Goal: Task Accomplishment & Management: Manage account settings

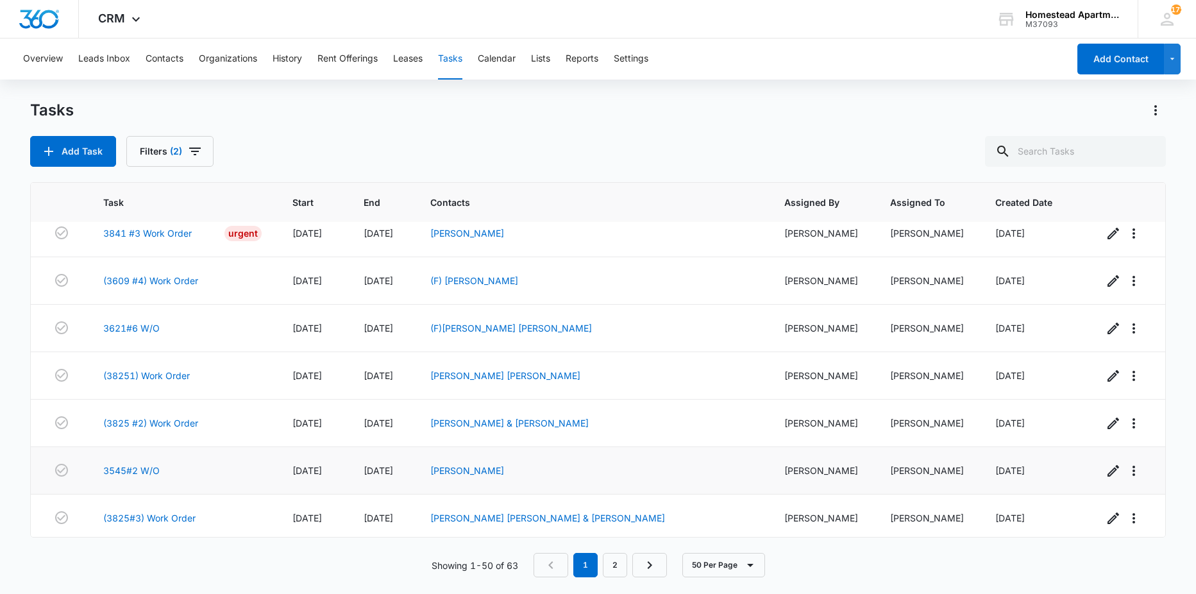
scroll to position [2063, 0]
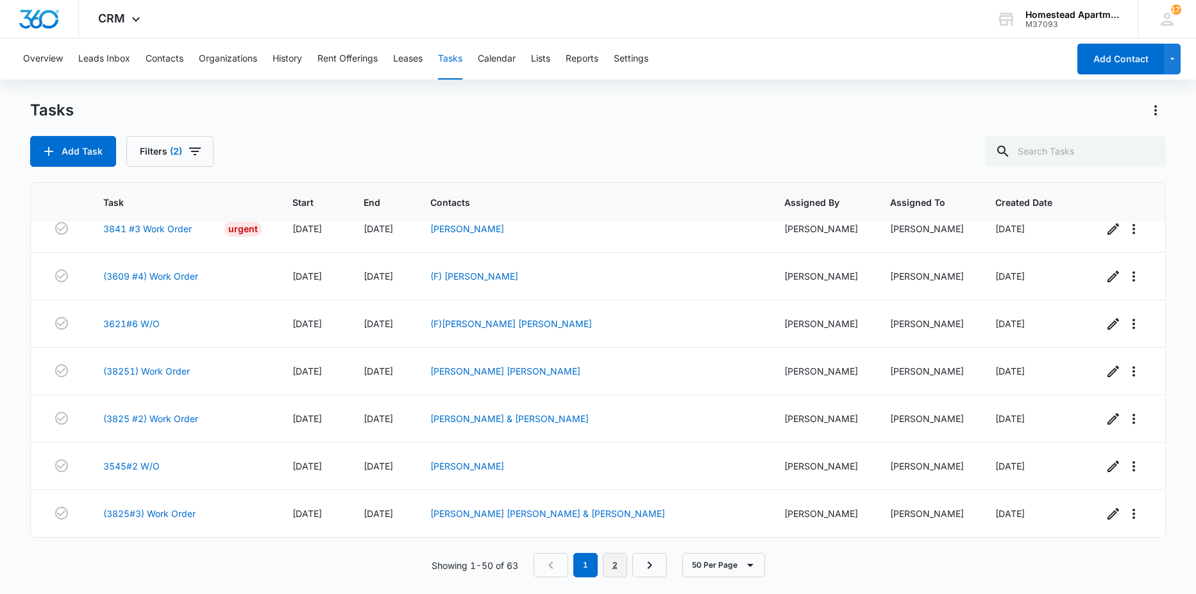
click at [623, 569] on link "2" at bounding box center [615, 565] width 24 height 24
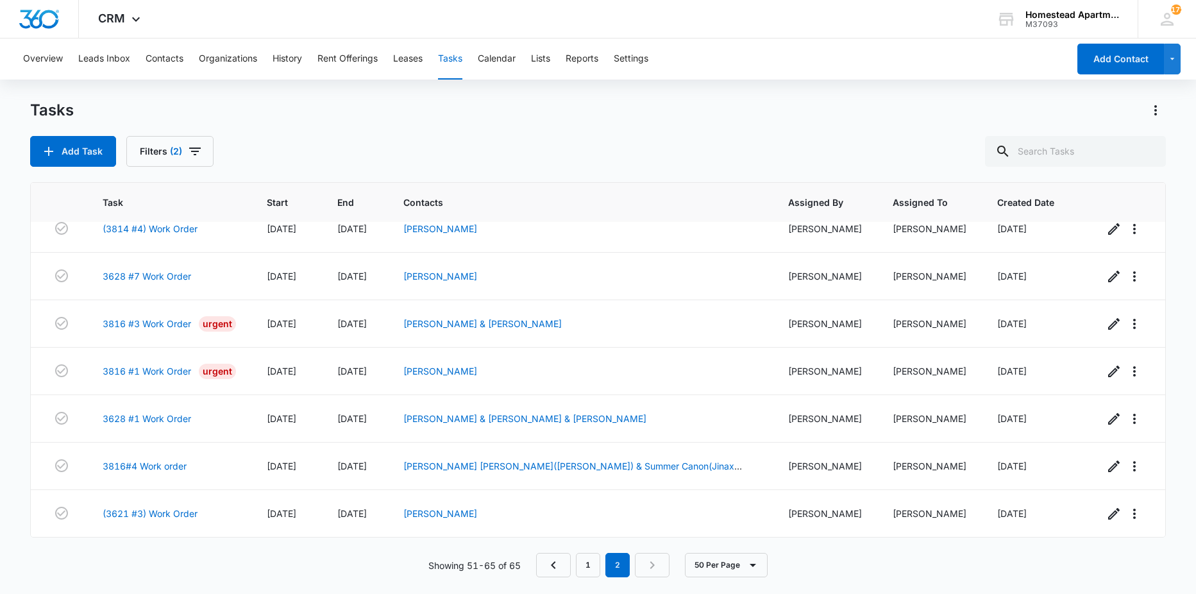
scroll to position [397, 0]
click at [163, 373] on link "3816 #1 Work Order" at bounding box center [147, 370] width 88 height 13
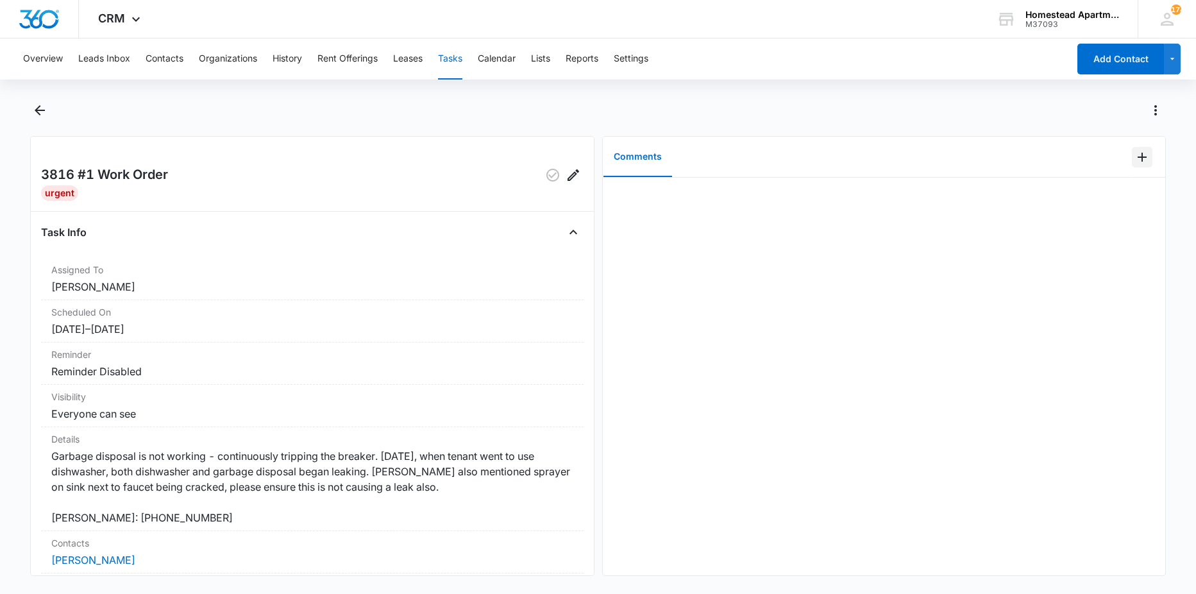
click at [1134, 162] on icon "Add Comment" at bounding box center [1141, 156] width 15 height 15
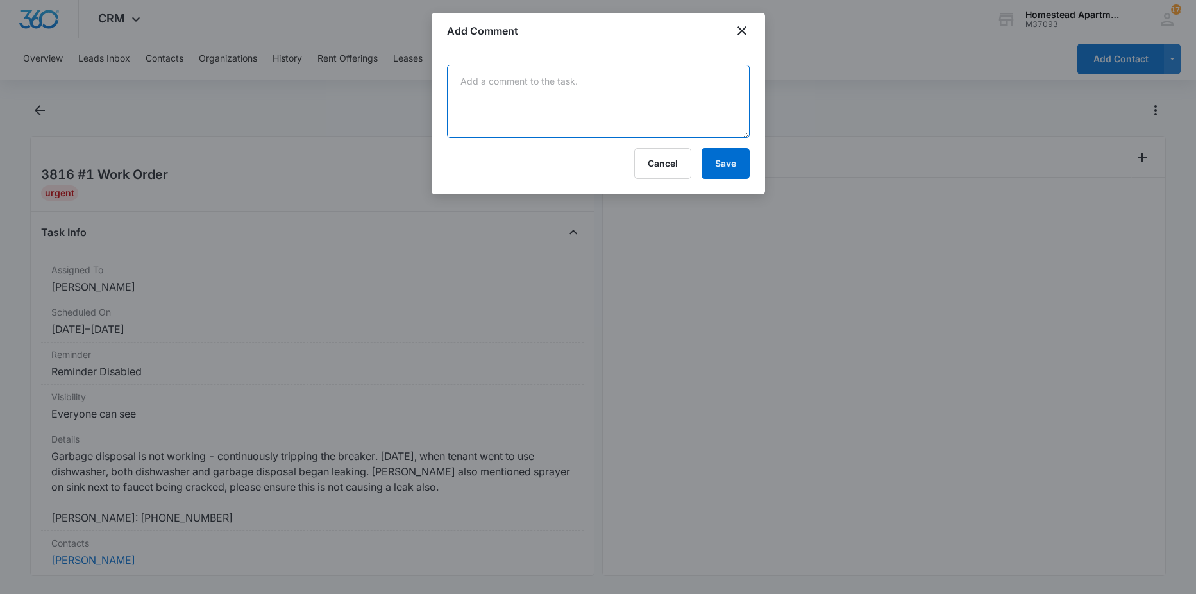
click at [558, 89] on textarea at bounding box center [598, 101] width 303 height 73
type textarea "hose has crack but is not leaking of no concern. seal on garbage disposal is"
click at [572, 105] on textarea "hose has crack but is not leaking of no concern. seal on garbage disposal is" at bounding box center [598, 101] width 303 height 73
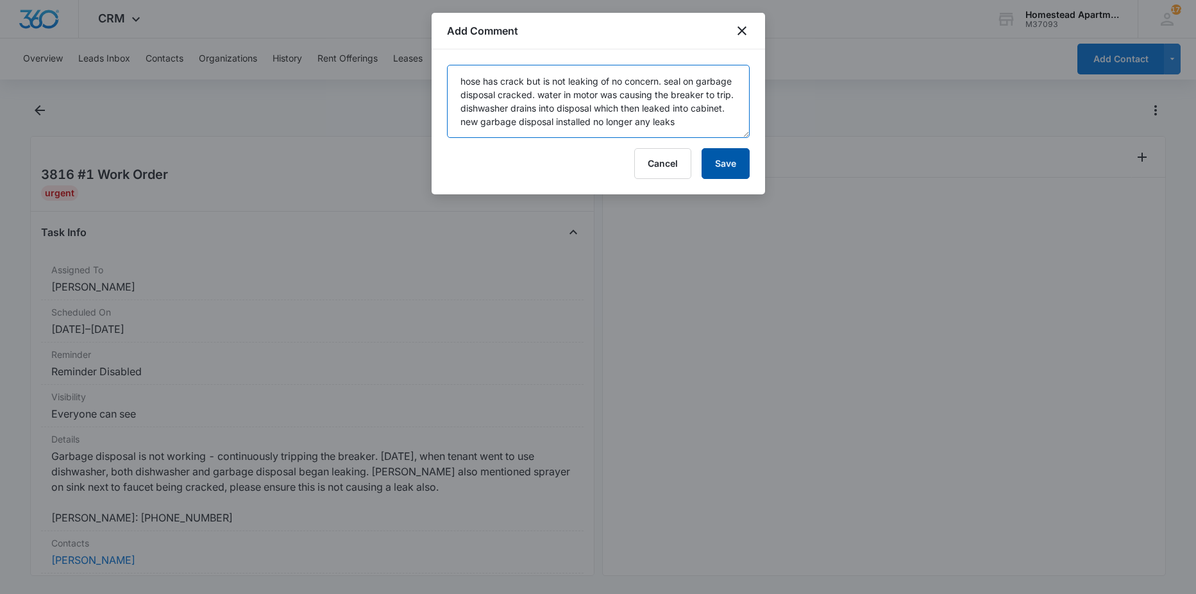
type textarea "hose has crack but is not leaking of no concern. seal on garbage disposal crack…"
click at [721, 164] on button "Save" at bounding box center [725, 163] width 48 height 31
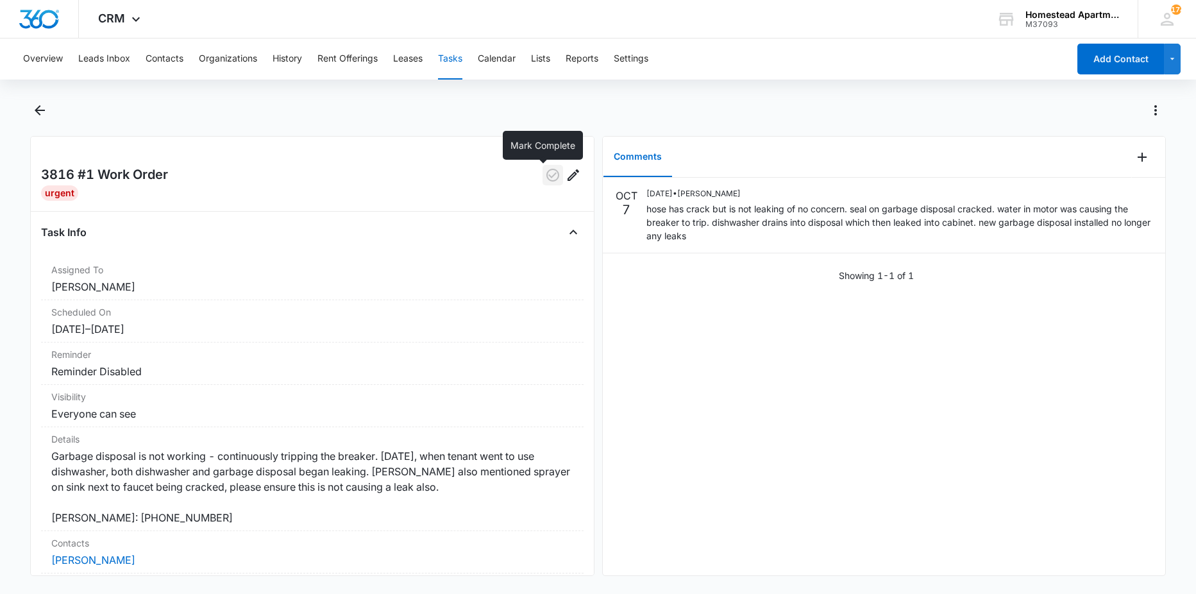
click at [550, 172] on icon "button" at bounding box center [552, 174] width 15 height 15
click at [34, 114] on icon "Back" at bounding box center [39, 110] width 15 height 15
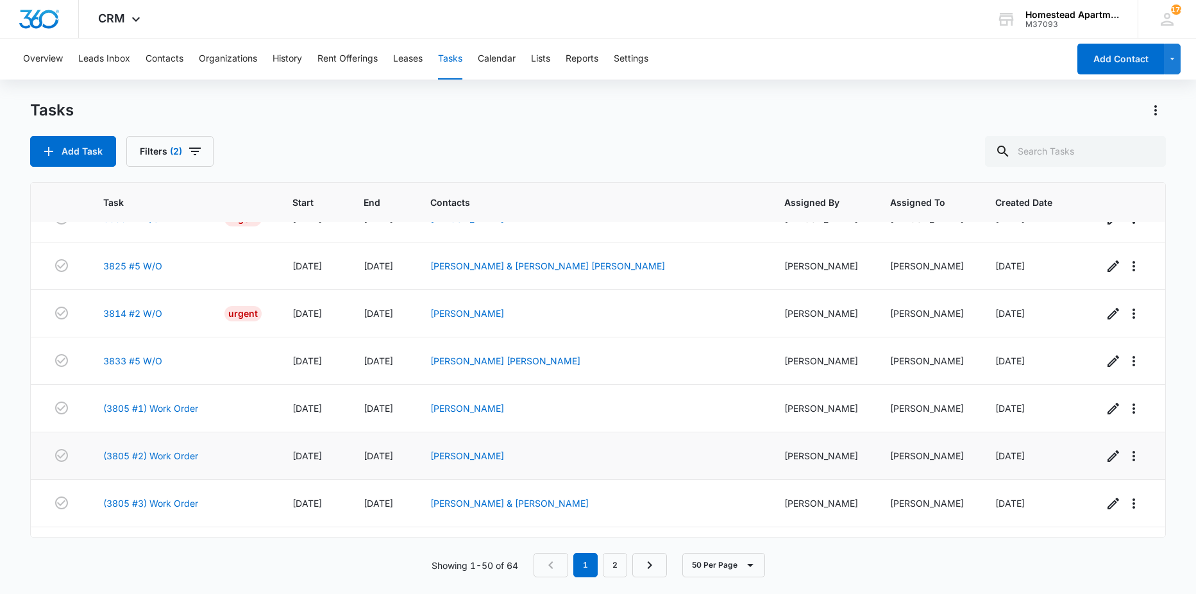
scroll to position [1411, 0]
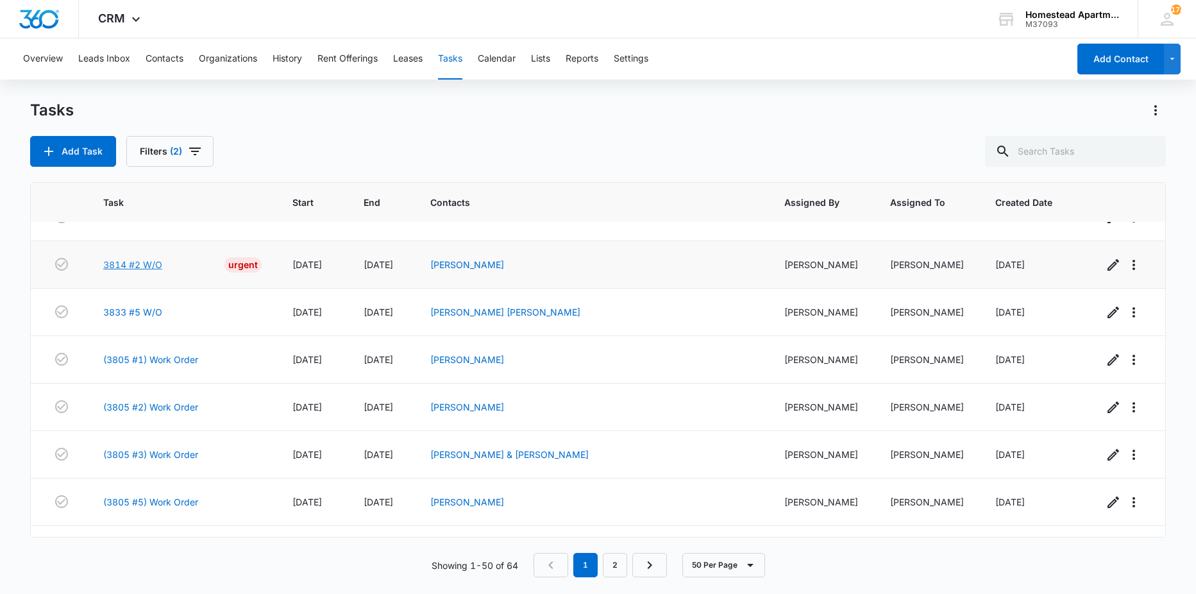
click at [129, 262] on link "3814 #2 W/O" at bounding box center [132, 264] width 59 height 13
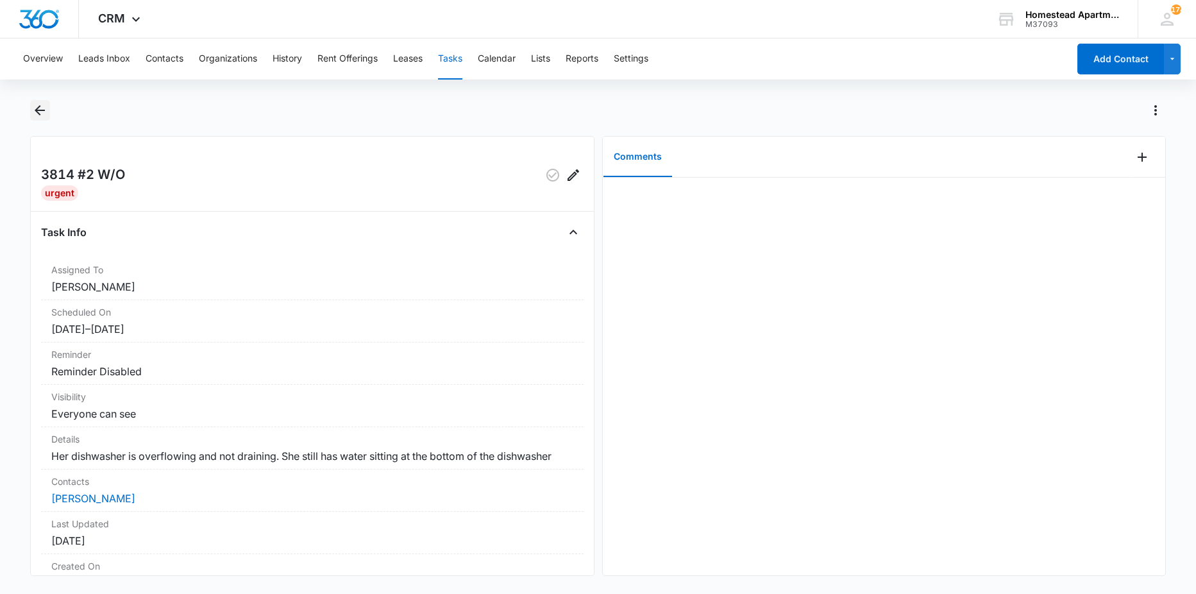
click at [37, 116] on icon "Back" at bounding box center [39, 110] width 15 height 15
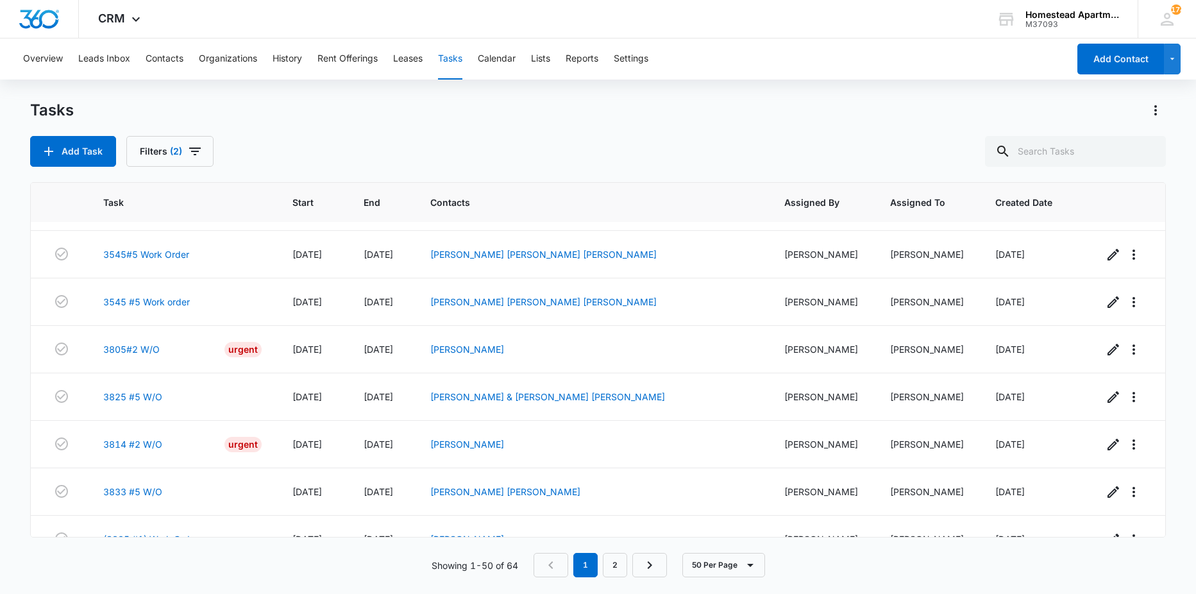
scroll to position [1282, 0]
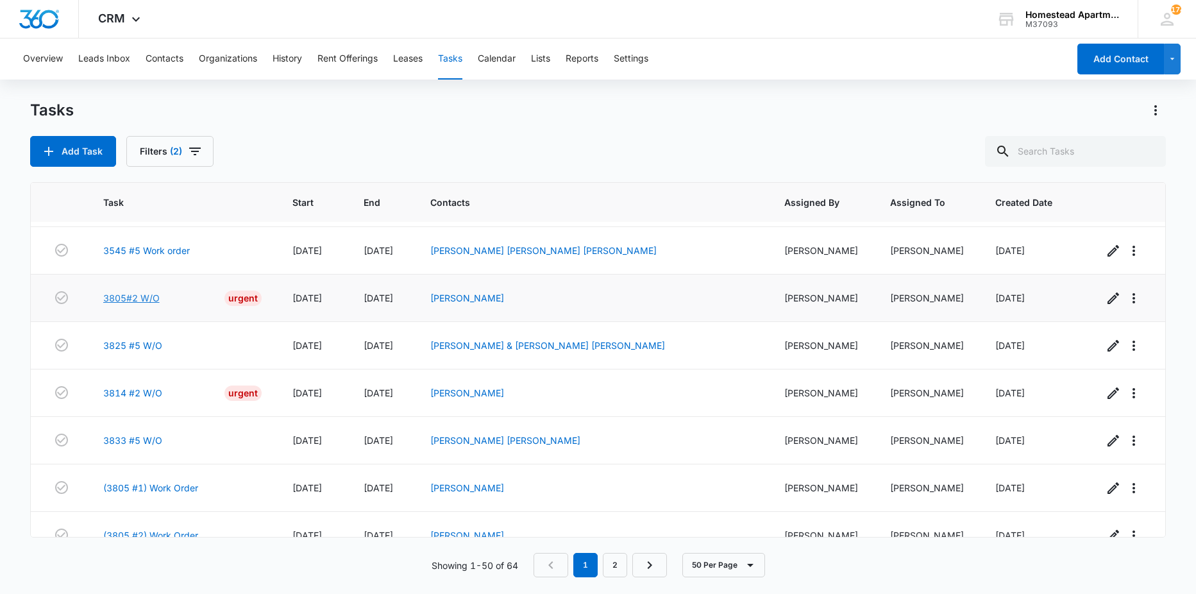
click at [149, 302] on link "3805#2 W/O" at bounding box center [131, 297] width 56 height 13
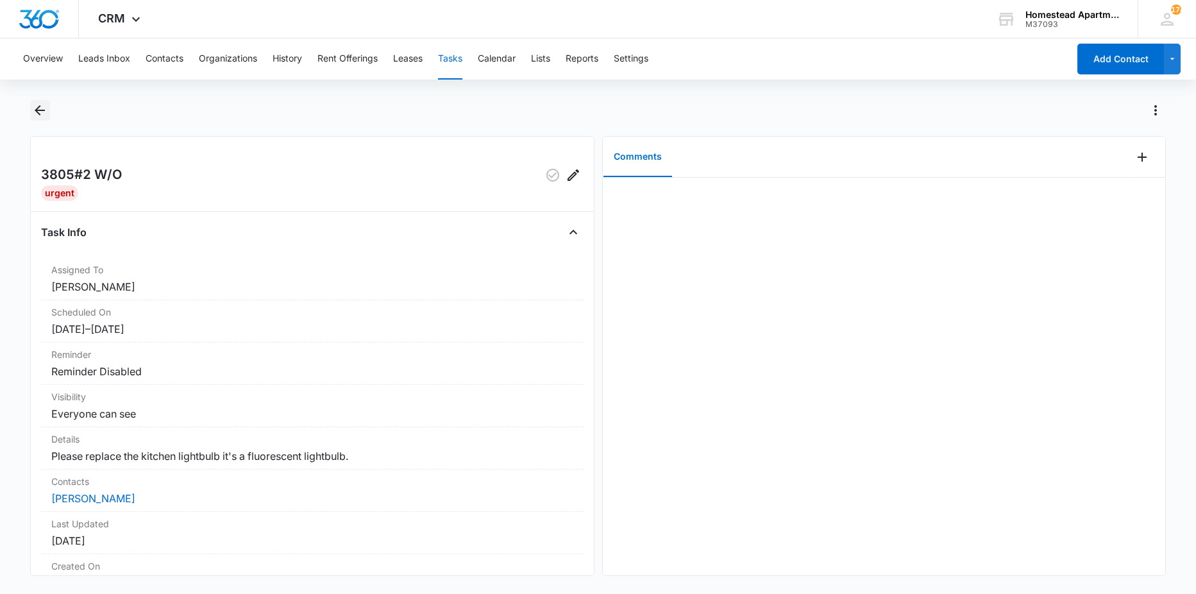
click at [38, 104] on icon "Back" at bounding box center [39, 110] width 15 height 15
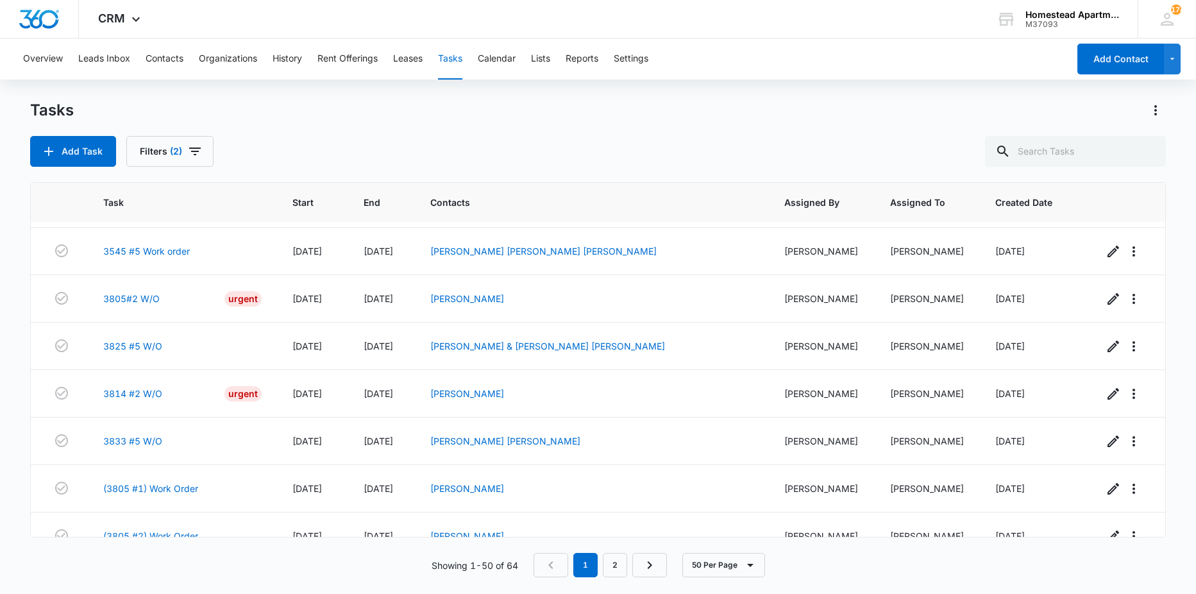
scroll to position [1282, 0]
click at [138, 396] on link "3814 #2 W/O" at bounding box center [132, 392] width 59 height 13
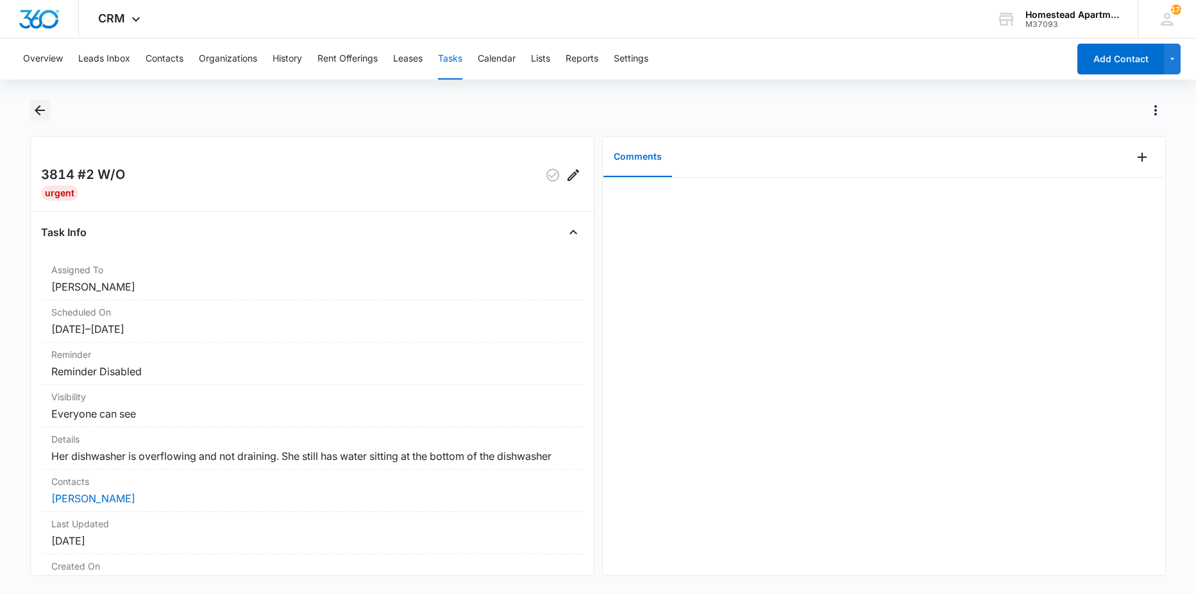
click at [31, 115] on button "Back" at bounding box center [40, 110] width 20 height 21
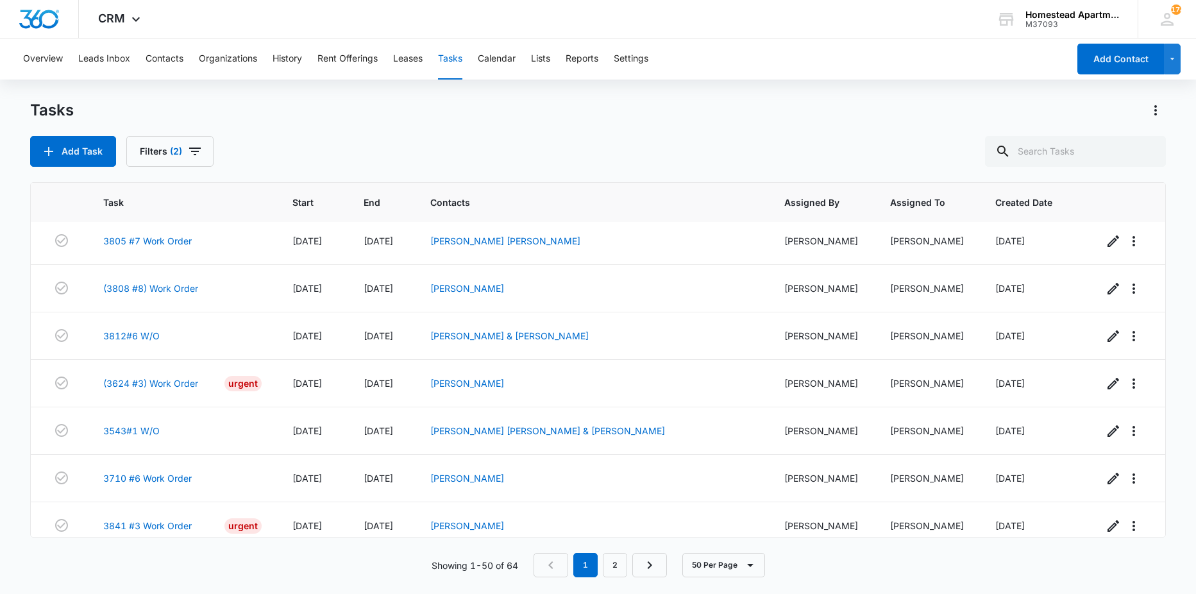
scroll to position [1795, 0]
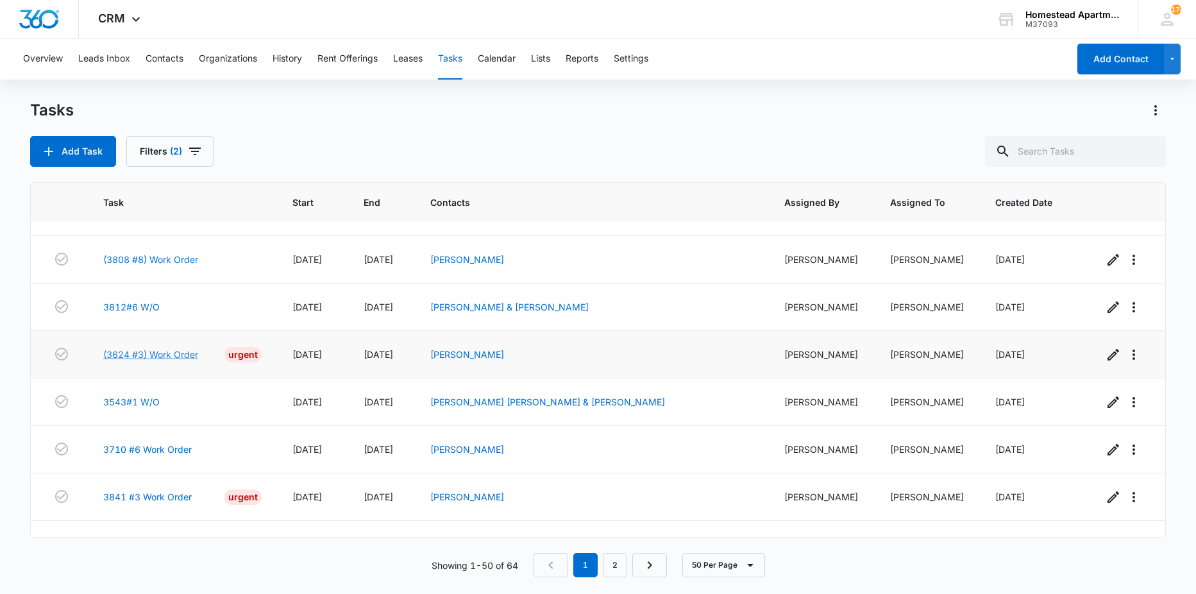
click at [192, 355] on link "(3624 #3) Work Order" at bounding box center [150, 354] width 95 height 13
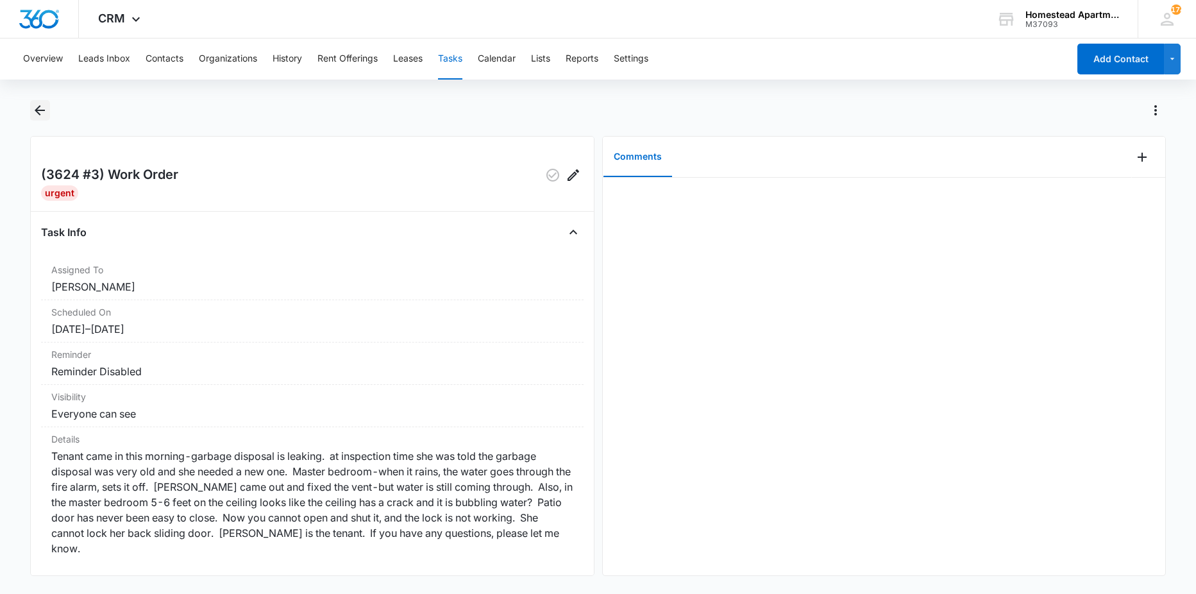
click at [44, 118] on button "Back" at bounding box center [40, 110] width 20 height 21
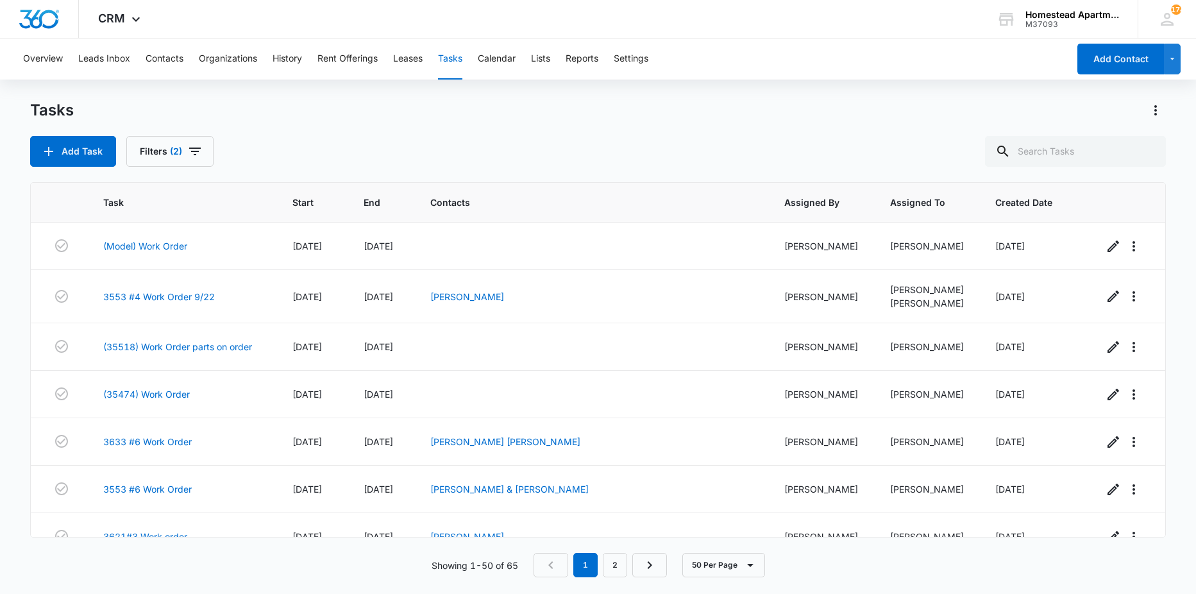
drag, startPoint x: 44, startPoint y: 118, endPoint x: 403, endPoint y: 124, distance: 358.5
click at [403, 124] on div "Tasks Add Task Filters (2)" at bounding box center [598, 133] width 1136 height 67
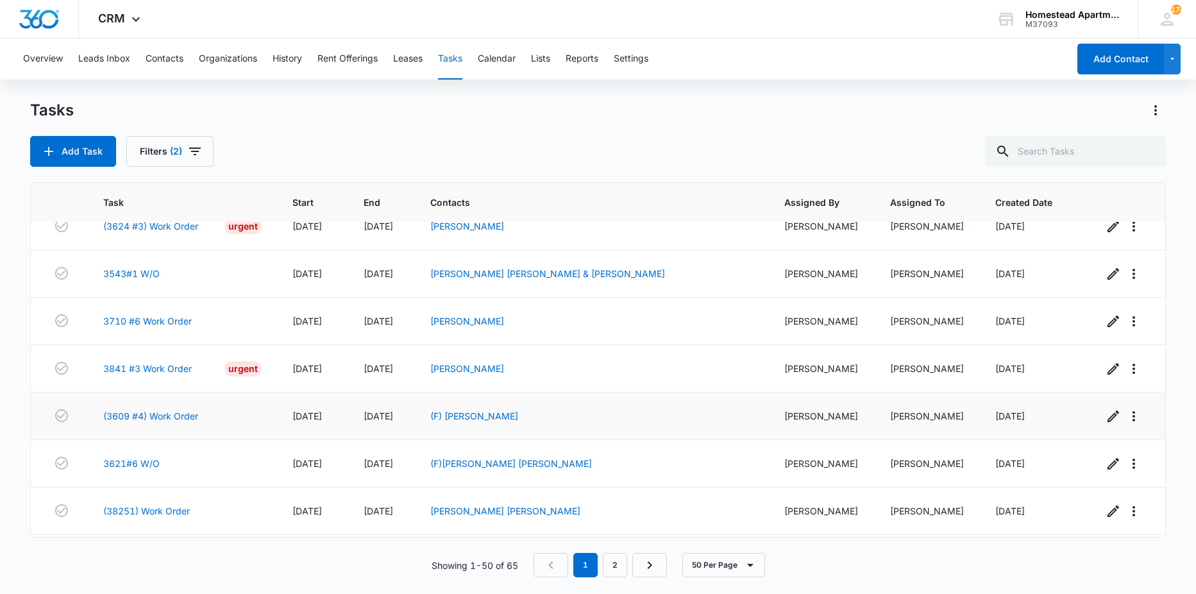
scroll to position [1795, 0]
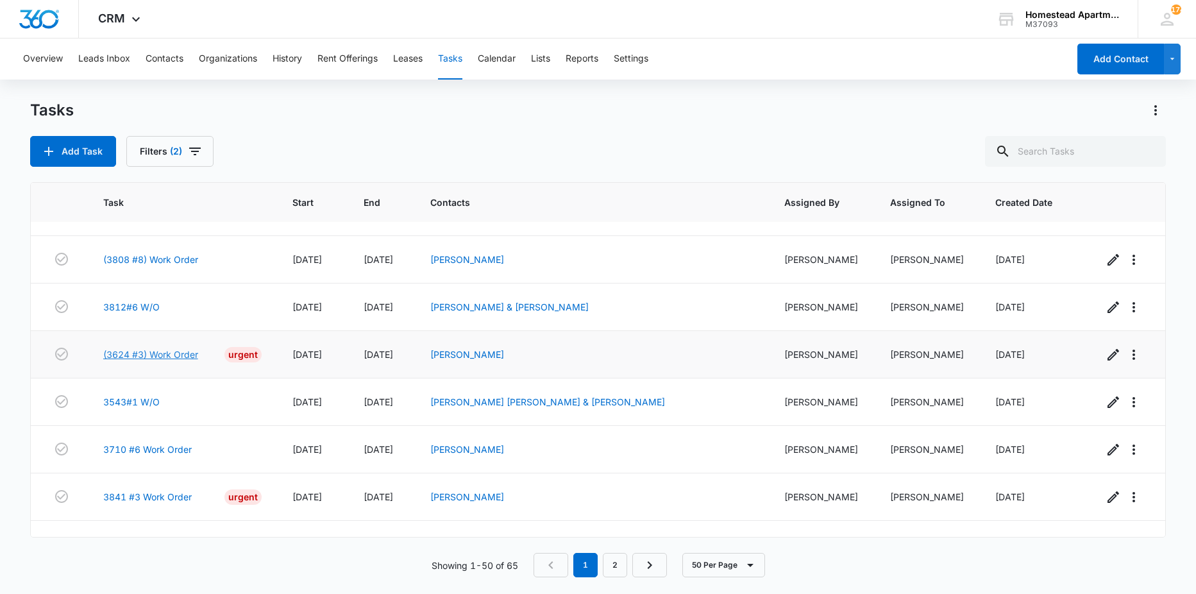
click at [157, 354] on link "(3624 #3) Work Order" at bounding box center [150, 354] width 95 height 13
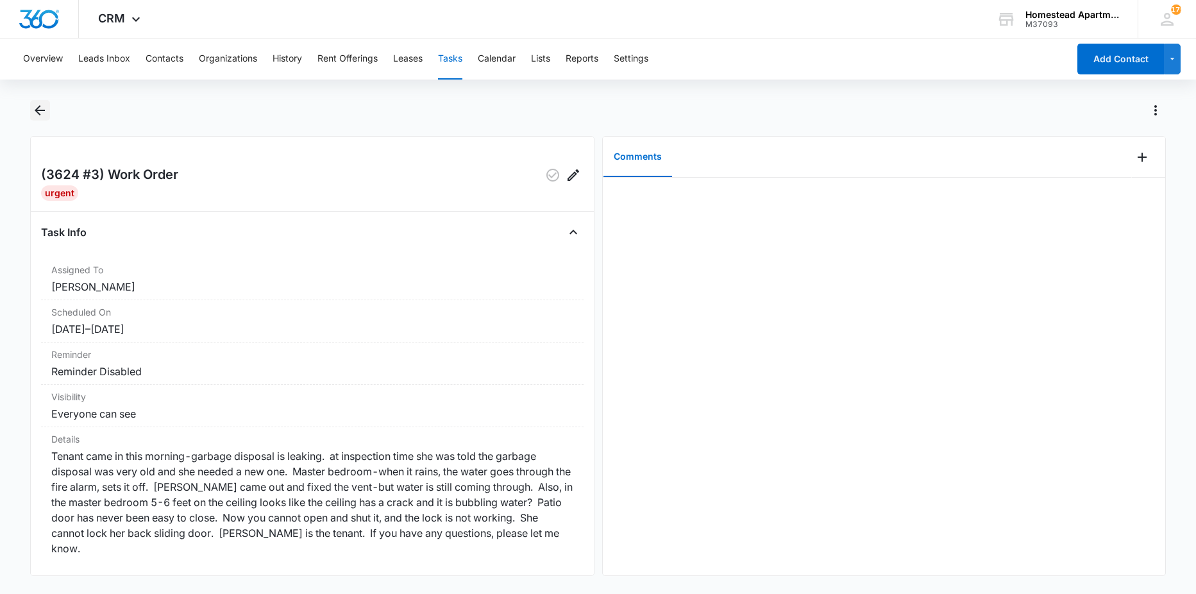
click at [43, 113] on icon "Back" at bounding box center [39, 110] width 15 height 15
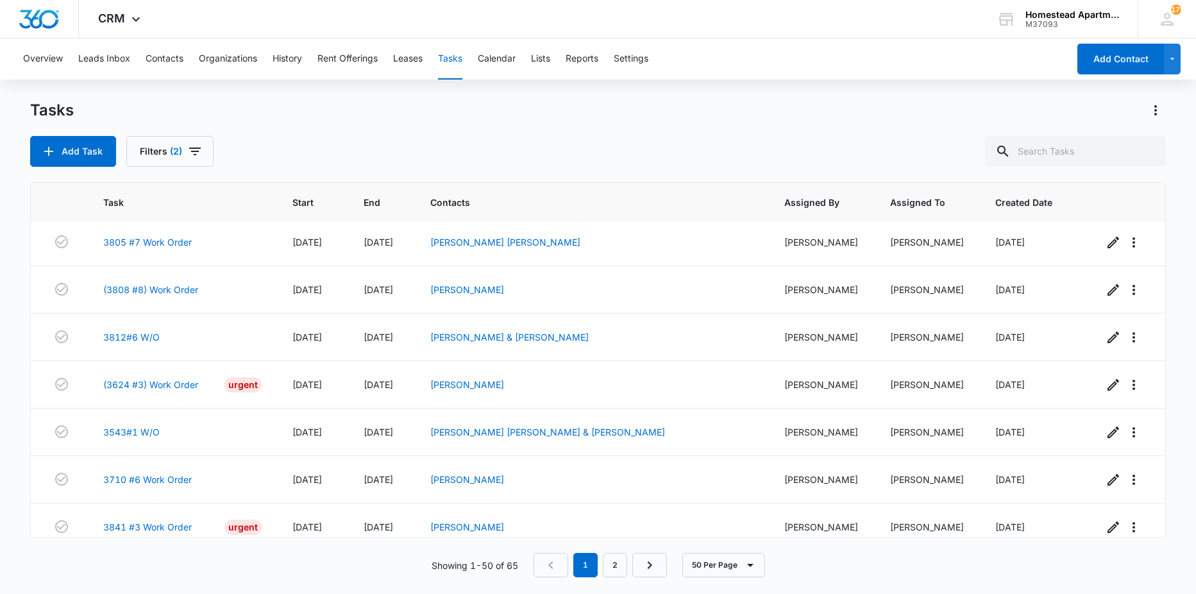
scroll to position [1795, 0]
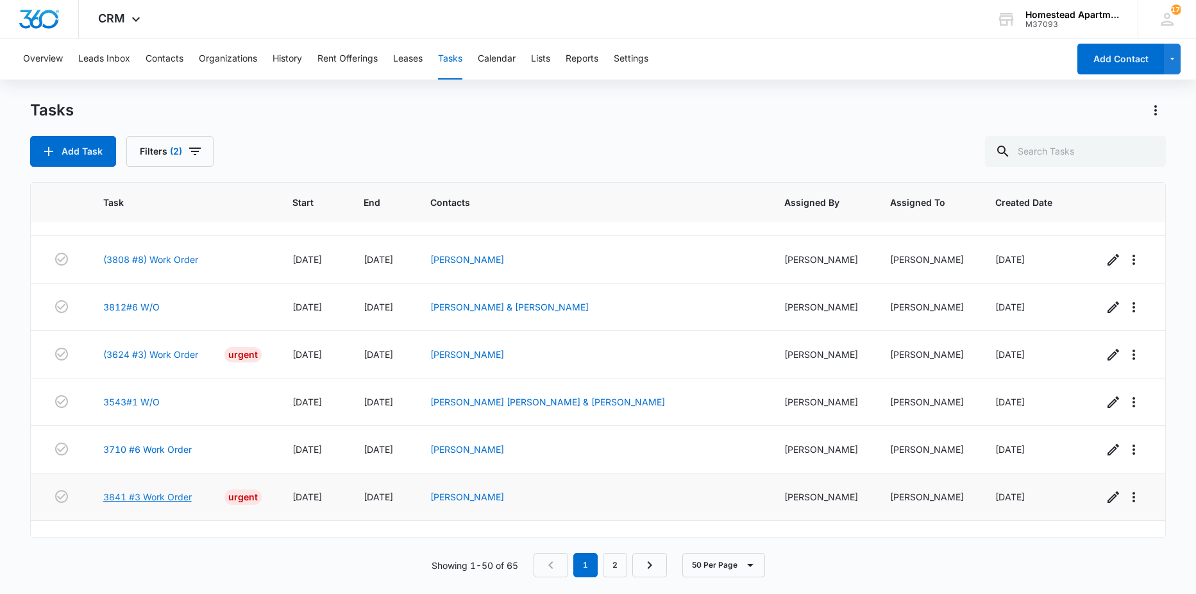
click at [175, 496] on link "3841 #3 Work Order" at bounding box center [147, 496] width 88 height 13
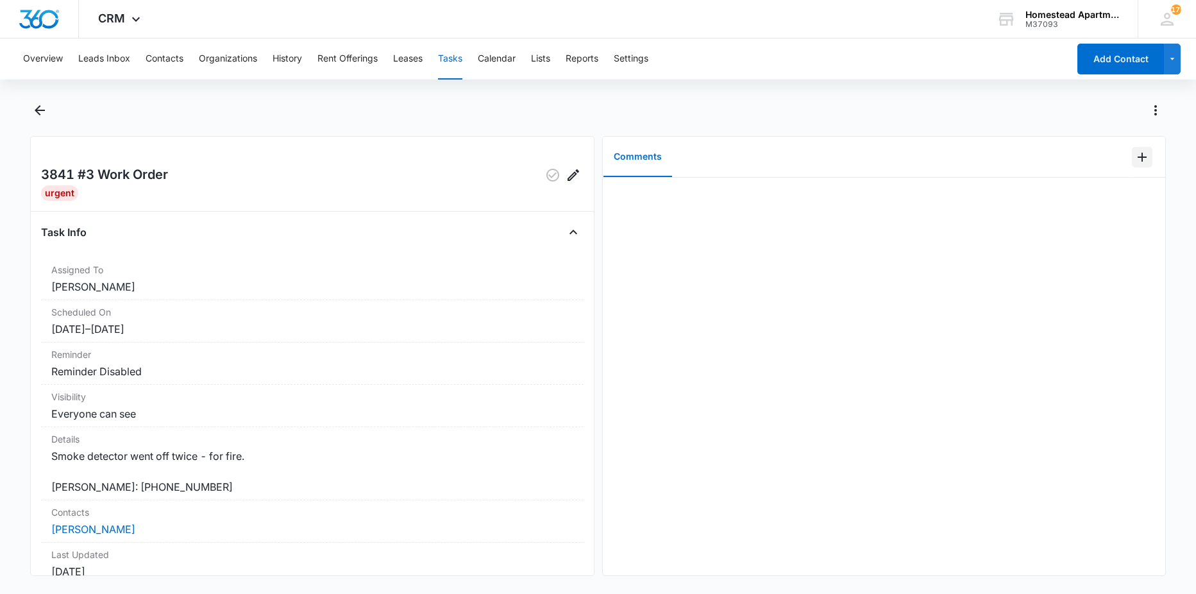
click at [1137, 157] on icon "Add Comment" at bounding box center [1141, 157] width 9 height 9
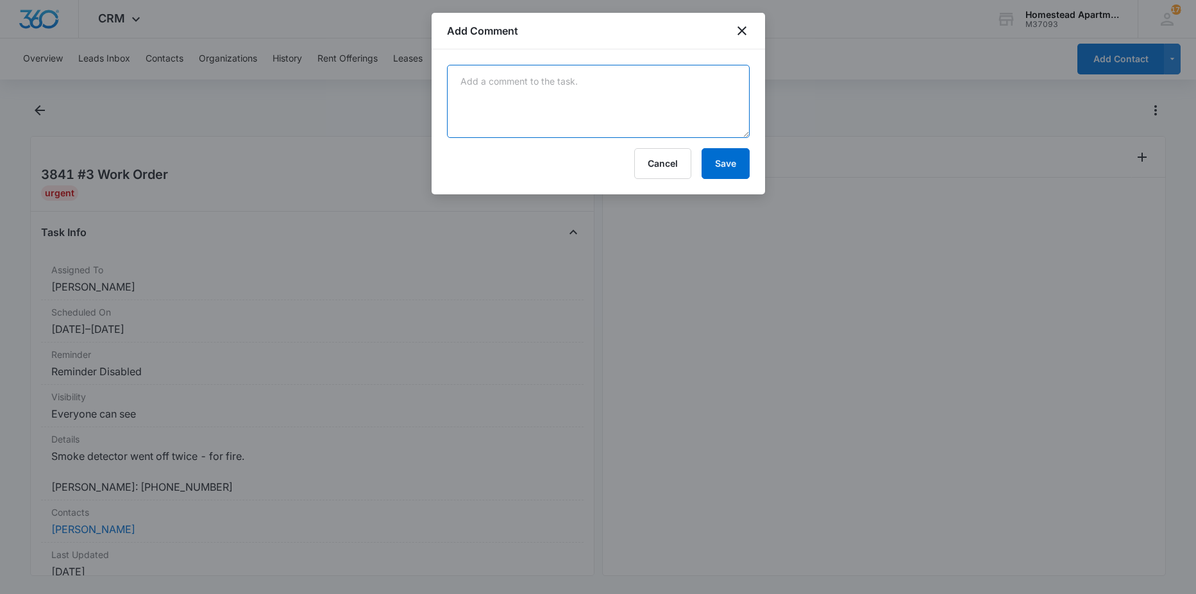
click at [716, 109] on textarea at bounding box center [598, 101] width 303 height 73
type textarea "alarm reset and has not gone off since"
click at [730, 162] on button "Save" at bounding box center [725, 163] width 48 height 31
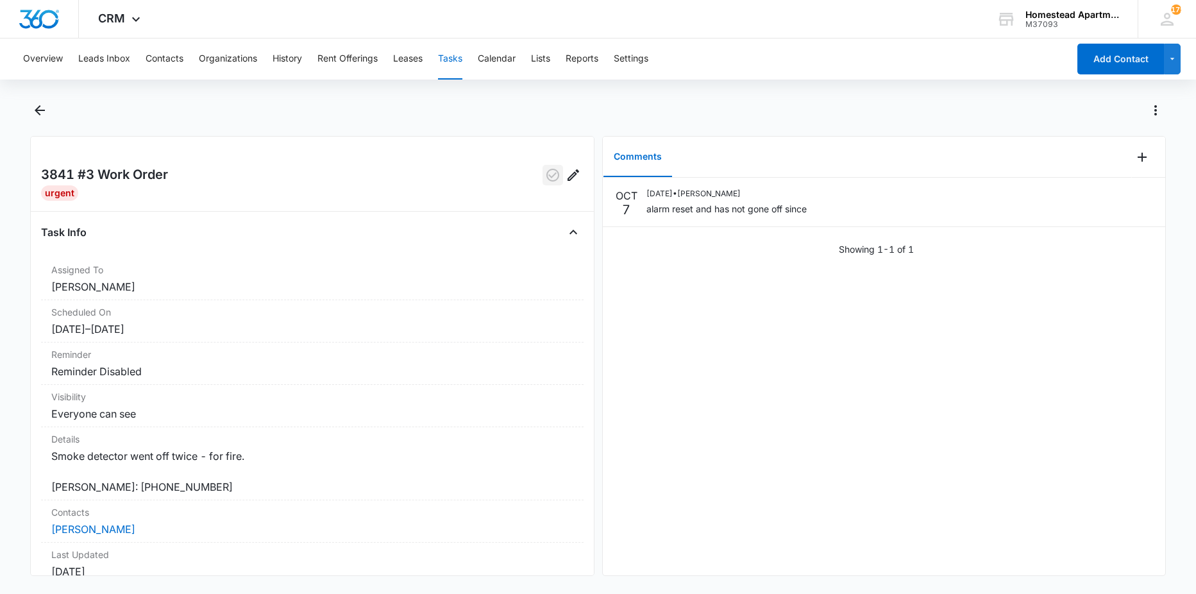
click at [545, 169] on icon "button" at bounding box center [552, 174] width 15 height 15
click at [38, 115] on icon "Back" at bounding box center [39, 110] width 15 height 15
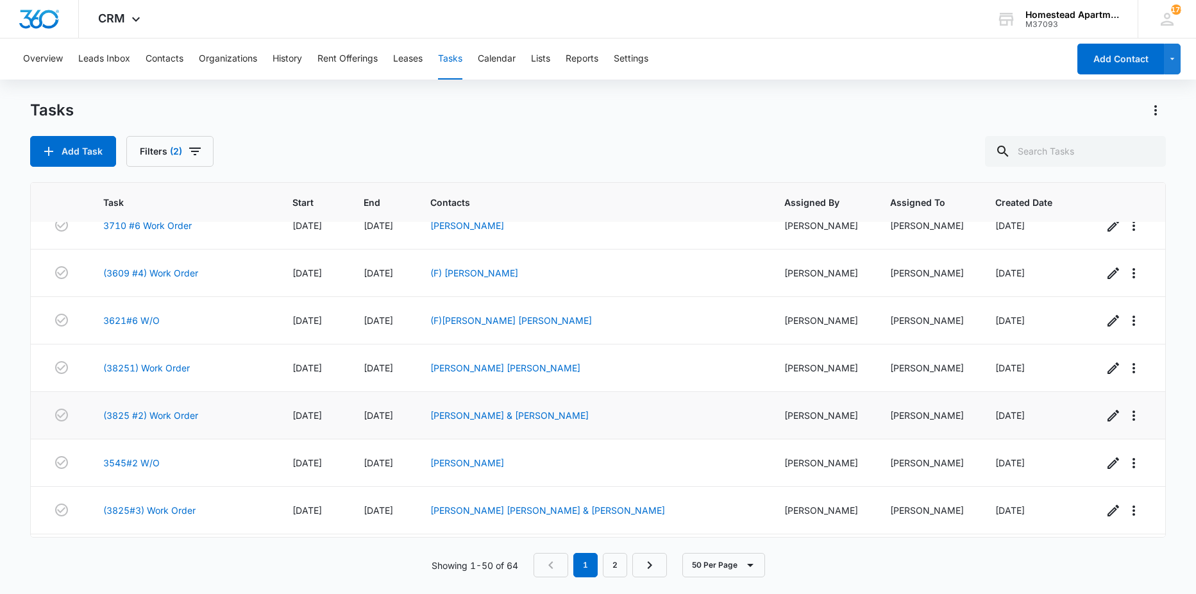
scroll to position [2063, 0]
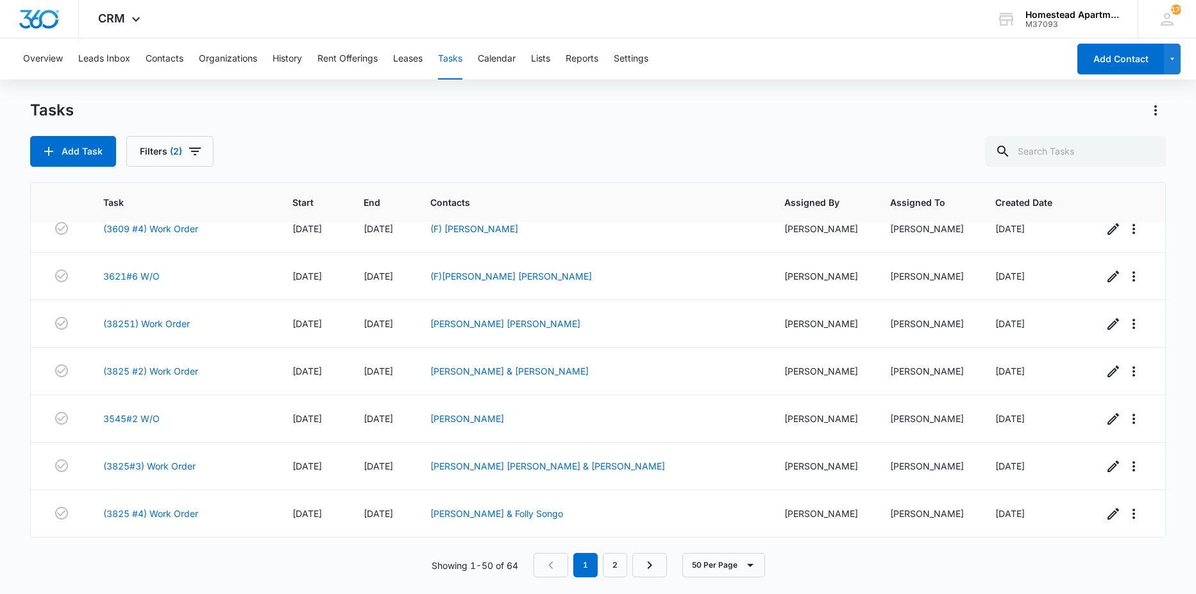
click at [600, 569] on nav "1 2" at bounding box center [599, 565] width 133 height 24
click at [604, 569] on link "2" at bounding box center [615, 565] width 24 height 24
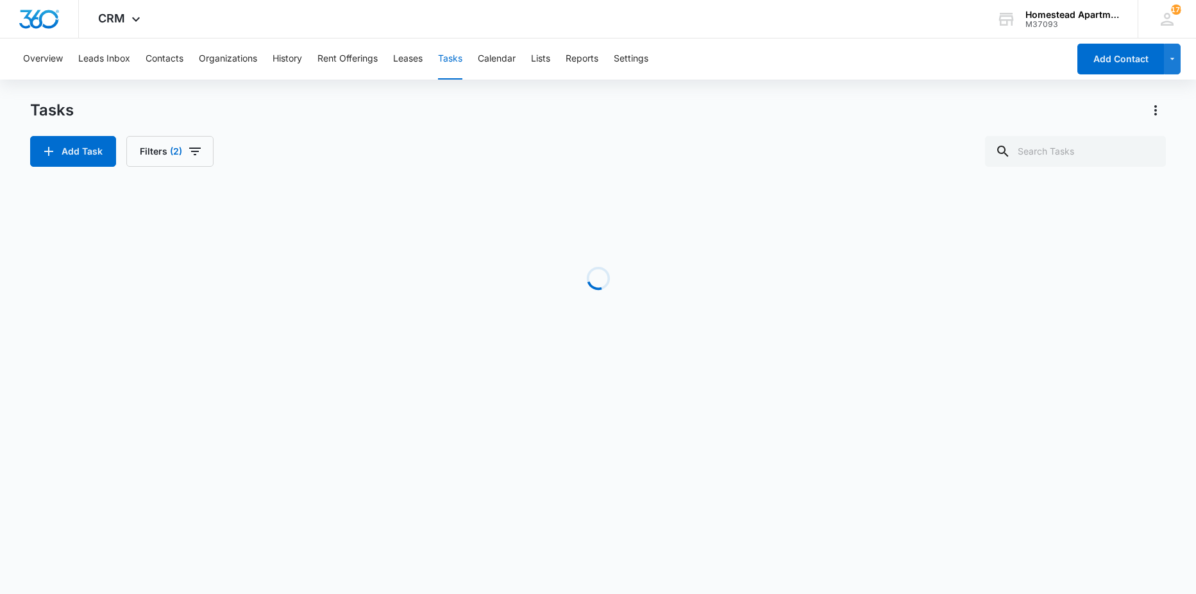
scroll to position [349, 0]
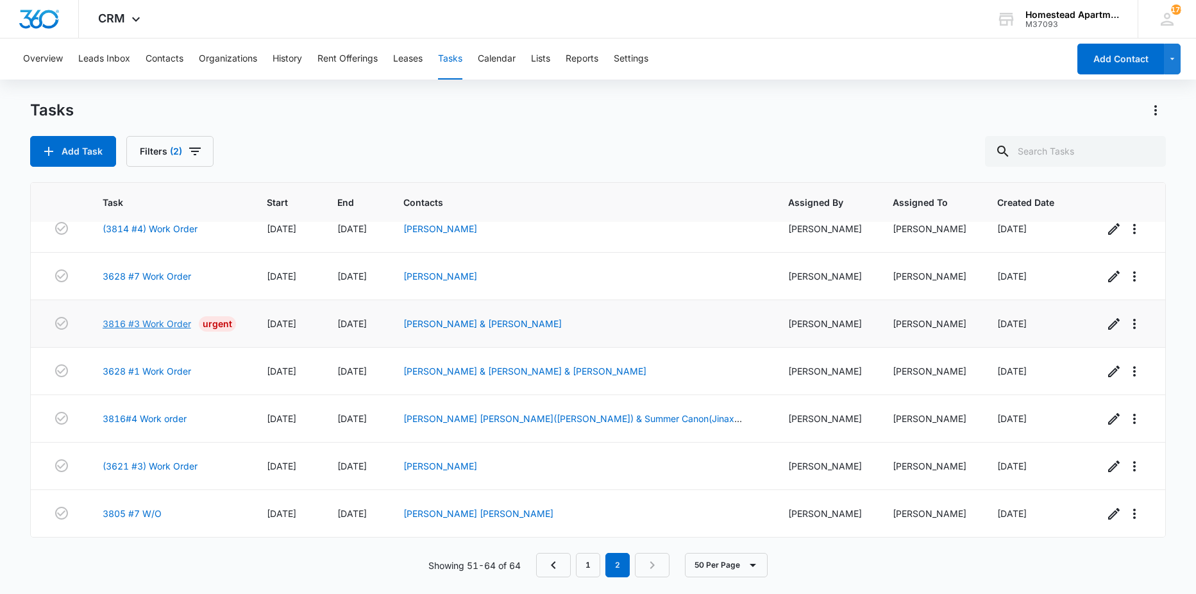
click at [151, 326] on link "3816 #3 Work Order" at bounding box center [147, 323] width 88 height 13
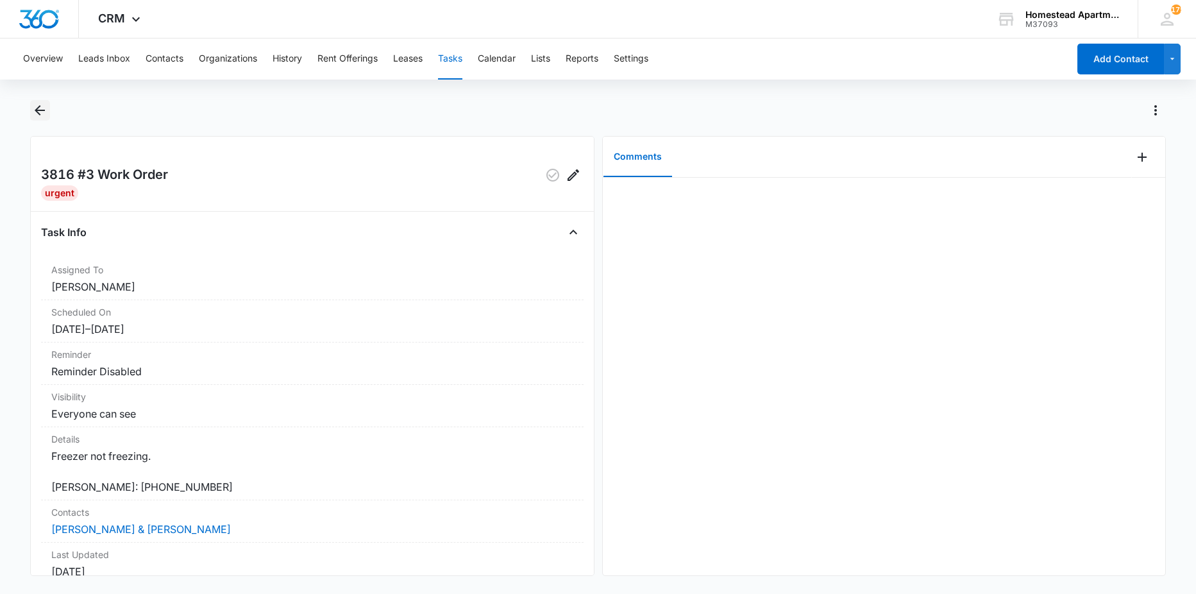
click at [46, 109] on icon "Back" at bounding box center [39, 110] width 15 height 15
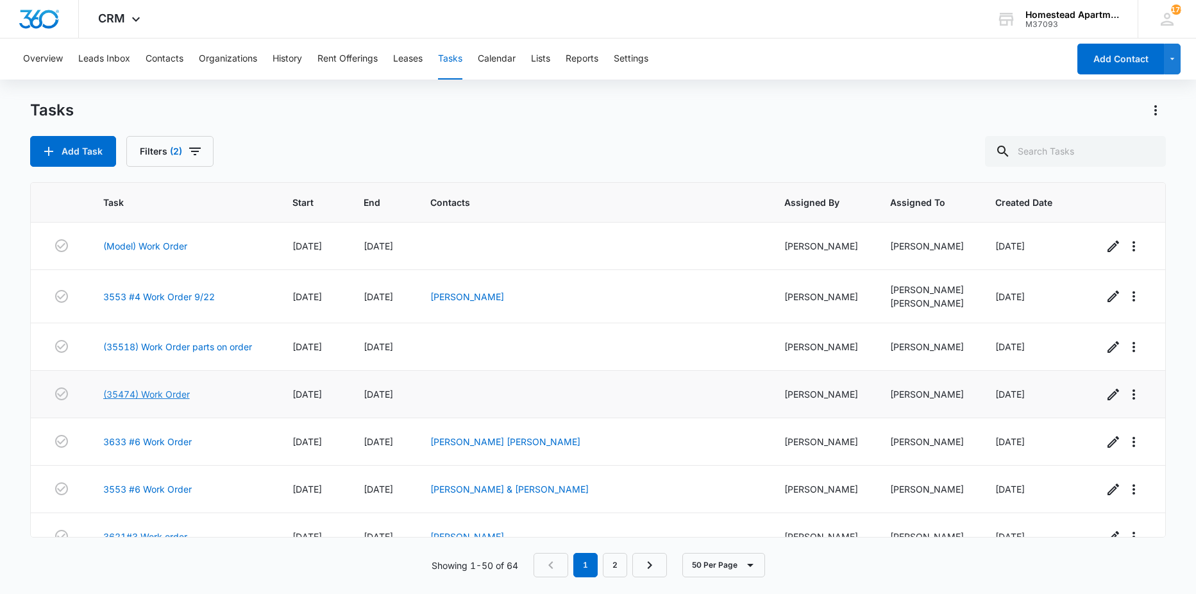
click at [165, 394] on link "(35474) Work Order" at bounding box center [146, 393] width 87 height 13
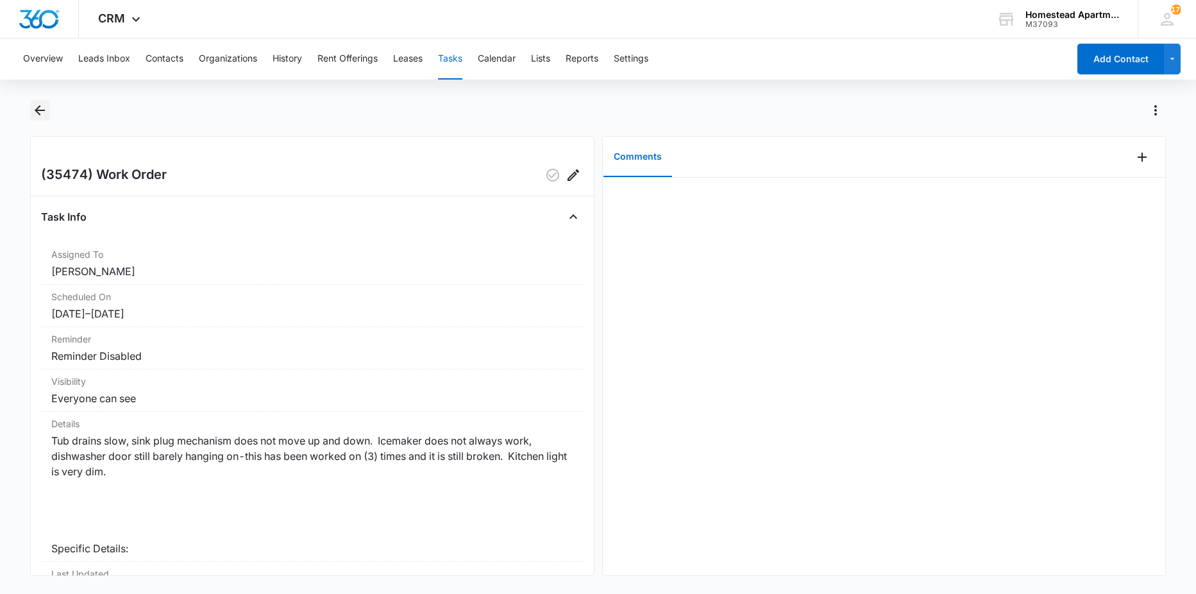
click at [40, 113] on icon "Back" at bounding box center [40, 110] width 10 height 10
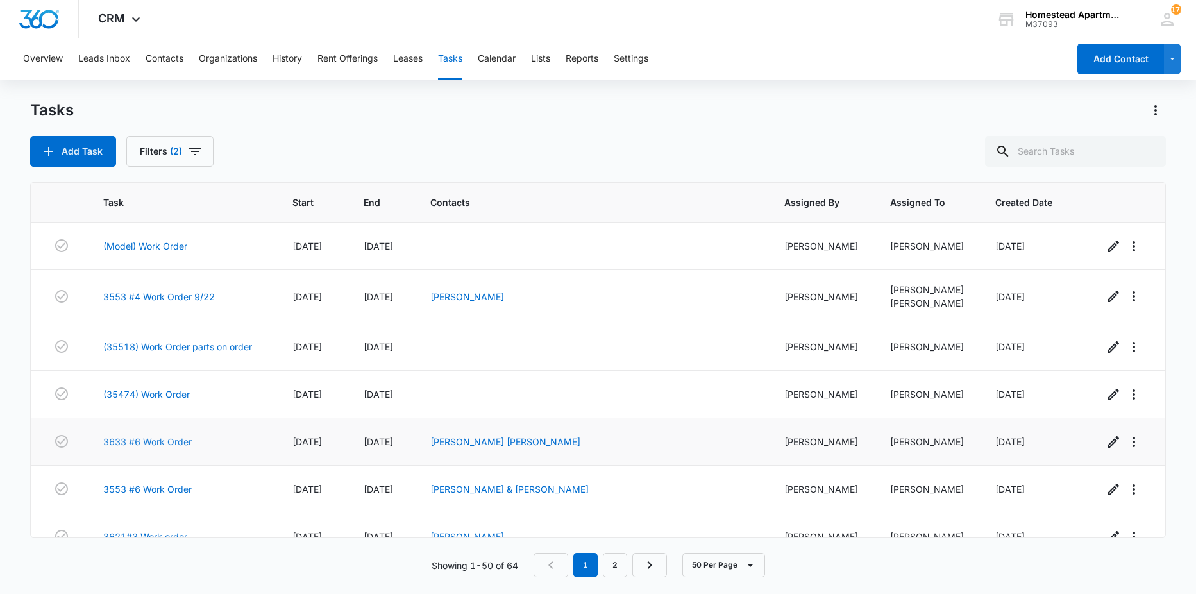
click at [169, 439] on link "3633 #6 Work Order" at bounding box center [147, 441] width 88 height 13
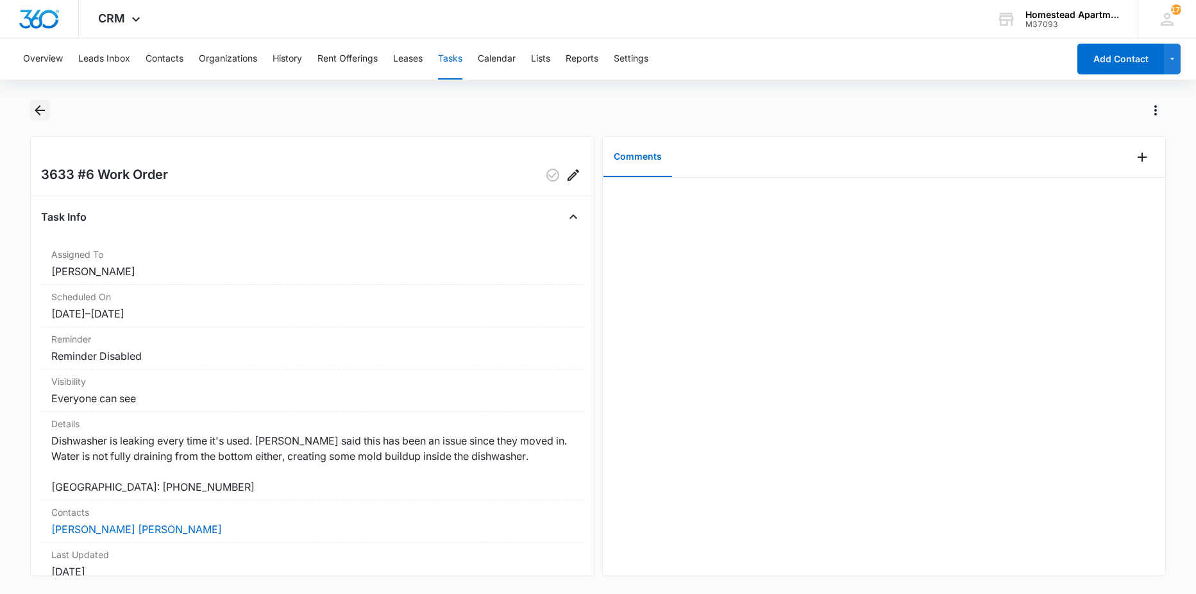
click at [37, 109] on icon "Back" at bounding box center [40, 110] width 10 height 10
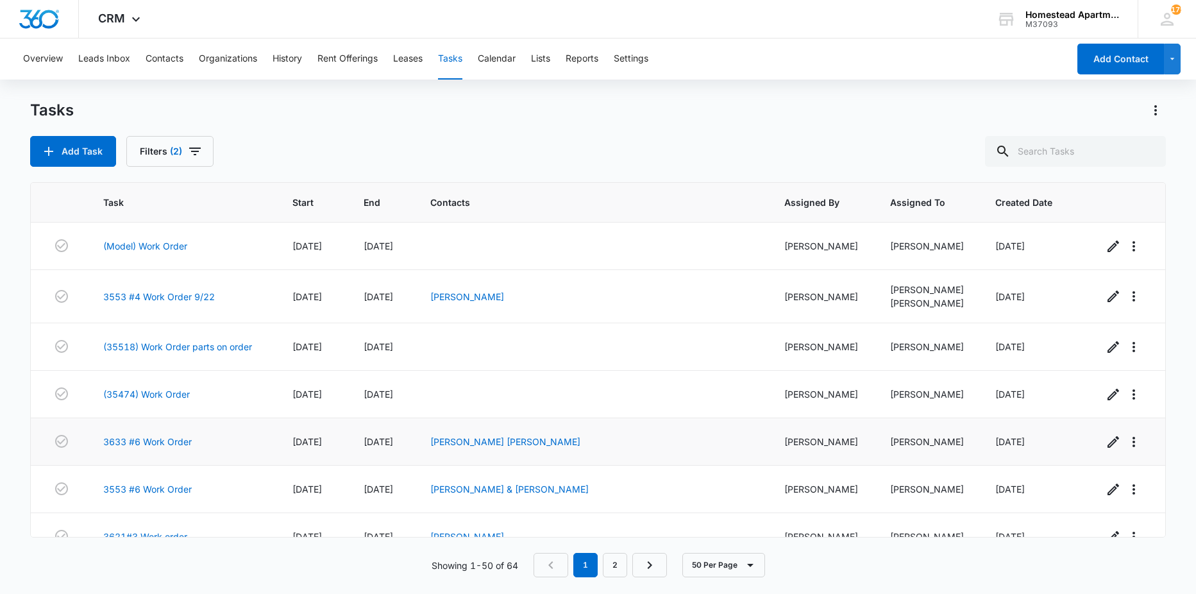
scroll to position [64, 0]
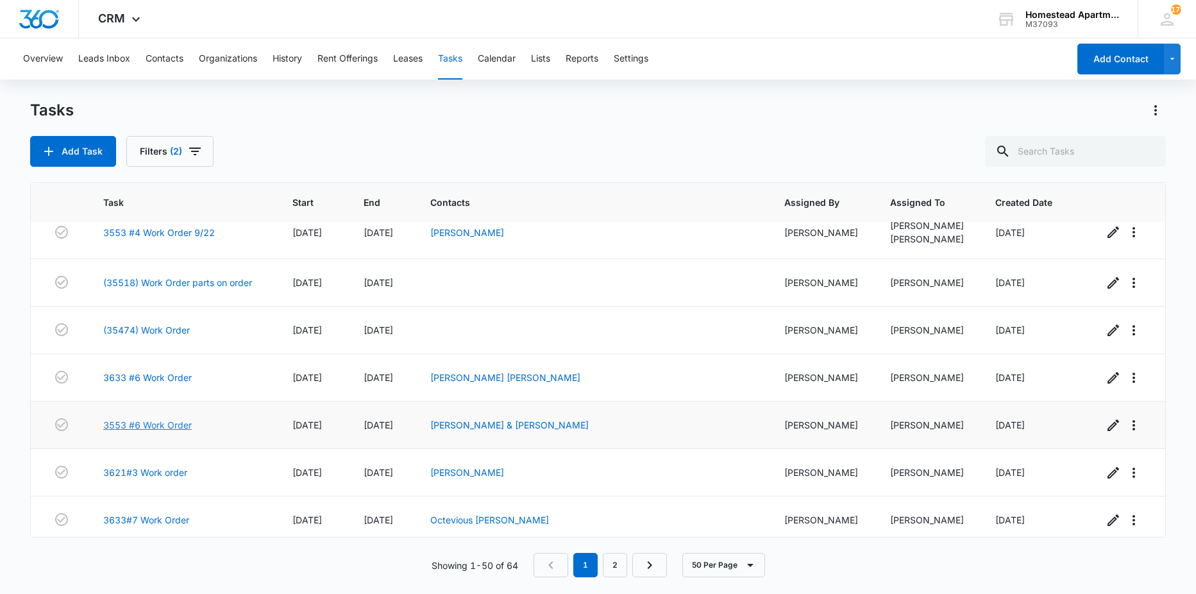
click at [144, 426] on link "3553 #6 Work Order" at bounding box center [147, 424] width 88 height 13
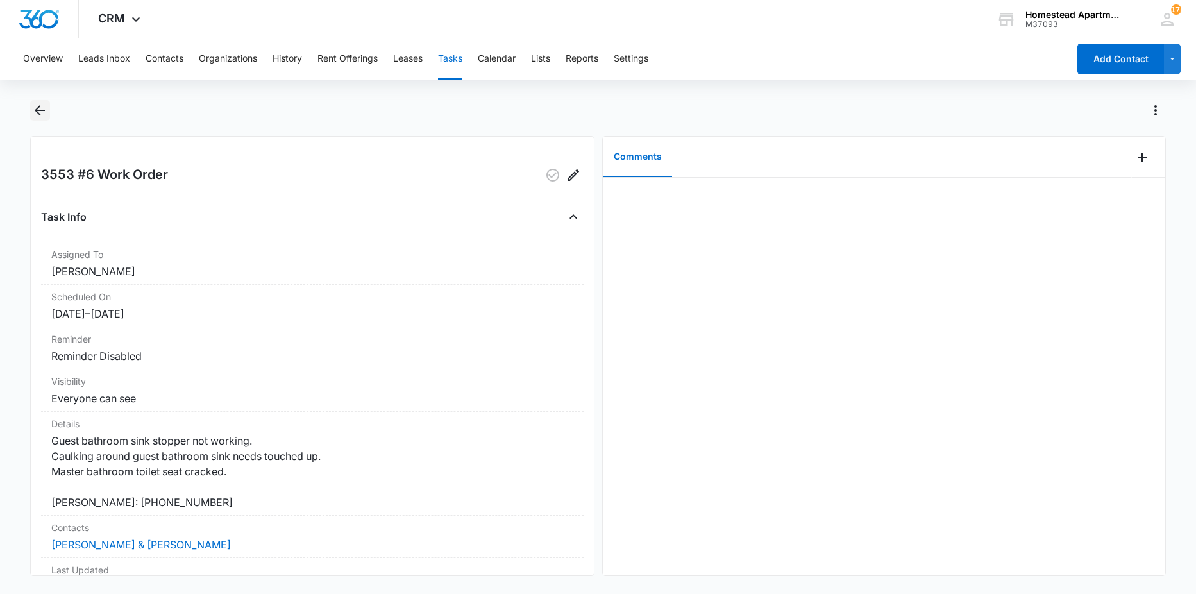
click at [39, 113] on icon "Back" at bounding box center [40, 110] width 10 height 10
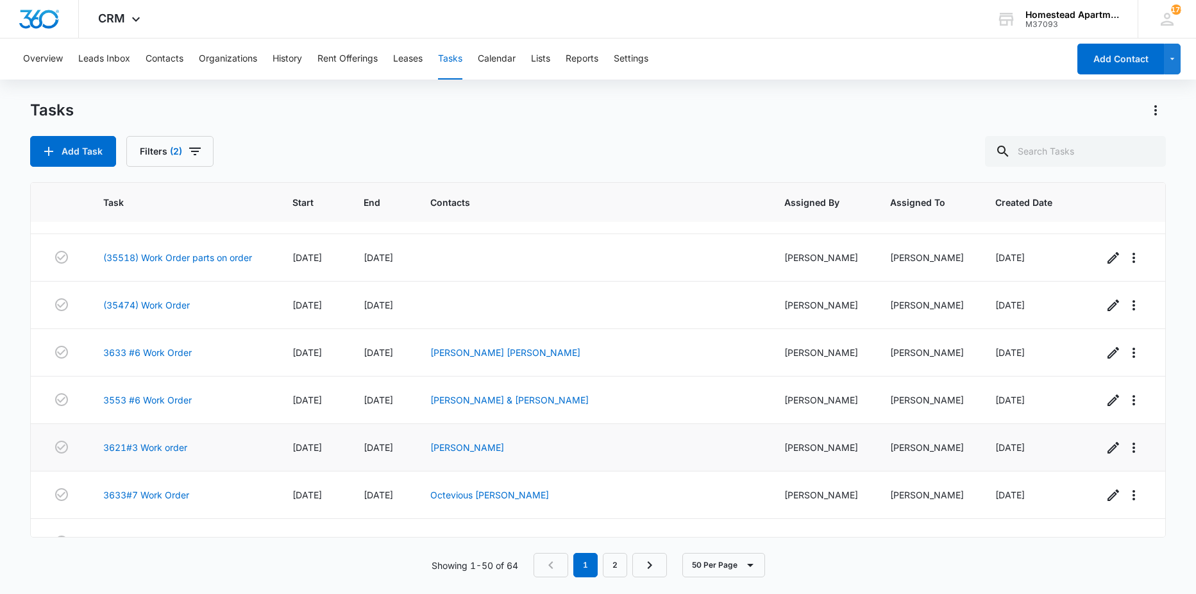
scroll to position [128, 0]
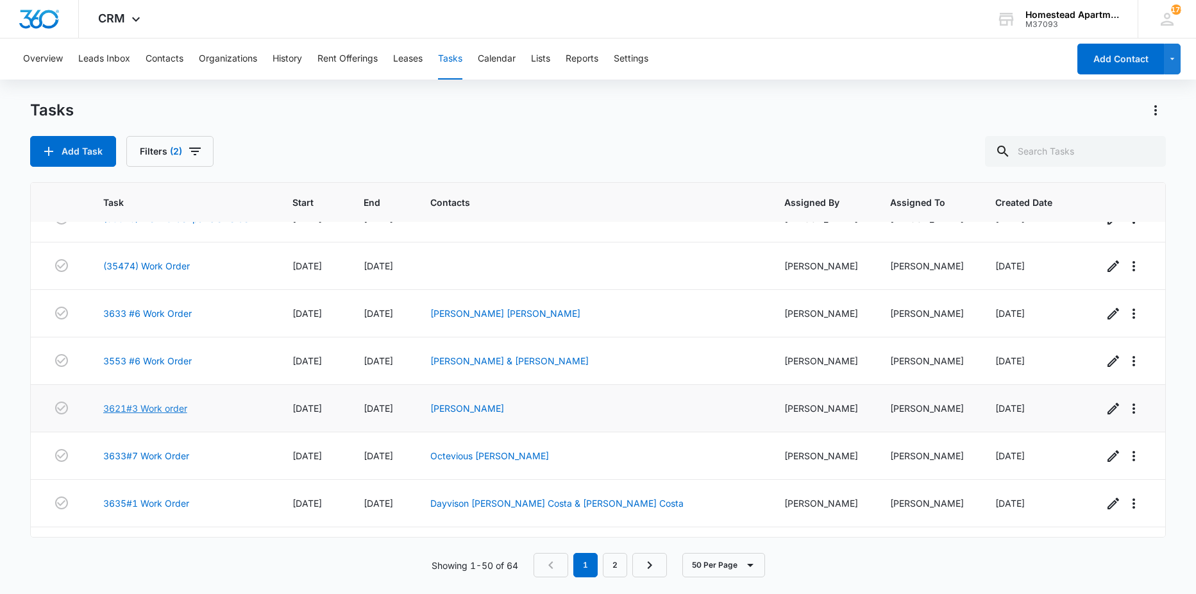
click at [149, 407] on link "3621#3 Work order" at bounding box center [145, 407] width 84 height 13
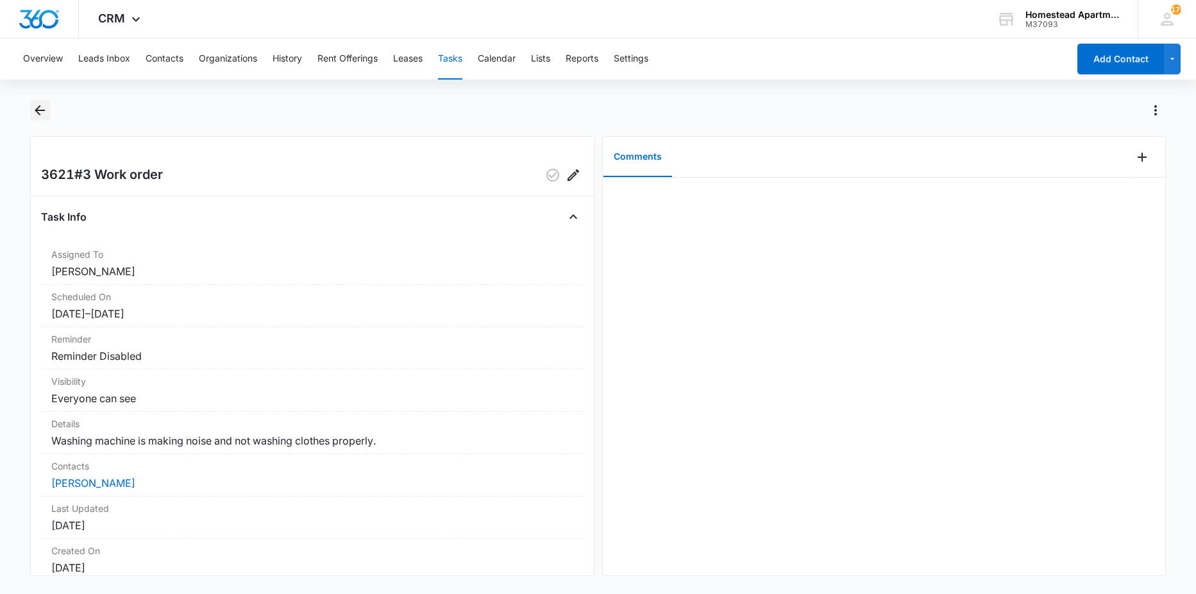
click at [39, 115] on icon "Back" at bounding box center [39, 110] width 15 height 15
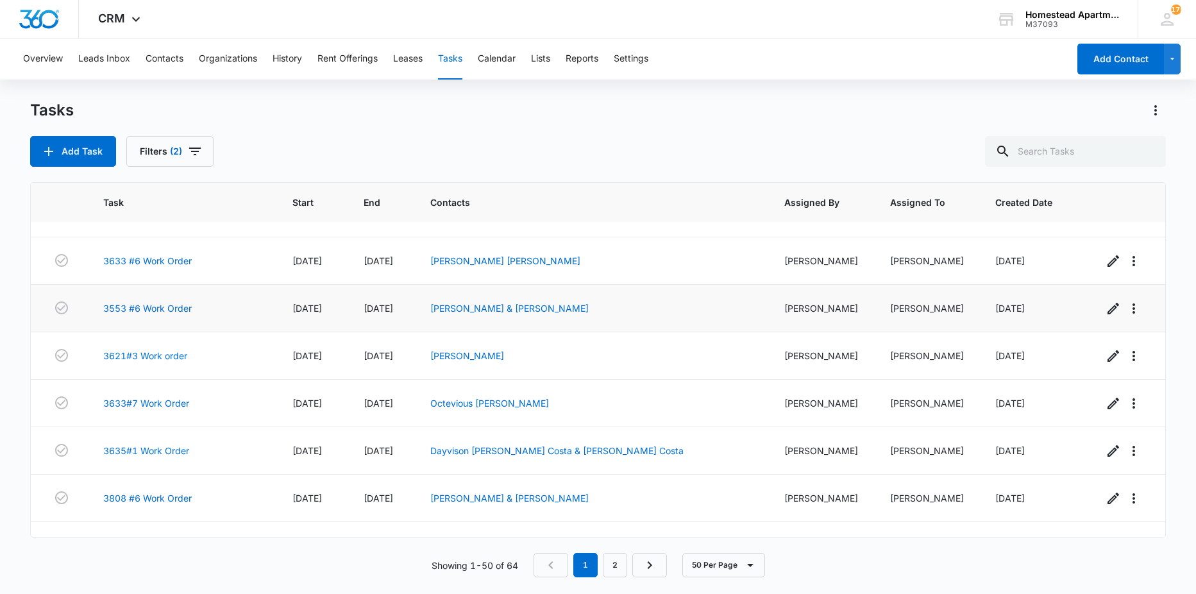
scroll to position [192, 0]
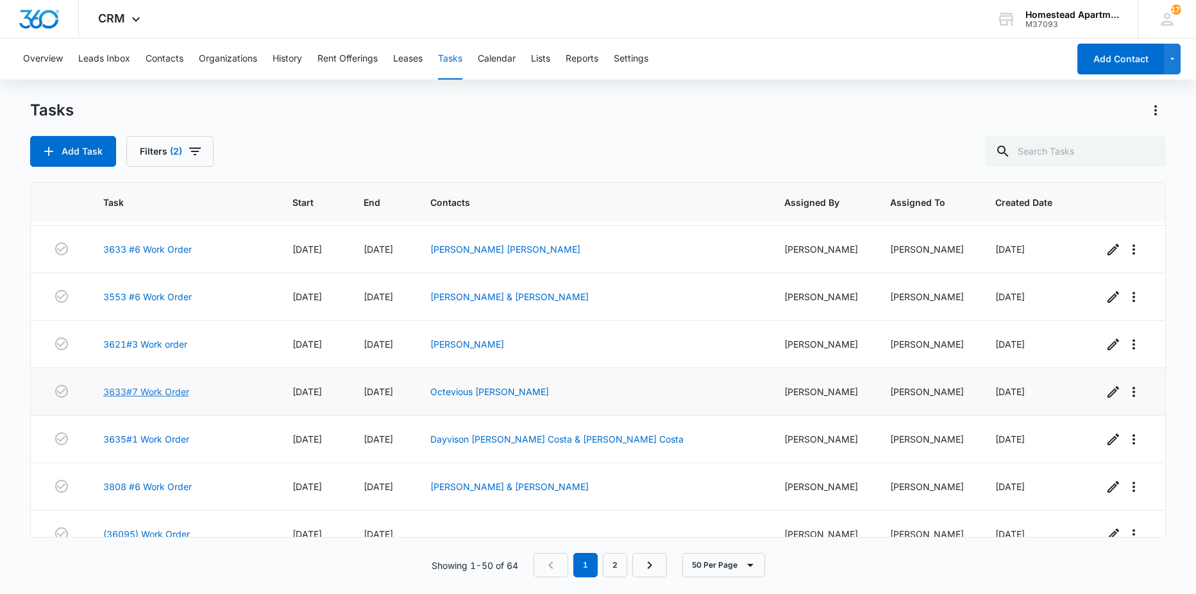
click at [153, 390] on link "3633#7 Work Order" at bounding box center [146, 391] width 86 height 13
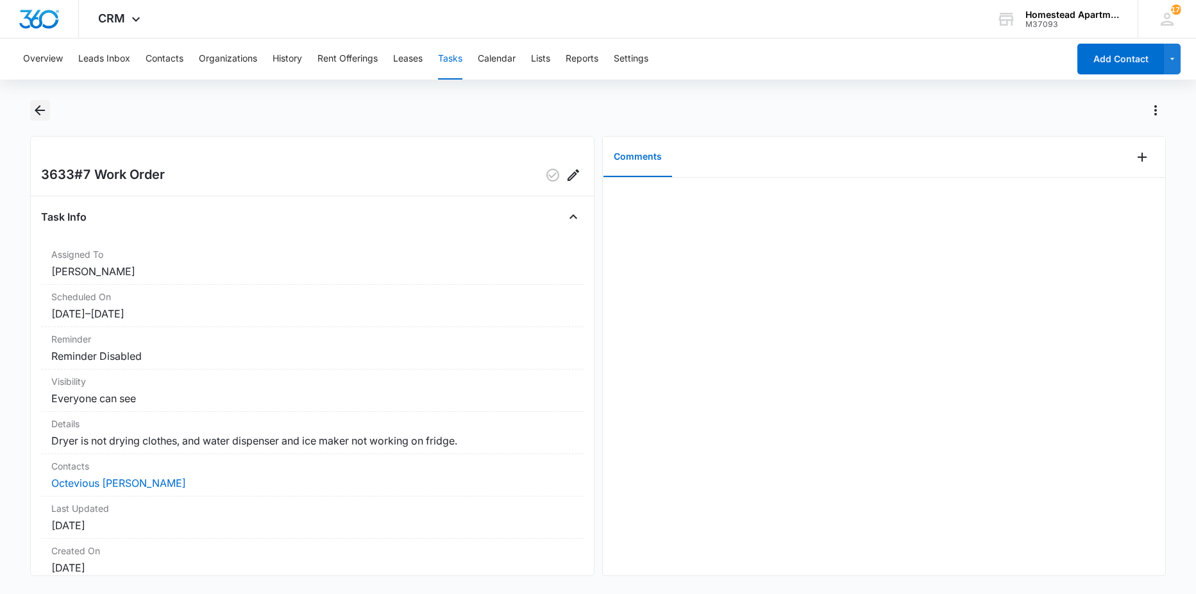
click at [37, 106] on icon "Back" at bounding box center [39, 110] width 15 height 15
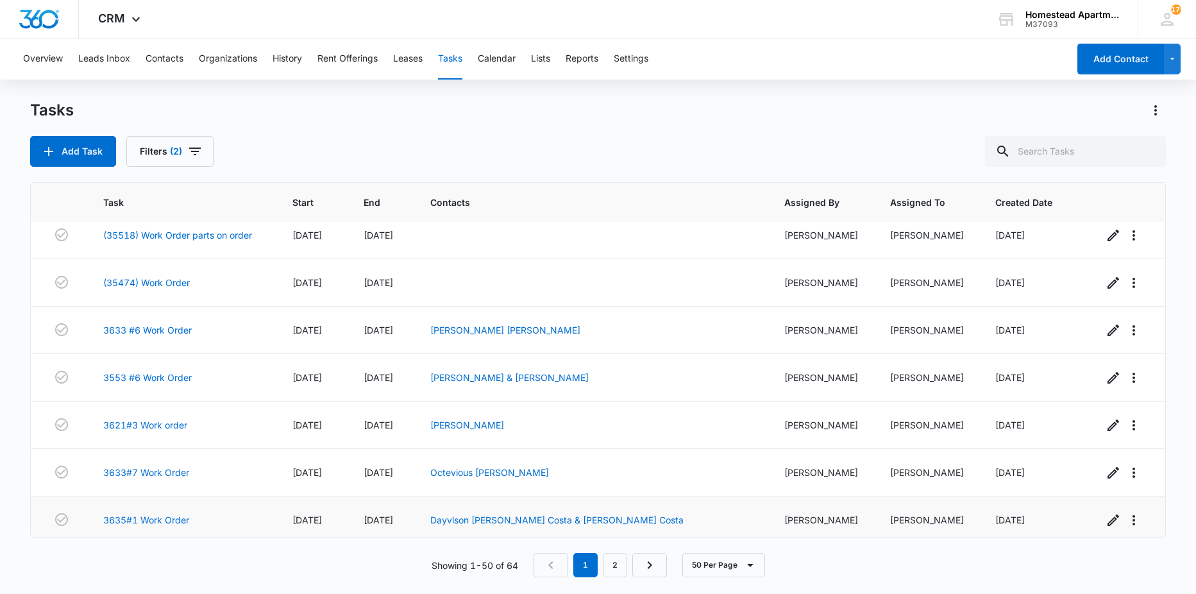
scroll to position [192, 0]
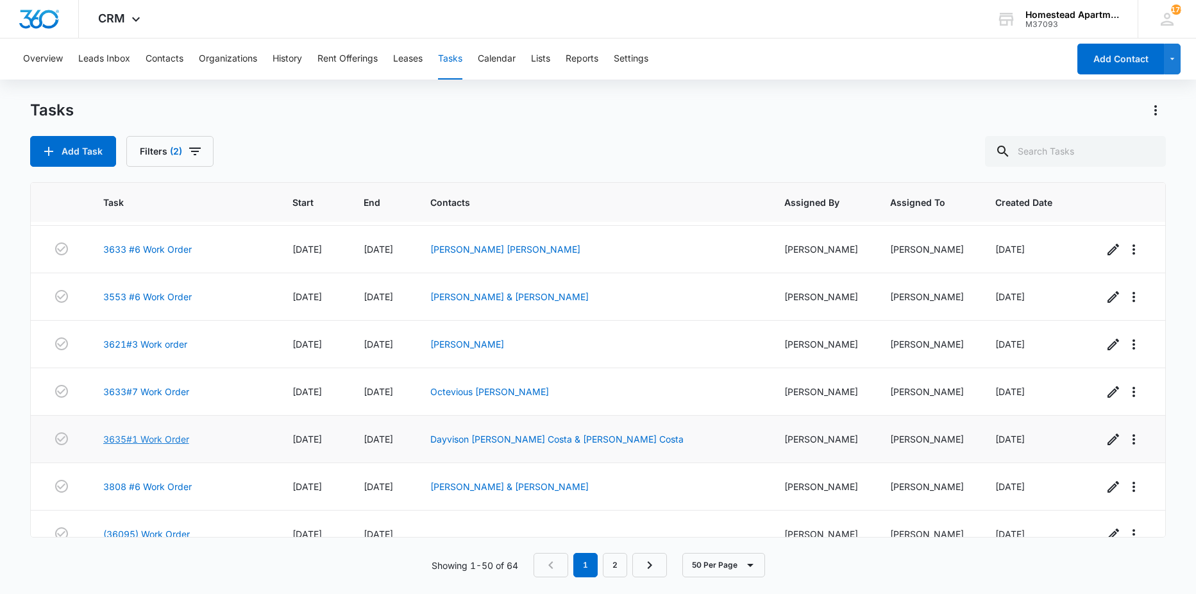
click at [161, 436] on link "3635#1 Work Order" at bounding box center [146, 438] width 86 height 13
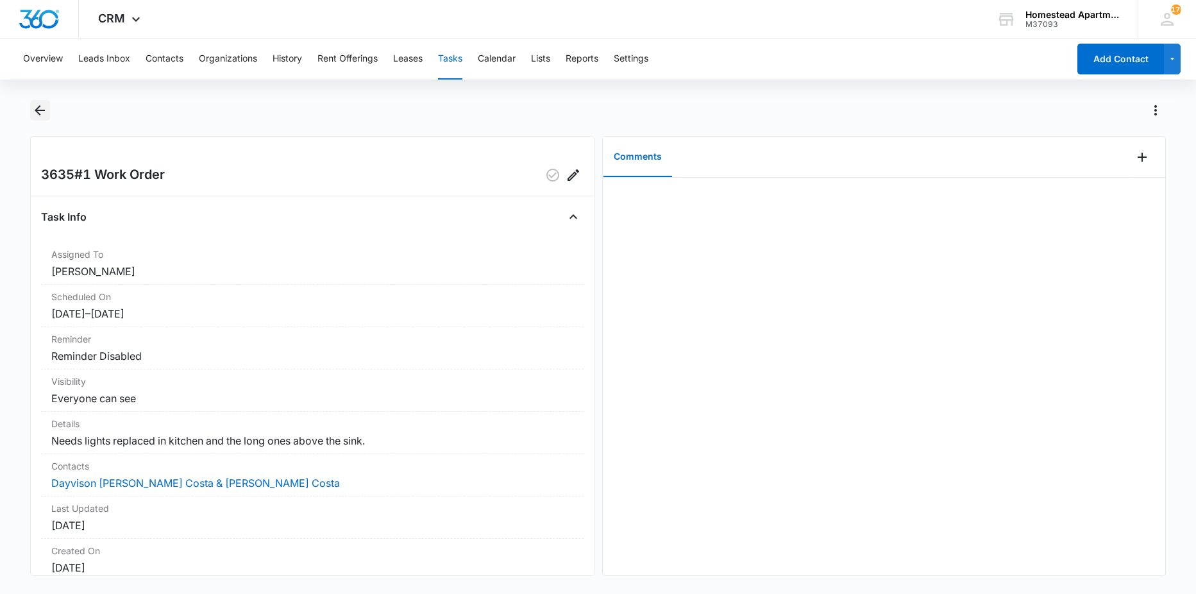
click at [33, 111] on icon "Back" at bounding box center [39, 110] width 15 height 15
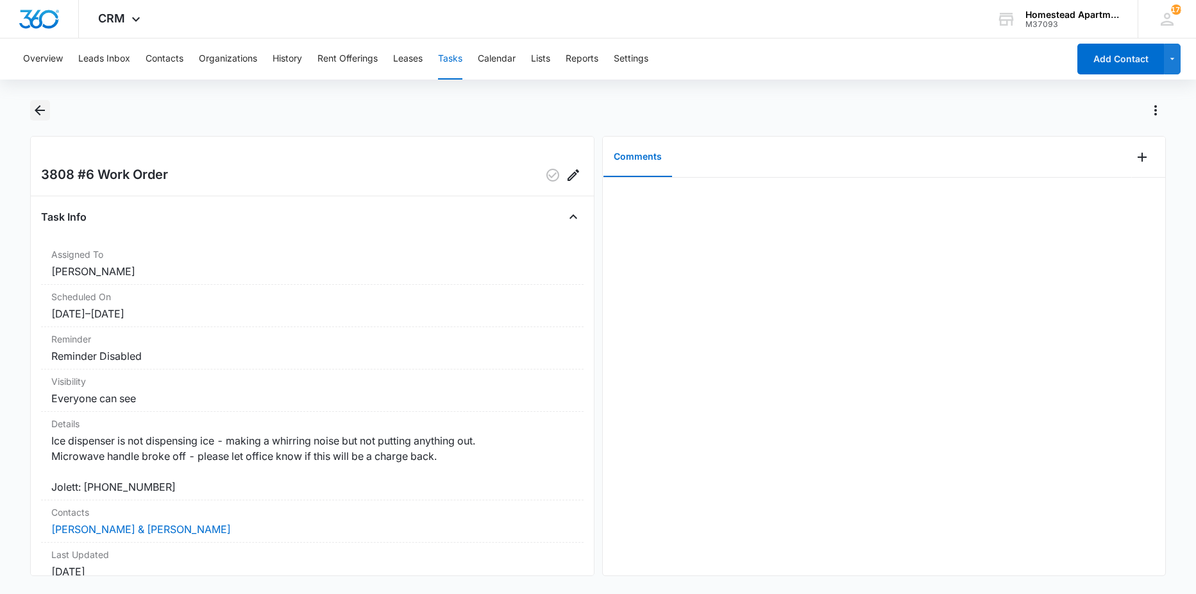
click at [35, 112] on icon "Back" at bounding box center [39, 110] width 15 height 15
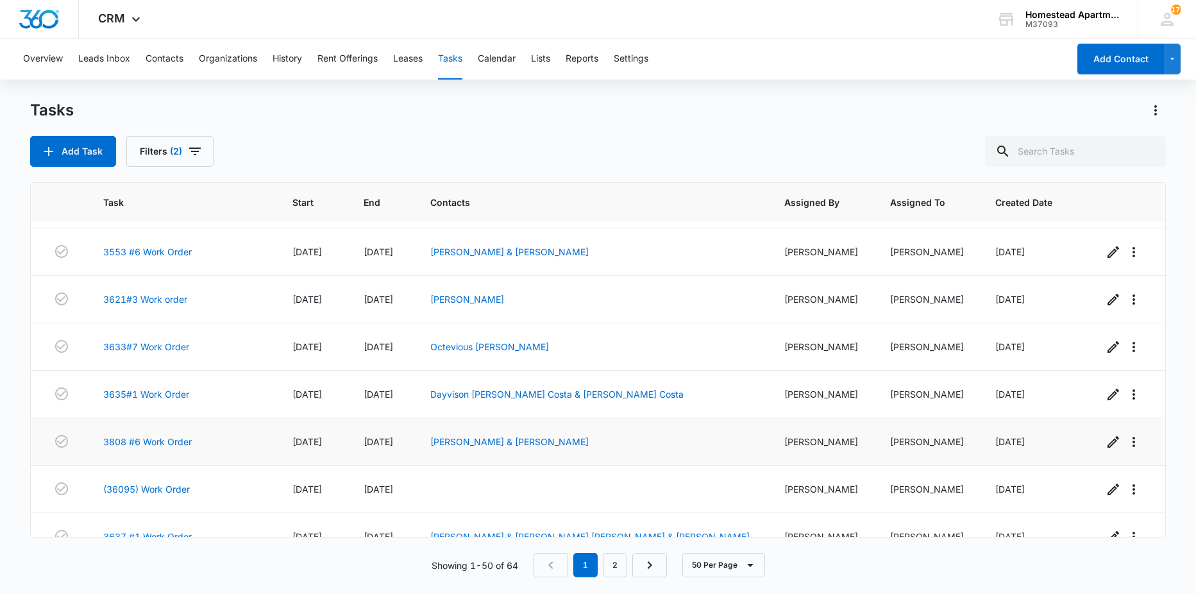
scroll to position [256, 0]
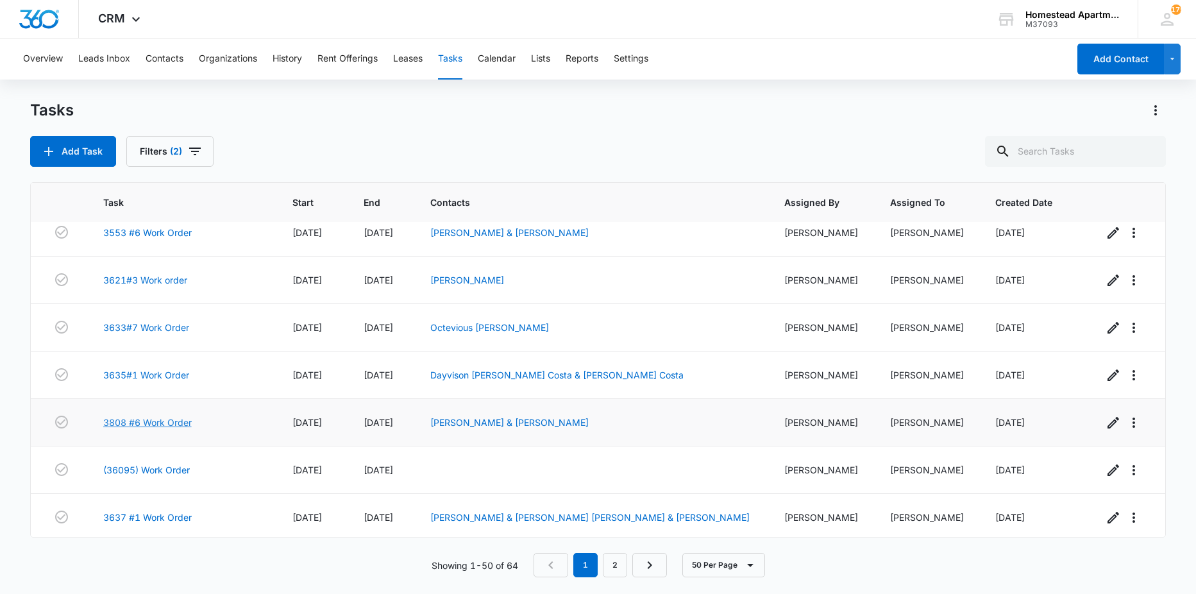
click at [165, 424] on link "3808 #6 Work Order" at bounding box center [147, 421] width 88 height 13
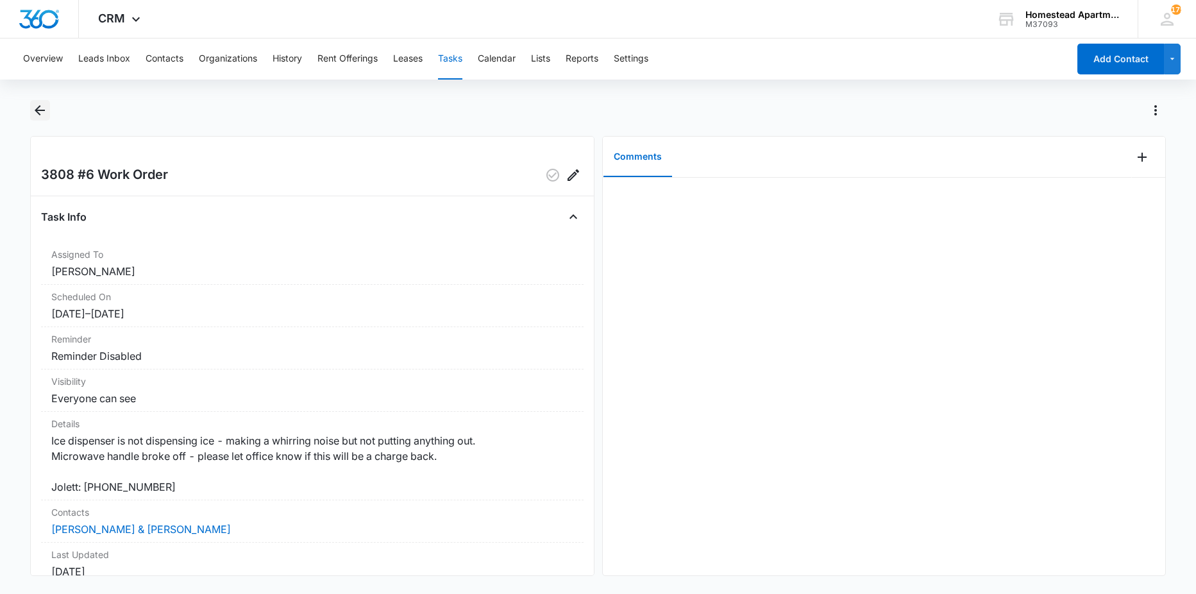
click at [36, 113] on icon "Back" at bounding box center [39, 110] width 15 height 15
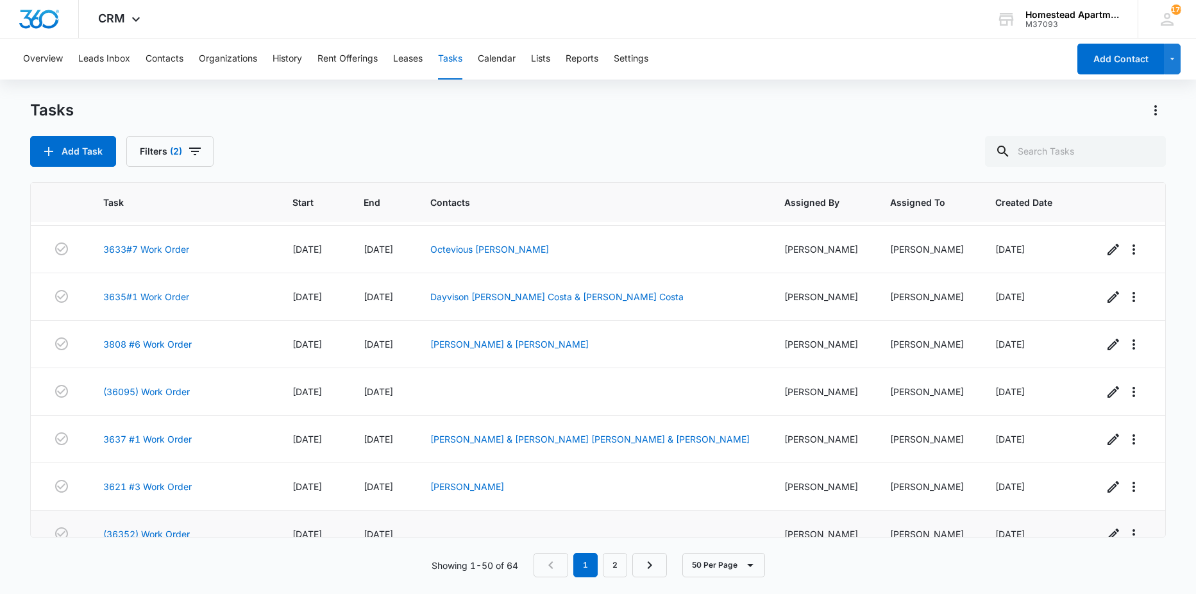
scroll to position [385, 0]
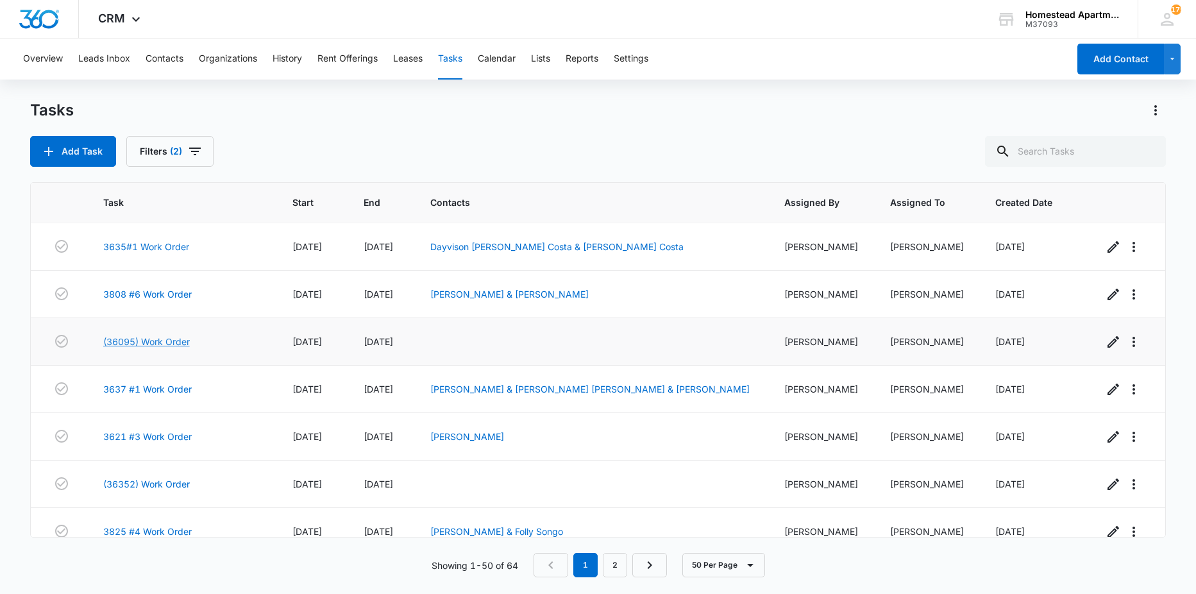
click at [155, 341] on link "(36095) Work Order" at bounding box center [146, 341] width 87 height 13
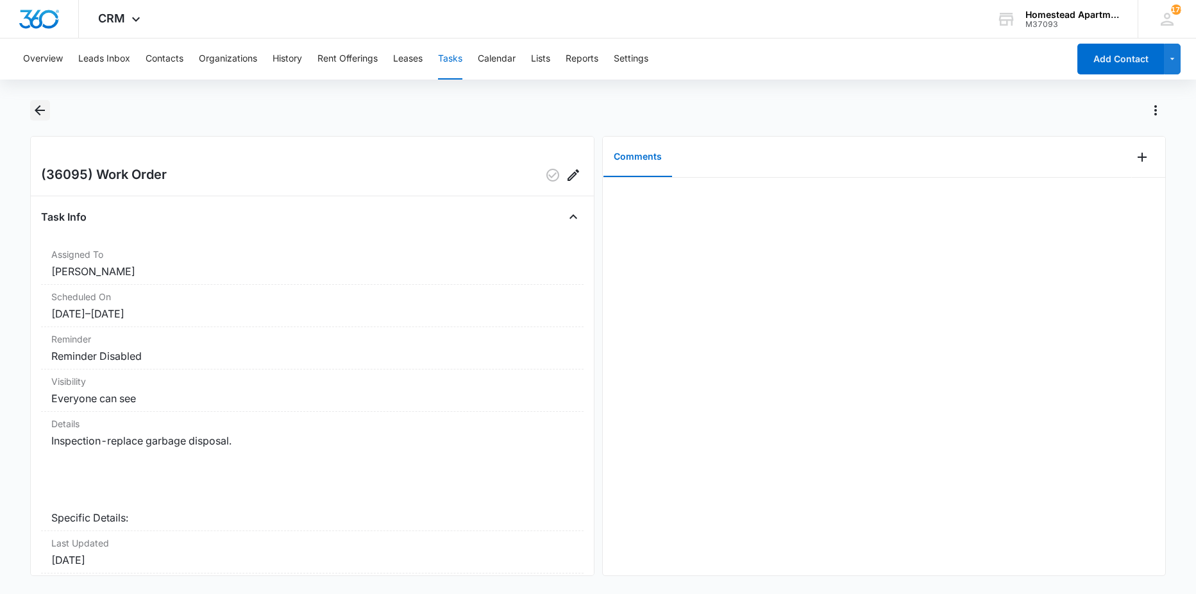
click at [38, 113] on icon "Back" at bounding box center [39, 110] width 15 height 15
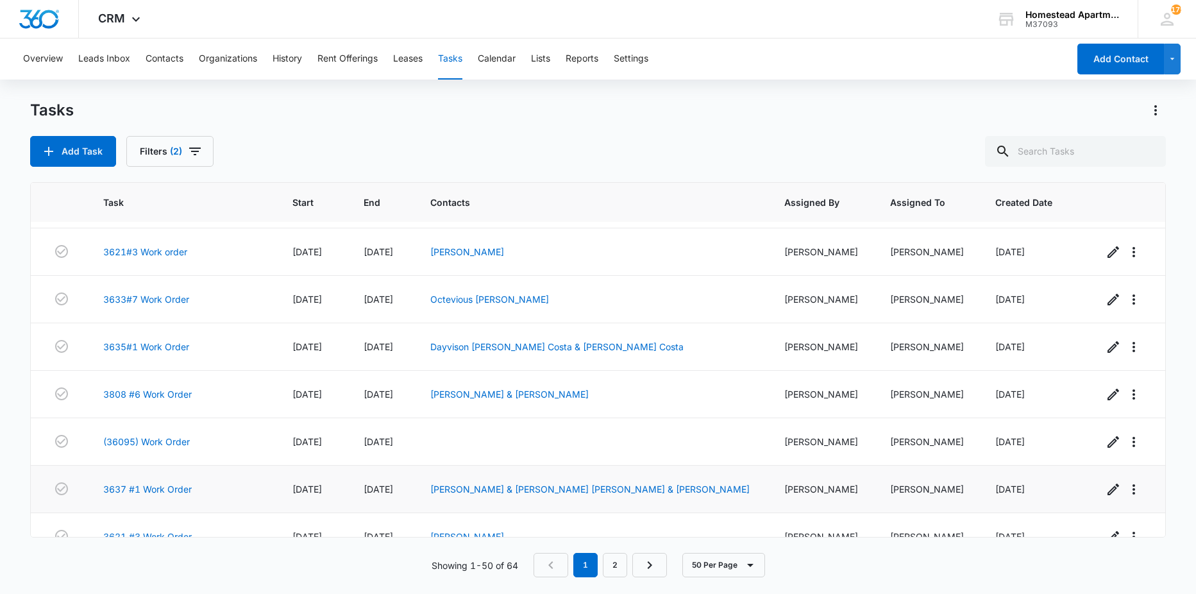
scroll to position [321, 0]
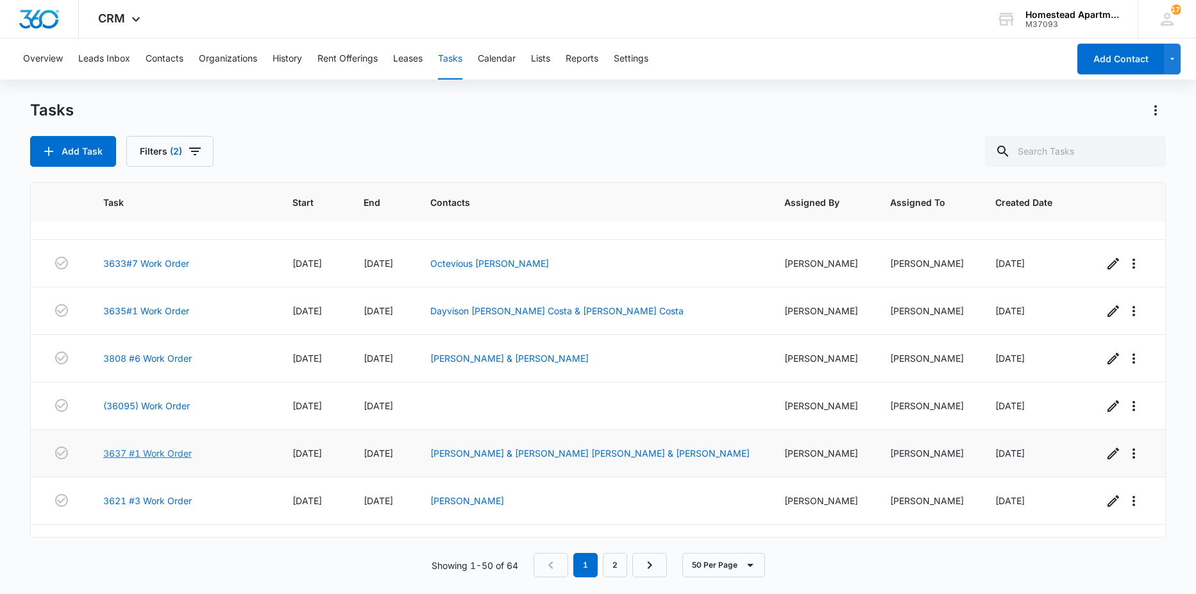
click at [164, 449] on link "3637 #1 Work Order" at bounding box center [147, 452] width 88 height 13
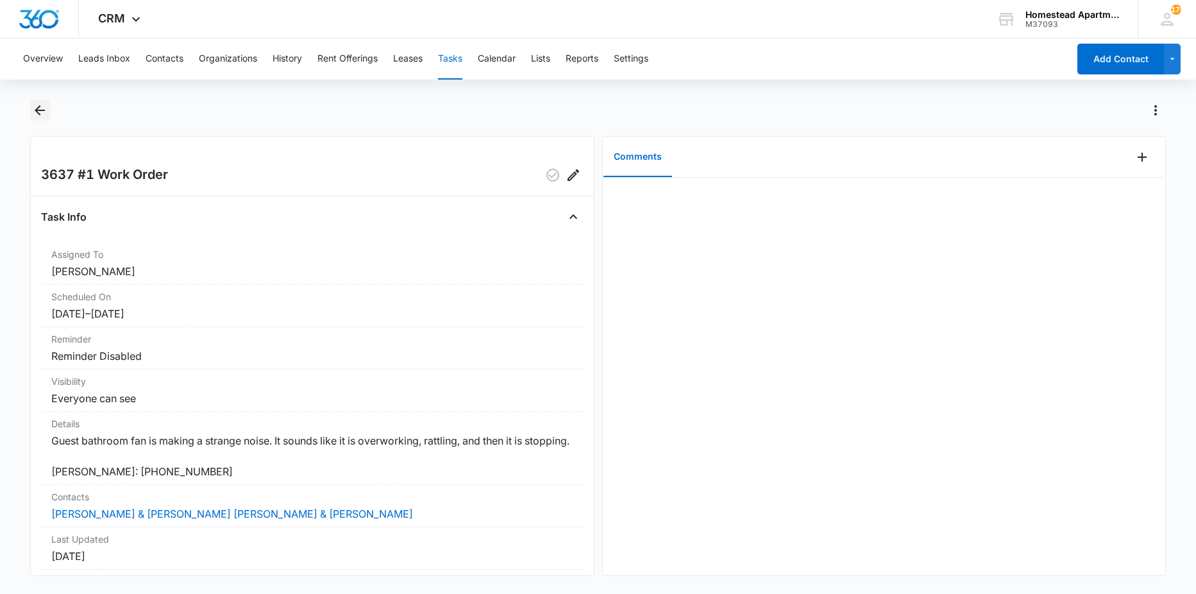
click at [38, 114] on icon "Back" at bounding box center [39, 110] width 15 height 15
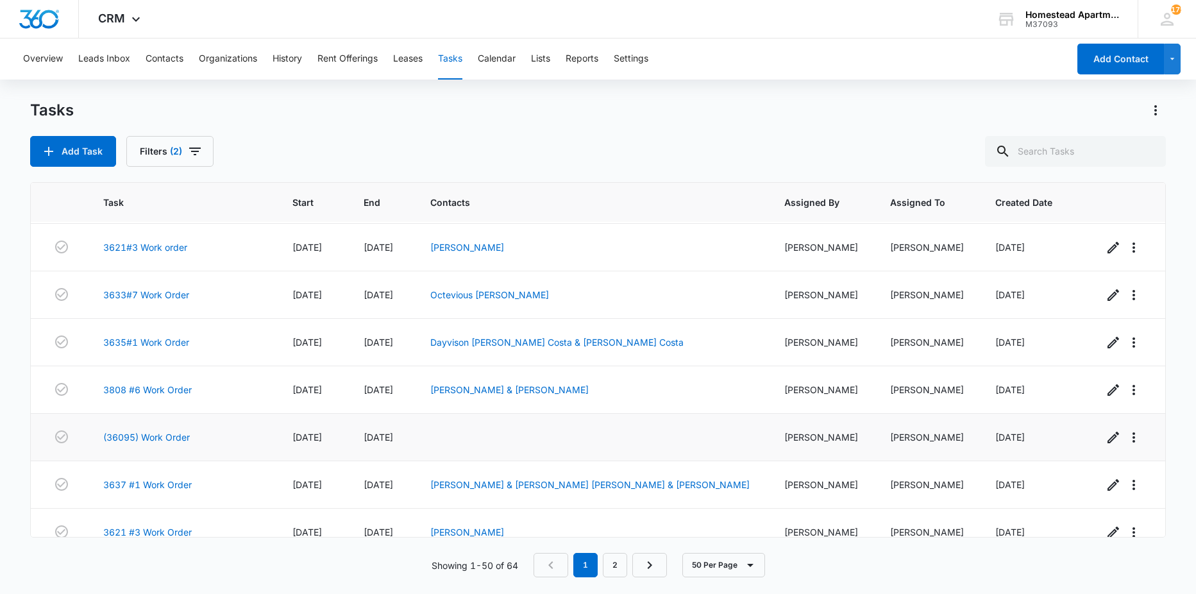
scroll to position [321, 0]
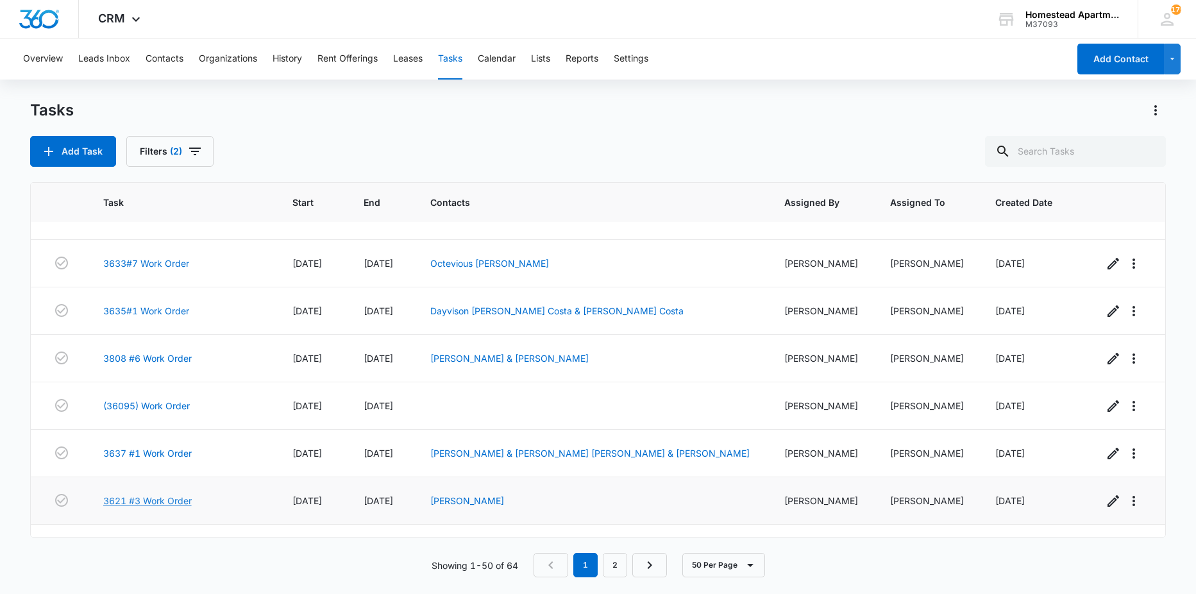
click at [137, 505] on link "3621 #3 Work Order" at bounding box center [147, 500] width 88 height 13
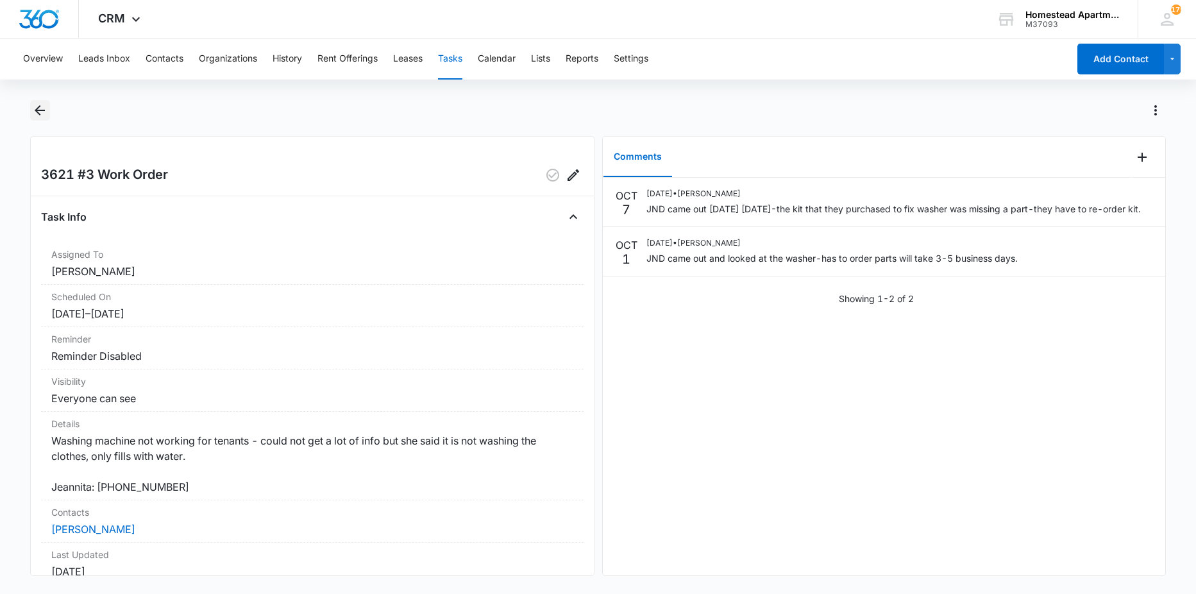
click at [37, 108] on icon "Back" at bounding box center [40, 110] width 10 height 10
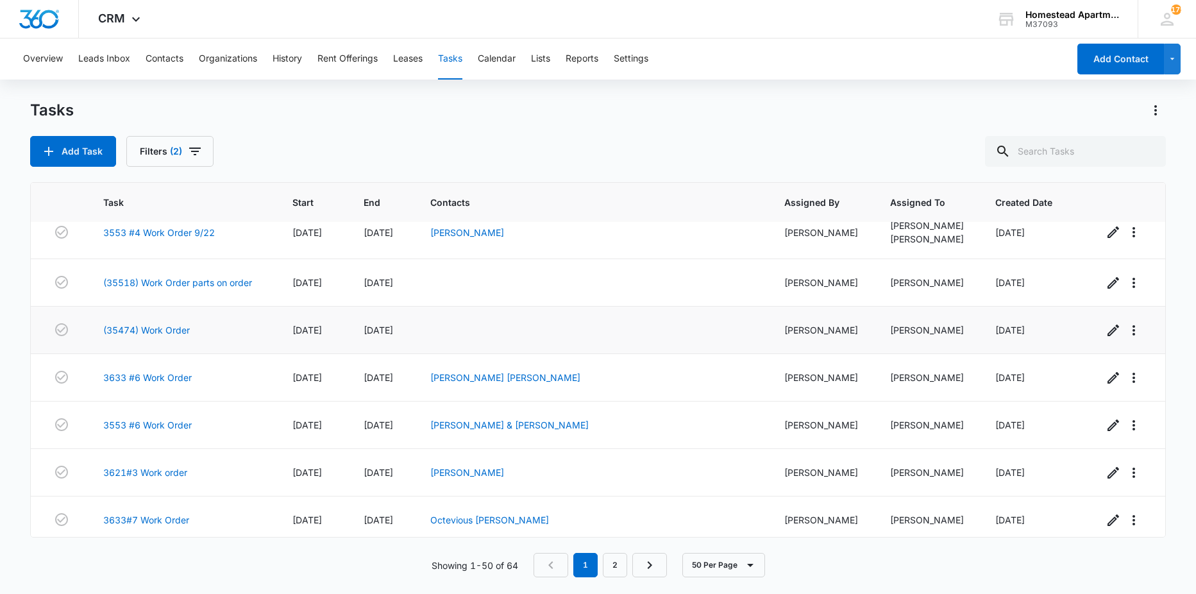
scroll to position [128, 0]
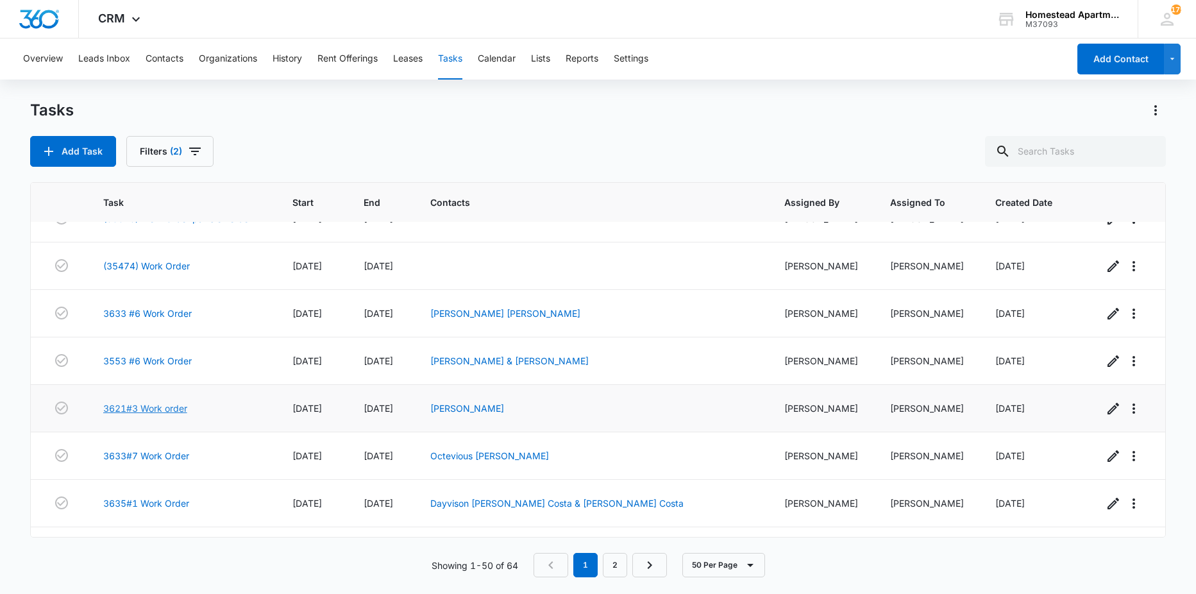
click at [159, 405] on link "3621#3 Work order" at bounding box center [145, 407] width 84 height 13
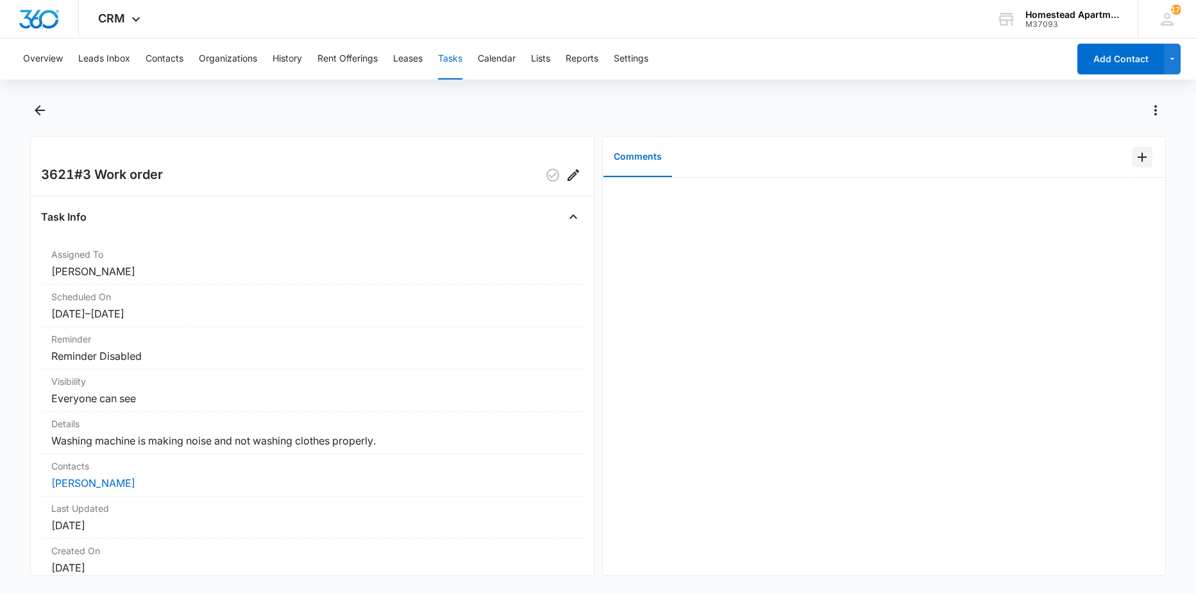
click at [1139, 151] on icon "Add Comment" at bounding box center [1141, 156] width 15 height 15
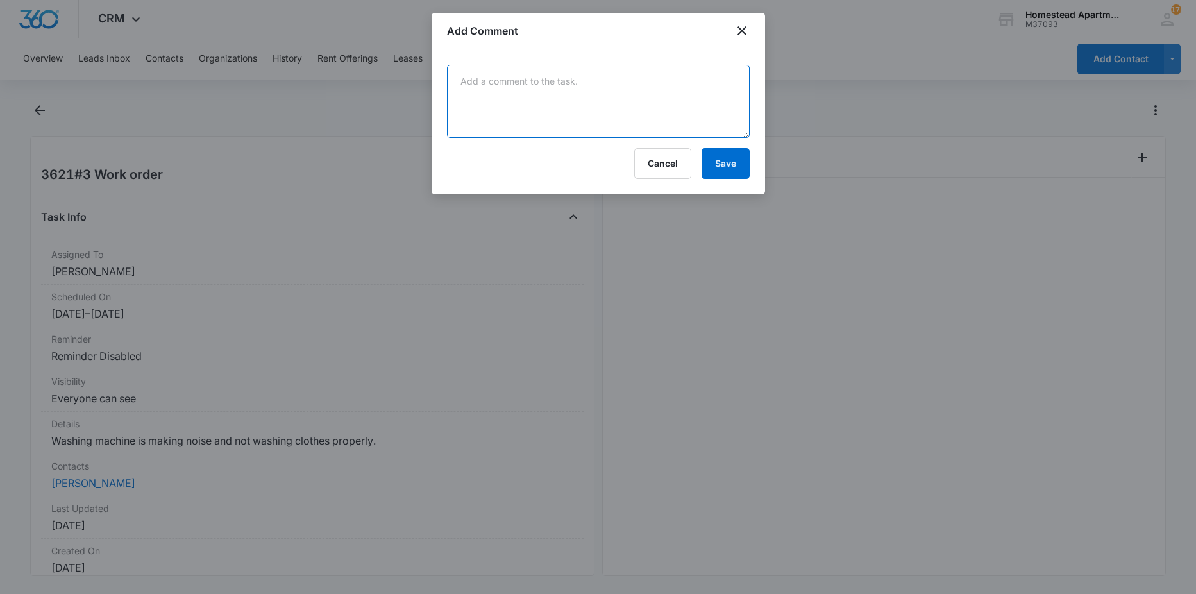
click at [733, 88] on textarea at bounding box center [598, 101] width 303 height 73
type textarea "duplicate"
click at [730, 158] on button "Save" at bounding box center [725, 163] width 48 height 31
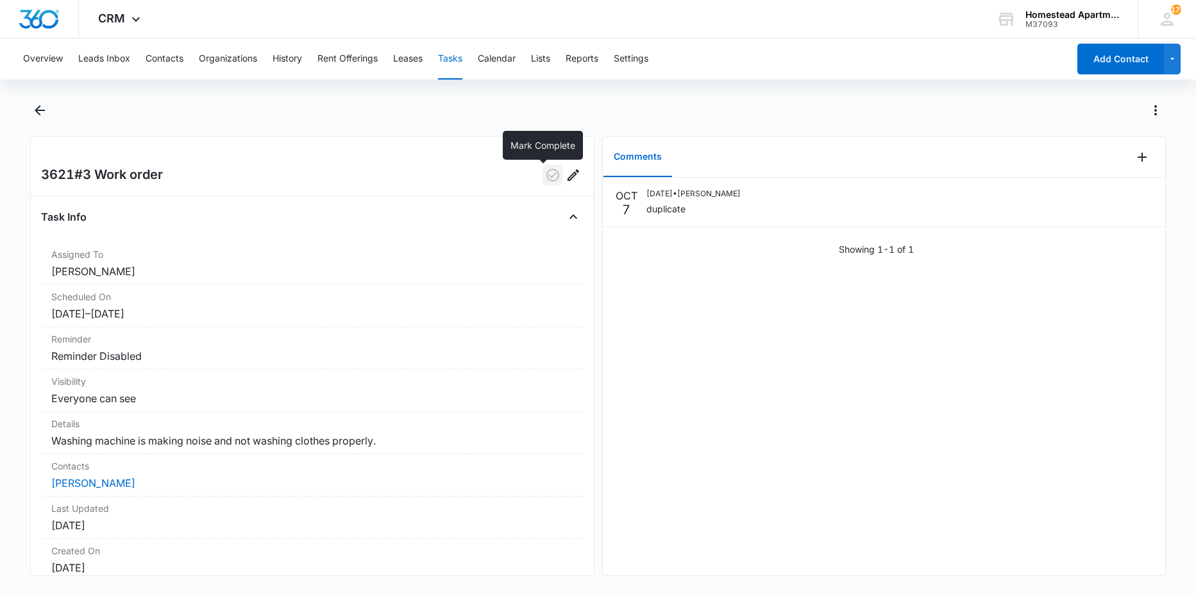
click at [543, 184] on button "button" at bounding box center [552, 175] width 21 height 21
click at [42, 111] on icon "Back" at bounding box center [40, 110] width 10 height 10
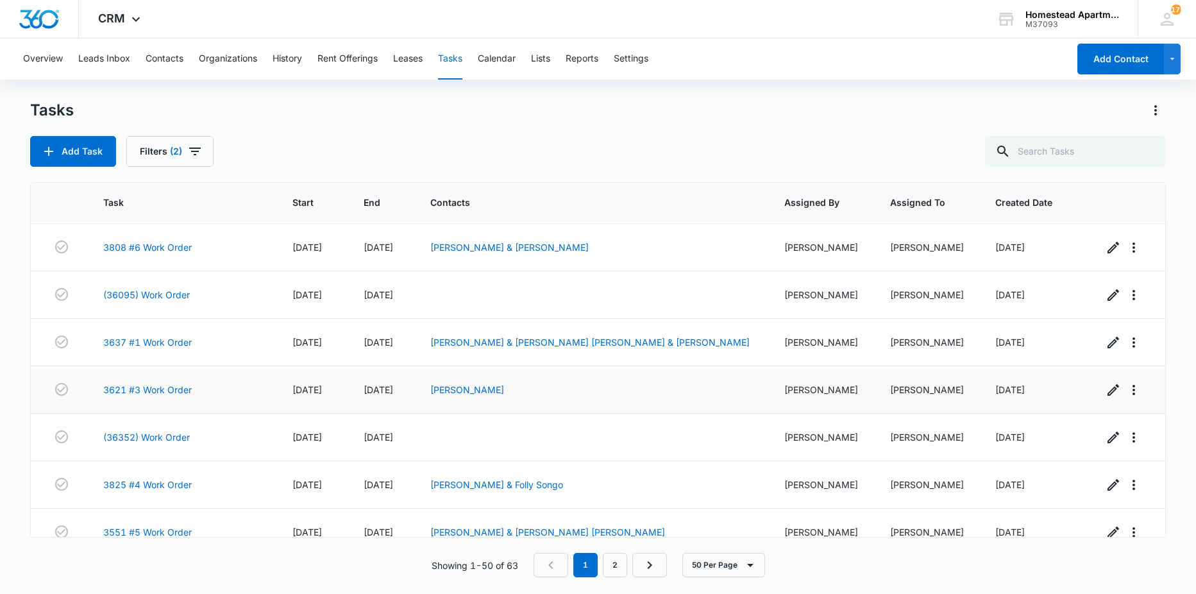
scroll to position [385, 0]
click at [131, 440] on link "(36352) Work Order" at bounding box center [146, 436] width 87 height 13
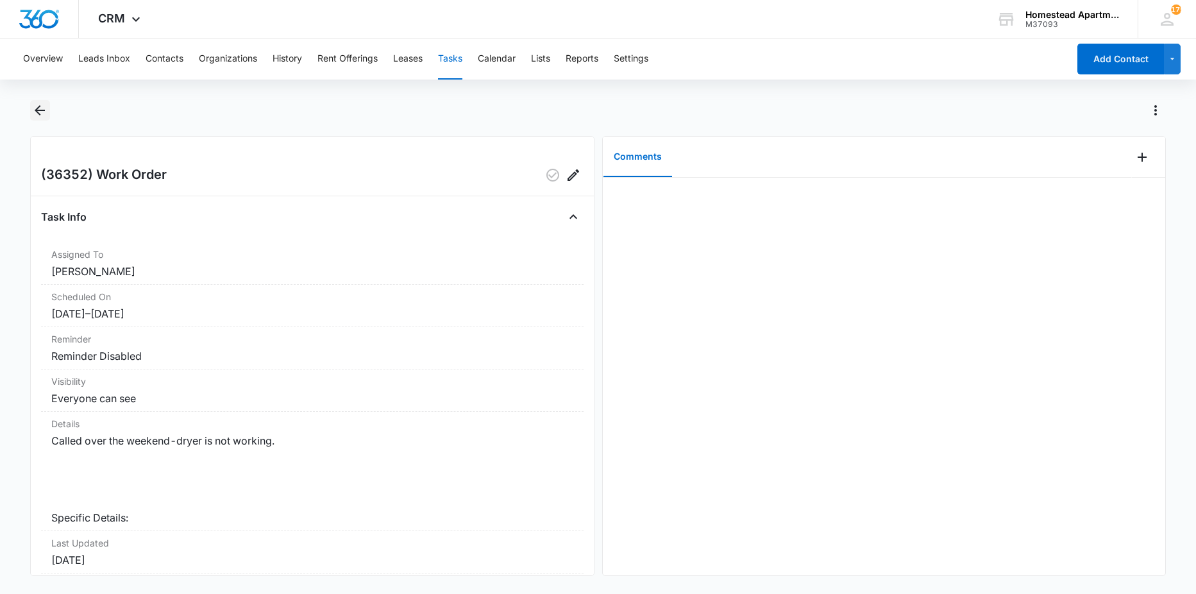
click at [45, 106] on icon "Back" at bounding box center [39, 110] width 15 height 15
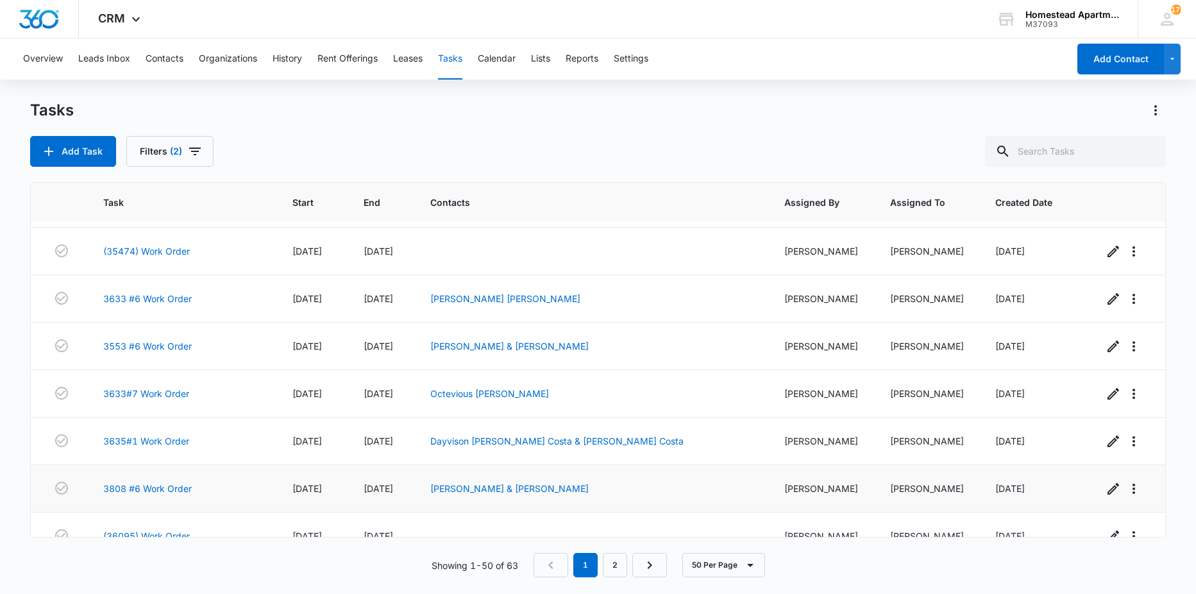
scroll to position [192, 0]
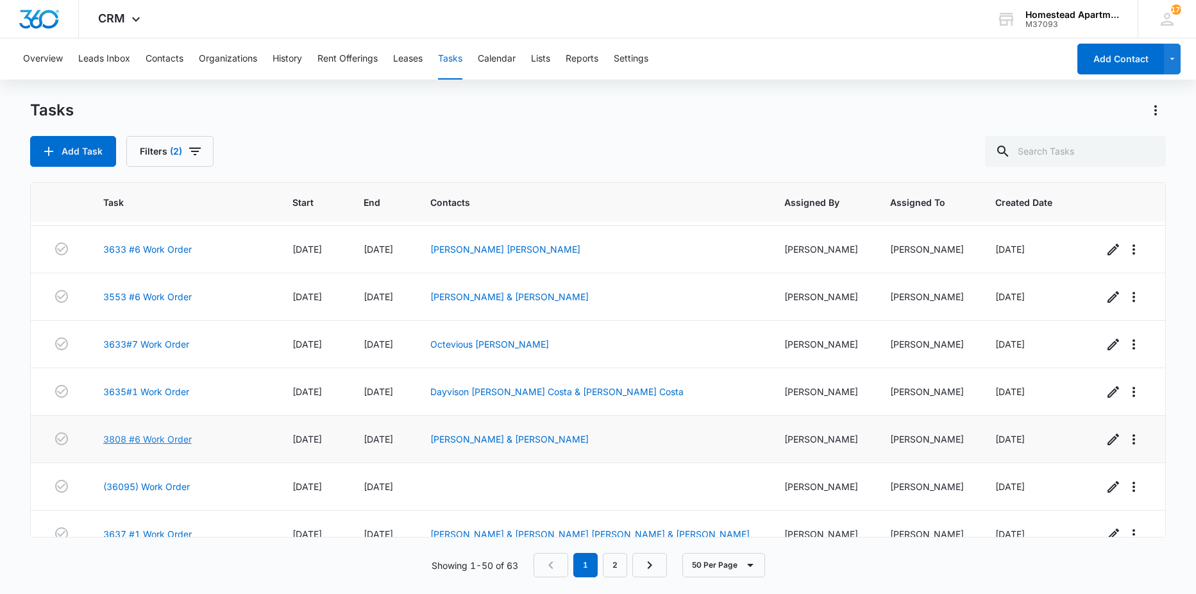
click at [162, 435] on link "3808 #6 Work Order" at bounding box center [147, 438] width 88 height 13
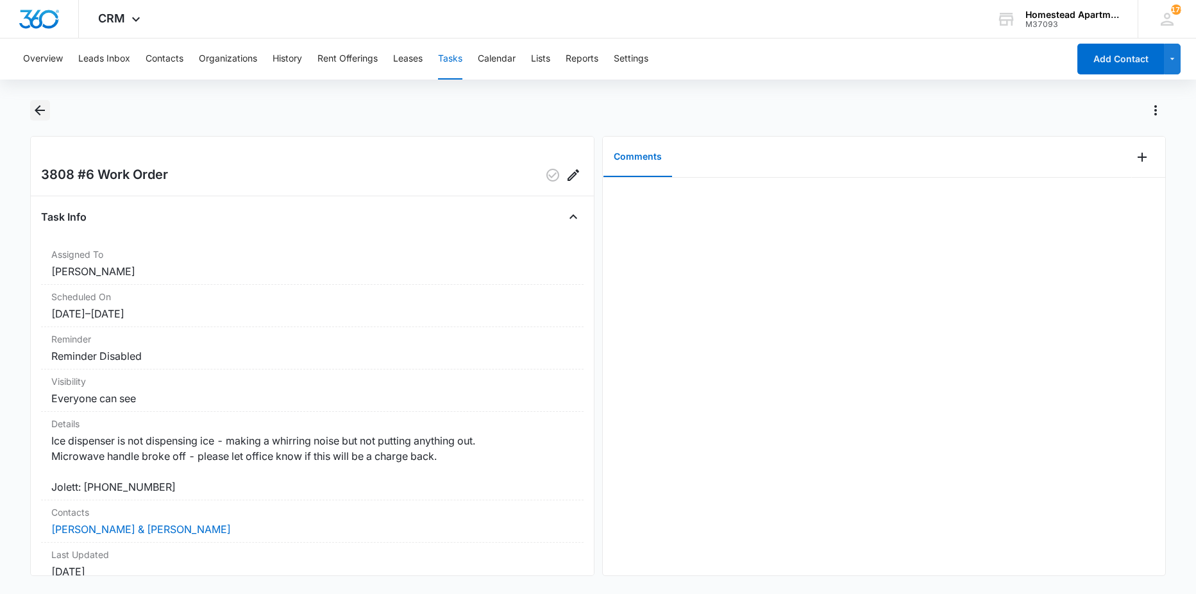
click at [34, 111] on icon "Back" at bounding box center [39, 110] width 15 height 15
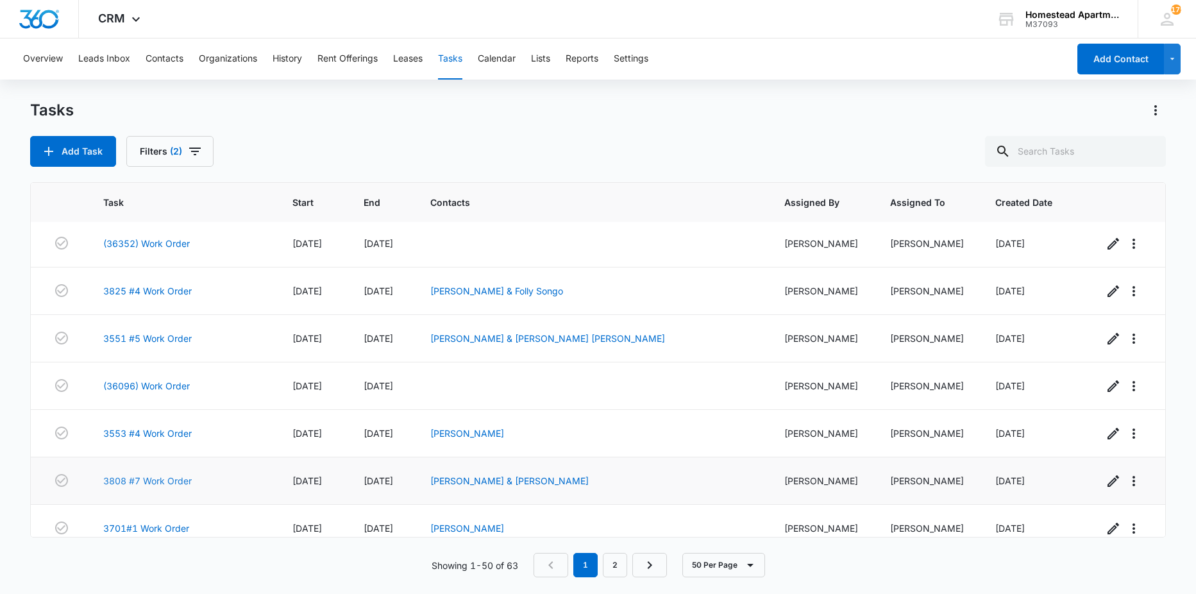
scroll to position [577, 0]
click at [154, 288] on link "3825 #4 Work Order" at bounding box center [147, 291] width 88 height 13
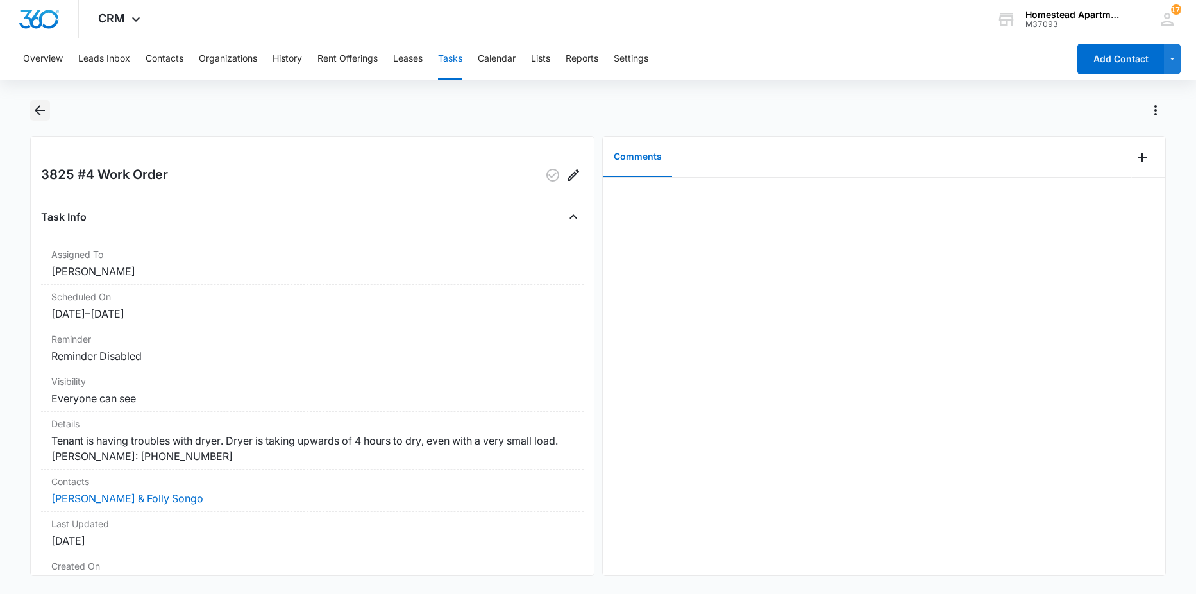
click at [42, 106] on icon "Back" at bounding box center [39, 110] width 15 height 15
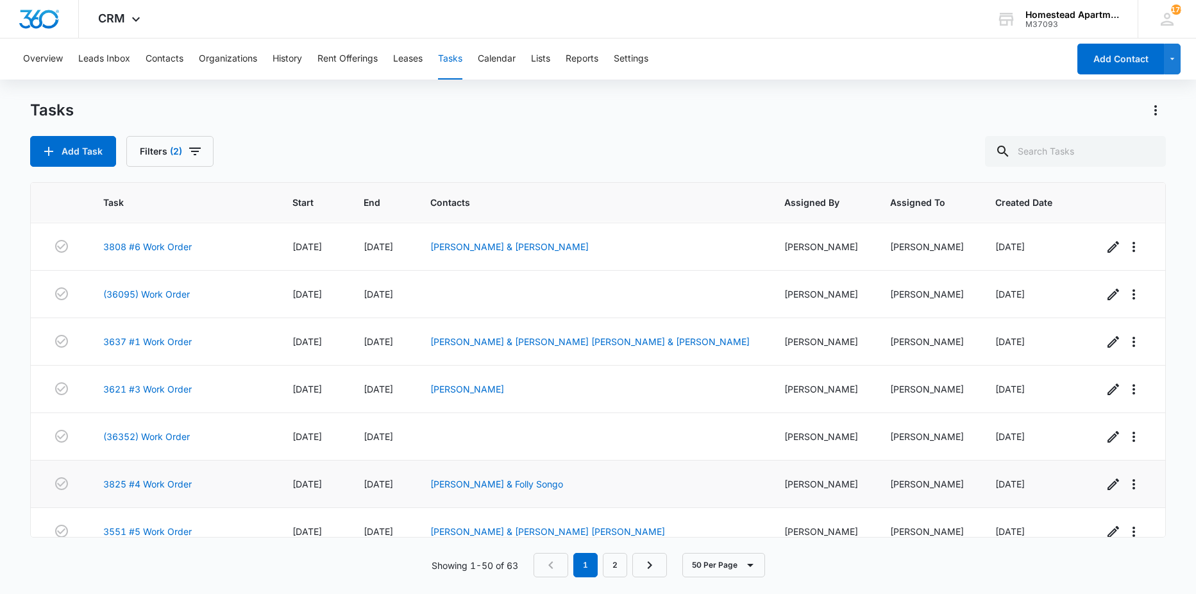
scroll to position [449, 0]
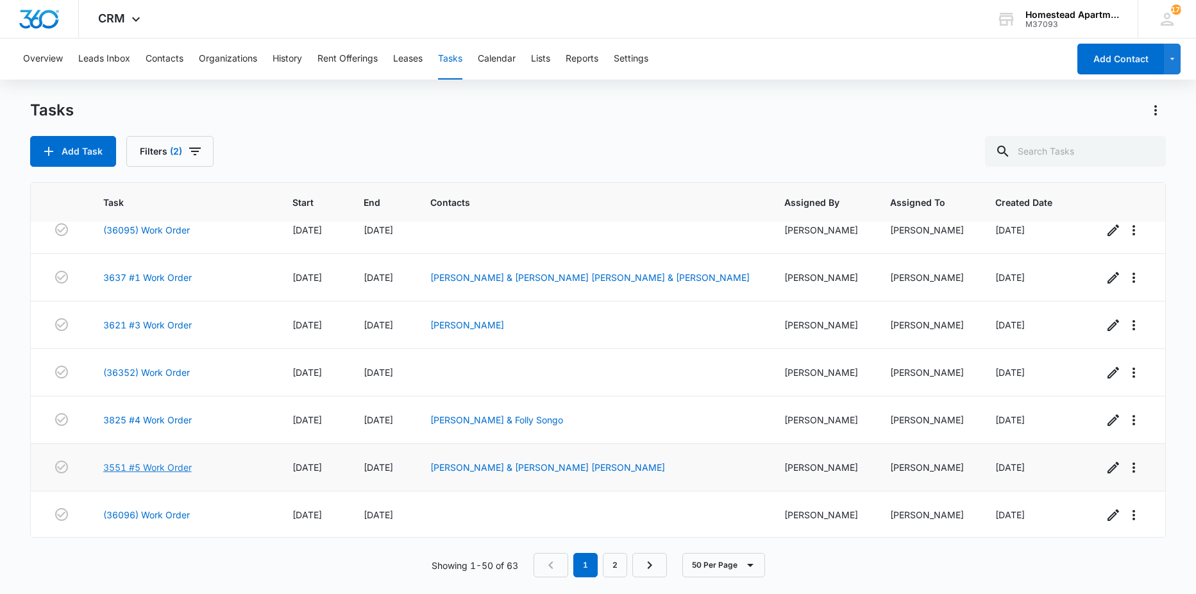
click at [156, 470] on link "3551 #5 Work Order" at bounding box center [147, 466] width 88 height 13
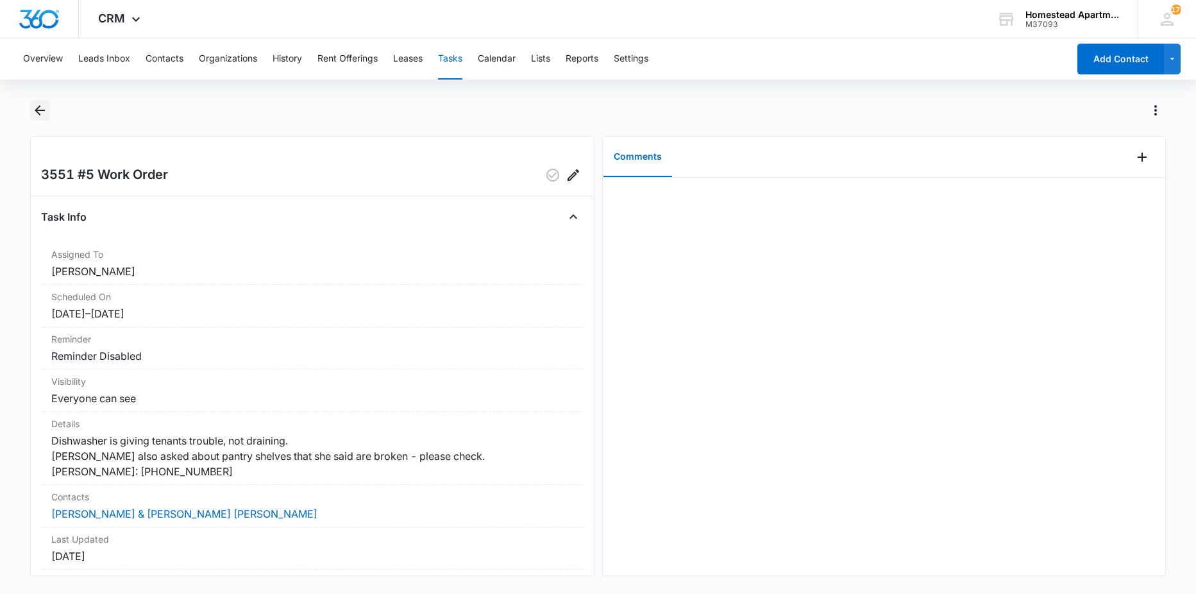
click at [34, 110] on icon "Back" at bounding box center [39, 110] width 15 height 15
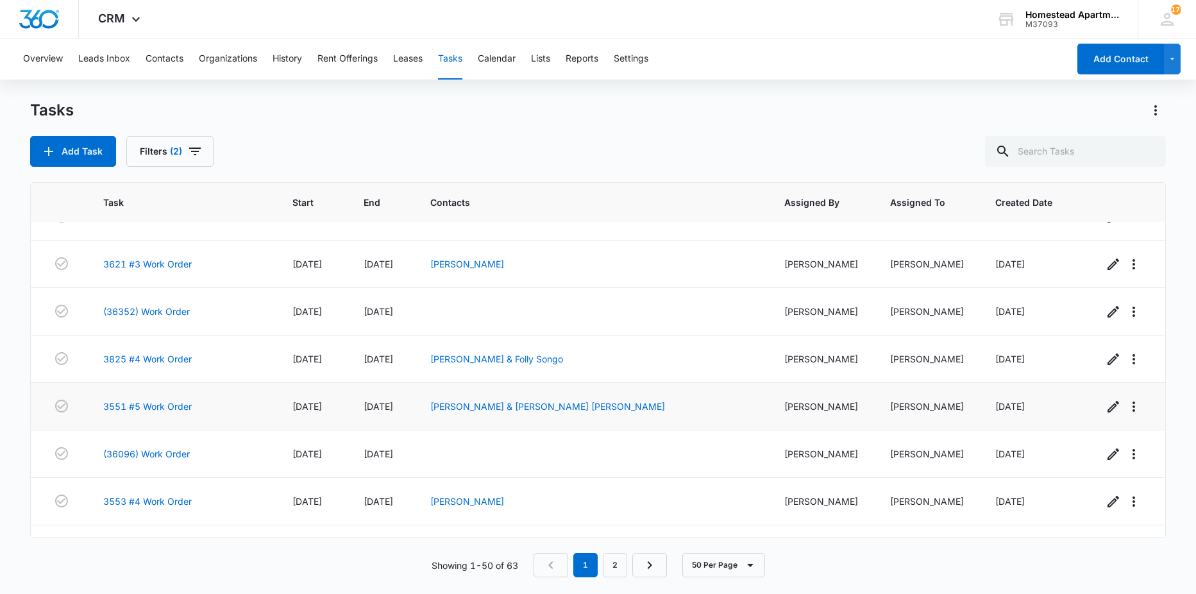
scroll to position [513, 0]
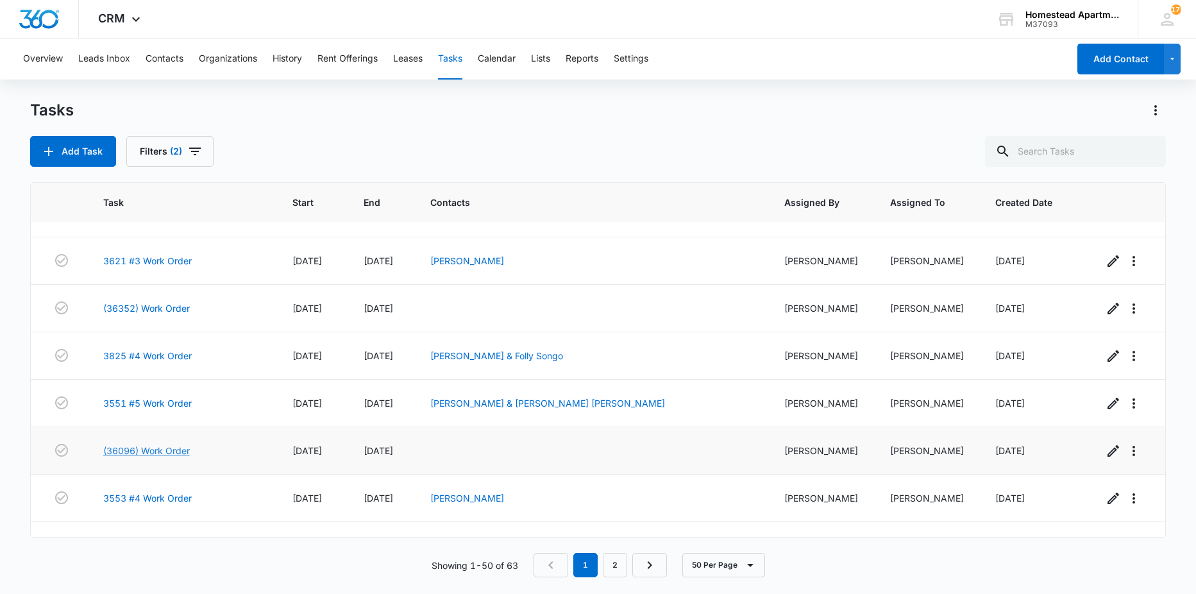
click at [175, 448] on link "(36096) Work Order" at bounding box center [146, 450] width 87 height 13
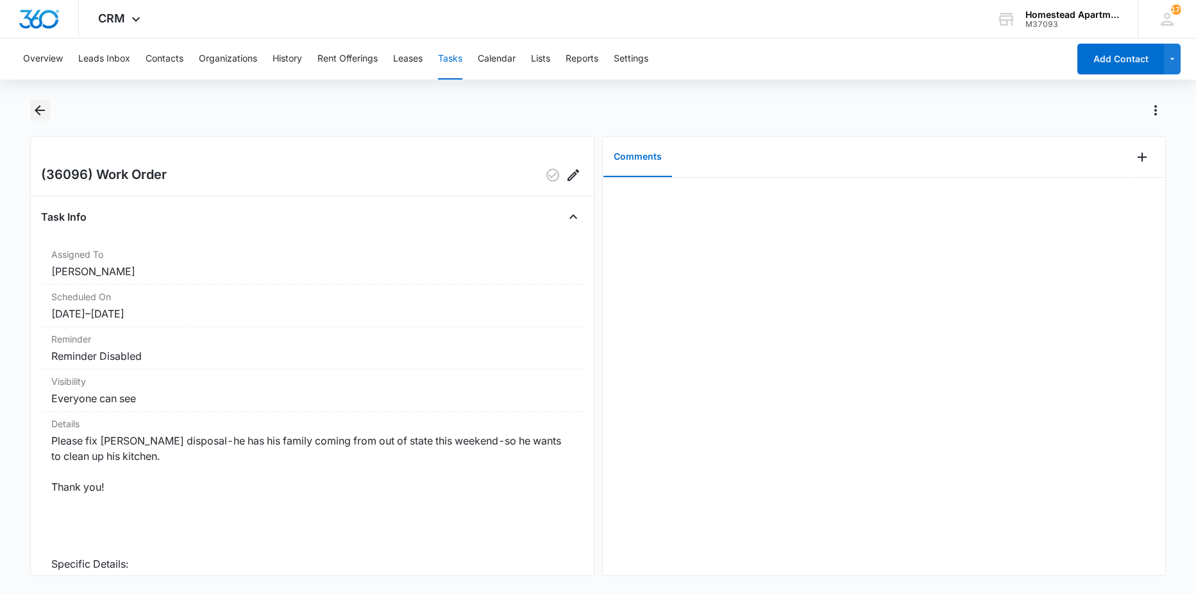
click at [42, 111] on icon "Back" at bounding box center [40, 110] width 10 height 10
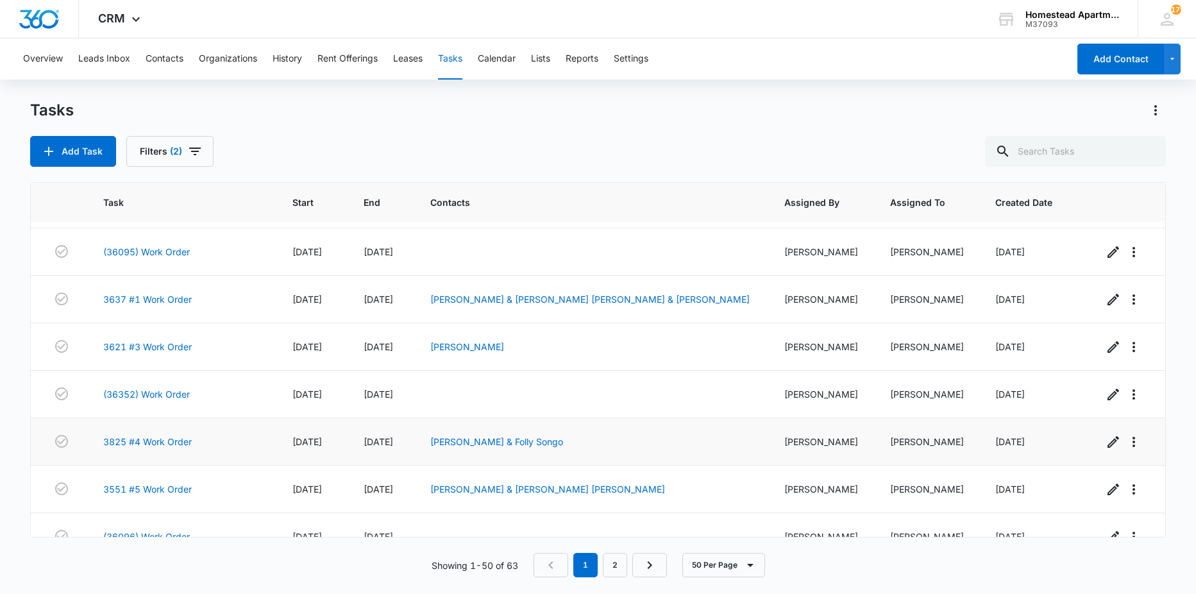
scroll to position [449, 0]
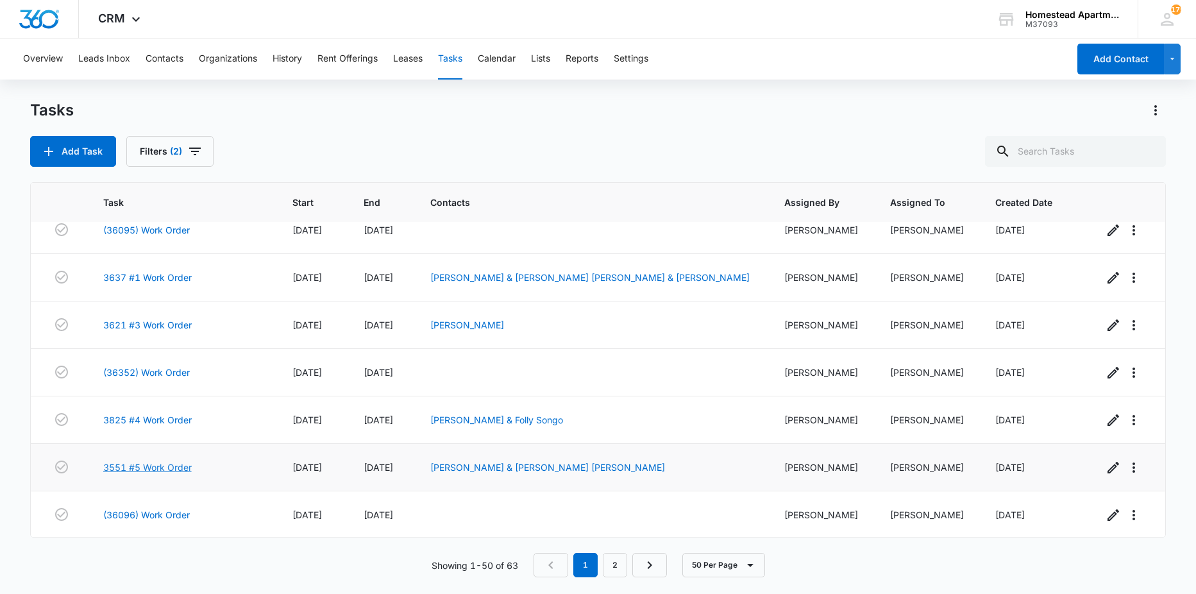
click at [155, 466] on link "3551 #5 Work Order" at bounding box center [147, 466] width 88 height 13
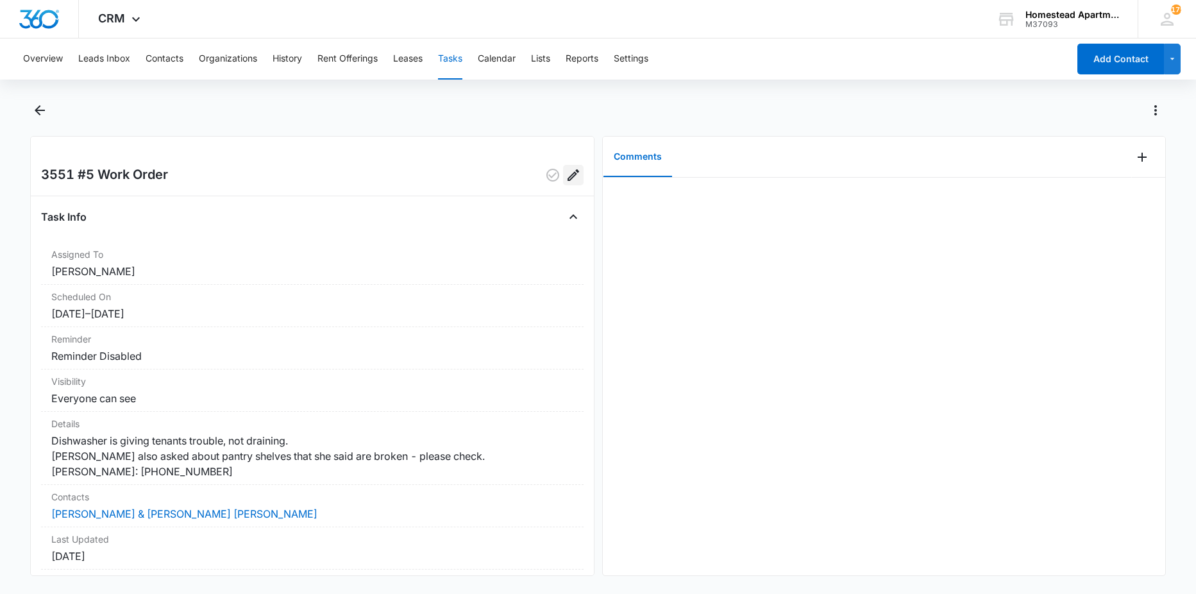
click at [566, 182] on icon "Edit" at bounding box center [573, 174] width 15 height 15
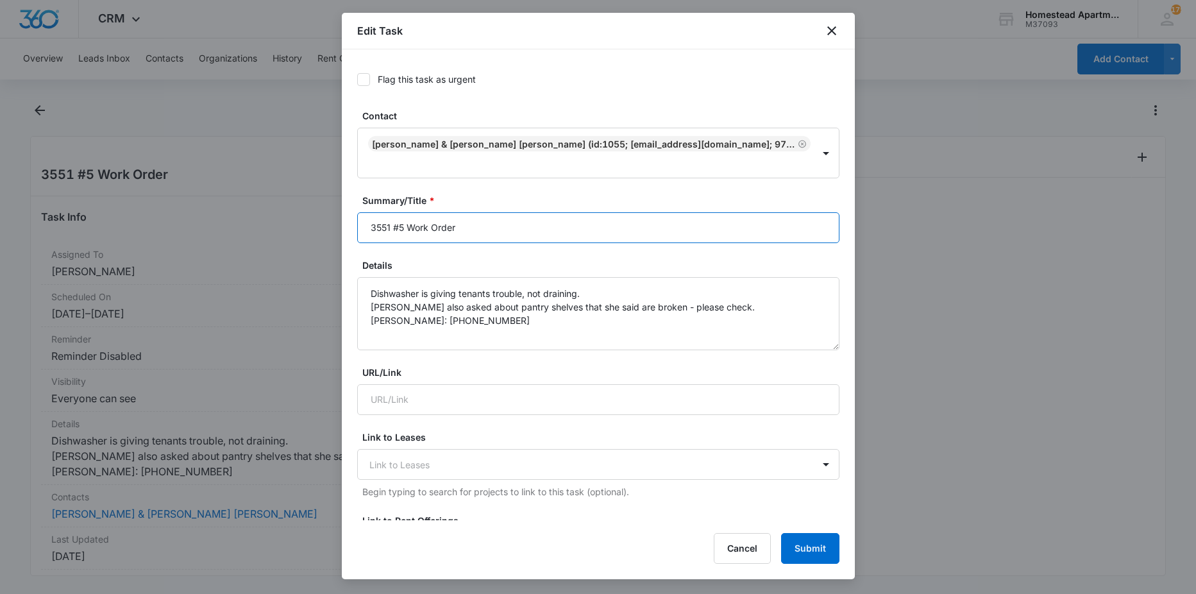
click at [506, 222] on input "3551 #5 Work Order" at bounding box center [598, 227] width 482 height 31
type input "3551 #5 Work Order parts on order"
click at [801, 551] on button "Submit" at bounding box center [810, 548] width 58 height 31
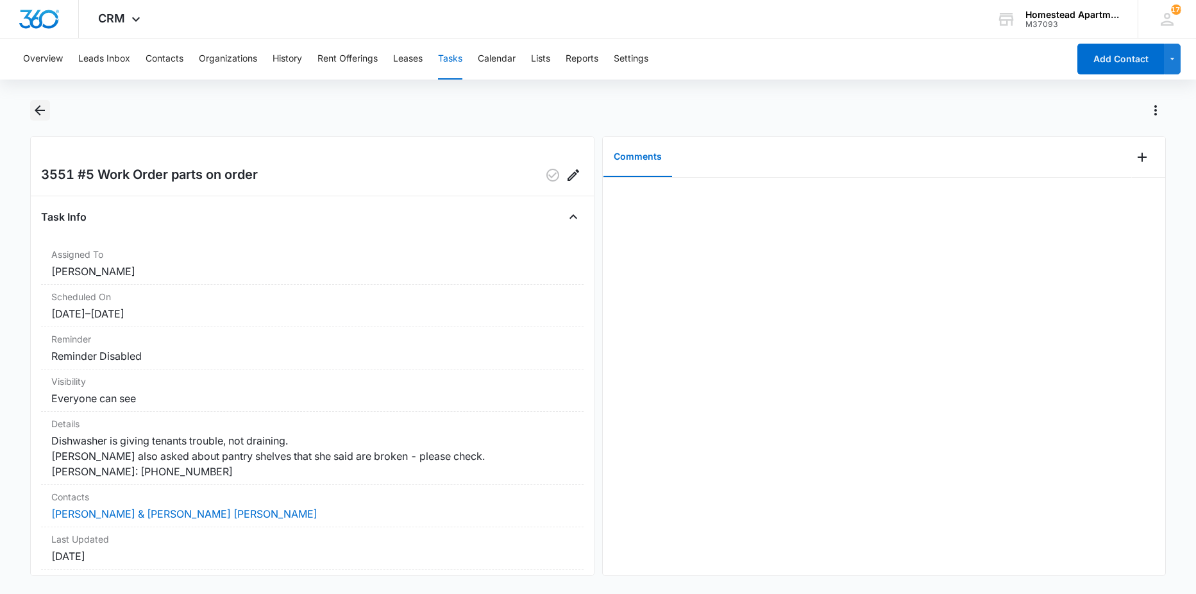
click at [40, 113] on icon "Back" at bounding box center [39, 110] width 15 height 15
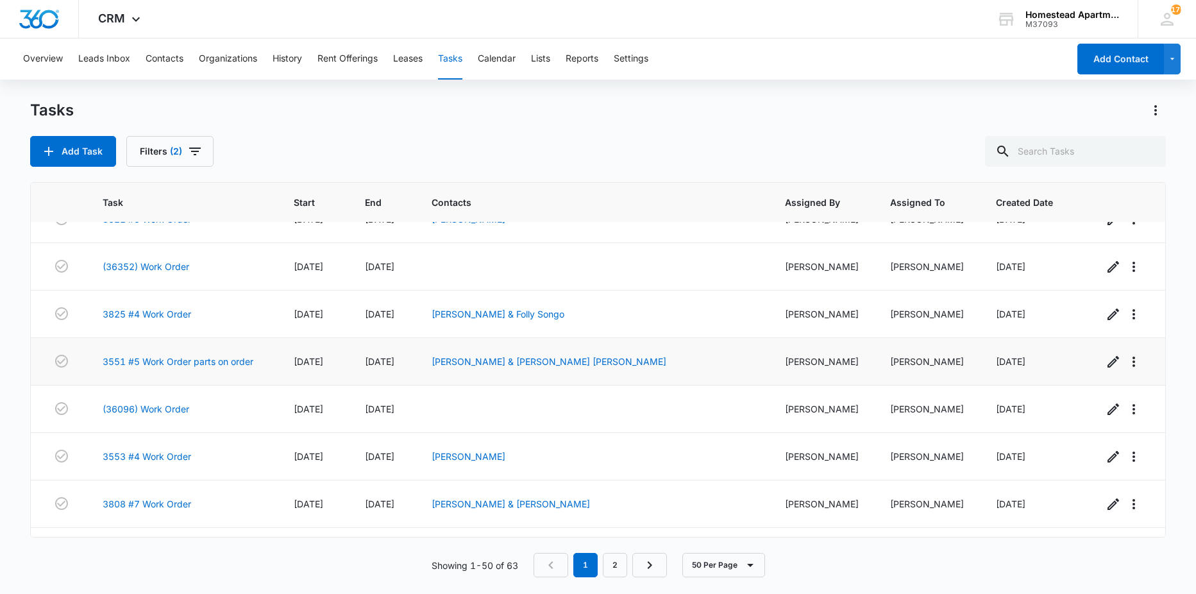
scroll to position [577, 0]
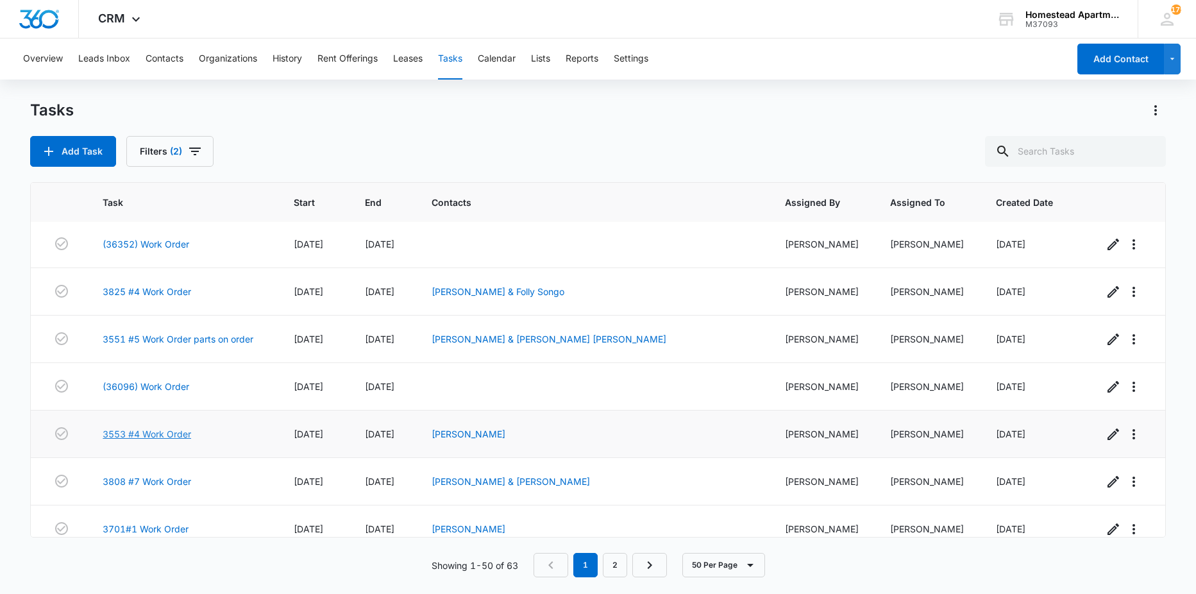
click at [164, 435] on link "3553 #4 Work Order" at bounding box center [147, 433] width 88 height 13
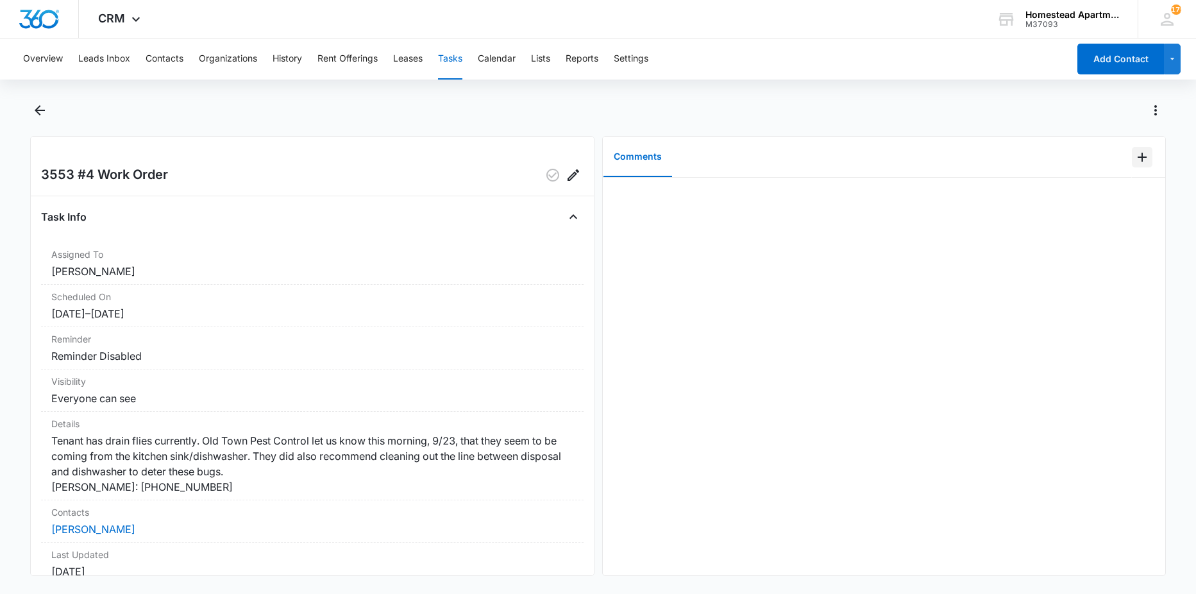
click at [1139, 157] on icon "Add Comment" at bounding box center [1141, 156] width 15 height 15
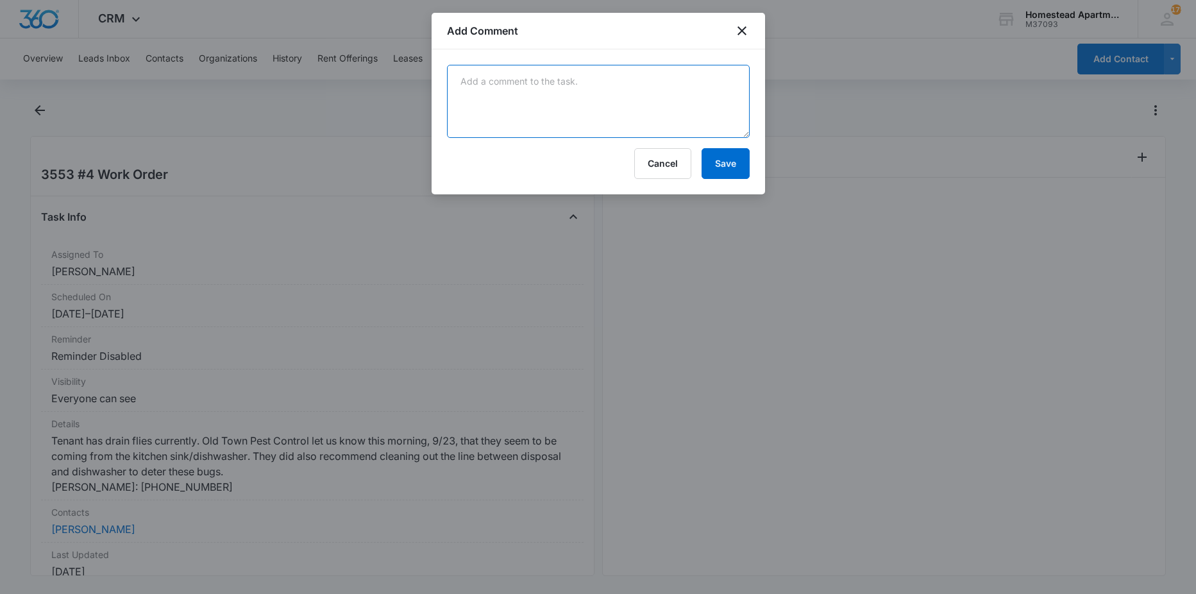
click at [680, 106] on textarea at bounding box center [598, 101] width 303 height 73
click at [598, 81] on textarea "tenant responsibility to clean" at bounding box center [598, 101] width 303 height 73
type textarea "tenant responsibility to clean"
click at [716, 160] on button "Save" at bounding box center [725, 163] width 48 height 31
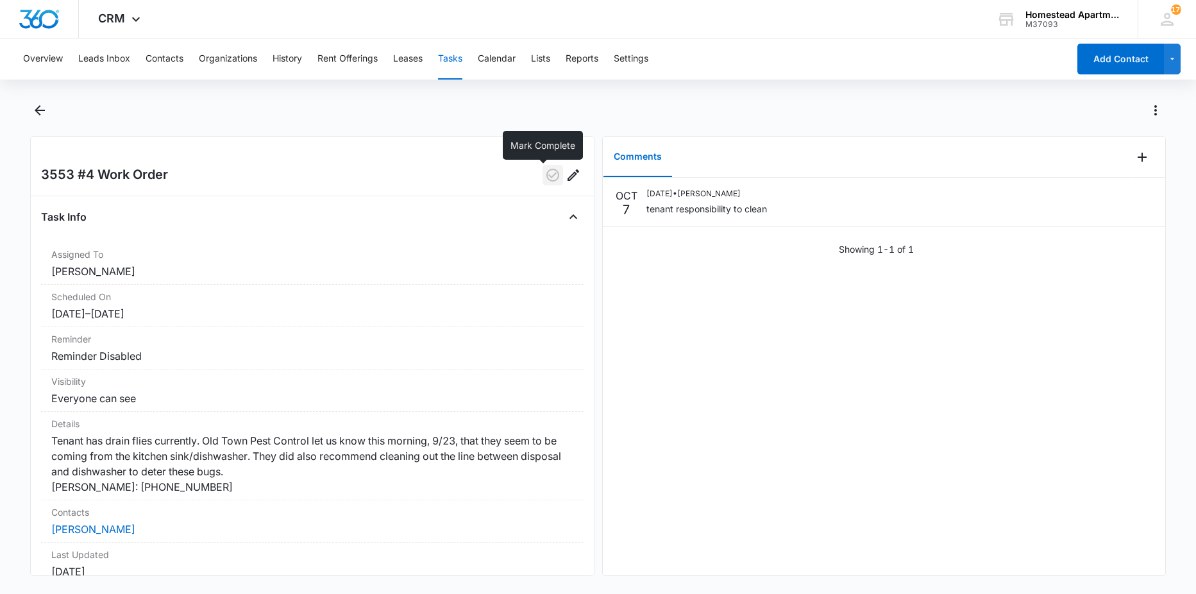
click at [546, 179] on icon "button" at bounding box center [552, 175] width 13 height 13
click at [42, 115] on icon "Back" at bounding box center [39, 110] width 15 height 15
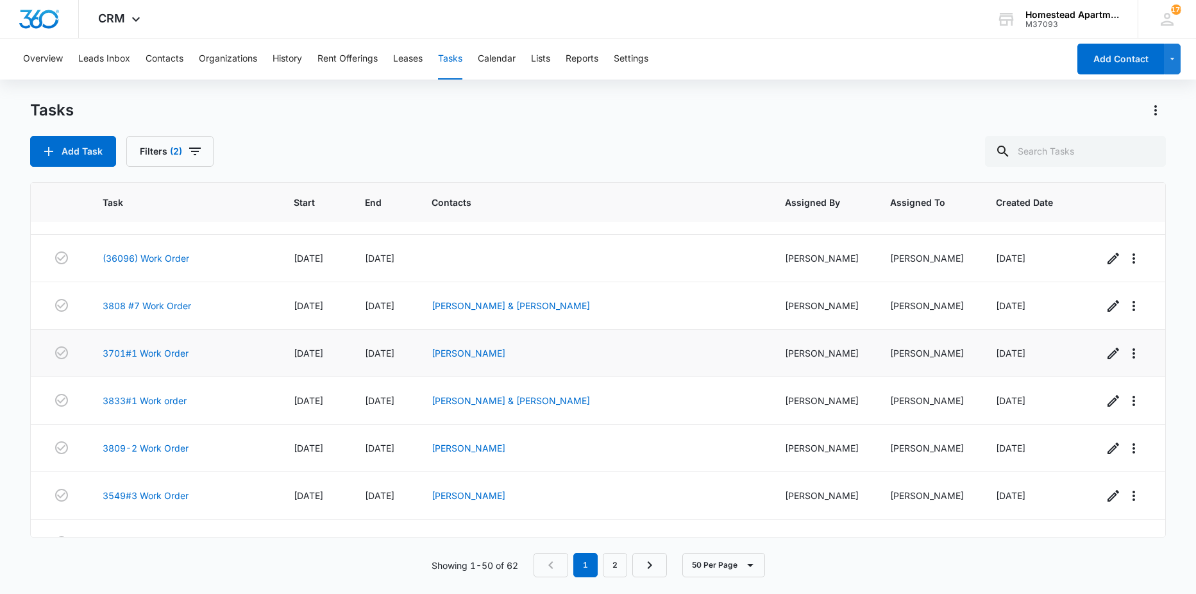
scroll to position [641, 0]
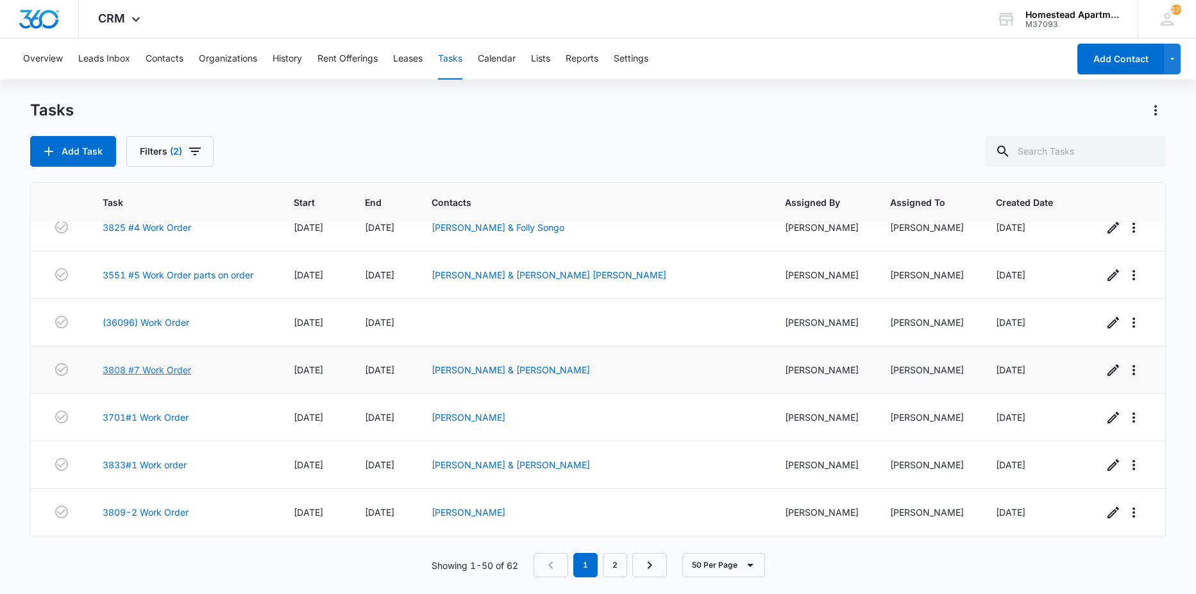
click at [153, 367] on link "3808 #7 Work Order" at bounding box center [147, 369] width 88 height 13
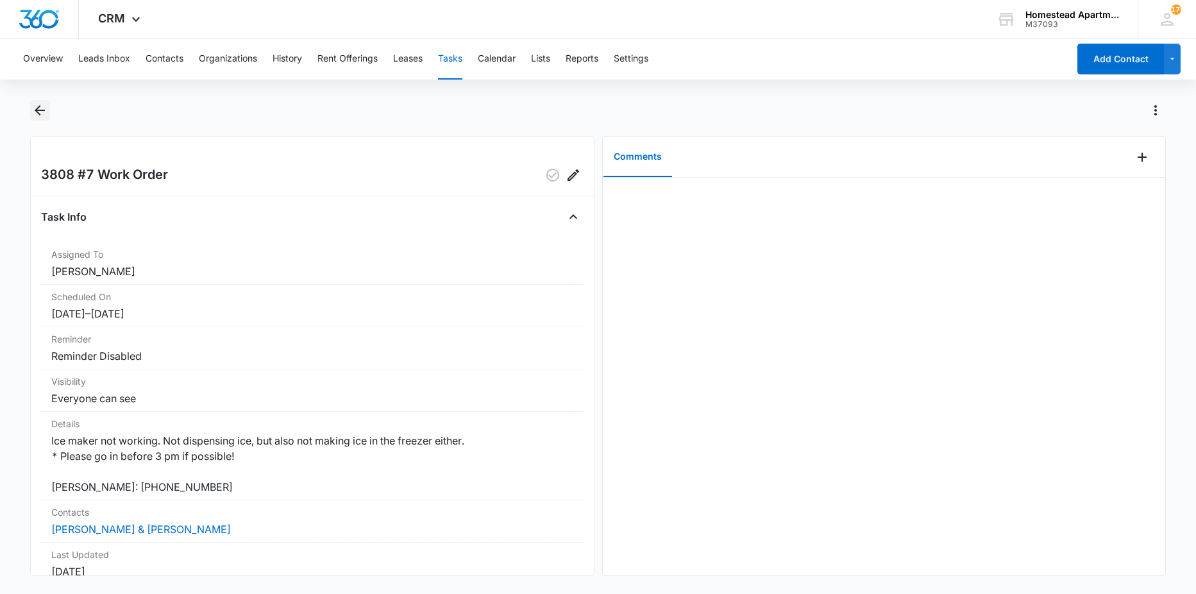
click at [43, 108] on icon "Back" at bounding box center [39, 110] width 15 height 15
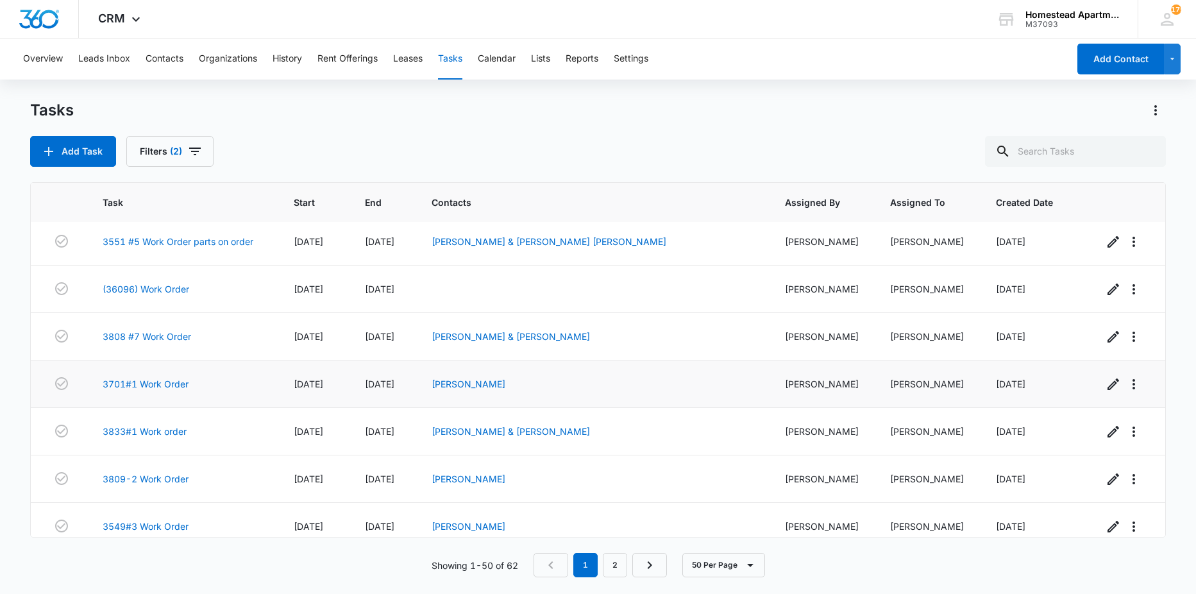
scroll to position [705, 0]
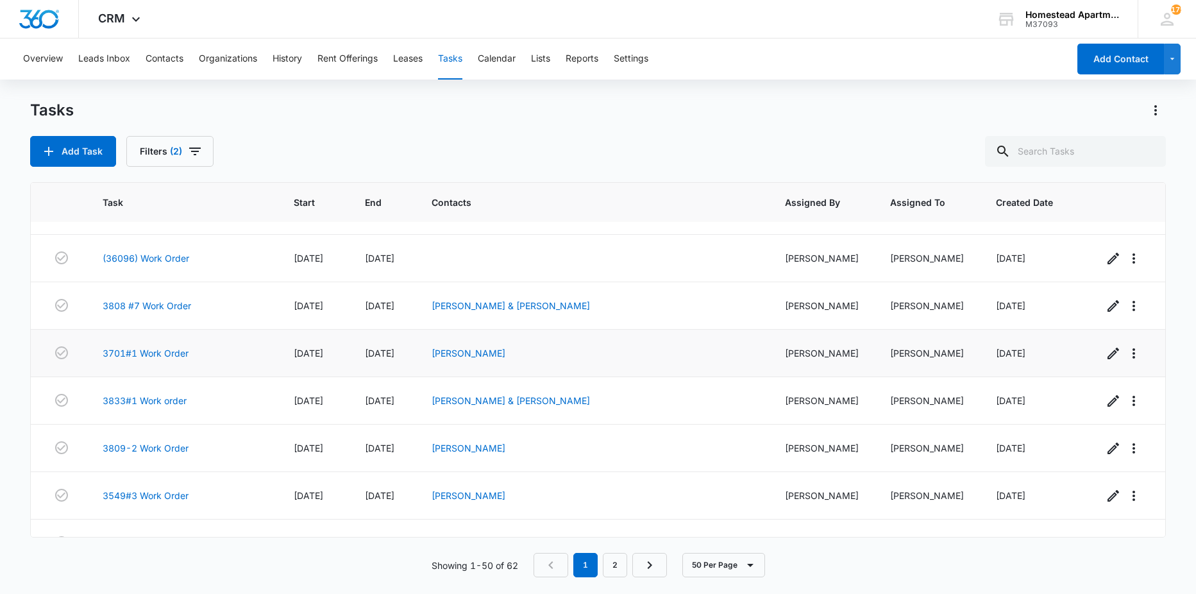
click at [168, 360] on td "3701#1 Work Order" at bounding box center [182, 353] width 191 height 47
click at [166, 355] on link "3701#1 Work Order" at bounding box center [146, 352] width 86 height 13
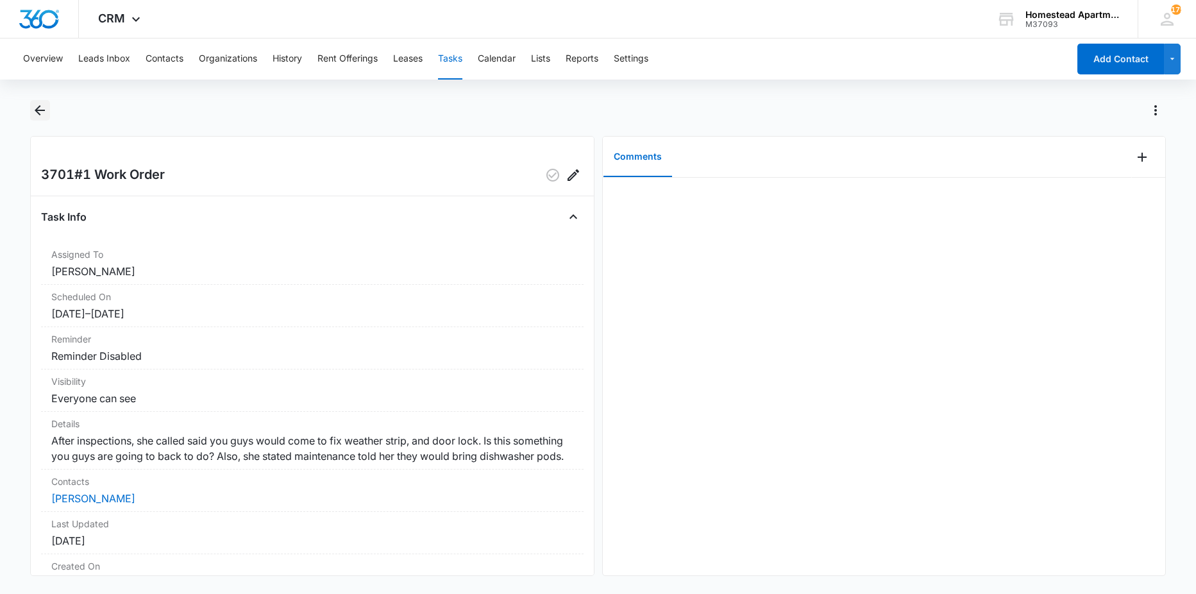
click at [38, 106] on icon "Back" at bounding box center [39, 110] width 15 height 15
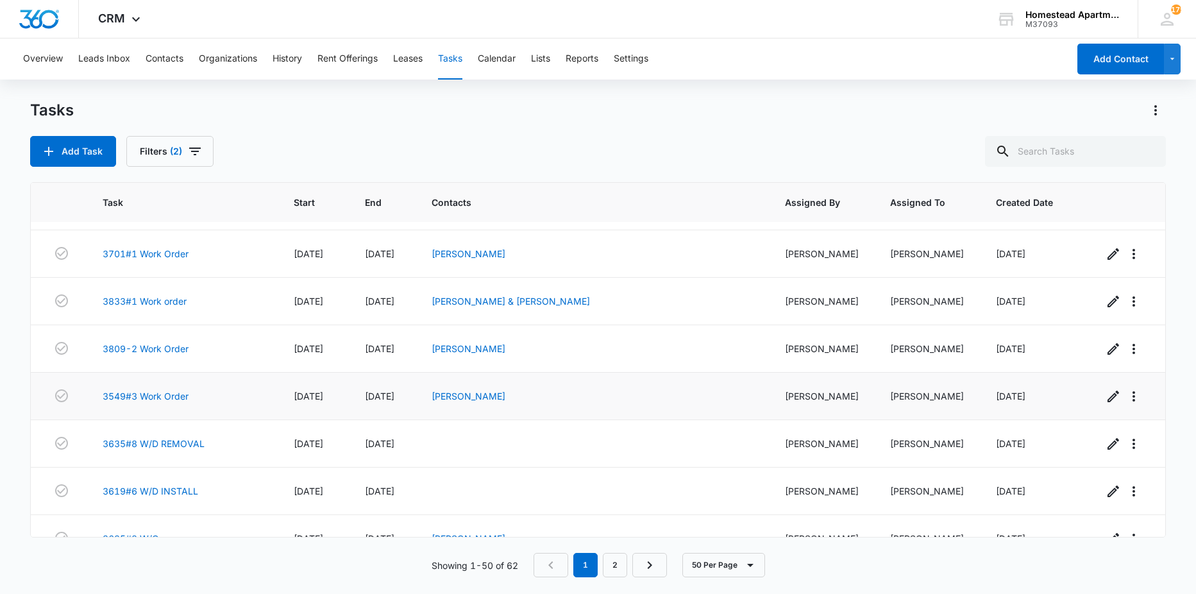
scroll to position [834, 0]
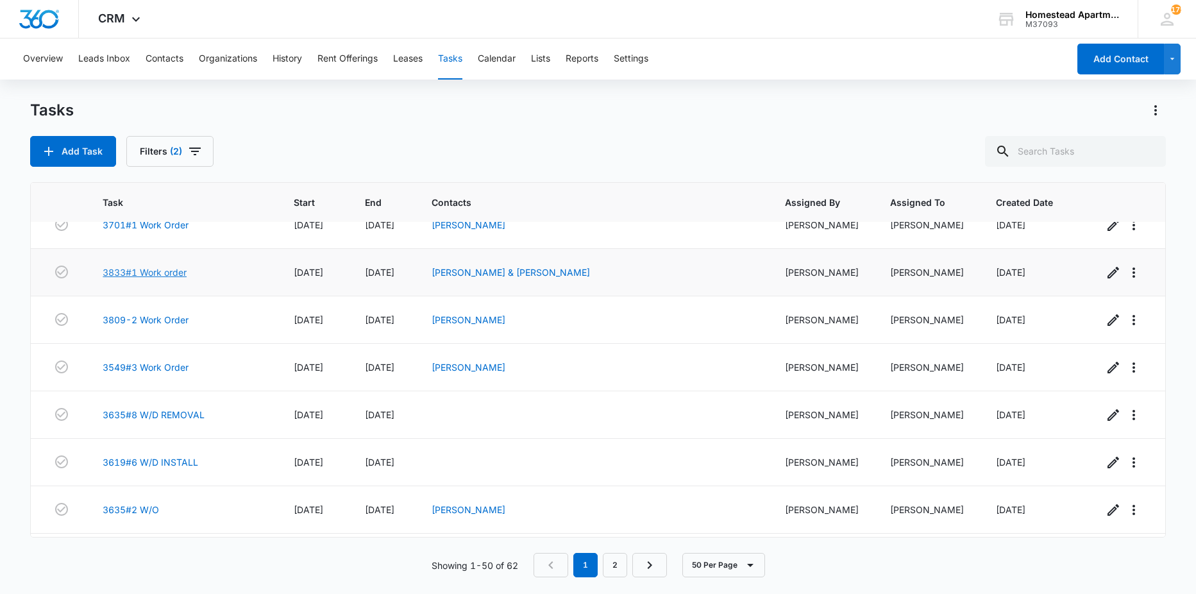
click at [145, 272] on link "3833#1 Work order" at bounding box center [145, 271] width 84 height 13
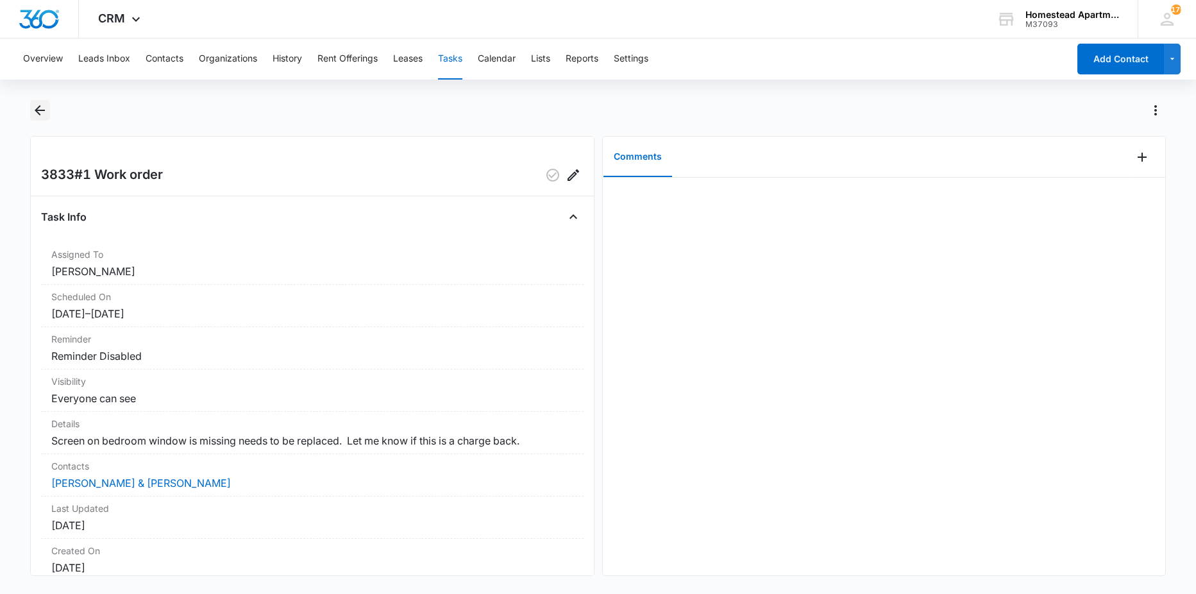
click at [41, 108] on icon "Back" at bounding box center [39, 110] width 15 height 15
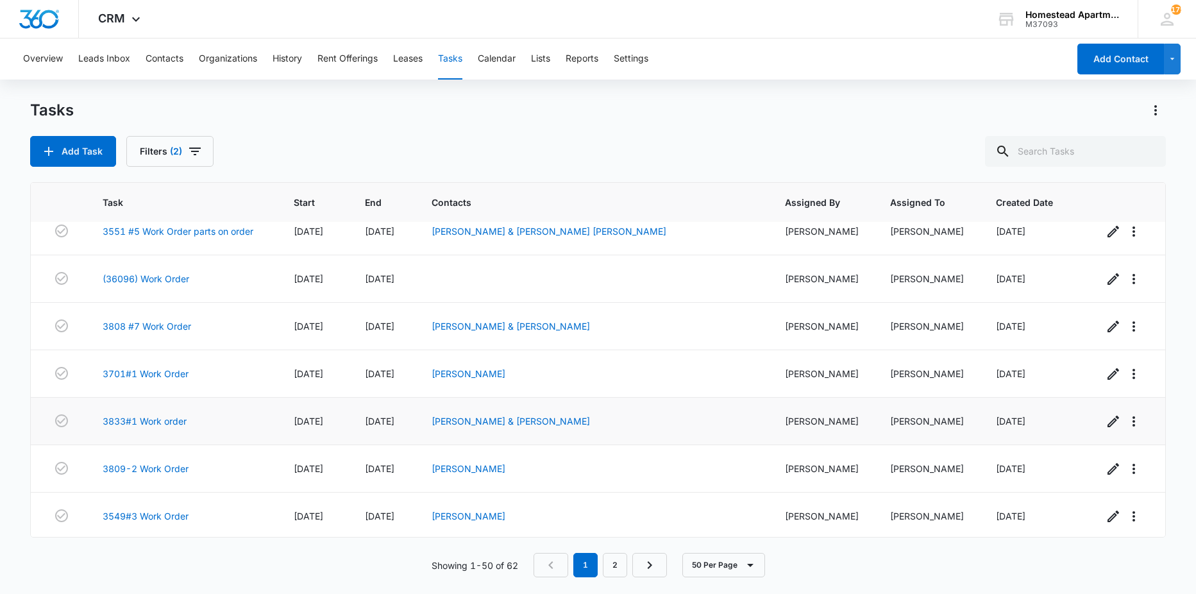
scroll to position [705, 0]
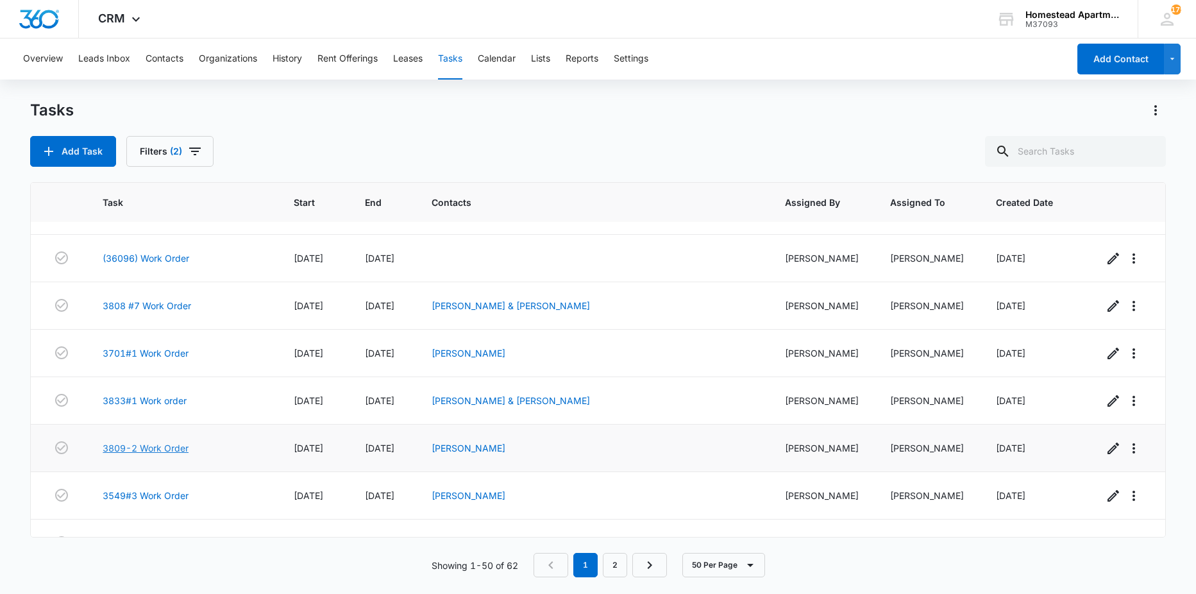
click at [143, 446] on link "3809-2 Work Order" at bounding box center [146, 447] width 86 height 13
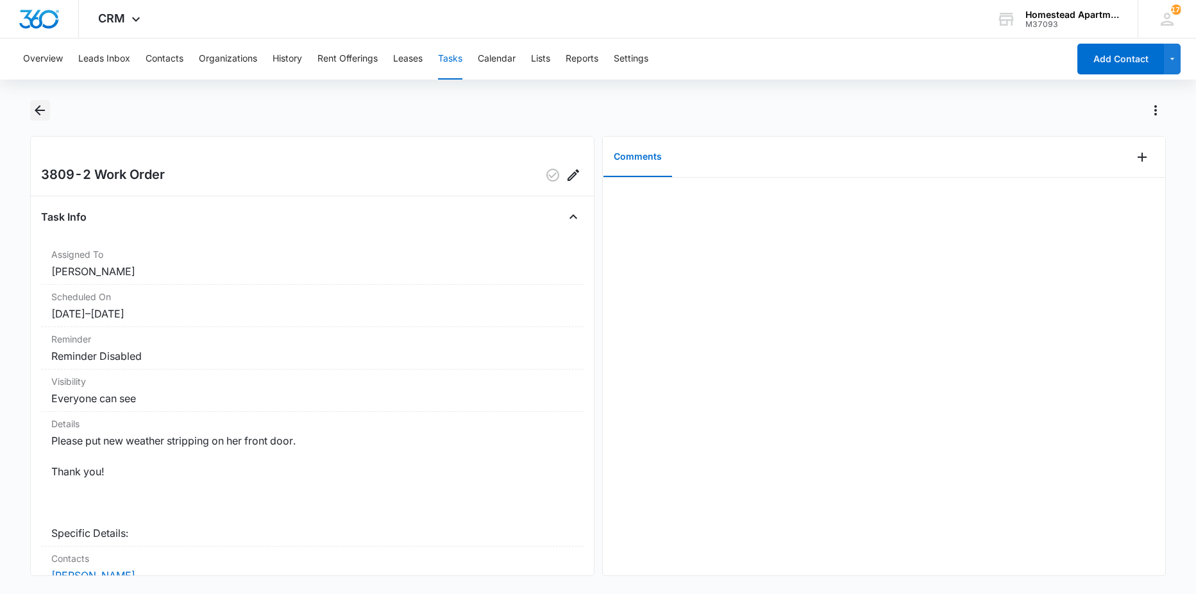
click at [35, 112] on icon "Back" at bounding box center [39, 110] width 15 height 15
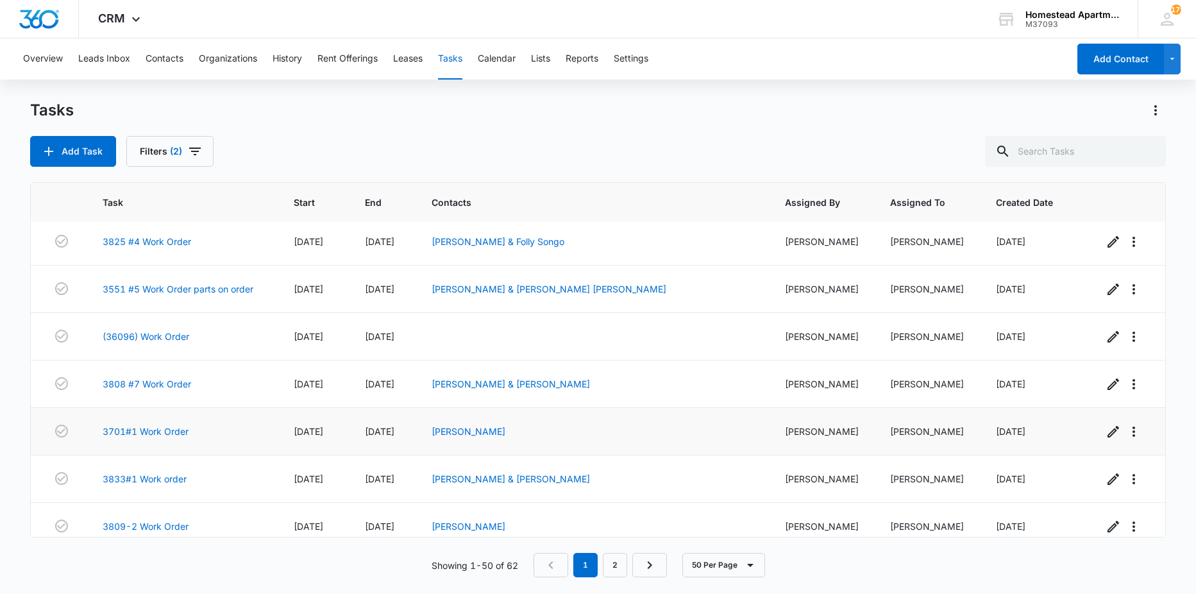
scroll to position [705, 0]
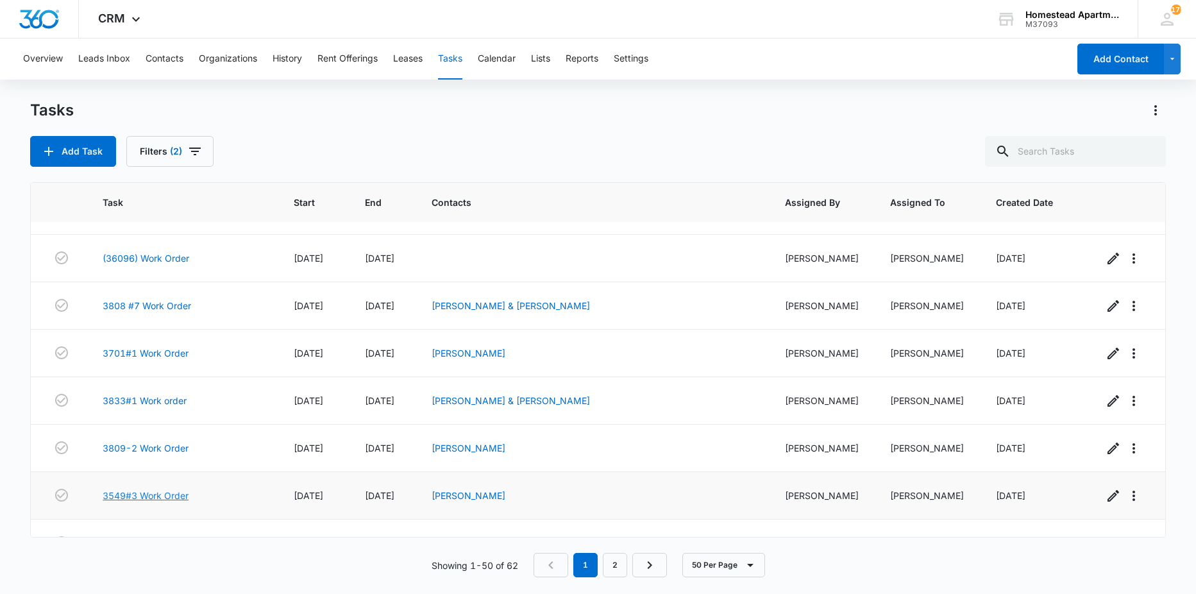
click at [146, 494] on link "3549#3 Work Order" at bounding box center [146, 495] width 86 height 13
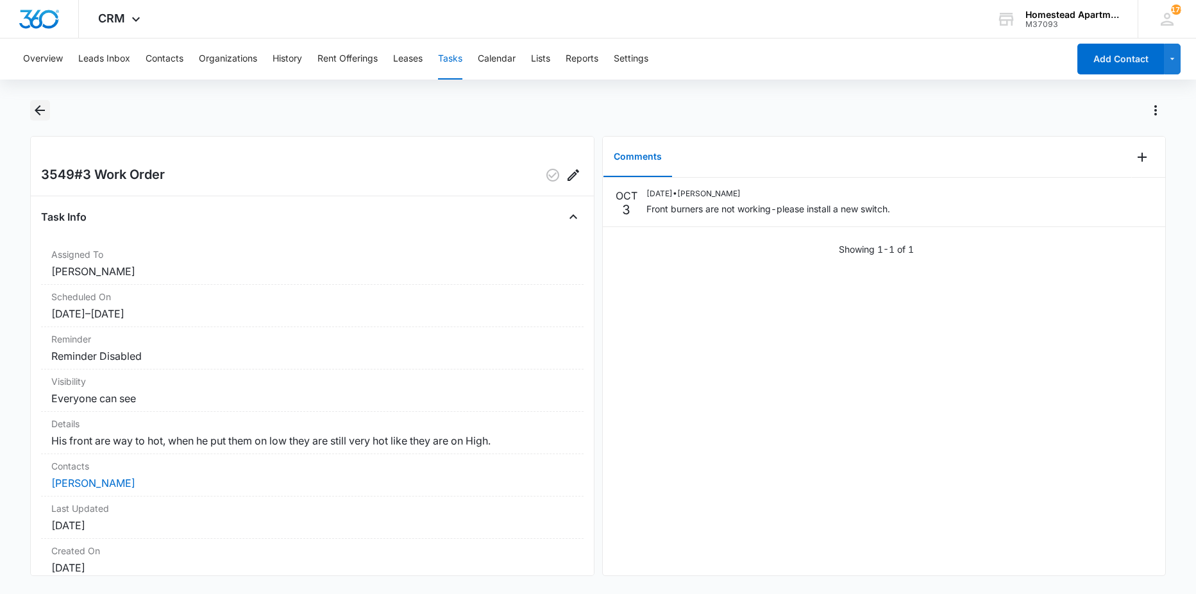
click at [35, 105] on icon "Back" at bounding box center [39, 110] width 15 height 15
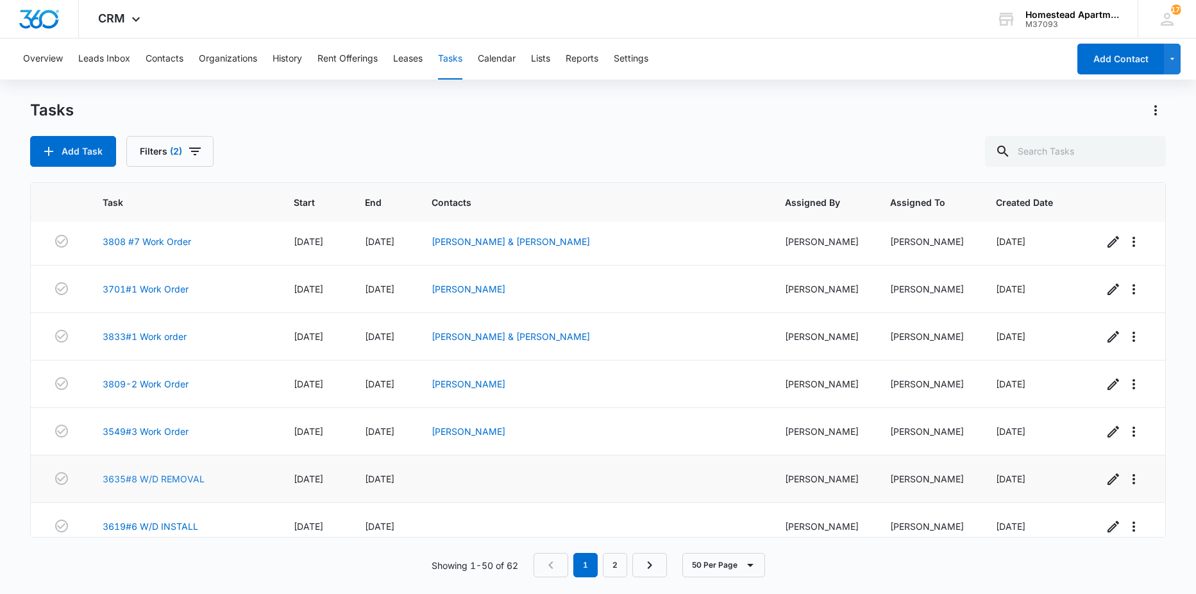
scroll to position [834, 0]
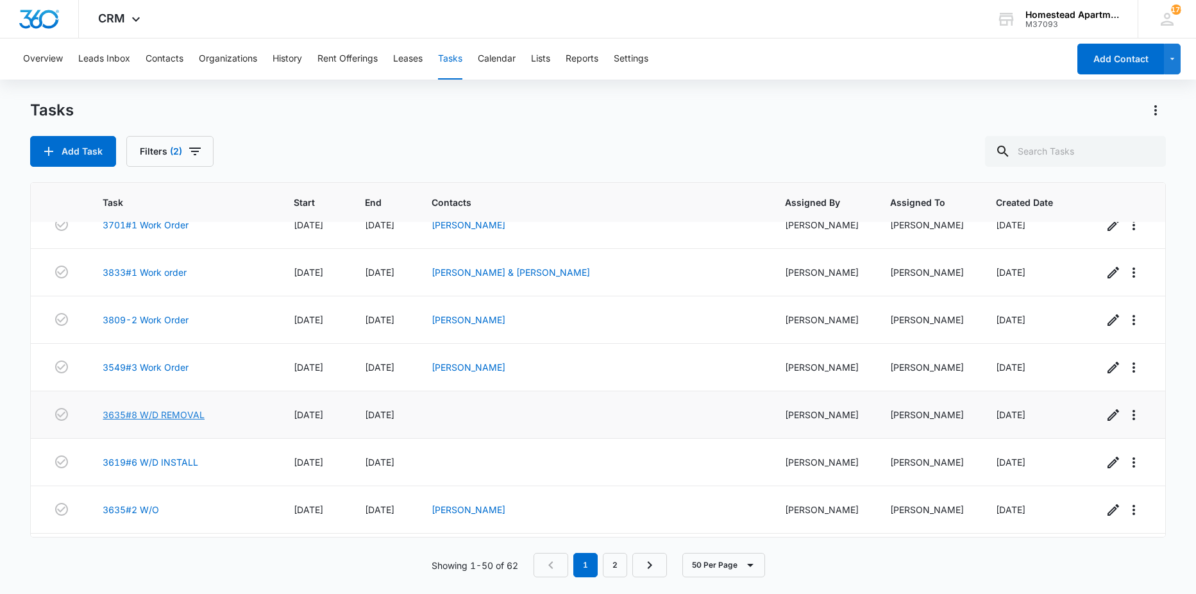
click at [148, 415] on link "3635#8 W/D REMOVAL" at bounding box center [154, 414] width 102 height 13
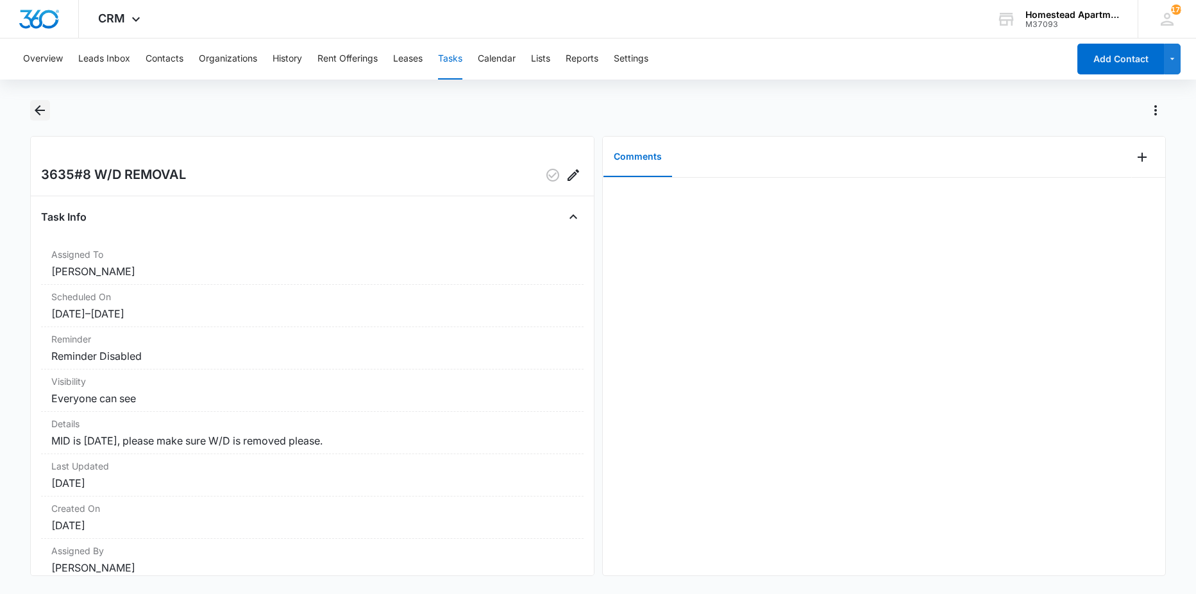
click at [44, 110] on icon "Back" at bounding box center [40, 110] width 10 height 10
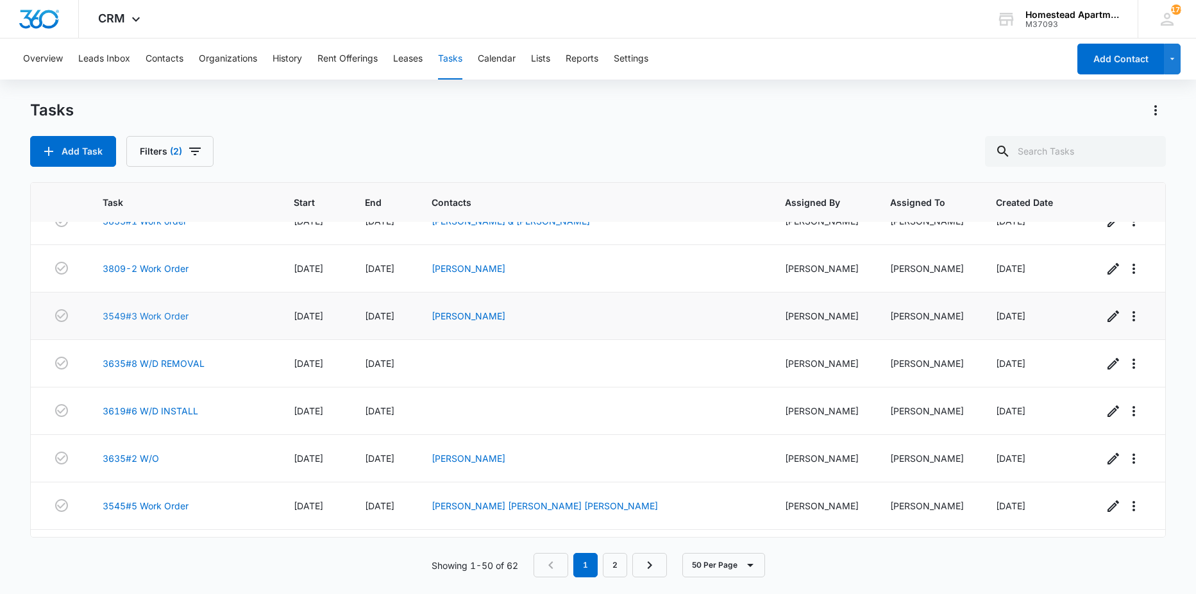
scroll to position [898, 0]
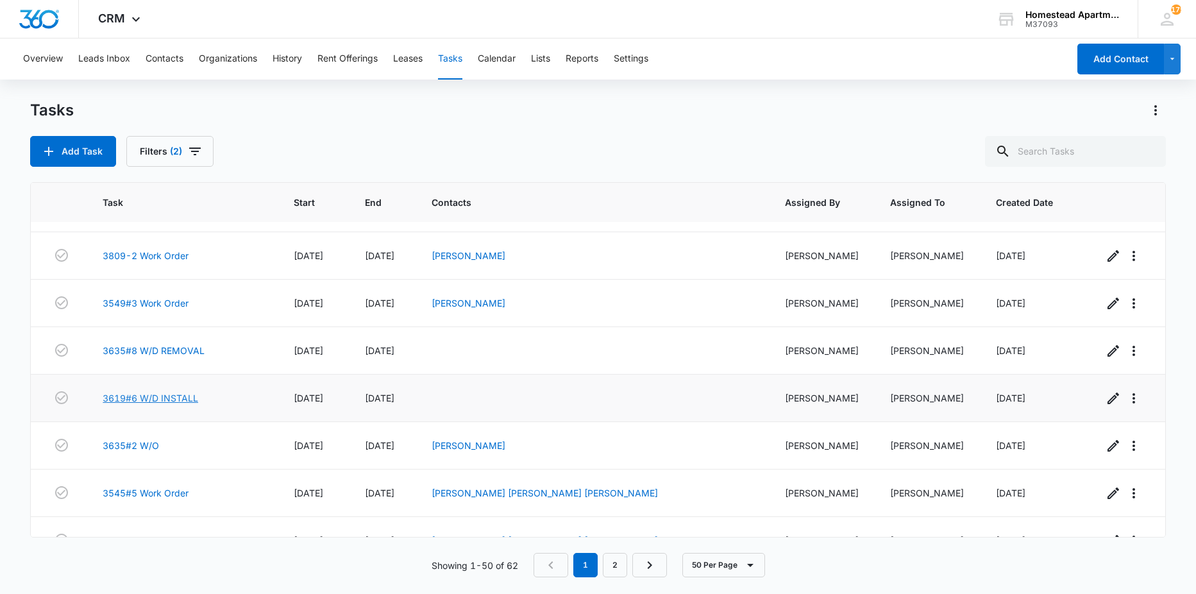
click at [159, 398] on link "3619#6 W/D INSTALL" at bounding box center [151, 397] width 96 height 13
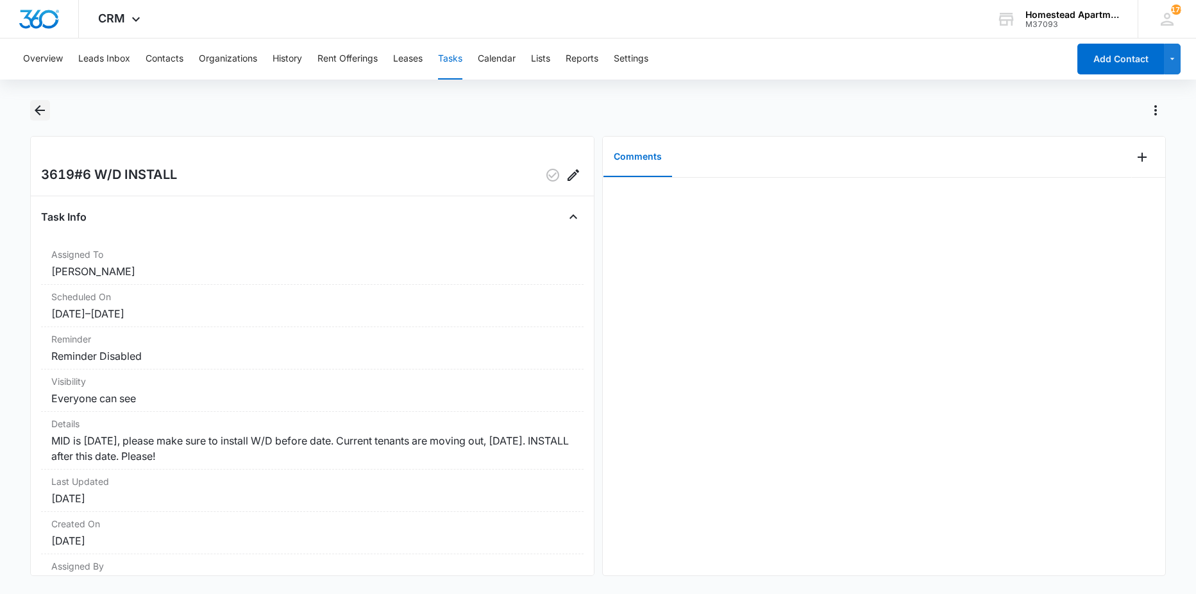
click at [41, 112] on icon "Back" at bounding box center [39, 110] width 15 height 15
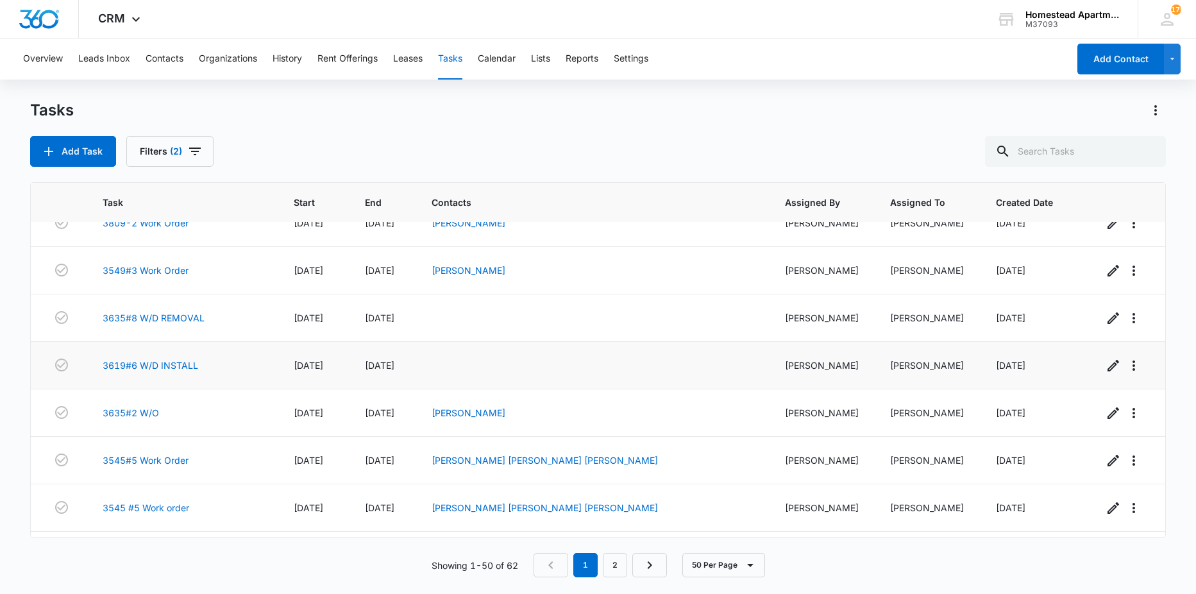
scroll to position [962, 0]
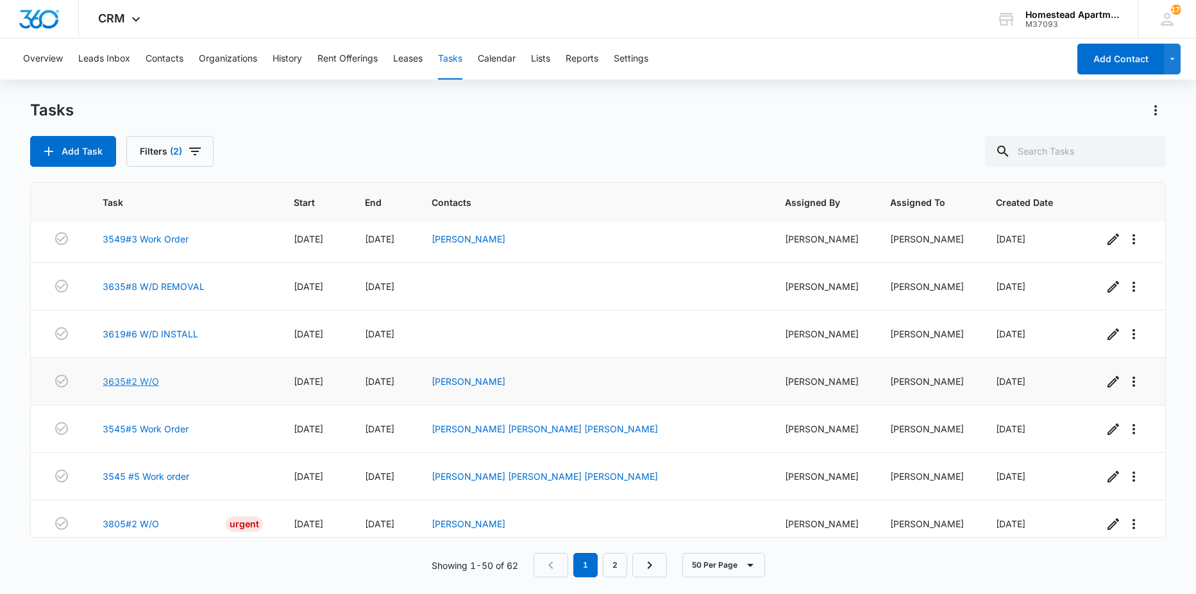
click at [147, 378] on link "3635#2 W/O" at bounding box center [131, 380] width 56 height 13
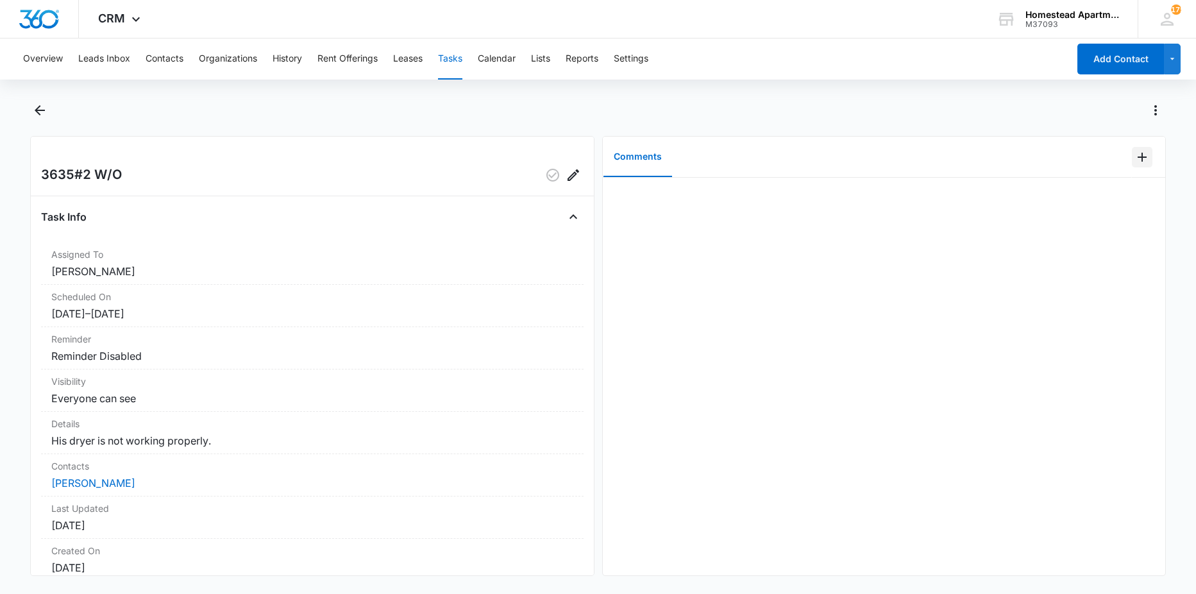
click at [1134, 158] on icon "Add Comment" at bounding box center [1141, 156] width 15 height 15
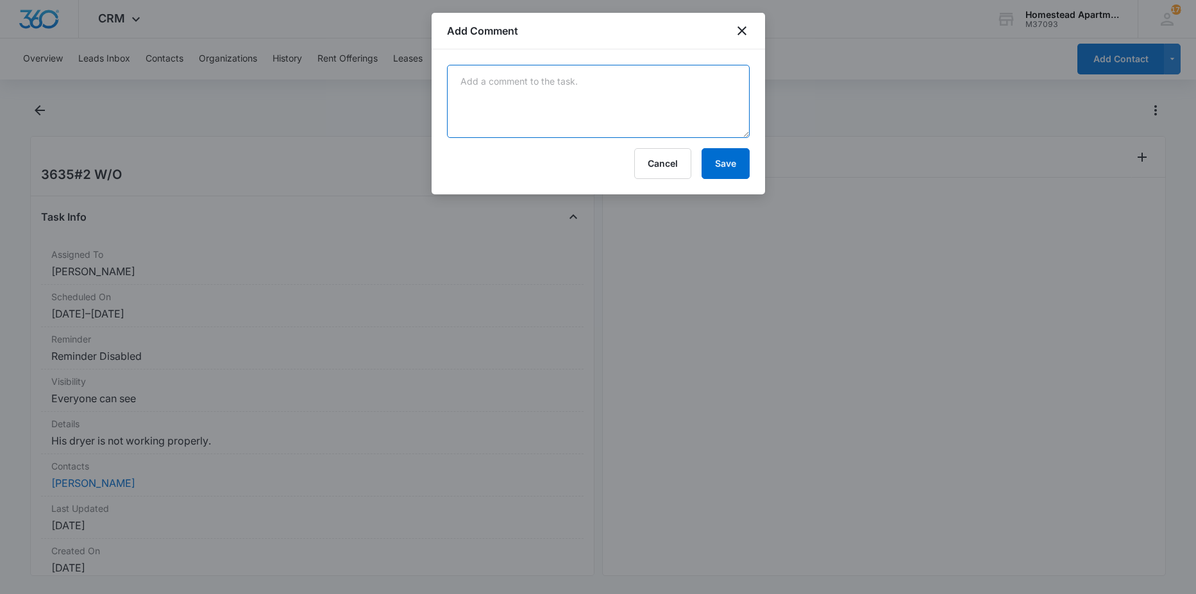
click at [707, 105] on textarea at bounding box center [598, 101] width 303 height 73
type textarea "duplicate"
click at [710, 164] on button "Save" at bounding box center [725, 163] width 48 height 31
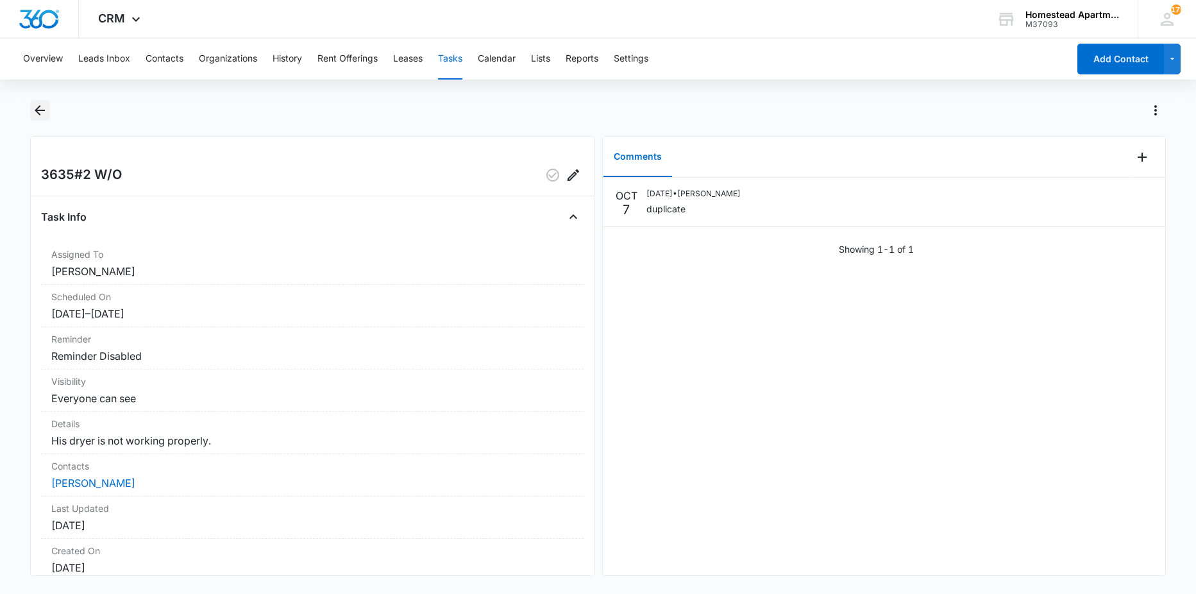
click at [41, 109] on icon "Back" at bounding box center [39, 110] width 15 height 15
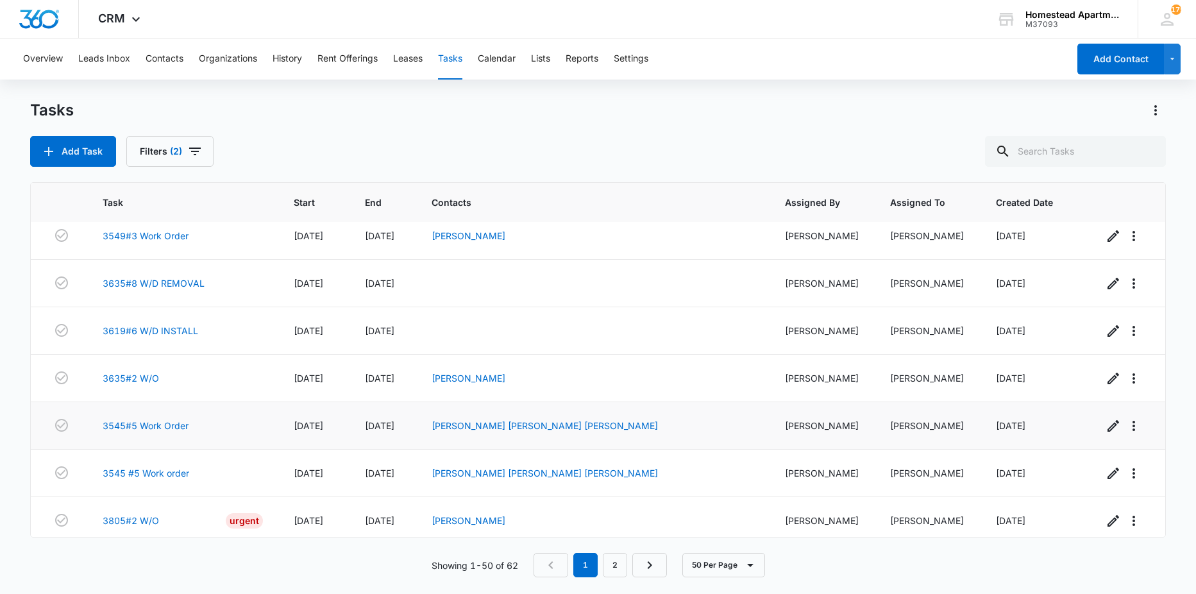
scroll to position [962, 0]
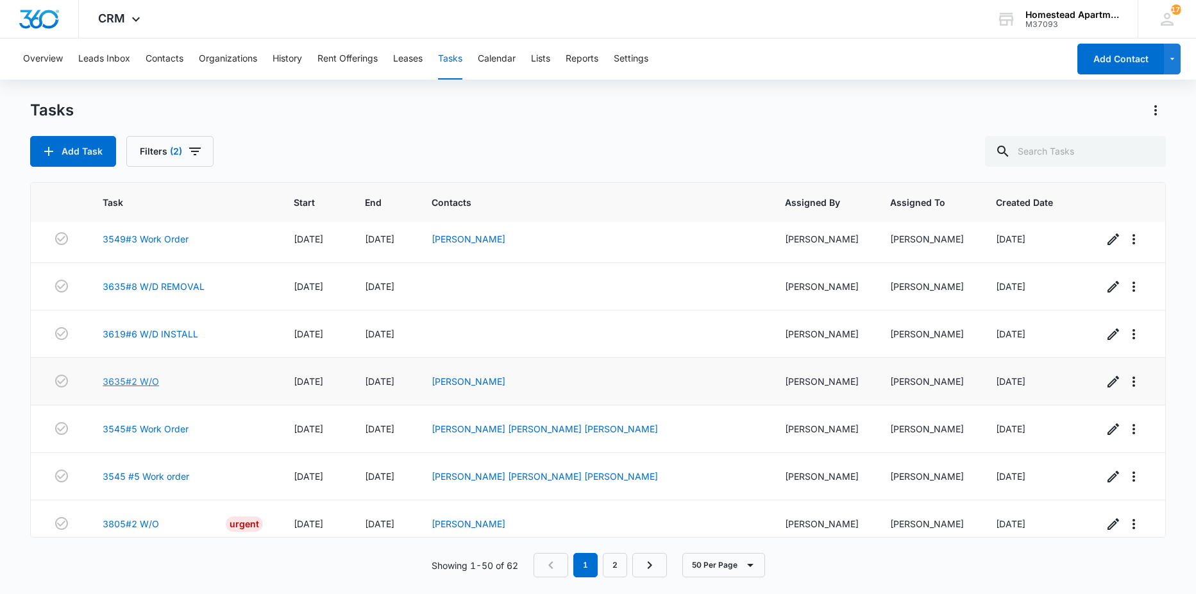
click at [135, 382] on link "3635#2 W/O" at bounding box center [131, 380] width 56 height 13
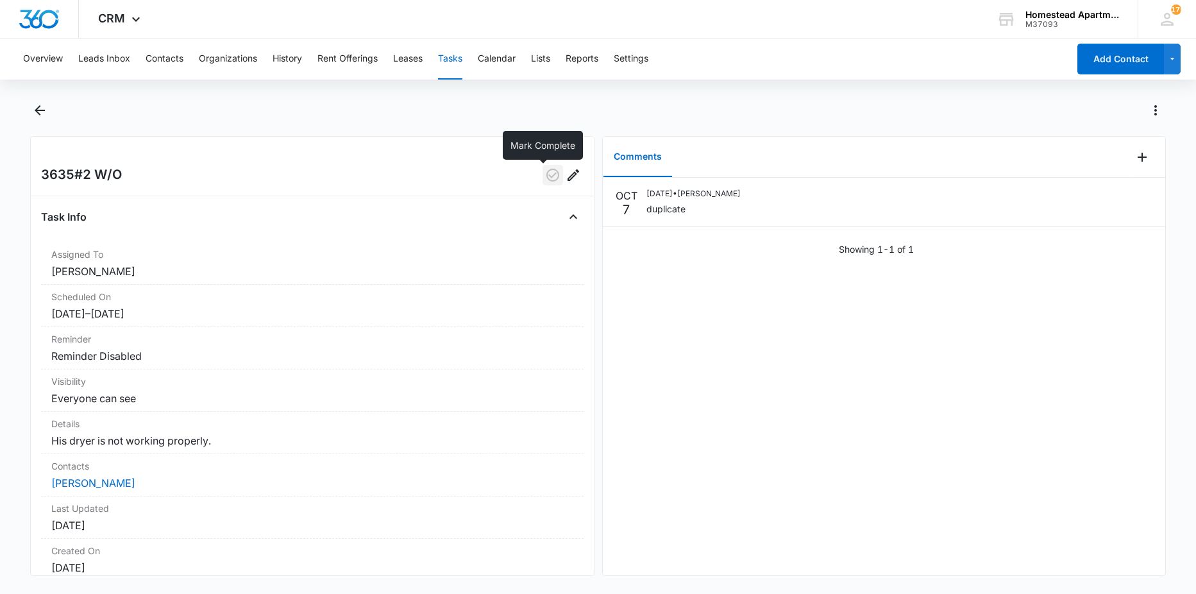
click at [546, 173] on icon "button" at bounding box center [552, 175] width 13 height 13
click at [43, 108] on icon "Back" at bounding box center [39, 110] width 15 height 15
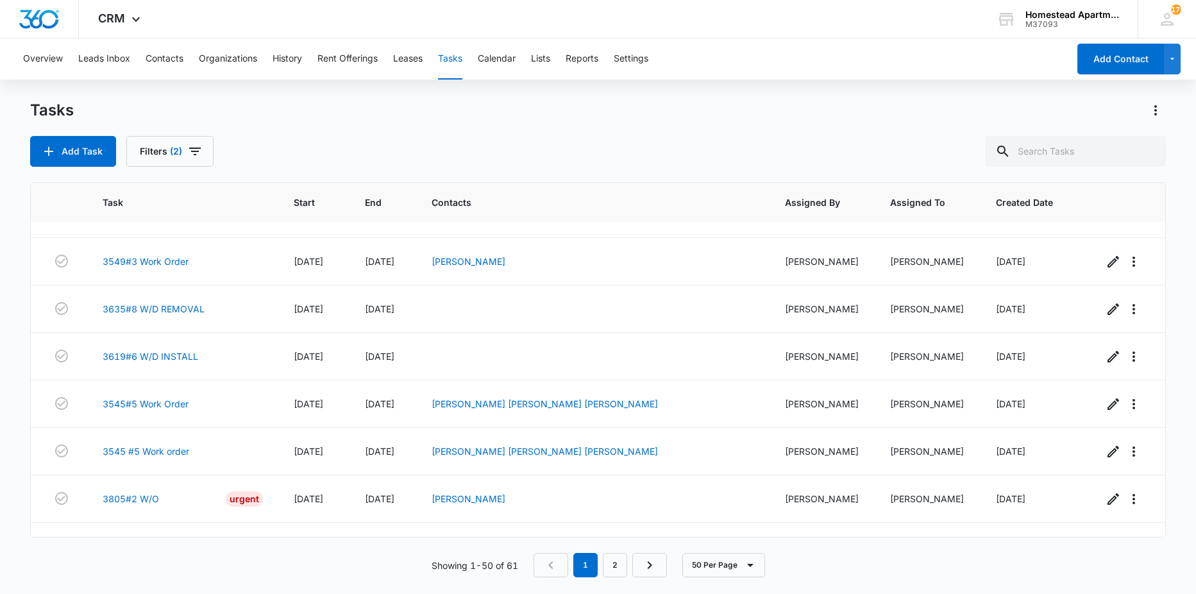
scroll to position [962, 0]
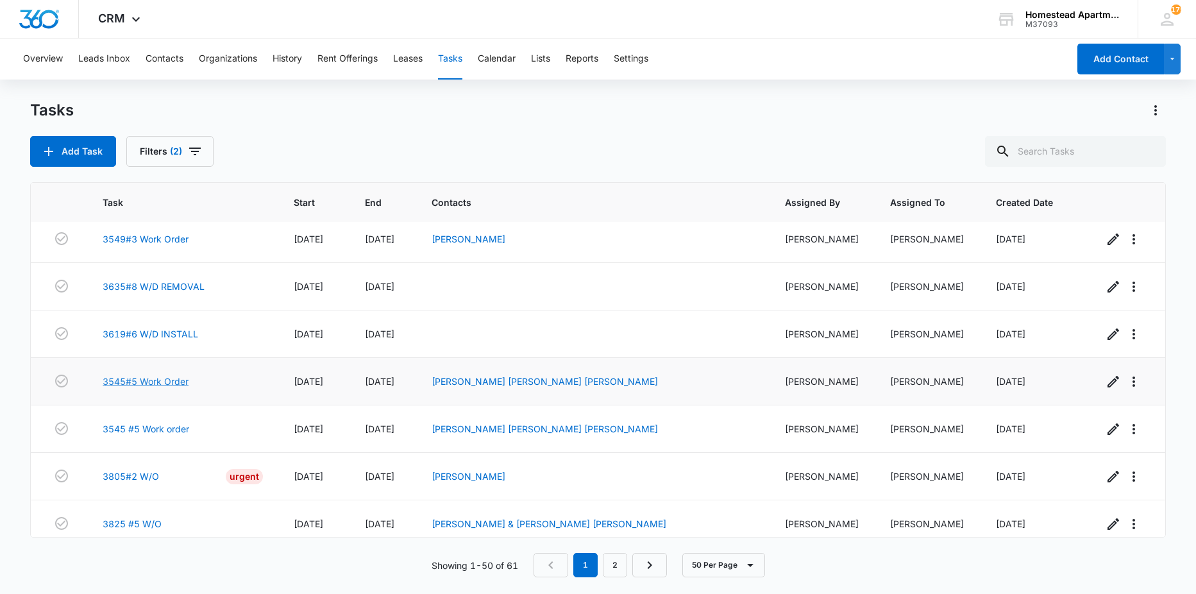
click at [177, 382] on link "3545#5 Work Order" at bounding box center [146, 380] width 86 height 13
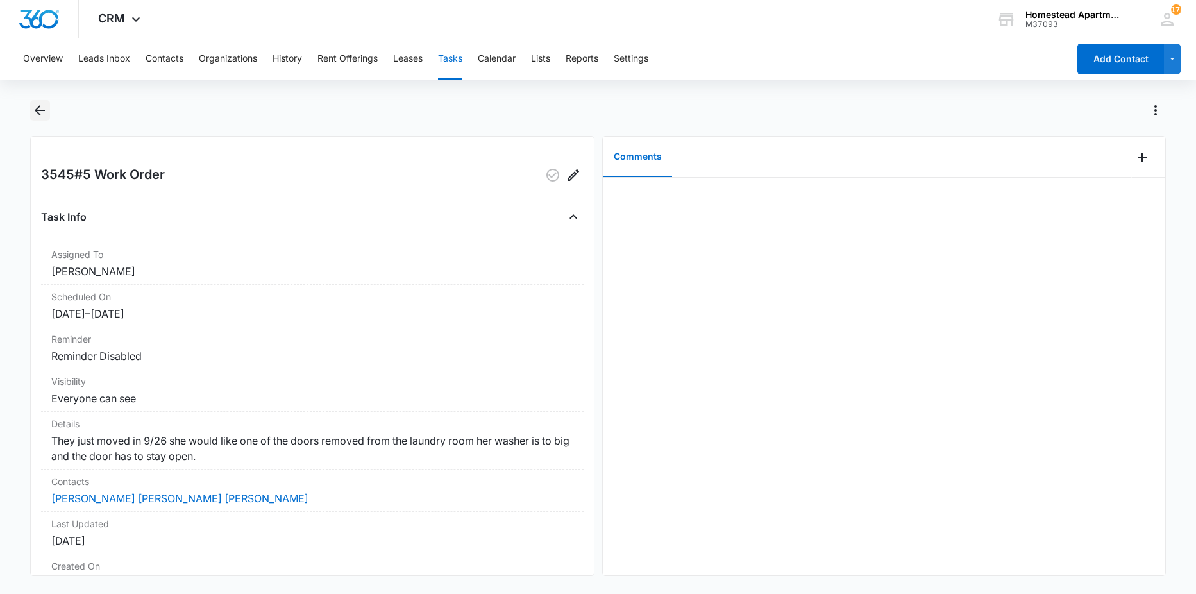
click at [44, 109] on icon "Back" at bounding box center [39, 110] width 15 height 15
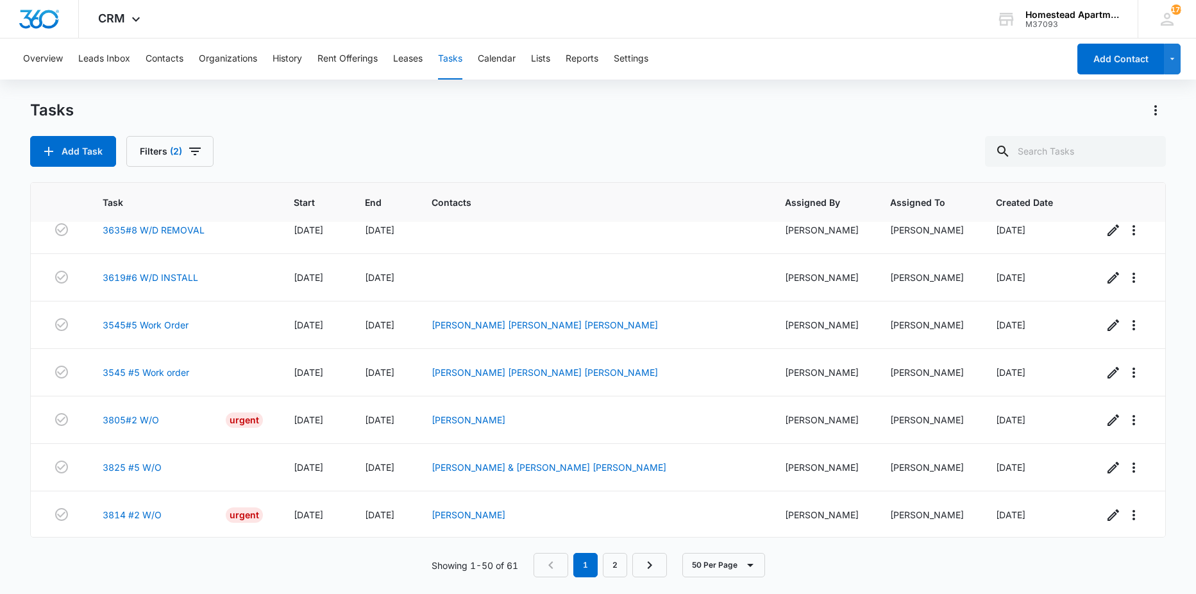
scroll to position [1026, 0]
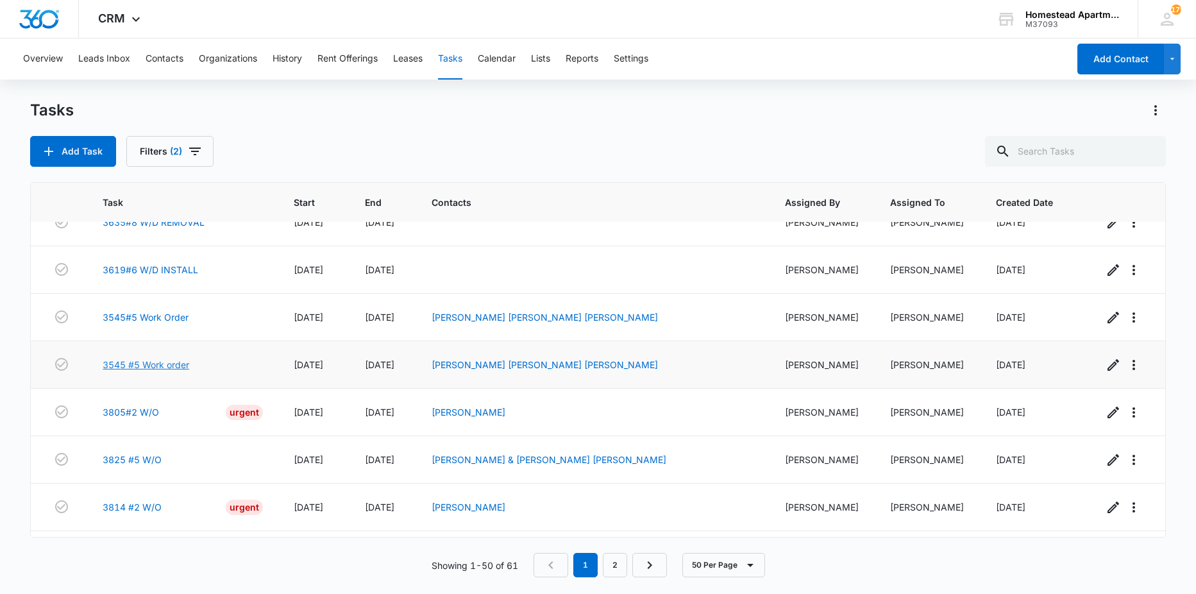
click at [158, 362] on link "3545 #5 Work order" at bounding box center [146, 364] width 87 height 13
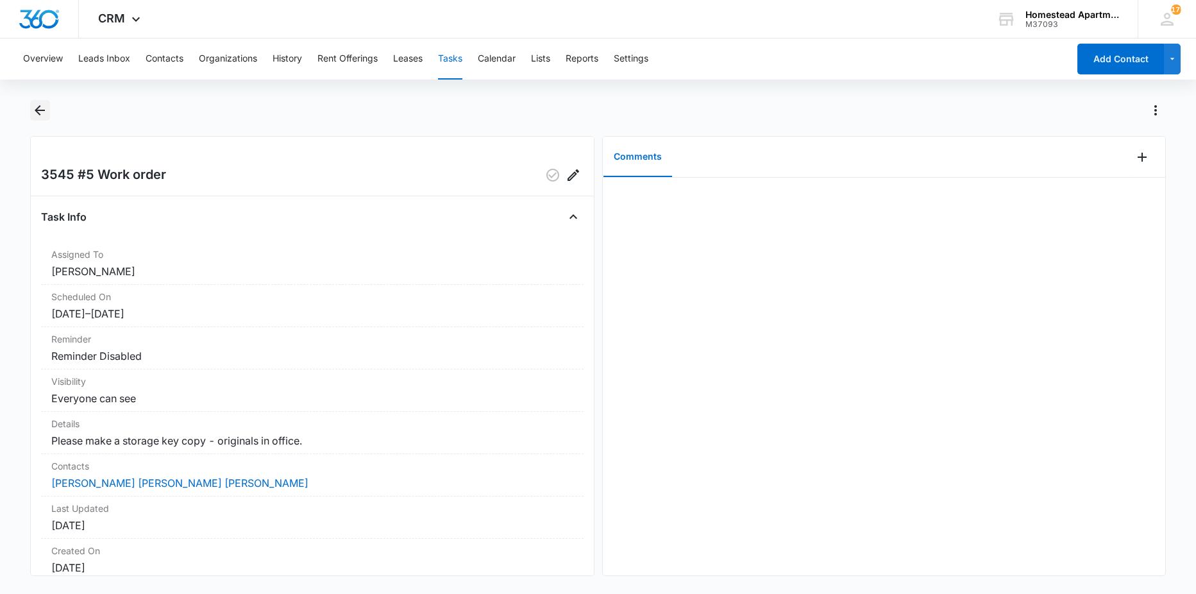
click at [45, 113] on icon "Back" at bounding box center [39, 110] width 15 height 15
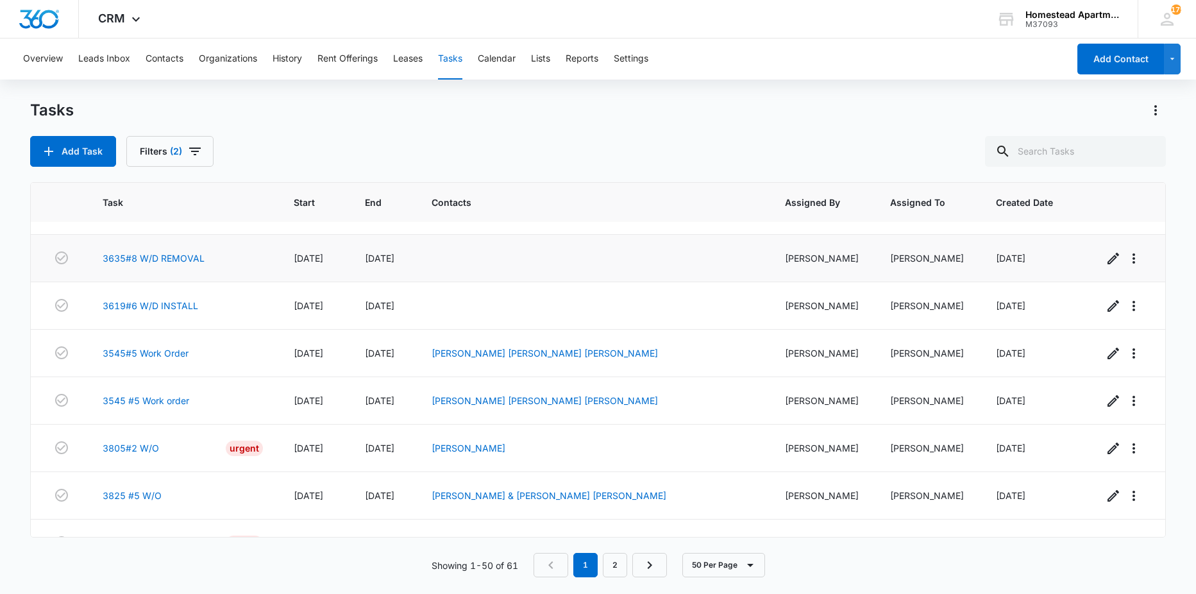
scroll to position [1026, 0]
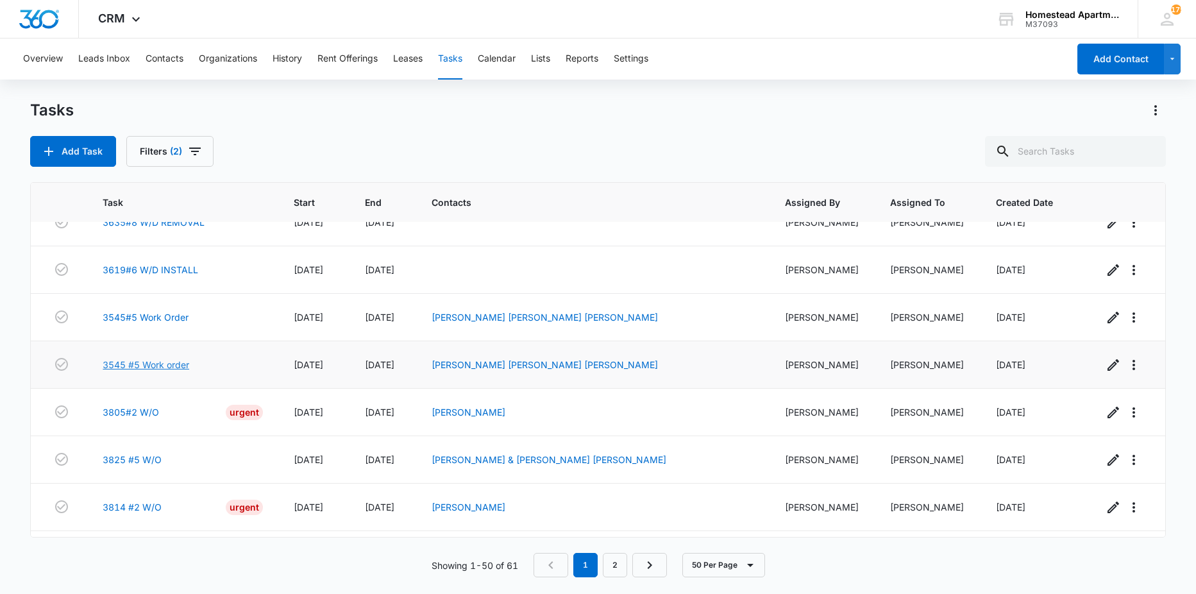
click at [146, 364] on link "3545 #5 Work order" at bounding box center [146, 364] width 87 height 13
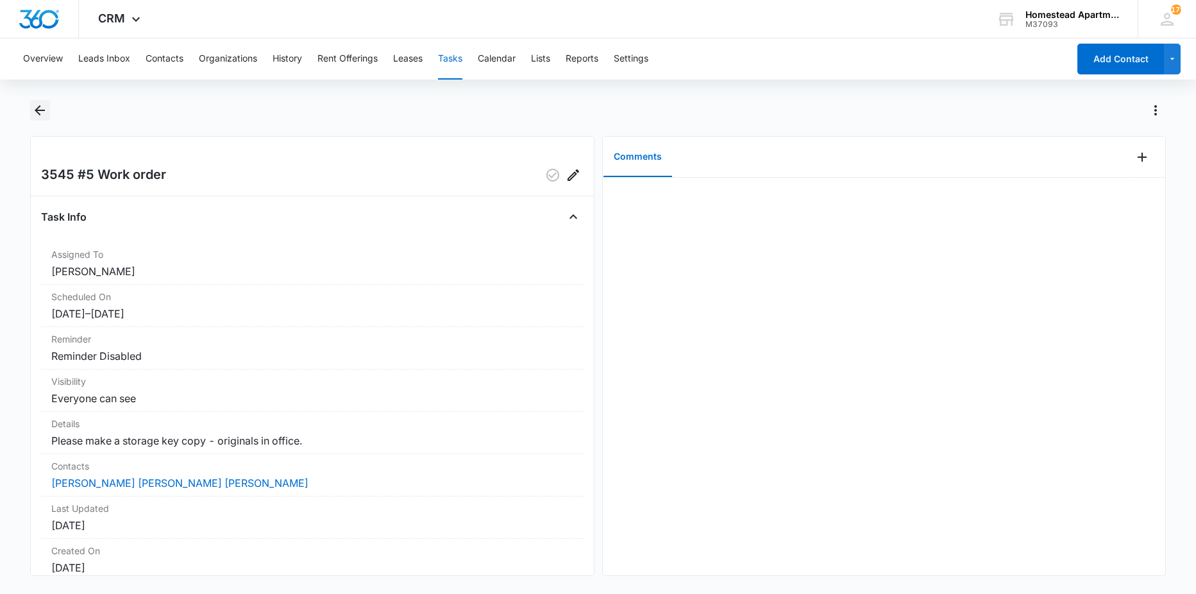
click at [33, 112] on icon "Back" at bounding box center [39, 110] width 15 height 15
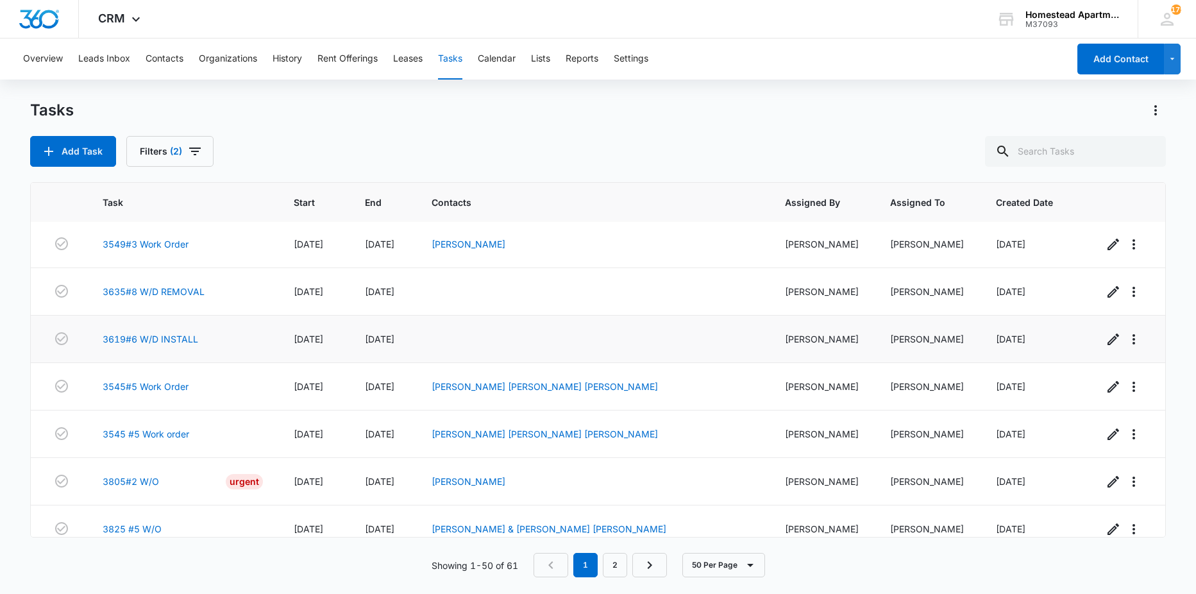
scroll to position [962, 0]
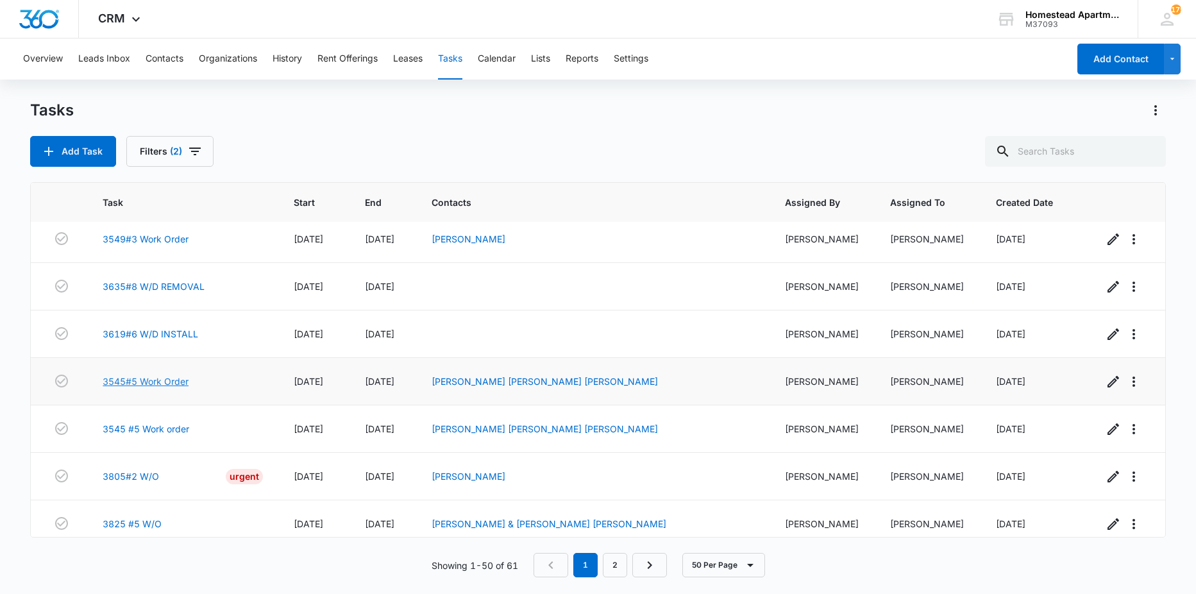
click at [149, 383] on link "3545#5 Work Order" at bounding box center [146, 380] width 86 height 13
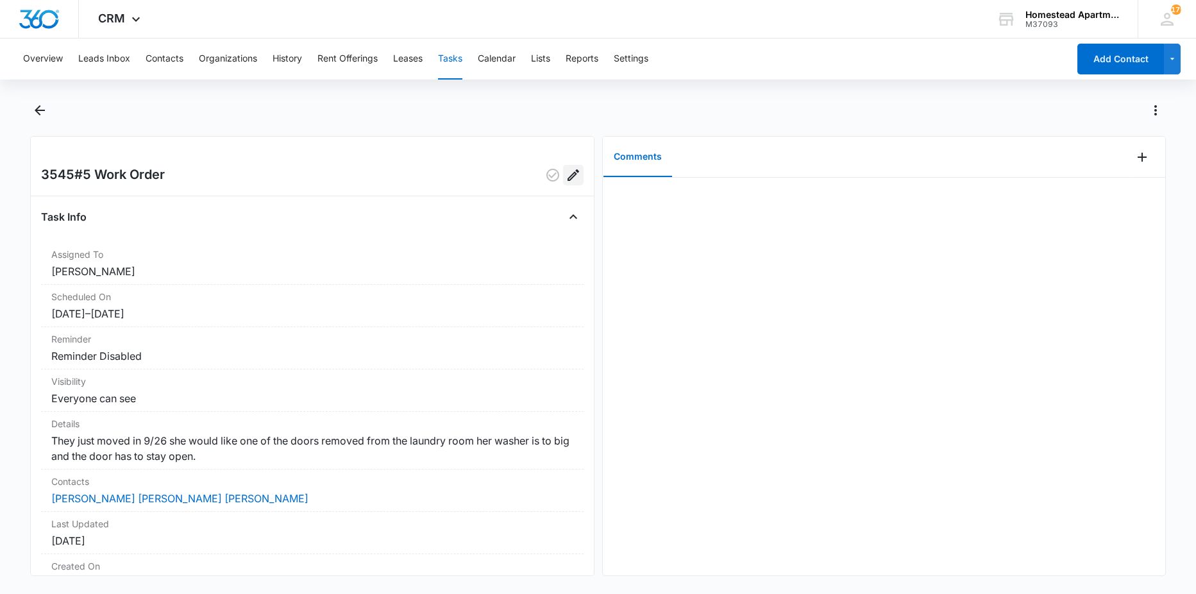
click at [567, 178] on icon "Edit" at bounding box center [573, 174] width 15 height 15
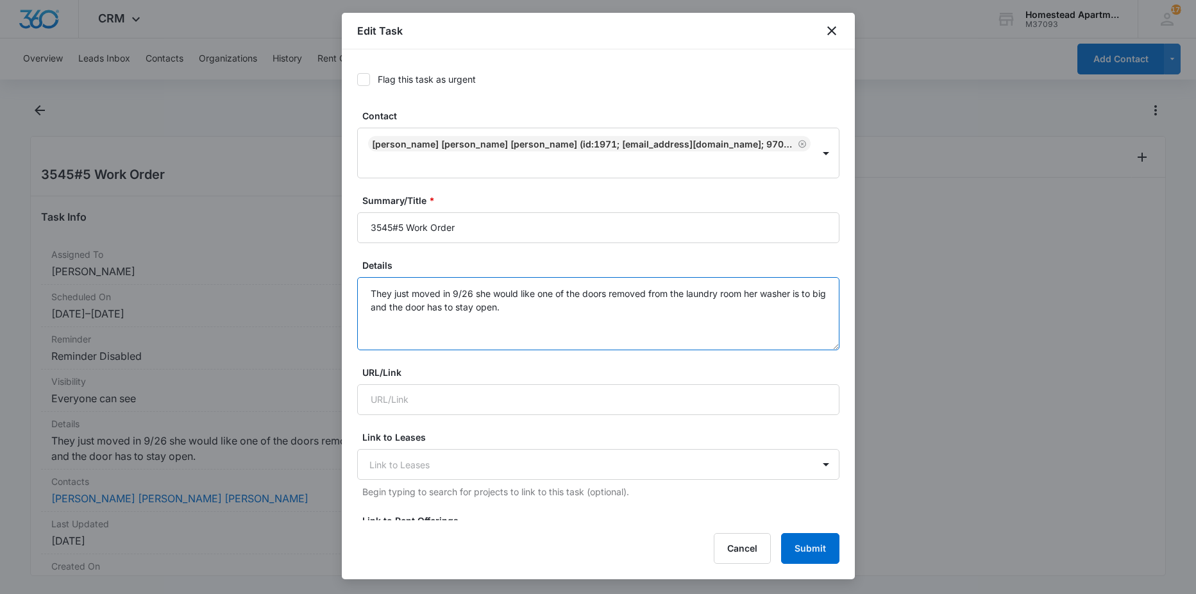
click at [548, 286] on textarea "They just moved in 9/26 she would like one of the doors removed from the laundr…" at bounding box center [598, 313] width 482 height 73
type textarea "They just moved in 9/26 she would like one of the doors removed from the laundr…"
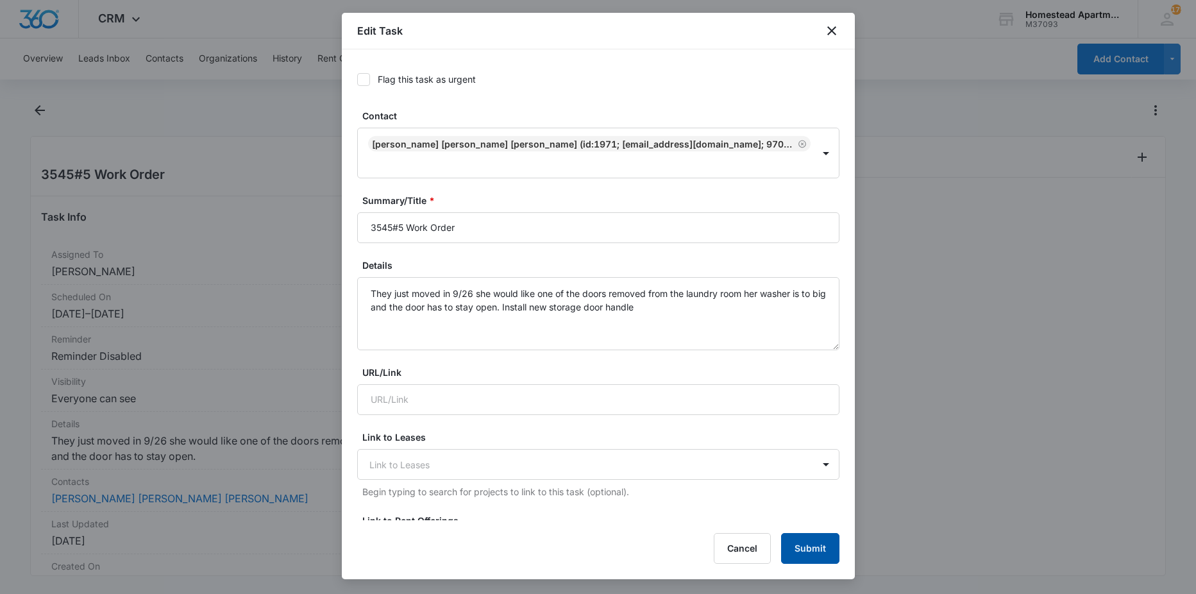
click at [804, 540] on button "Submit" at bounding box center [810, 548] width 58 height 31
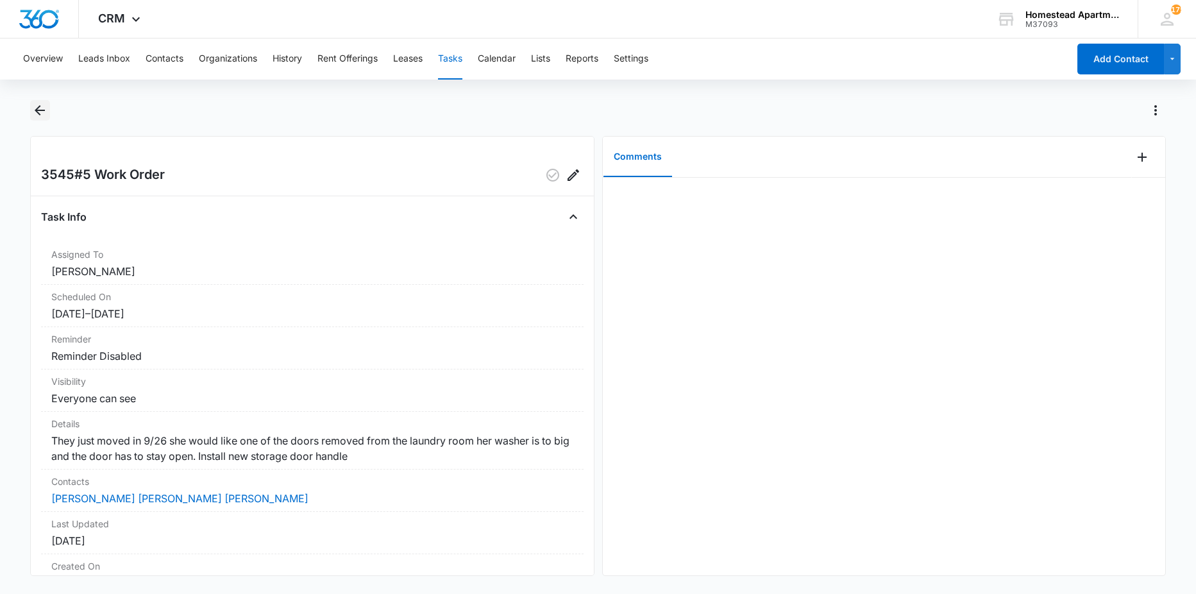
click at [41, 116] on icon "Back" at bounding box center [39, 110] width 15 height 15
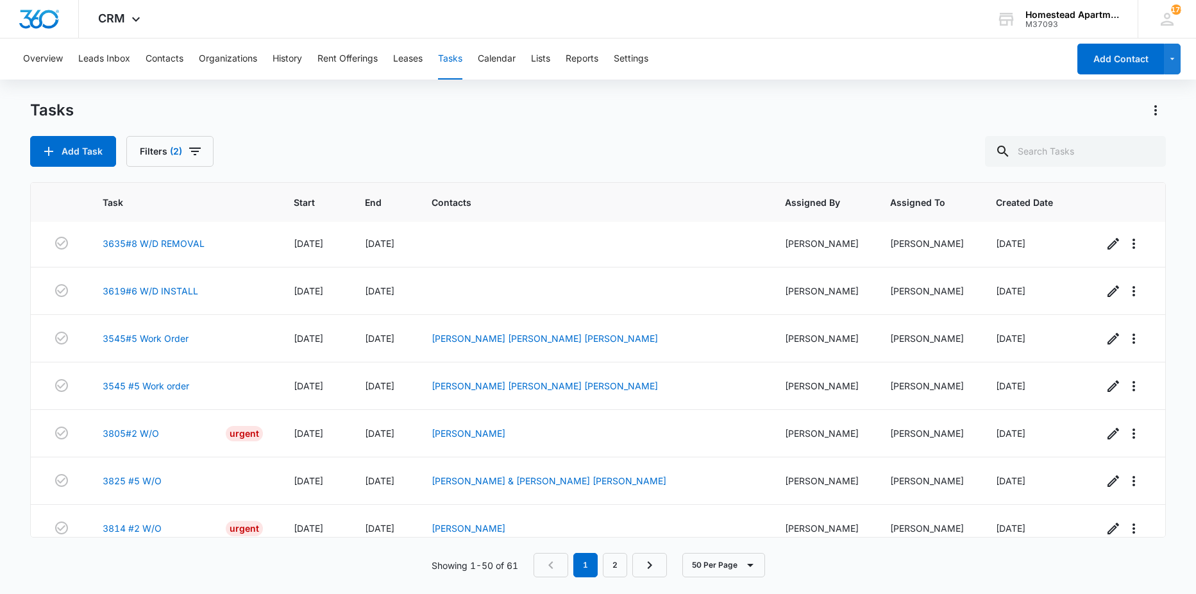
scroll to position [1026, 0]
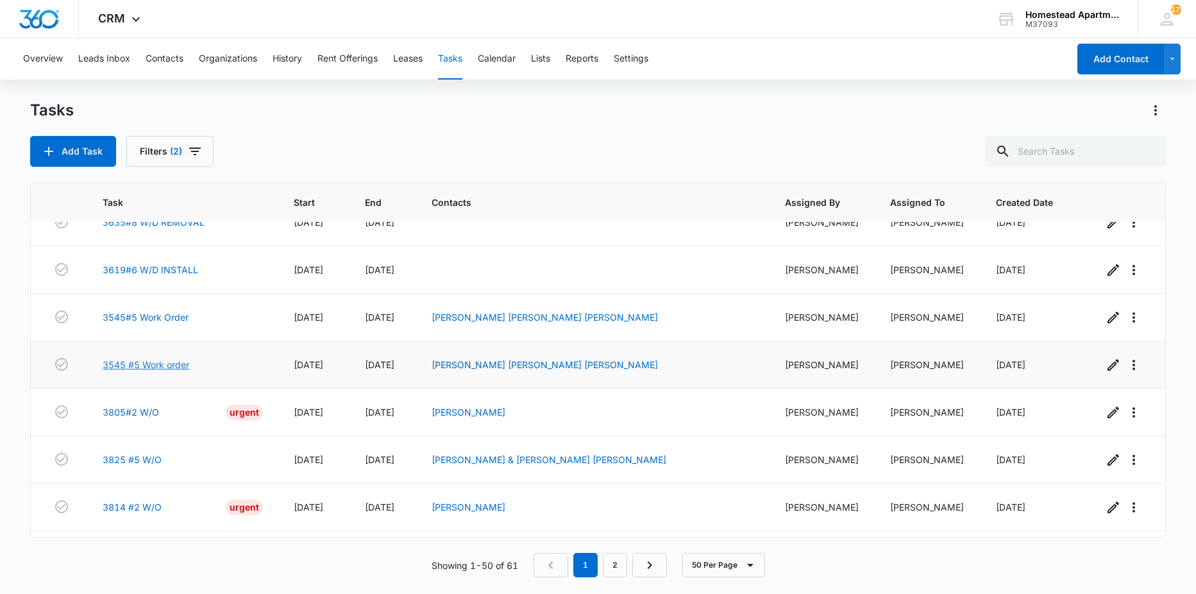
click at [159, 363] on link "3545 #5 Work order" at bounding box center [146, 364] width 87 height 13
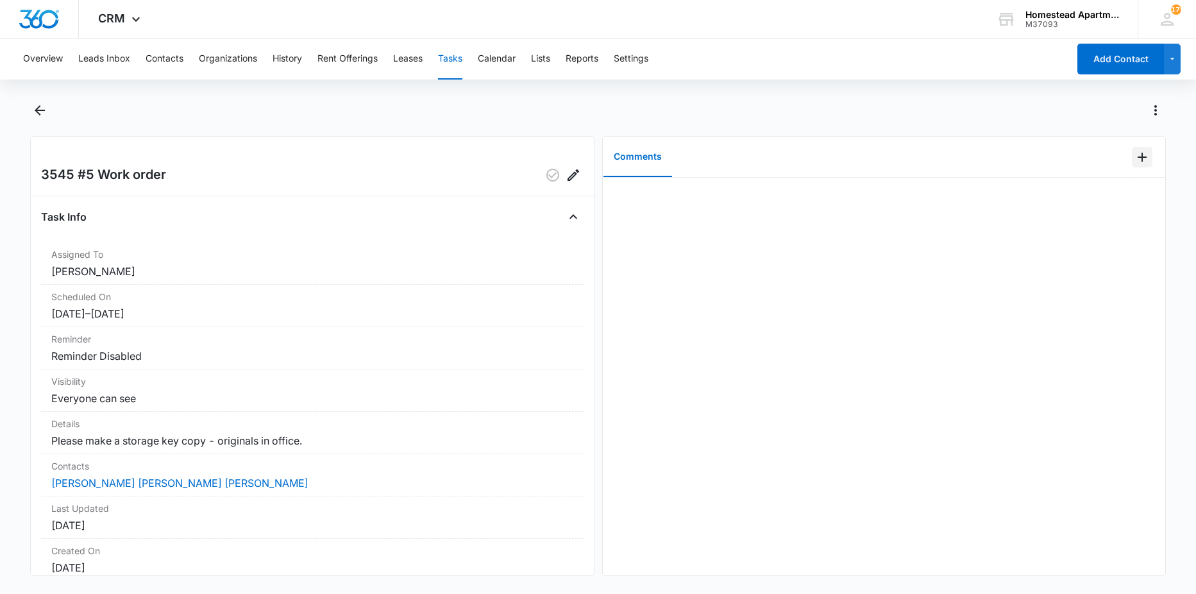
click at [1134, 162] on icon "Add Comment" at bounding box center [1141, 156] width 15 height 15
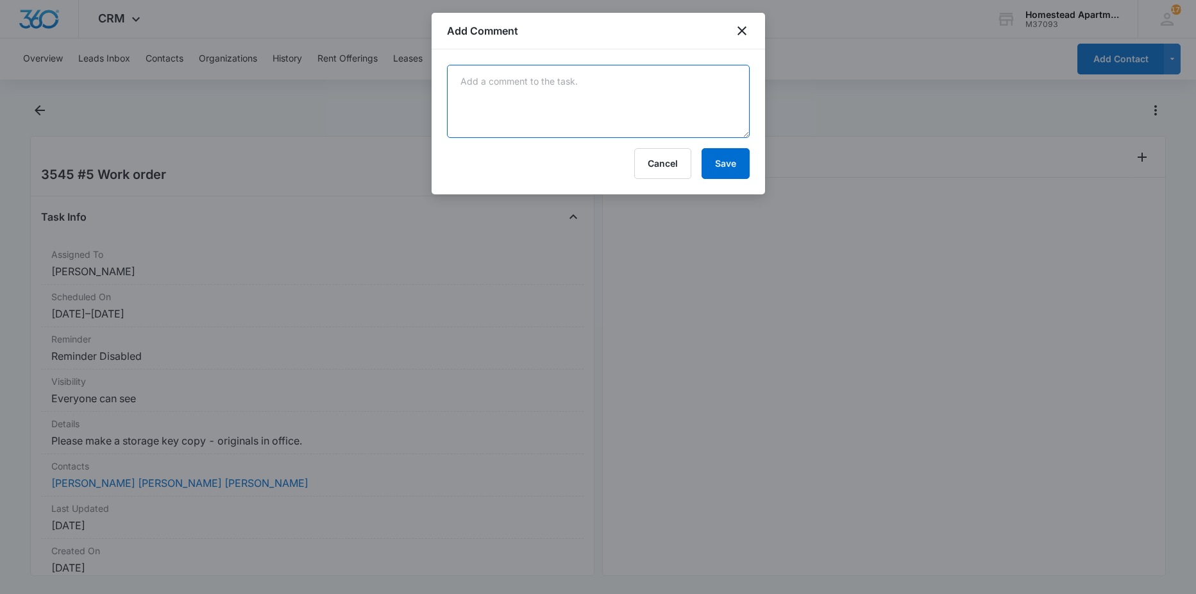
click at [675, 109] on textarea at bounding box center [598, 101] width 303 height 73
type textarea "consolidated into 1 work order"
click at [737, 160] on button "Save" at bounding box center [725, 163] width 48 height 31
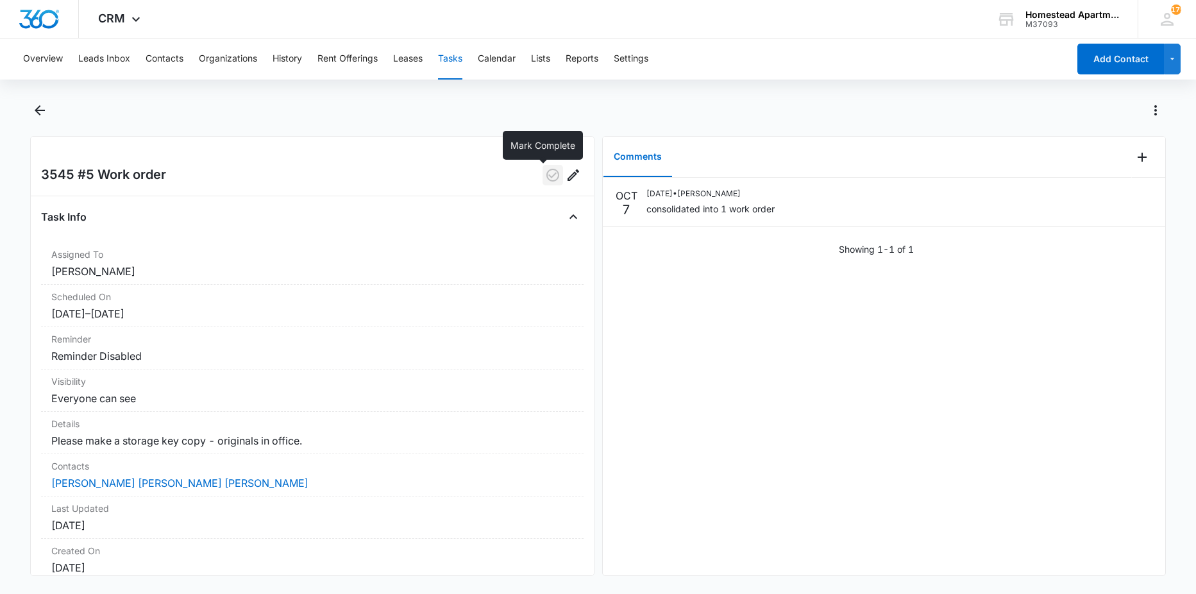
click at [545, 174] on icon "button" at bounding box center [552, 174] width 15 height 15
click at [37, 107] on icon "Back" at bounding box center [39, 110] width 15 height 15
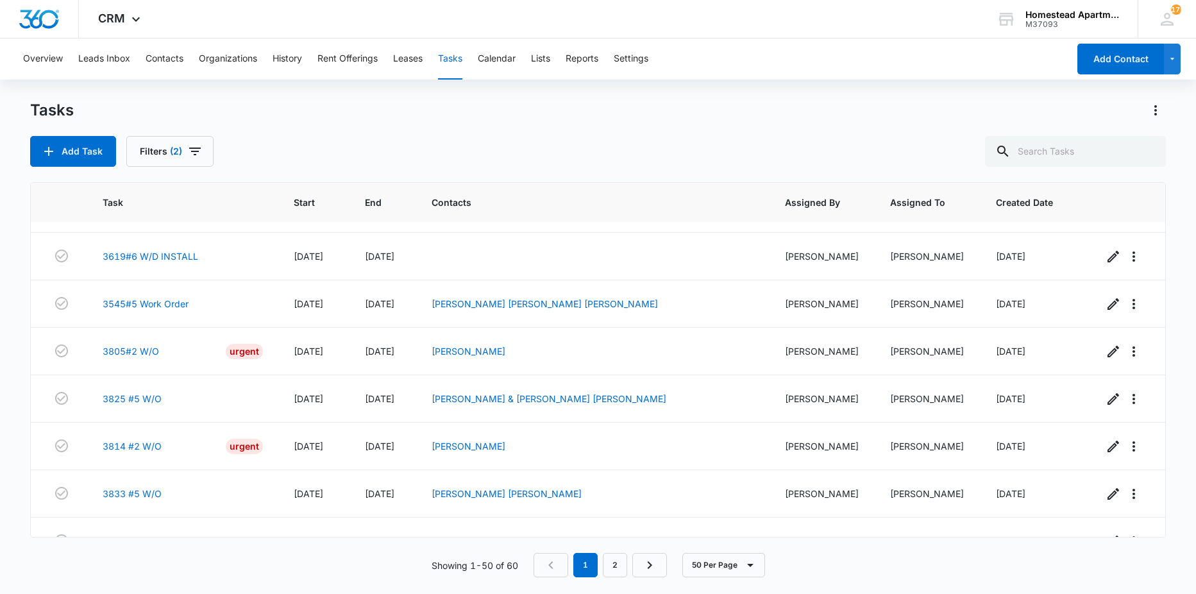
scroll to position [1090, 0]
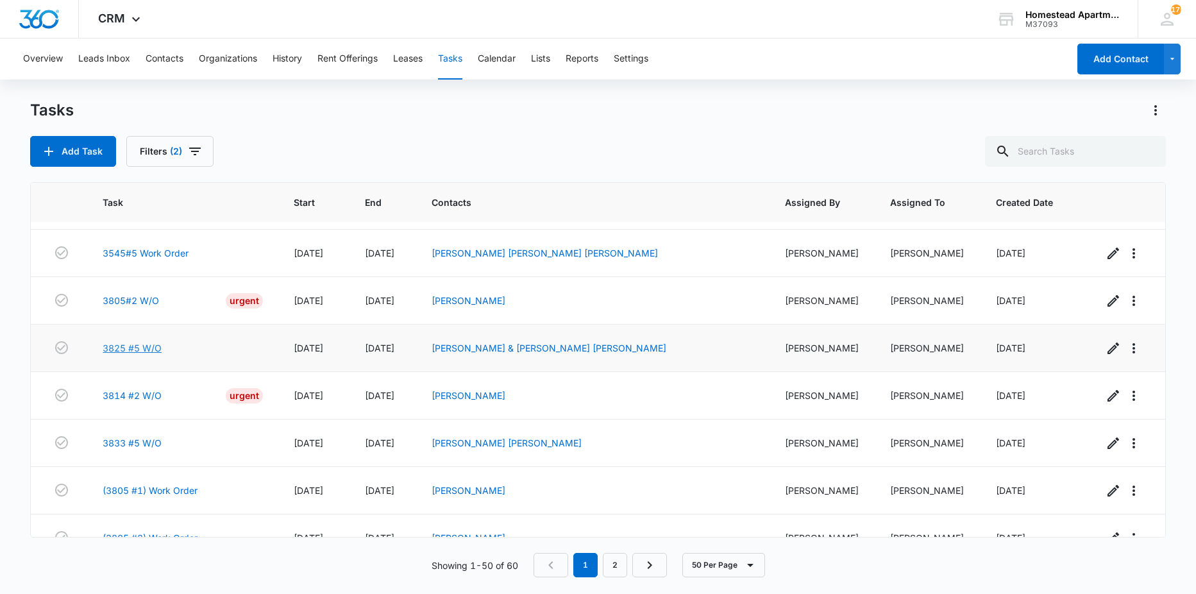
click at [131, 351] on link "3825 #5 W/O" at bounding box center [132, 347] width 59 height 13
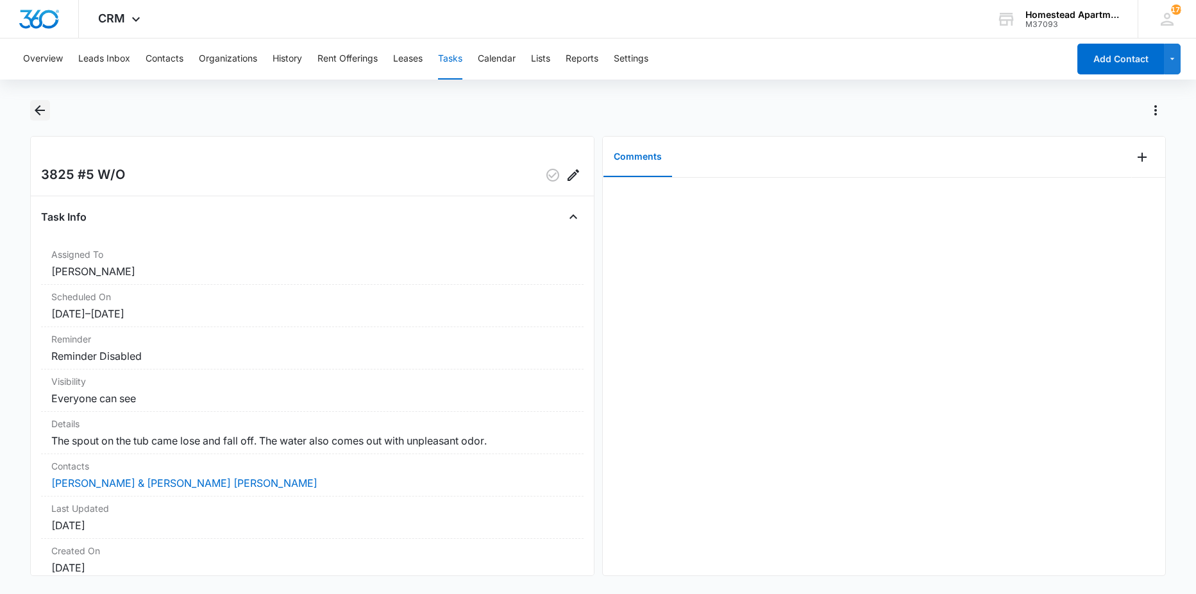
click at [39, 116] on icon "Back" at bounding box center [39, 110] width 15 height 15
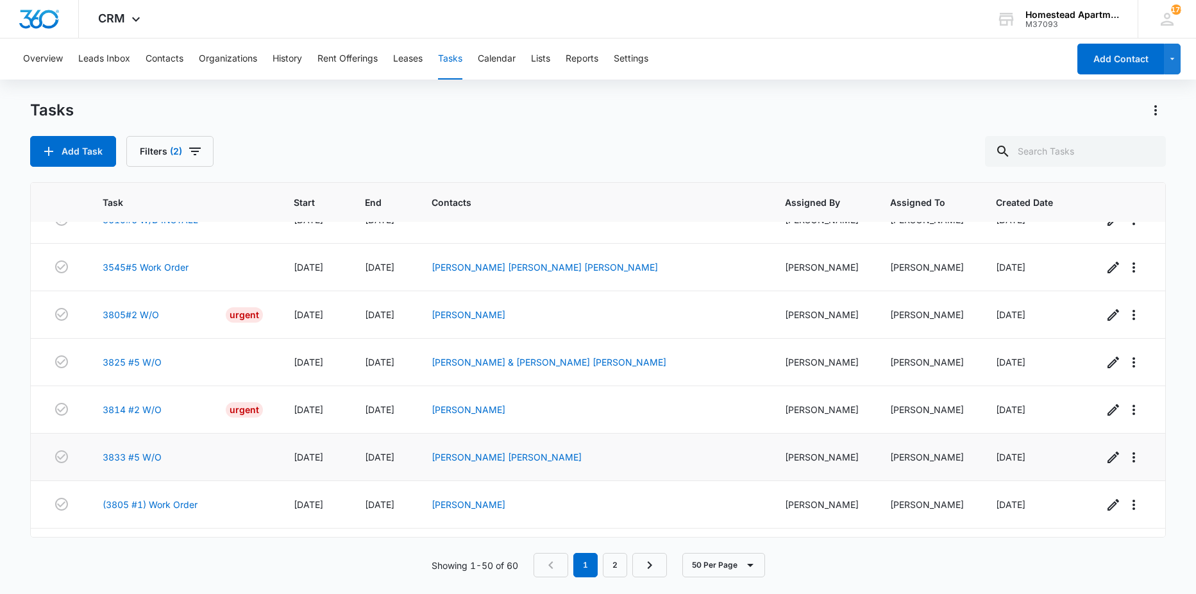
scroll to position [1090, 0]
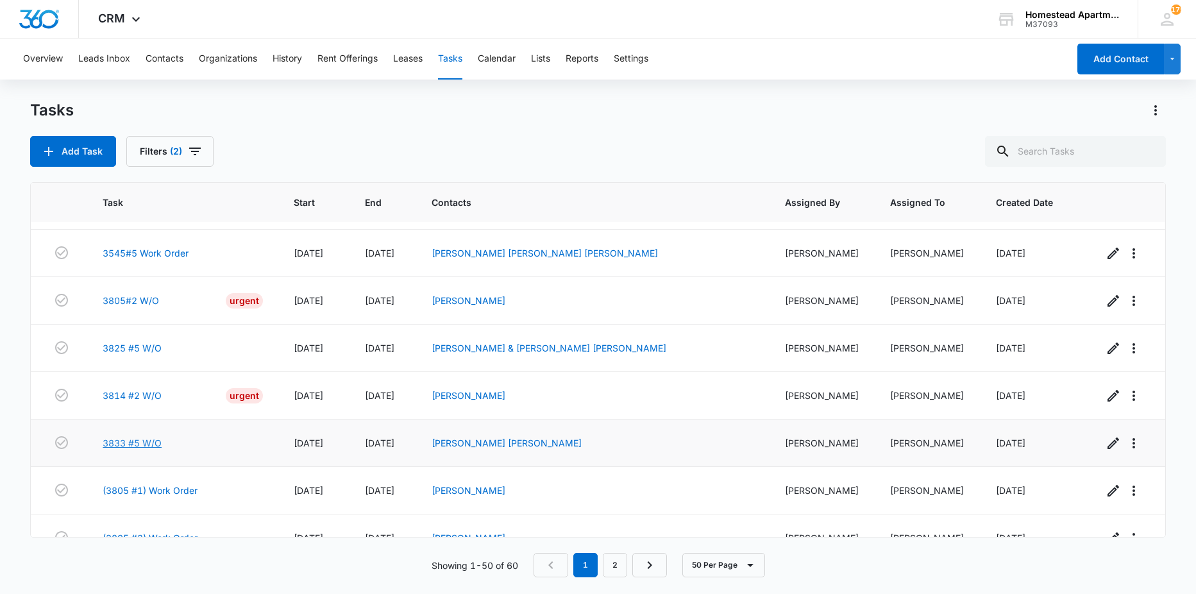
click at [137, 439] on link "3833 #5 W/O" at bounding box center [132, 442] width 59 height 13
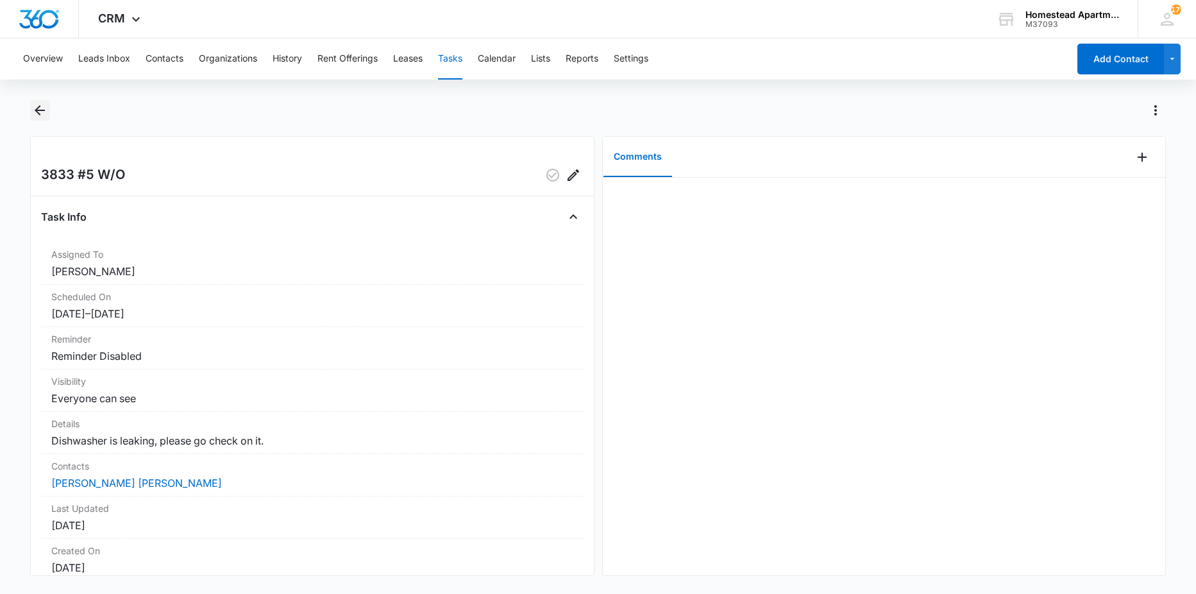
click at [40, 109] on icon "Back" at bounding box center [39, 110] width 15 height 15
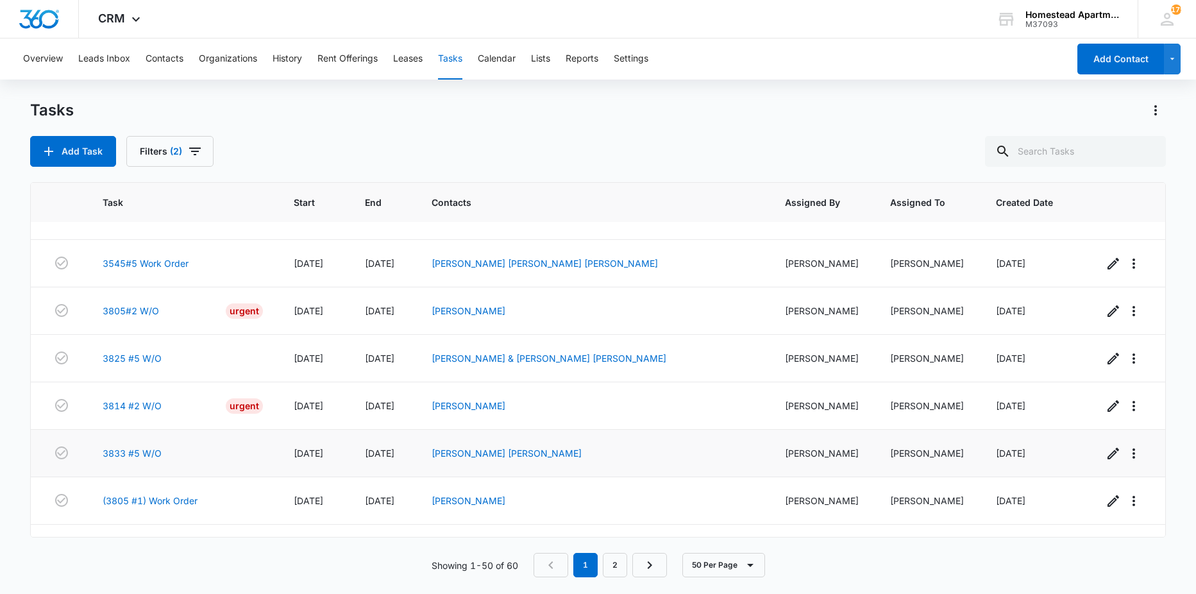
scroll to position [1154, 0]
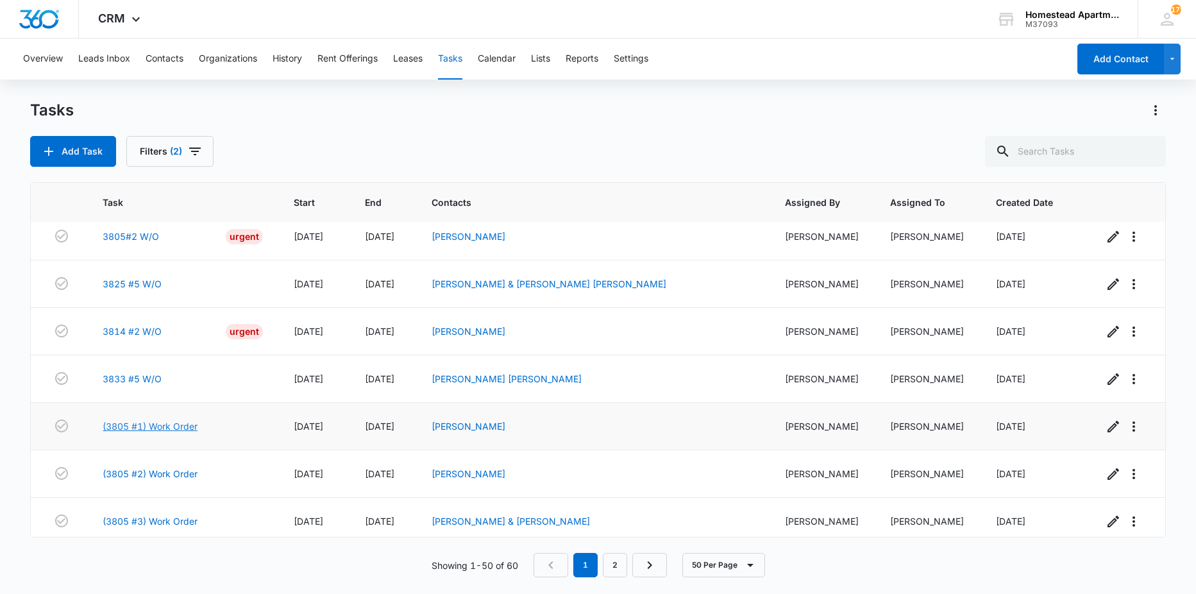
drag, startPoint x: 156, startPoint y: 426, endPoint x: 160, endPoint y: 420, distance: 6.9
click at [156, 426] on link "(3805 #1) Work Order" at bounding box center [150, 425] width 95 height 13
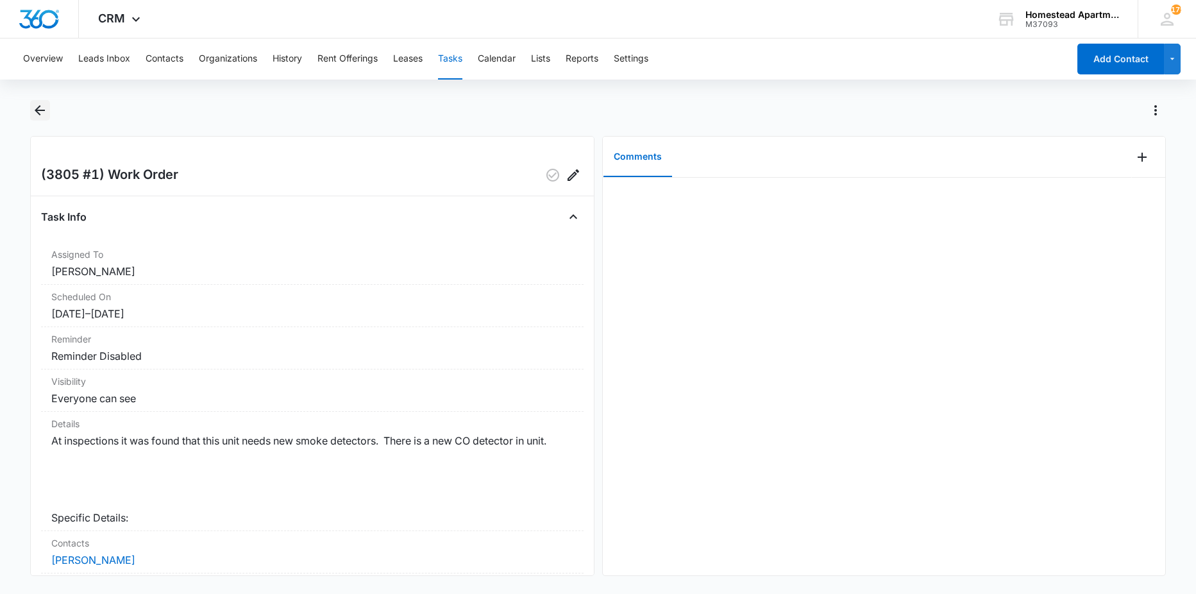
click at [49, 113] on button "Back" at bounding box center [40, 110] width 20 height 21
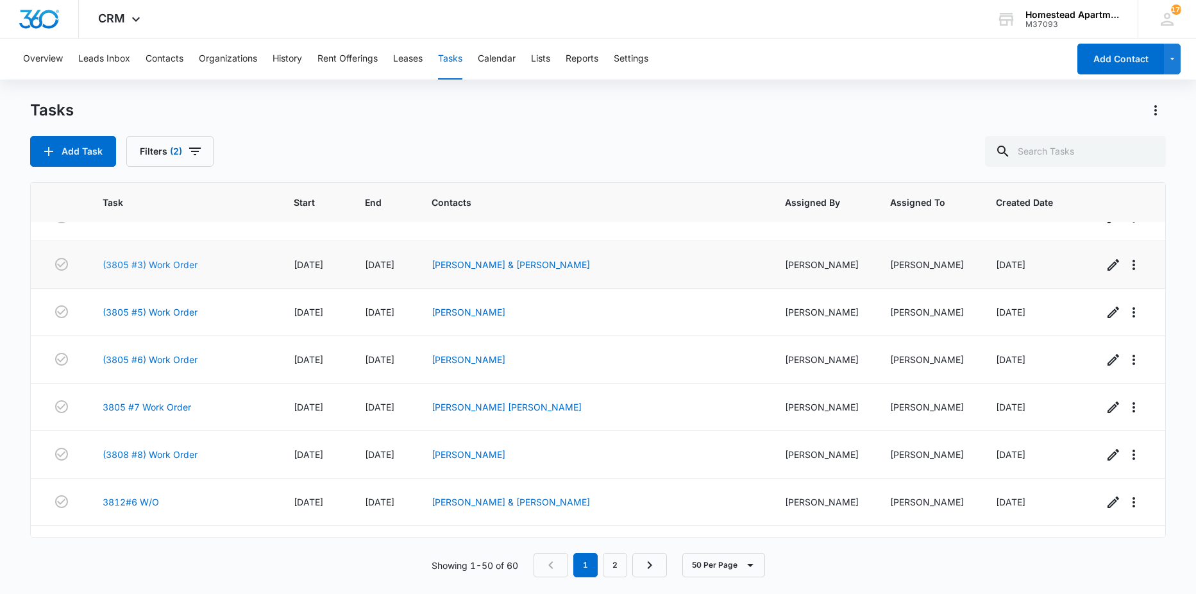
scroll to position [1347, 0]
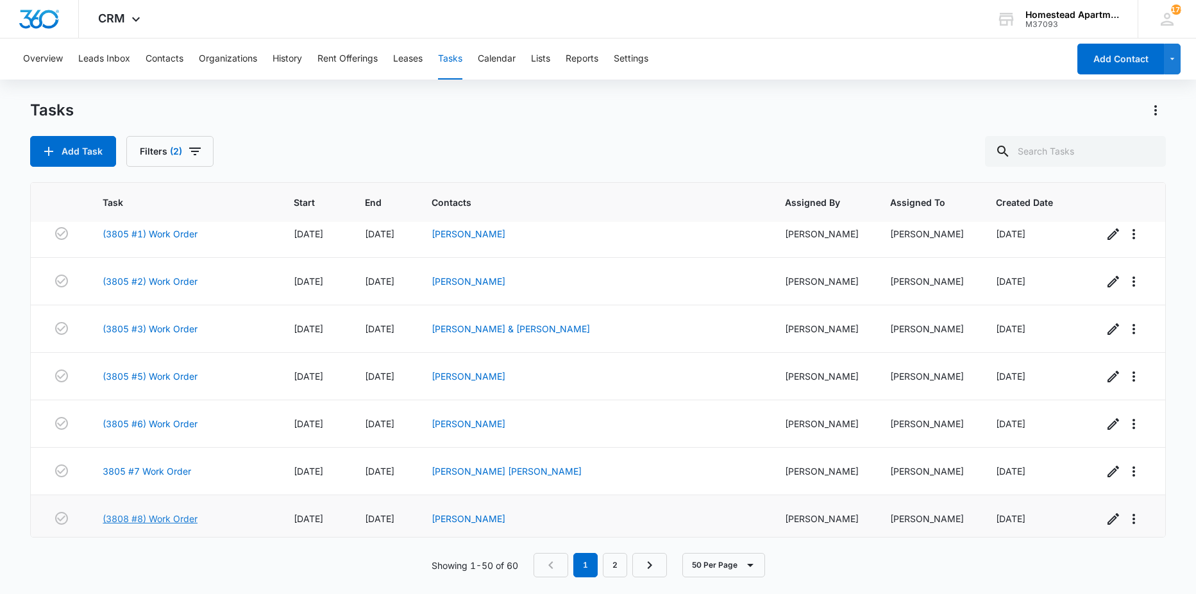
click at [160, 516] on link "(3808 #8) Work Order" at bounding box center [150, 518] width 95 height 13
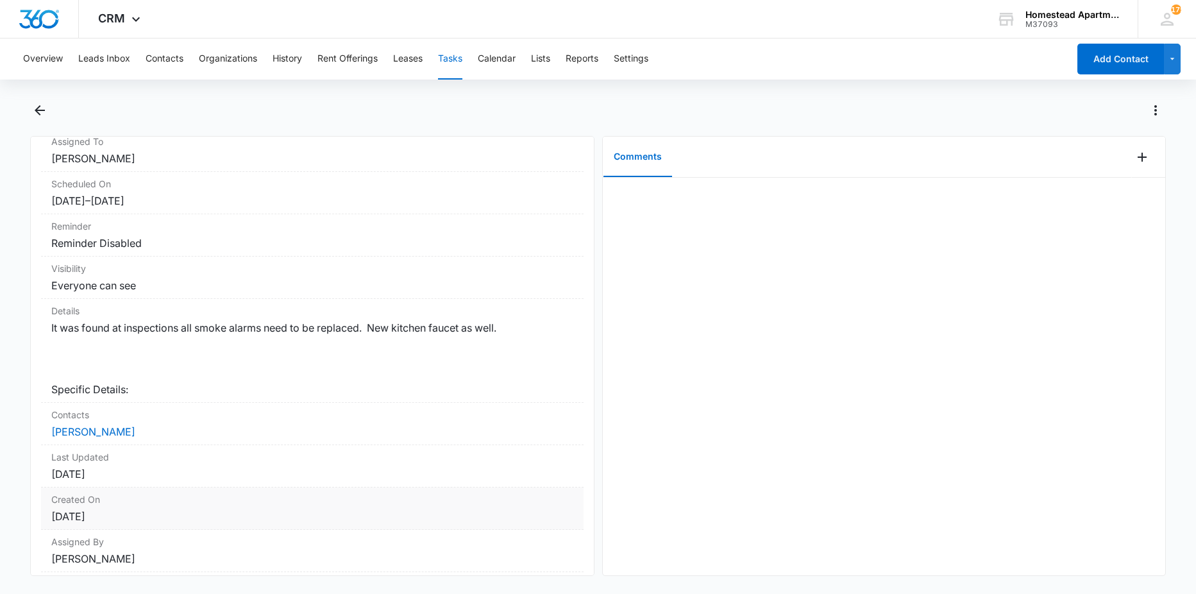
scroll to position [217, 0]
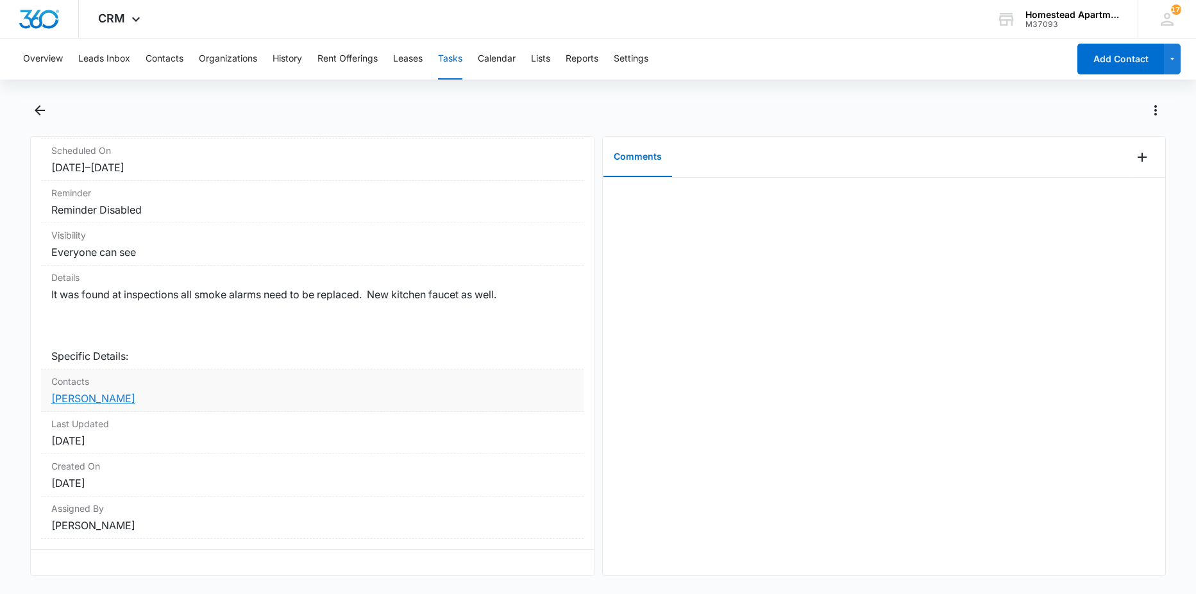
click at [101, 394] on link "[PERSON_NAME]" at bounding box center [93, 398] width 84 height 13
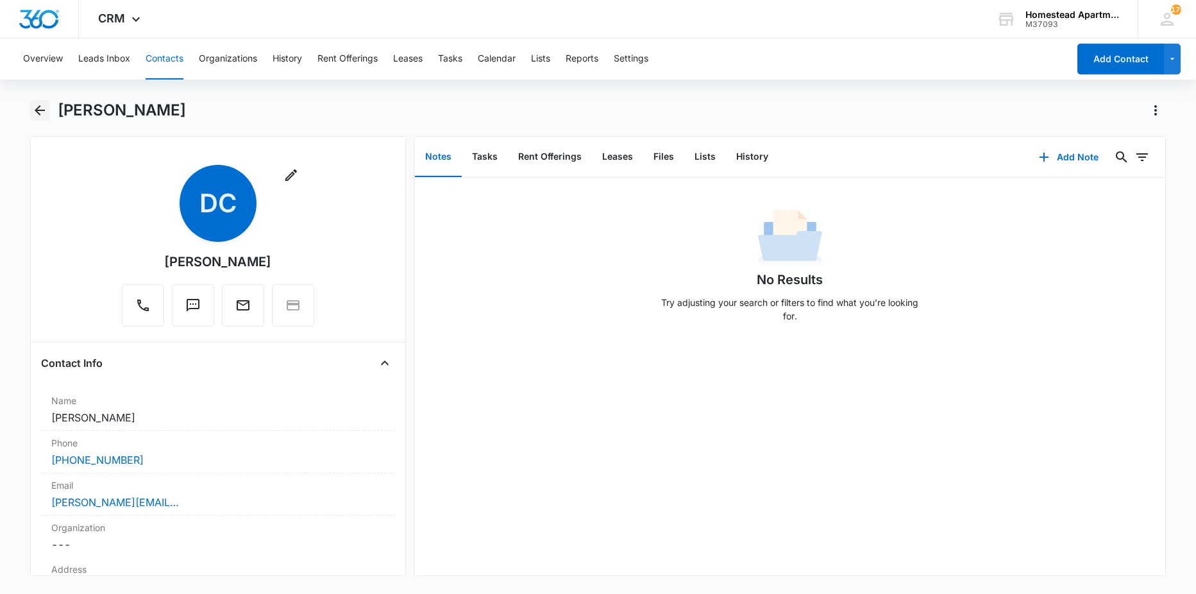
click at [35, 110] on icon "Back" at bounding box center [40, 110] width 10 height 10
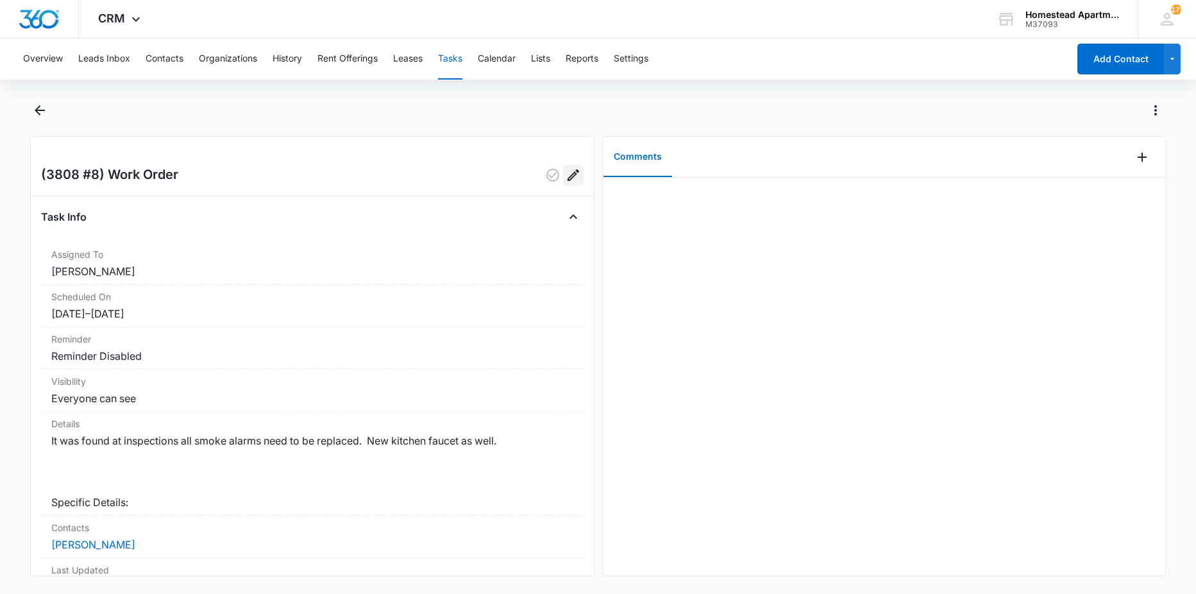
click at [567, 178] on icon "Edit" at bounding box center [573, 175] width 12 height 12
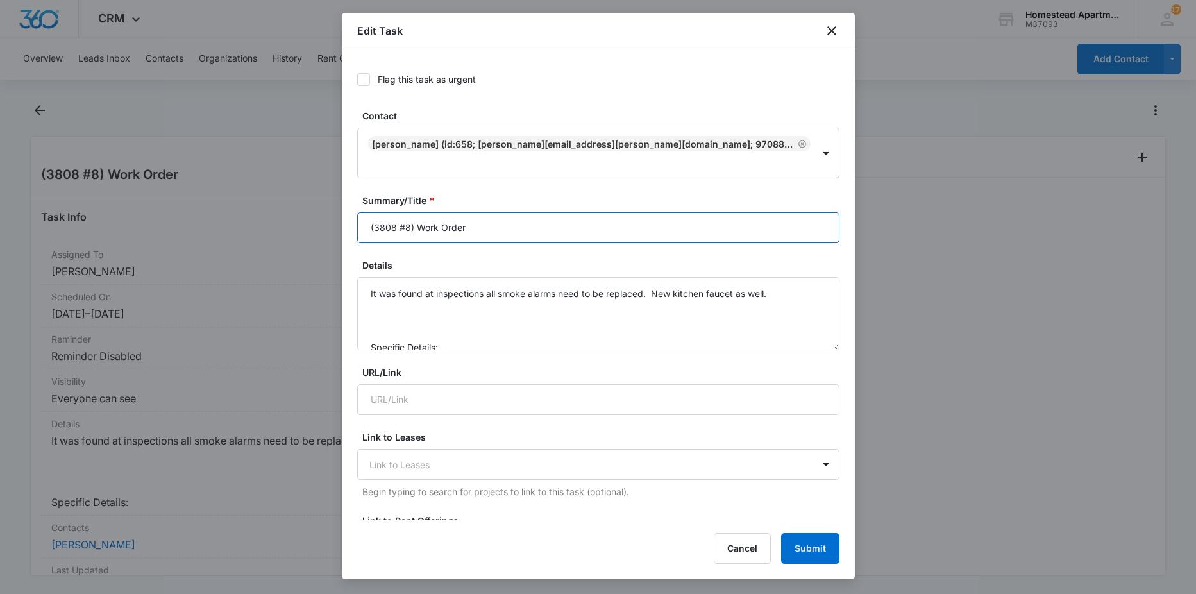
click at [393, 212] on input "(3808 #8) Work Order" at bounding box center [598, 227] width 482 height 31
type input "(3805 #8) Work Order"
click at [801, 532] on div "Edit Task Flag this task as urgent Contact Dustin Chartier (ID:658; dustin.char…" at bounding box center [598, 296] width 513 height 566
click at [816, 557] on button "Submit" at bounding box center [810, 548] width 58 height 31
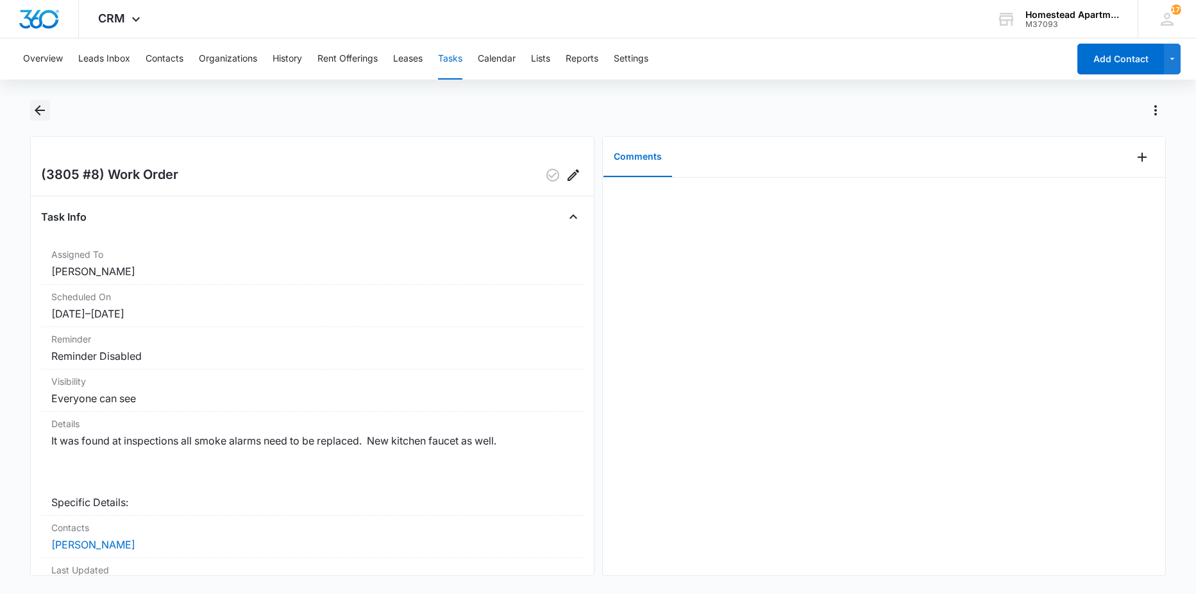
click at [47, 108] on icon "Back" at bounding box center [39, 110] width 15 height 15
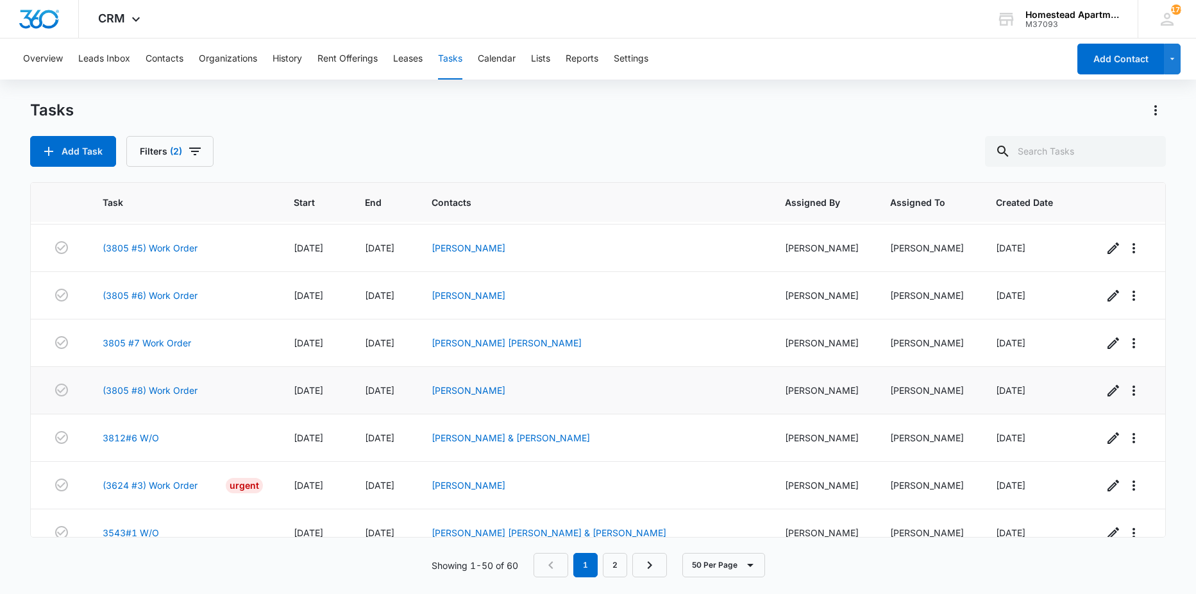
scroll to position [1411, 0]
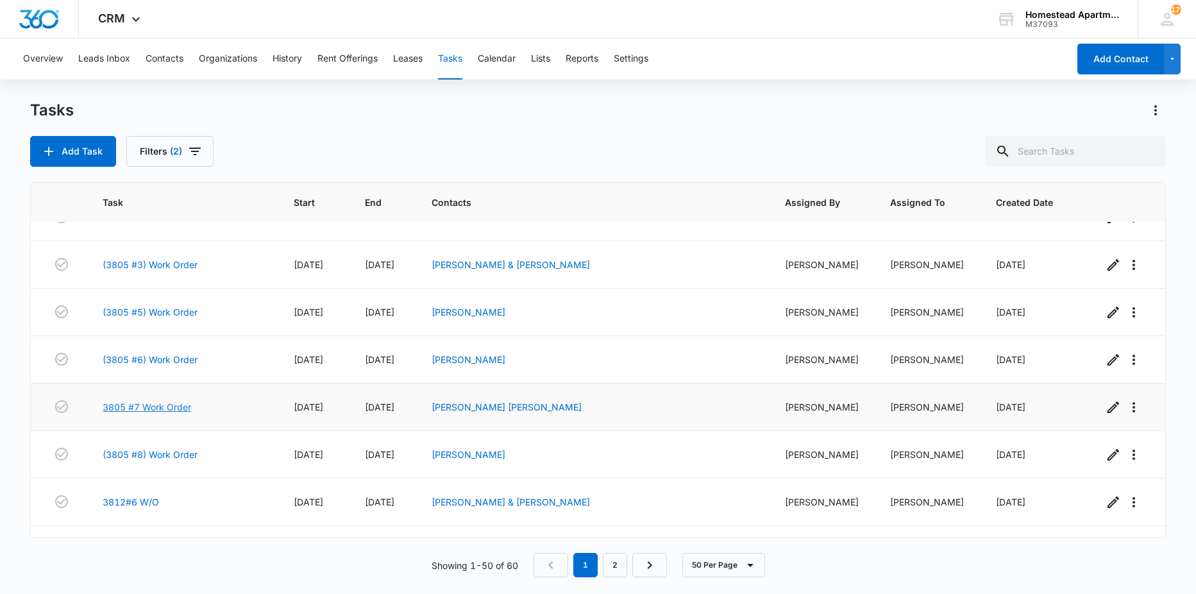
click at [164, 403] on link "3805 #7 Work Order" at bounding box center [147, 406] width 88 height 13
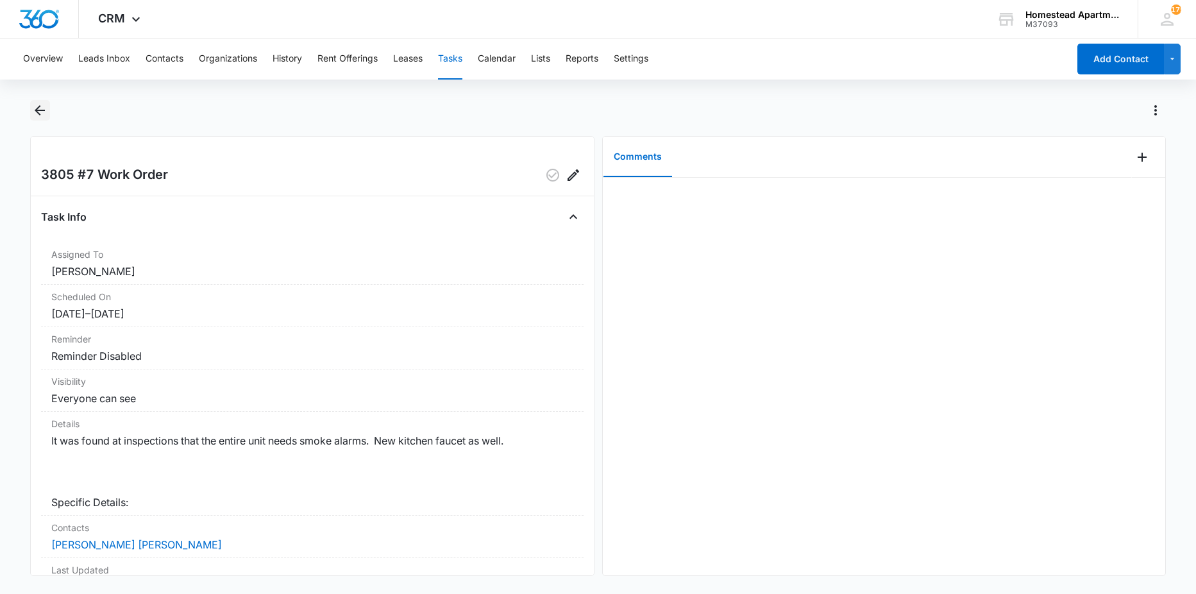
click at [44, 104] on icon "Back" at bounding box center [39, 110] width 15 height 15
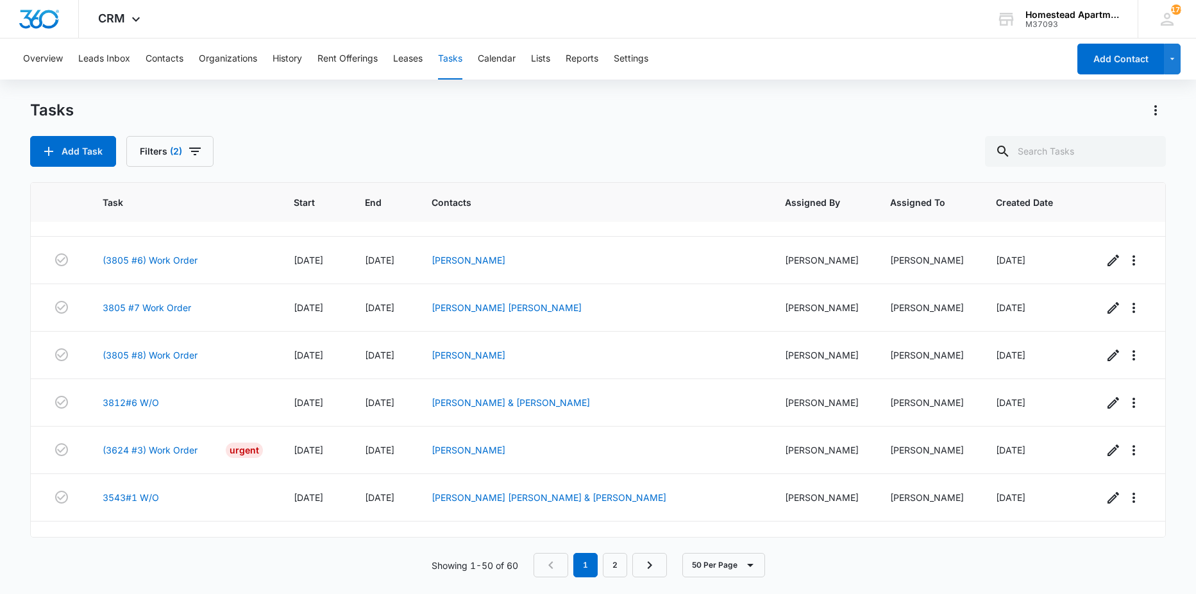
scroll to position [1539, 0]
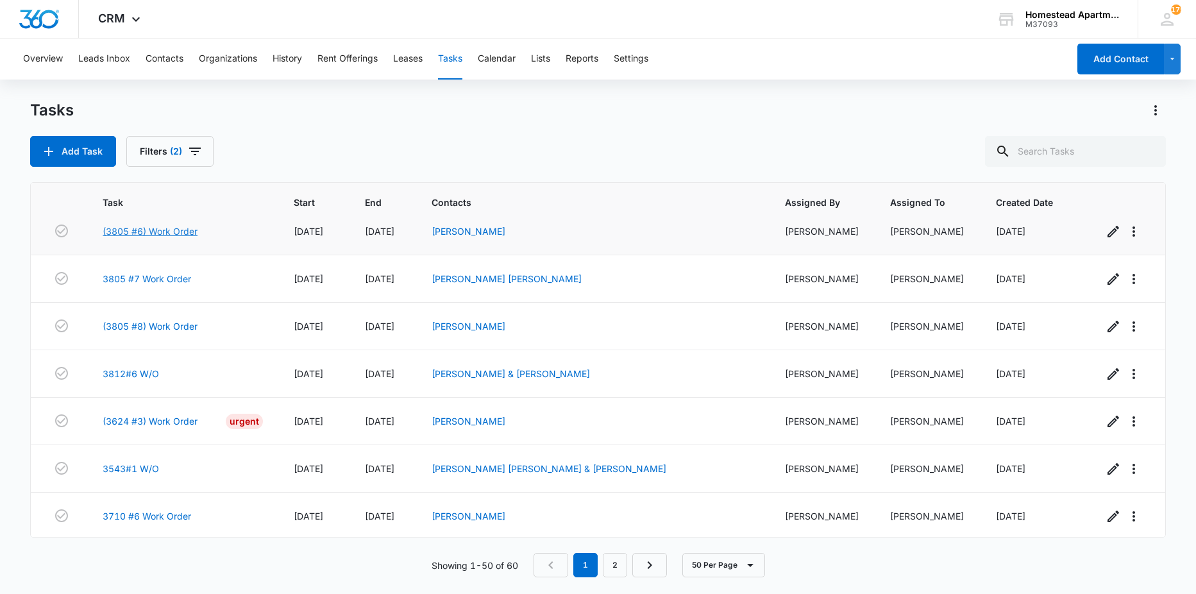
click at [164, 232] on link "(3805 #6) Work Order" at bounding box center [150, 230] width 95 height 13
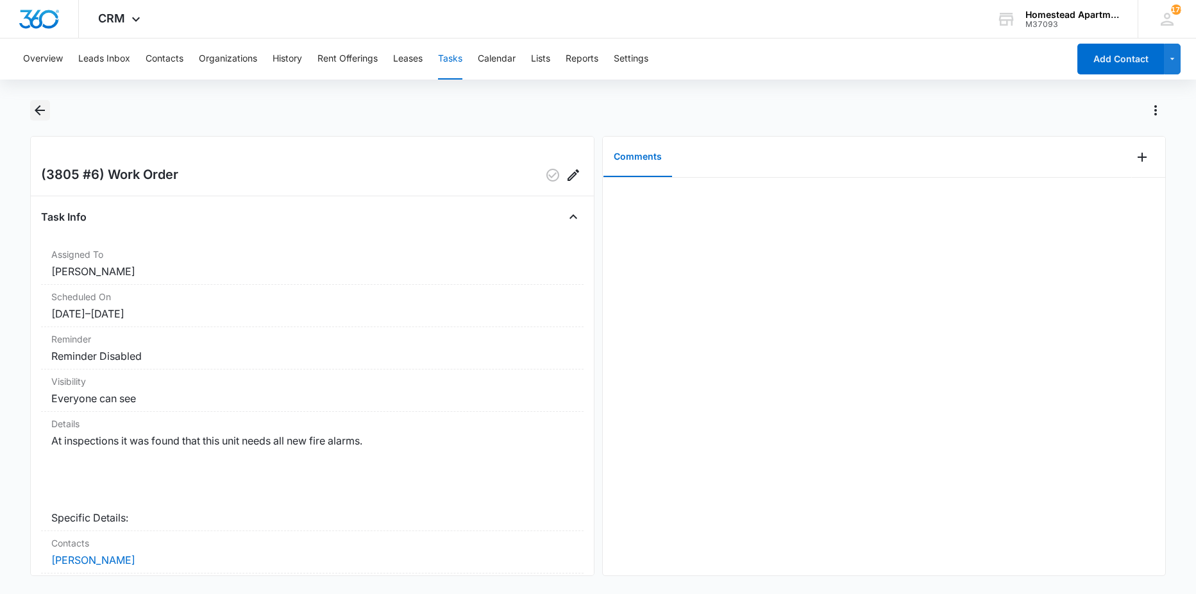
click at [38, 117] on icon "Back" at bounding box center [39, 110] width 15 height 15
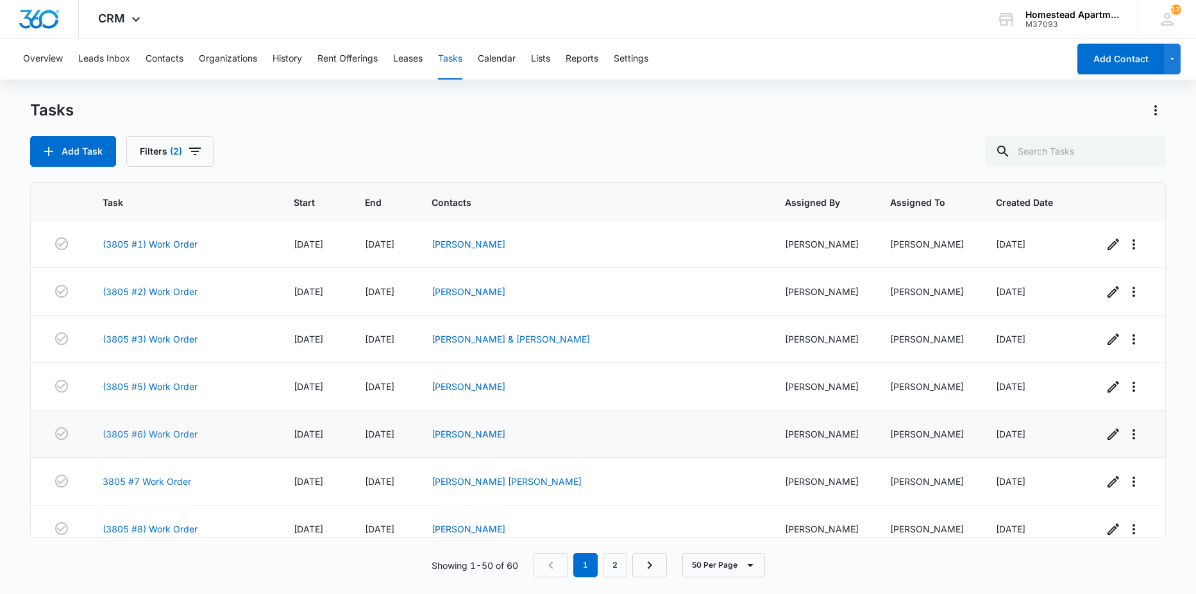
scroll to position [1347, 0]
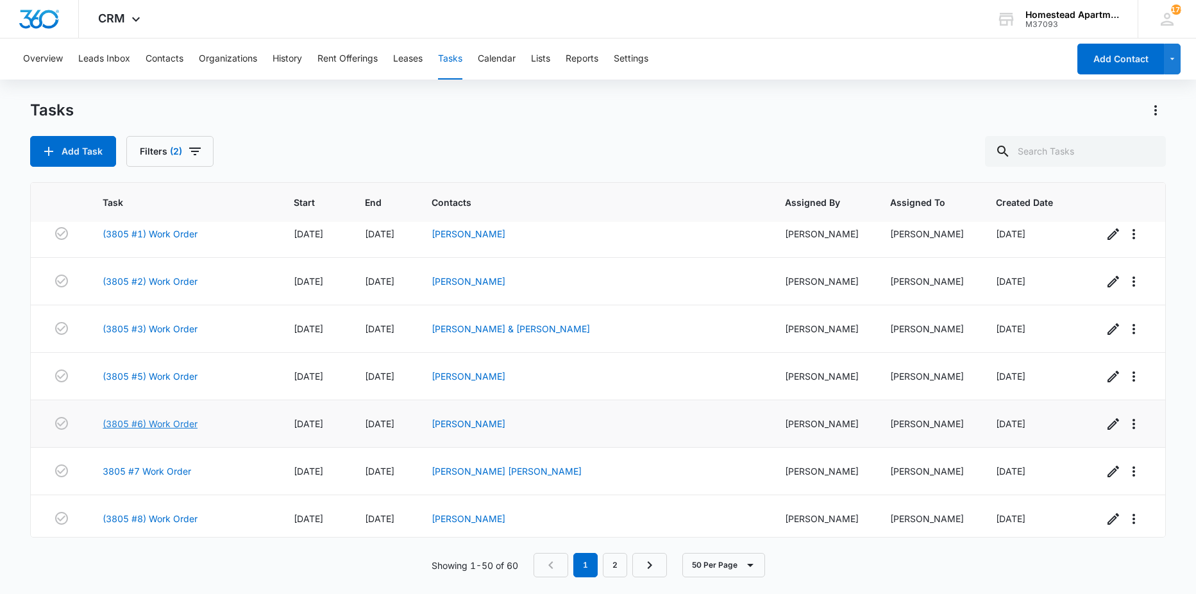
click at [172, 424] on link "(3805 #6) Work Order" at bounding box center [150, 423] width 95 height 13
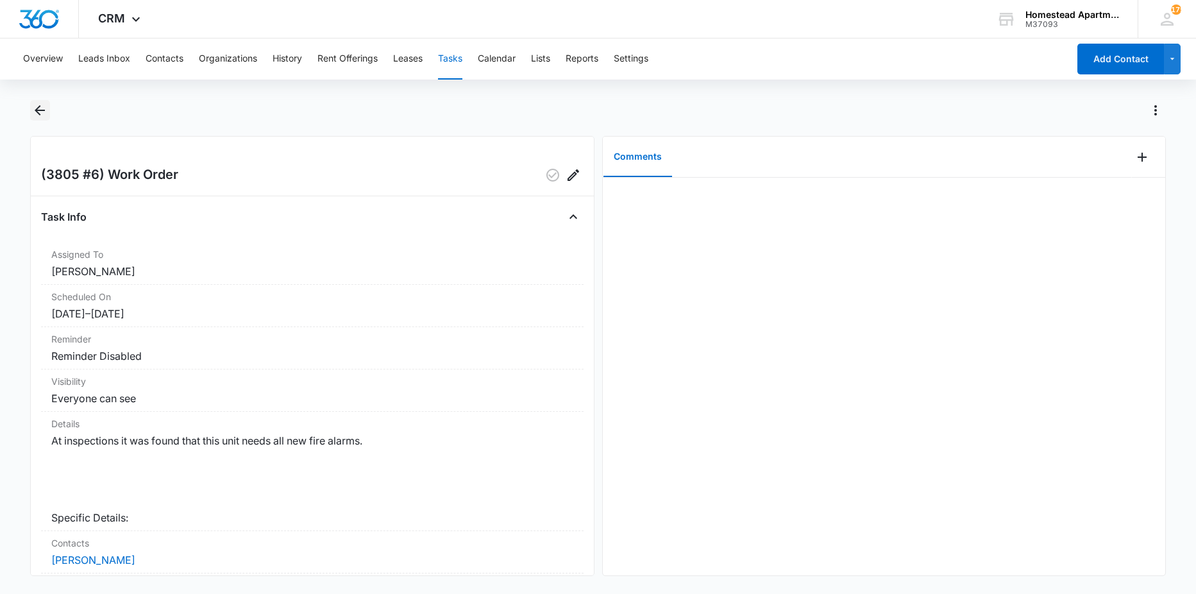
click at [46, 106] on icon "Back" at bounding box center [39, 110] width 15 height 15
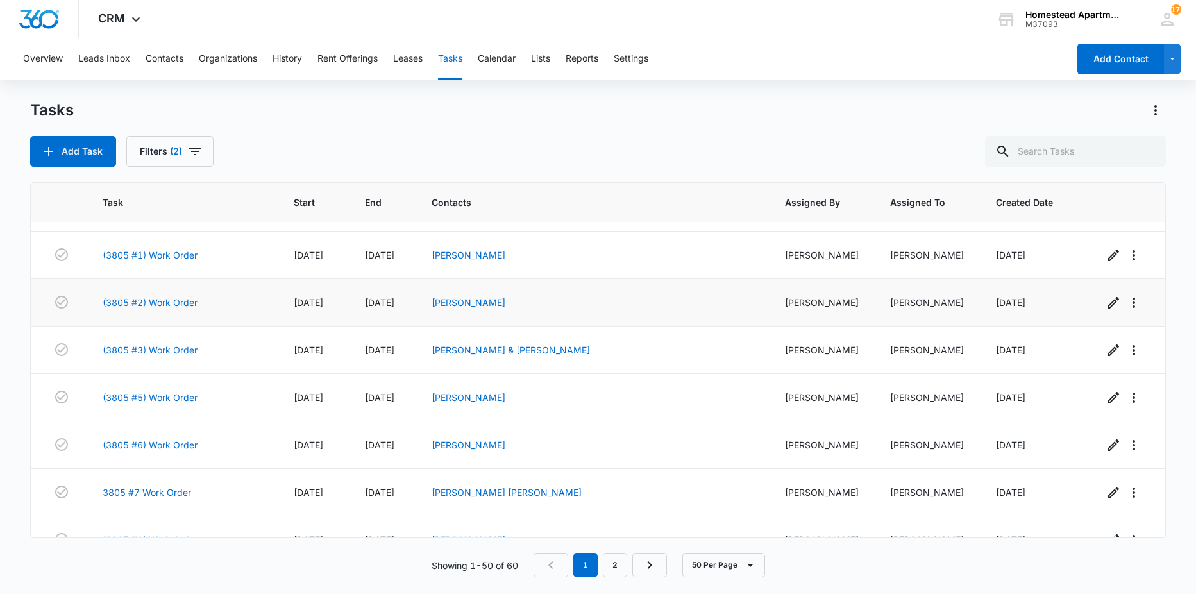
scroll to position [1411, 0]
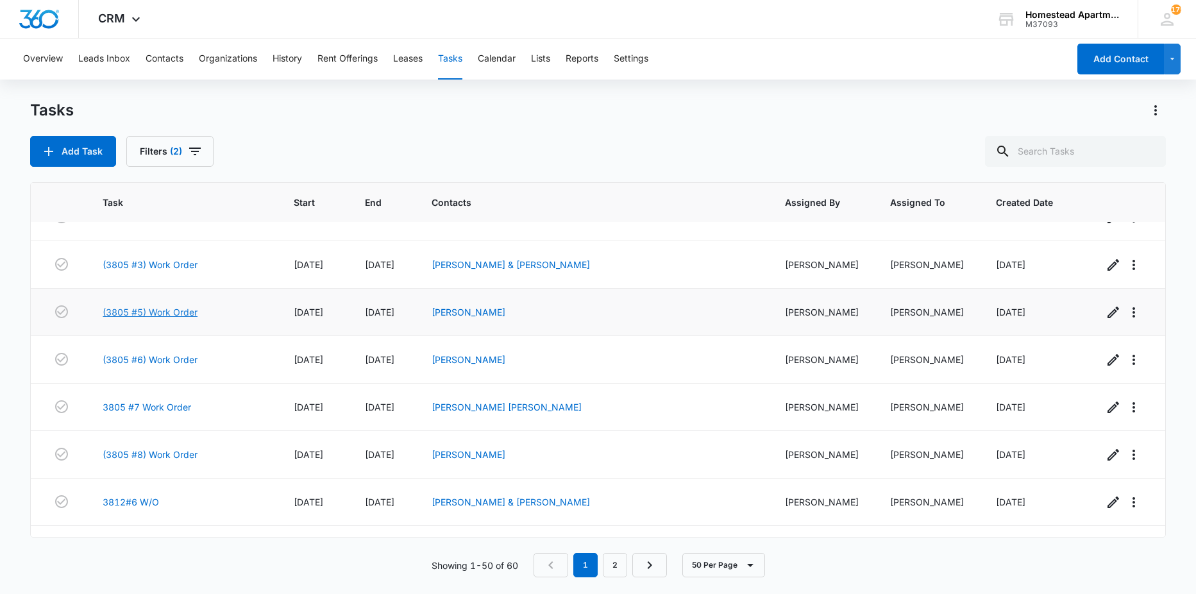
click at [153, 312] on link "(3805 #5) Work Order" at bounding box center [150, 311] width 95 height 13
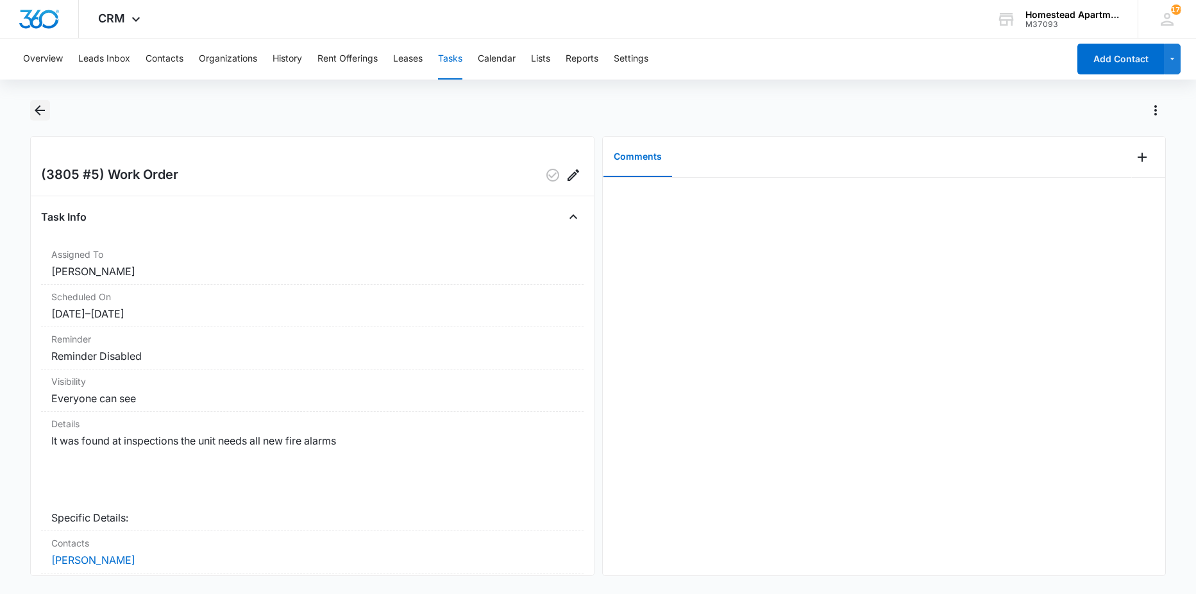
click at [38, 112] on icon "Back" at bounding box center [40, 110] width 10 height 10
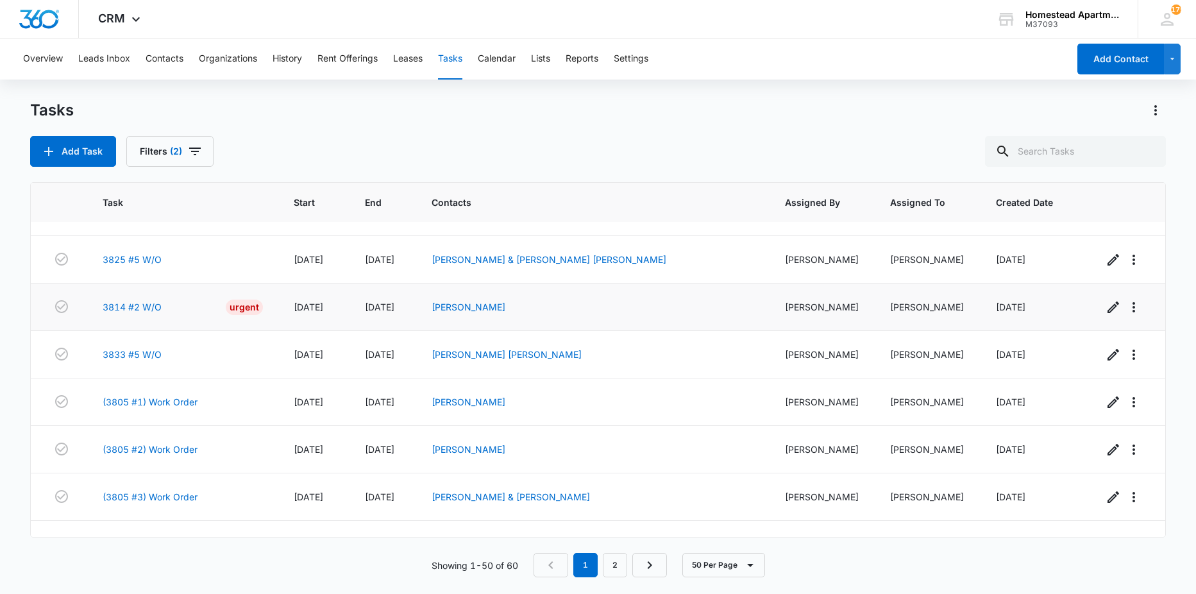
scroll to position [1282, 0]
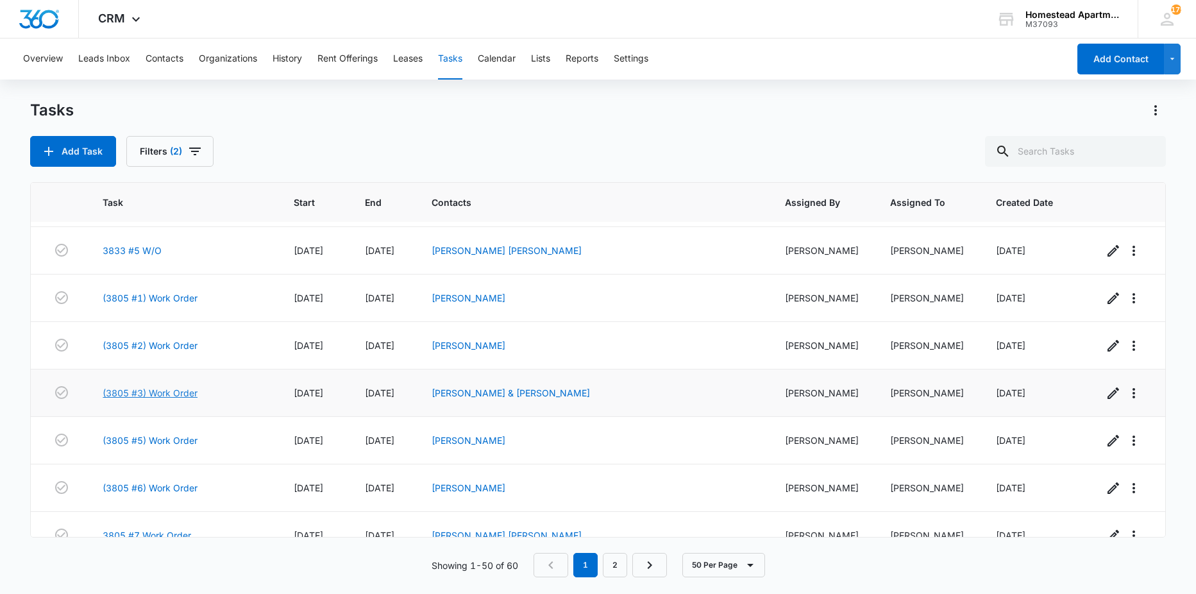
click at [151, 388] on link "(3805 #3) Work Order" at bounding box center [150, 392] width 95 height 13
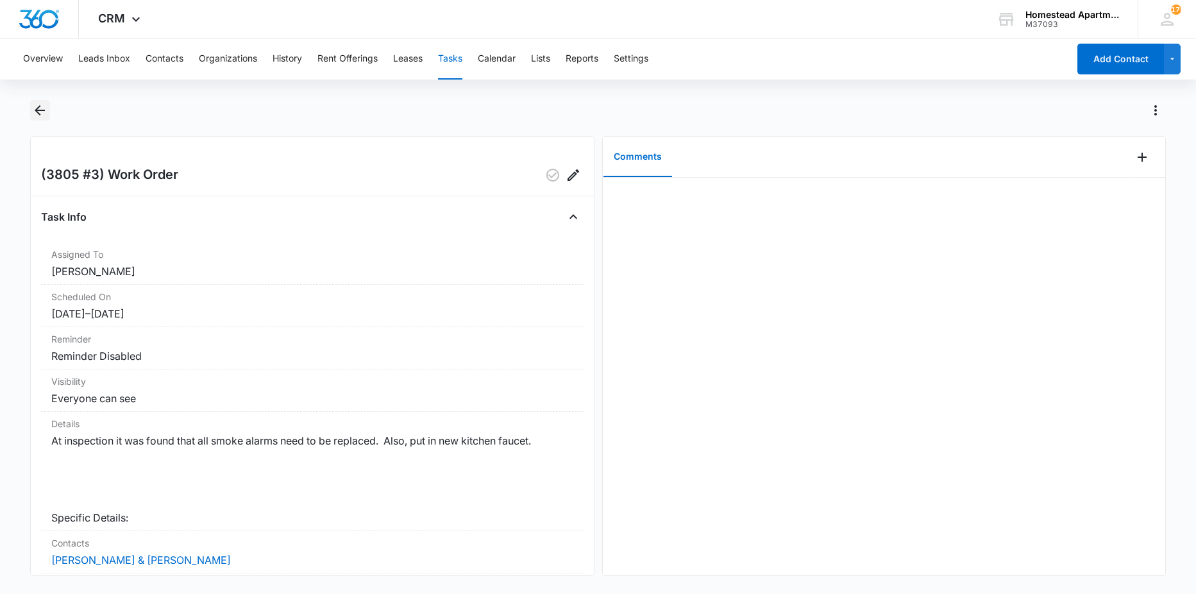
click at [38, 117] on icon "Back" at bounding box center [39, 110] width 15 height 15
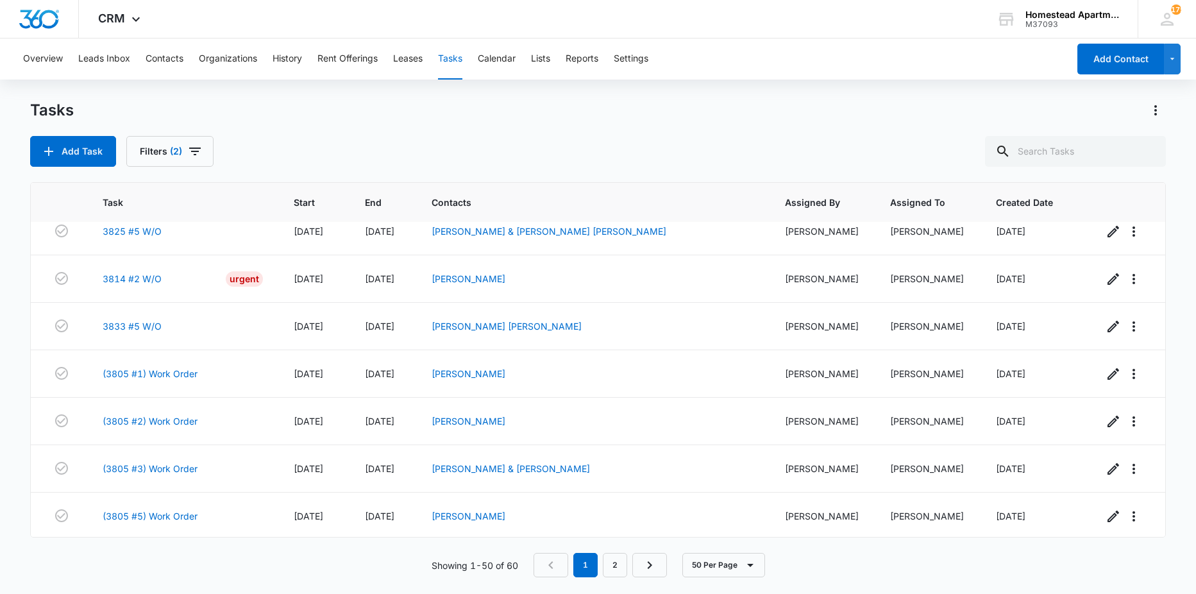
scroll to position [1218, 0]
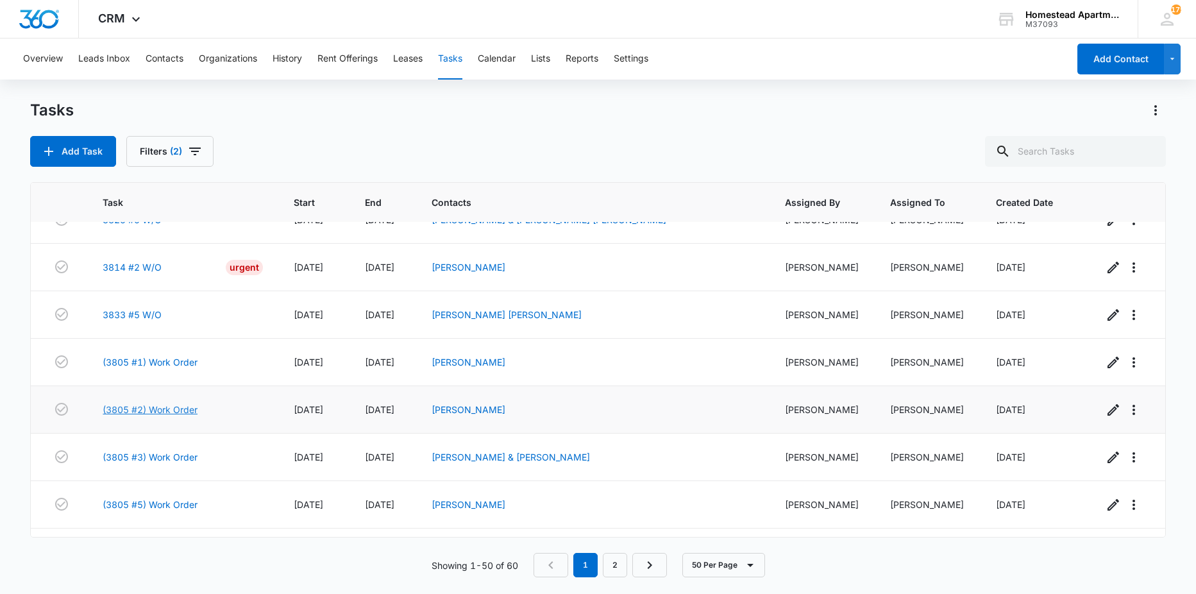
click at [156, 407] on link "(3805 #2) Work Order" at bounding box center [150, 409] width 95 height 13
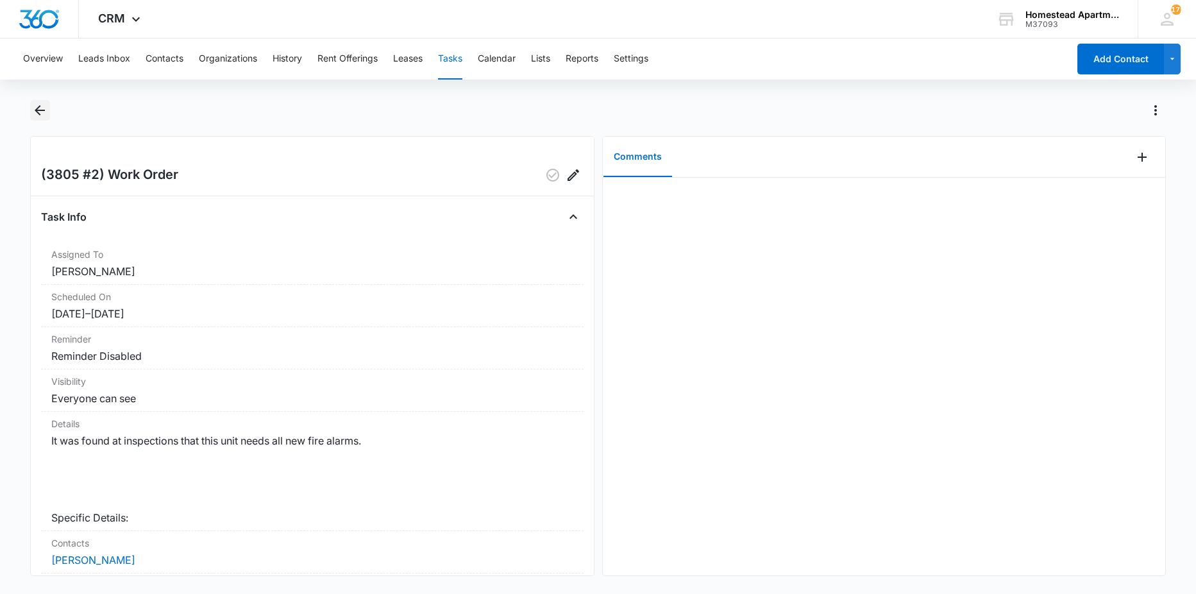
click at [49, 109] on button "Back" at bounding box center [40, 110] width 20 height 21
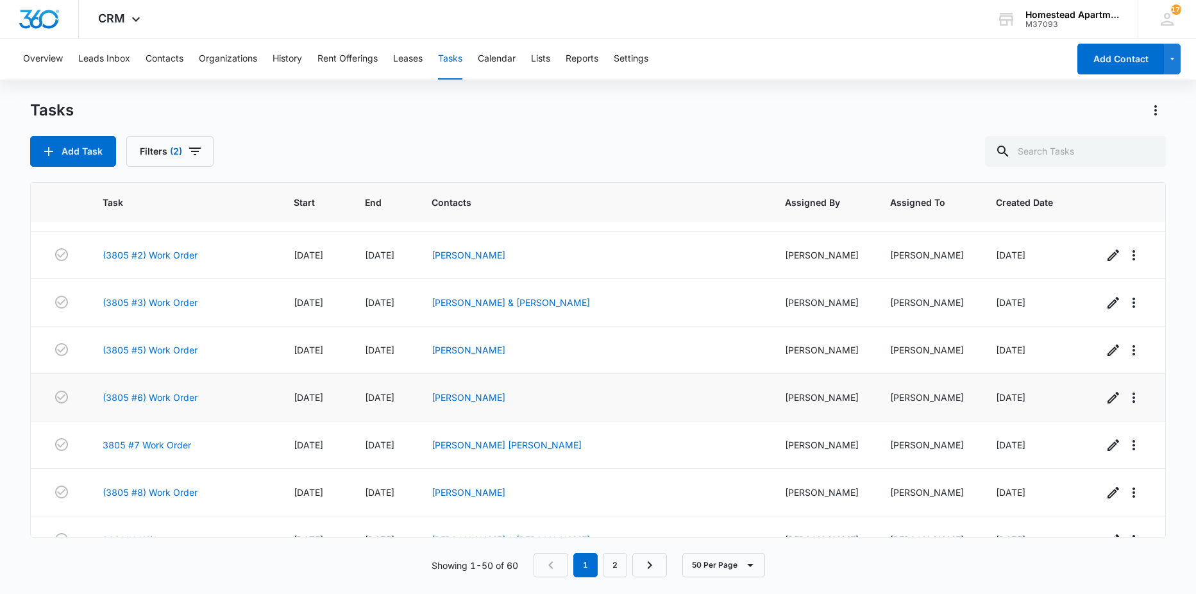
scroll to position [1282, 0]
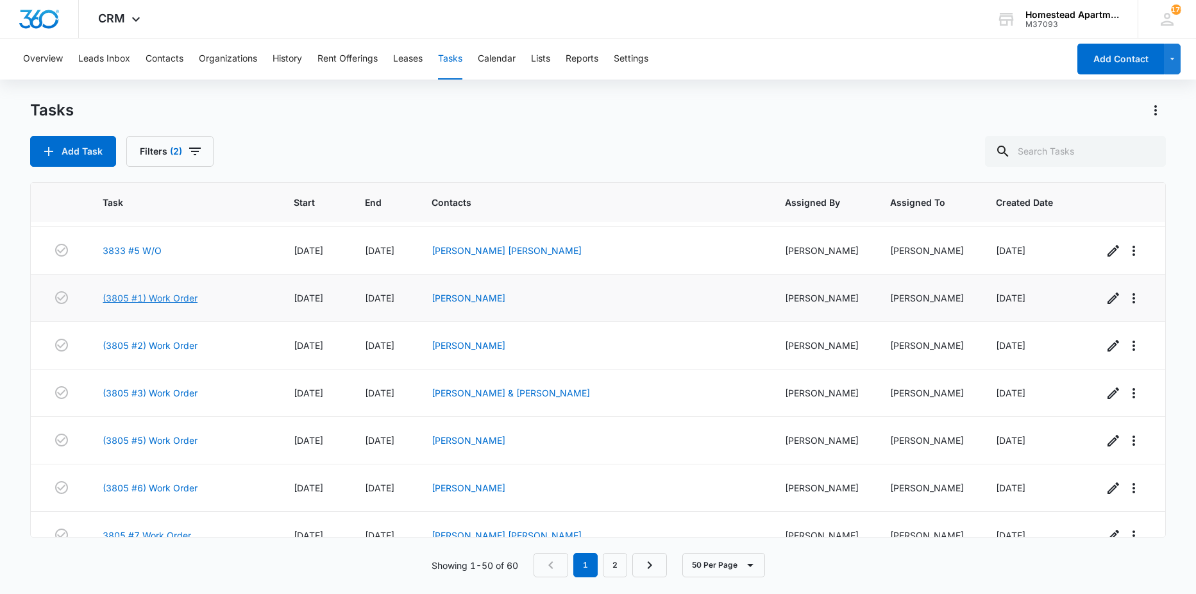
click at [155, 294] on link "(3805 #1) Work Order" at bounding box center [150, 297] width 95 height 13
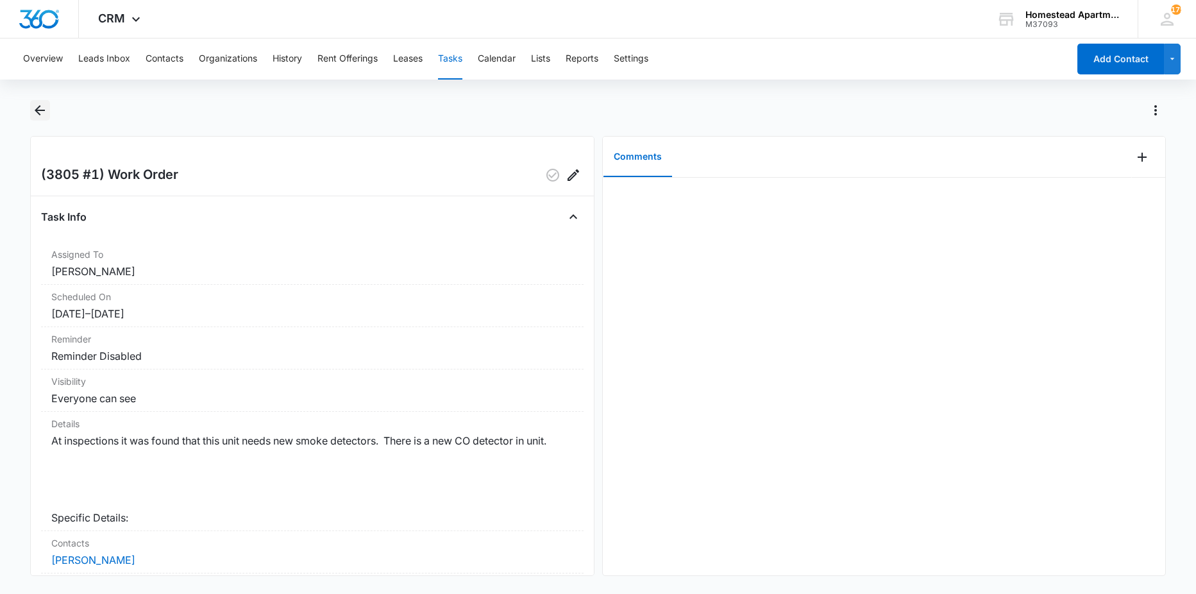
click at [38, 110] on icon "Back" at bounding box center [40, 110] width 10 height 10
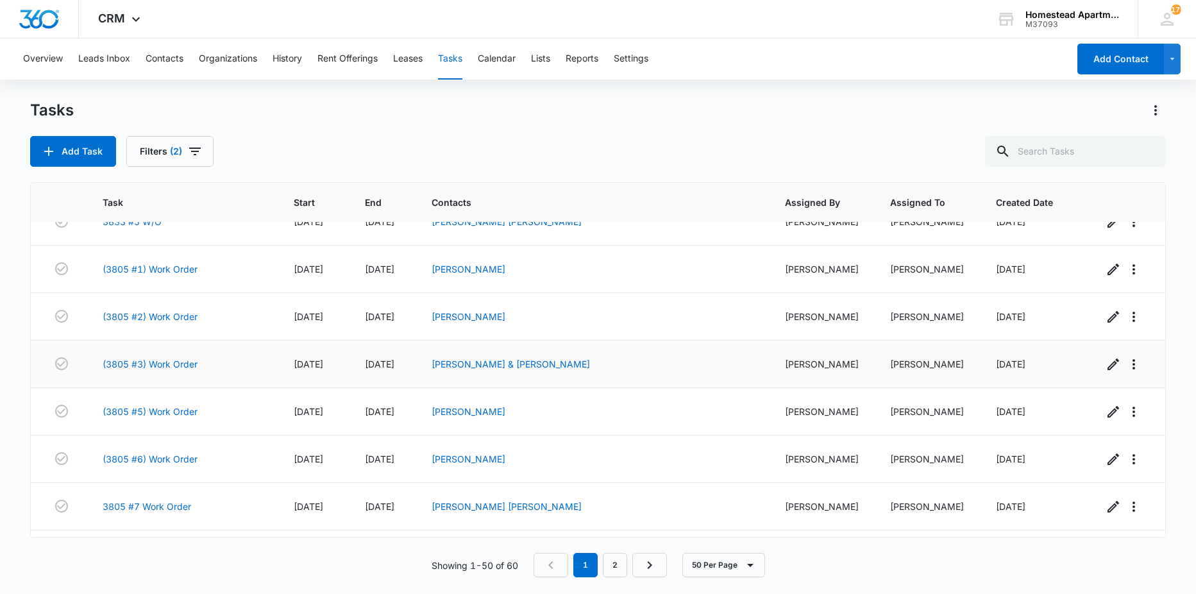
scroll to position [1539, 0]
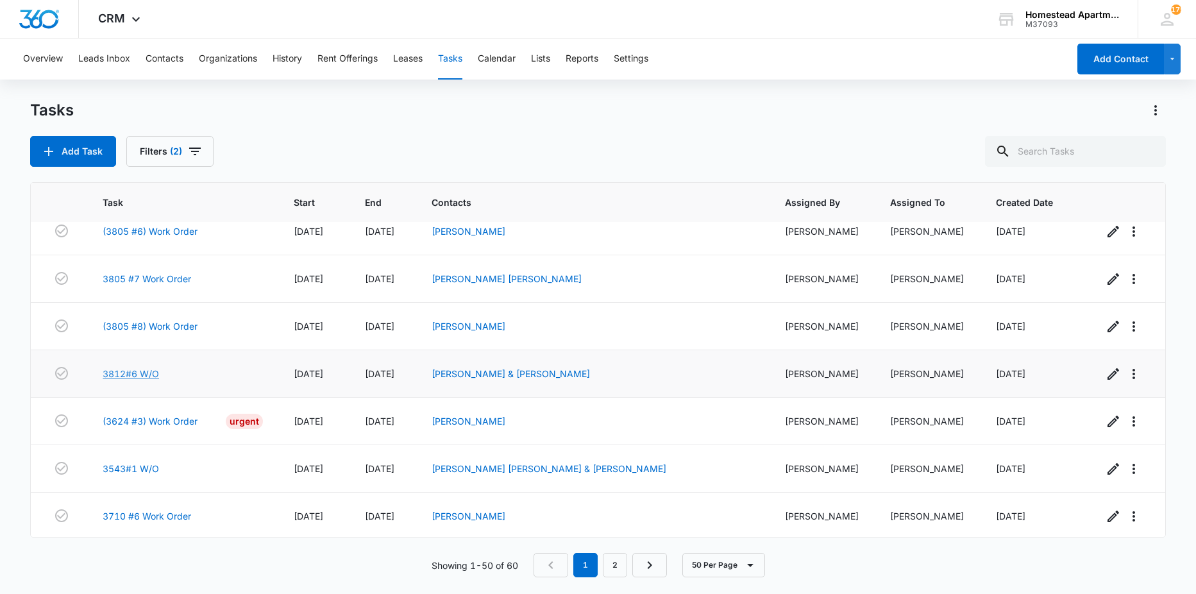
click at [133, 375] on link "3812#6 W/O" at bounding box center [131, 373] width 56 height 13
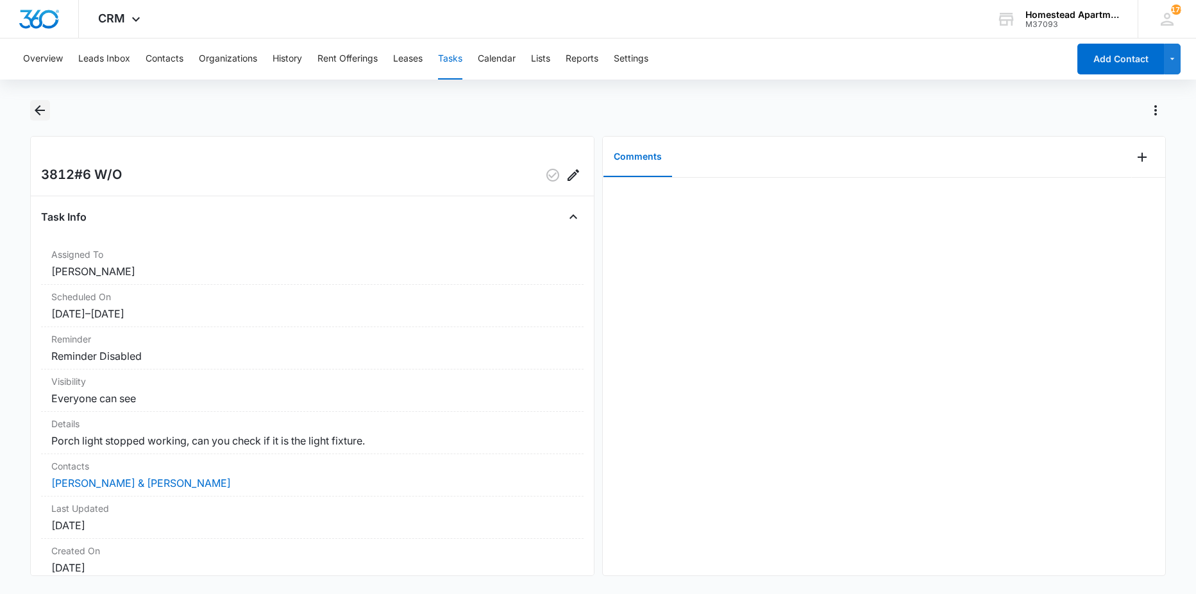
click at [37, 109] on icon "Back" at bounding box center [40, 110] width 10 height 10
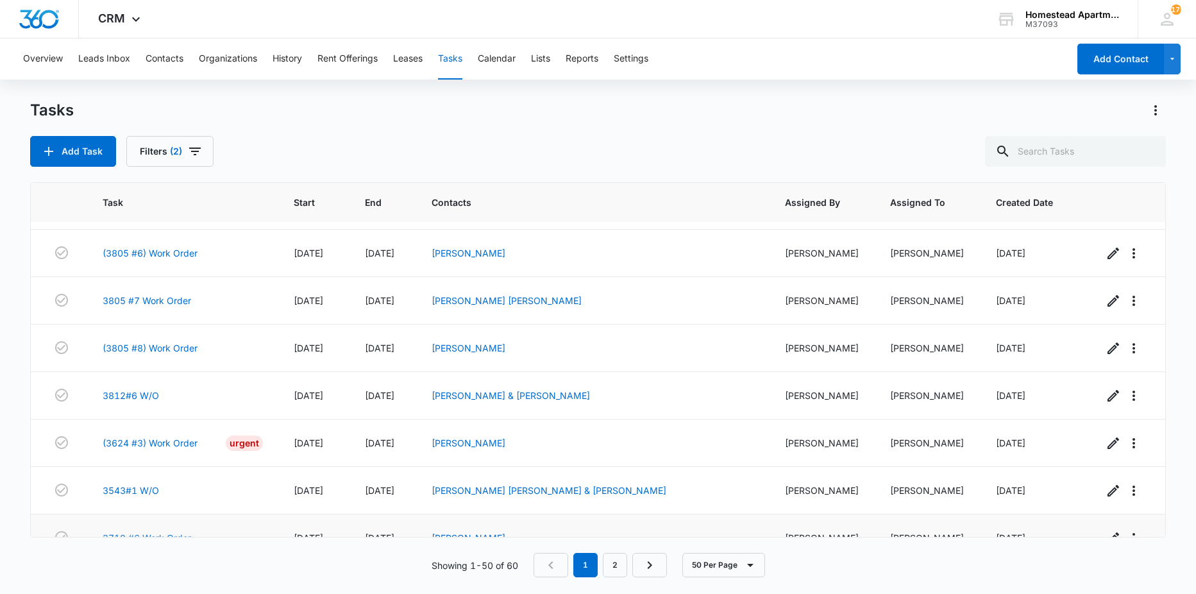
scroll to position [1539, 0]
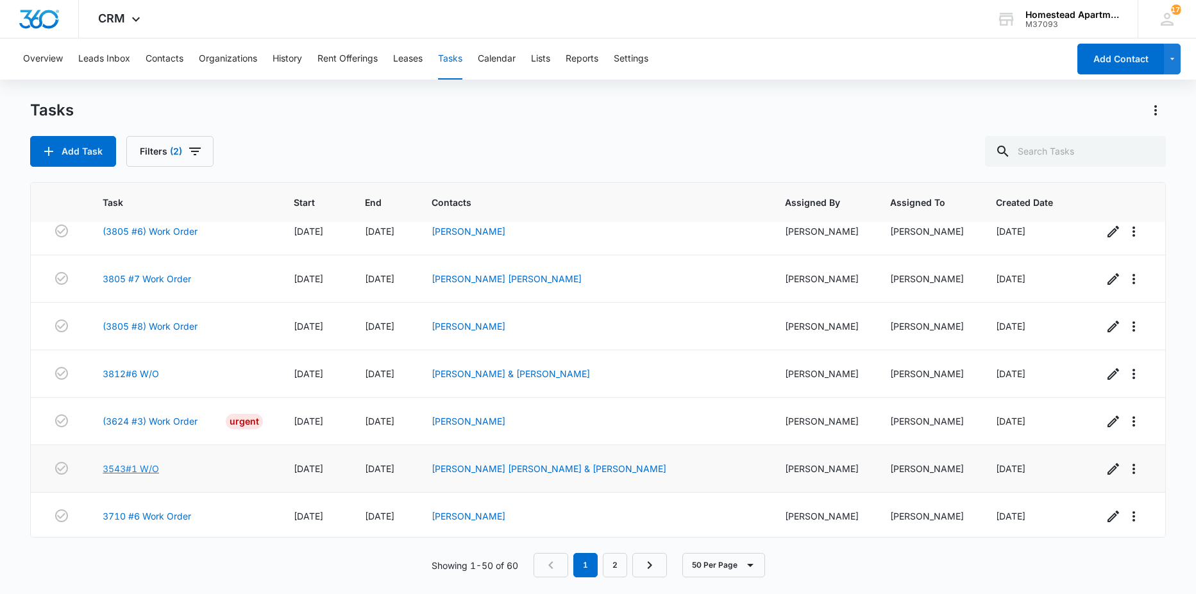
click at [121, 467] on link "3543#1 W/O" at bounding box center [131, 468] width 56 height 13
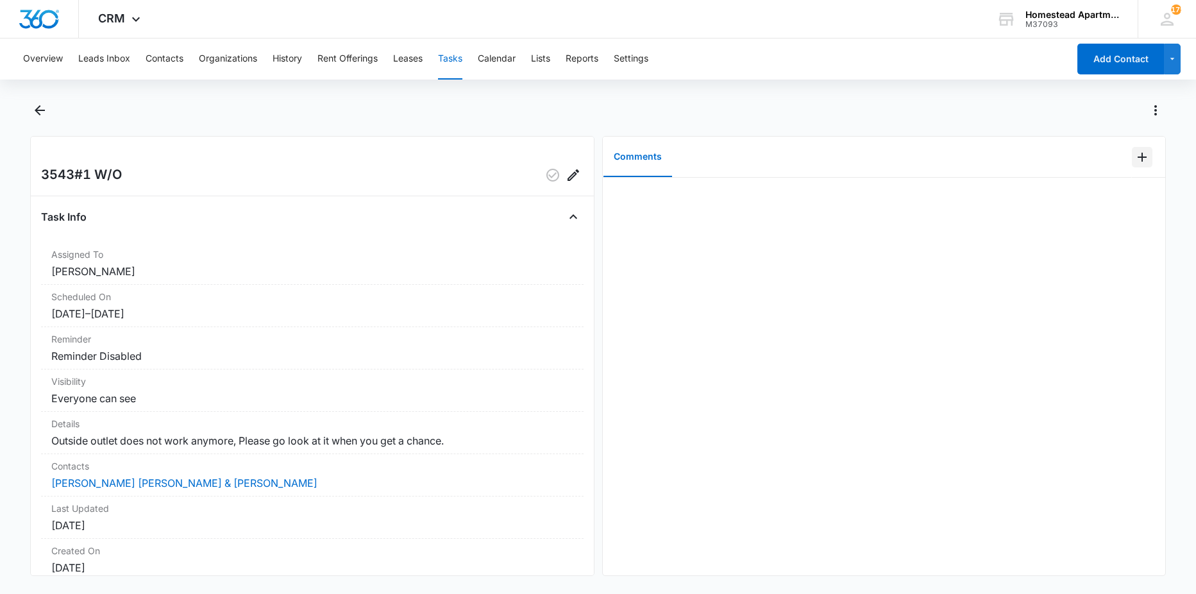
click at [1132, 158] on button "Add Comment" at bounding box center [1142, 157] width 21 height 21
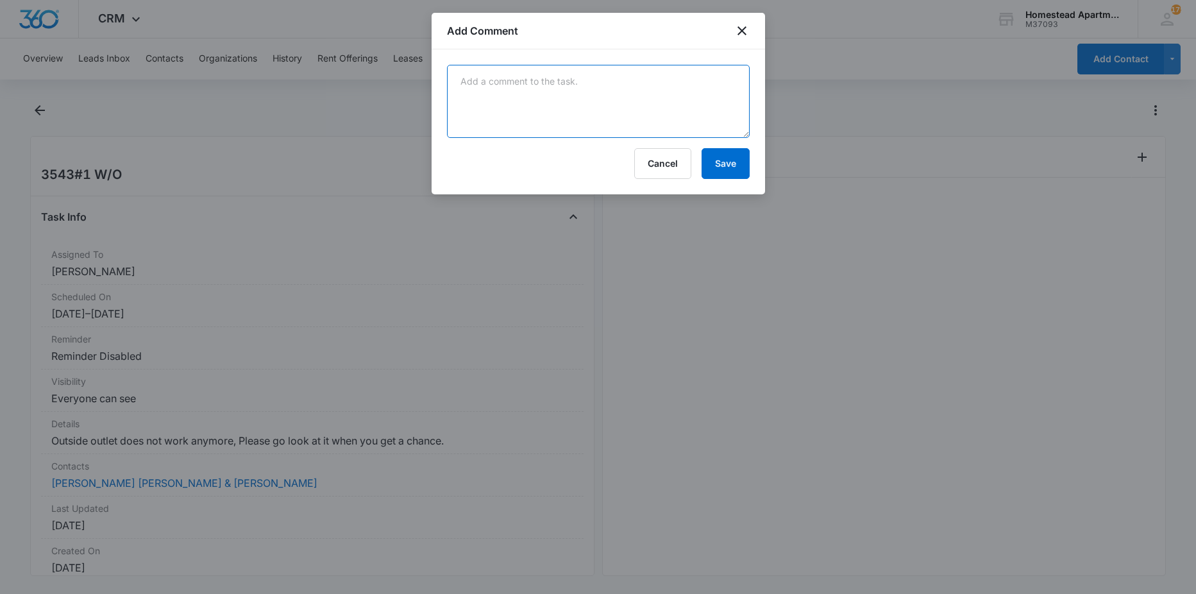
click at [674, 107] on textarea at bounding box center [598, 101] width 303 height 73
type textarea "needs new gfci"
click at [746, 160] on button "Save" at bounding box center [725, 163] width 48 height 31
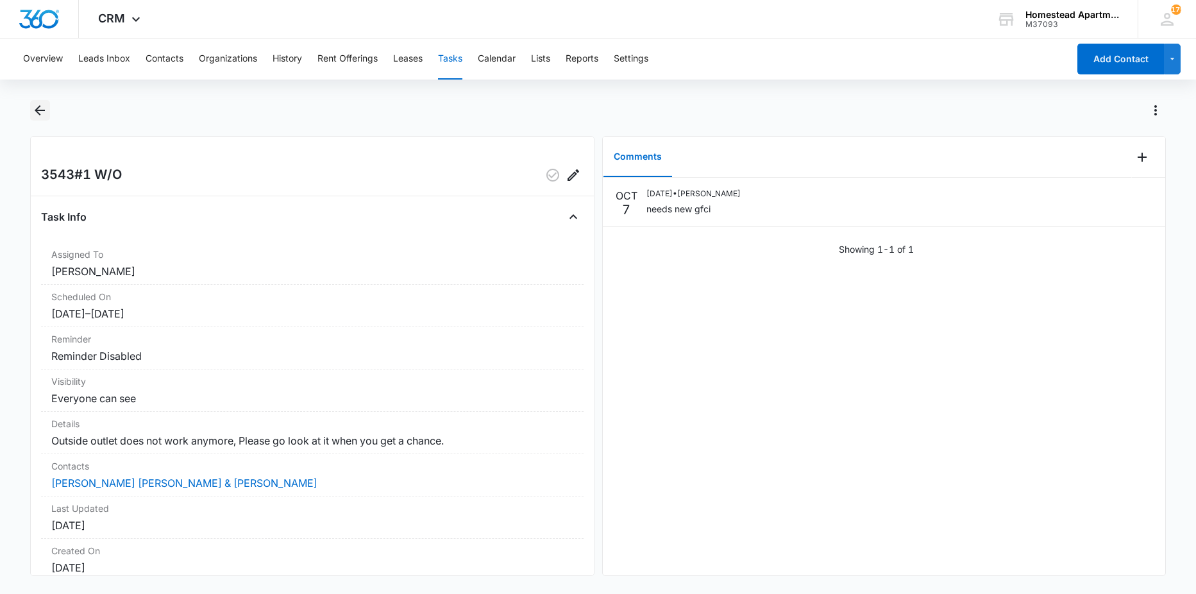
click at [31, 113] on button "Back" at bounding box center [40, 110] width 20 height 21
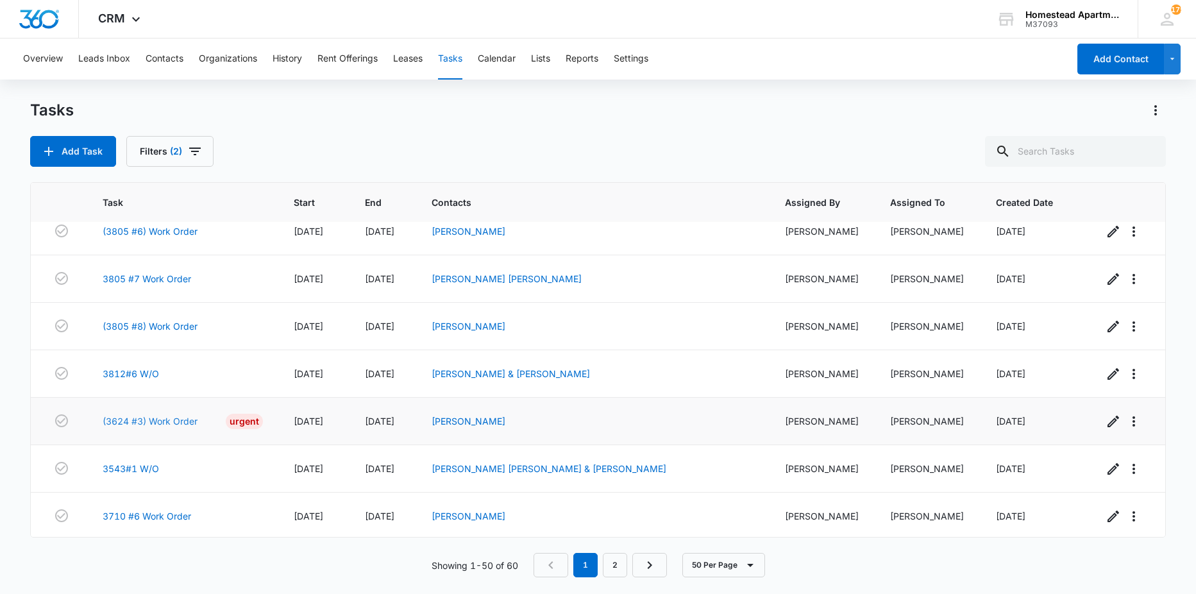
scroll to position [1603, 0]
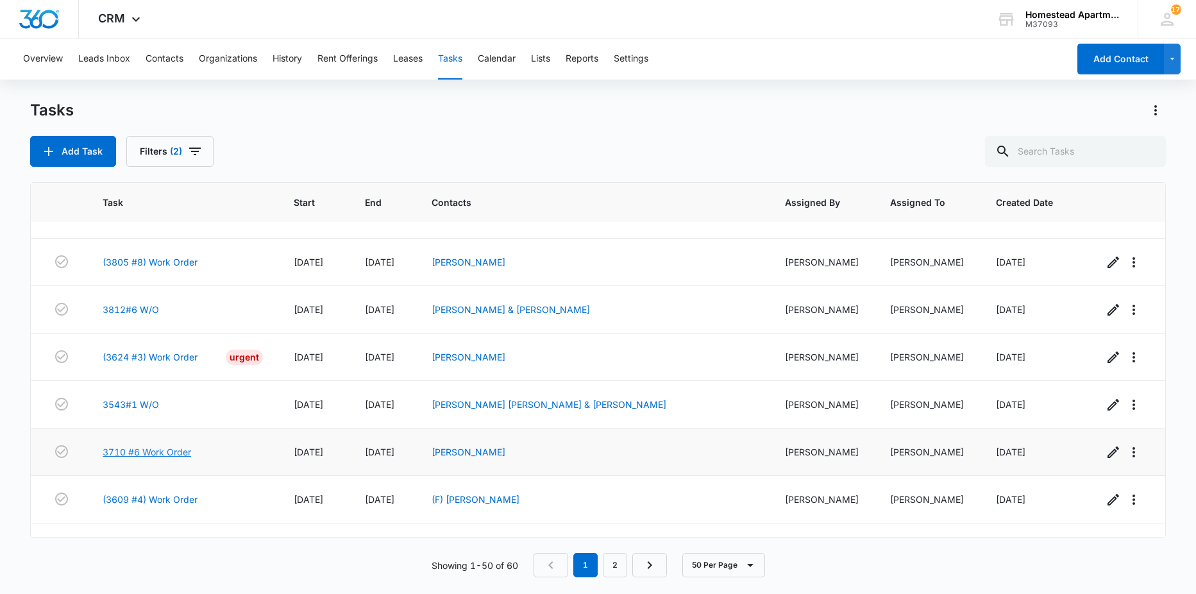
click at [174, 453] on link "3710 #6 Work Order" at bounding box center [147, 451] width 88 height 13
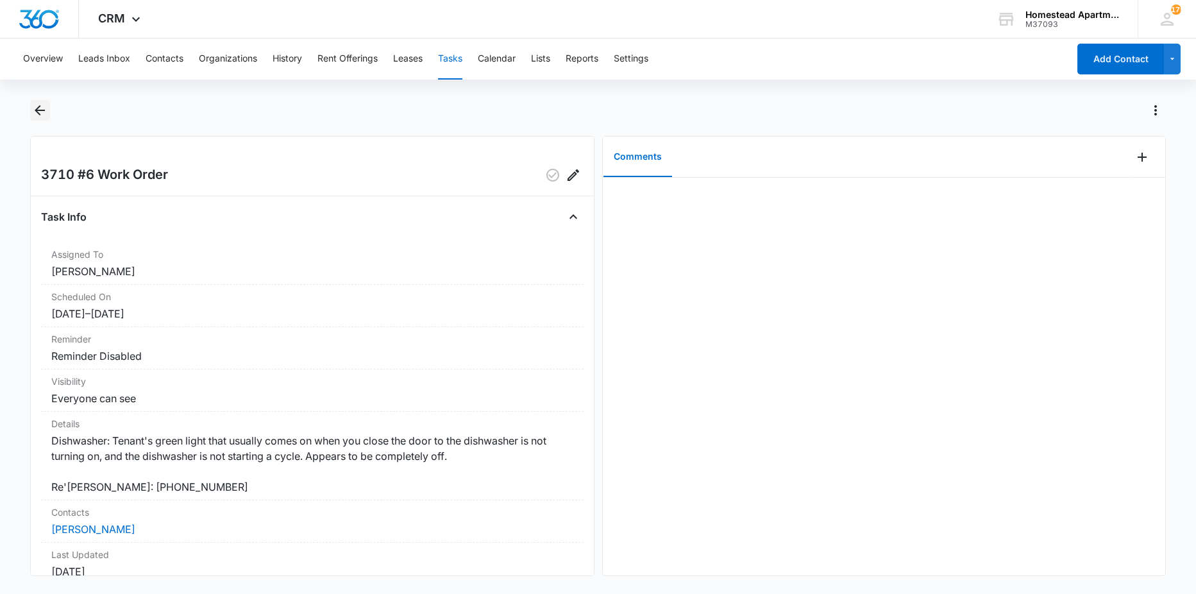
click at [37, 110] on icon "Back" at bounding box center [40, 110] width 10 height 10
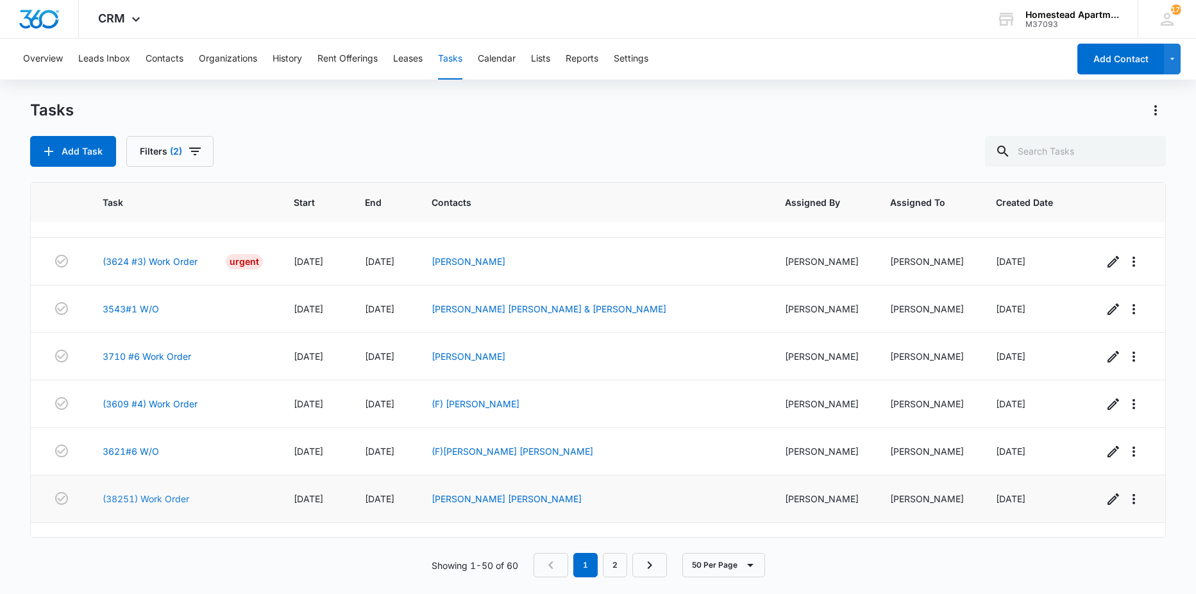
scroll to position [1731, 0]
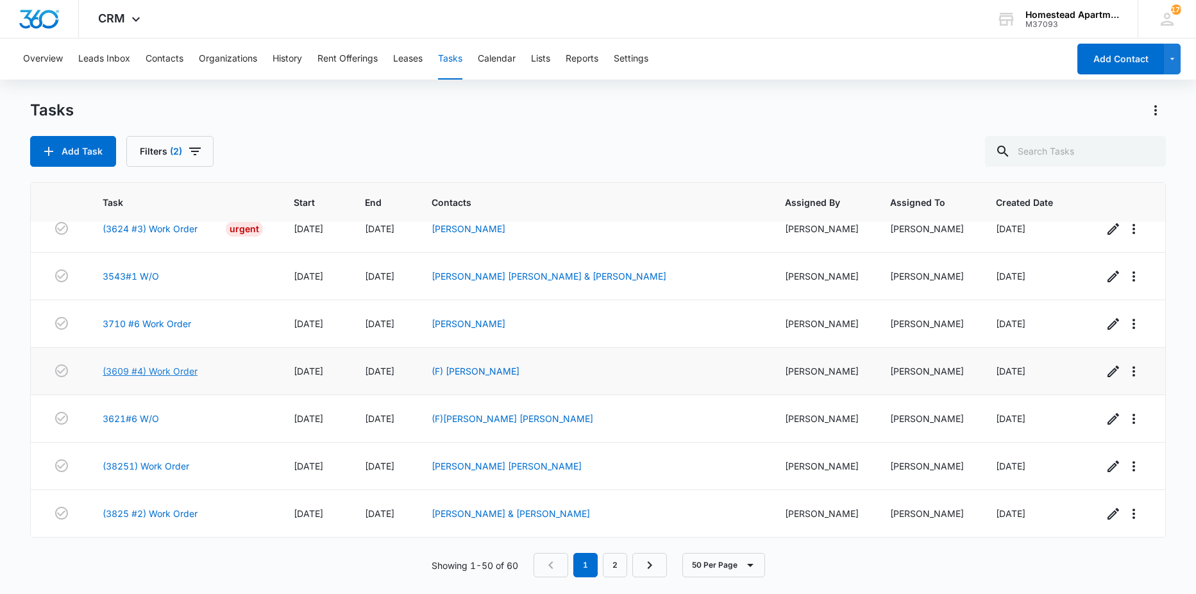
click at [168, 371] on link "(3609 #4) Work Order" at bounding box center [150, 370] width 95 height 13
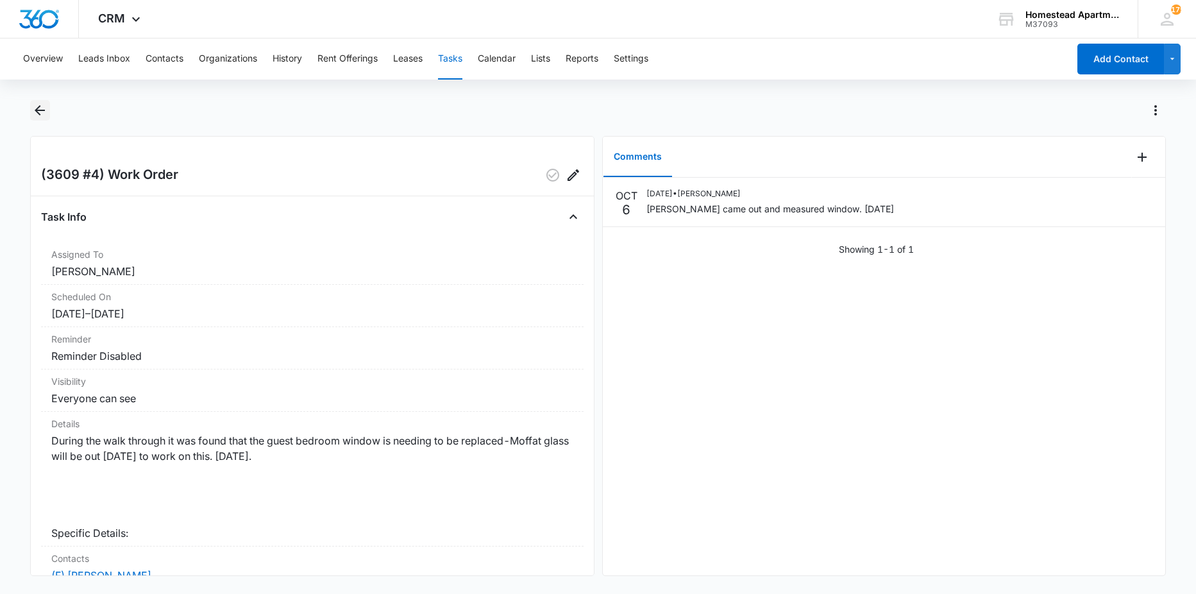
click at [37, 109] on icon "Back" at bounding box center [40, 110] width 10 height 10
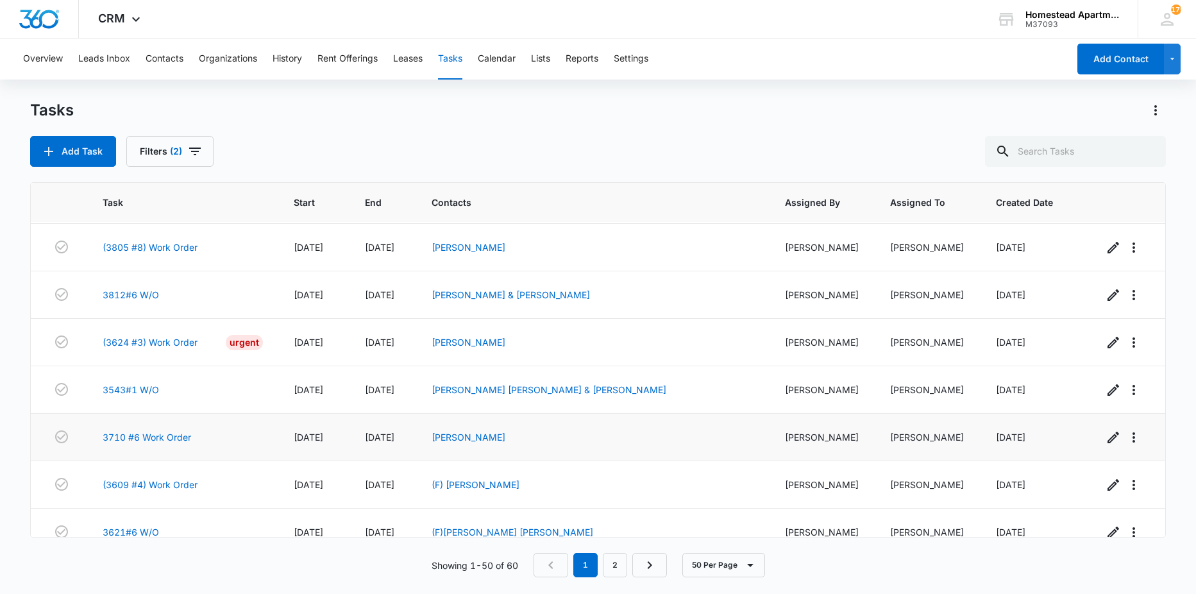
scroll to position [1615, 0]
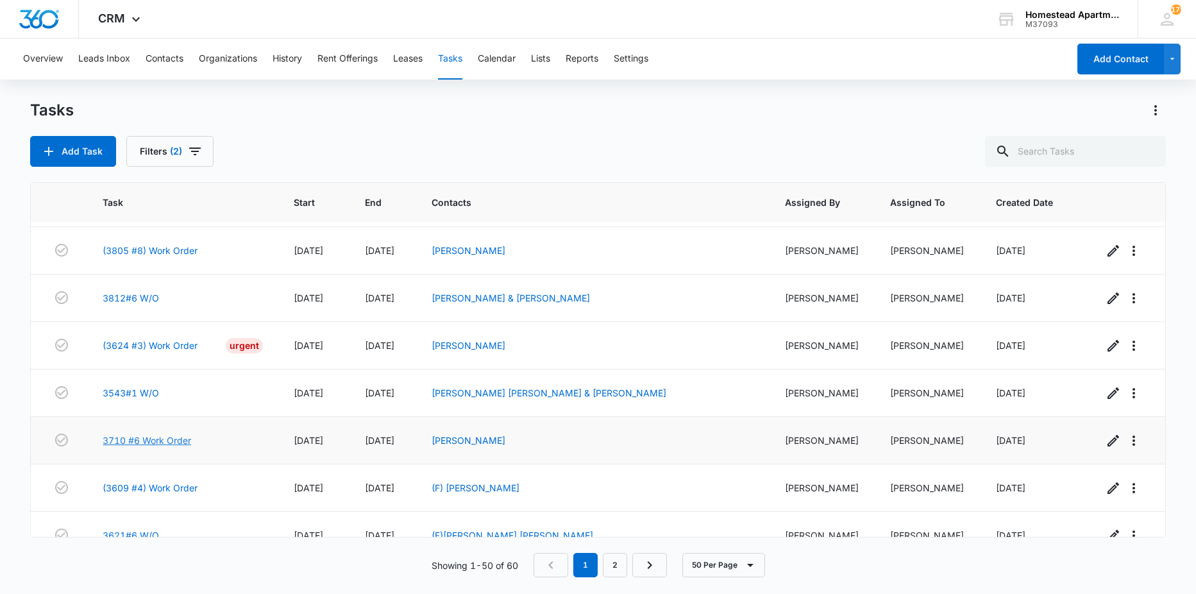
click at [144, 440] on link "3710 #6 Work Order" at bounding box center [147, 439] width 88 height 13
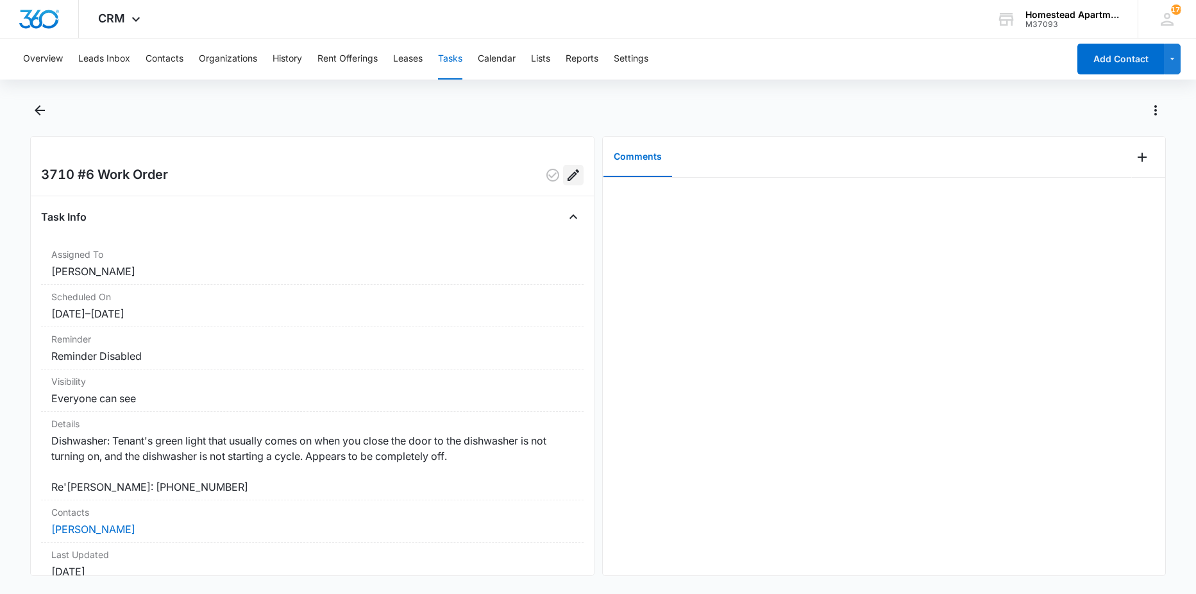
click at [567, 179] on icon "Edit" at bounding box center [573, 174] width 15 height 15
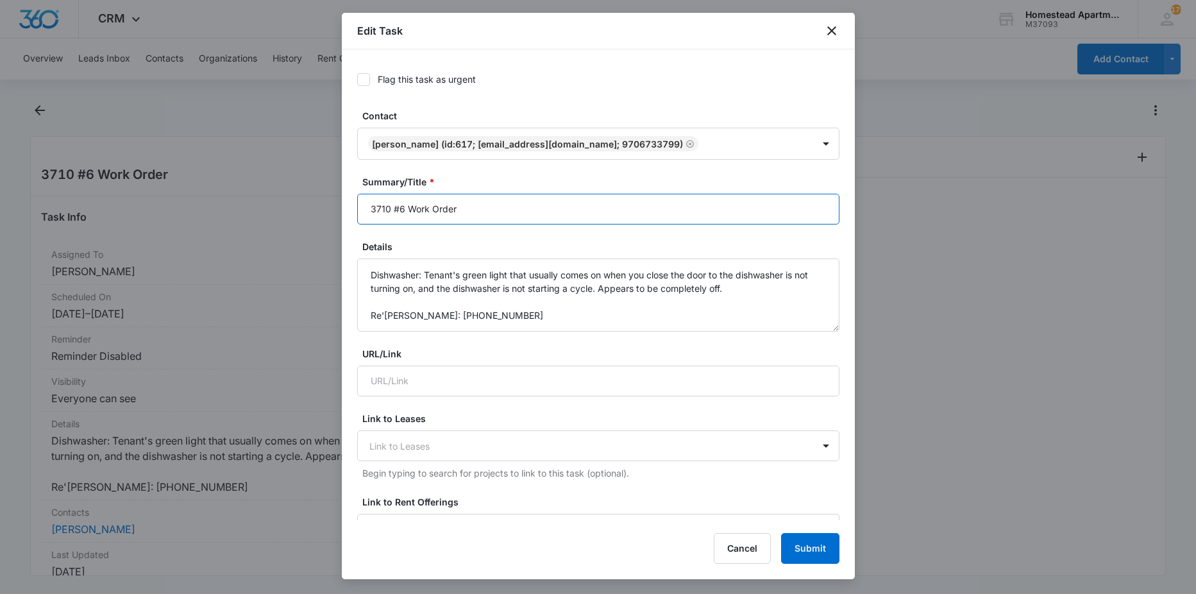
click at [410, 204] on input "3710 #6 Work Order" at bounding box center [598, 209] width 482 height 31
type input "3710 #6 Vendor Work Order"
click at [825, 546] on button "Submit" at bounding box center [810, 548] width 58 height 31
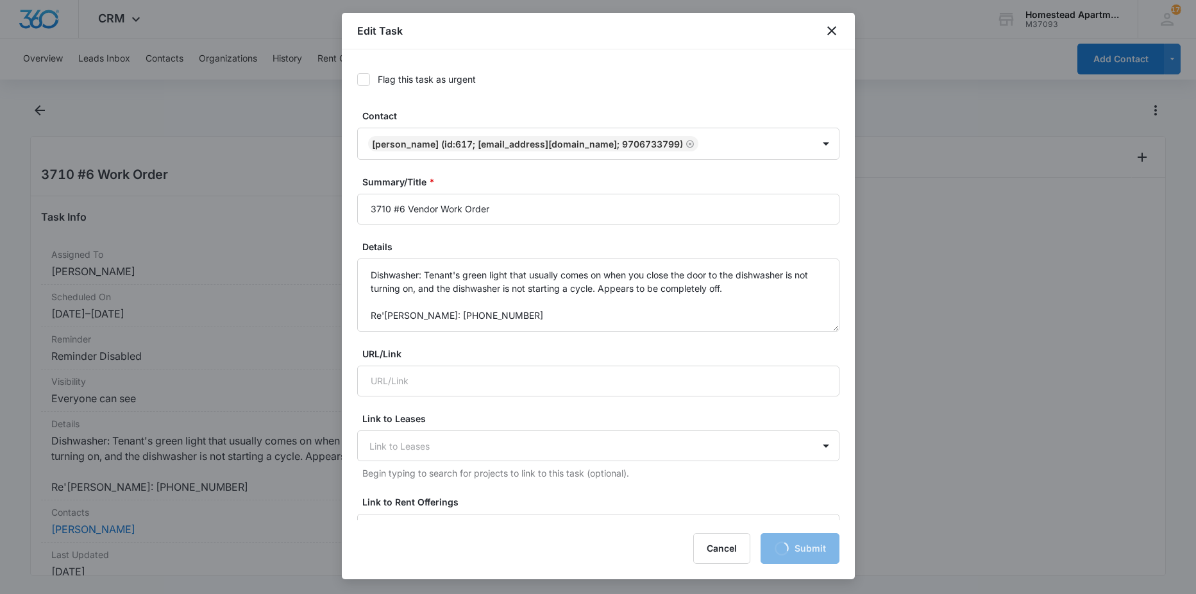
click at [43, 105] on div at bounding box center [598, 297] width 1196 height 594
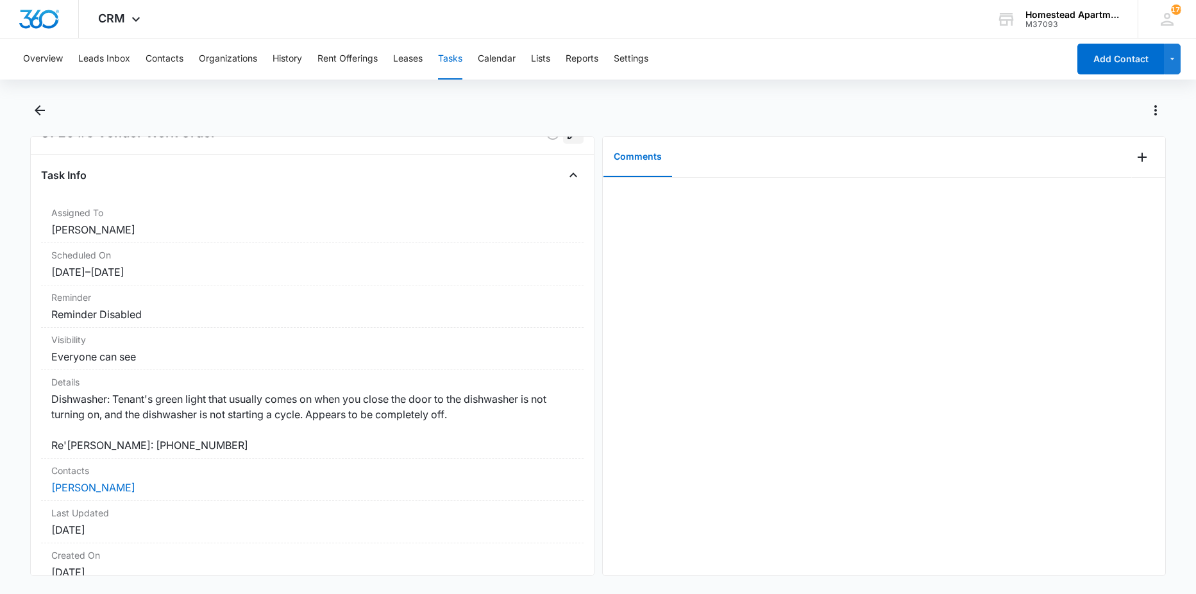
scroll to position [64, 0]
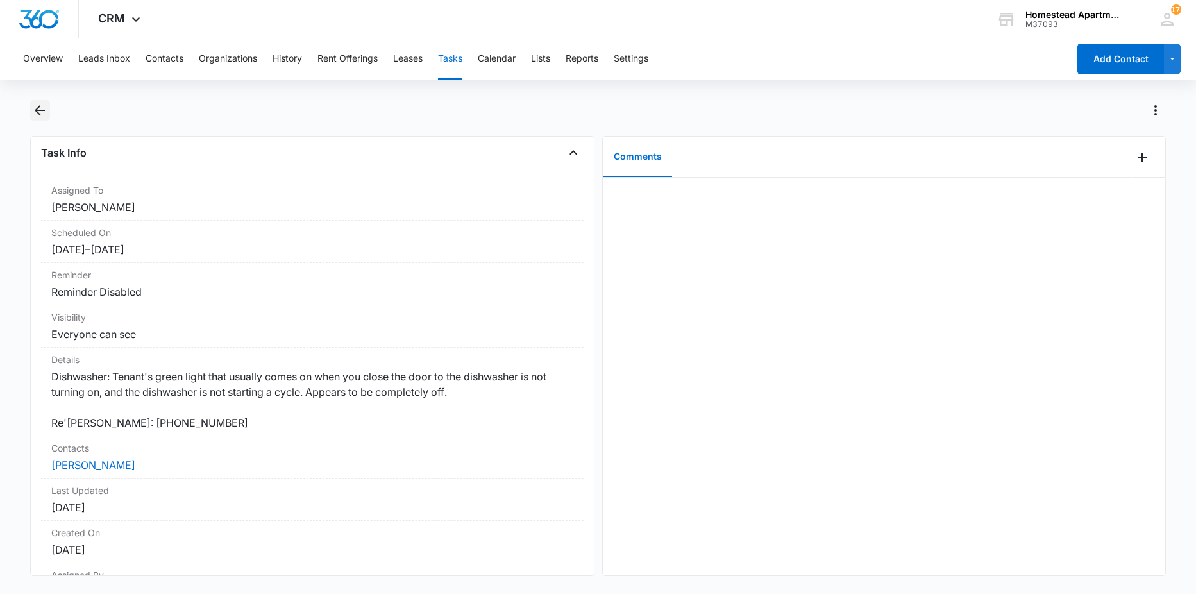
click at [33, 110] on icon "Back" at bounding box center [39, 110] width 15 height 15
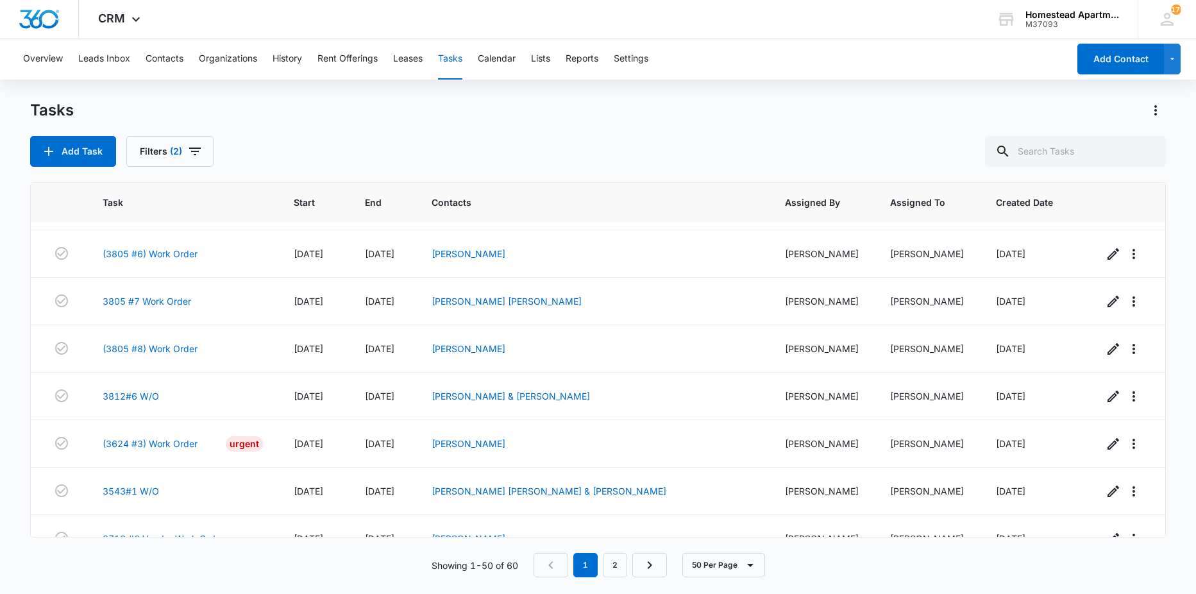
scroll to position [1667, 0]
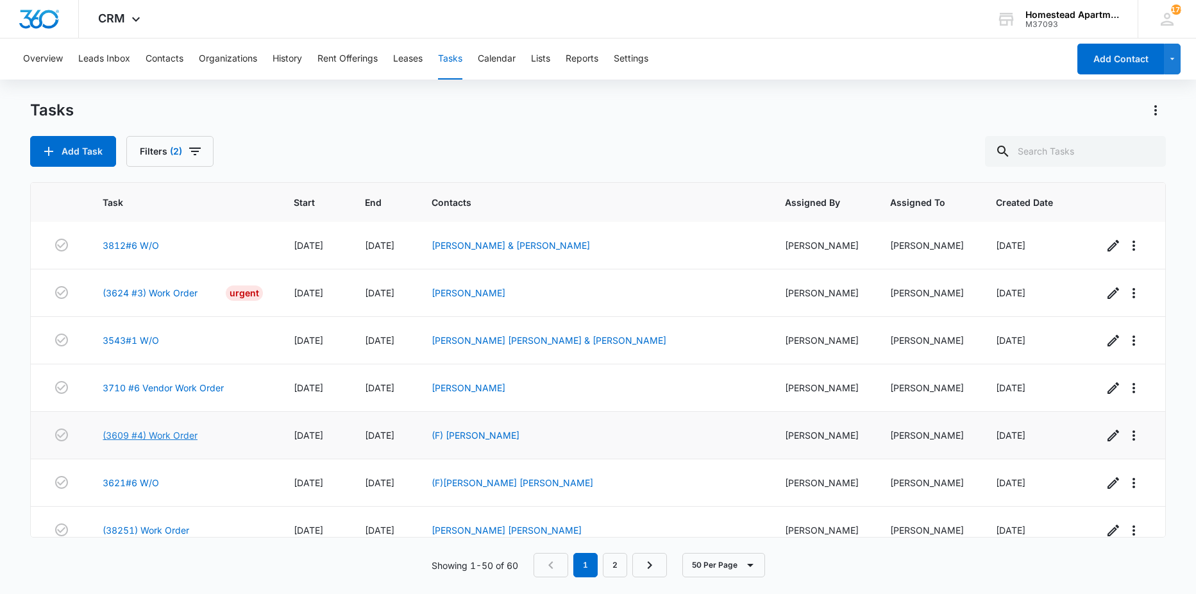
click at [166, 430] on link "(3609 #4) Work Order" at bounding box center [150, 434] width 95 height 13
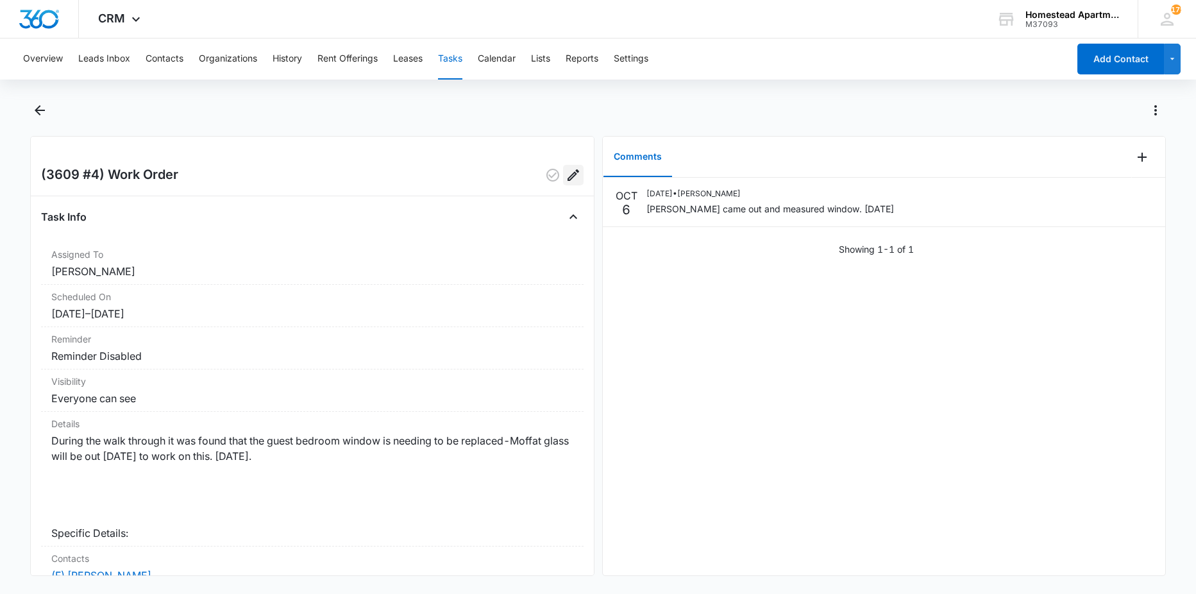
click at [566, 175] on icon "Edit" at bounding box center [573, 174] width 15 height 15
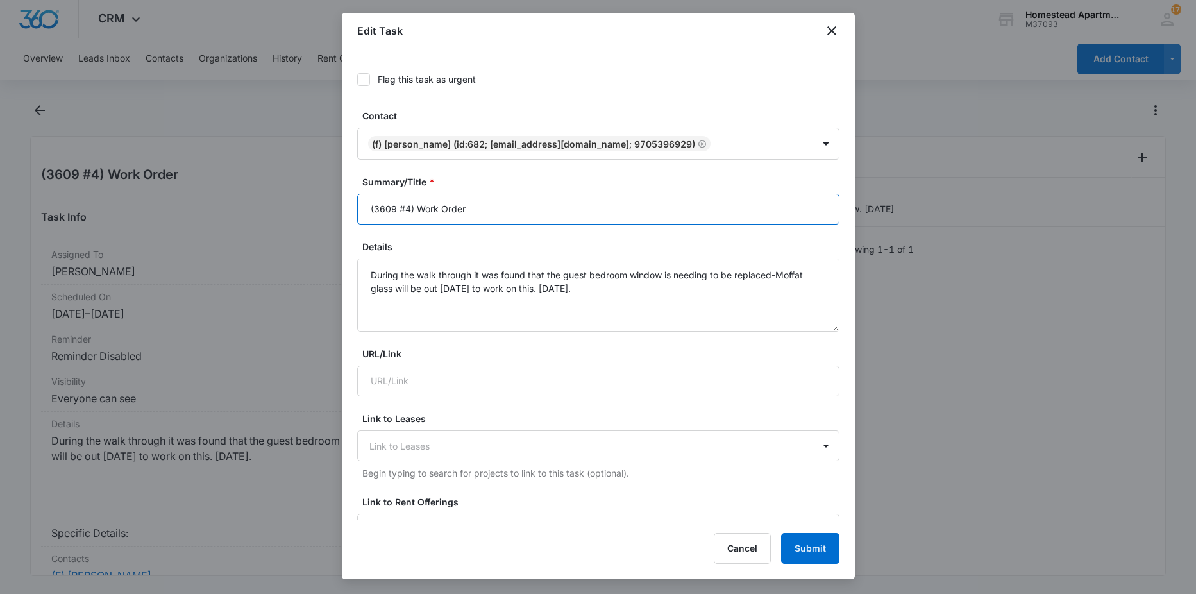
click at [419, 203] on input "(3609 #4) Work Order" at bounding box center [598, 209] width 482 height 31
type input "(3609 #4) Vendor Work Order"
click at [836, 543] on button "Submit" at bounding box center [810, 548] width 58 height 31
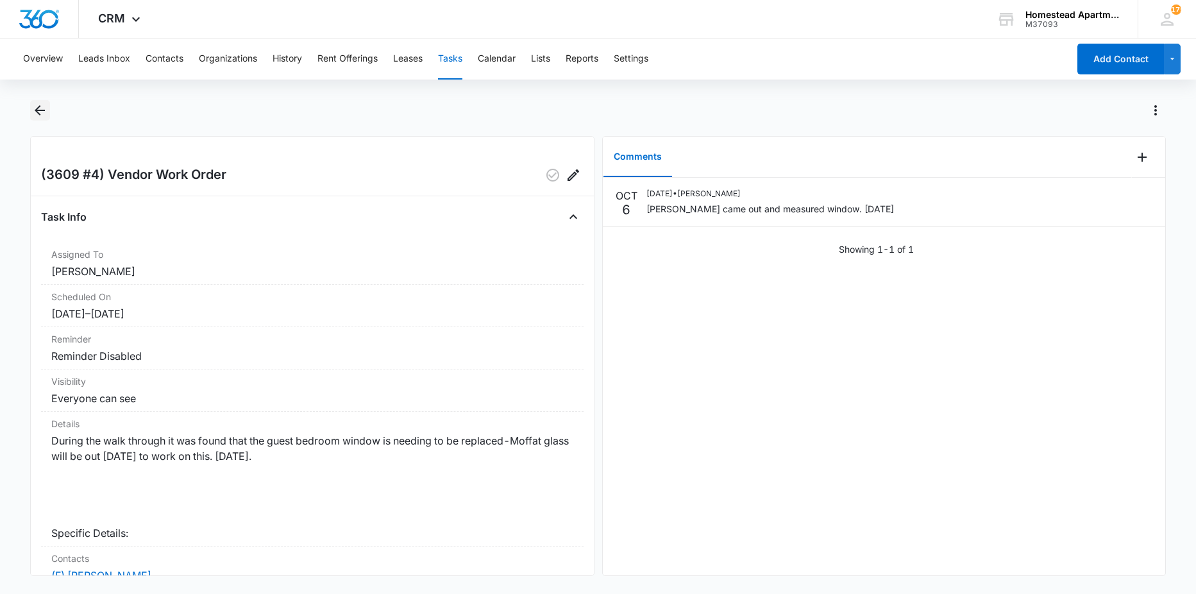
click at [34, 105] on icon "Back" at bounding box center [39, 110] width 15 height 15
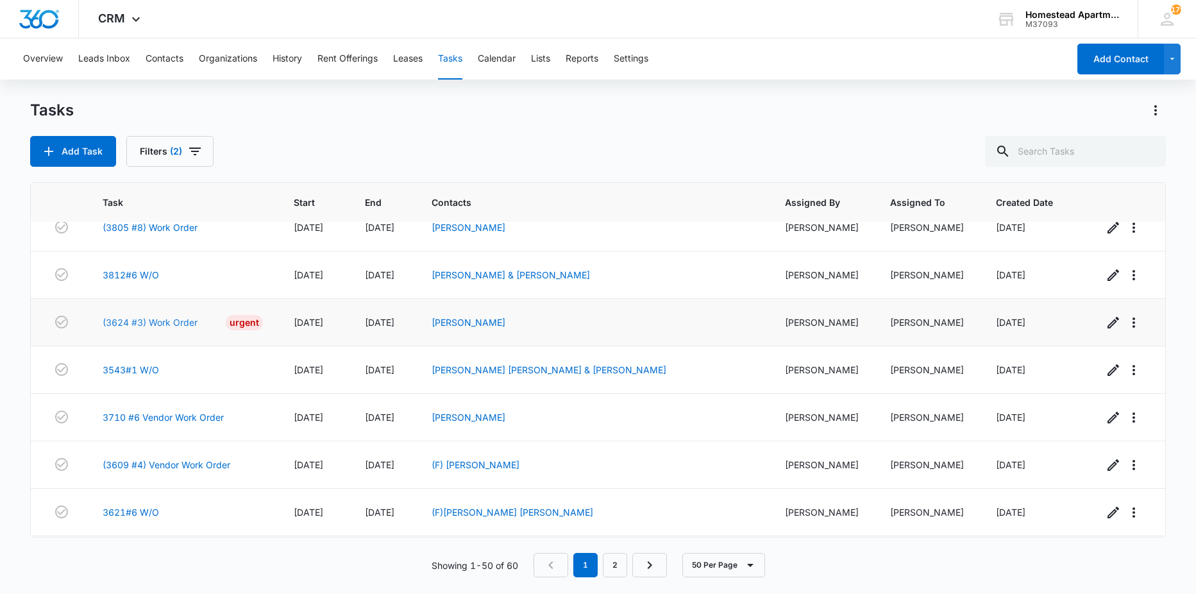
scroll to position [1667, 0]
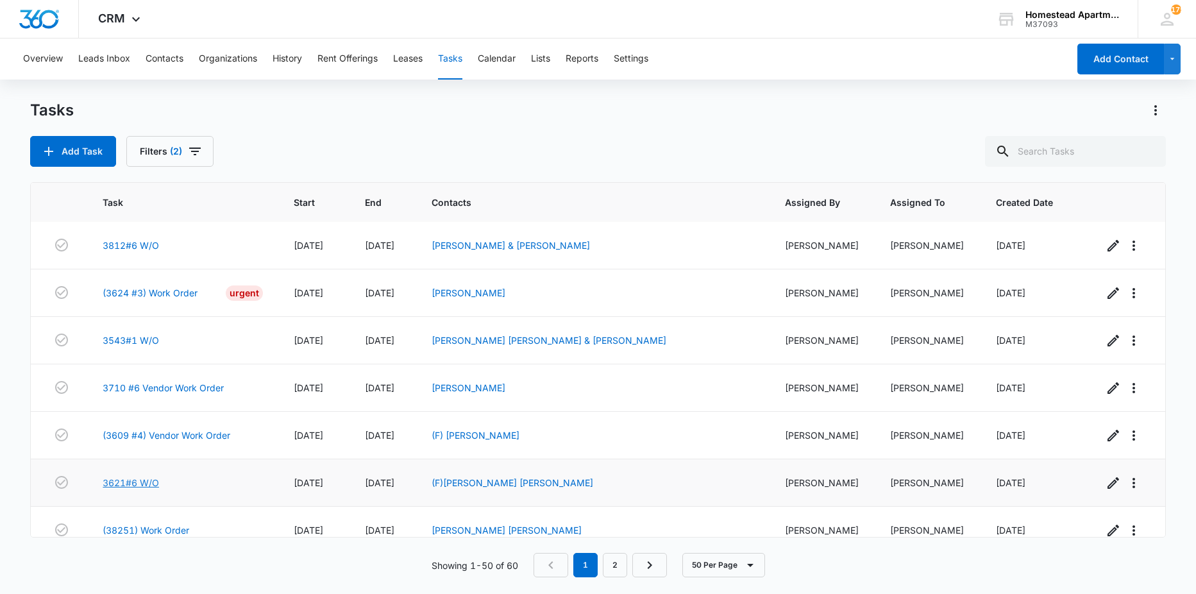
click at [146, 480] on link "3621#6 W/O" at bounding box center [131, 482] width 56 height 13
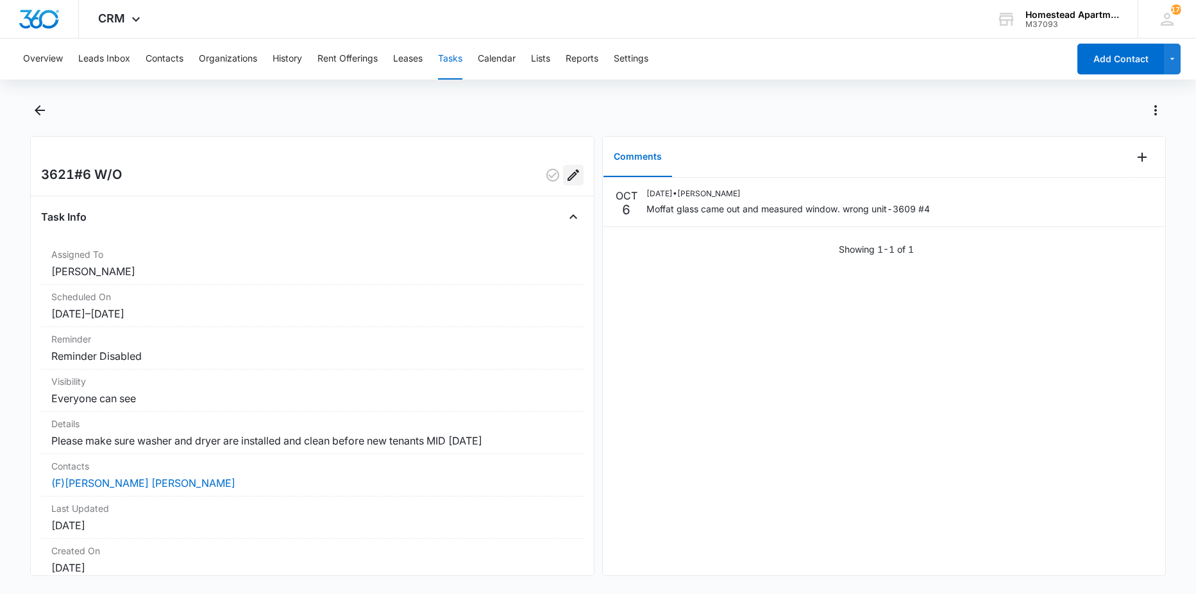
click at [567, 178] on icon "Edit" at bounding box center [573, 175] width 12 height 12
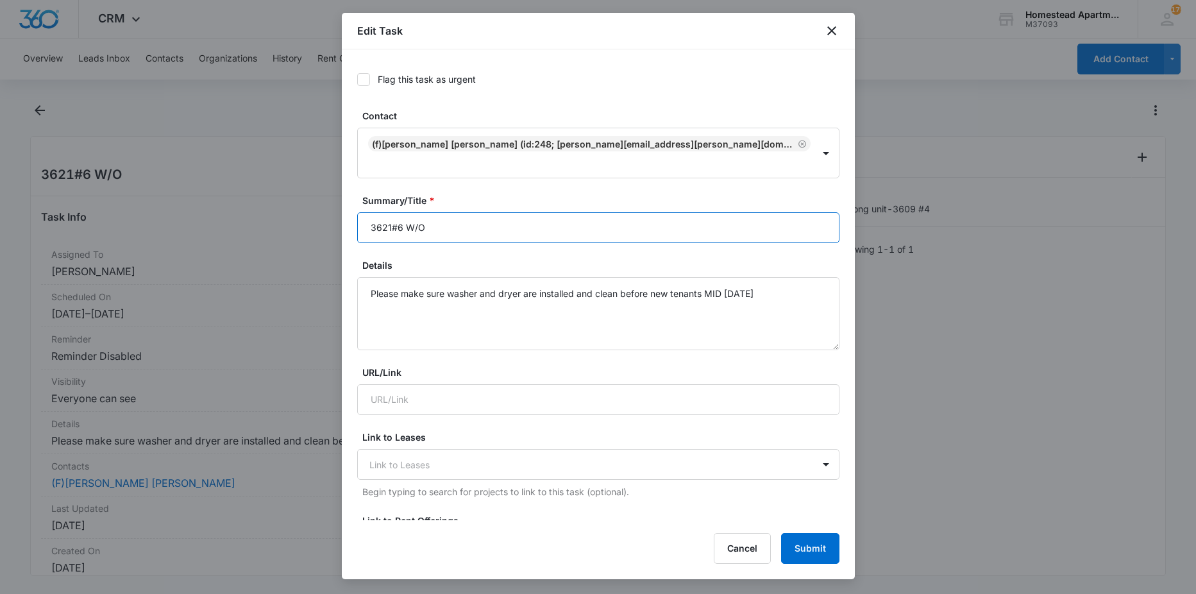
click at [444, 217] on input "3621#6 W/O" at bounding box center [598, 227] width 482 height 31
type input "3621#6 washer dryer install"
click at [785, 553] on button "Submit" at bounding box center [810, 548] width 58 height 31
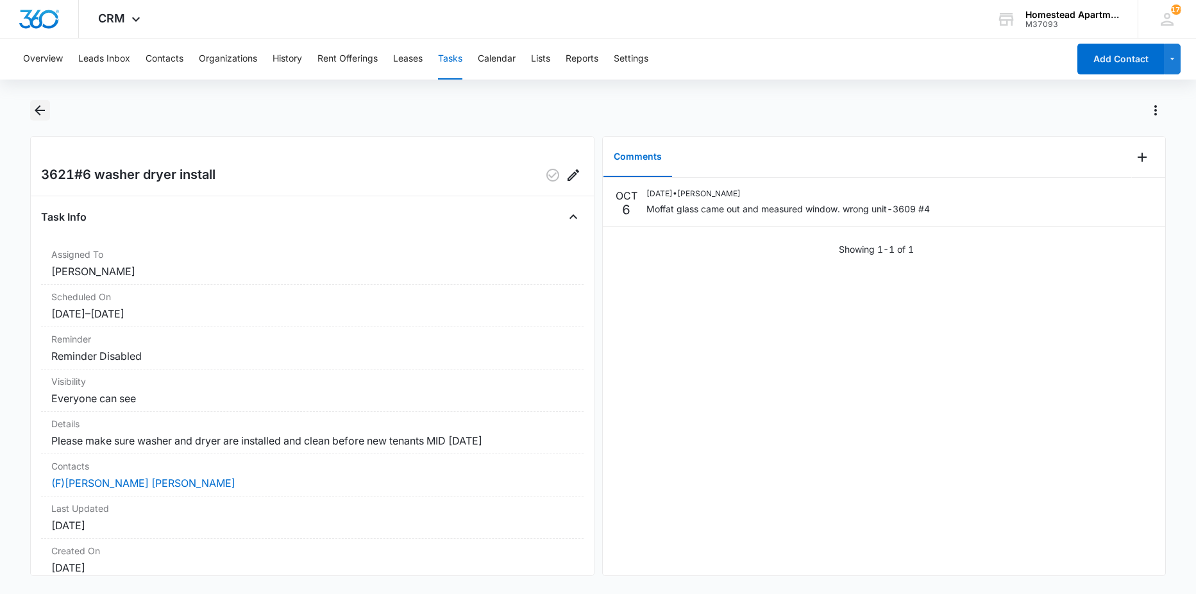
click at [41, 106] on icon "Back" at bounding box center [39, 110] width 15 height 15
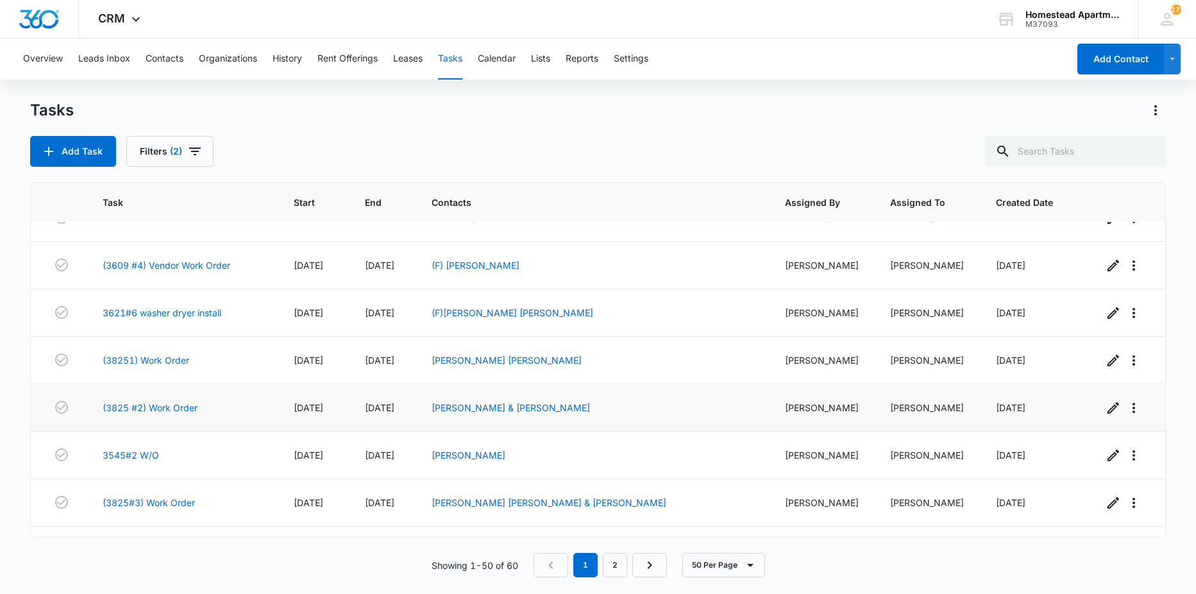
scroll to position [1807, 0]
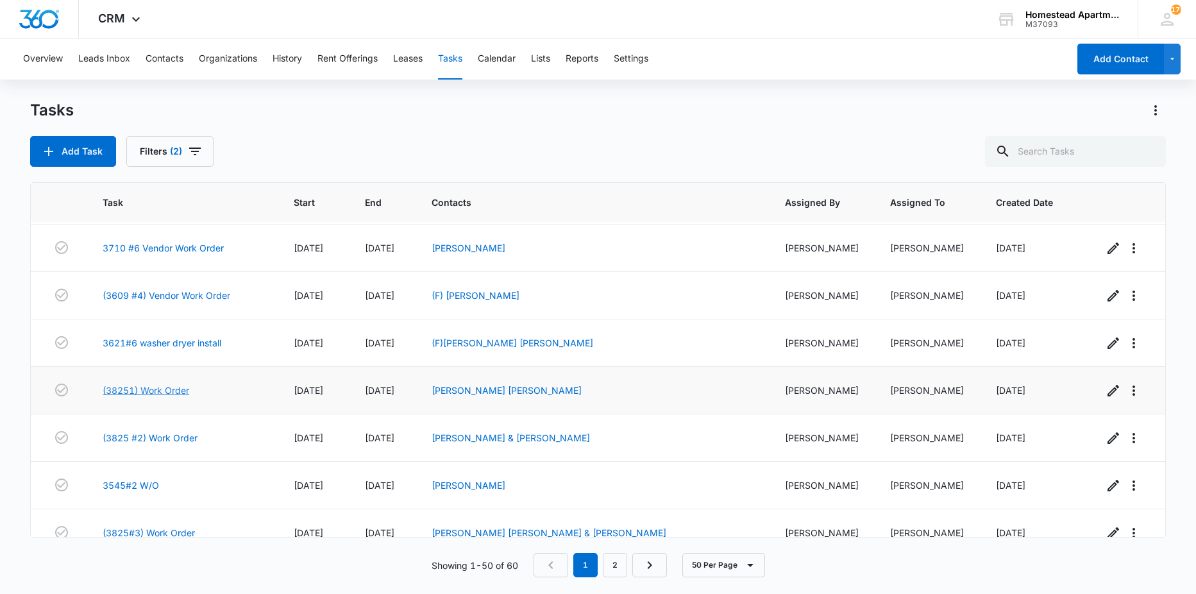
click at [173, 385] on link "(38251) Work Order" at bounding box center [146, 389] width 87 height 13
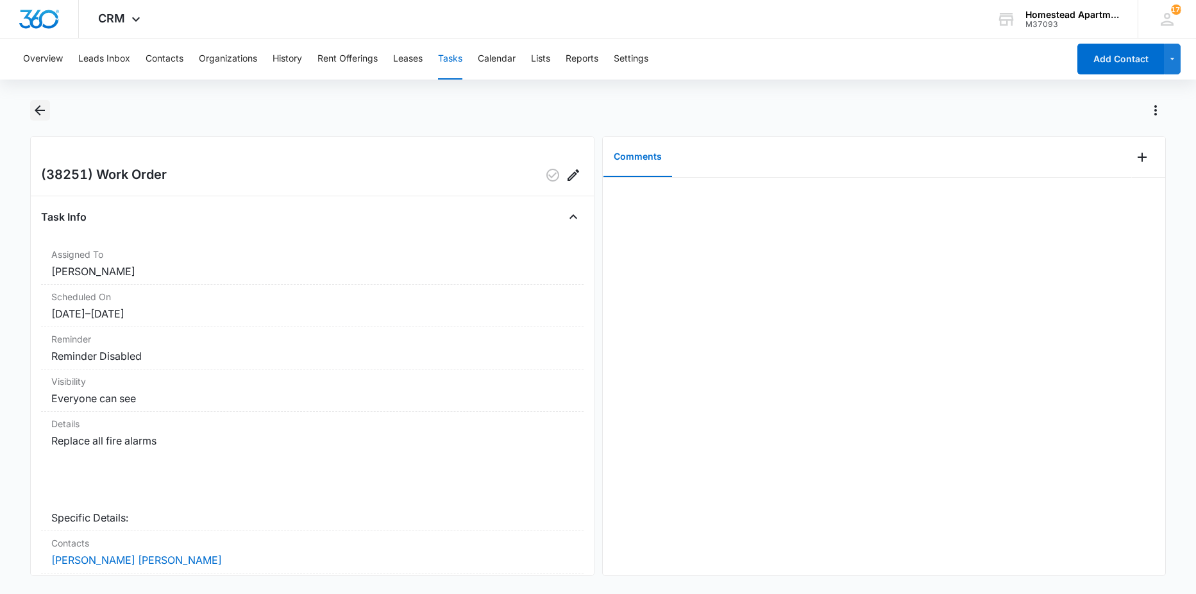
click at [37, 113] on icon "Back" at bounding box center [39, 110] width 15 height 15
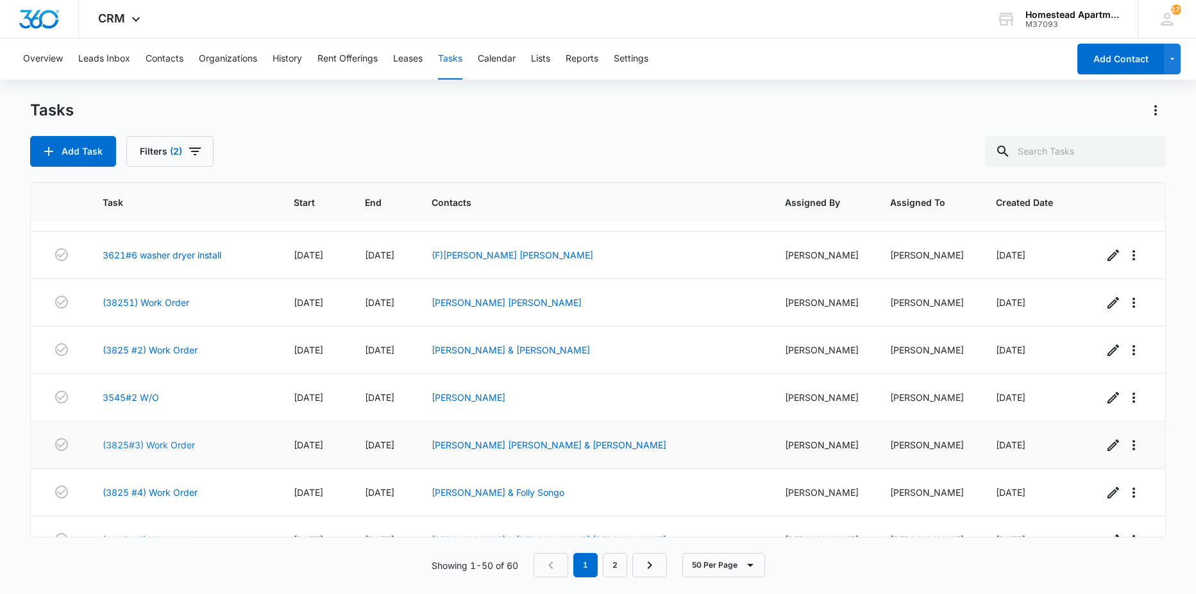
scroll to position [1924, 0]
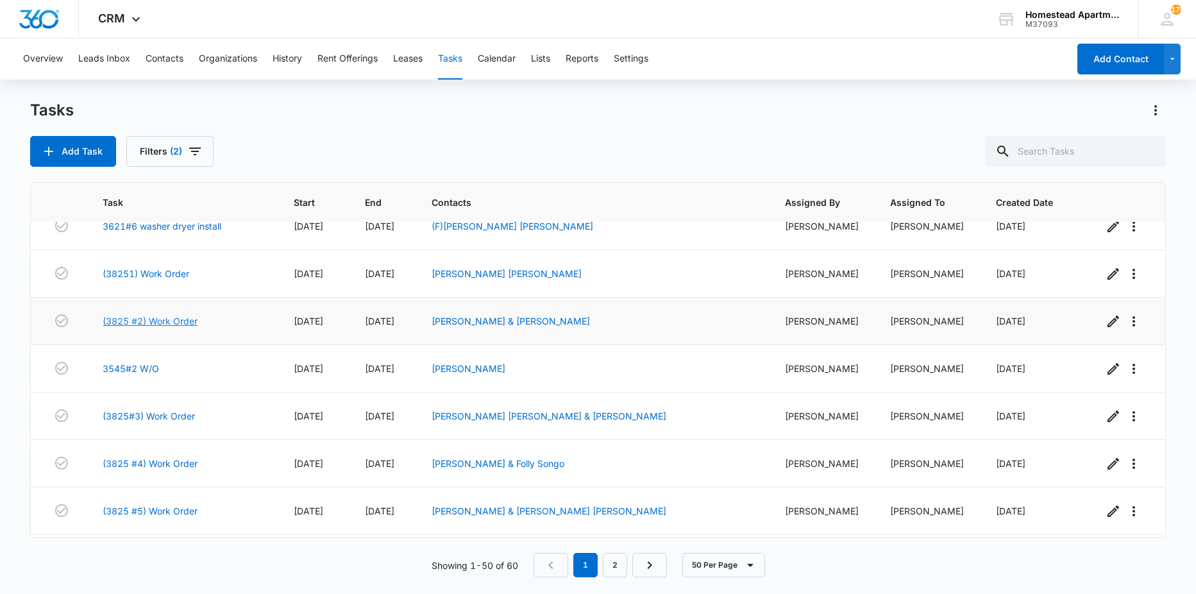
click at [162, 321] on link "(3825 #2) Work Order" at bounding box center [150, 320] width 95 height 13
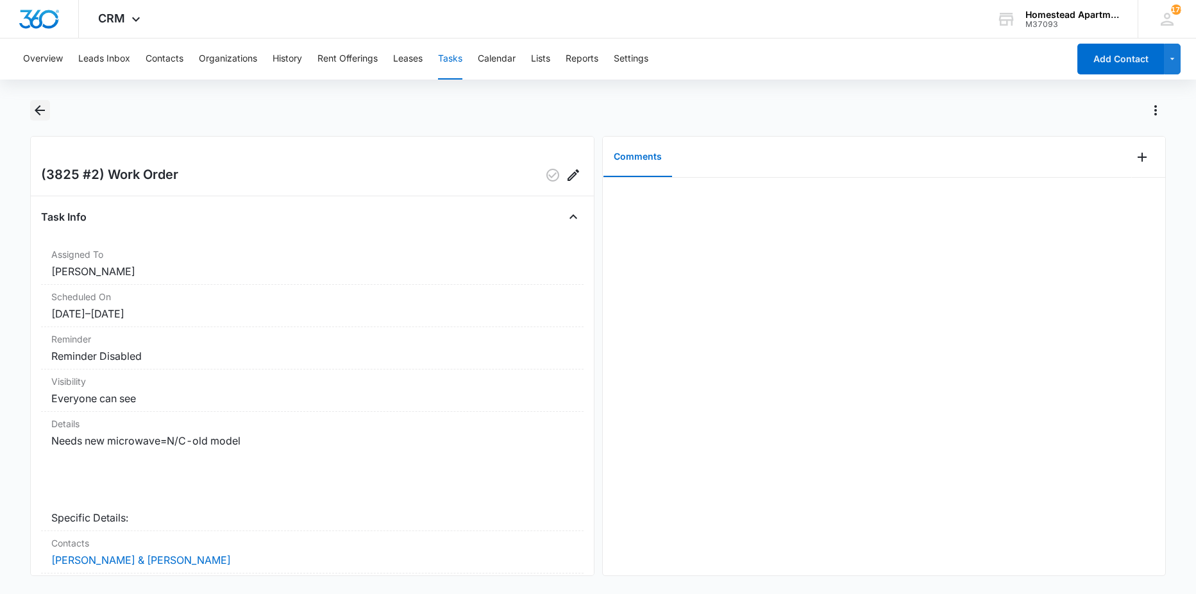
click at [34, 106] on icon "Back" at bounding box center [39, 110] width 15 height 15
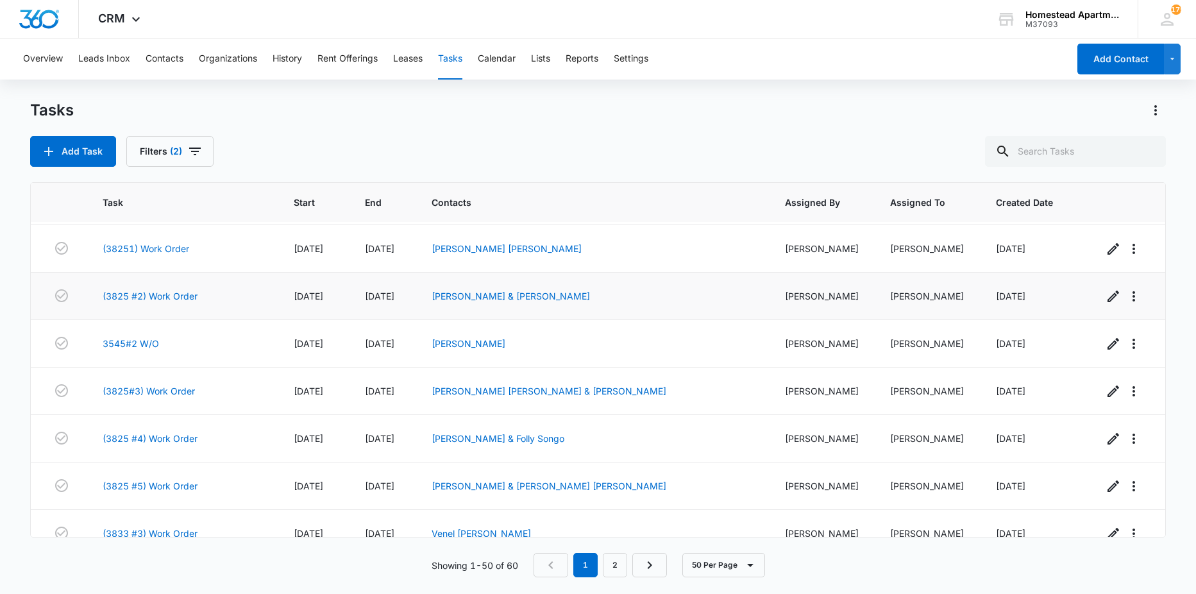
scroll to position [1935, 0]
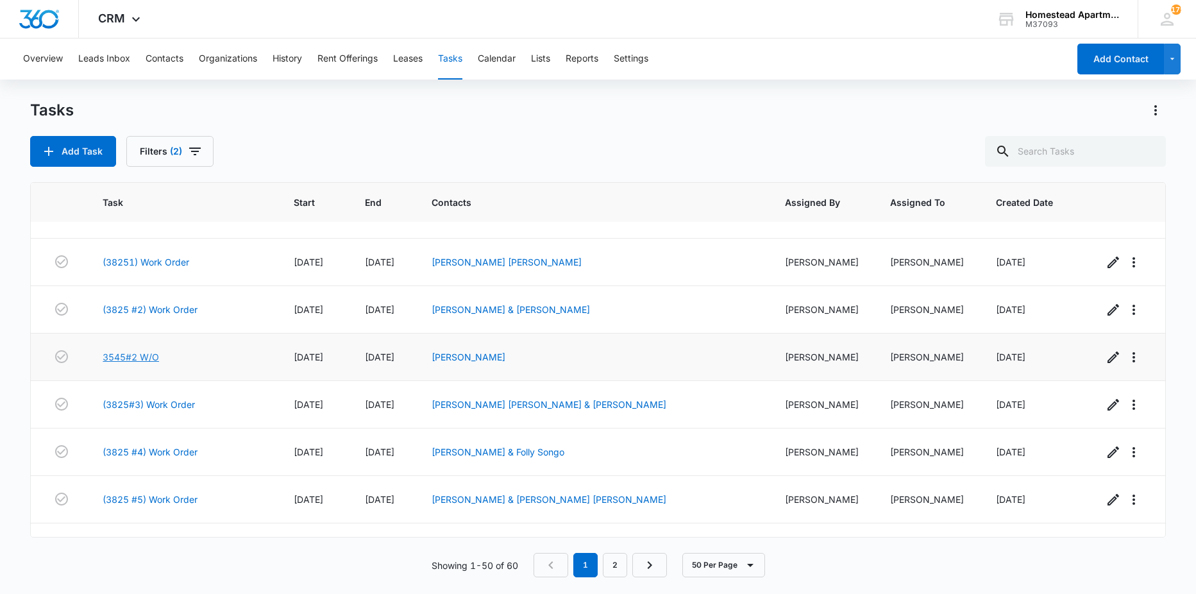
click at [140, 355] on link "3545#2 W/O" at bounding box center [131, 356] width 56 height 13
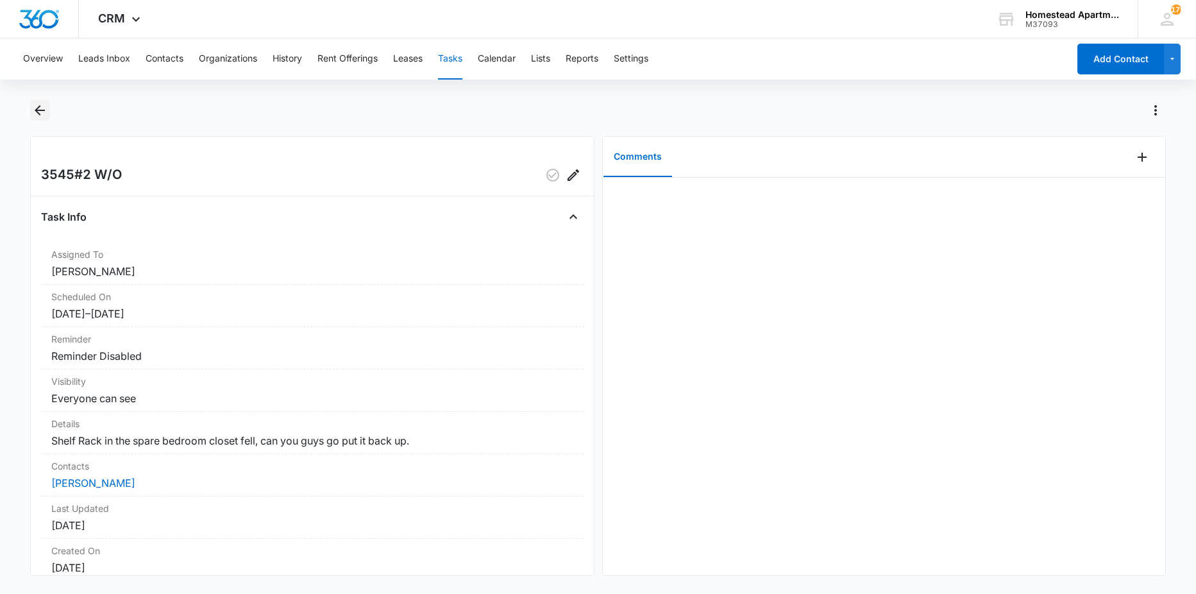
click at [33, 113] on icon "Back" at bounding box center [39, 110] width 15 height 15
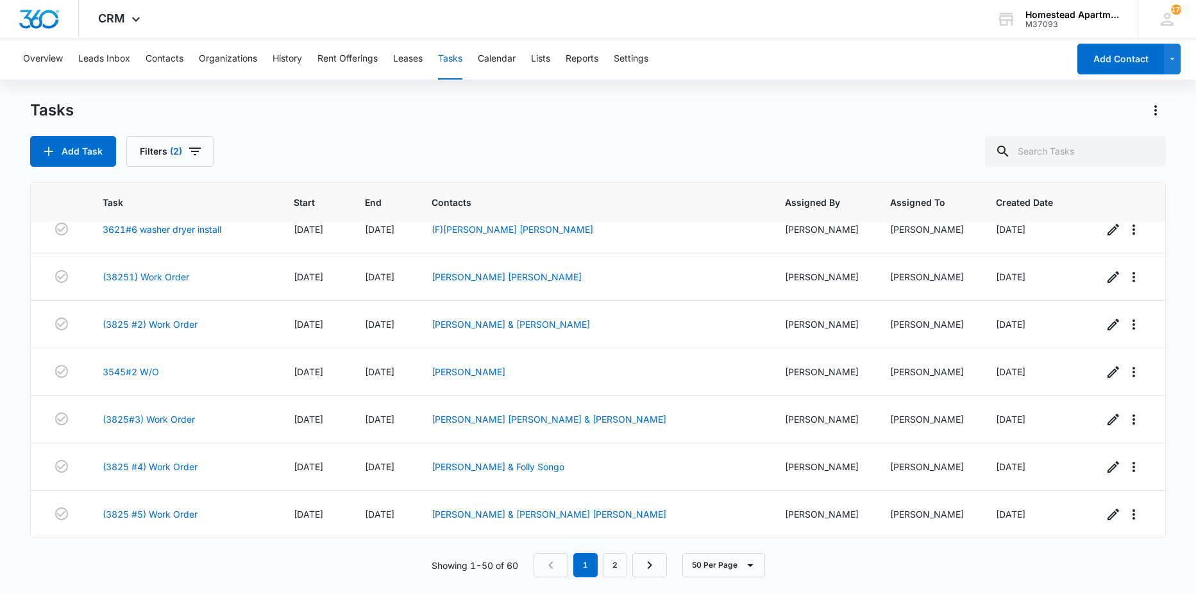
scroll to position [1924, 0]
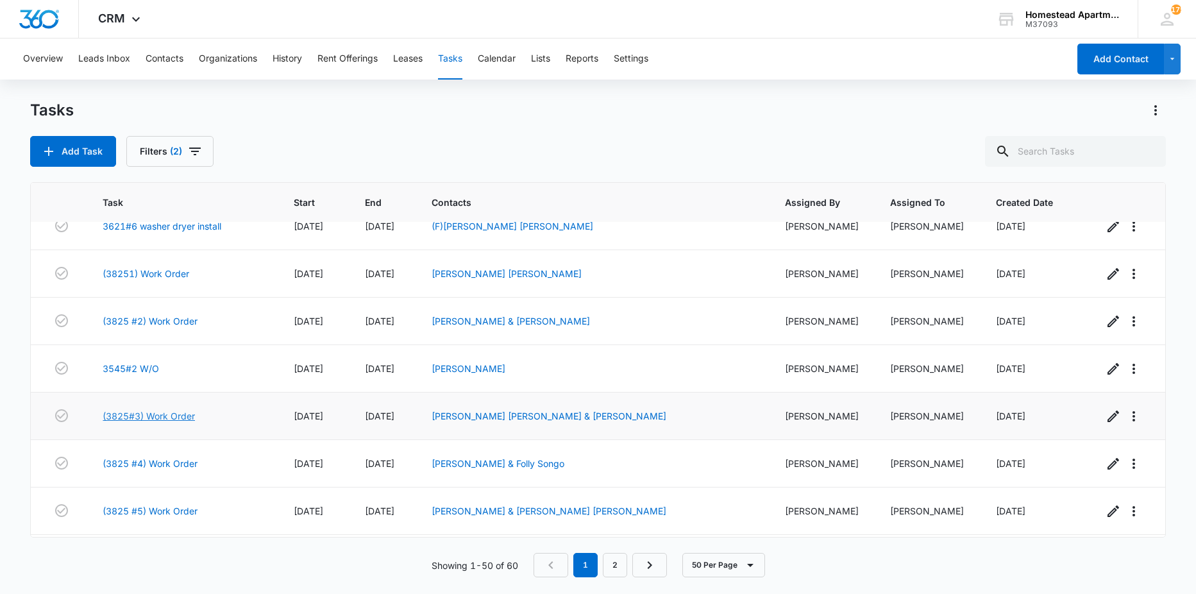
click at [167, 414] on link "(3825#3) Work Order" at bounding box center [149, 415] width 92 height 13
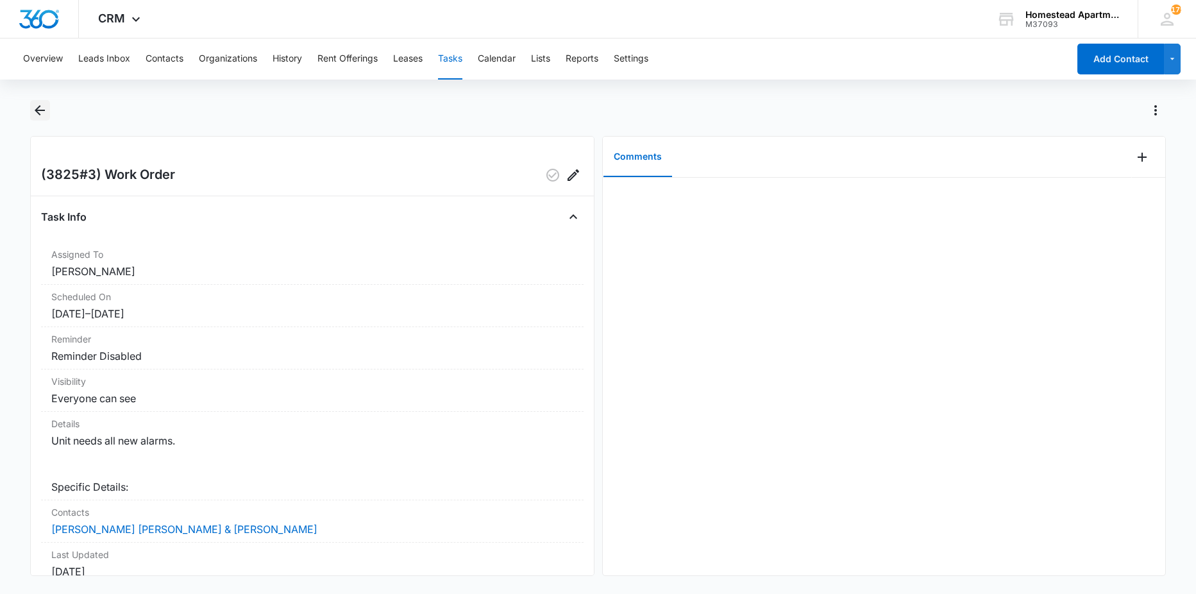
click at [38, 106] on icon "Back" at bounding box center [39, 110] width 15 height 15
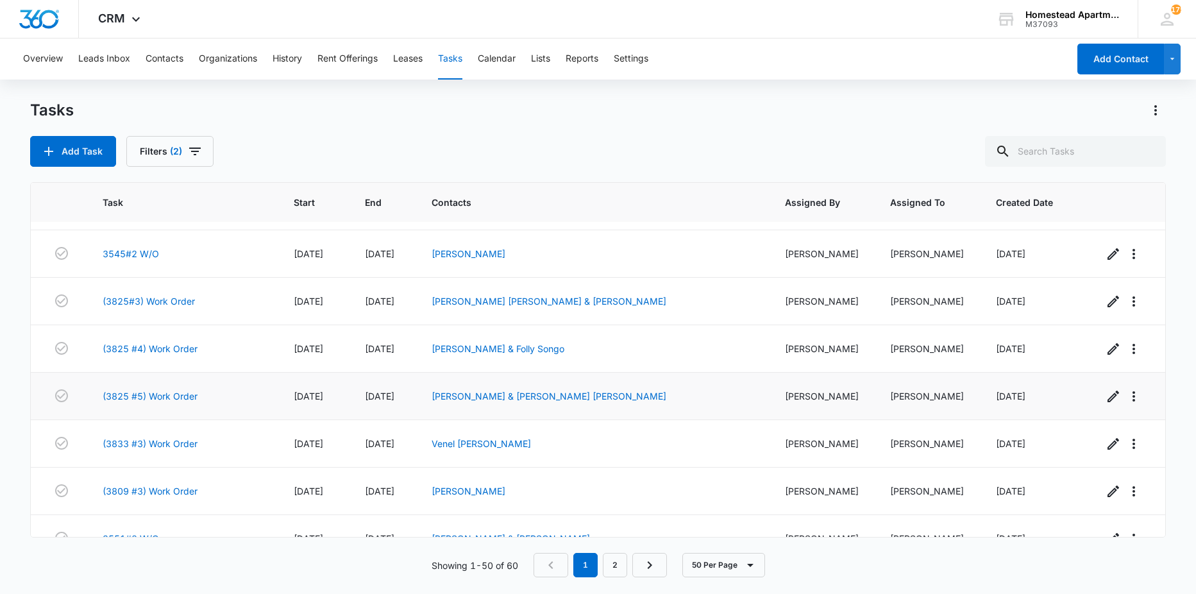
scroll to position [2063, 0]
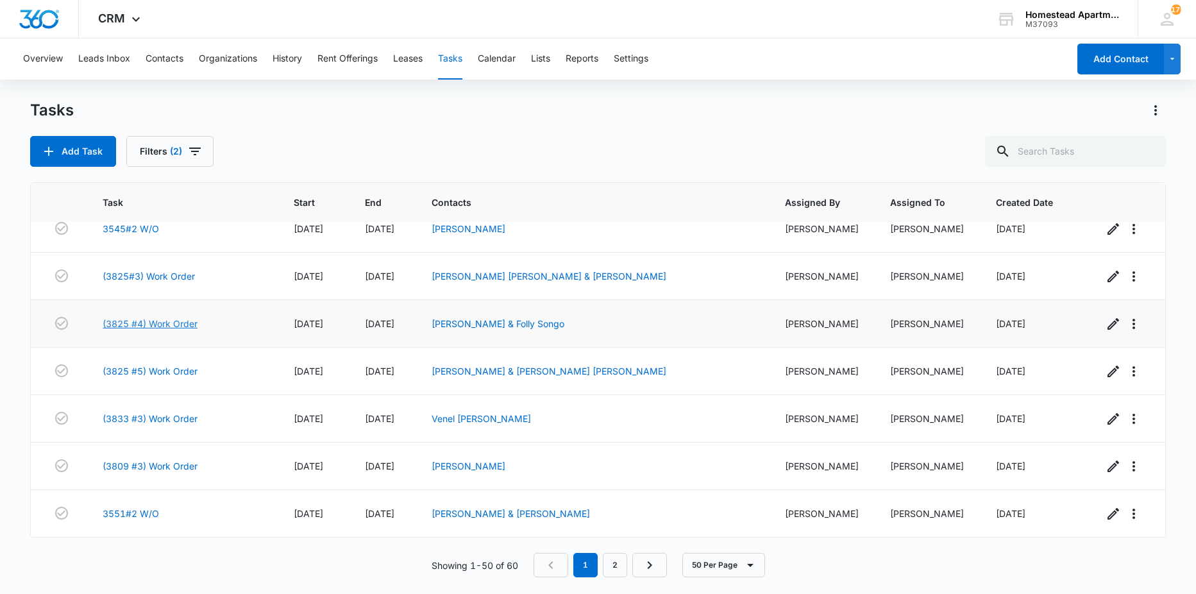
click at [142, 324] on link "(3825 #4) Work Order" at bounding box center [150, 323] width 95 height 13
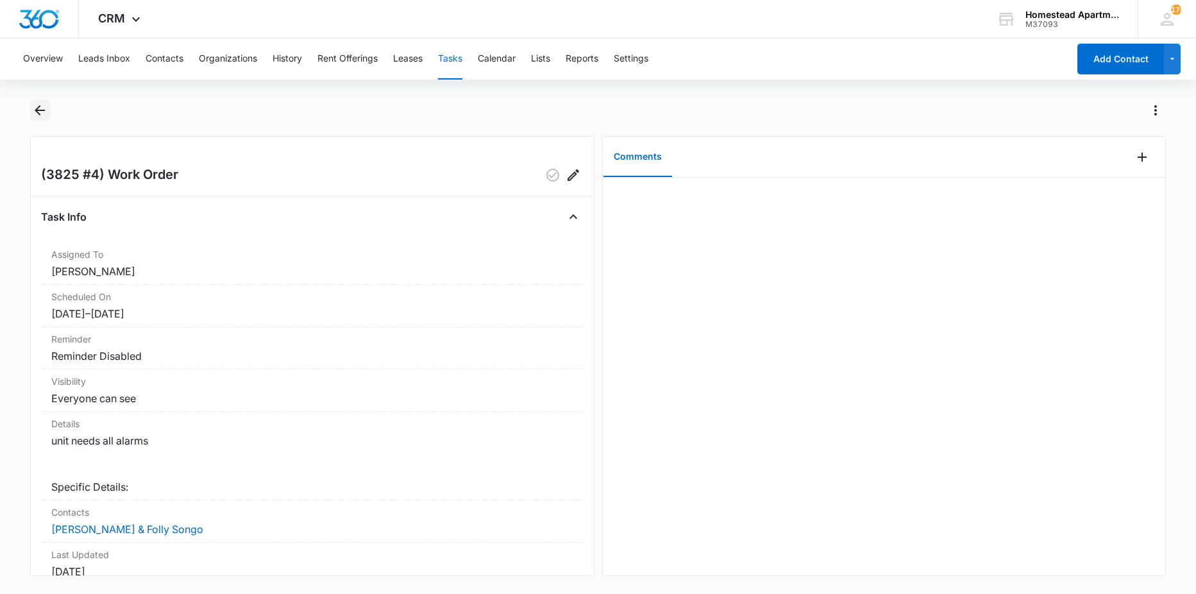
click at [44, 112] on icon "Back" at bounding box center [39, 110] width 15 height 15
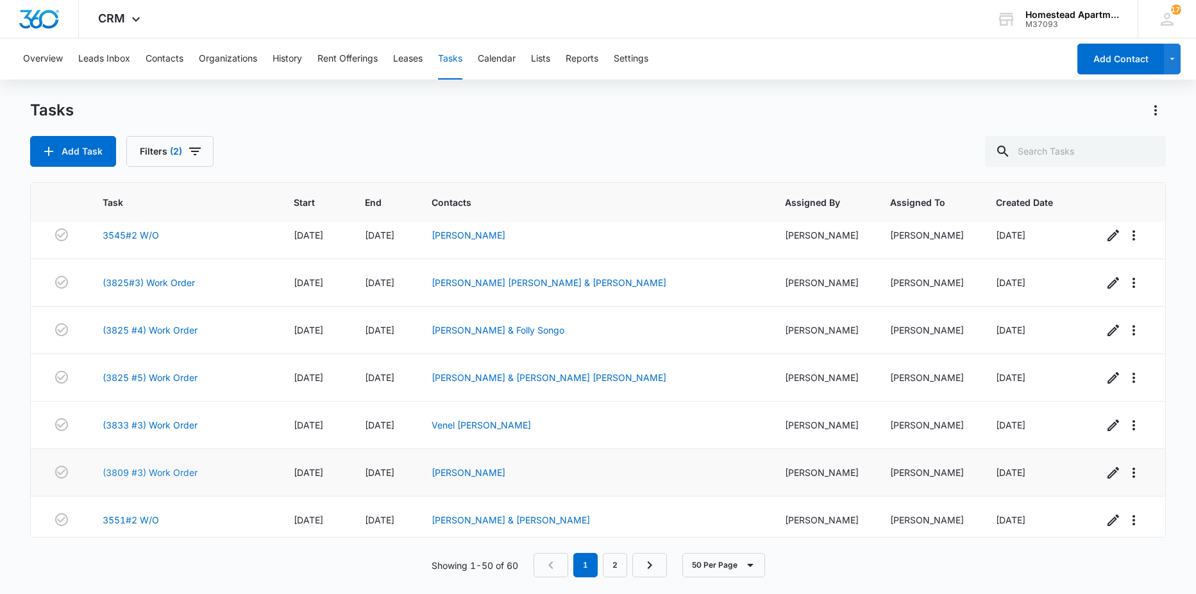
scroll to position [2063, 0]
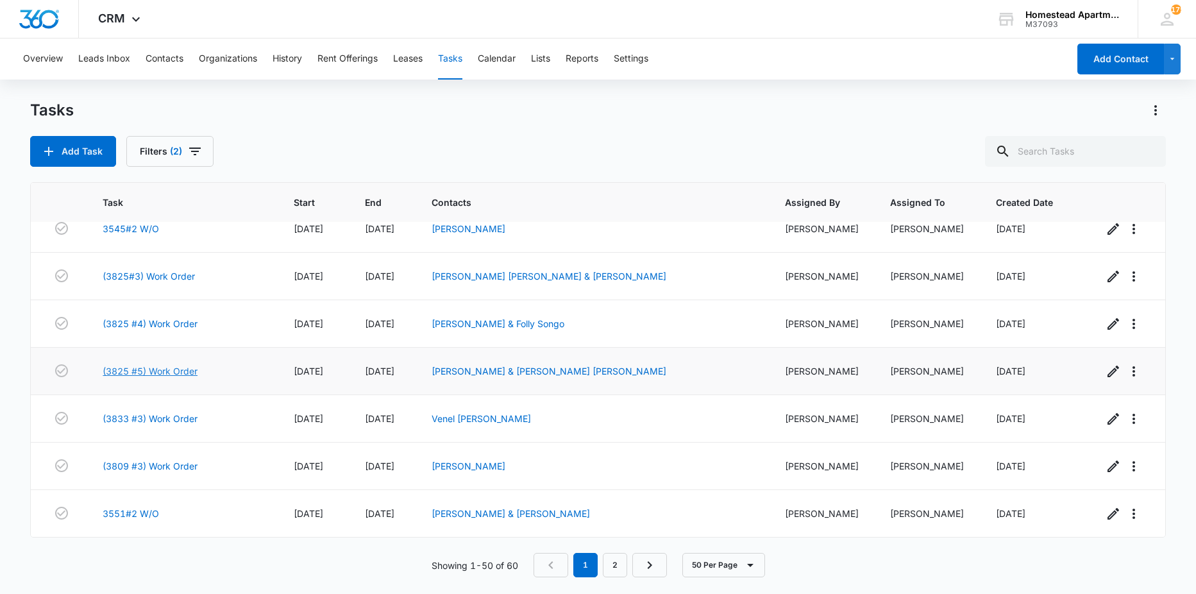
click at [144, 370] on link "(3825 #5) Work Order" at bounding box center [150, 370] width 95 height 13
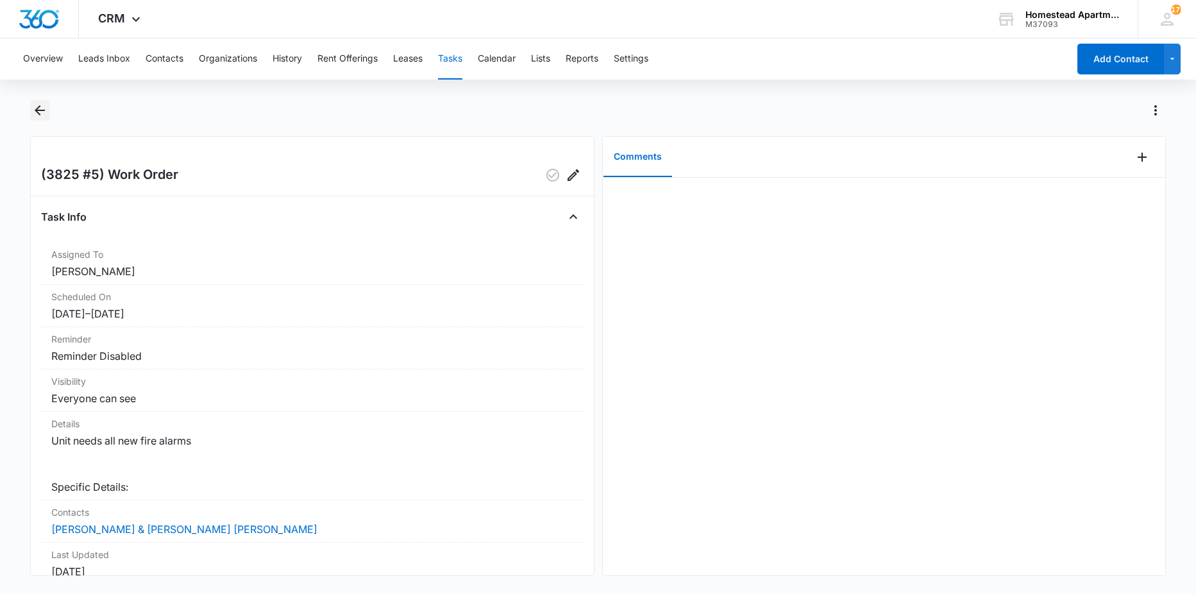
click at [43, 116] on icon "Back" at bounding box center [39, 110] width 15 height 15
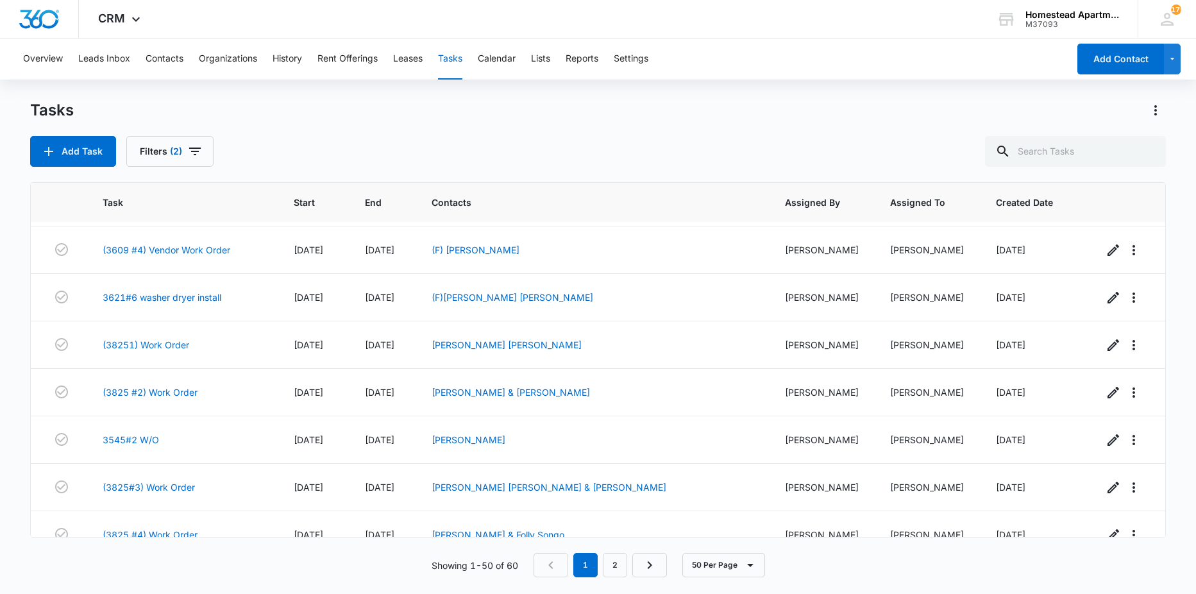
scroll to position [2063, 0]
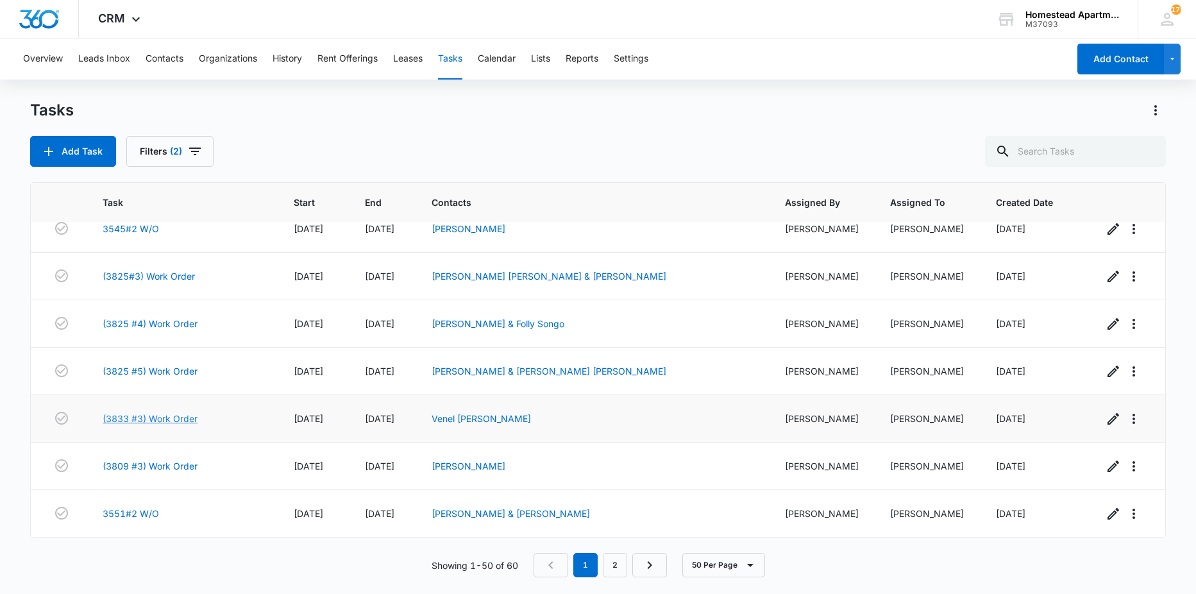
click at [168, 420] on link "(3833 #3) Work Order" at bounding box center [150, 418] width 95 height 13
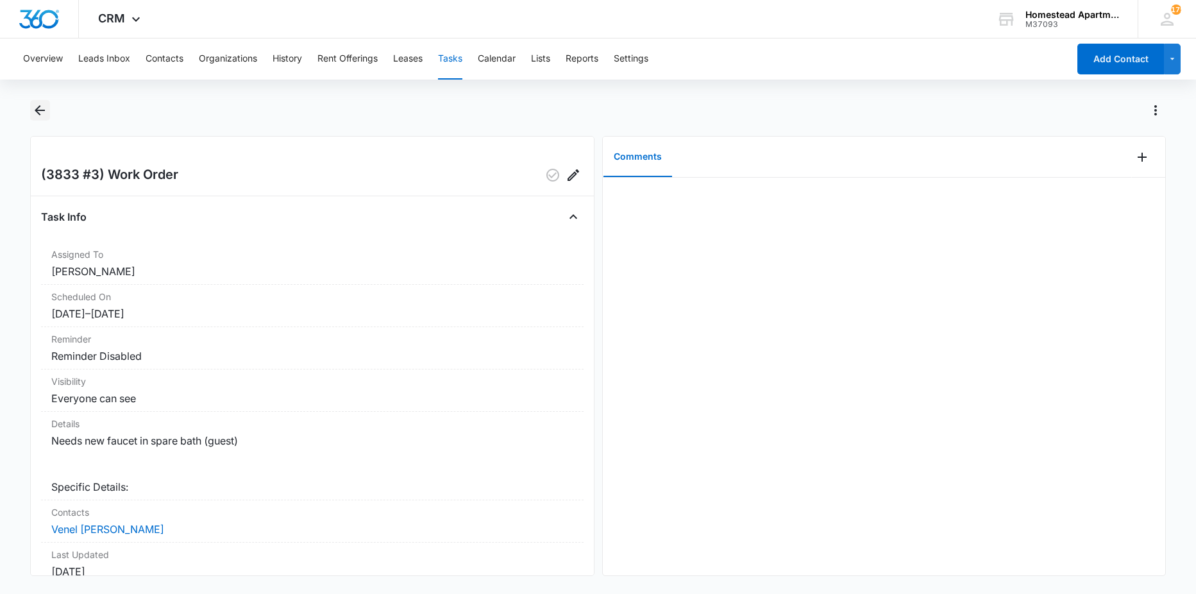
click at [44, 110] on icon "Back" at bounding box center [40, 110] width 10 height 10
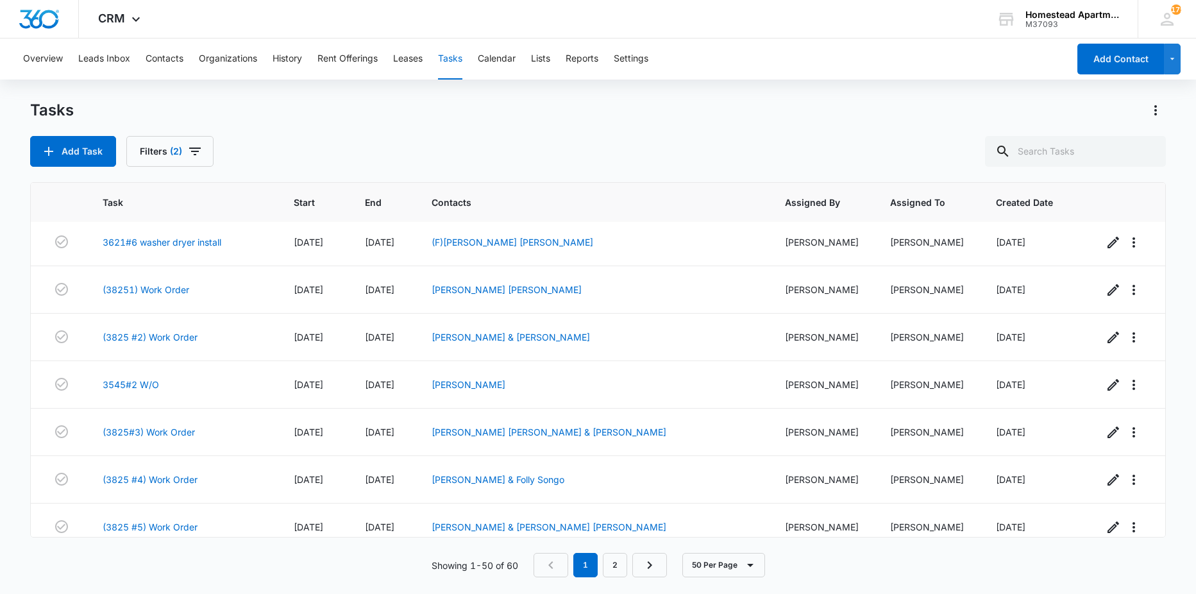
scroll to position [2063, 0]
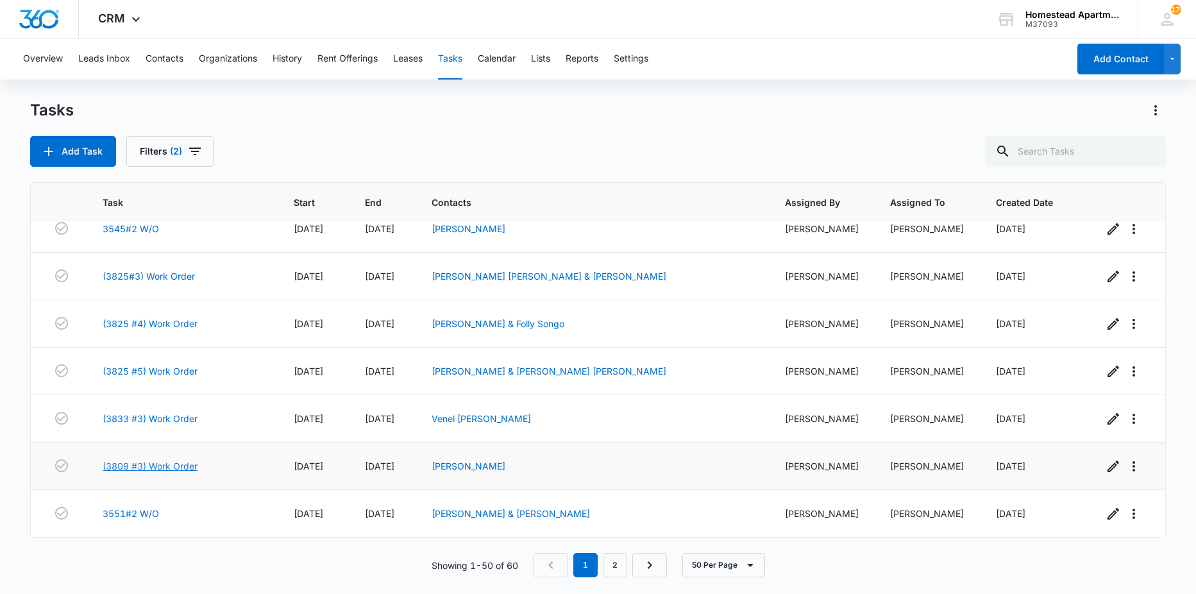
click at [147, 467] on link "(3809 #3) Work Order" at bounding box center [150, 465] width 95 height 13
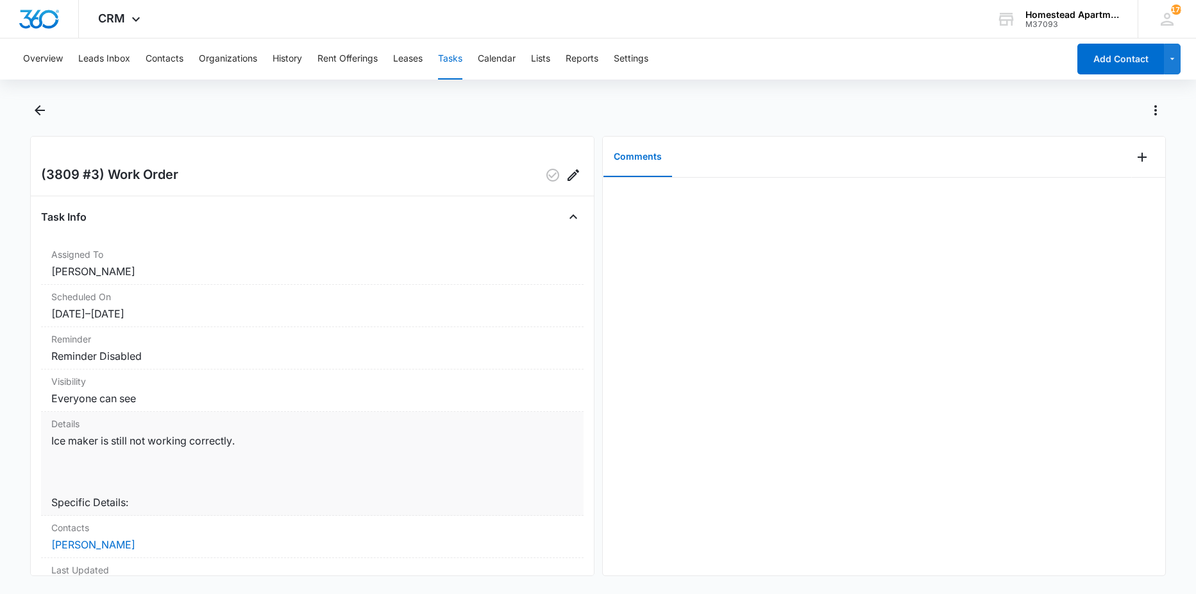
scroll to position [217, 0]
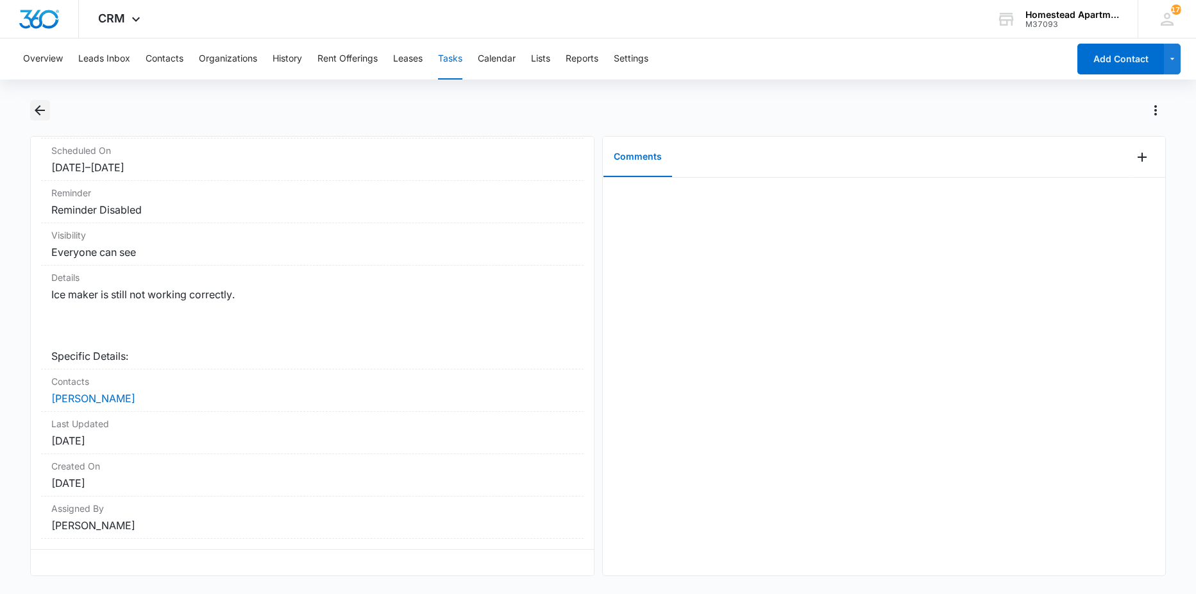
click at [39, 115] on icon "Back" at bounding box center [39, 110] width 15 height 15
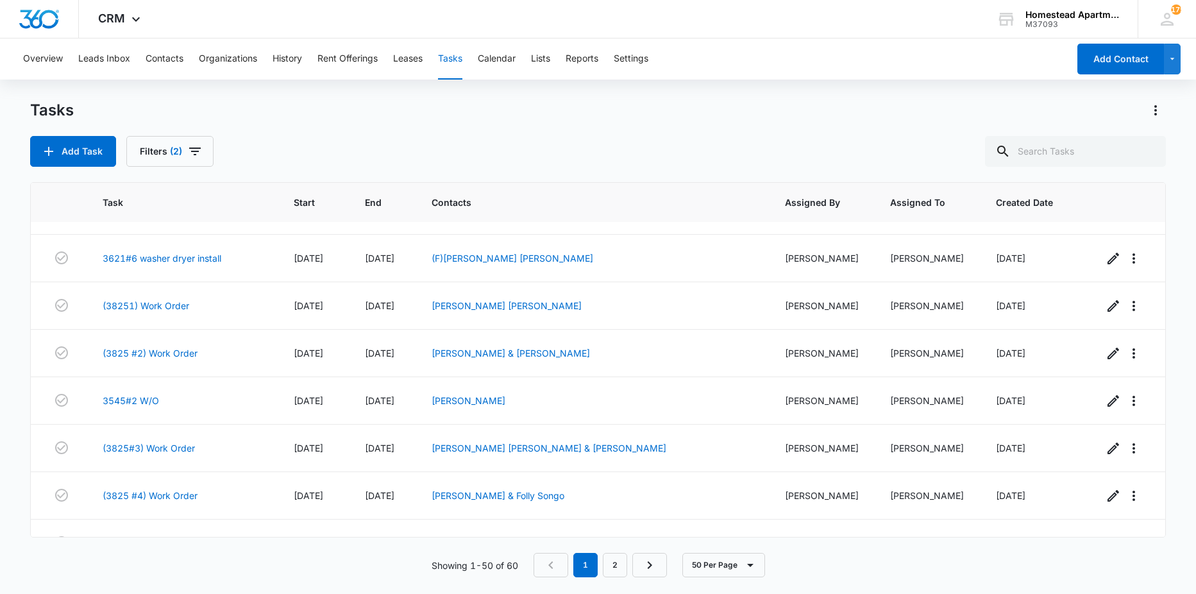
scroll to position [2063, 0]
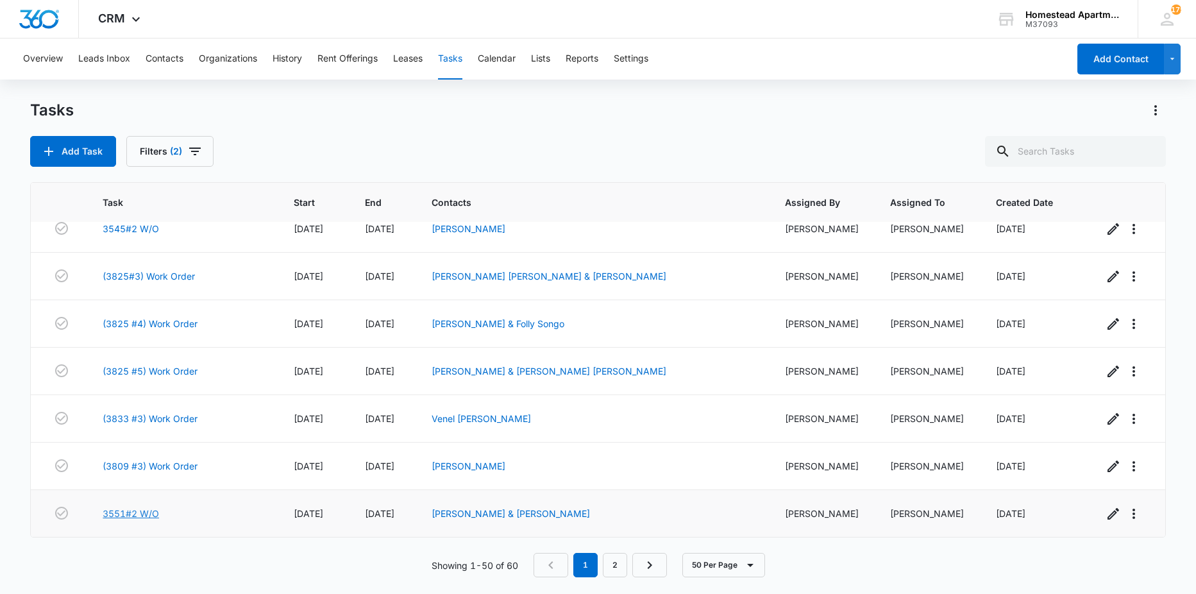
click at [149, 508] on link "3551#2 W/O" at bounding box center [131, 513] width 56 height 13
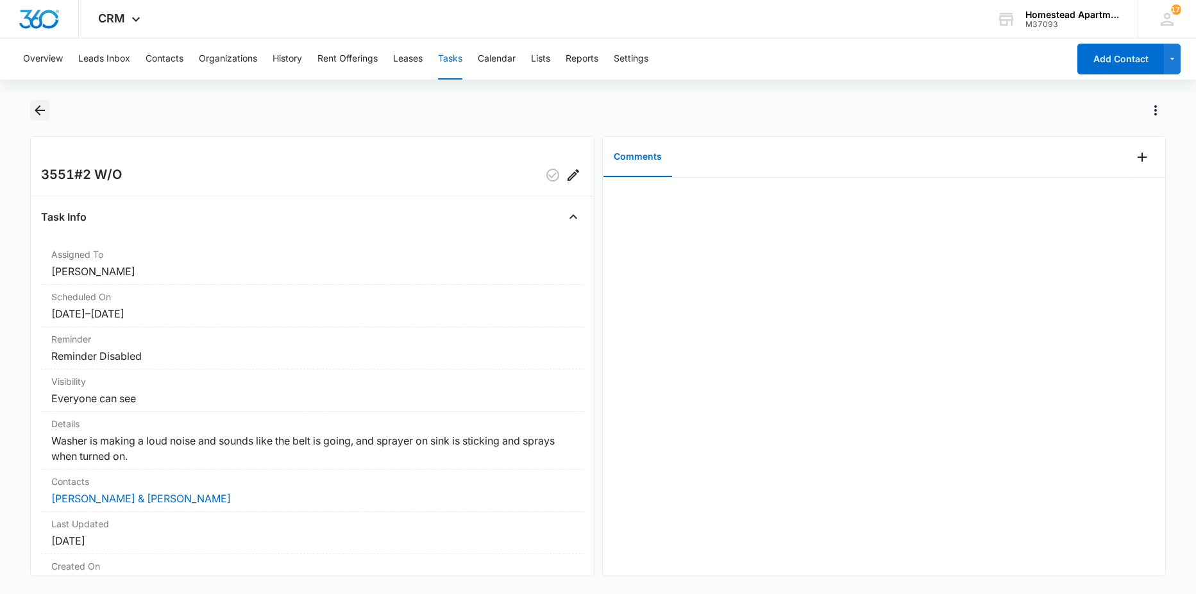
click at [40, 111] on icon "Back" at bounding box center [40, 110] width 10 height 10
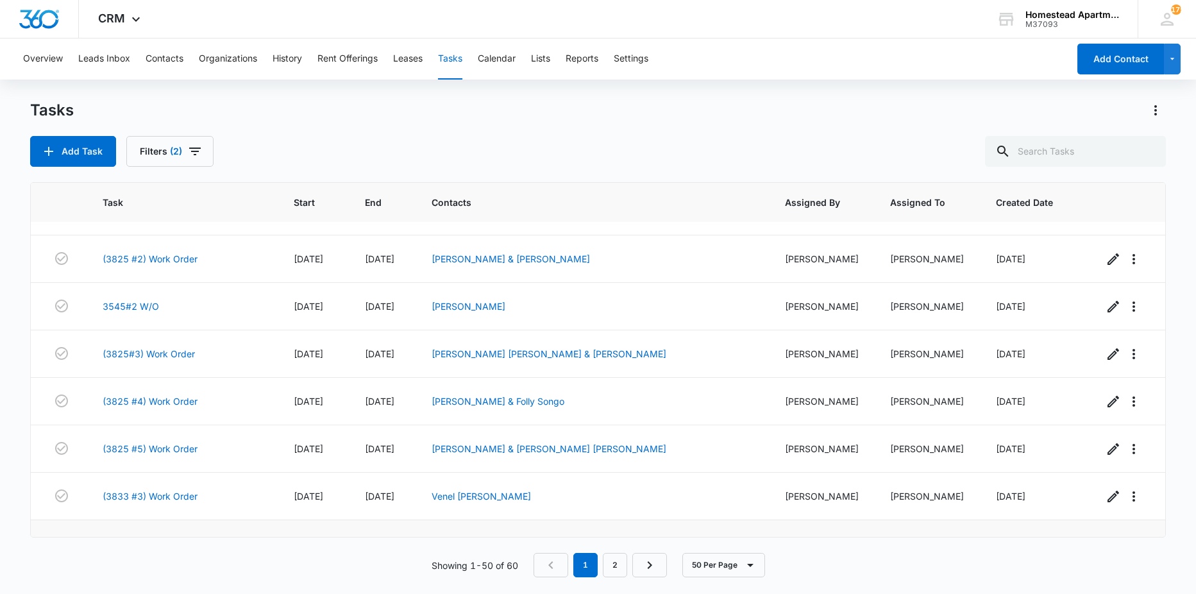
scroll to position [2063, 0]
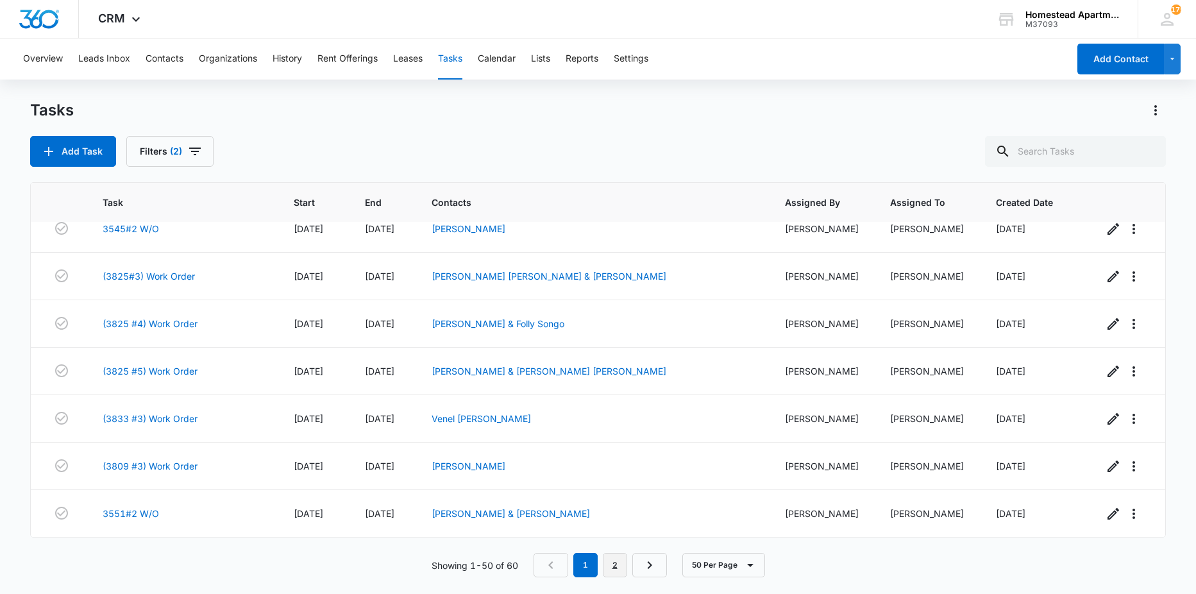
click at [607, 566] on link "2" at bounding box center [615, 565] width 24 height 24
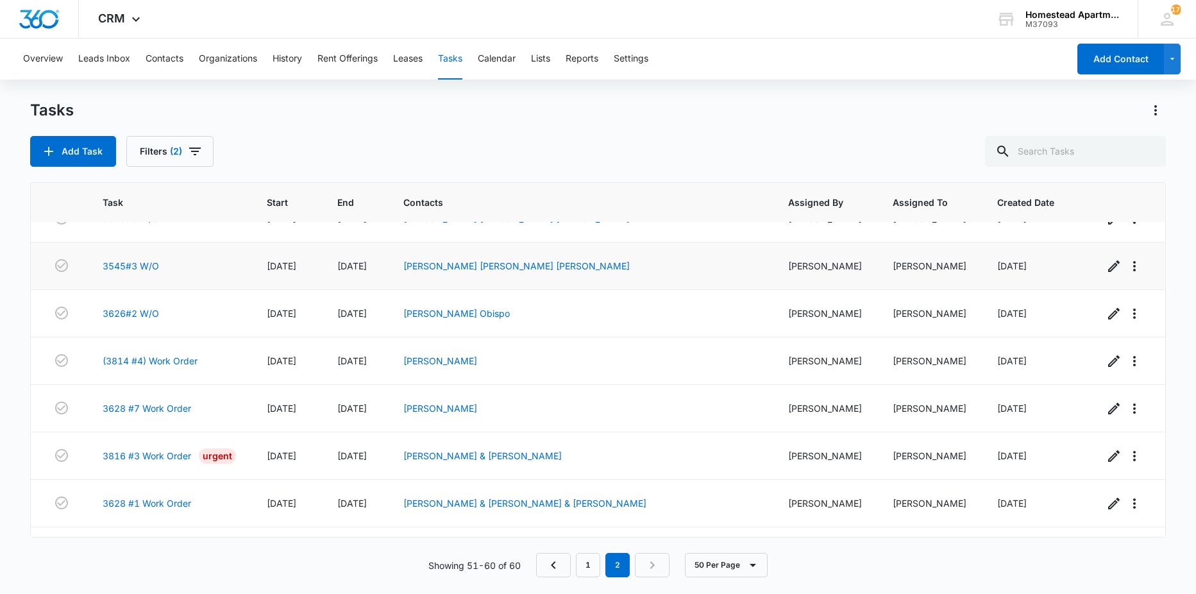
scroll to position [0, 0]
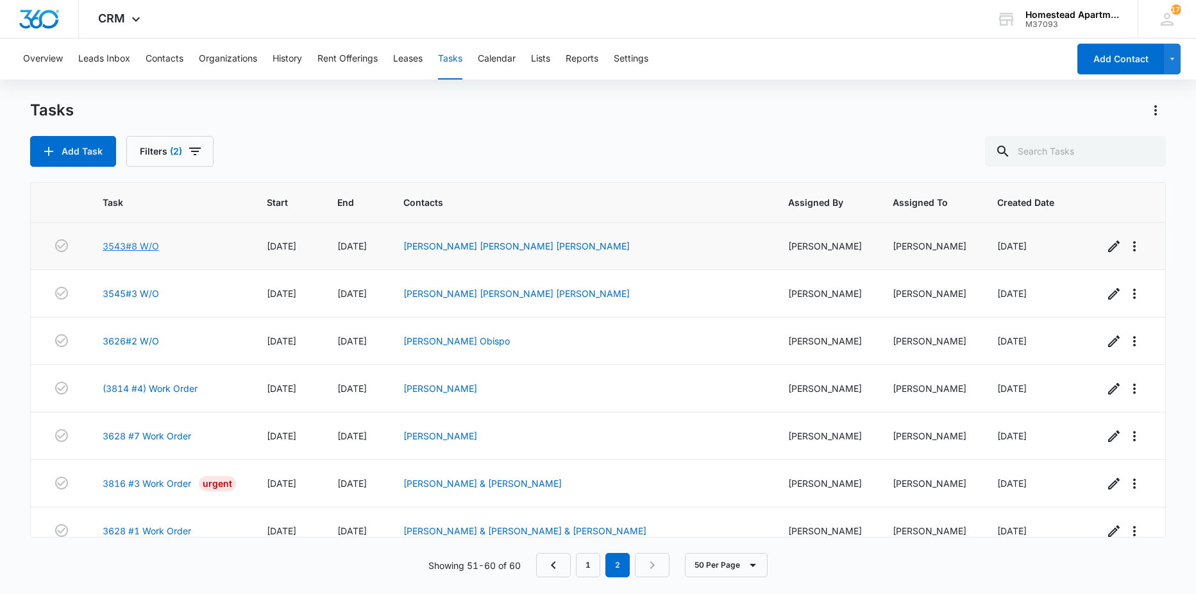
click at [151, 248] on link "3543#8 W/O" at bounding box center [131, 245] width 56 height 13
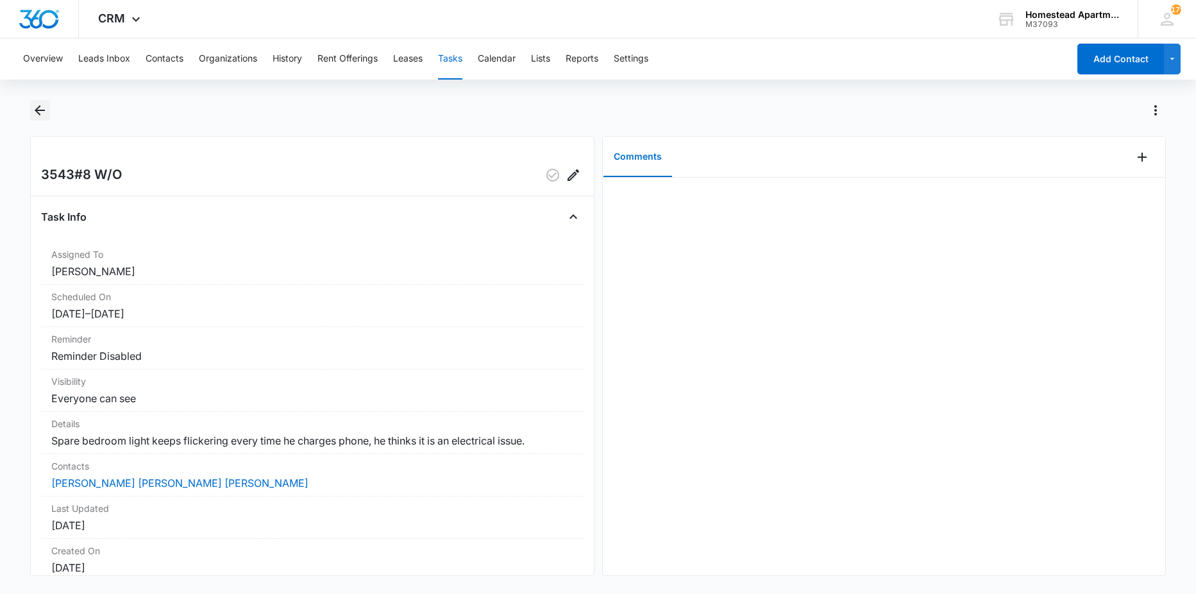
click at [39, 101] on button "Back" at bounding box center [40, 110] width 20 height 21
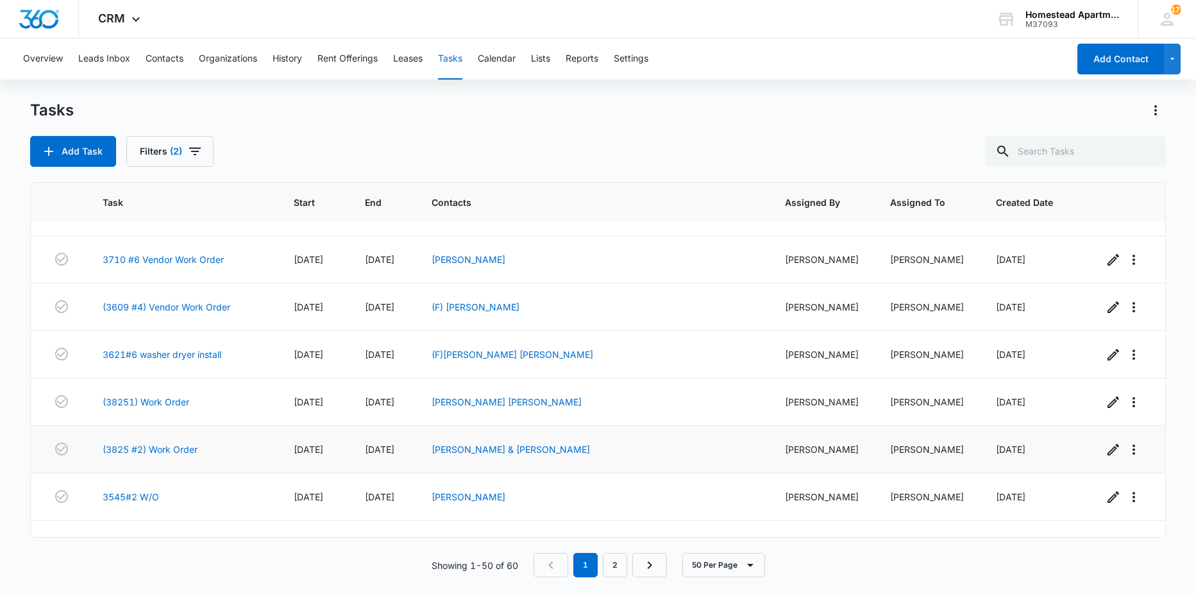
scroll to position [2063, 0]
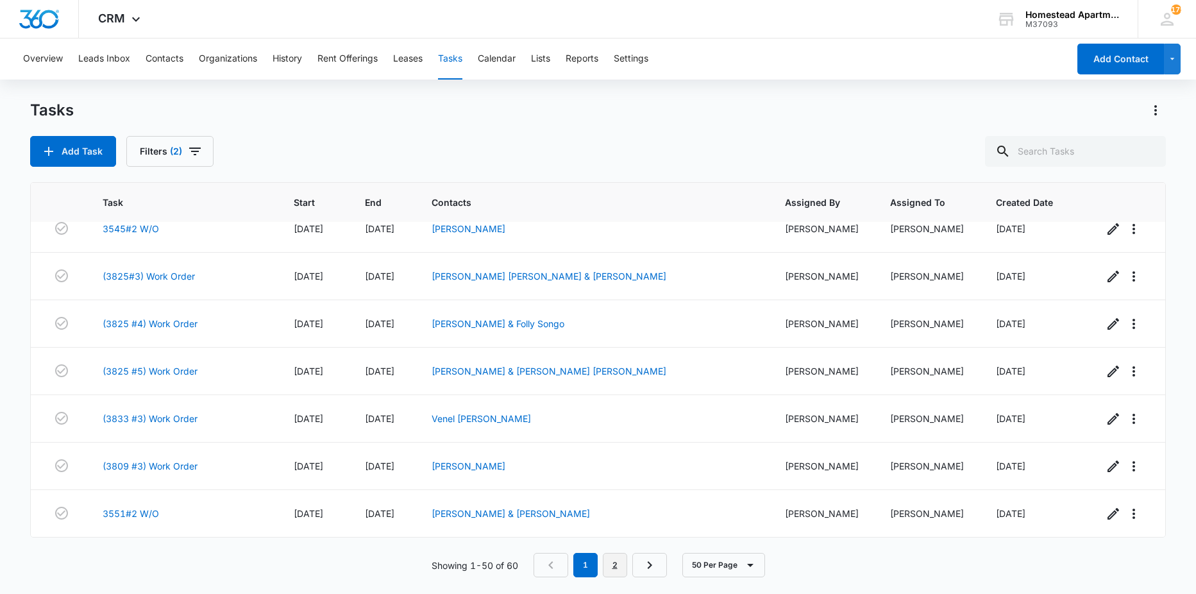
click at [612, 560] on link "2" at bounding box center [615, 565] width 24 height 24
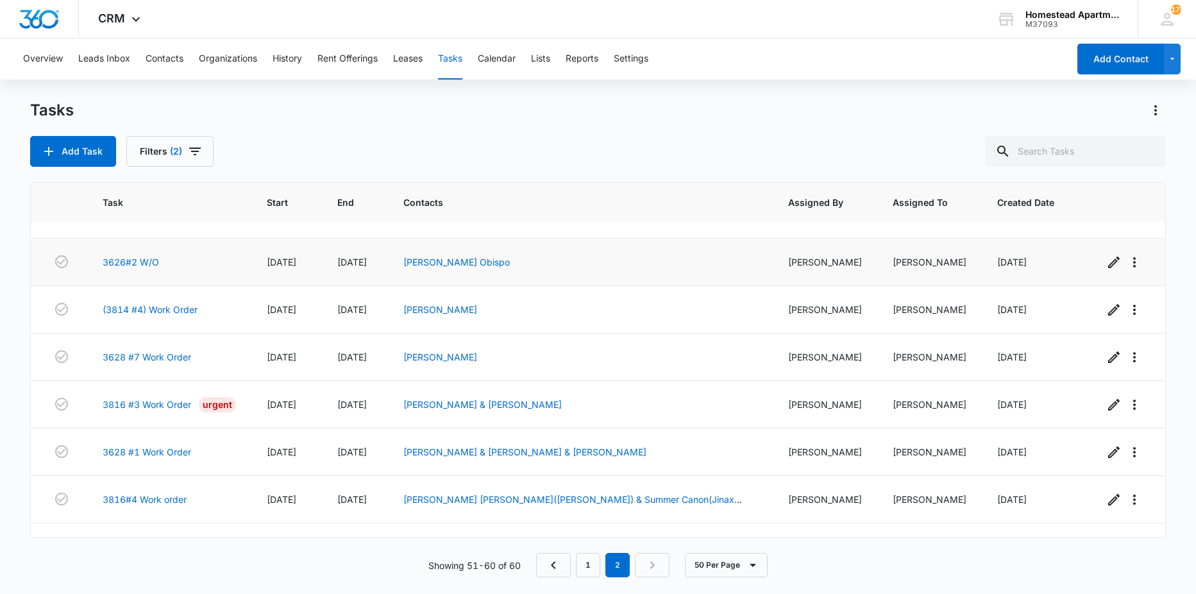
scroll to position [0, 0]
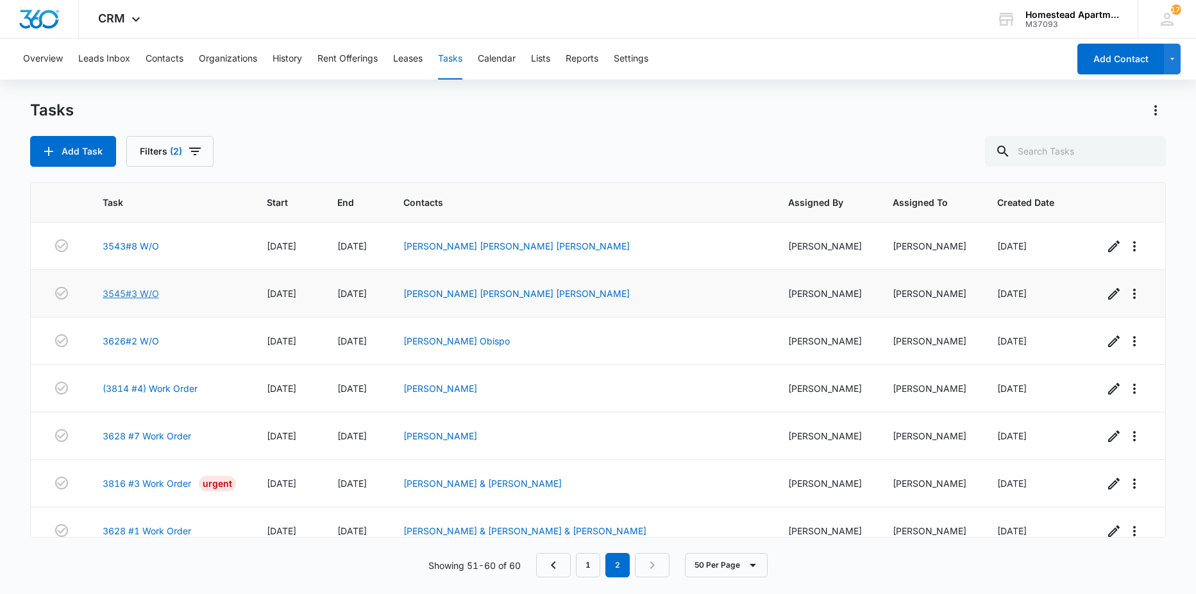
click at [135, 294] on link "3545#3 W/O" at bounding box center [131, 293] width 56 height 13
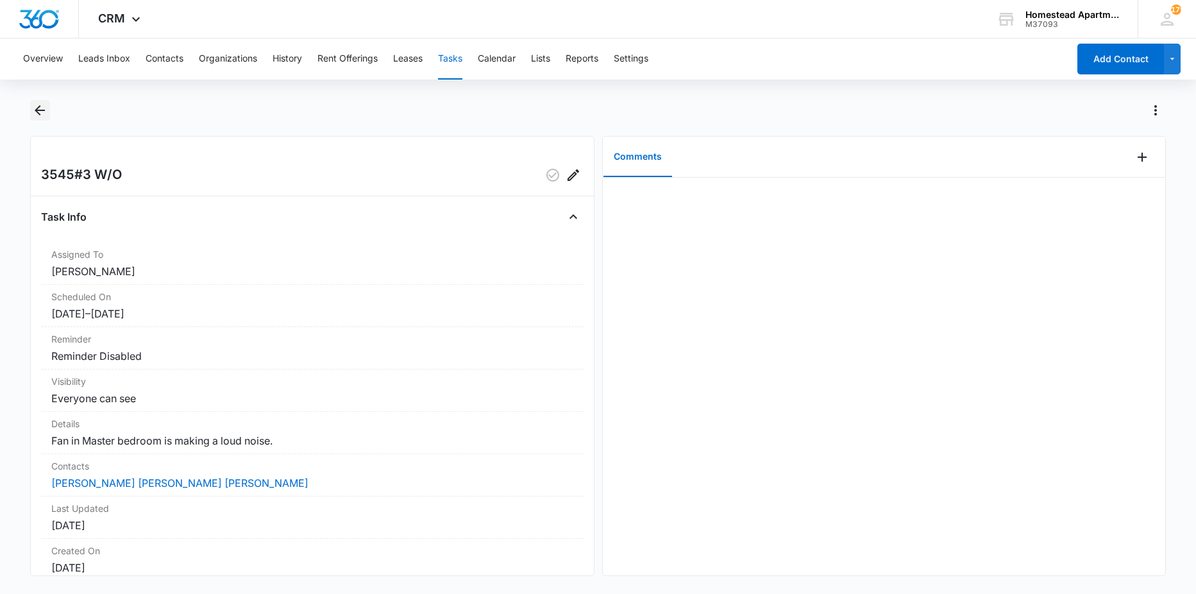
click at [40, 113] on icon "Back" at bounding box center [39, 110] width 15 height 15
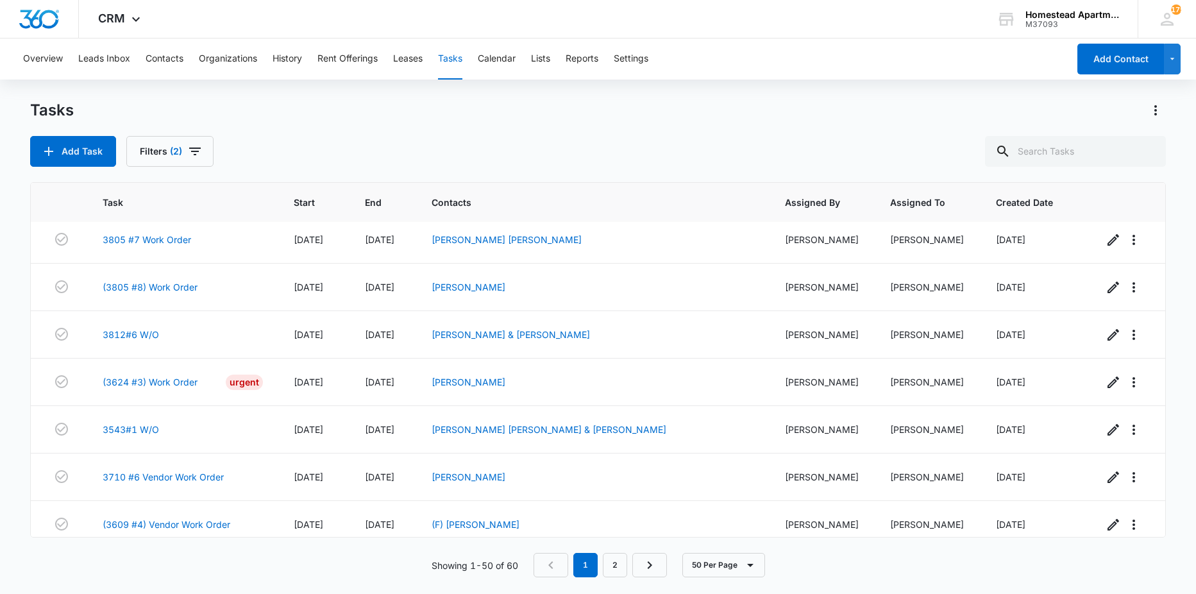
scroll to position [2063, 0]
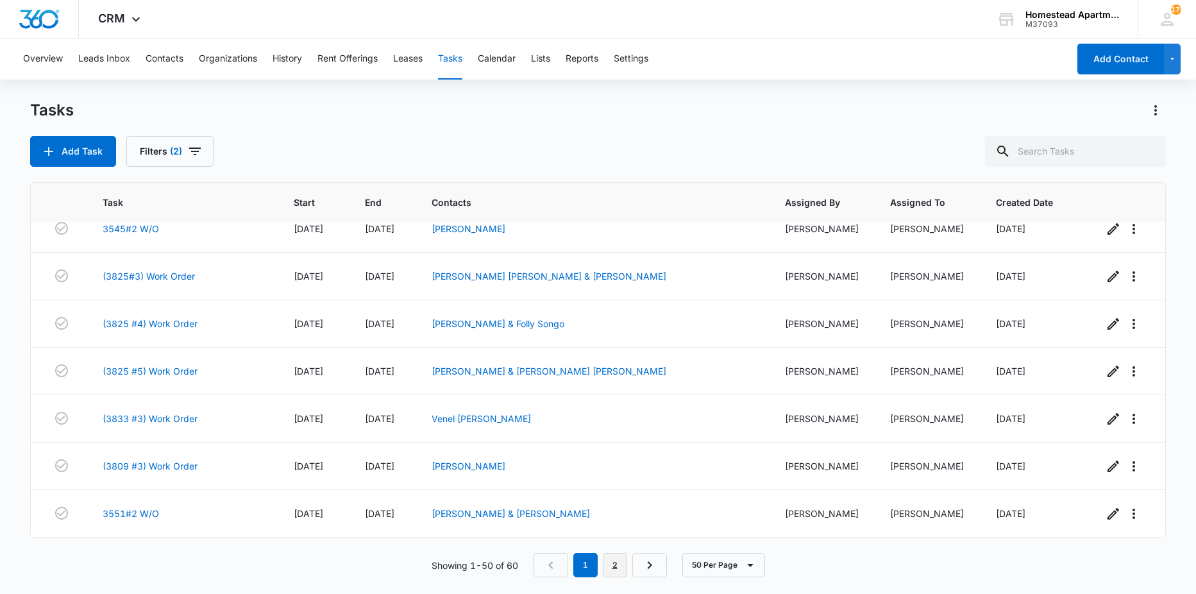
click at [615, 568] on link "2" at bounding box center [615, 565] width 24 height 24
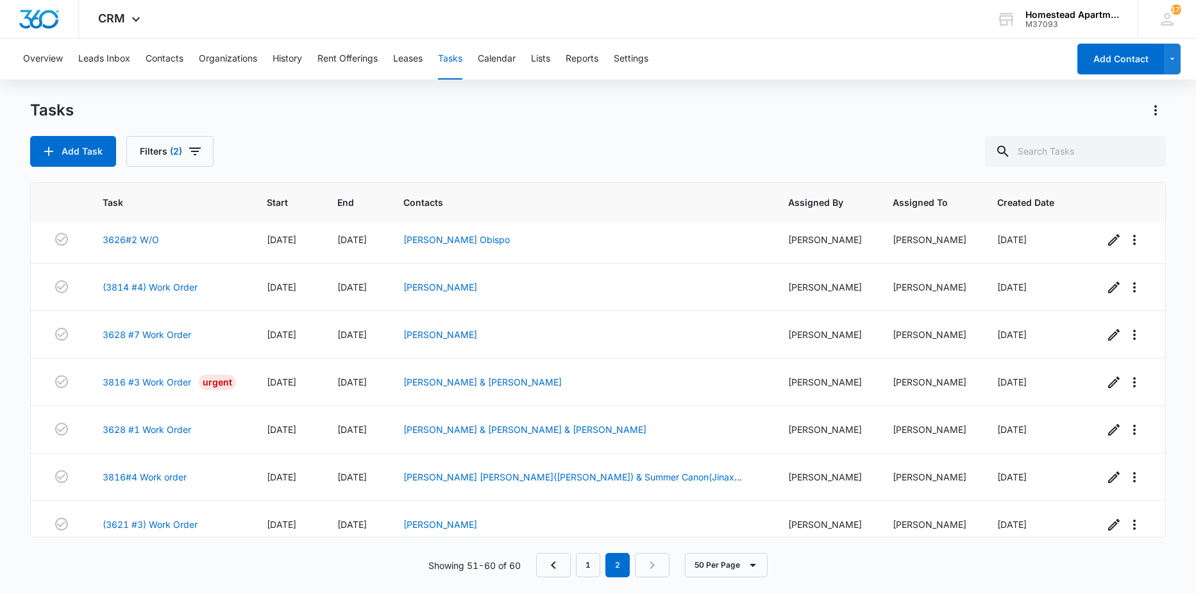
scroll to position [0, 0]
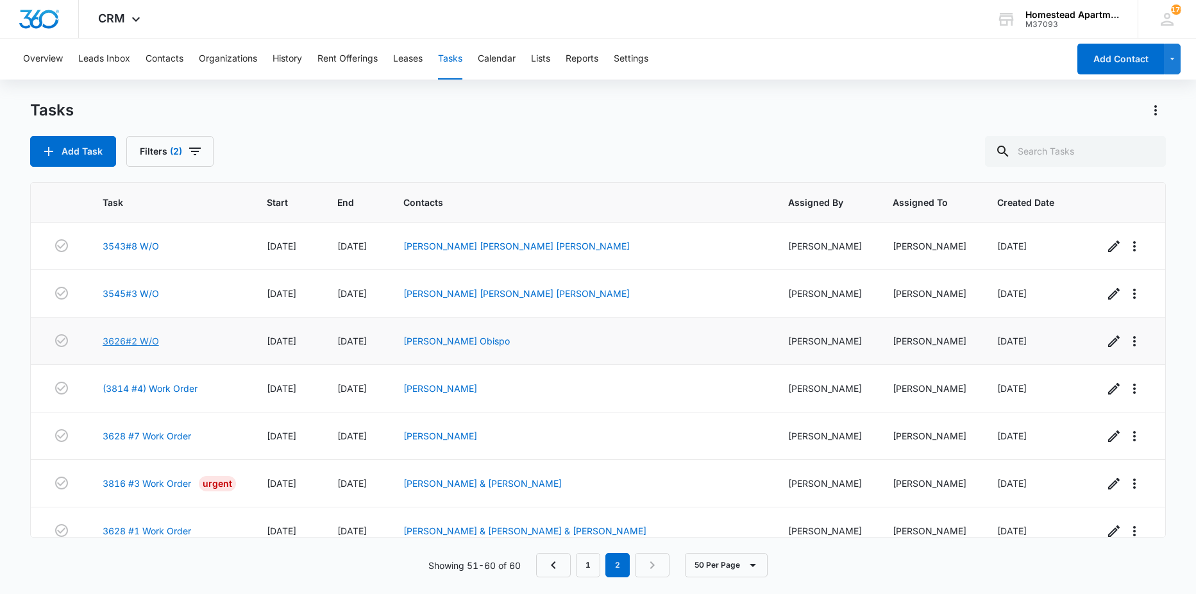
click at [146, 340] on link "3626#2 W/O" at bounding box center [131, 340] width 56 height 13
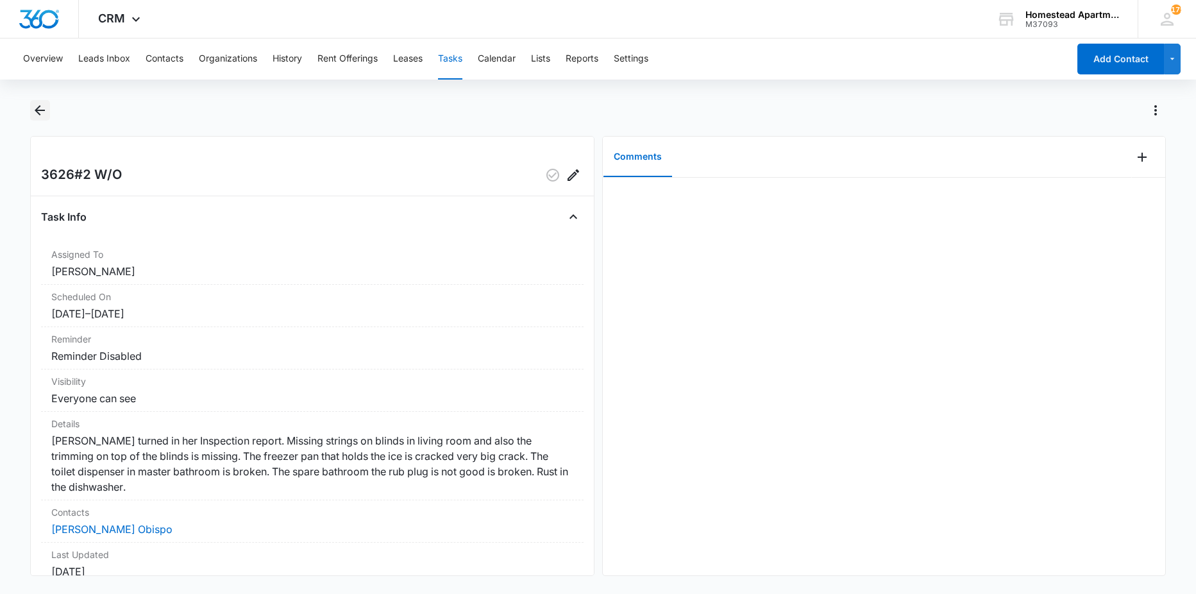
click at [42, 115] on icon "Back" at bounding box center [39, 110] width 15 height 15
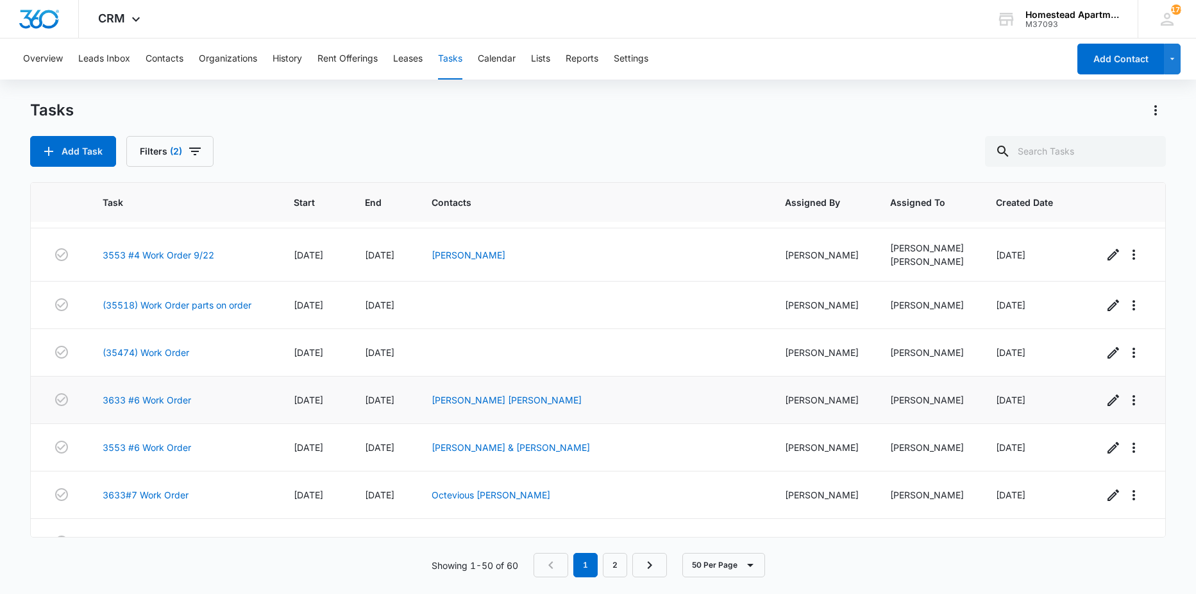
scroll to position [128, 0]
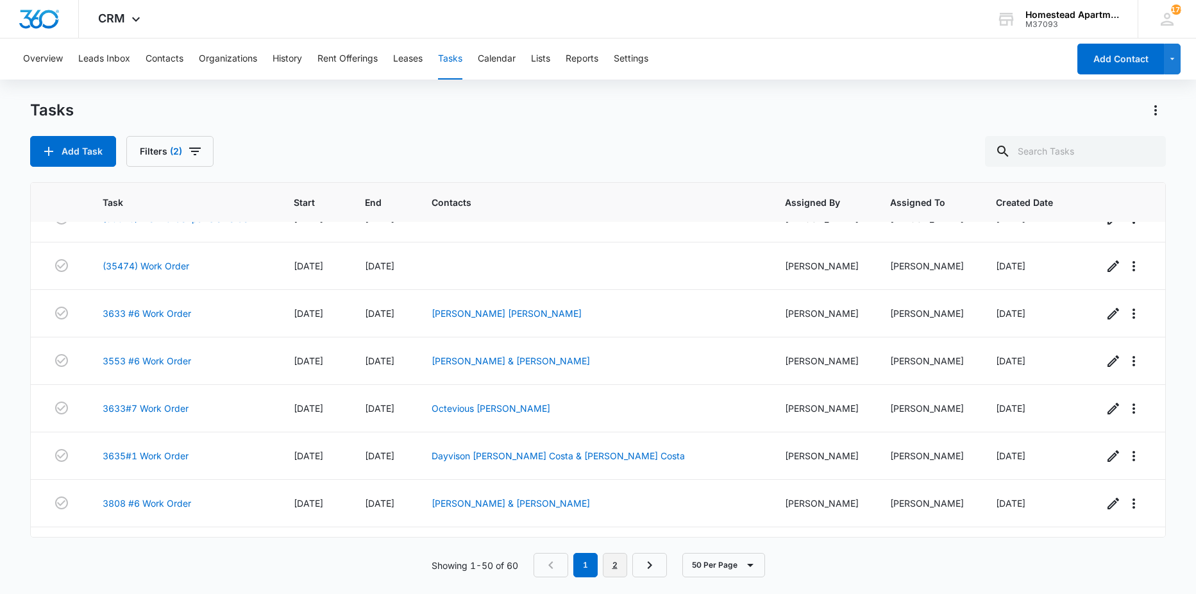
click at [622, 558] on link "2" at bounding box center [615, 565] width 24 height 24
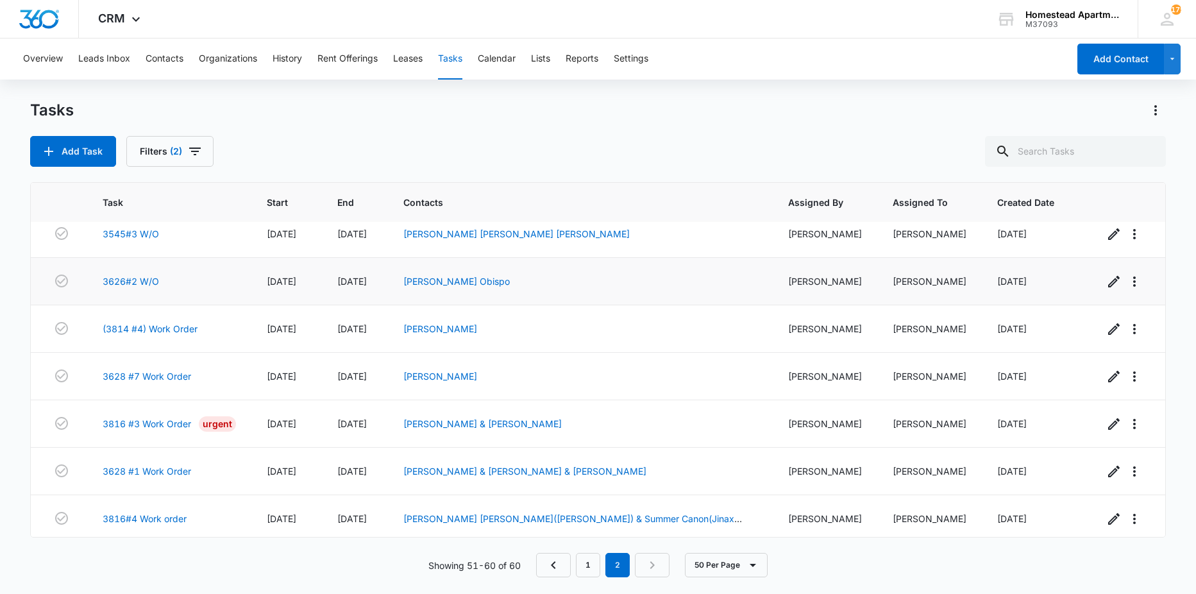
scroll to position [0, 0]
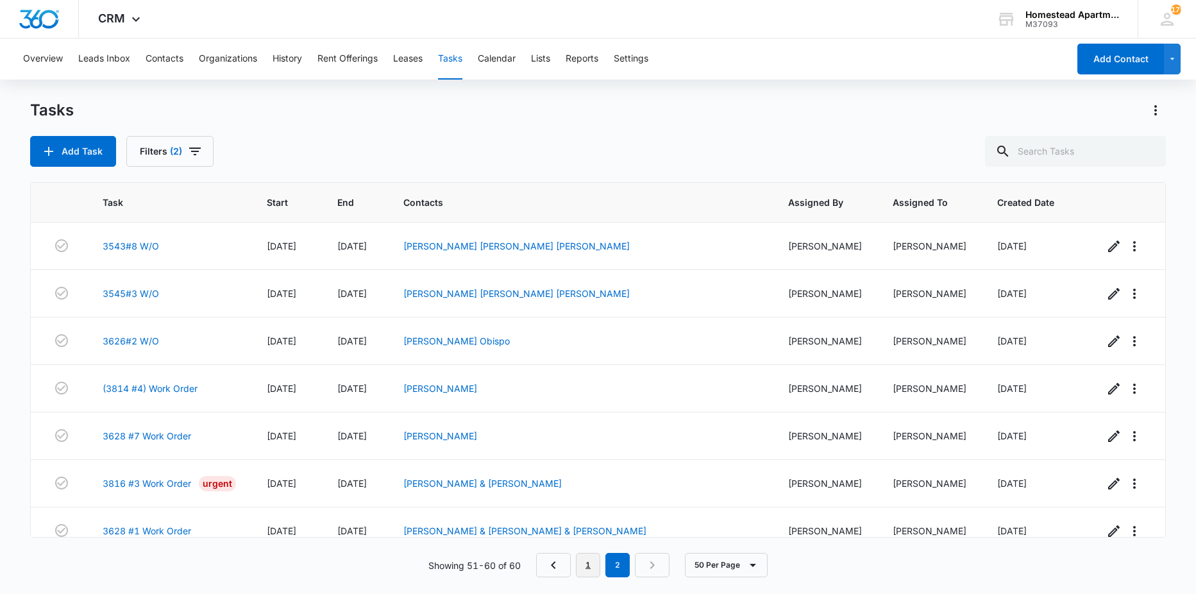
click at [582, 557] on link "1" at bounding box center [588, 565] width 24 height 24
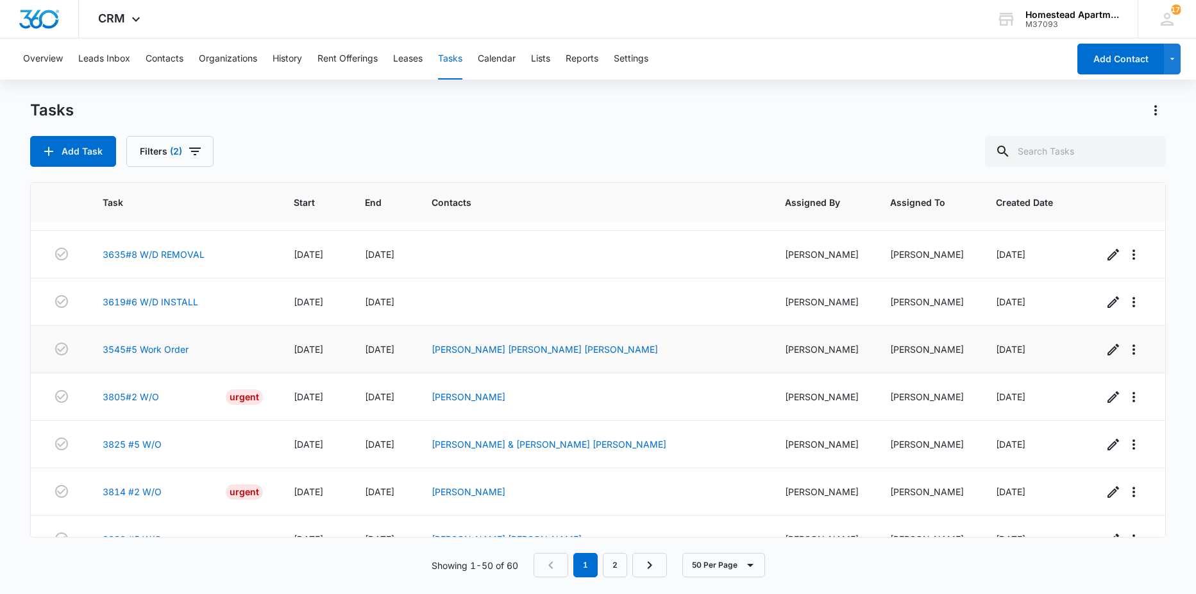
scroll to position [973, 0]
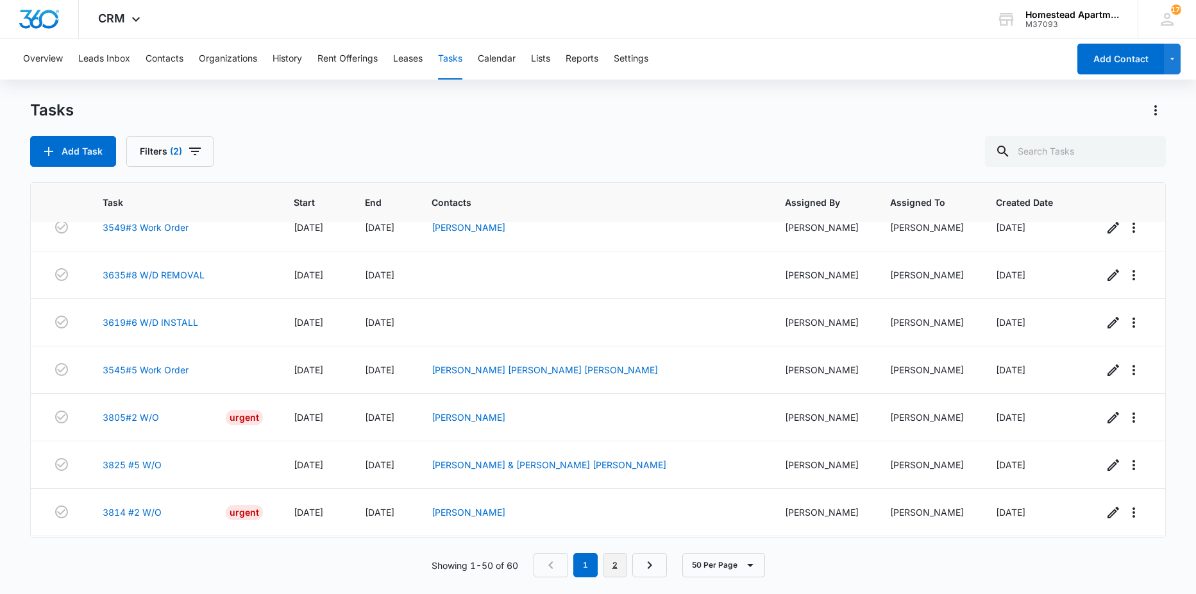
click at [610, 563] on link "2" at bounding box center [615, 565] width 24 height 24
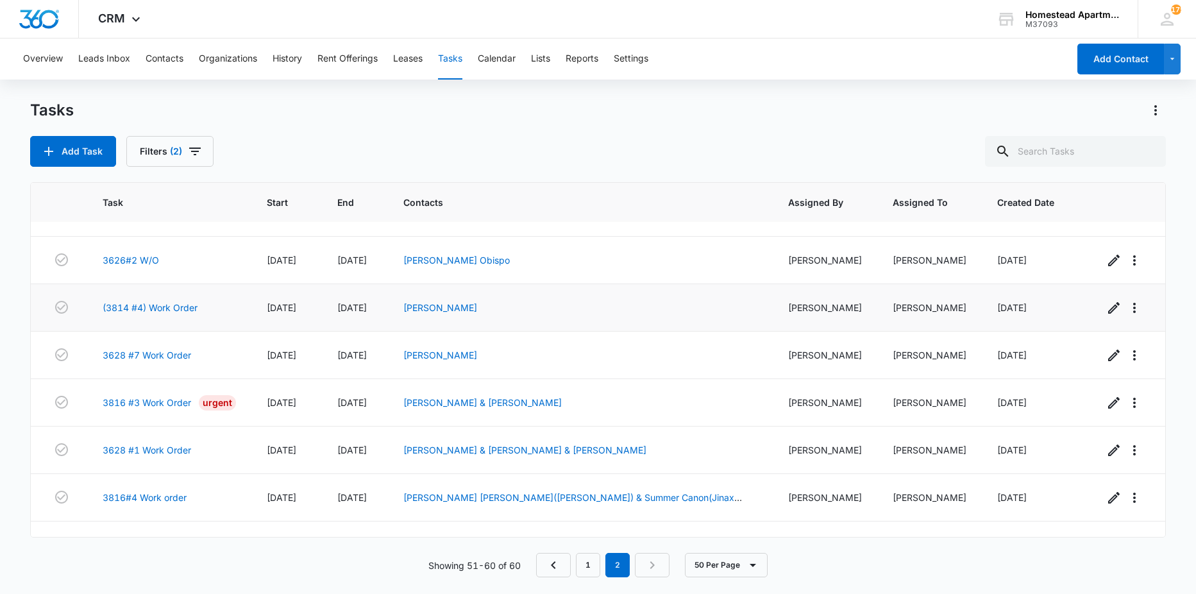
scroll to position [0, 0]
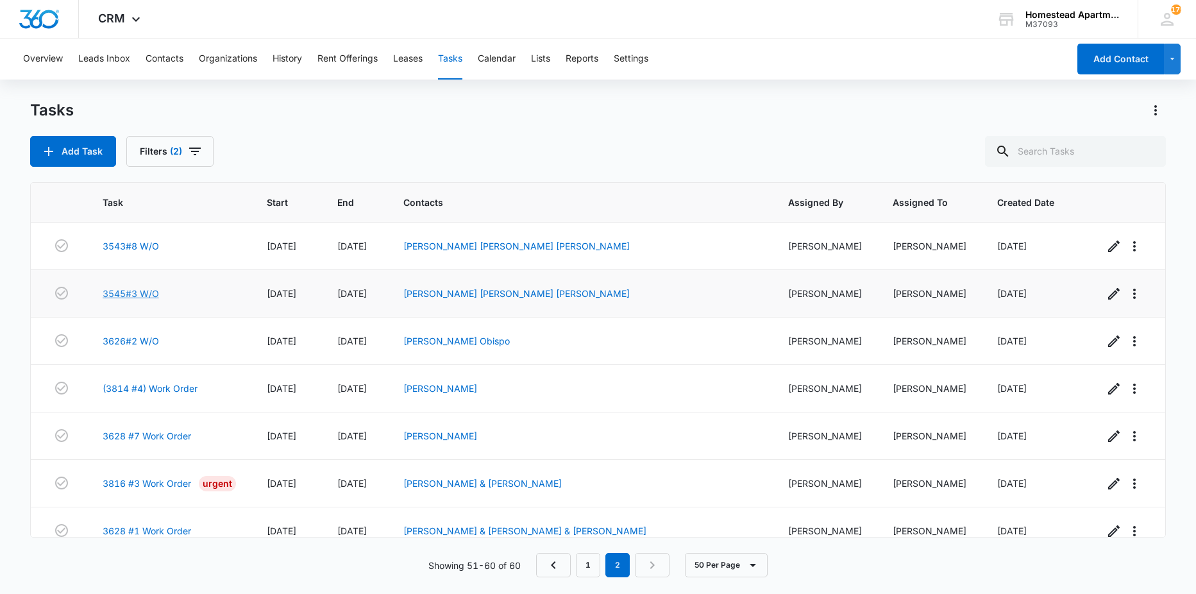
click at [146, 291] on link "3545#3 W/O" at bounding box center [131, 293] width 56 height 13
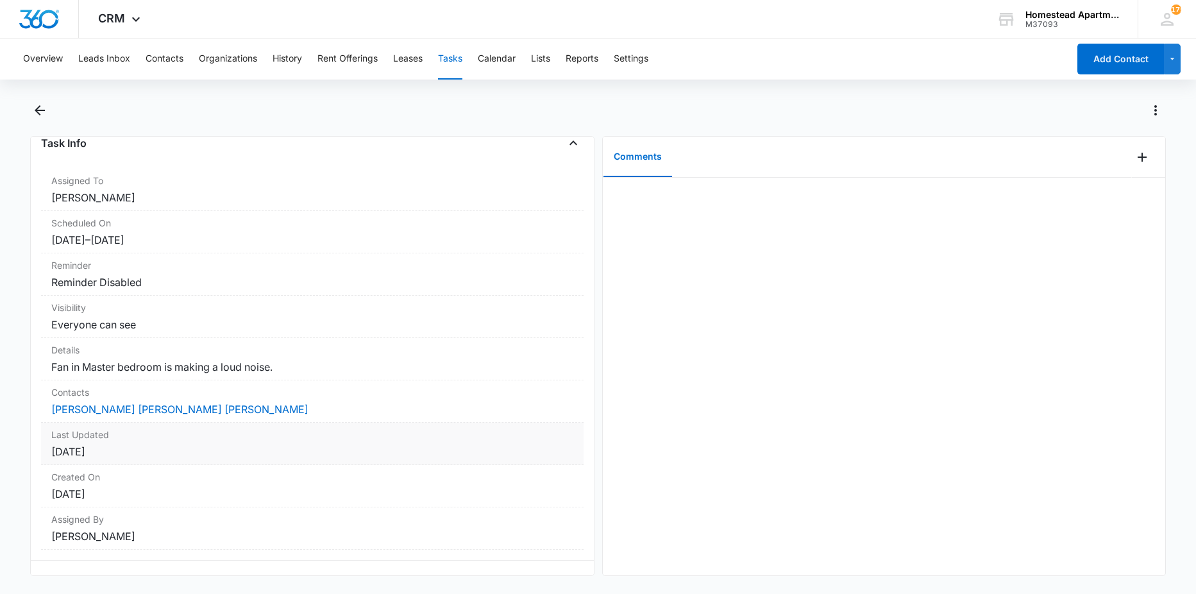
scroll to position [94, 0]
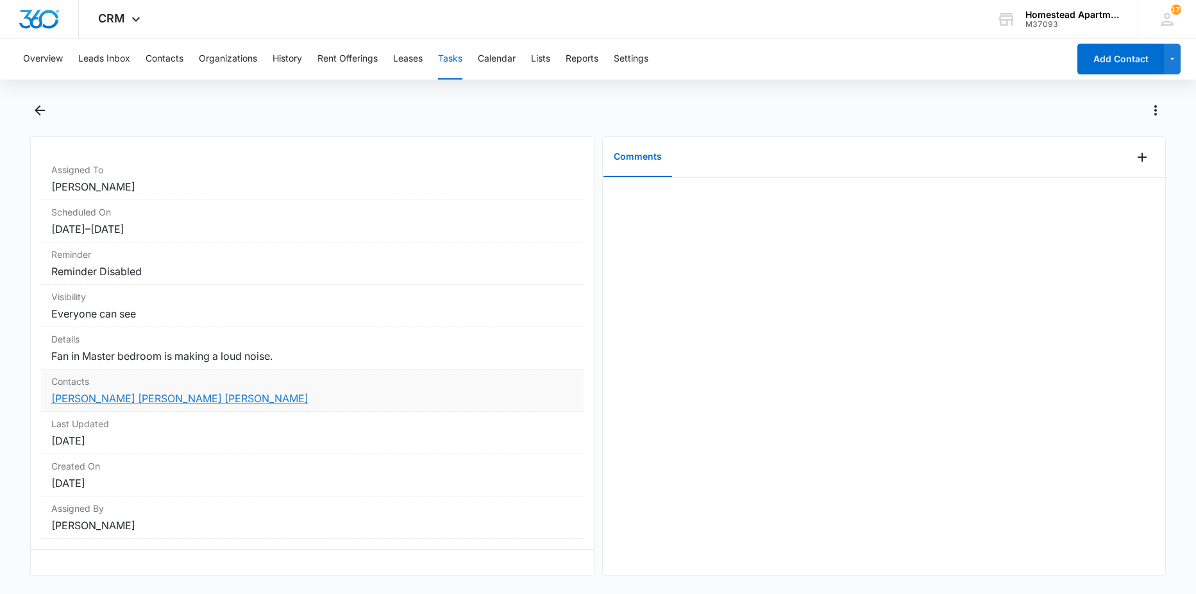
click at [122, 392] on link "[PERSON_NAME] [PERSON_NAME] [PERSON_NAME]" at bounding box center [179, 398] width 257 height 13
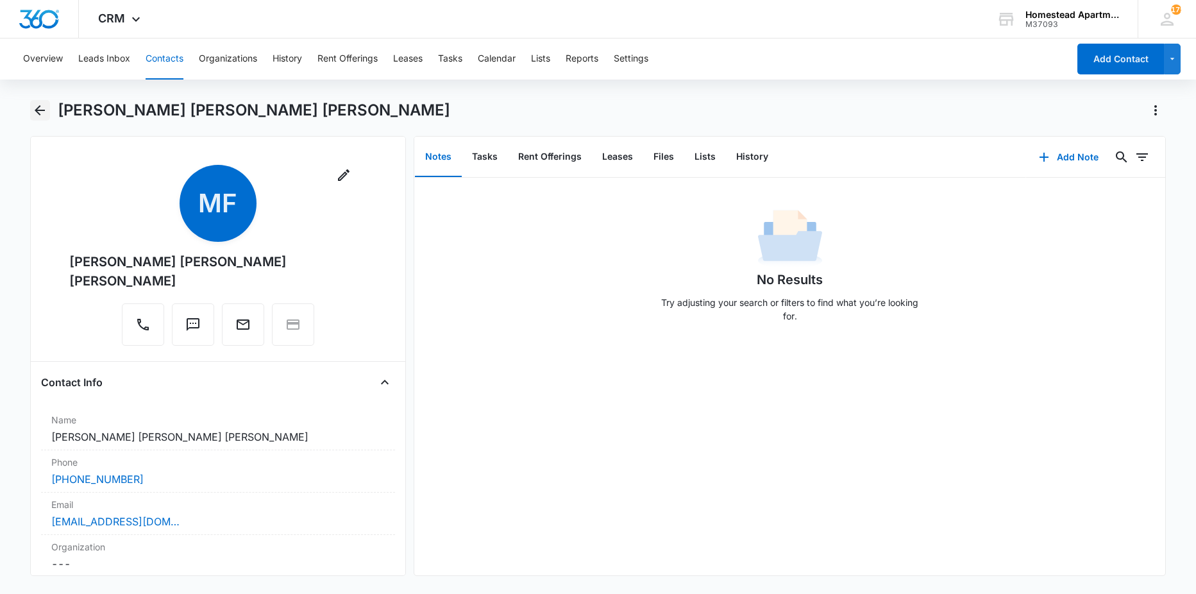
click at [38, 106] on icon "Back" at bounding box center [39, 110] width 15 height 15
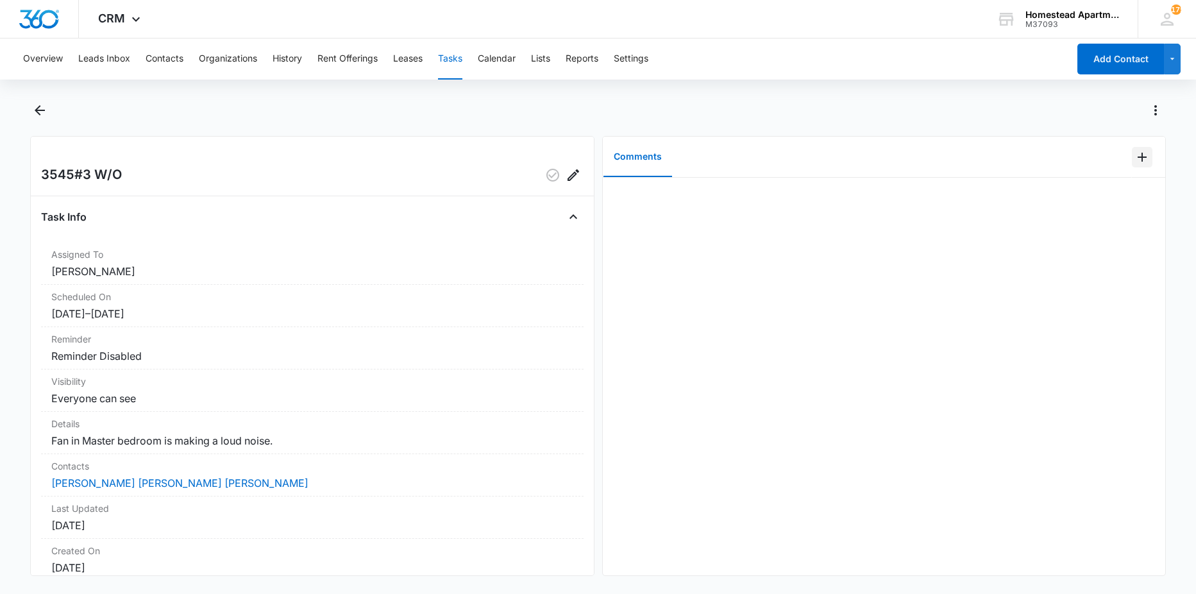
click at [1137, 161] on icon "Add Comment" at bounding box center [1141, 156] width 15 height 15
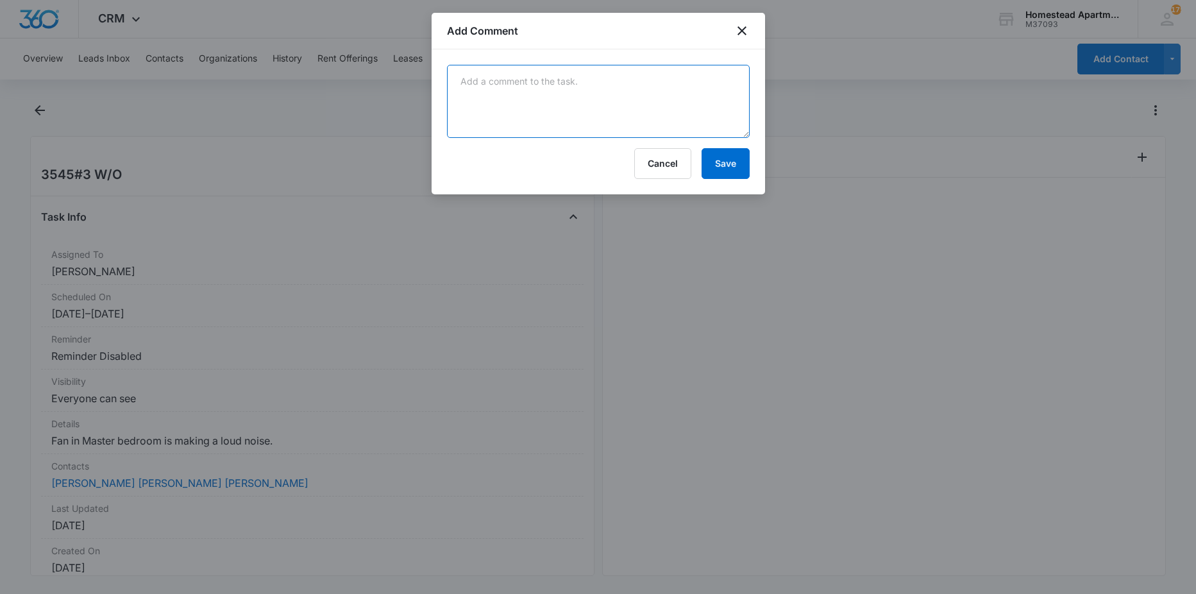
click at [701, 108] on textarea at bounding box center [598, 101] width 303 height 73
type textarea "wrong unit"
click at [738, 158] on button "Save" at bounding box center [725, 163] width 48 height 31
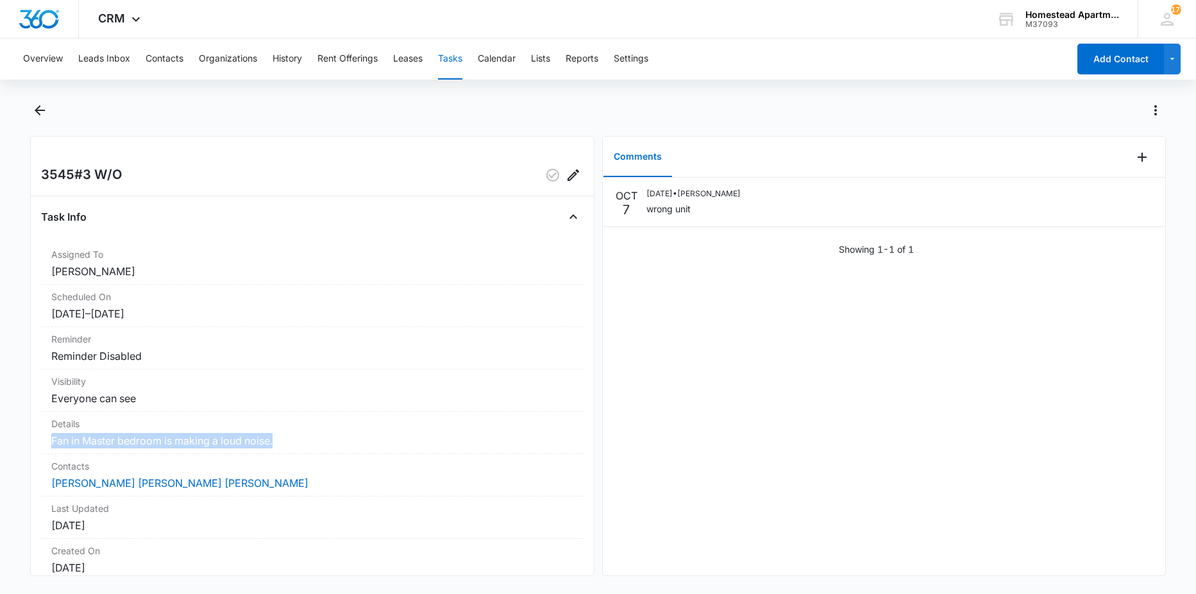
drag, startPoint x: 280, startPoint y: 442, endPoint x: 36, endPoint y: 446, distance: 243.7
click at [36, 446] on div "3545#3 W/O Task Info Assigned To Richard Delong Scheduled On 10/6/25 – 10/10/25…" at bounding box center [312, 356] width 564 height 440
drag, startPoint x: 36, startPoint y: 446, endPoint x: 106, endPoint y: 441, distance: 70.1
copy dd "Fan in Master bedroom is making a loud noise."
click at [542, 182] on button "button" at bounding box center [552, 175] width 21 height 21
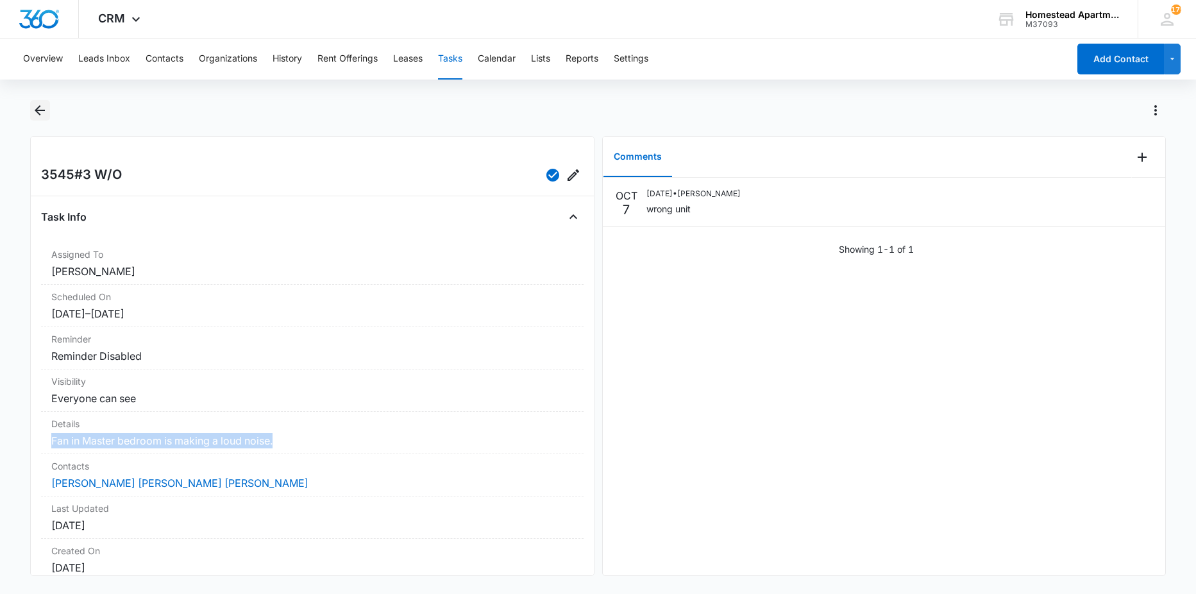
click at [42, 115] on icon "Back" at bounding box center [39, 110] width 15 height 15
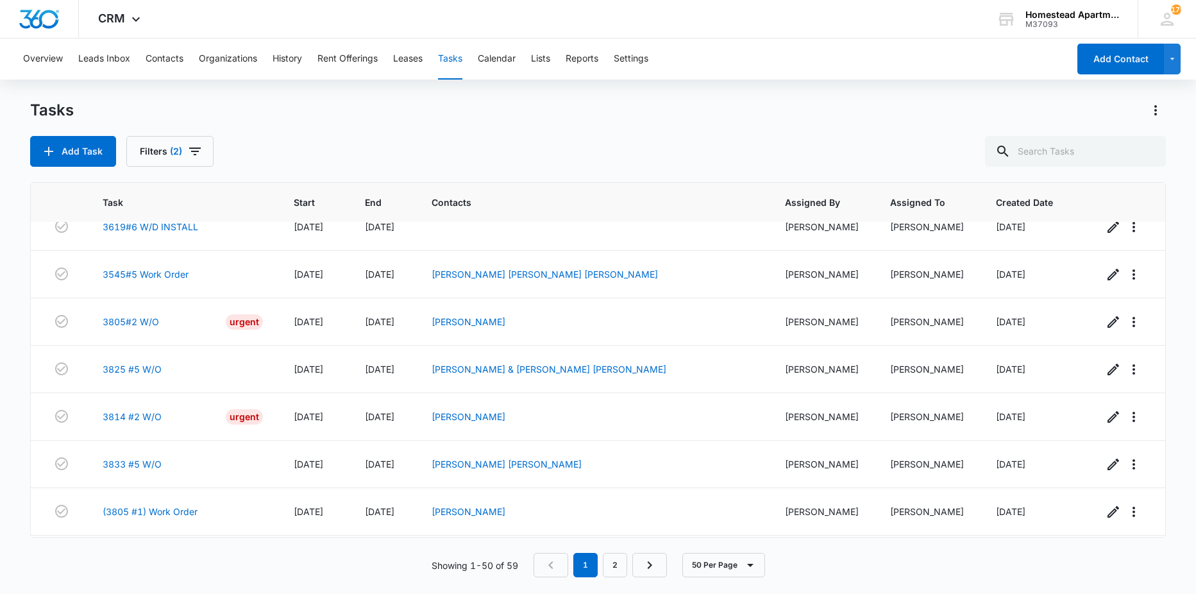
scroll to position [1090, 0]
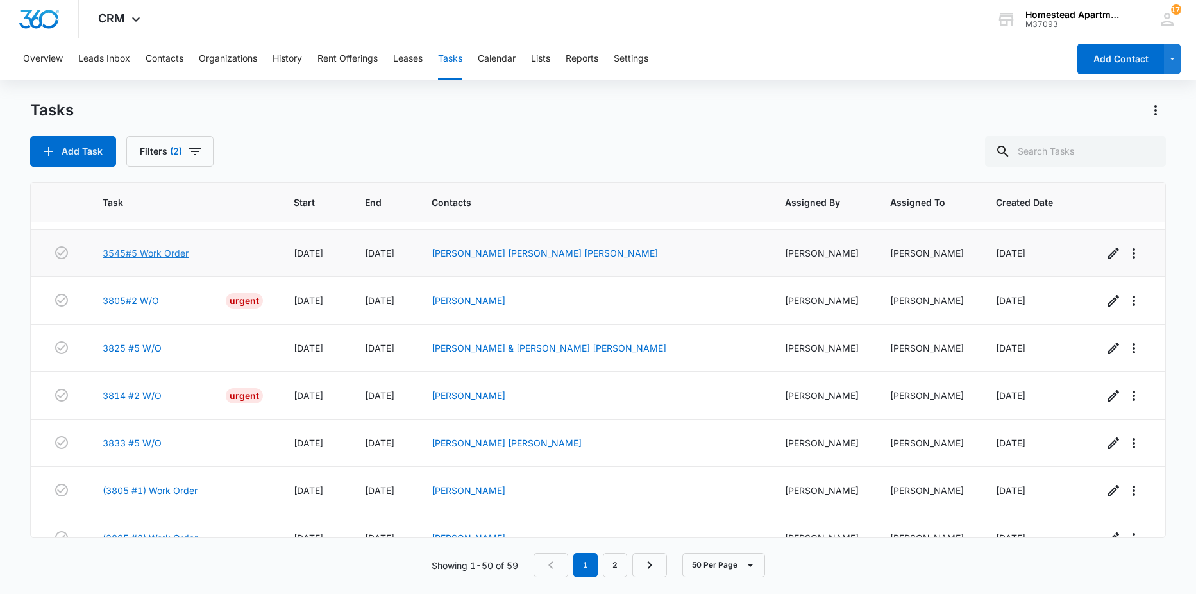
click at [174, 258] on link "3545#5 Work Order" at bounding box center [146, 252] width 86 height 13
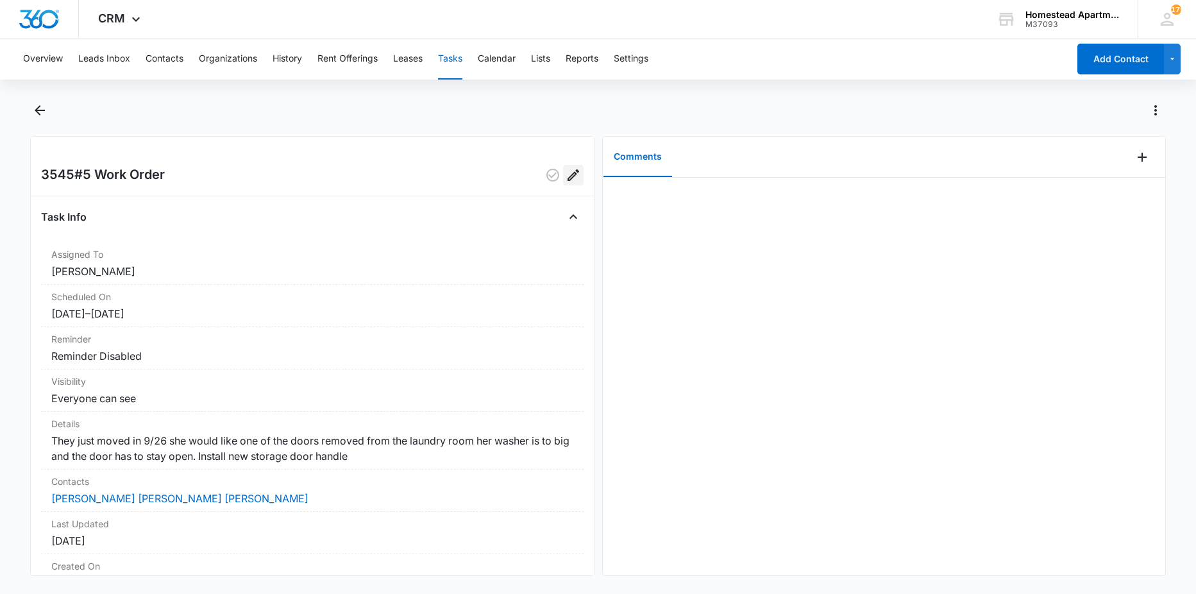
click at [573, 174] on button "Edit" at bounding box center [573, 175] width 21 height 21
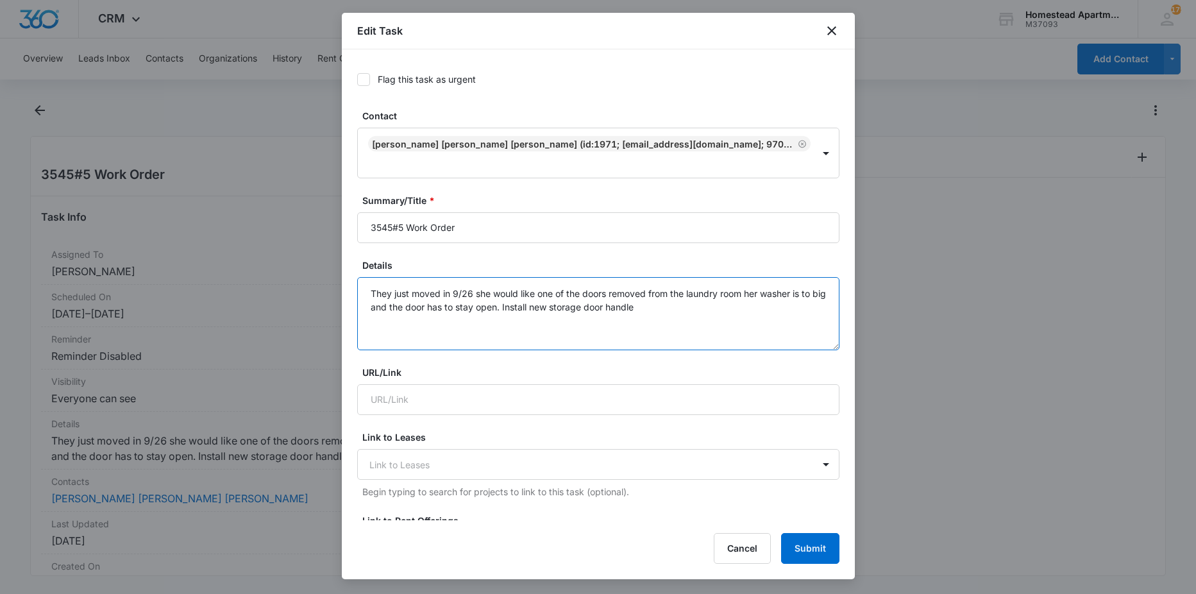
drag, startPoint x: 514, startPoint y: 288, endPoint x: 529, endPoint y: 290, distance: 15.0
click at [515, 288] on textarea "They just moved in 9/26 she would like one of the doors removed from the laundr…" at bounding box center [598, 313] width 482 height 73
click at [506, 304] on textarea "They just moved in 9/26 she would like one of the doors removed from the laundr…" at bounding box center [598, 313] width 482 height 73
paste textarea "Fan in Master bedroom is making a loud noise."
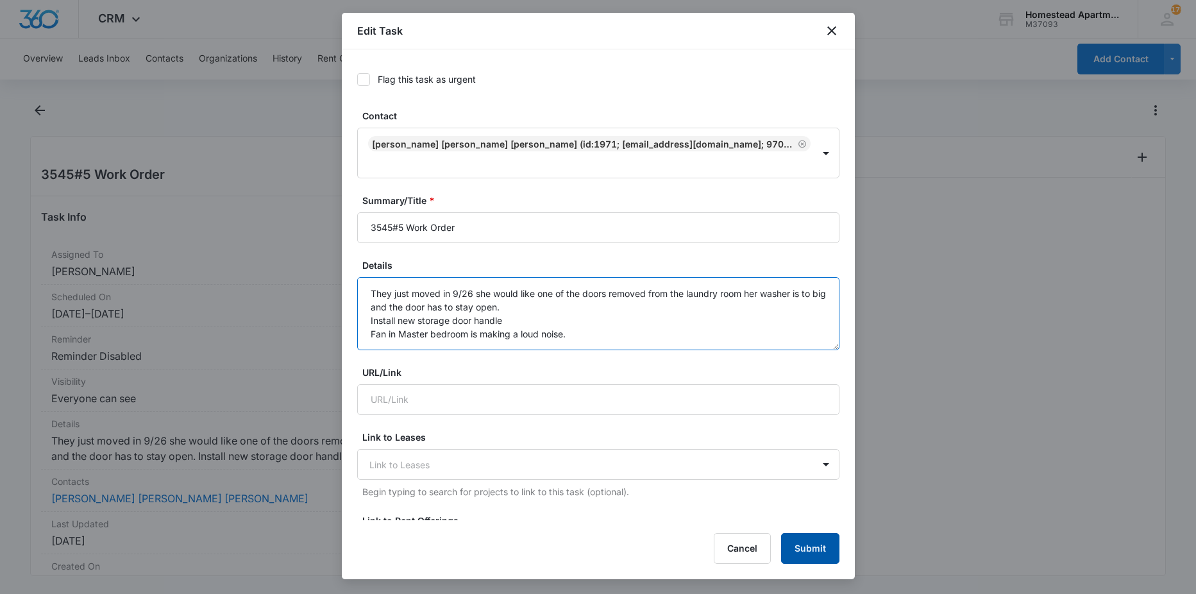
type textarea "They just moved in 9/26 she would like one of the doors removed from the laundr…"
click at [814, 542] on button "Submit" at bounding box center [810, 548] width 58 height 31
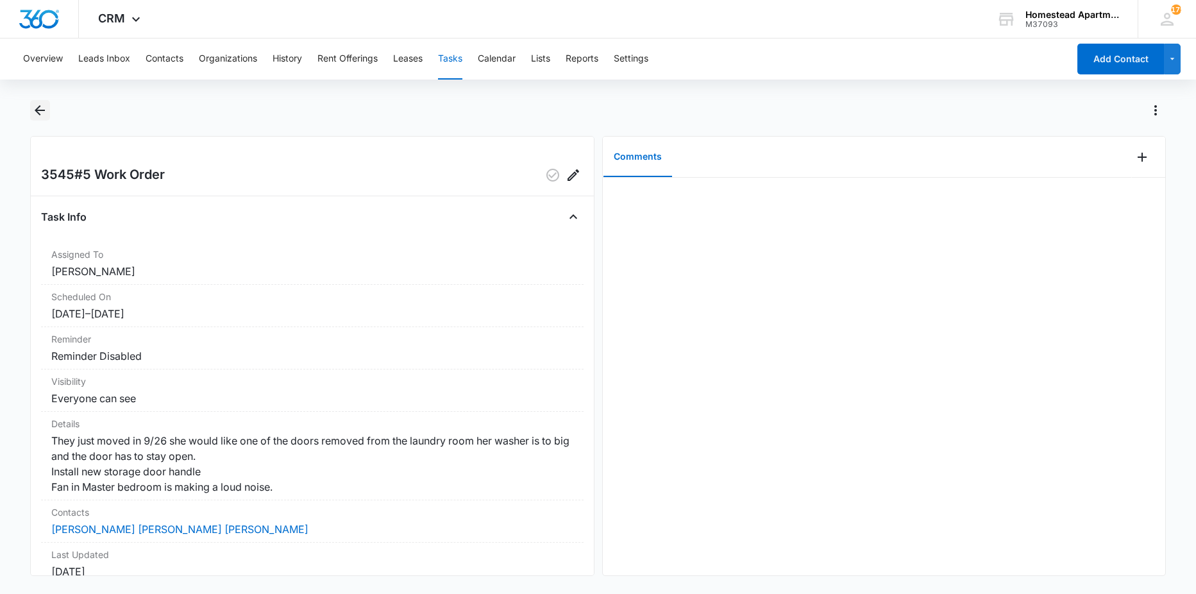
click at [46, 112] on icon "Back" at bounding box center [39, 110] width 15 height 15
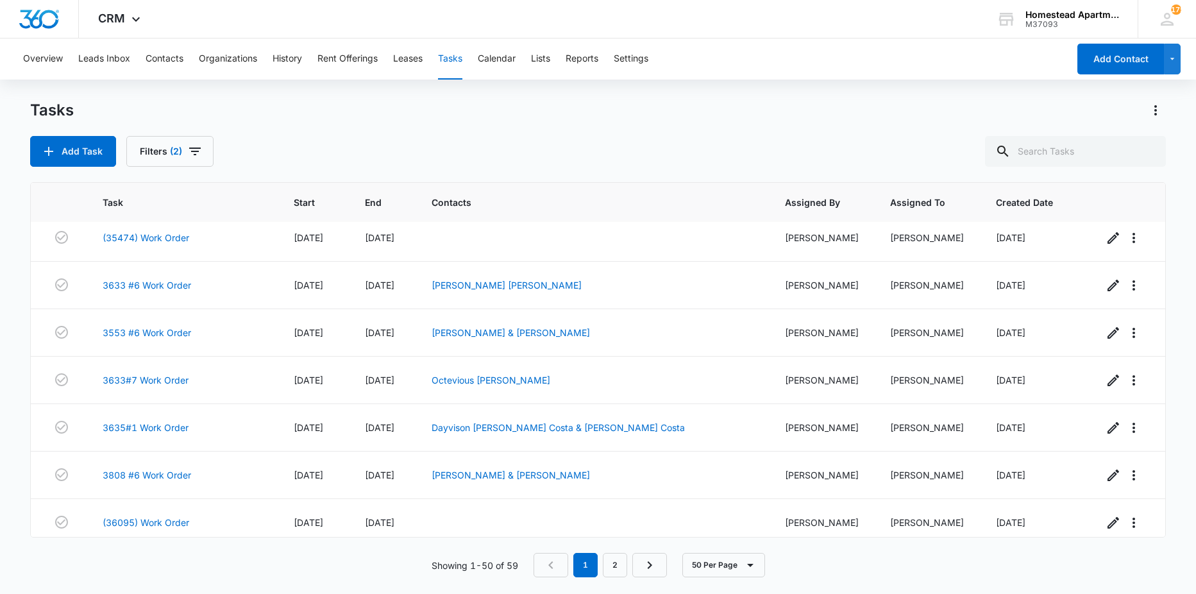
scroll to position [385, 0]
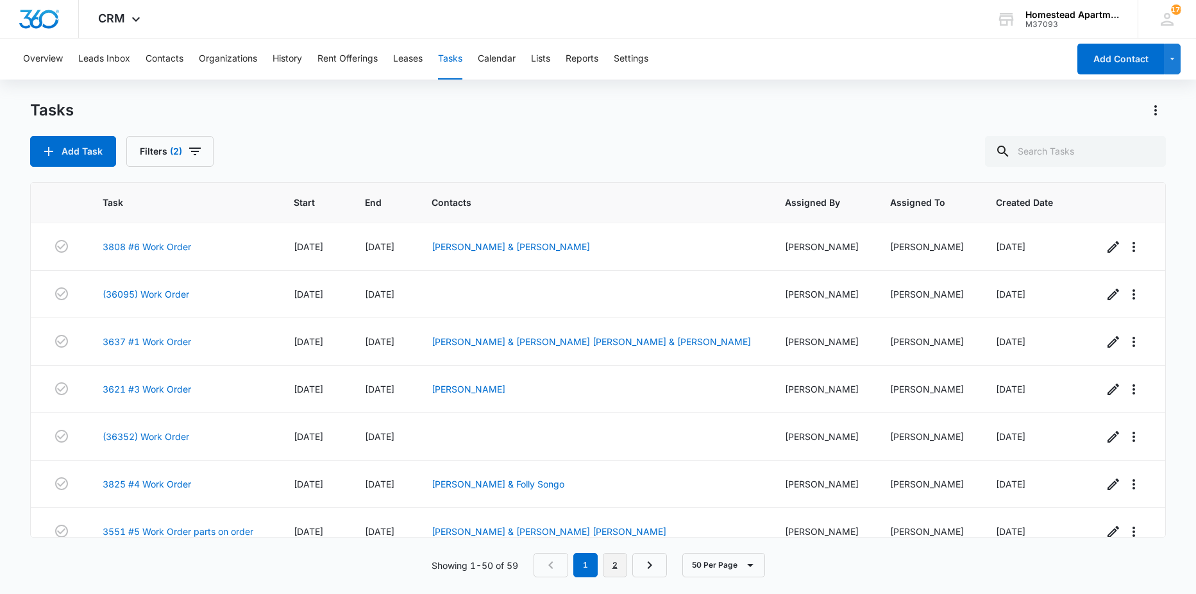
click at [620, 566] on link "2" at bounding box center [615, 565] width 24 height 24
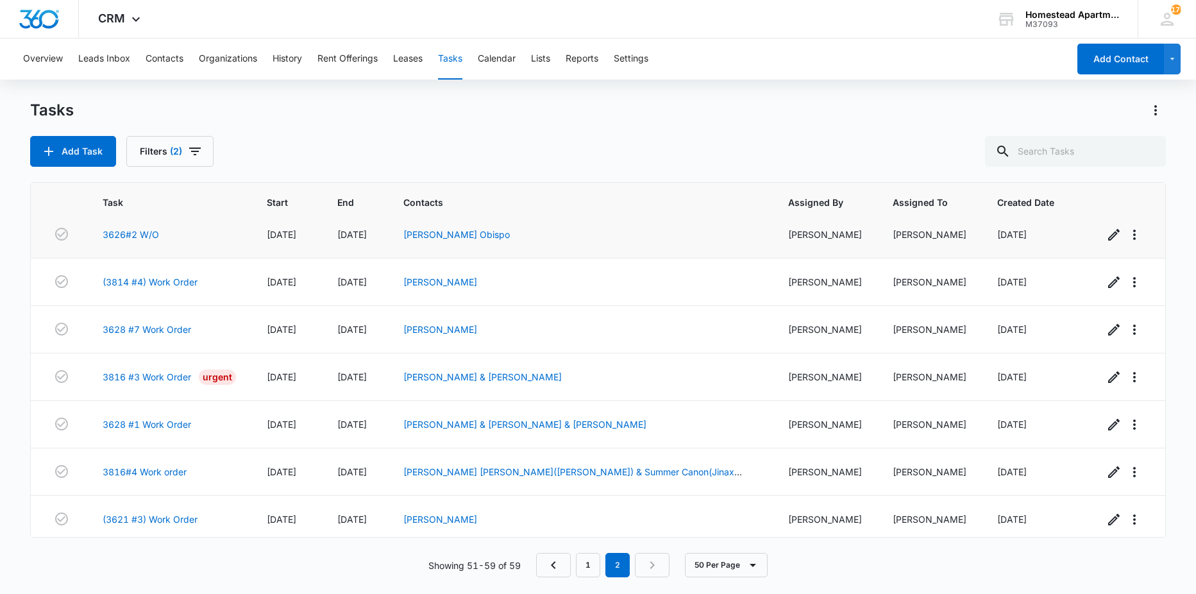
scroll to position [0, 0]
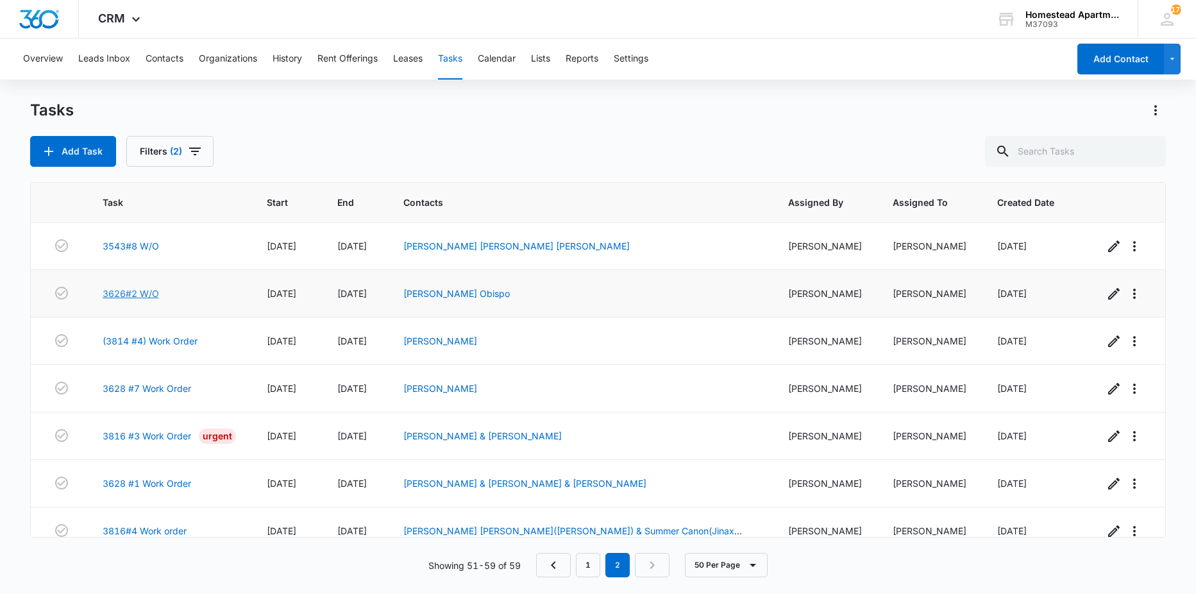
click at [135, 294] on link "3626#2 W/O" at bounding box center [131, 293] width 56 height 13
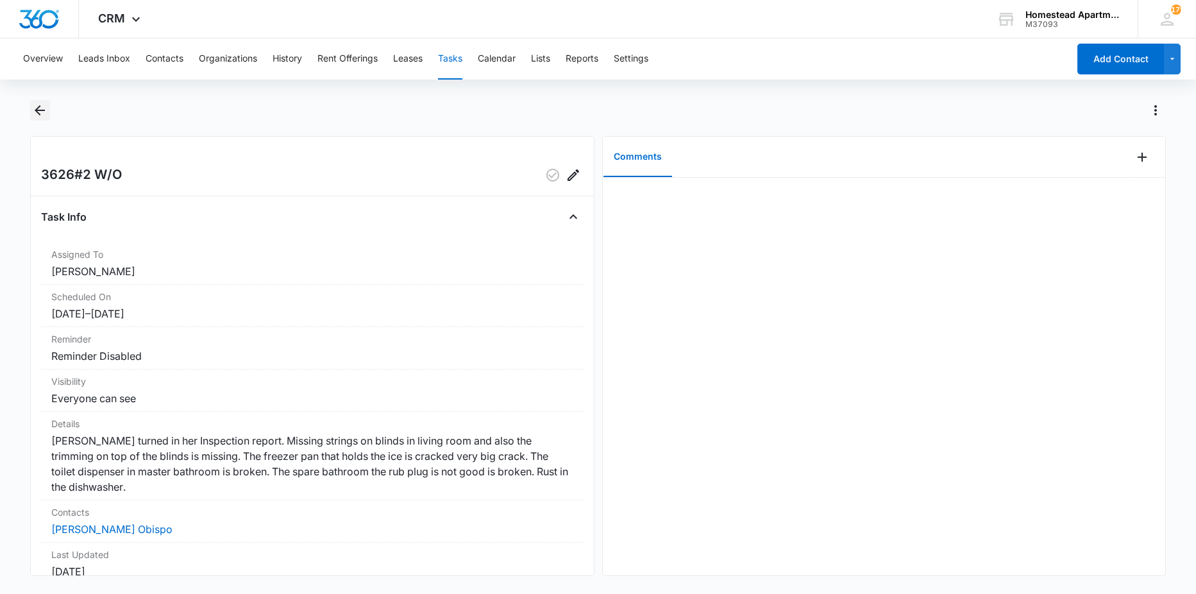
click at [35, 107] on icon "Back" at bounding box center [39, 110] width 15 height 15
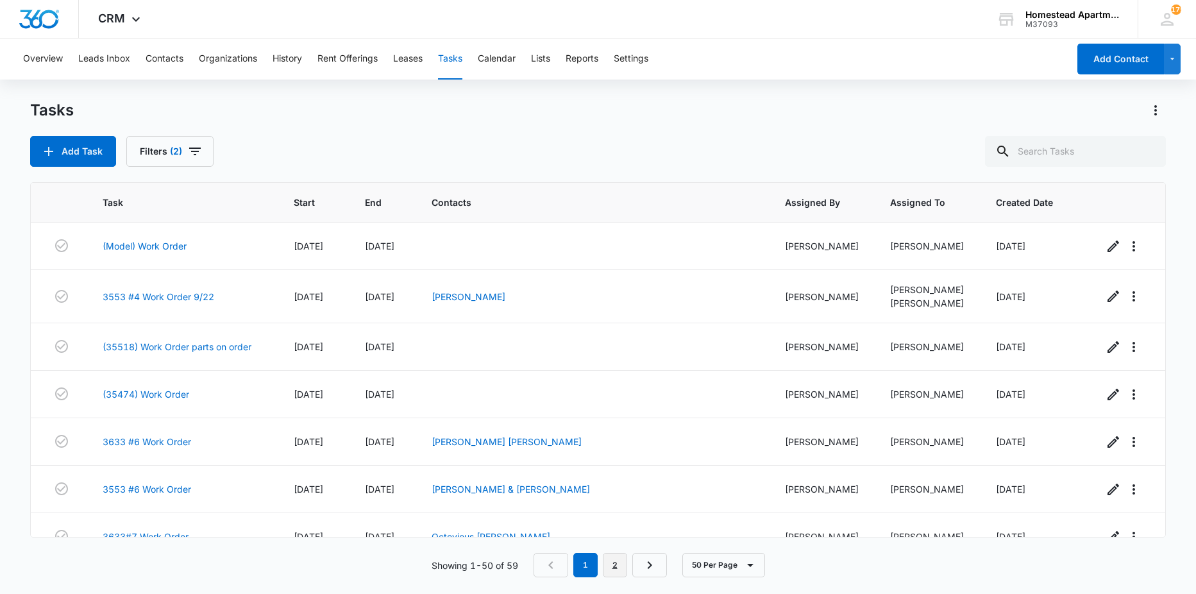
click at [607, 557] on link "2" at bounding box center [615, 565] width 24 height 24
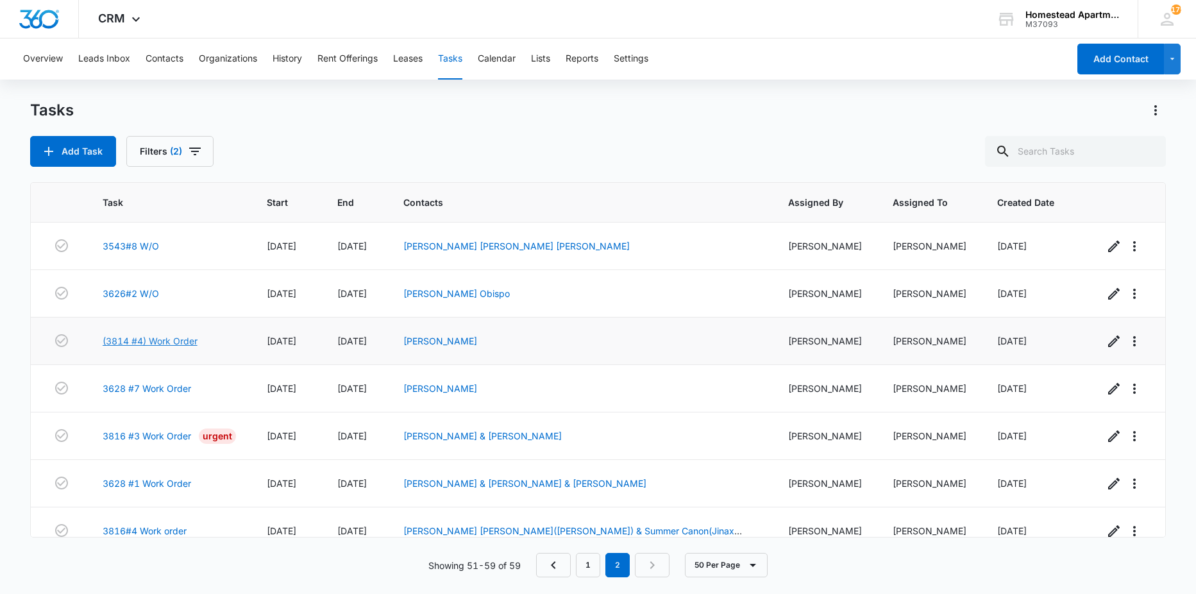
click at [145, 340] on link "(3814 #4) Work Order" at bounding box center [150, 340] width 95 height 13
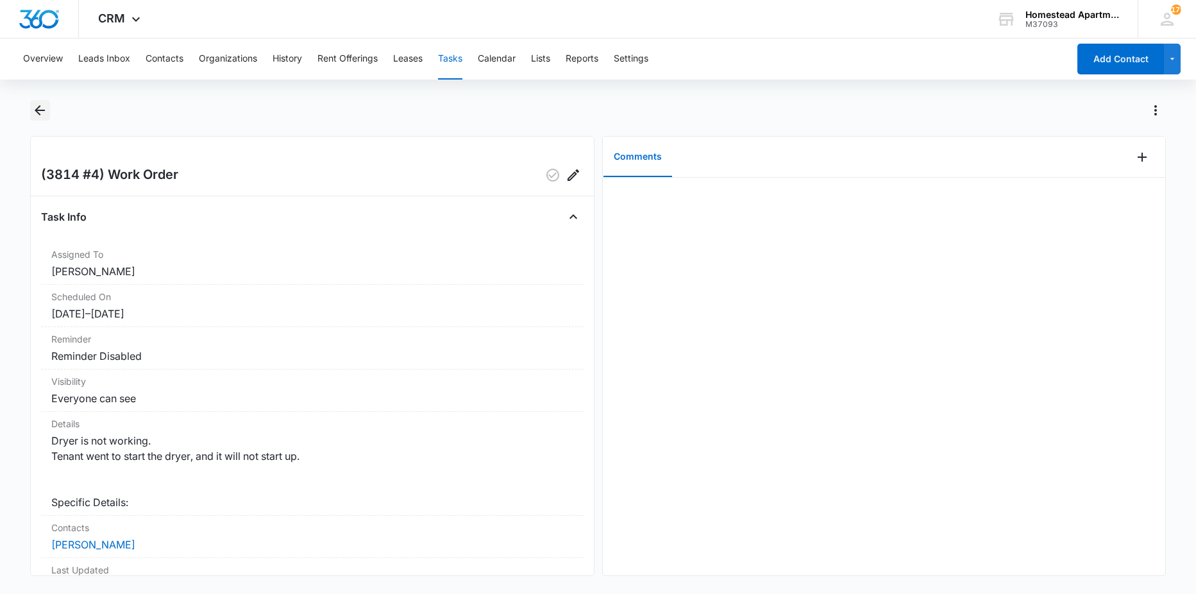
click at [35, 112] on icon "Back" at bounding box center [39, 110] width 15 height 15
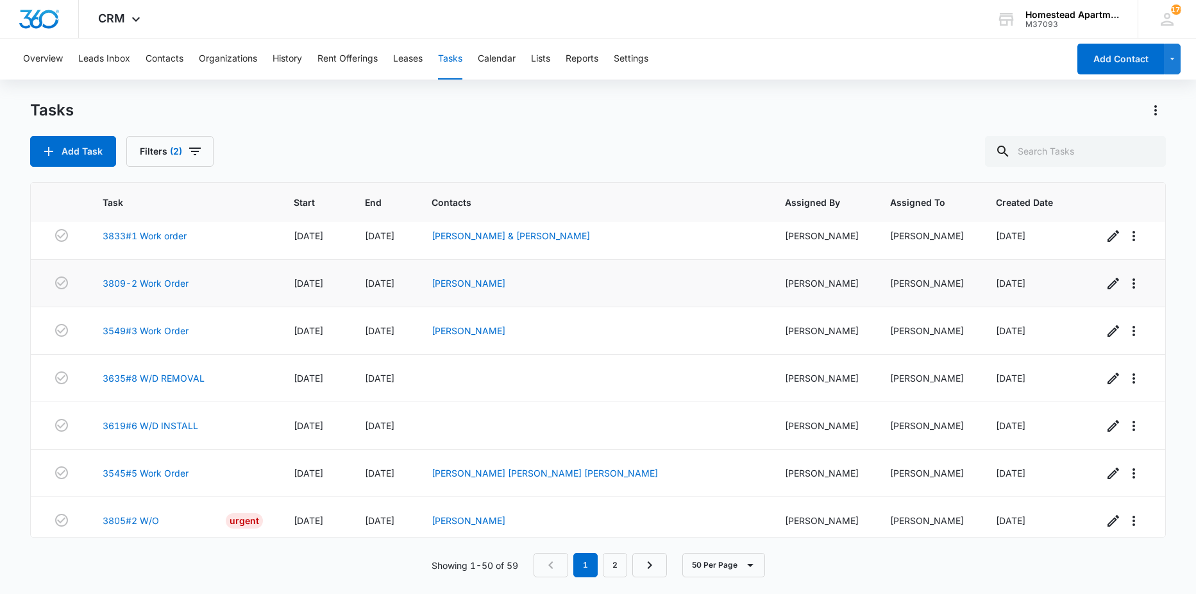
scroll to position [1218, 0]
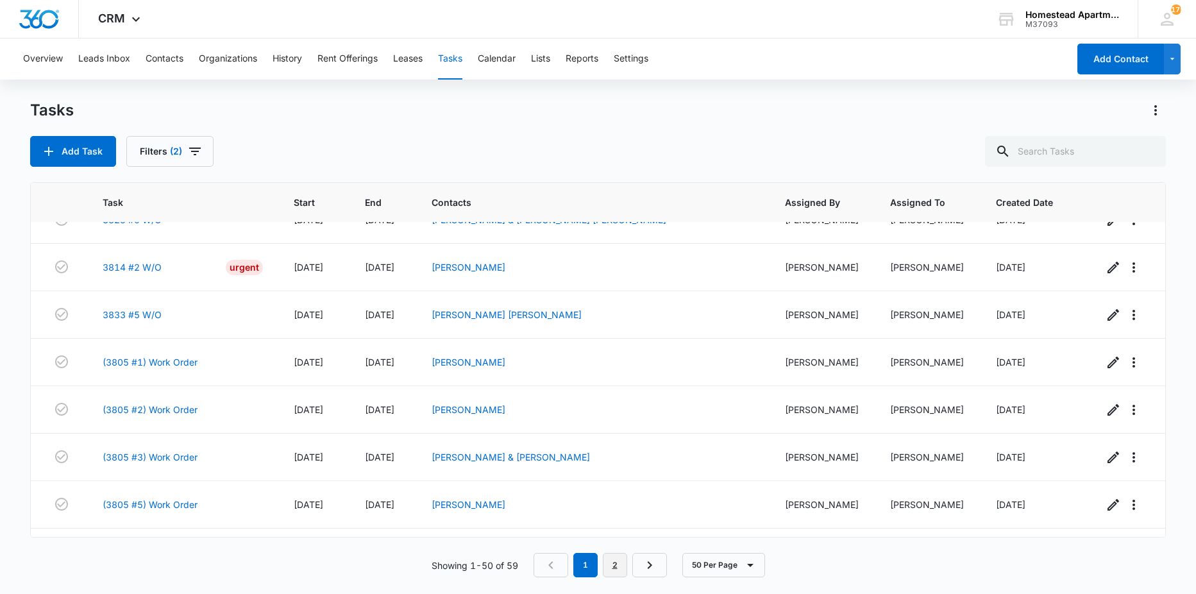
click at [603, 562] on link "2" at bounding box center [615, 565] width 24 height 24
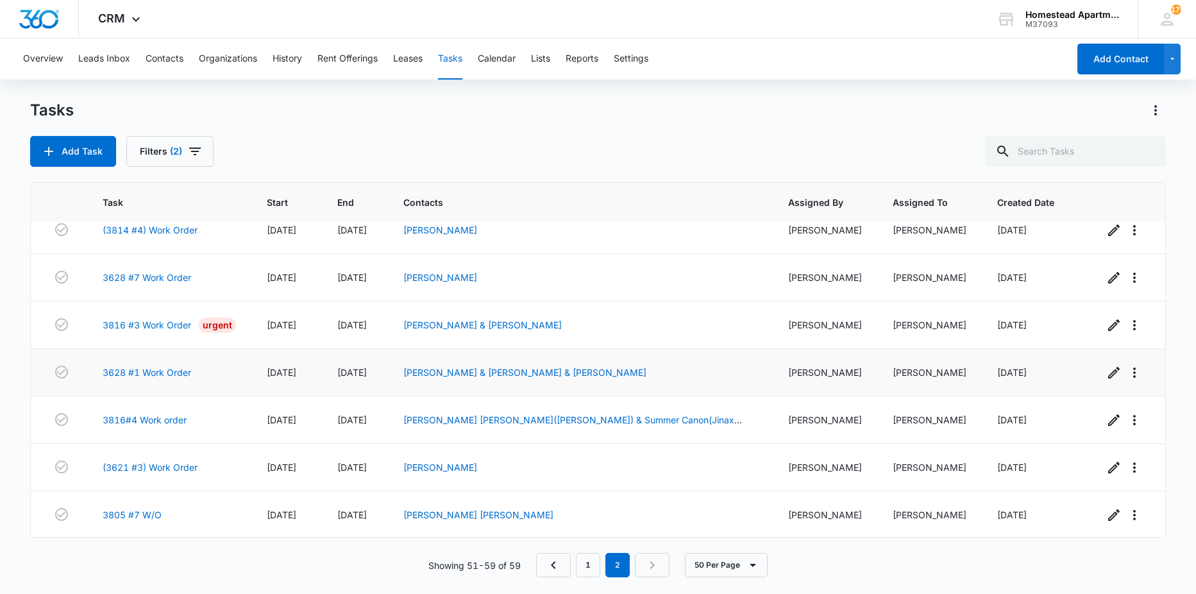
scroll to position [112, 0]
click at [154, 278] on link "3628 #7 Work Order" at bounding box center [147, 275] width 88 height 13
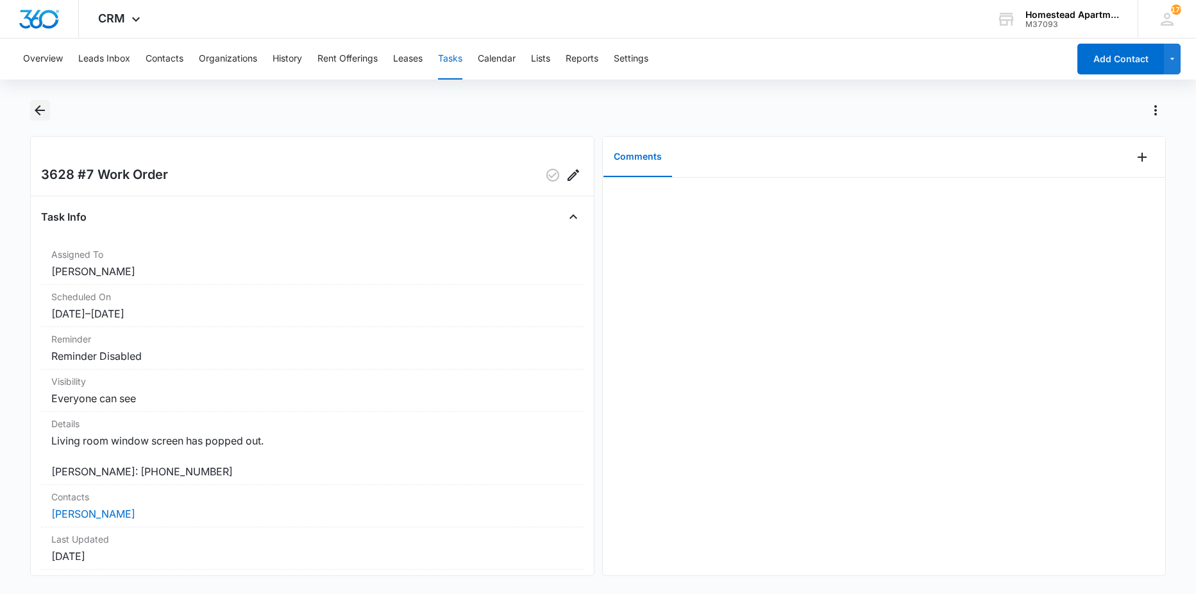
click at [44, 106] on icon "Back" at bounding box center [39, 110] width 15 height 15
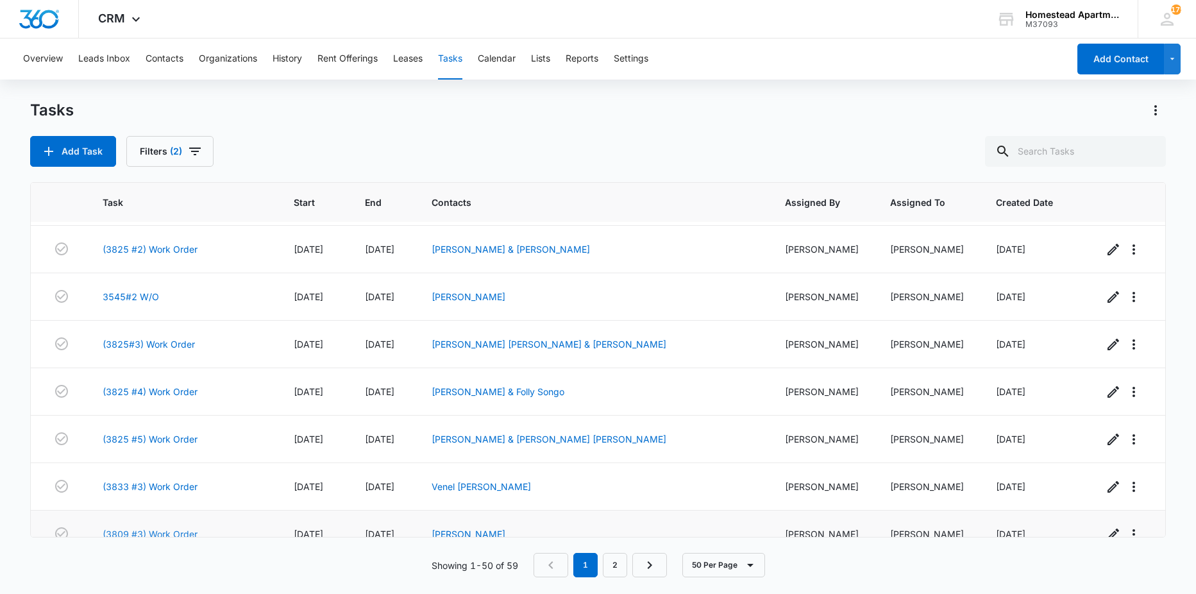
scroll to position [2063, 0]
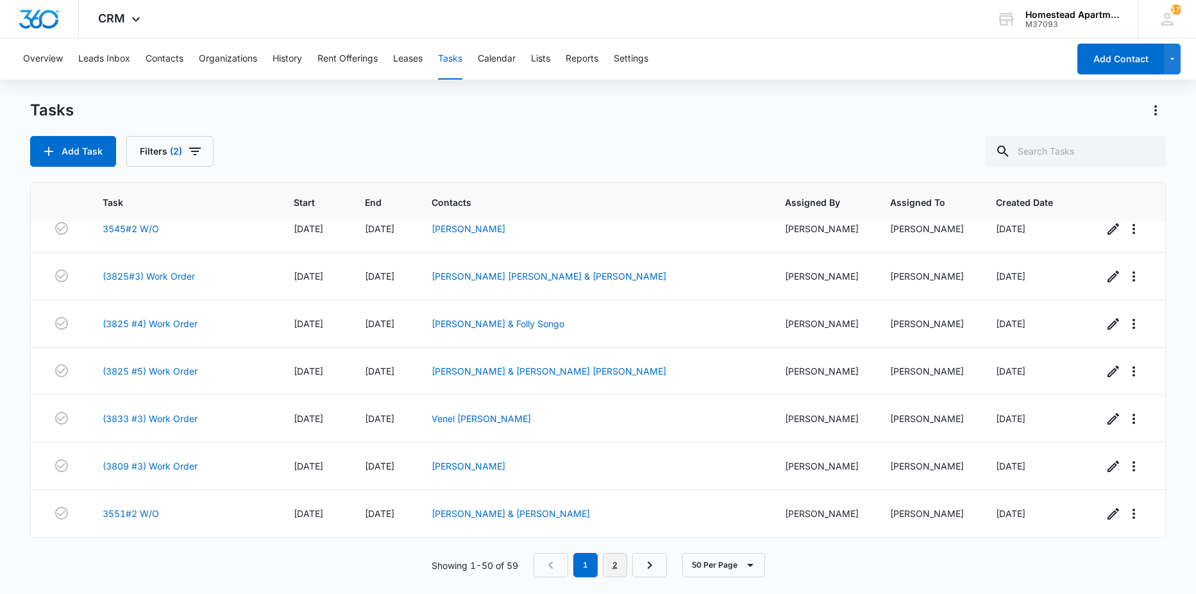
click at [617, 565] on link "2" at bounding box center [615, 565] width 24 height 24
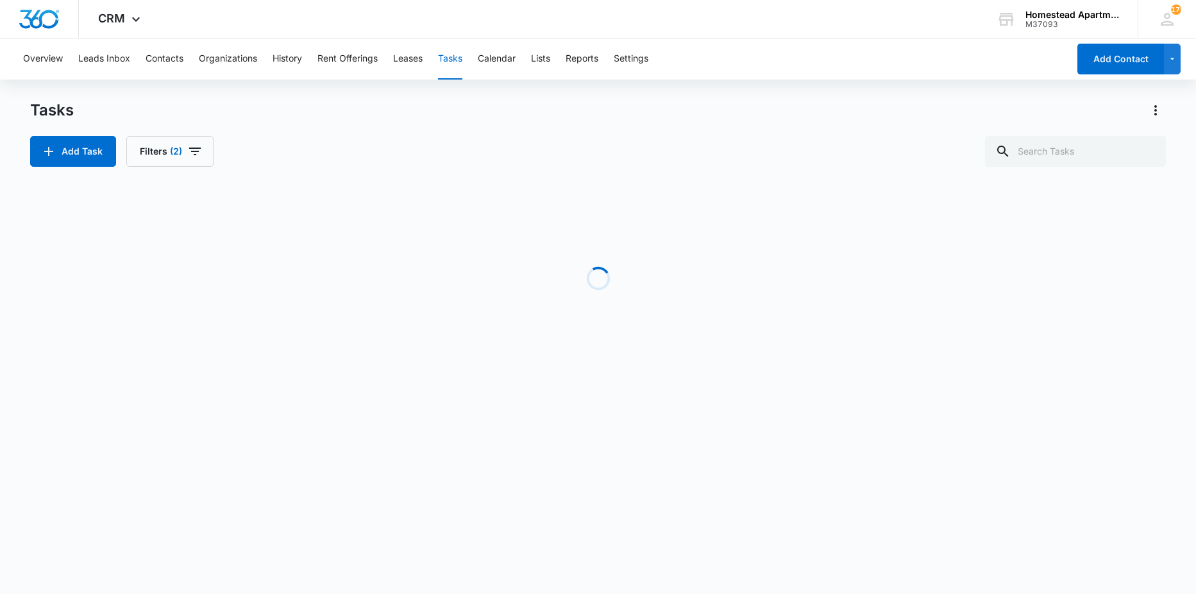
scroll to position [112, 0]
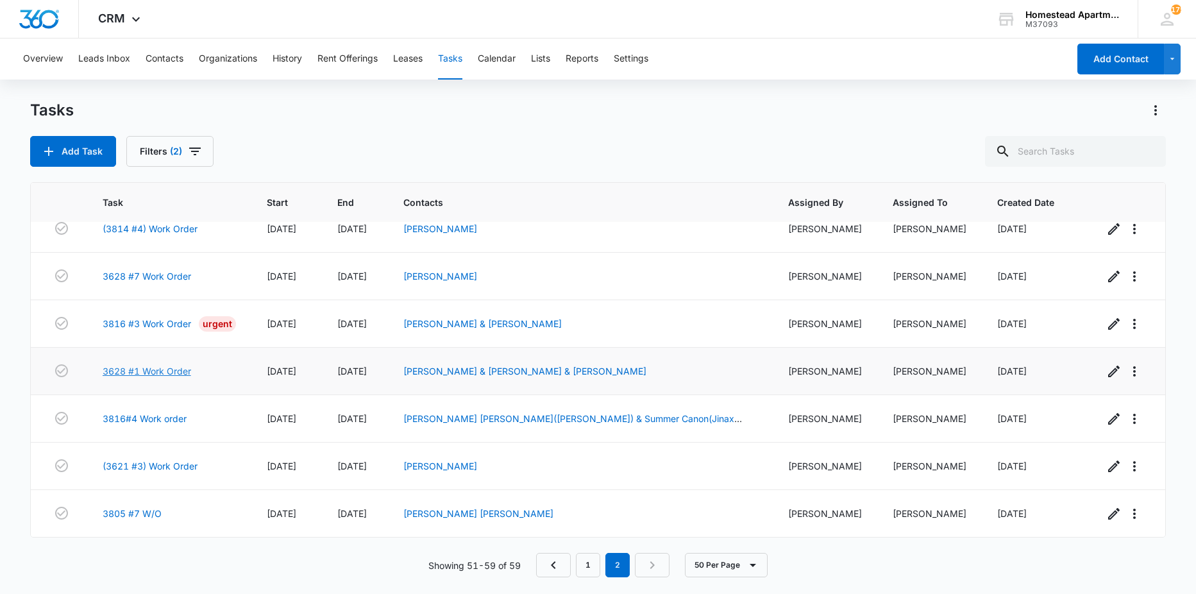
click at [167, 375] on link "3628 #1 Work Order" at bounding box center [147, 370] width 88 height 13
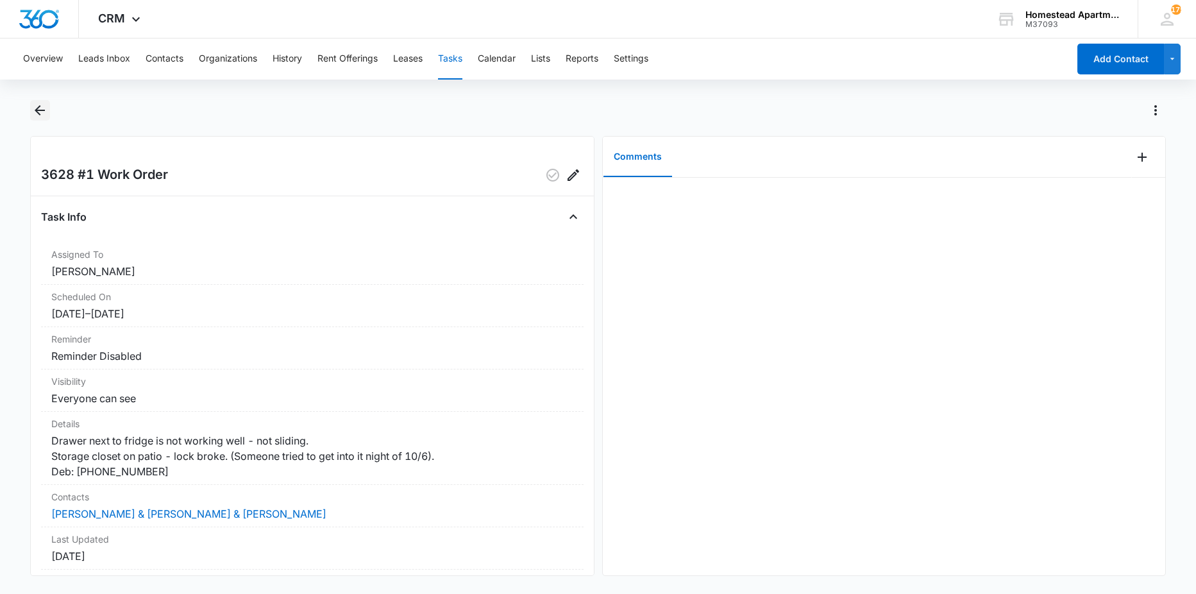
click at [33, 112] on icon "Back" at bounding box center [39, 110] width 15 height 15
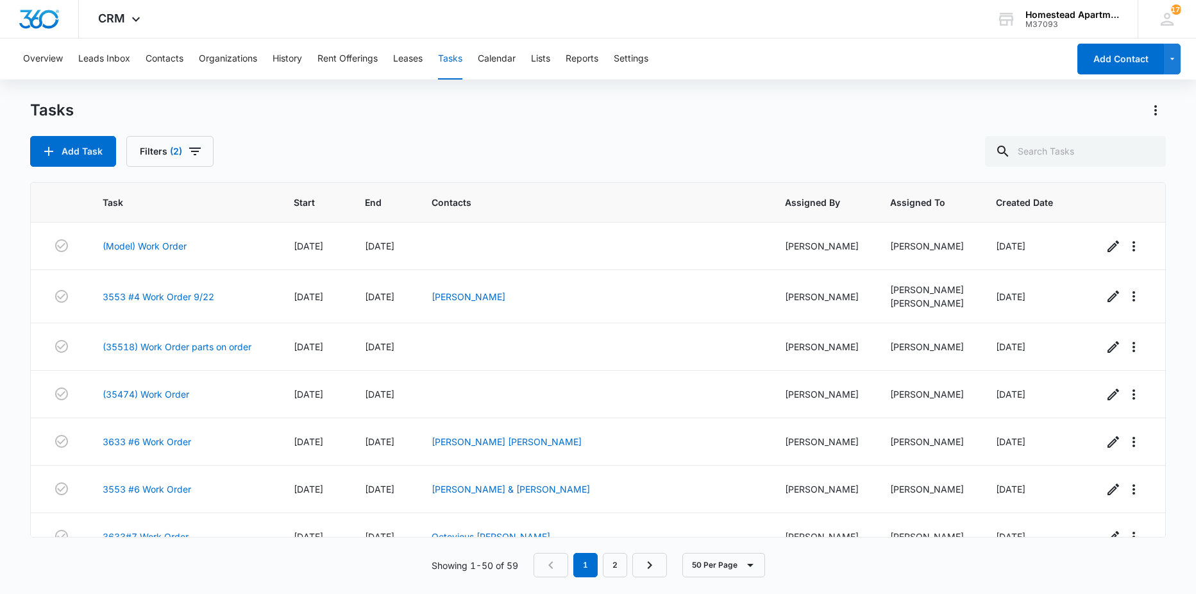
scroll to position [449, 0]
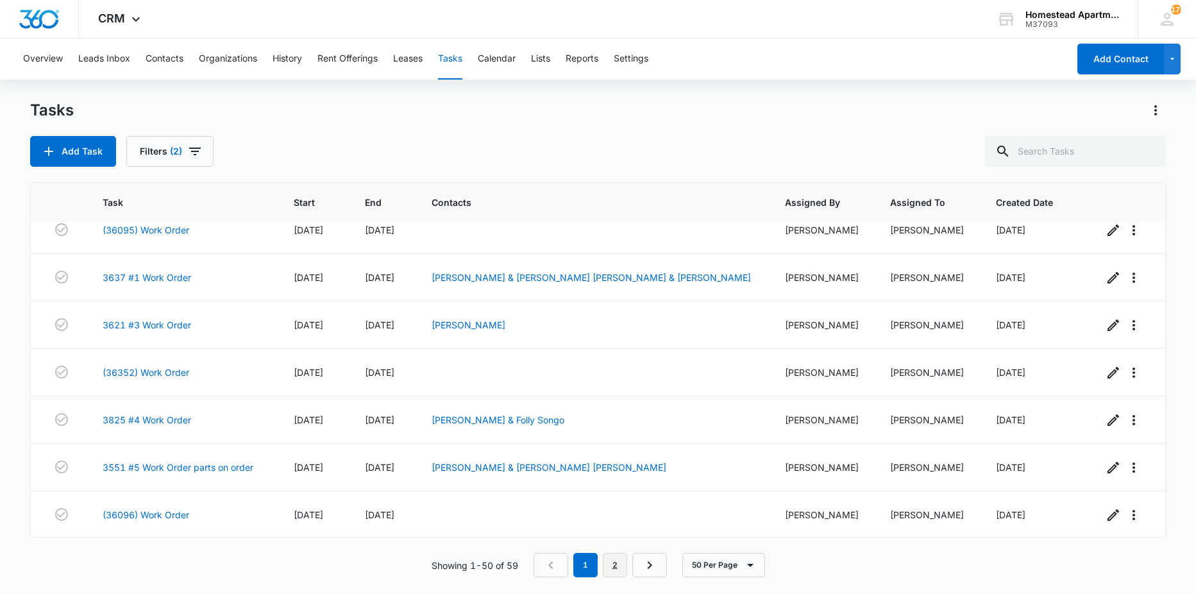
click at [620, 554] on link "2" at bounding box center [615, 565] width 24 height 24
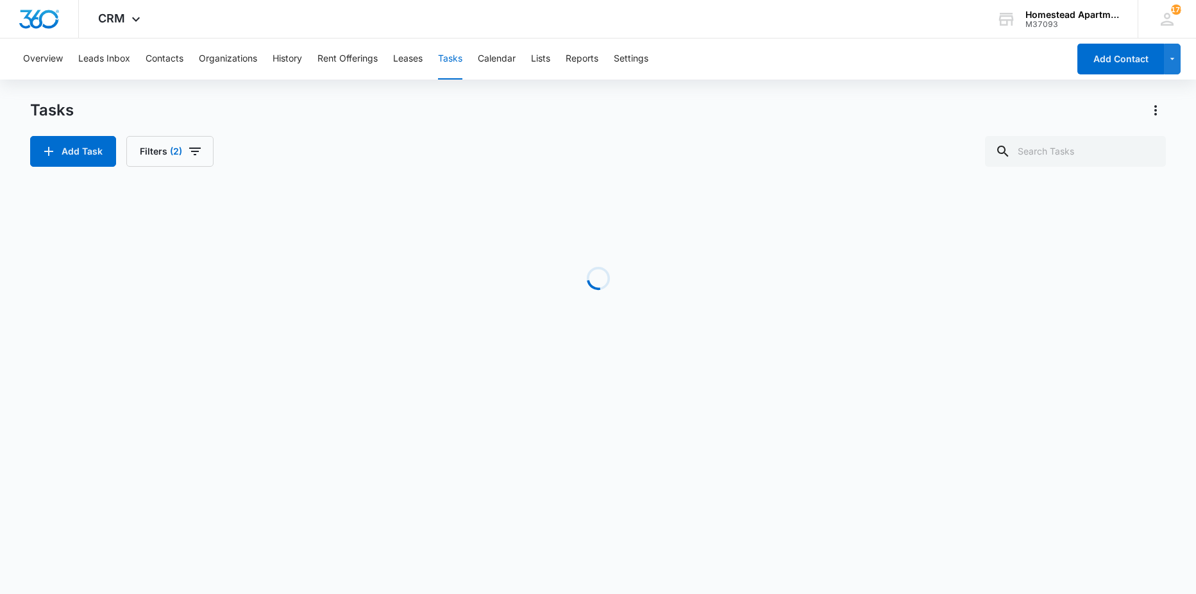
scroll to position [112, 0]
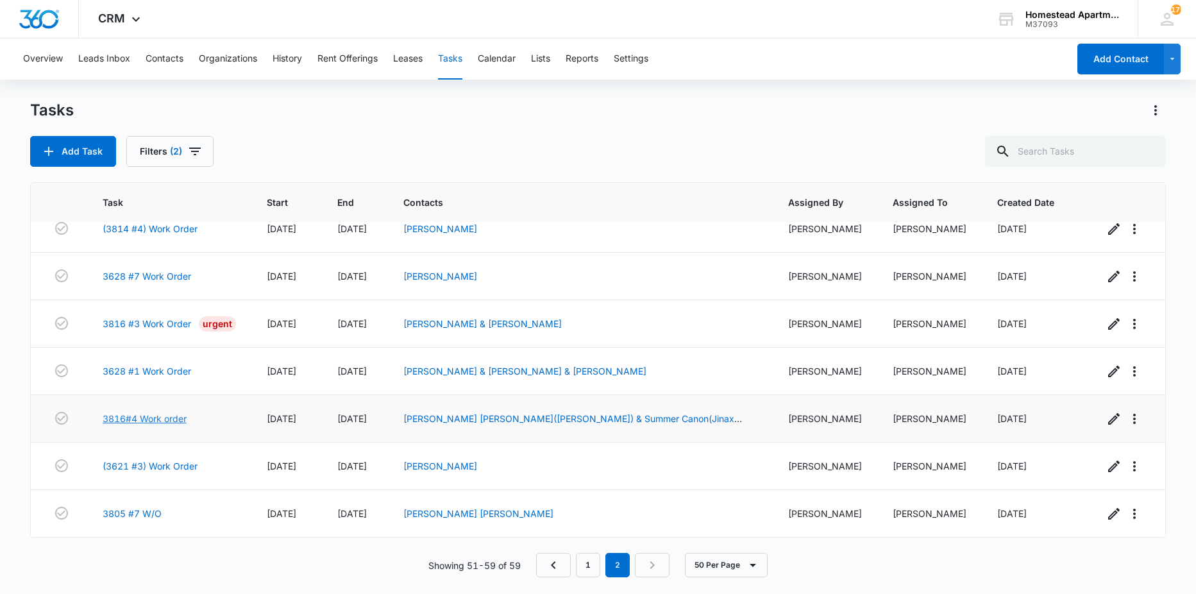
click at [153, 417] on link "3816#4 Work order" at bounding box center [145, 418] width 84 height 13
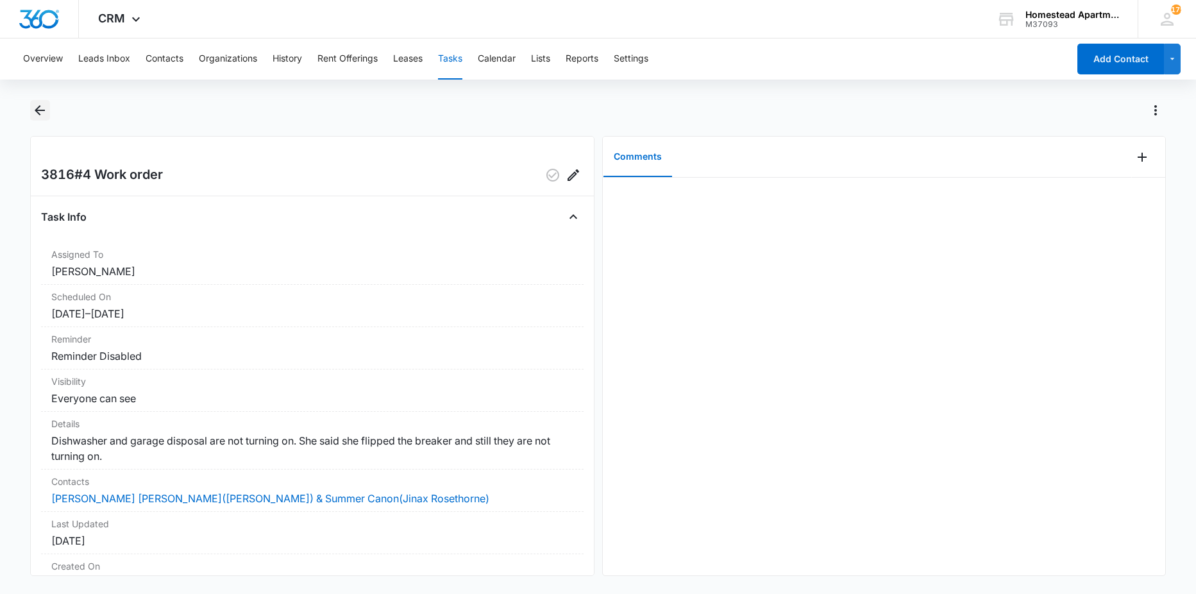
click at [37, 109] on icon "Back" at bounding box center [40, 110] width 10 height 10
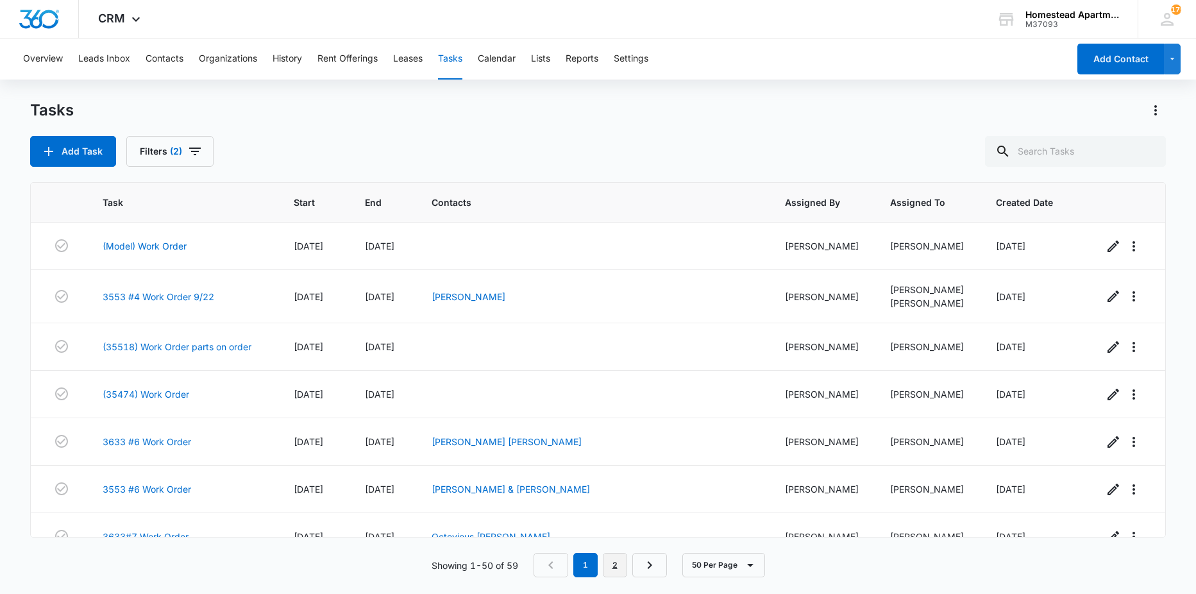
click at [611, 566] on link "2" at bounding box center [615, 565] width 24 height 24
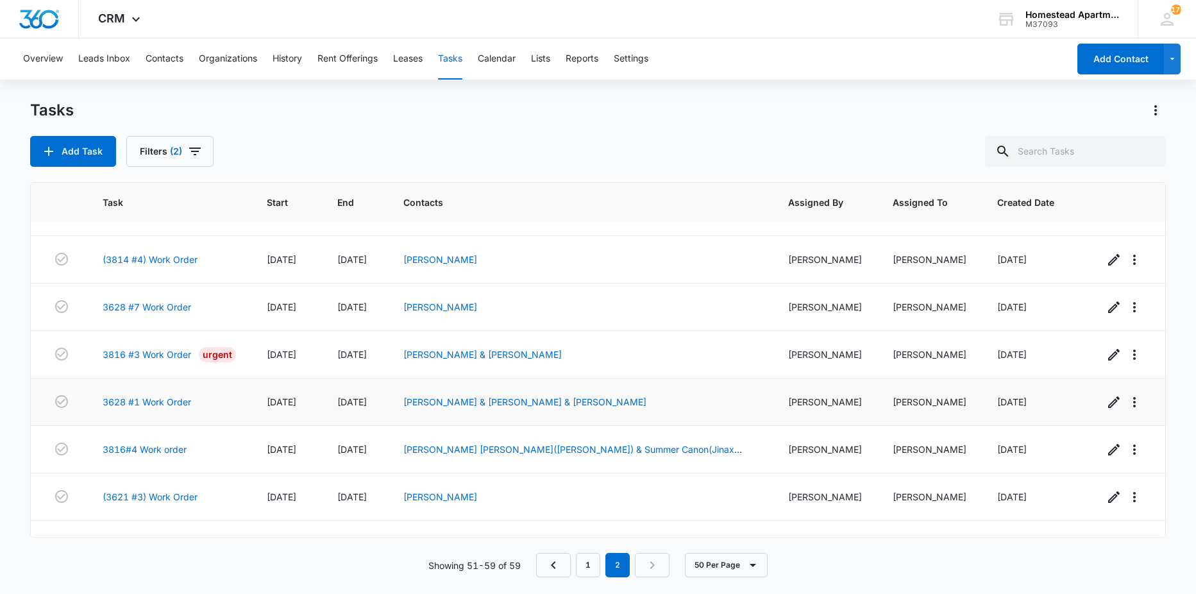
scroll to position [112, 0]
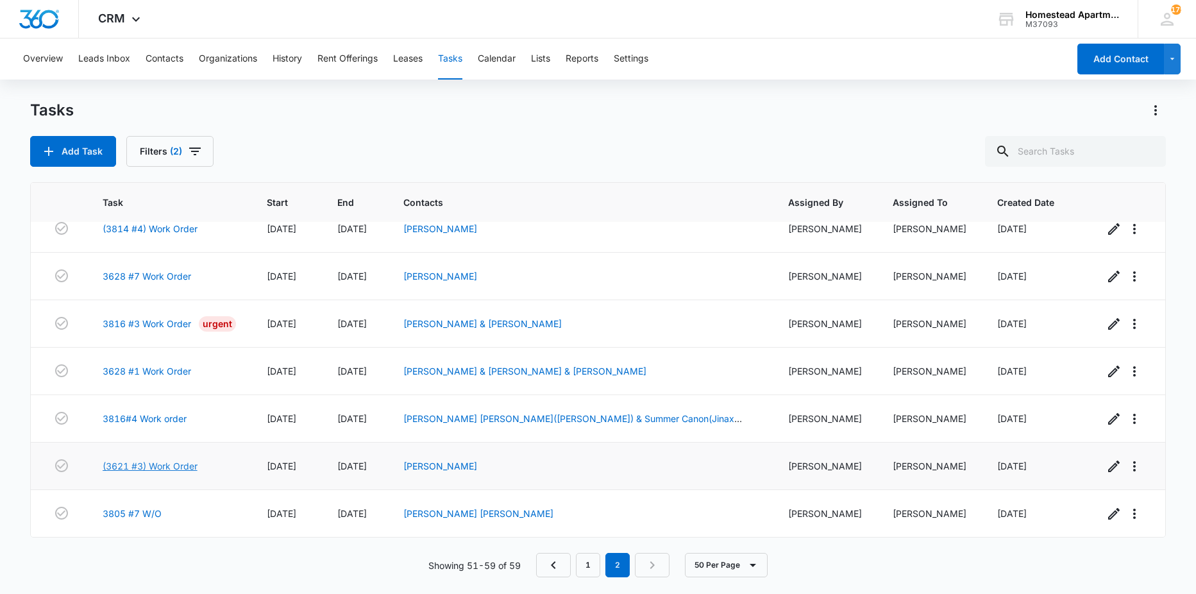
click at [152, 466] on link "(3621 #3) Work Order" at bounding box center [150, 465] width 95 height 13
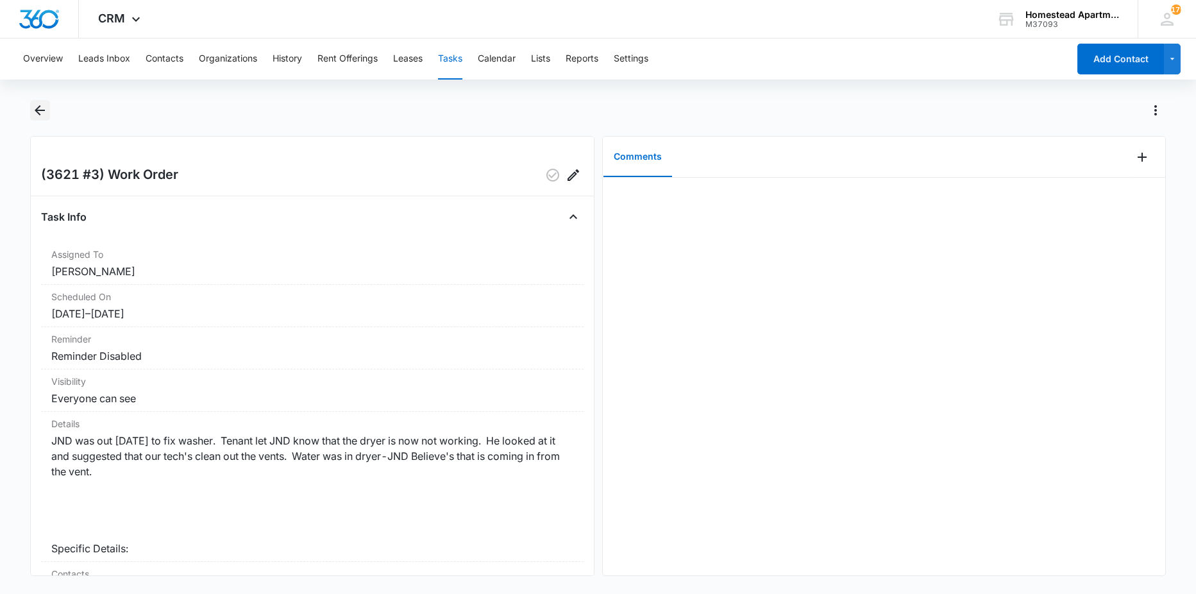
click at [46, 105] on icon "Back" at bounding box center [39, 110] width 15 height 15
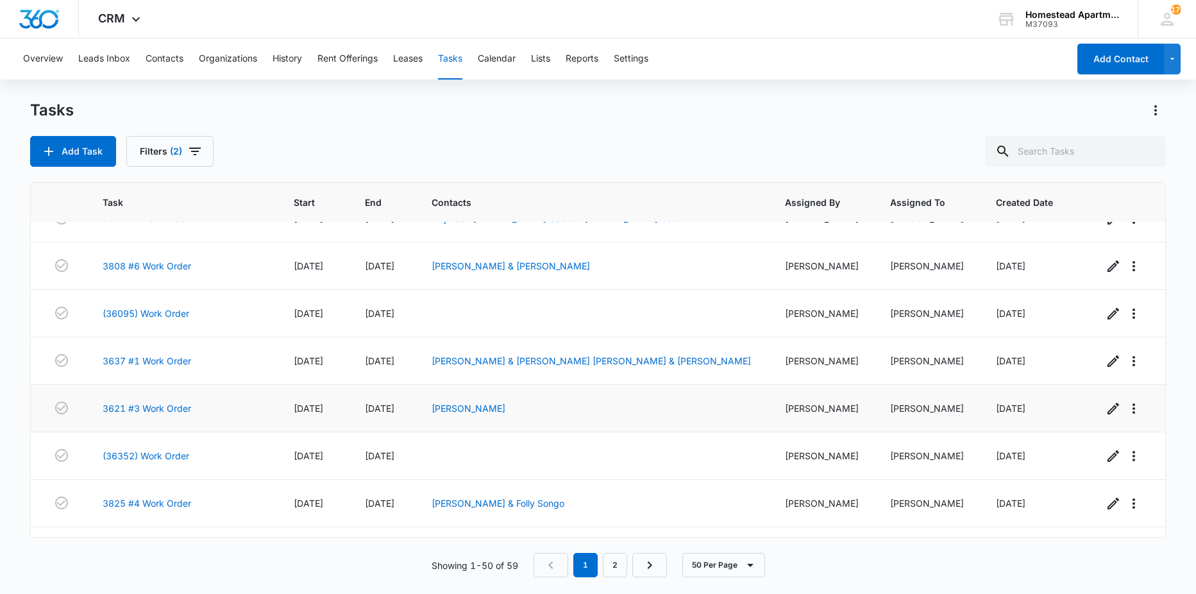
scroll to position [385, 0]
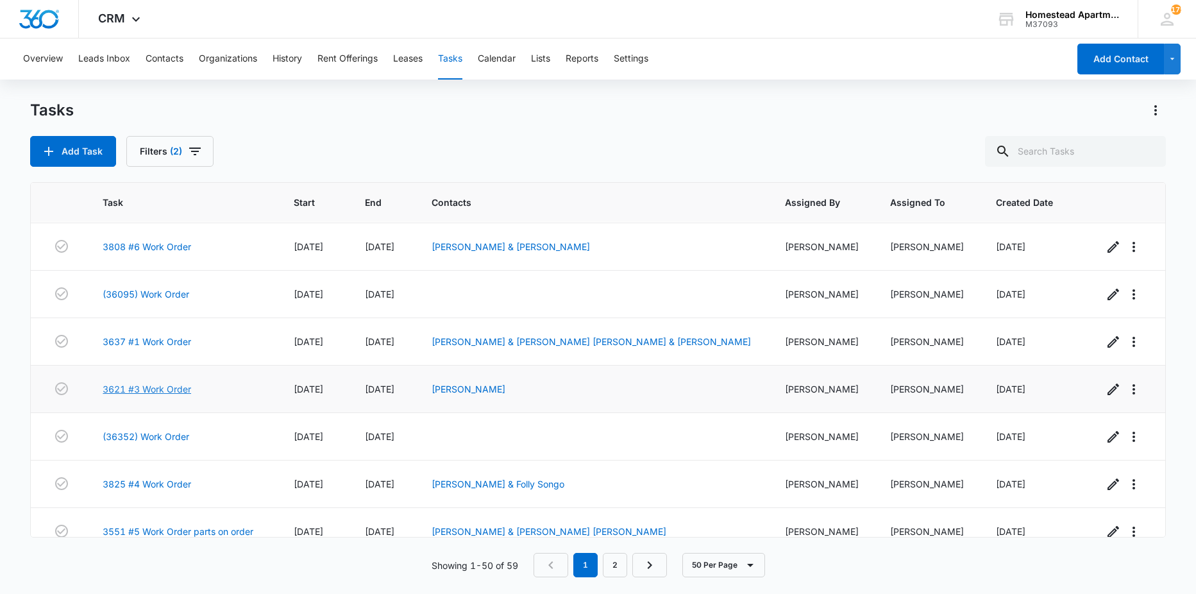
click at [172, 387] on link "3621 #3 Work Order" at bounding box center [147, 388] width 88 height 13
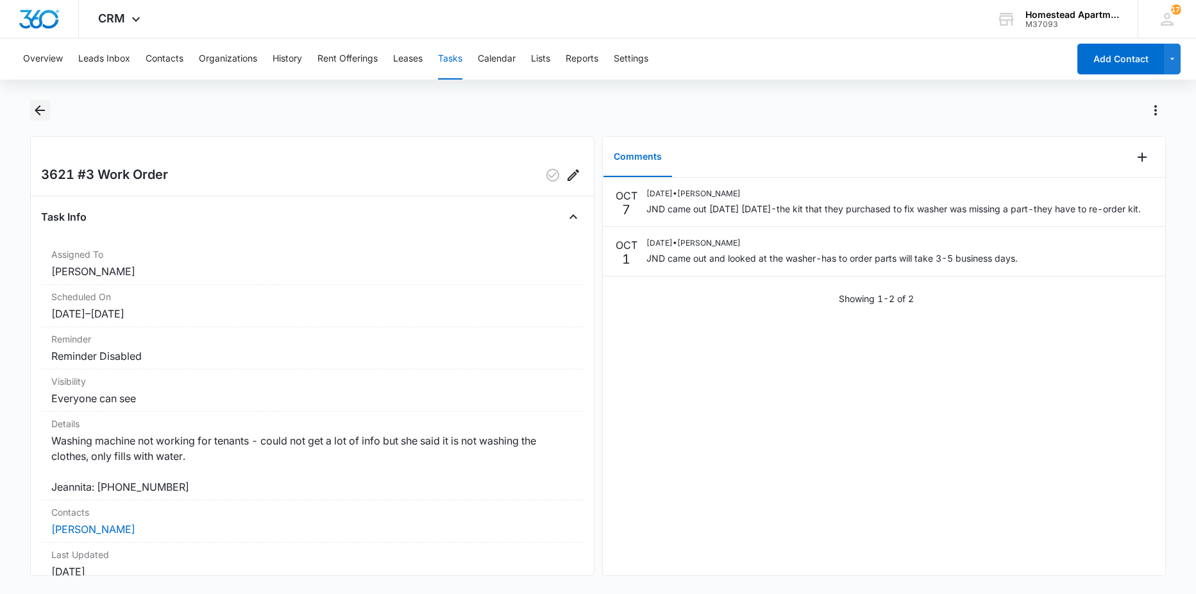
click at [45, 110] on icon "Back" at bounding box center [40, 110] width 10 height 10
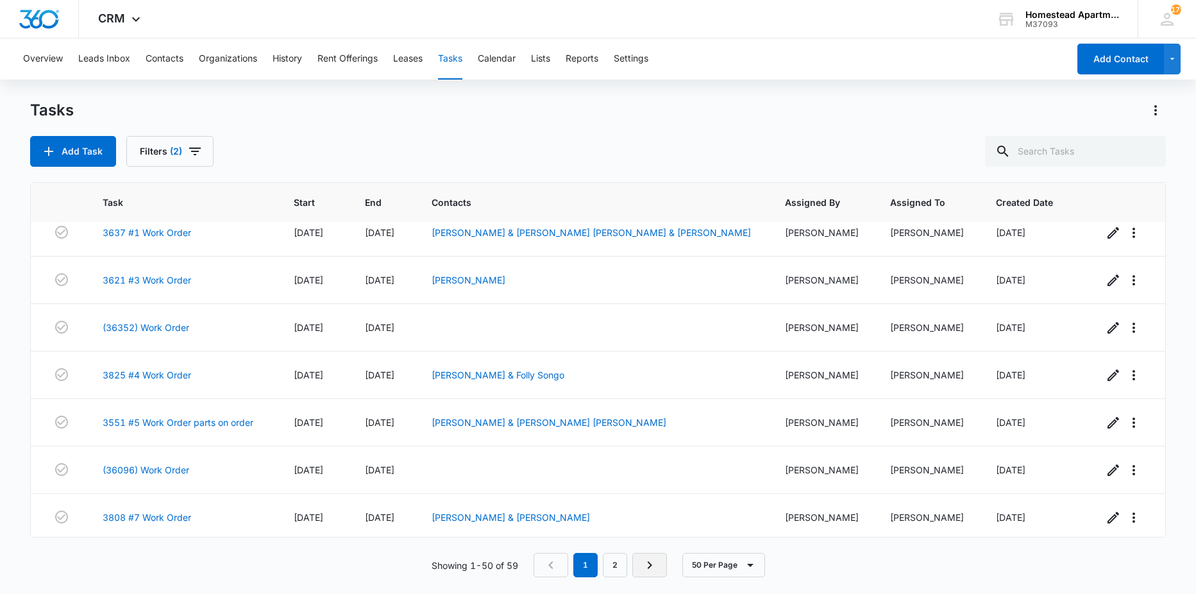
scroll to position [513, 0]
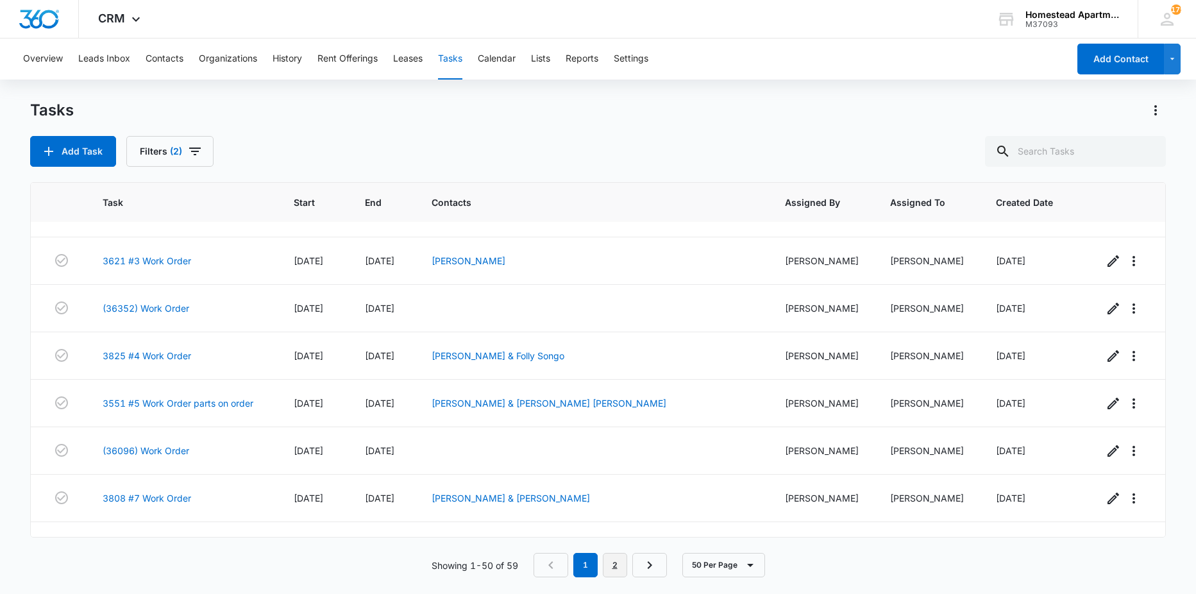
click at [621, 560] on link "2" at bounding box center [615, 565] width 24 height 24
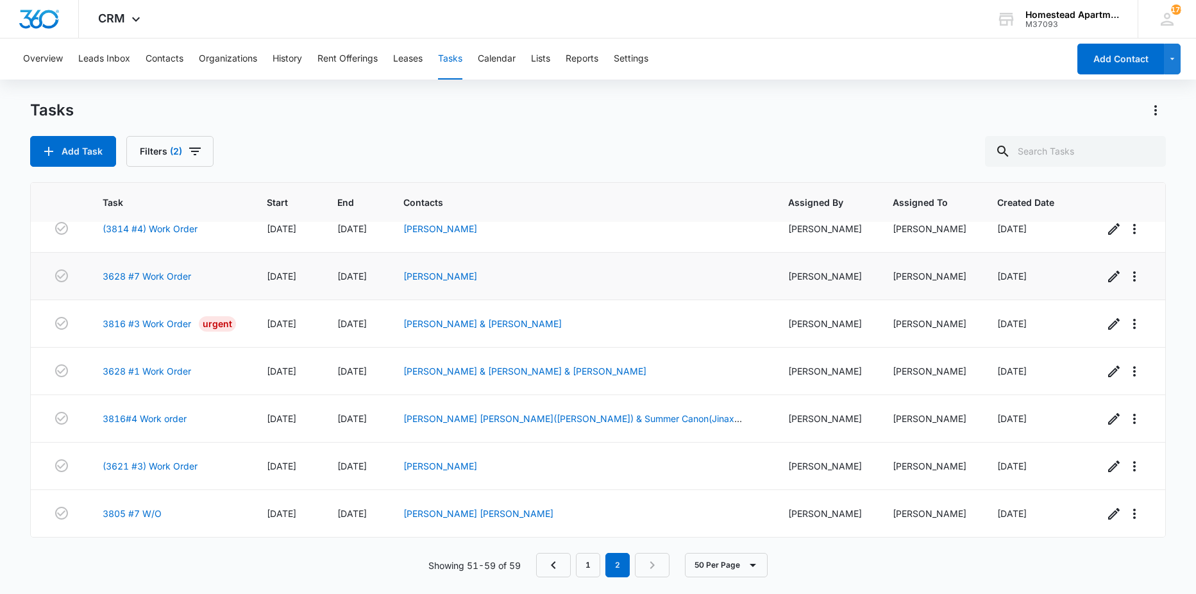
scroll to position [112, 0]
click at [168, 467] on link "(3621 #3) Work Order" at bounding box center [150, 465] width 95 height 13
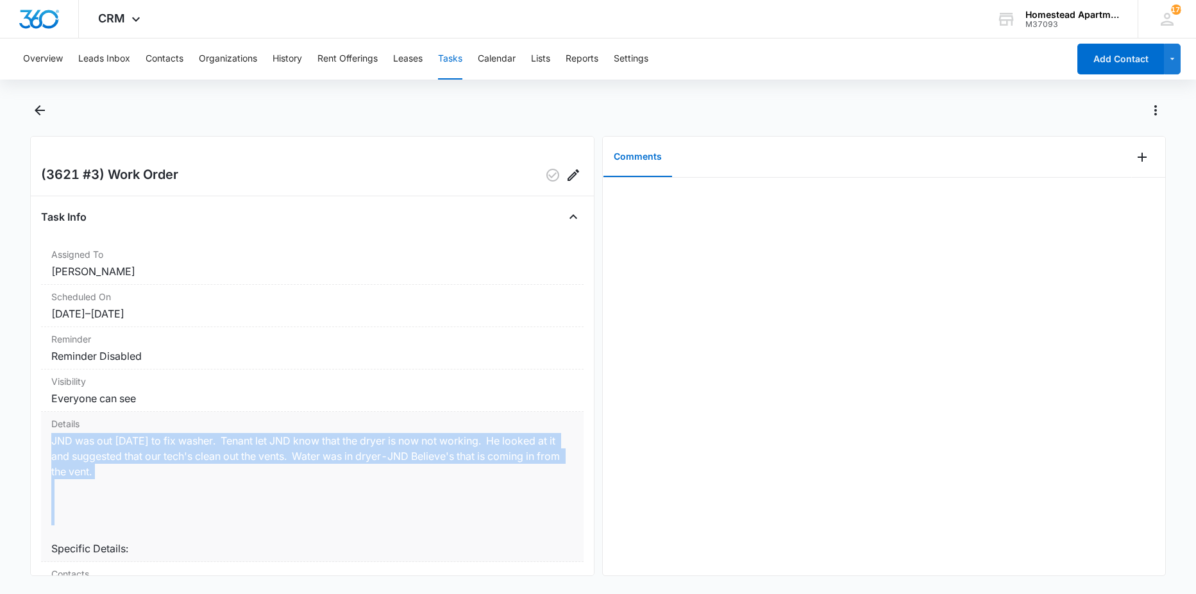
drag, startPoint x: 50, startPoint y: 441, endPoint x: 160, endPoint y: 484, distance: 117.8
click at [160, 484] on div "Details JND was out 10/7/2025 to fix washer. Tenant let JND know that the dryer…" at bounding box center [312, 487] width 542 height 150
copy dd "JND was out [DATE] to fix washer. Tenant let JND know that the dryer is now not…"
click at [1134, 160] on icon "Add Comment" at bounding box center [1141, 156] width 15 height 15
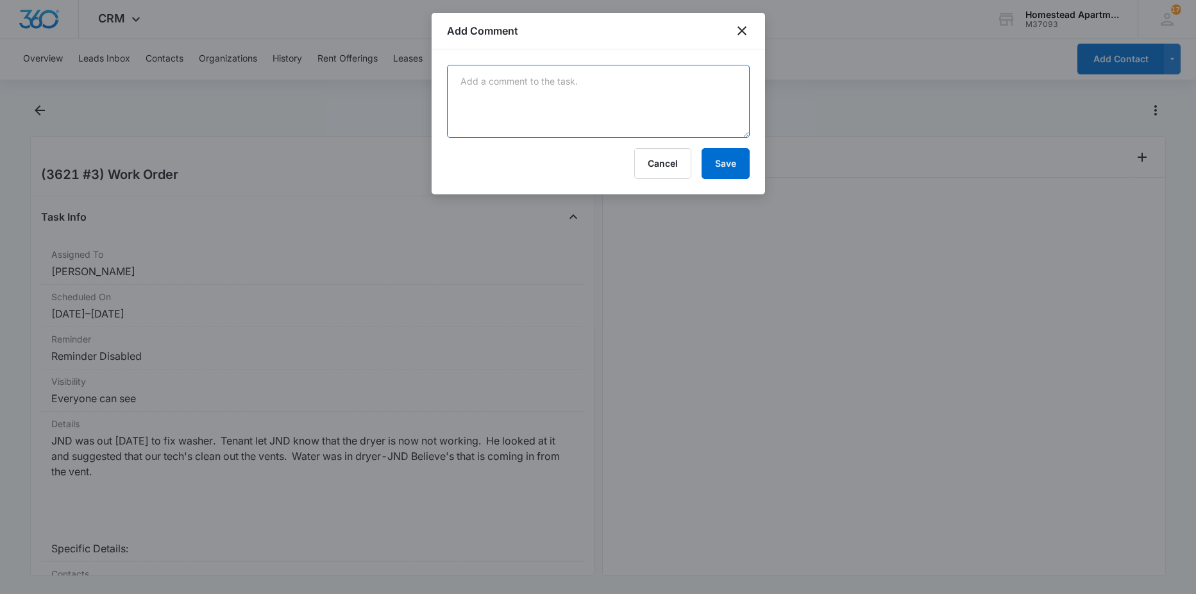
click at [592, 114] on textarea at bounding box center [598, 101] width 303 height 73
type textarea "duplicate work order"
click at [734, 172] on button "Save" at bounding box center [725, 163] width 48 height 31
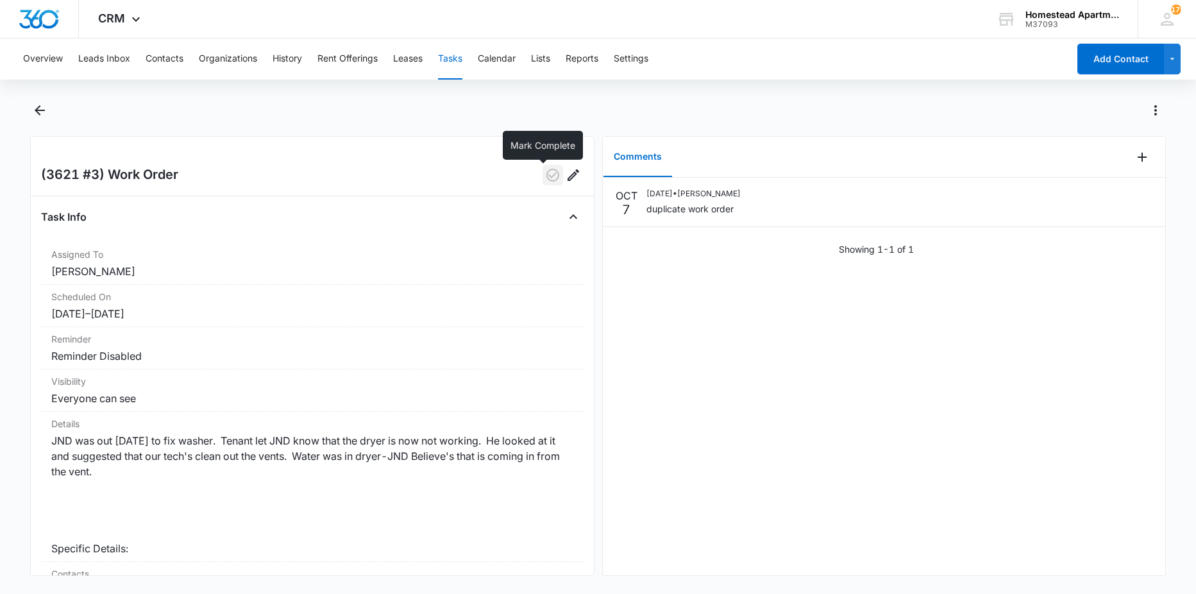
click at [548, 176] on icon "button" at bounding box center [552, 175] width 13 height 13
click at [46, 111] on icon "Back" at bounding box center [39, 110] width 15 height 15
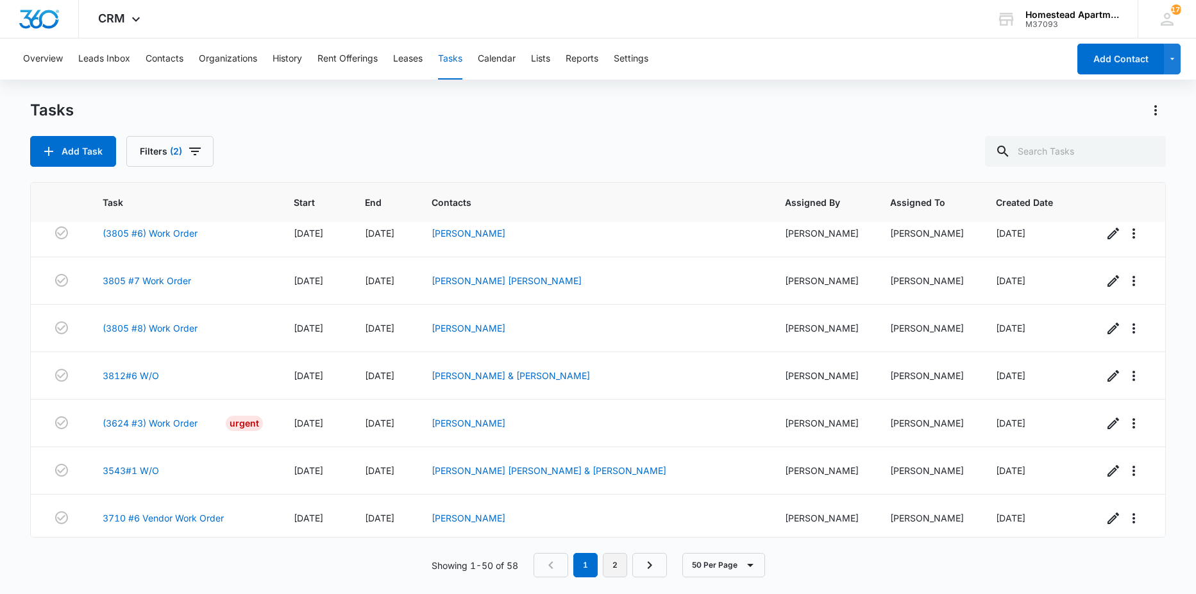
scroll to position [1795, 0]
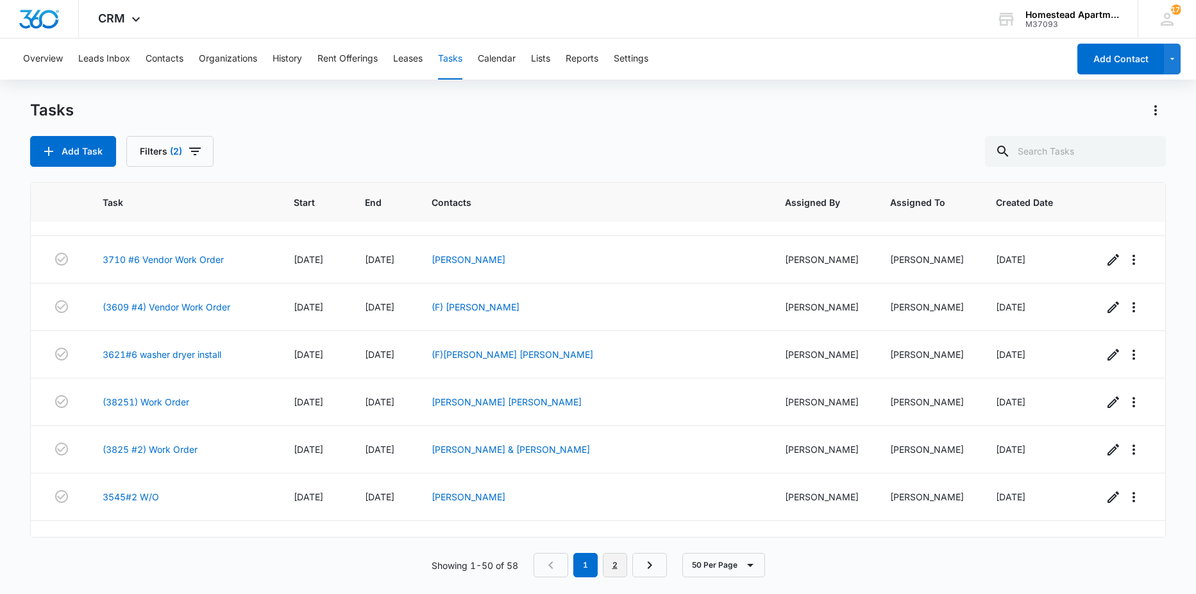
click at [605, 564] on link "2" at bounding box center [615, 565] width 24 height 24
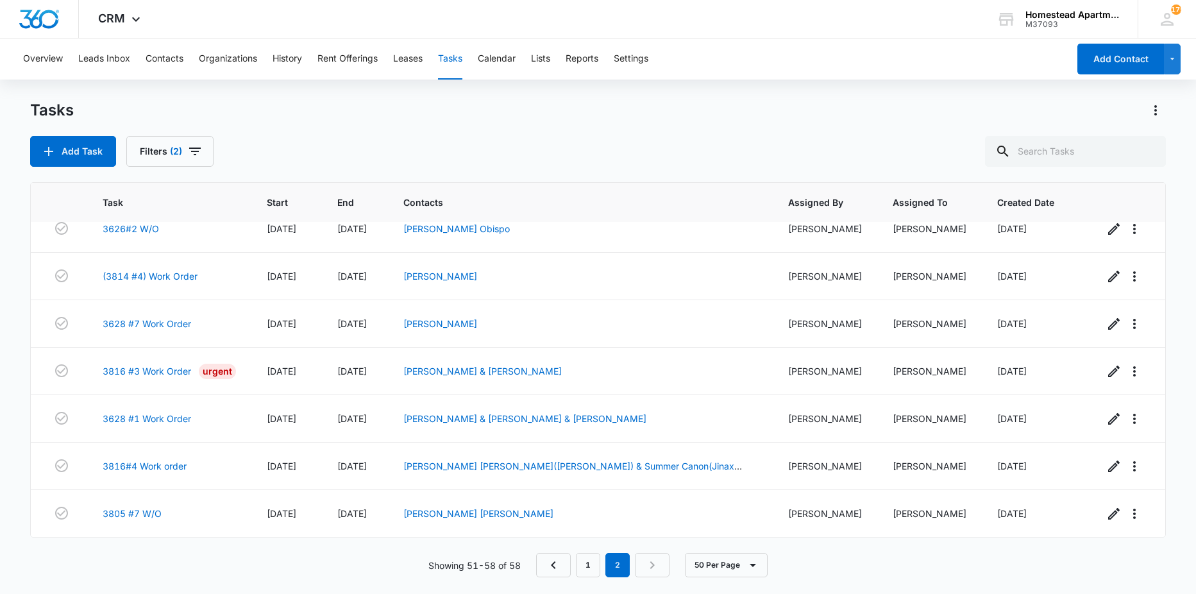
scroll to position [65, 0]
click at [595, 569] on link "1" at bounding box center [588, 565] width 24 height 24
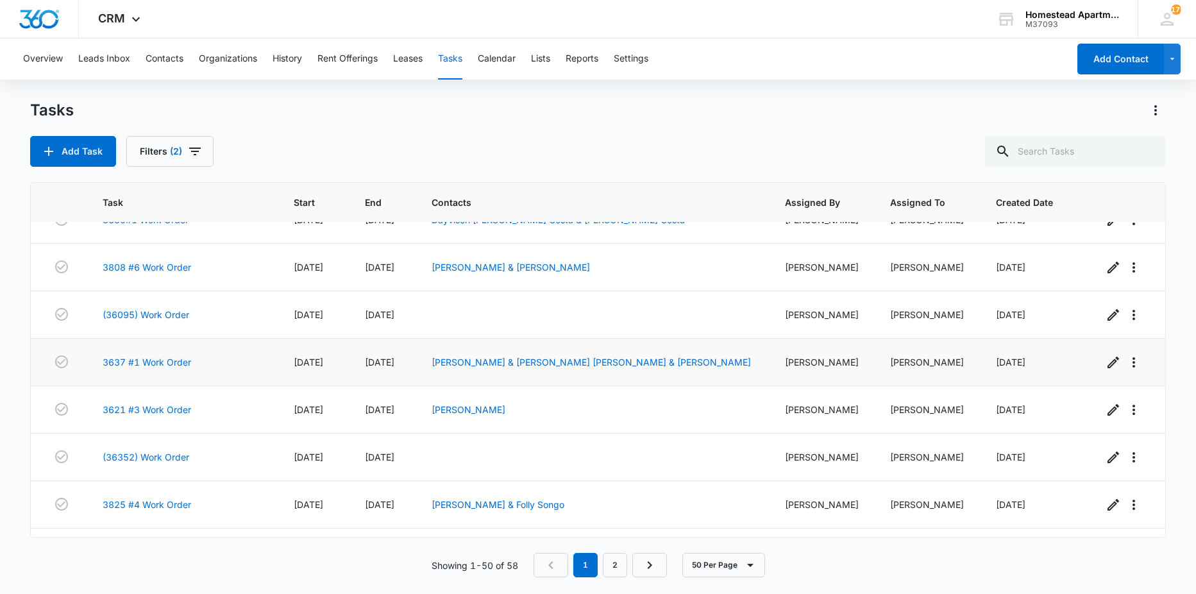
scroll to position [385, 0]
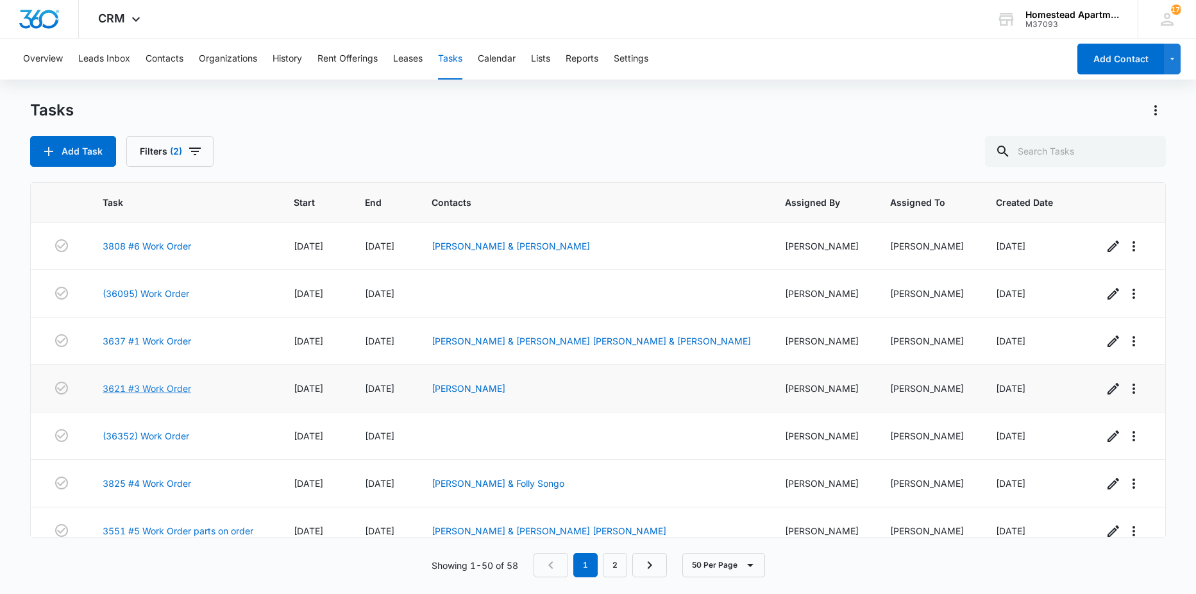
click at [168, 387] on link "3621 #3 Work Order" at bounding box center [147, 388] width 88 height 13
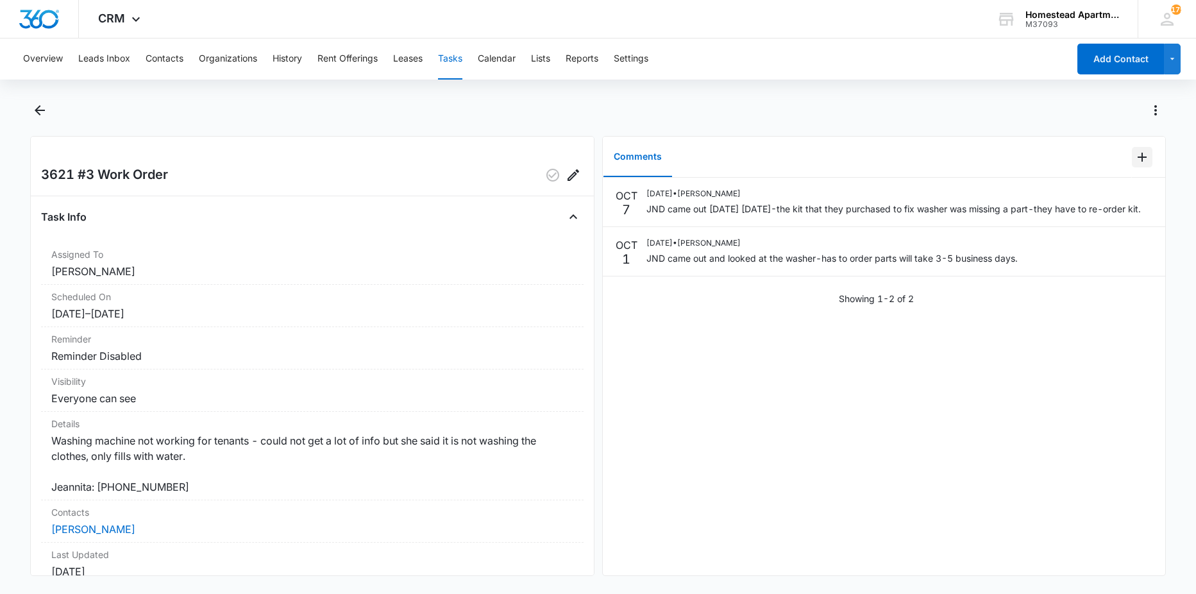
click at [1134, 160] on icon "Add Comment" at bounding box center [1141, 156] width 15 height 15
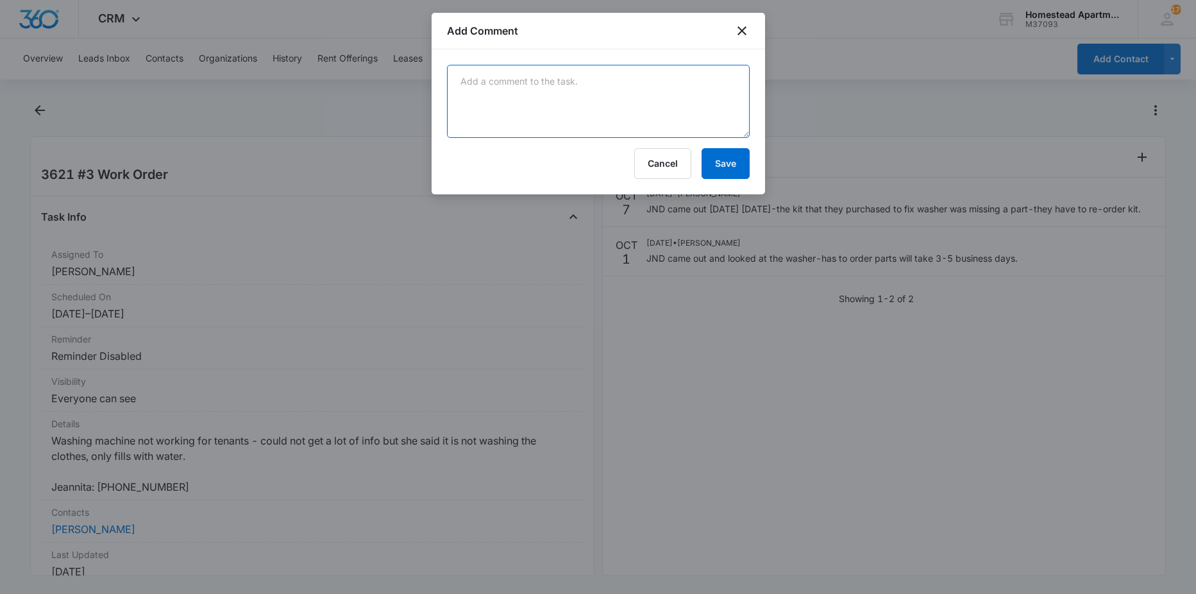
paste textarea "JND was out [DATE] to fix washer. Tenant let JND know that the dryer is now not…"
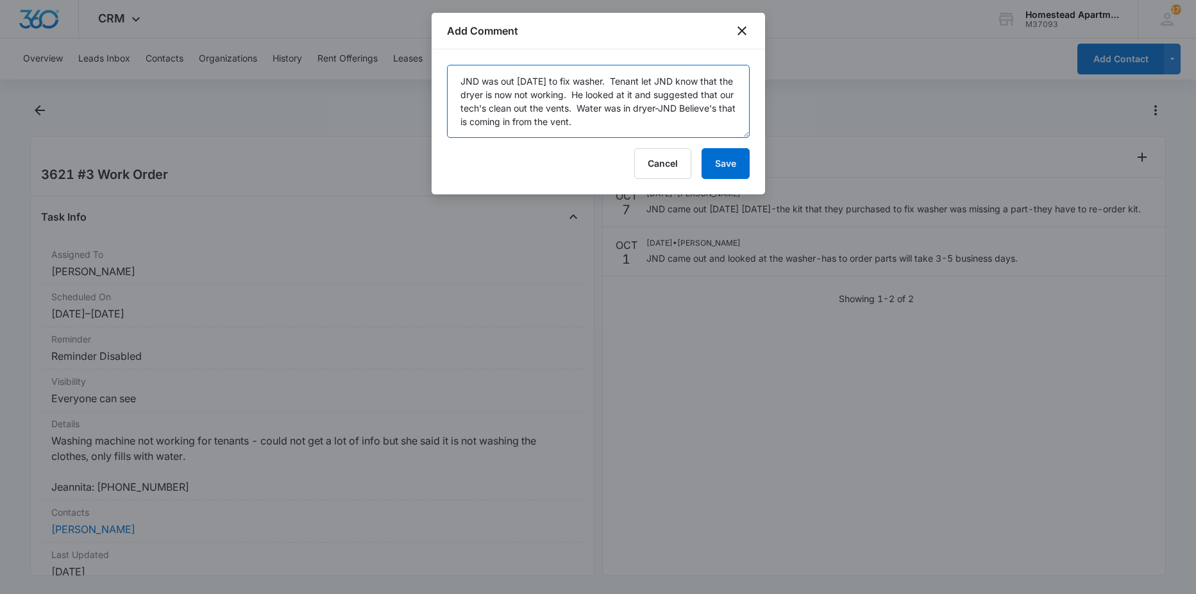
scroll to position [3, 0]
type textarea "JND was out [DATE] to fix washer. Tenant let JND know that the dryer is now not…"
drag, startPoint x: 718, startPoint y: 155, endPoint x: 724, endPoint y: 140, distance: 16.4
click at [721, 149] on button "Save" at bounding box center [725, 163] width 48 height 31
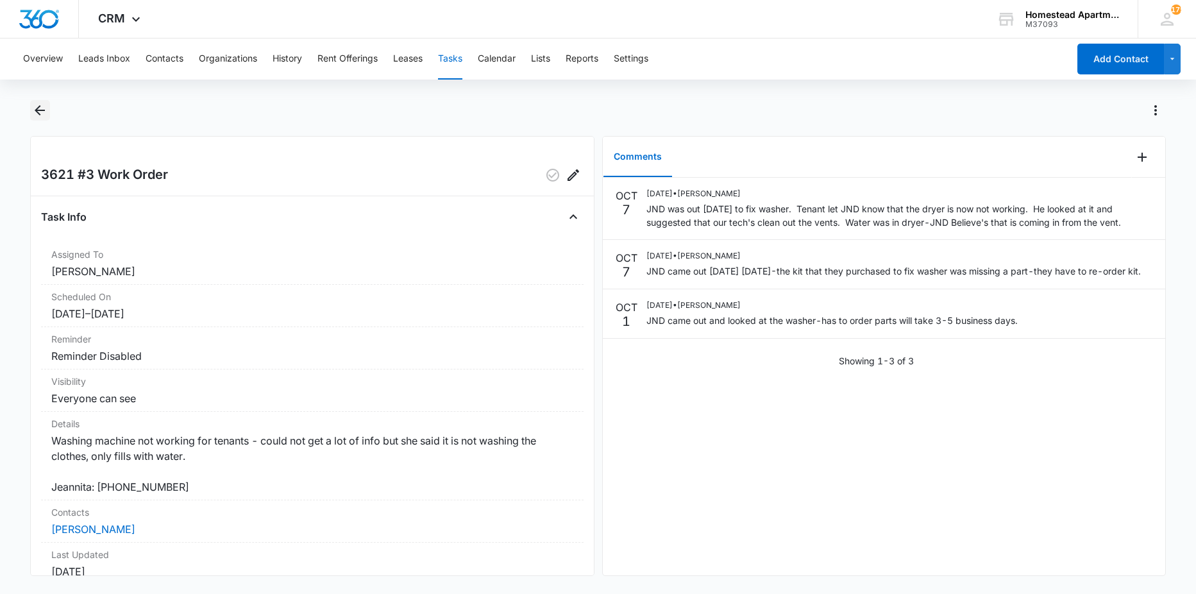
click at [45, 119] on button "Back" at bounding box center [40, 110] width 20 height 21
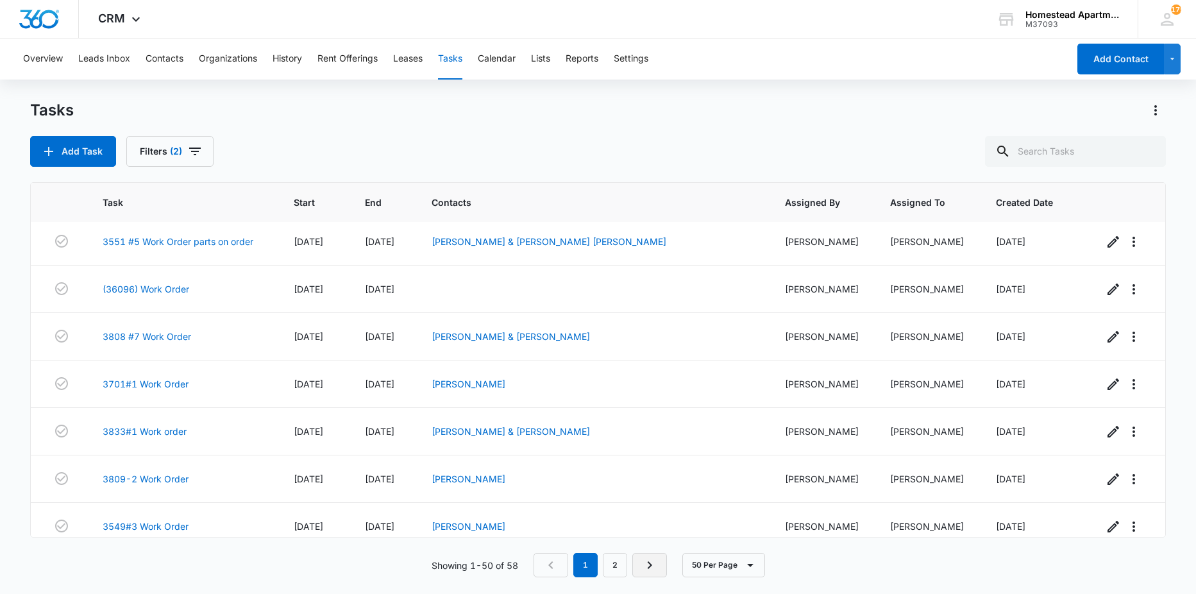
scroll to position [769, 0]
click at [620, 560] on link "2" at bounding box center [615, 565] width 24 height 24
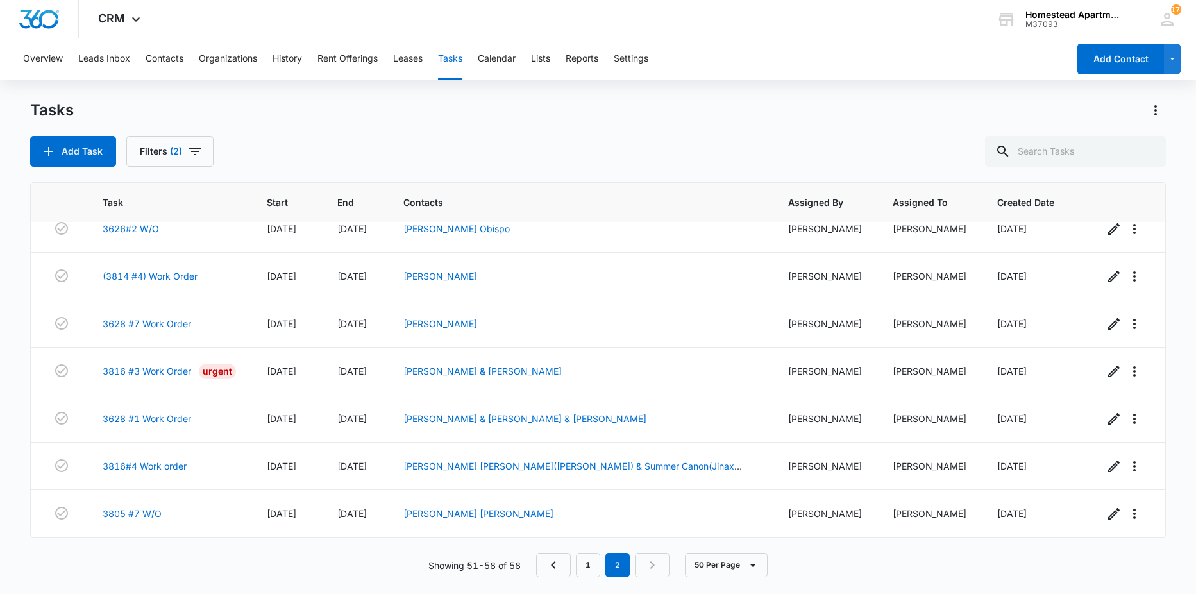
scroll to position [65, 0]
click at [176, 419] on link "3628 #1 Work Order" at bounding box center [147, 418] width 88 height 13
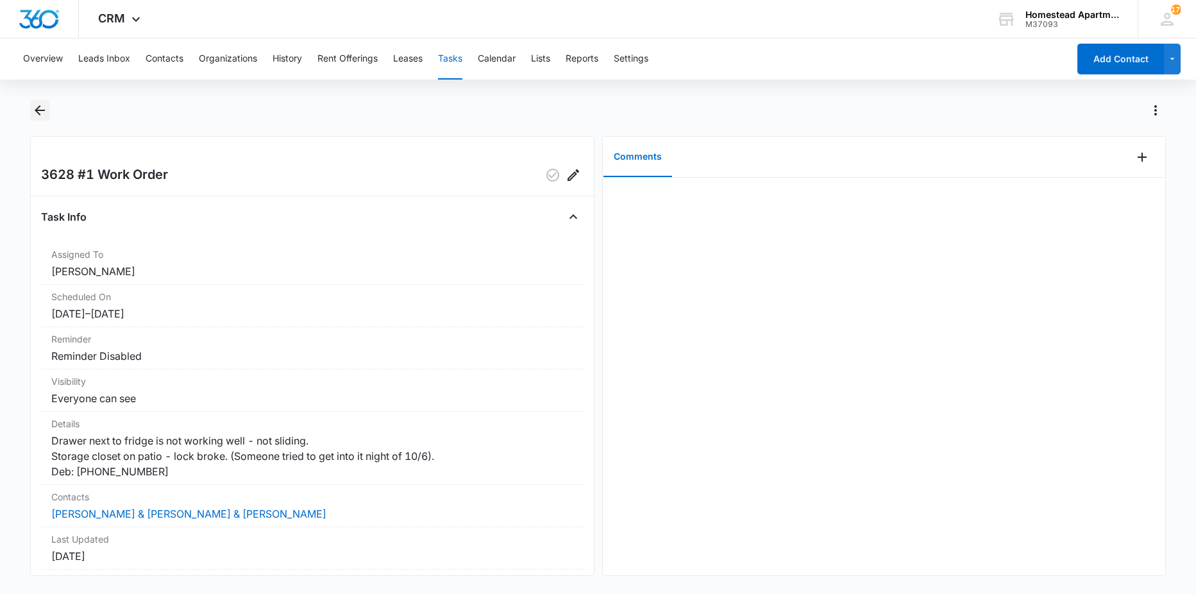
click at [38, 112] on icon "Back" at bounding box center [40, 110] width 10 height 10
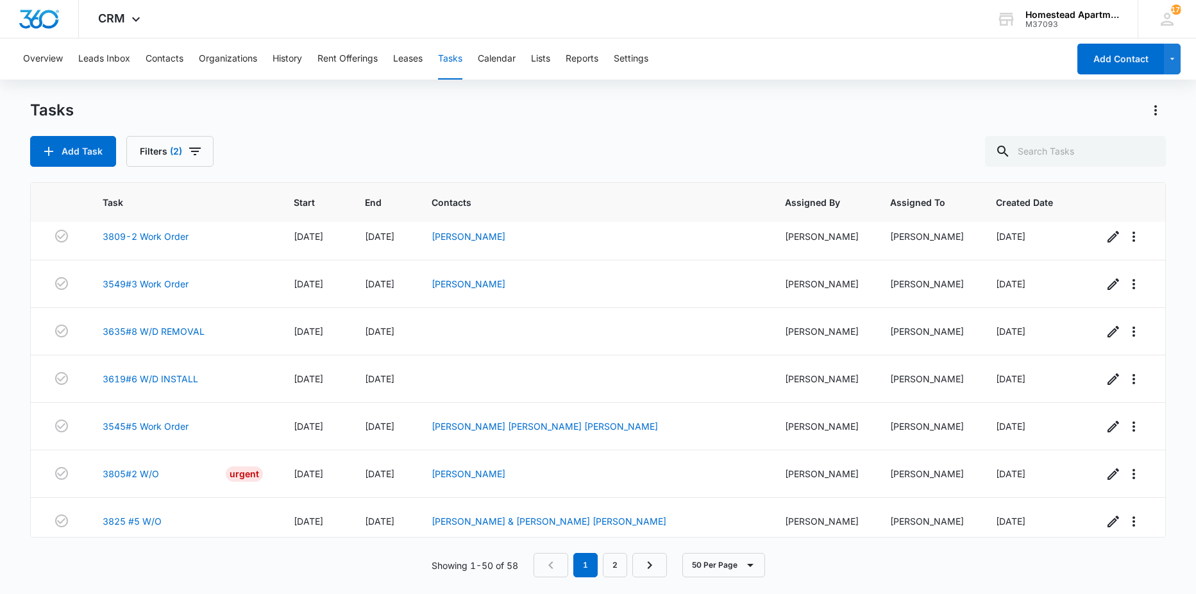
scroll to position [1218, 0]
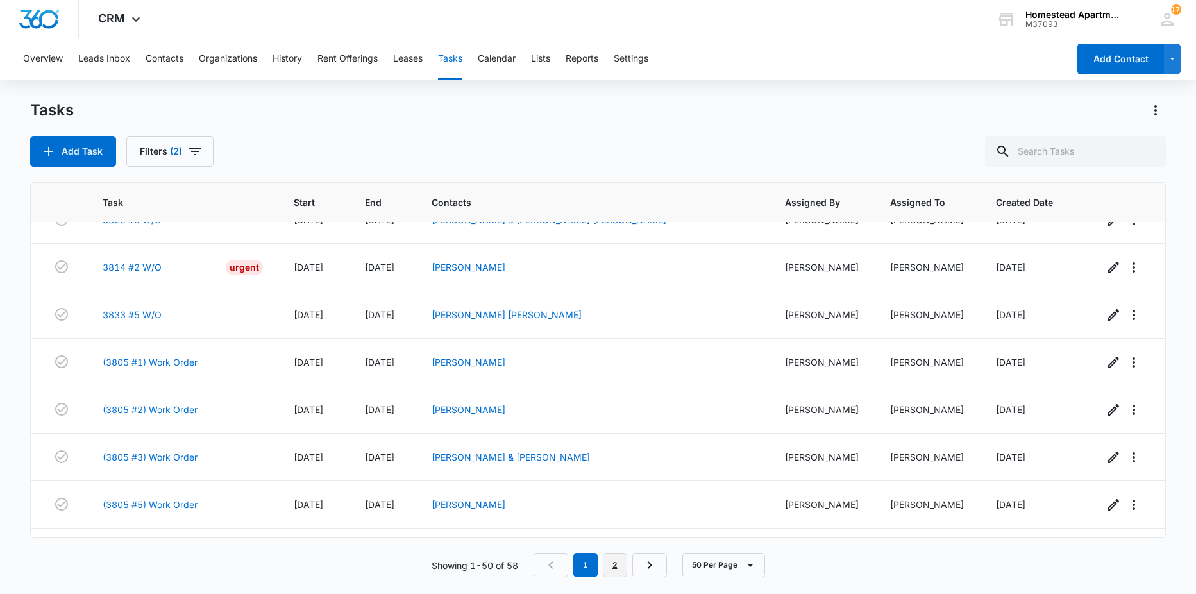
click at [606, 566] on link "2" at bounding box center [615, 565] width 24 height 24
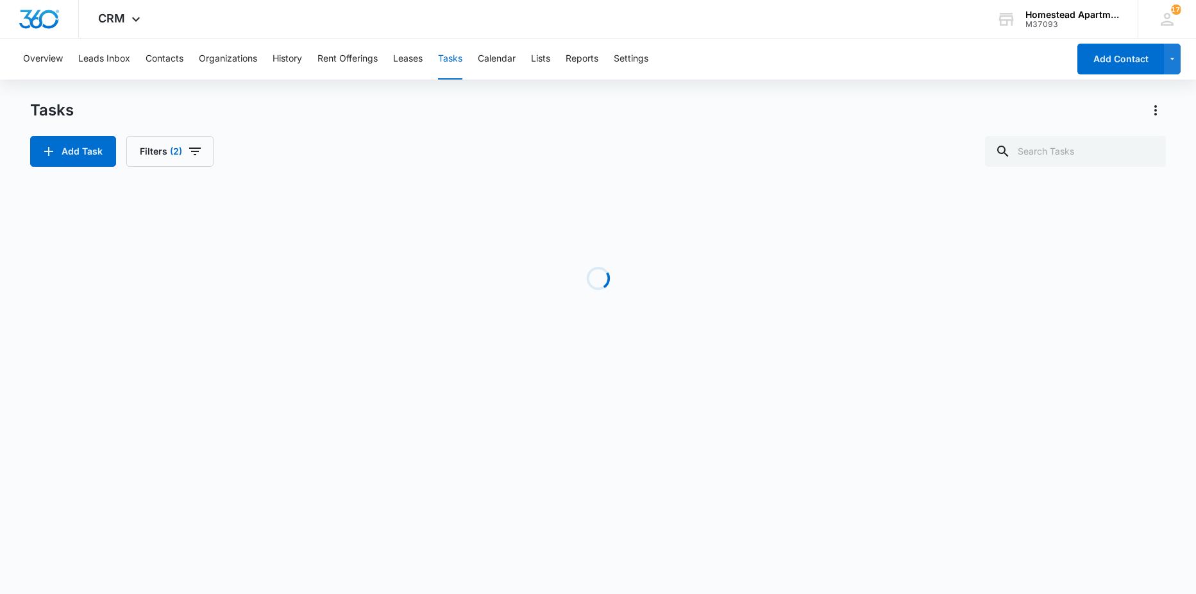
scroll to position [65, 0]
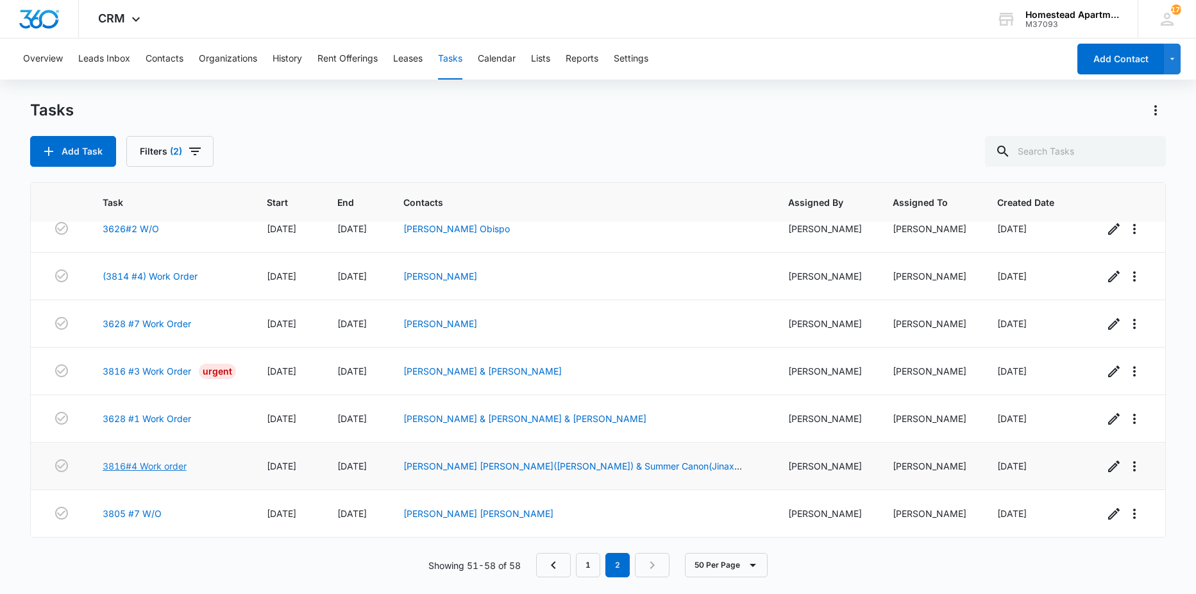
click at [164, 462] on link "3816#4 Work order" at bounding box center [145, 465] width 84 height 13
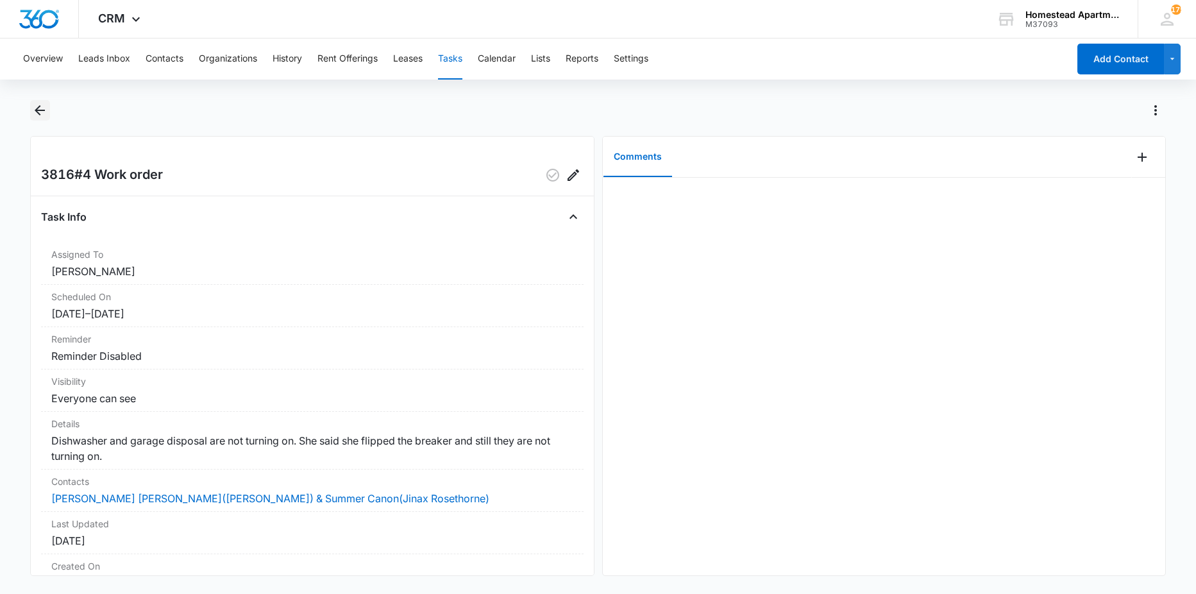
click at [38, 114] on icon "Back" at bounding box center [39, 110] width 15 height 15
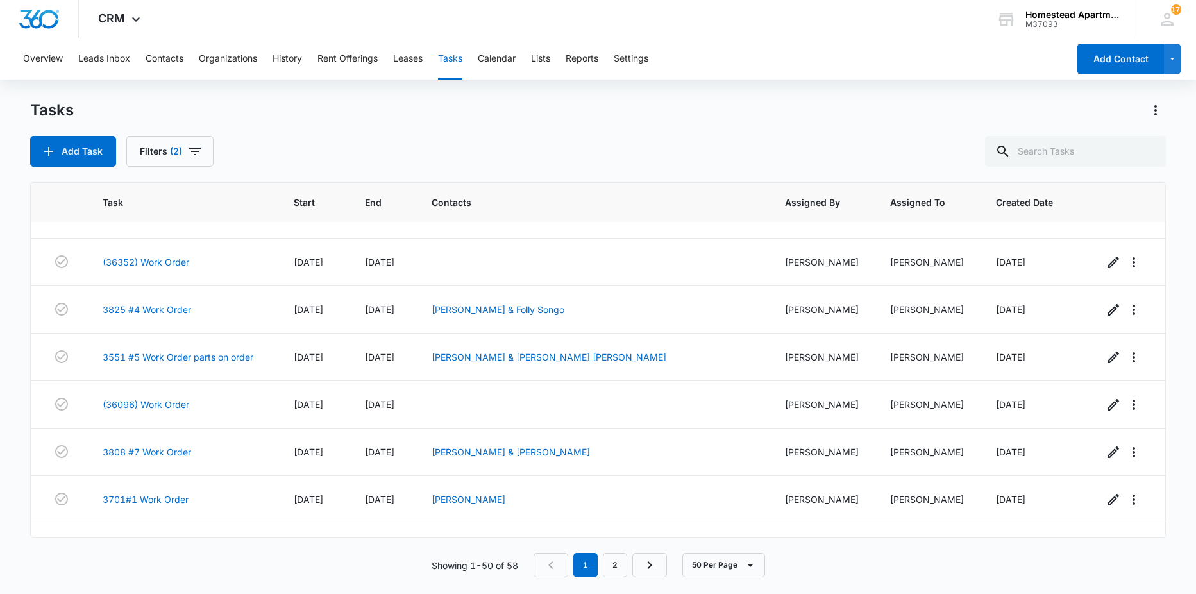
scroll to position [769, 0]
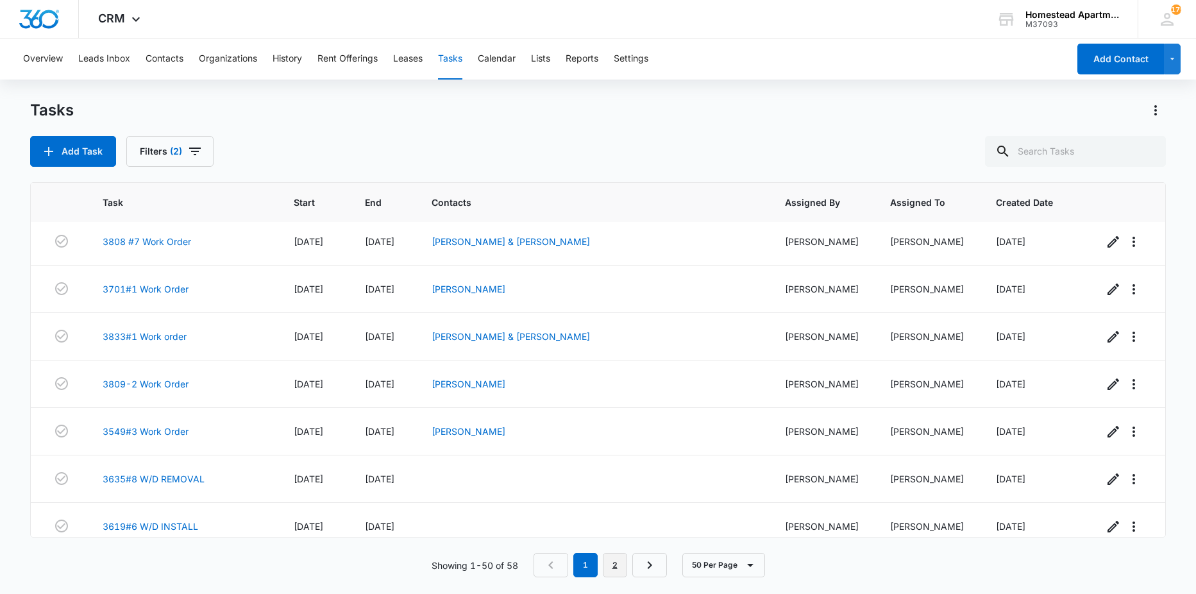
click at [617, 570] on link "2" at bounding box center [615, 565] width 24 height 24
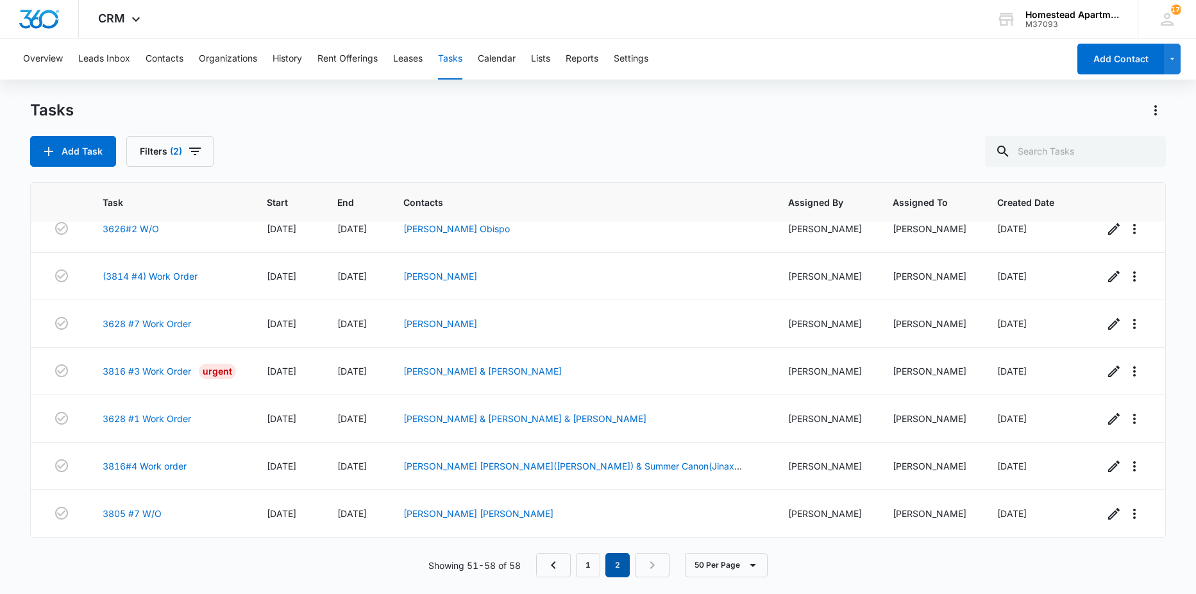
scroll to position [65, 0]
click at [133, 513] on link "3805 #7 W/O" at bounding box center [132, 513] width 59 height 13
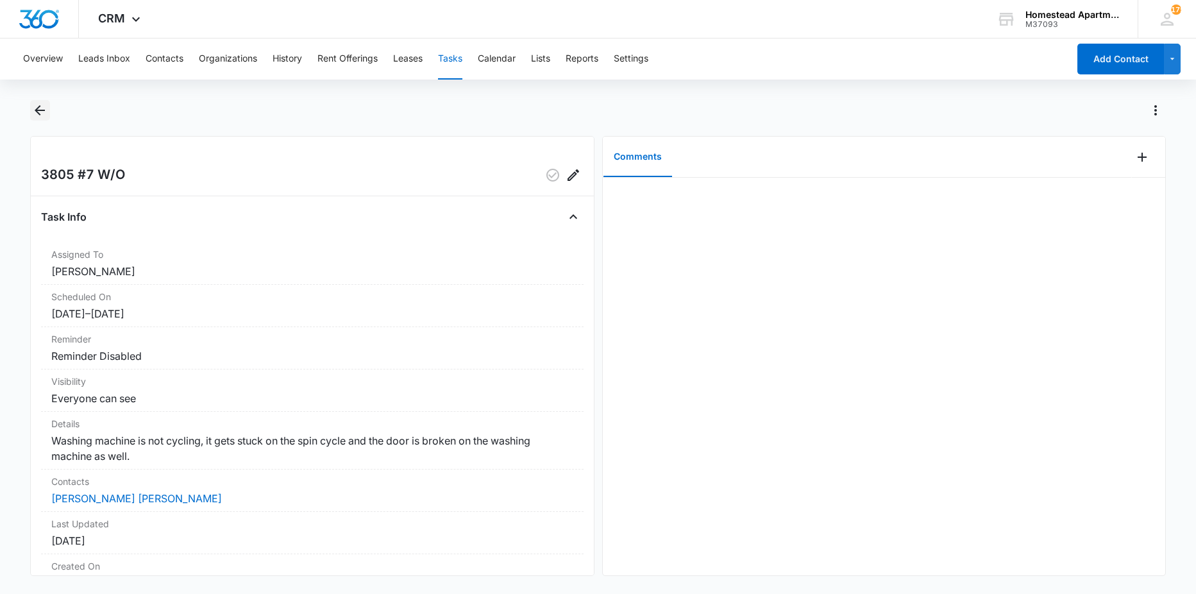
click at [35, 104] on icon "Back" at bounding box center [39, 110] width 15 height 15
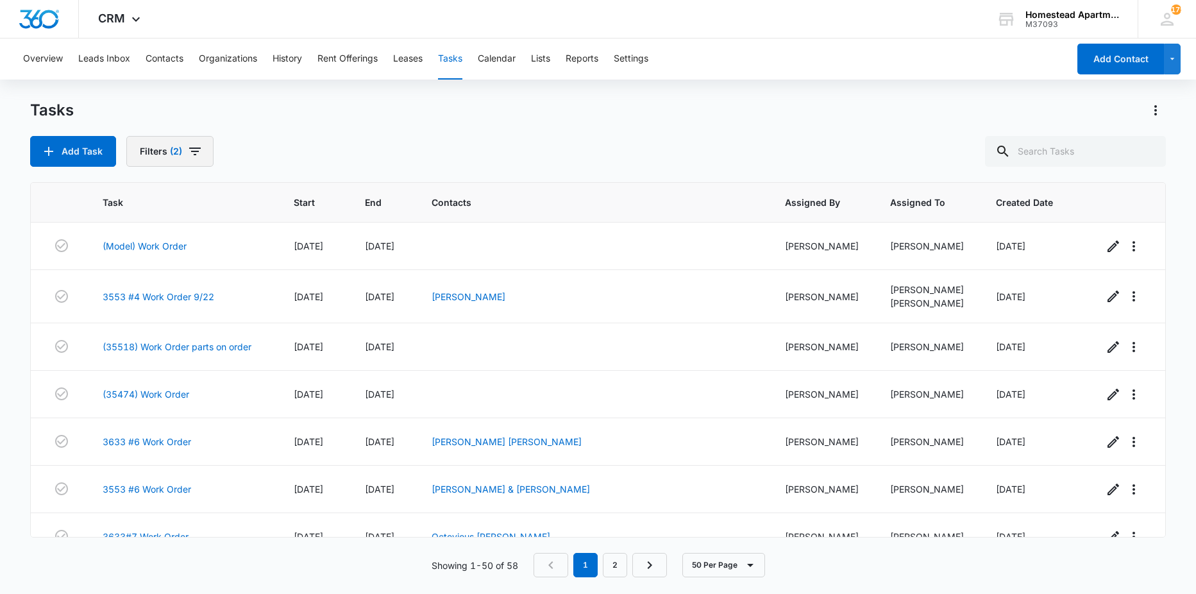
click at [170, 153] on span "(2)" at bounding box center [176, 151] width 12 height 9
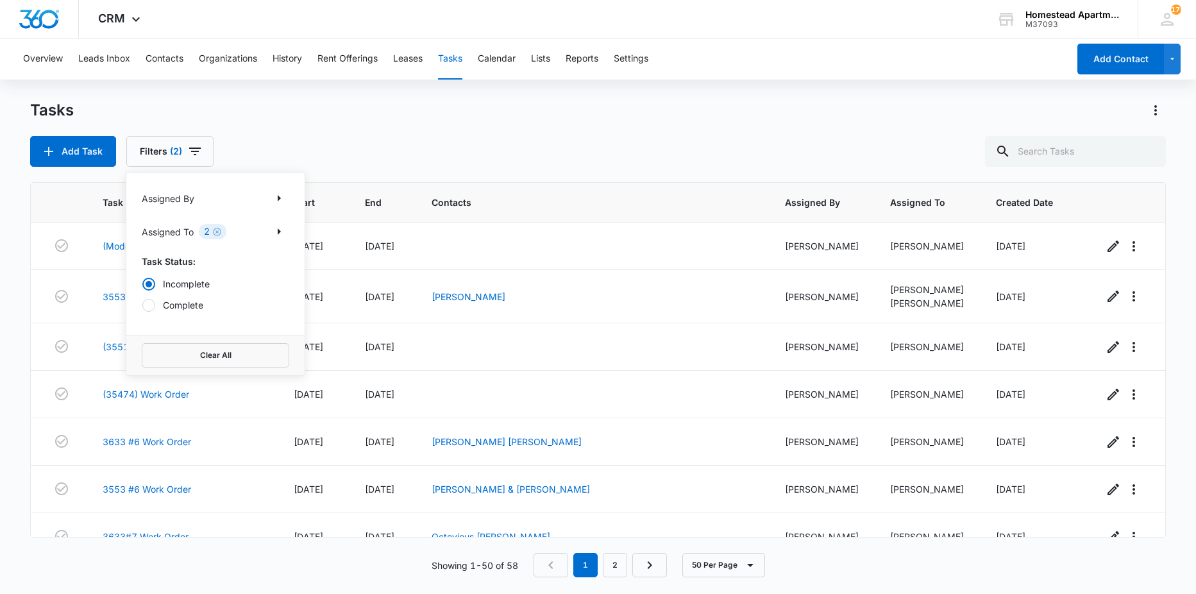
click at [180, 305] on label "Complete" at bounding box center [215, 304] width 147 height 13
click at [142, 305] on input "Complete" at bounding box center [142, 305] width 1 height 1
radio input "false"
radio input "true"
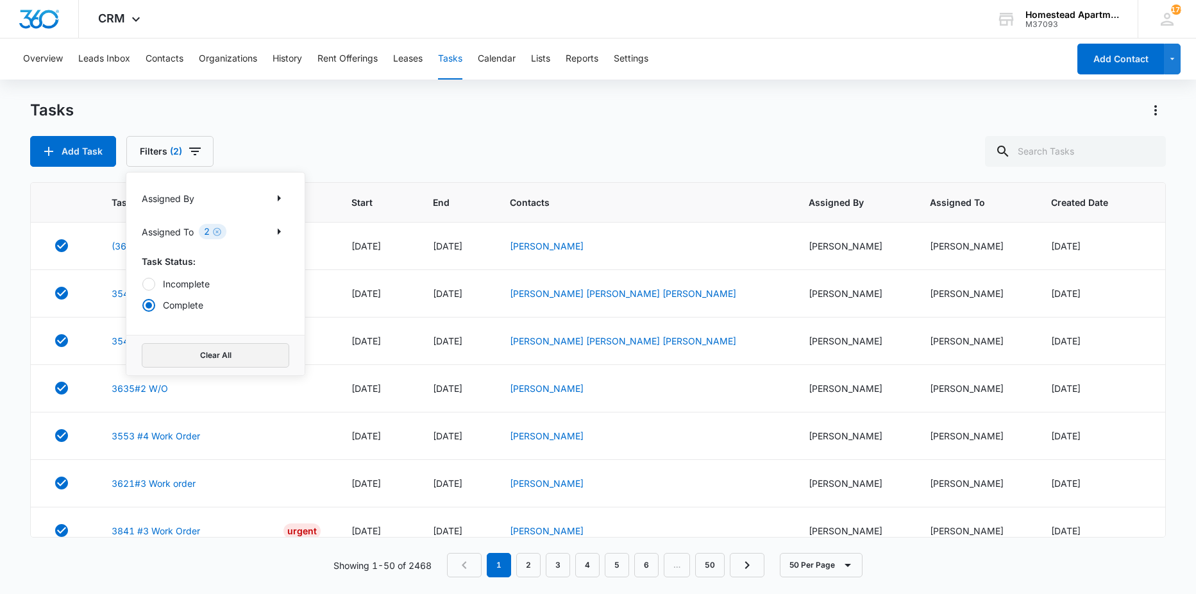
click at [224, 355] on button "Clear All" at bounding box center [215, 355] width 147 height 24
click at [280, 235] on icon "Show Assigned To filters" at bounding box center [278, 231] width 15 height 15
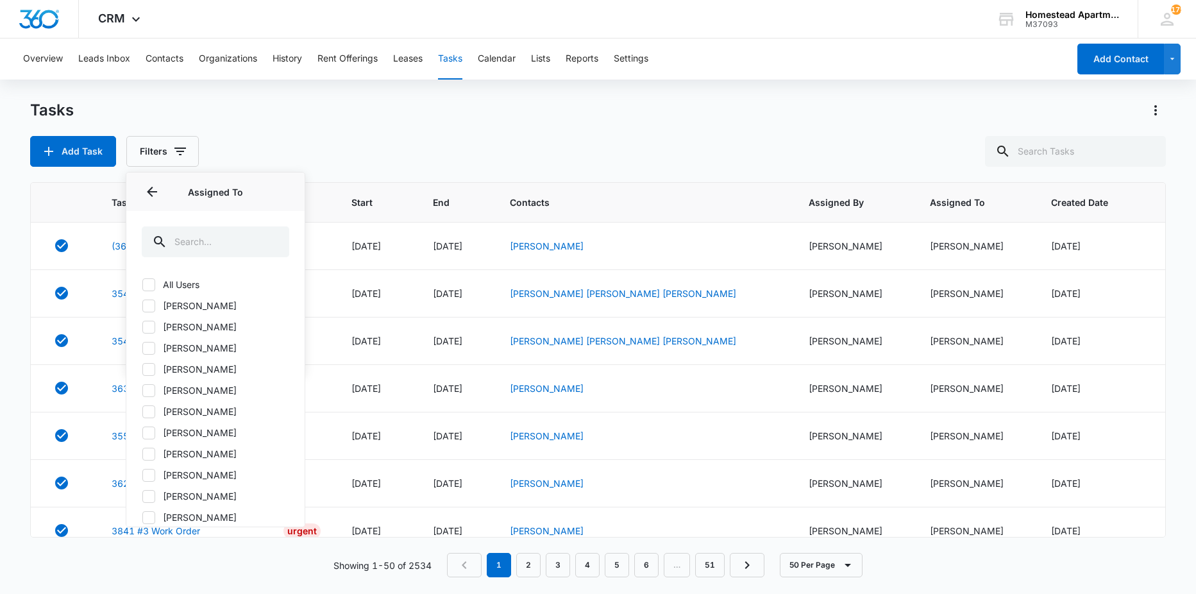
click at [148, 324] on icon at bounding box center [149, 327] width 12 height 12
click at [142, 326] on input "[PERSON_NAME]" at bounding box center [142, 326] width 1 height 1
checkbox input "true"
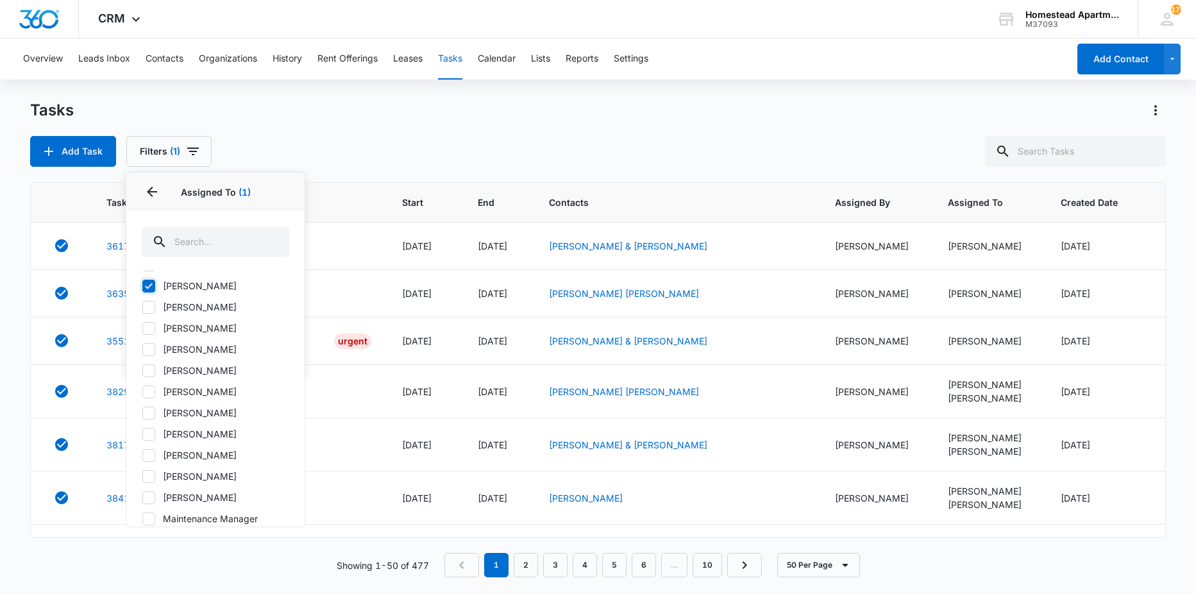
scroll to position [105, 0]
click at [147, 493] on icon at bounding box center [149, 497] width 12 height 12
click at [142, 496] on input "[PERSON_NAME]" at bounding box center [142, 496] width 1 height 1
checkbox input "true"
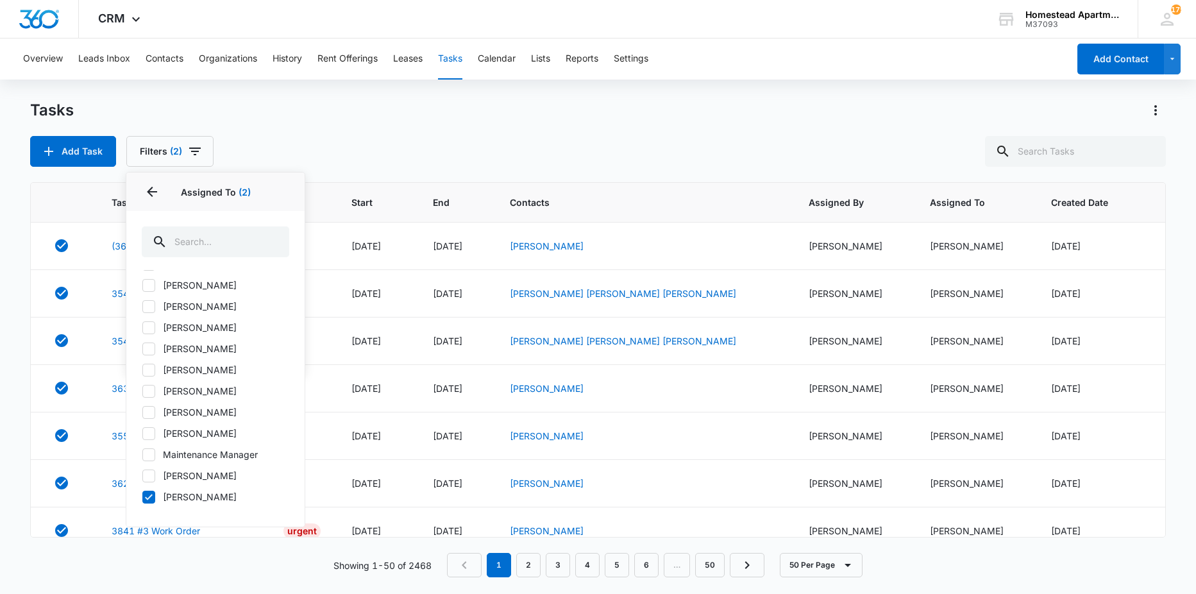
click at [299, 155] on div "Add Task Filters (2) Assigned By Assigned To 2 Assigned To (2) All Users Alexa …" at bounding box center [598, 151] width 1136 height 31
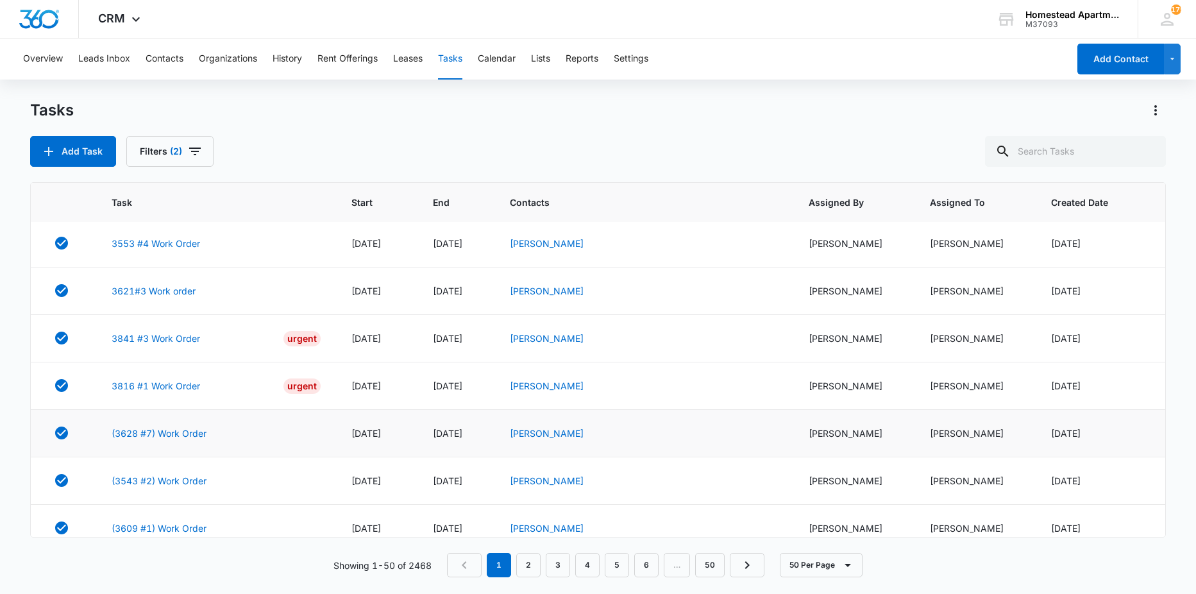
scroll to position [256, 0]
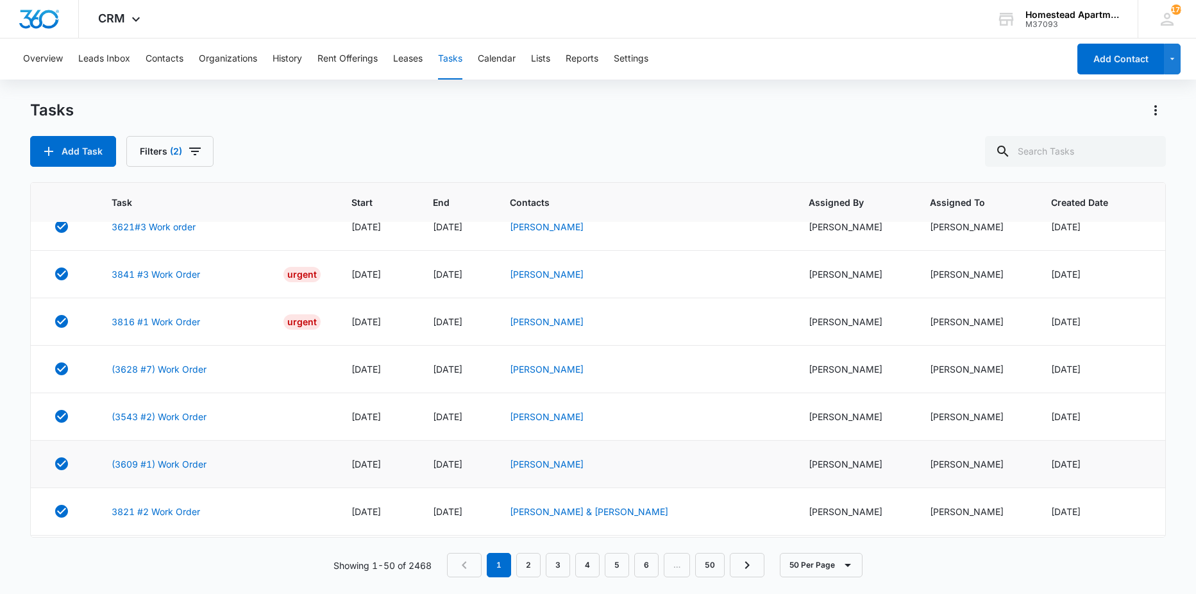
click at [172, 456] on td "(3609 #1) Work Order" at bounding box center [216, 464] width 240 height 47
click at [175, 462] on link "(3609 #1) Work Order" at bounding box center [159, 463] width 95 height 13
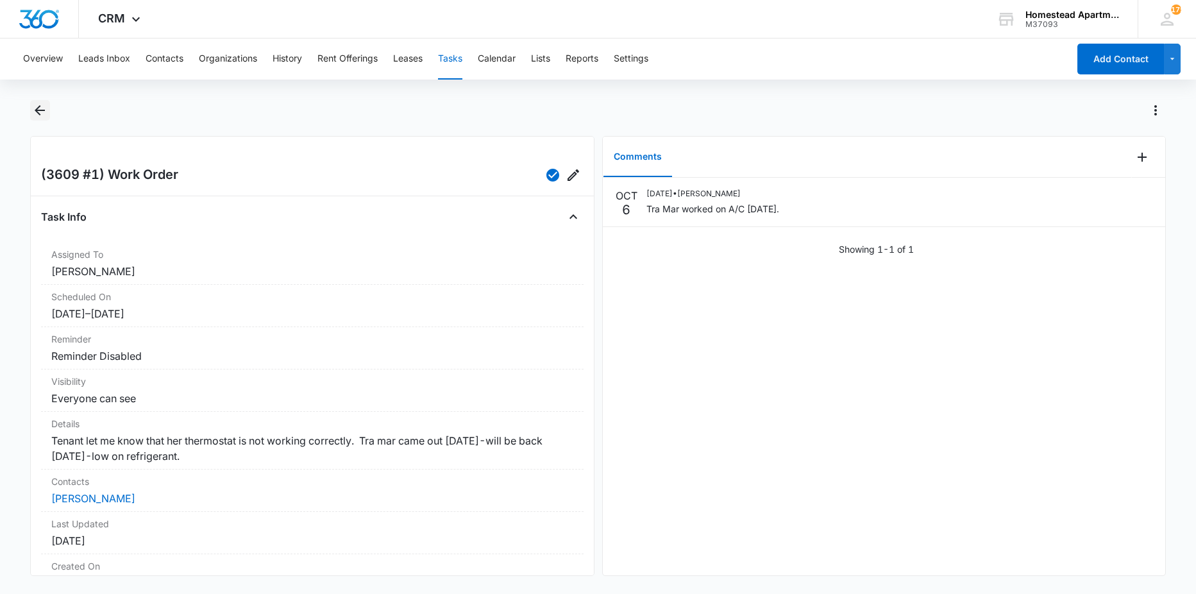
click at [37, 113] on icon "Back" at bounding box center [39, 110] width 15 height 15
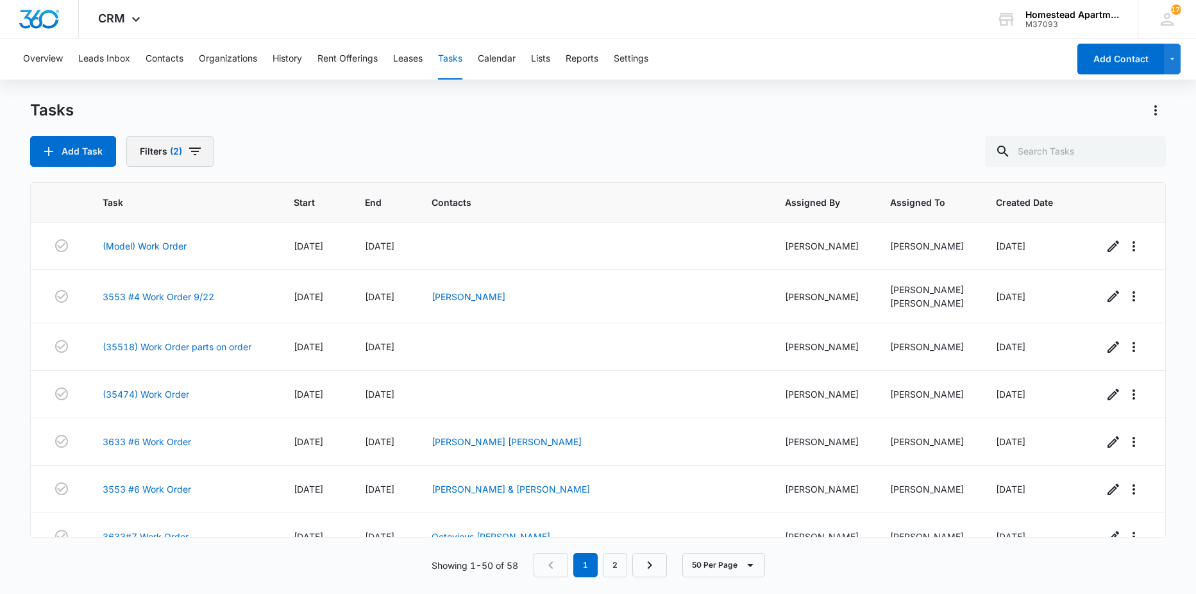
click at [204, 153] on button "Filters (2)" at bounding box center [169, 151] width 87 height 31
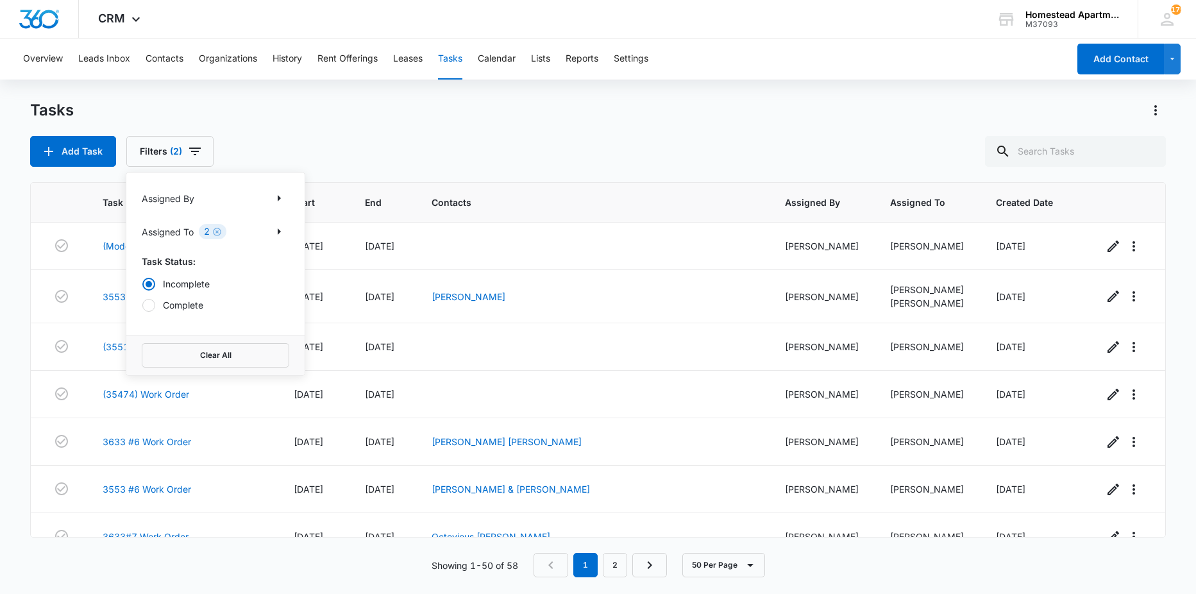
click at [189, 303] on label "Complete" at bounding box center [215, 304] width 147 height 13
click at [142, 305] on input "Complete" at bounding box center [142, 305] width 1 height 1
radio input "false"
radio input "true"
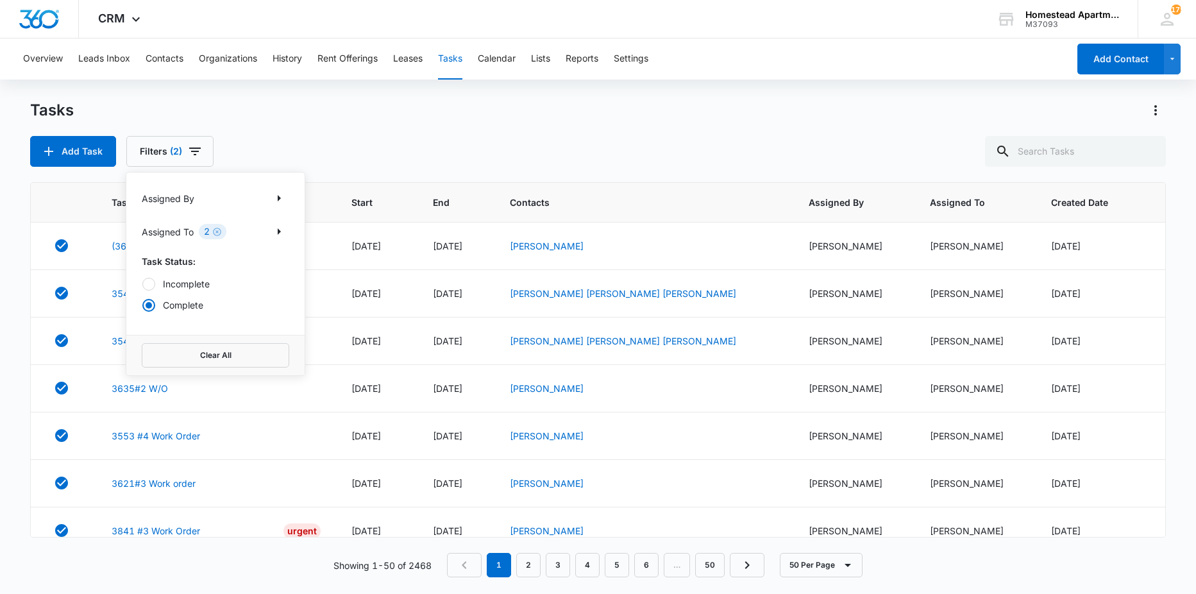
click at [392, 129] on div "Tasks Add Task Filters (2) Assigned By Assigned To 2 Task Status: Incomplete Co…" at bounding box center [598, 133] width 1136 height 67
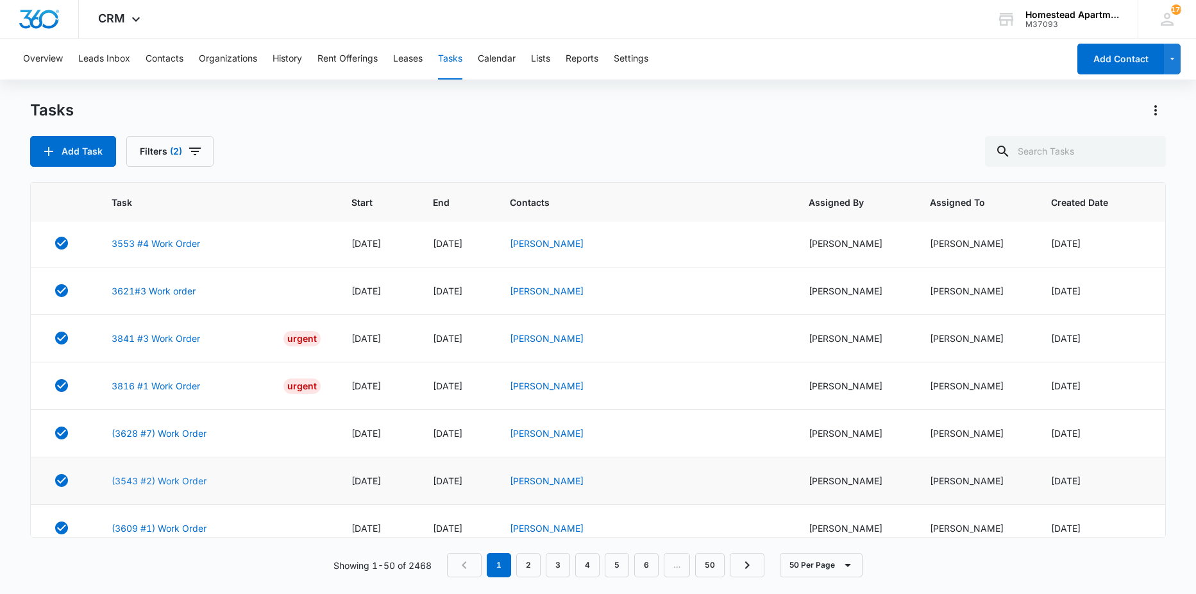
scroll to position [256, 0]
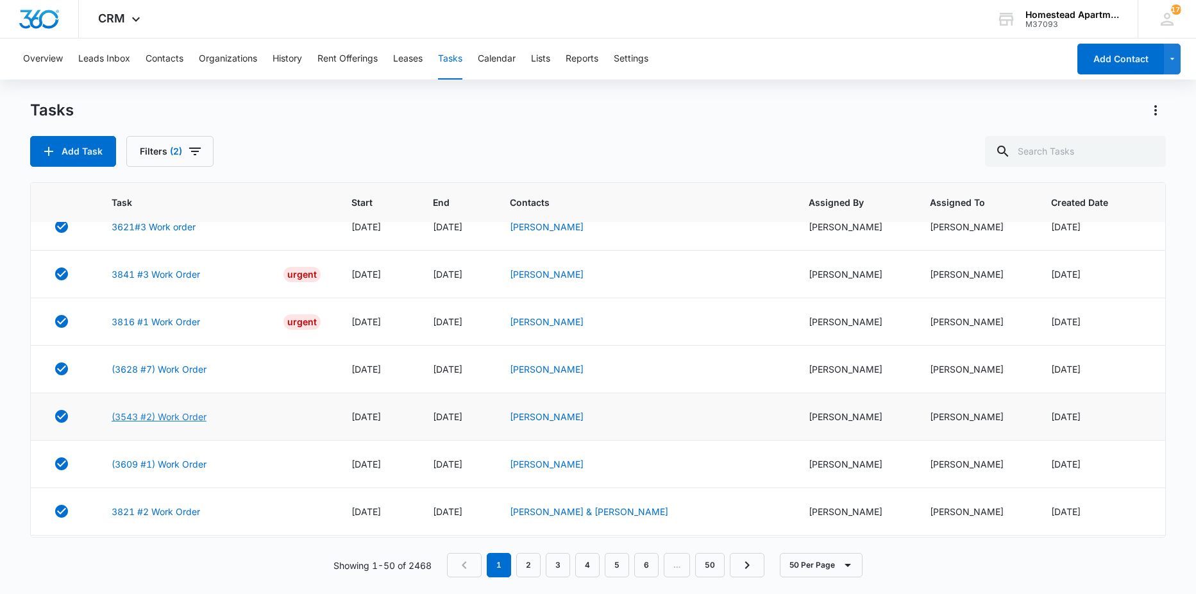
click at [158, 415] on link "(3543 #2) Work Order" at bounding box center [159, 416] width 95 height 13
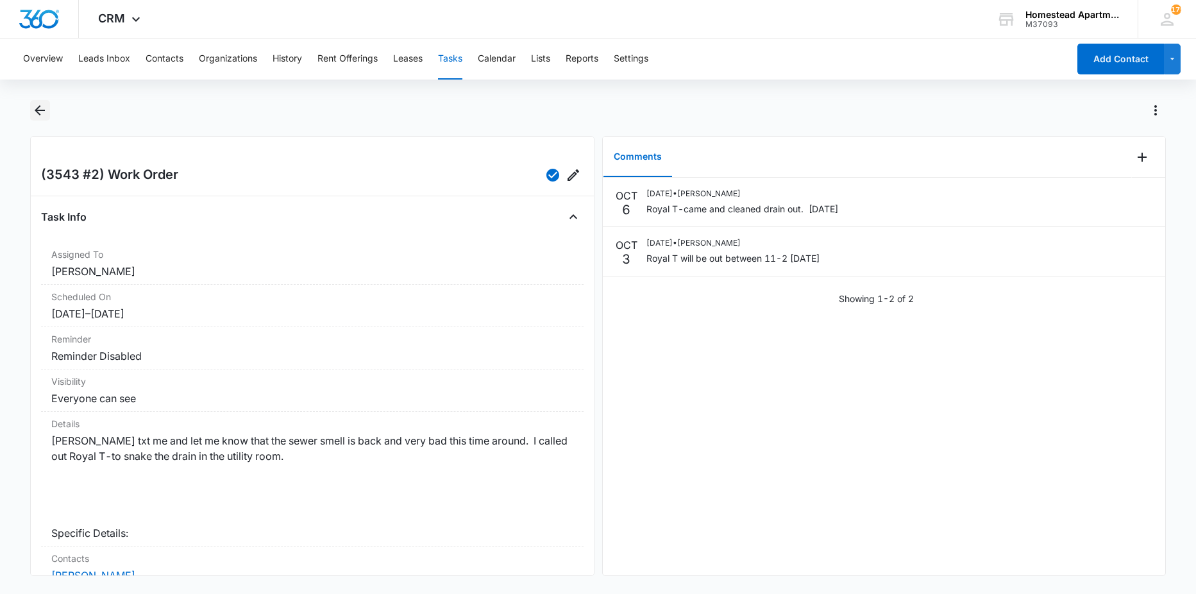
click at [42, 110] on icon "Back" at bounding box center [40, 110] width 10 height 10
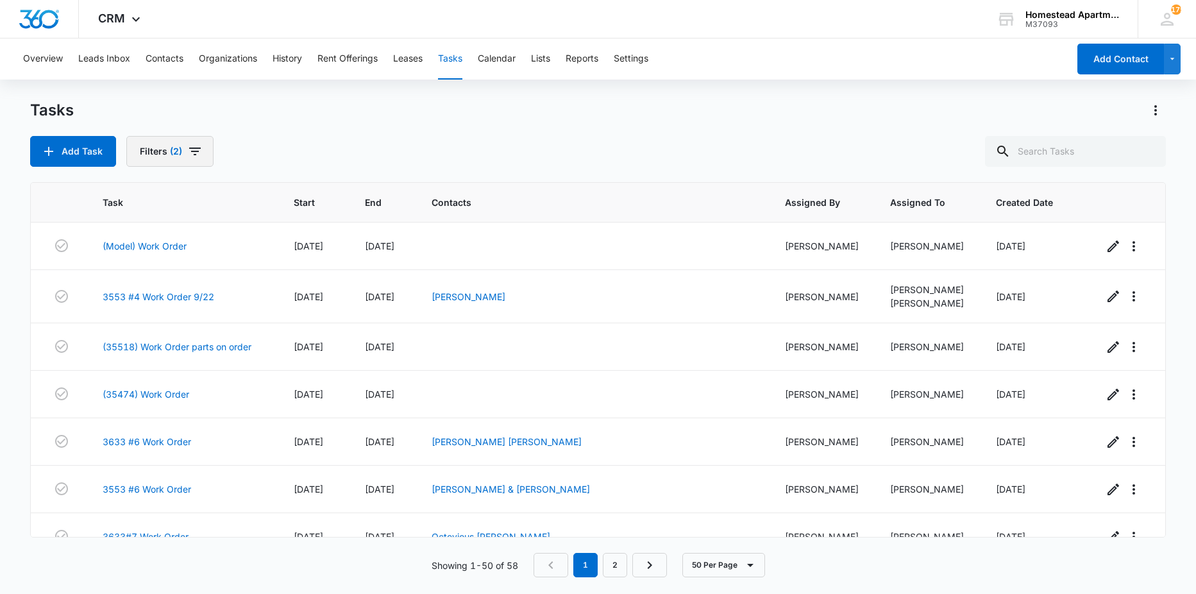
click at [160, 159] on button "Filters (2)" at bounding box center [169, 151] width 87 height 31
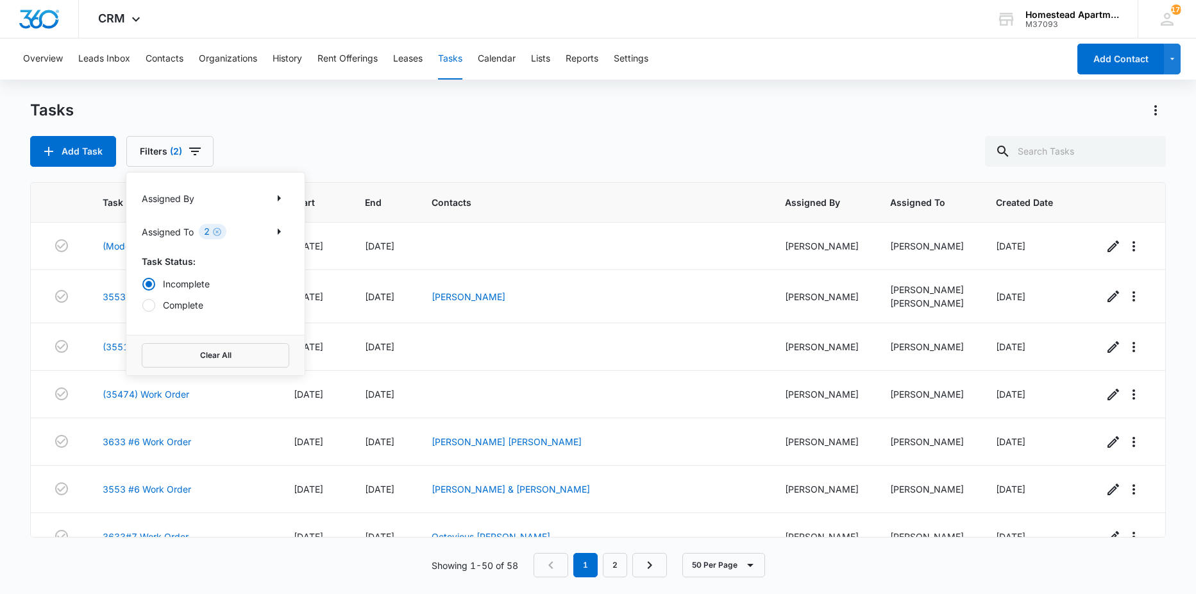
click at [171, 300] on label "Complete" at bounding box center [215, 304] width 147 height 13
click at [142, 305] on input "Complete" at bounding box center [142, 305] width 1 height 1
radio input "false"
radio input "true"
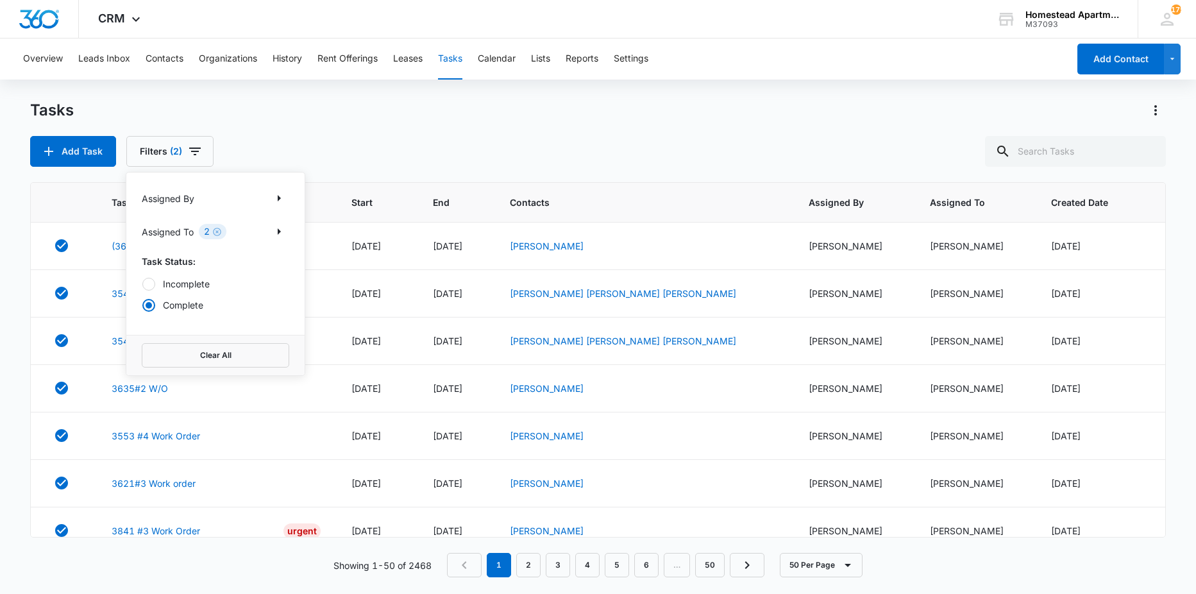
click at [301, 144] on div "Add Task Filters (2) Assigned By Assigned To 2 Task Status: Incomplete Complete…" at bounding box center [598, 151] width 1136 height 31
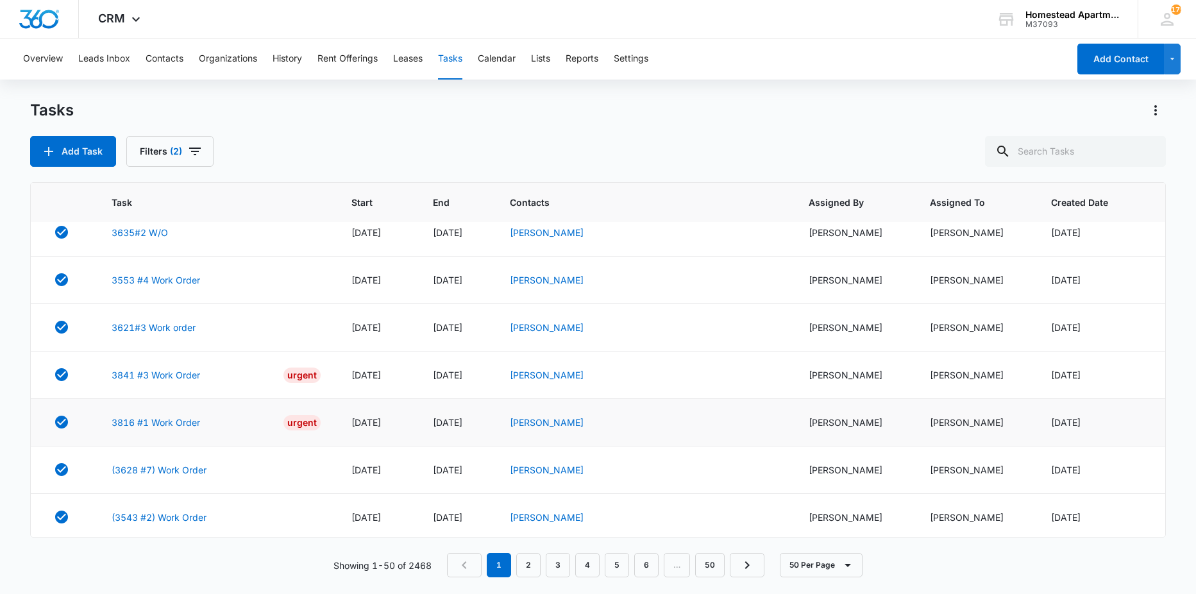
scroll to position [192, 0]
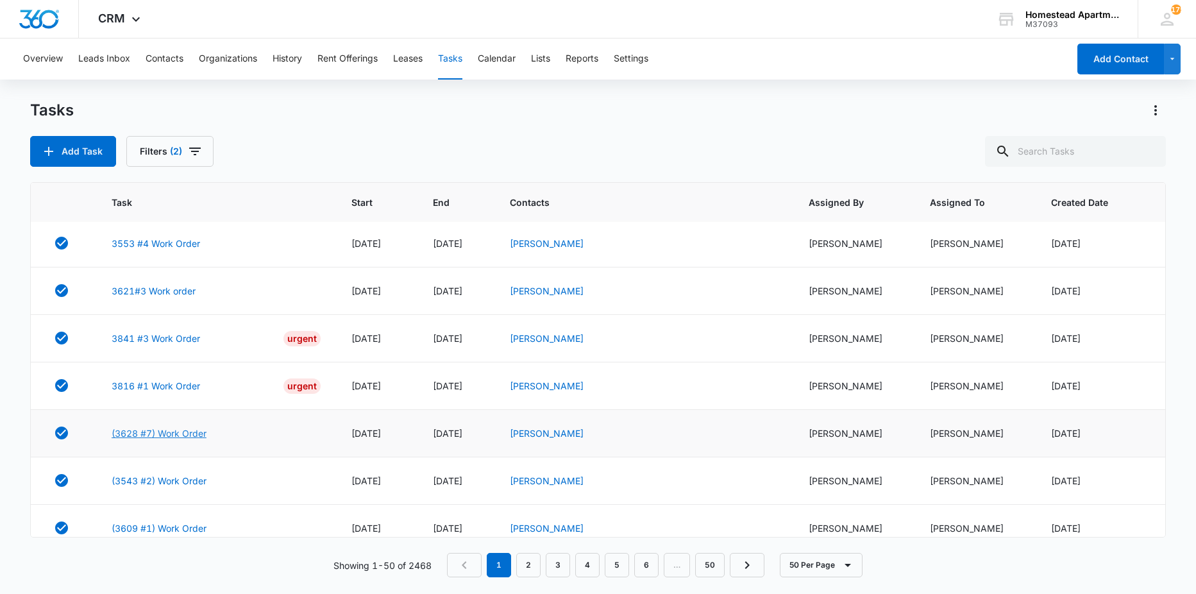
click at [179, 433] on link "(3628 #7) Work Order" at bounding box center [159, 432] width 95 height 13
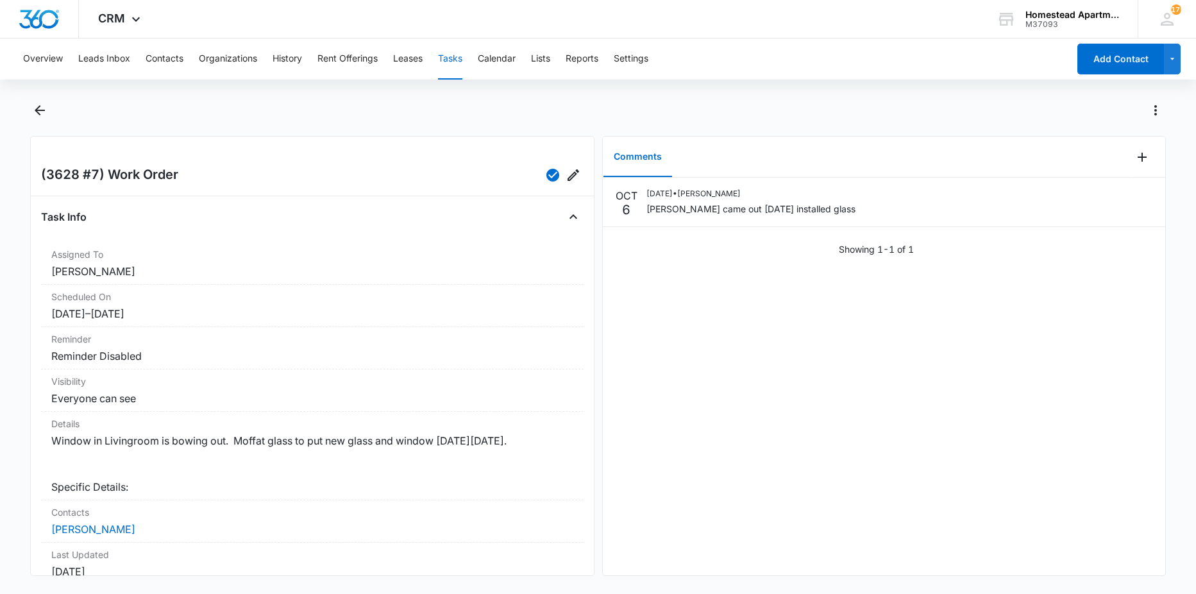
click at [21, 96] on div "Overview Leads Inbox Contacts Organizations History Rent Offerings Leases Tasks…" at bounding box center [598, 314] width 1196 height 553
click at [33, 105] on icon "Back" at bounding box center [39, 110] width 15 height 15
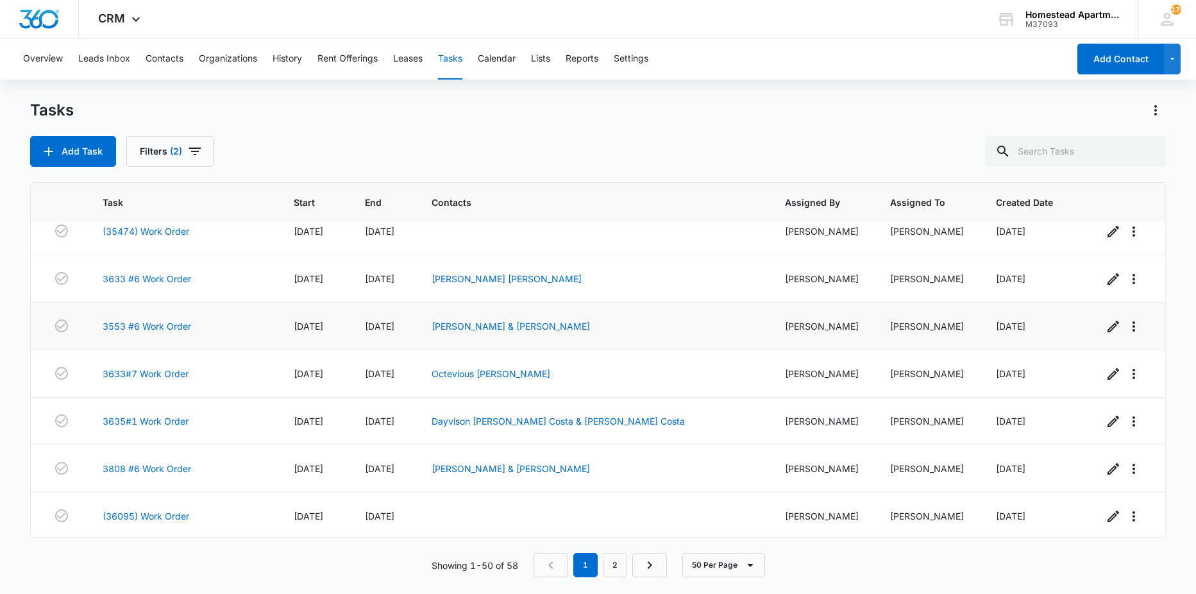
scroll to position [192, 0]
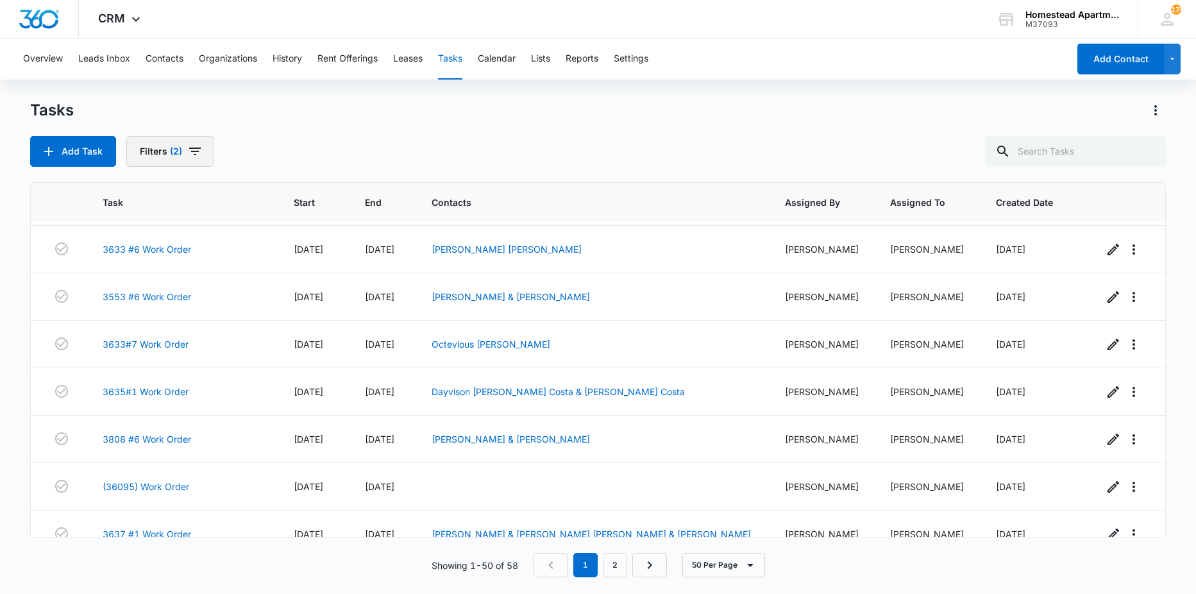
click at [202, 156] on button "Filters (2)" at bounding box center [169, 151] width 87 height 31
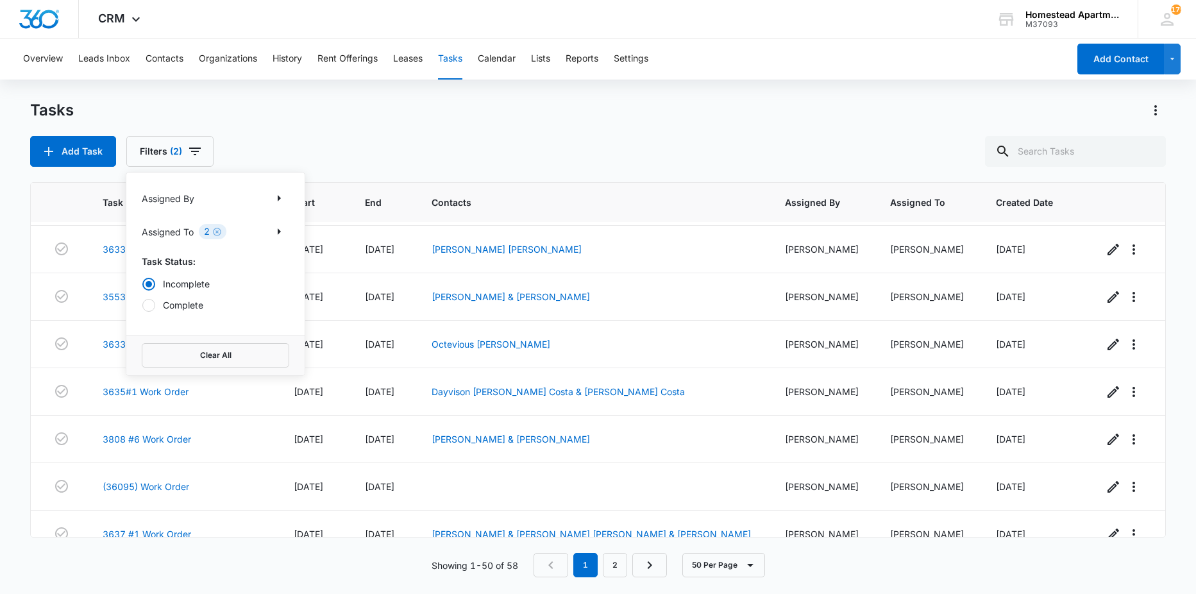
click at [187, 298] on label "Complete" at bounding box center [215, 304] width 147 height 13
click at [142, 305] on input "Complete" at bounding box center [142, 305] width 1 height 1
radio input "false"
radio input "true"
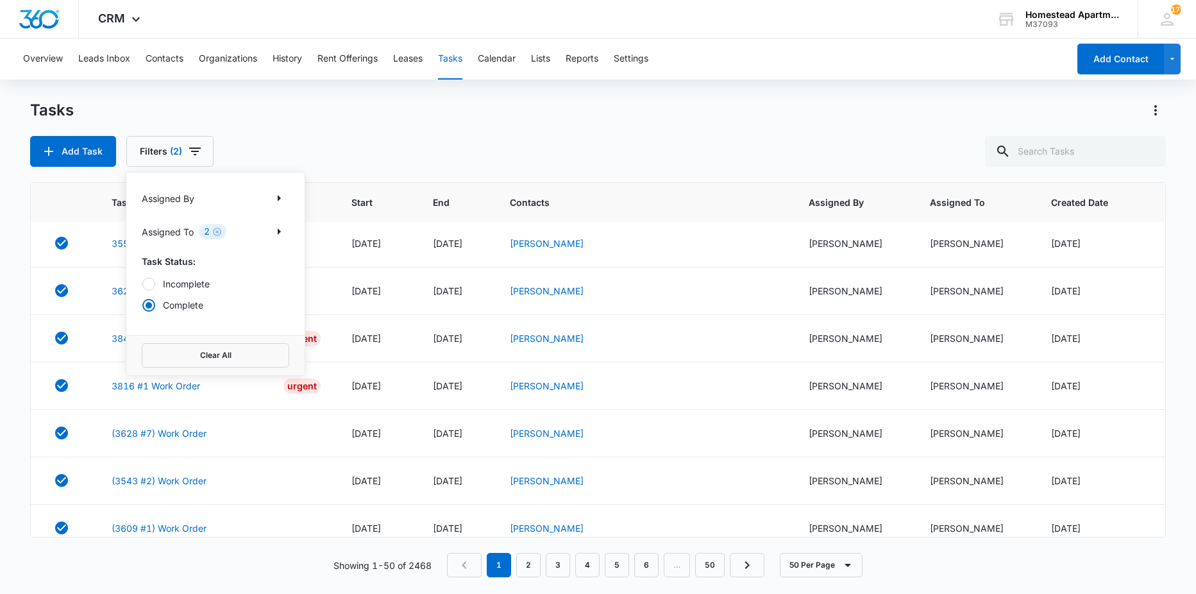
click at [491, 126] on div "Tasks Add Task Filters (2) Assigned By Assigned To 2 Task Status: Incomplete Co…" at bounding box center [598, 133] width 1136 height 67
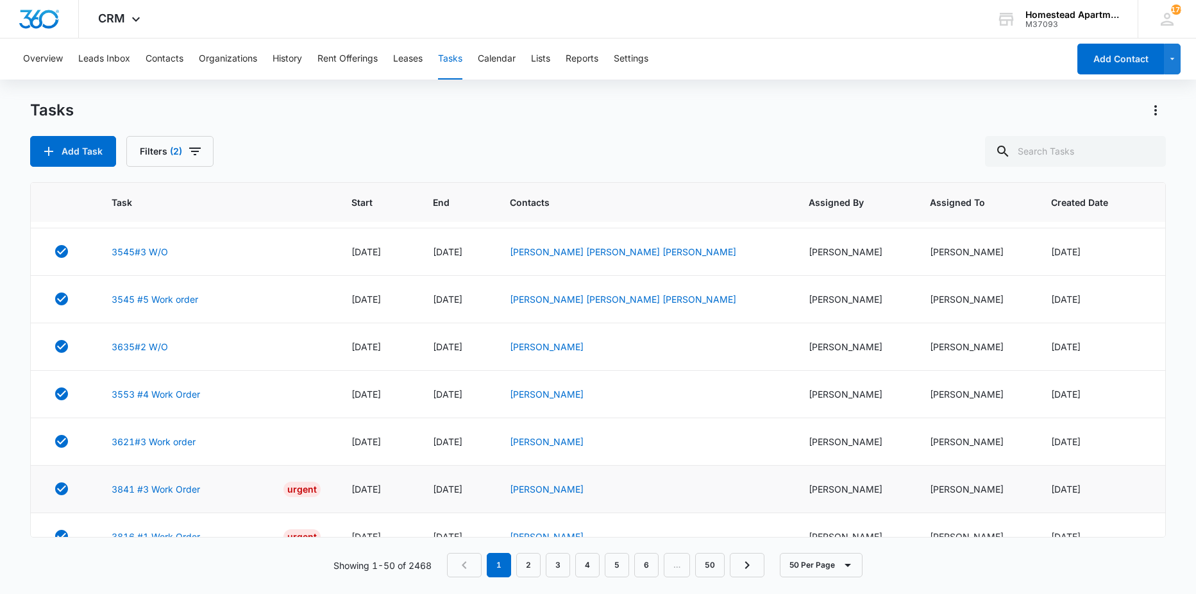
scroll to position [64, 0]
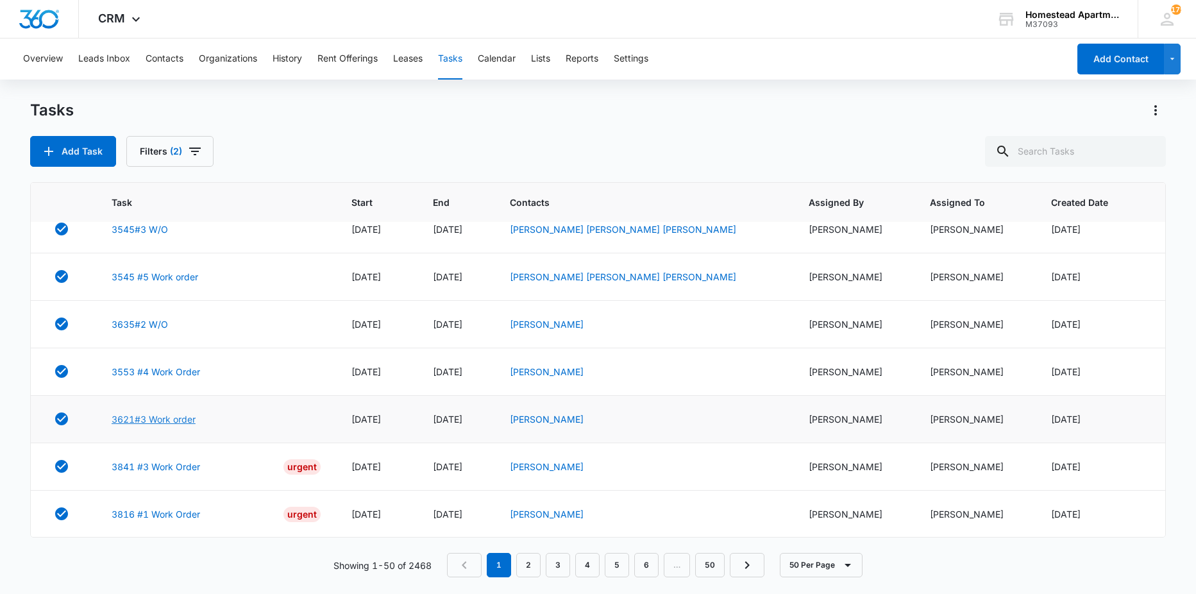
click at [170, 416] on link "3621#3 Work order" at bounding box center [154, 418] width 84 height 13
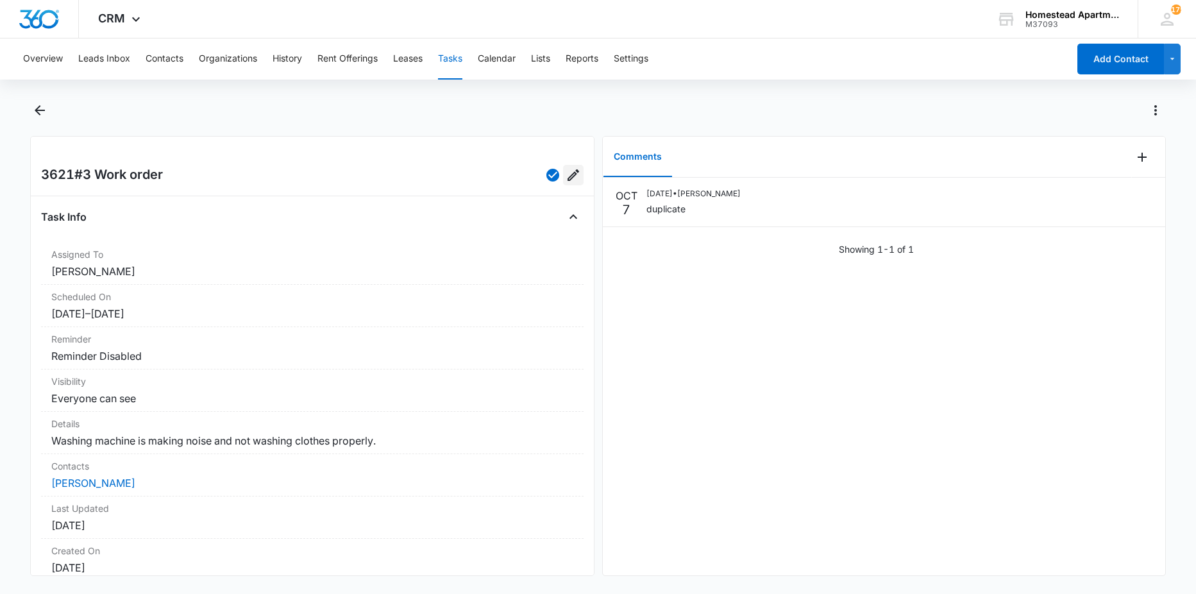
click at [566, 180] on icon "Edit" at bounding box center [573, 174] width 15 height 15
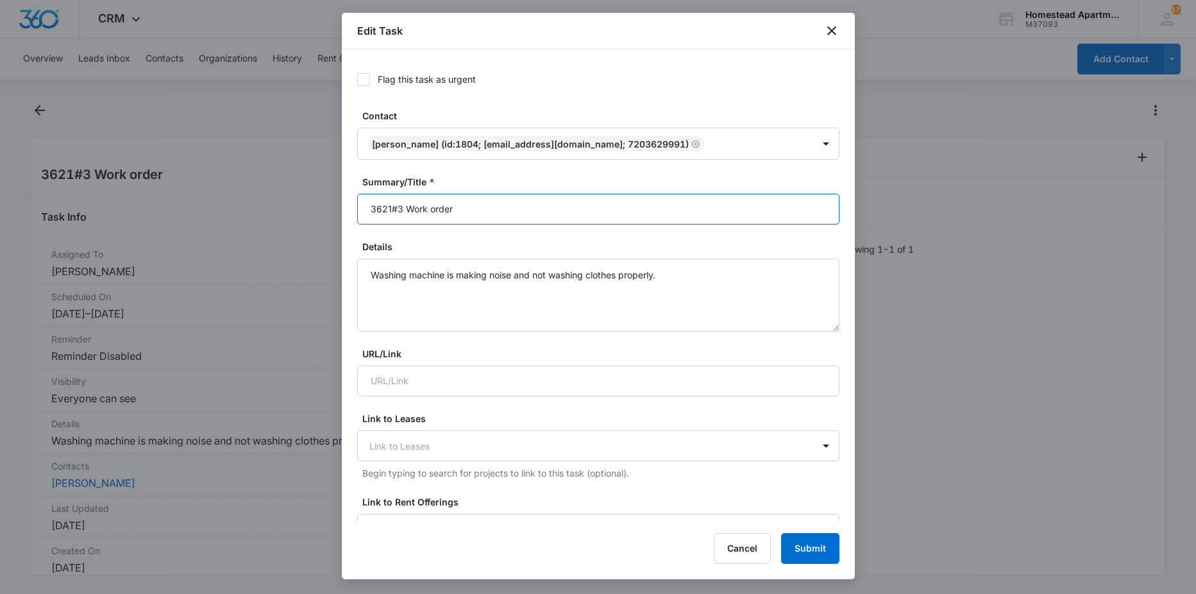
drag, startPoint x: 492, startPoint y: 205, endPoint x: 494, endPoint y: 195, distance: 10.3
click at [492, 203] on input "3621#3 Work order" at bounding box center [598, 209] width 482 height 31
type input "3621#3 Work order duplicate"
click at [801, 546] on button "Submit" at bounding box center [810, 548] width 58 height 31
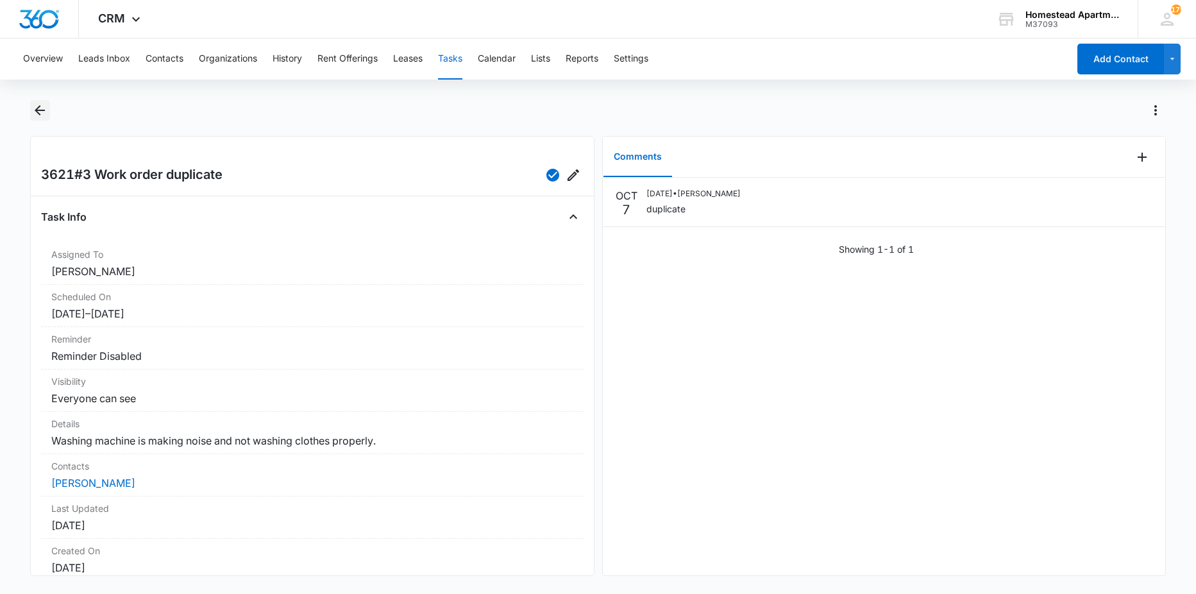
click at [44, 110] on icon "Back" at bounding box center [40, 110] width 10 height 10
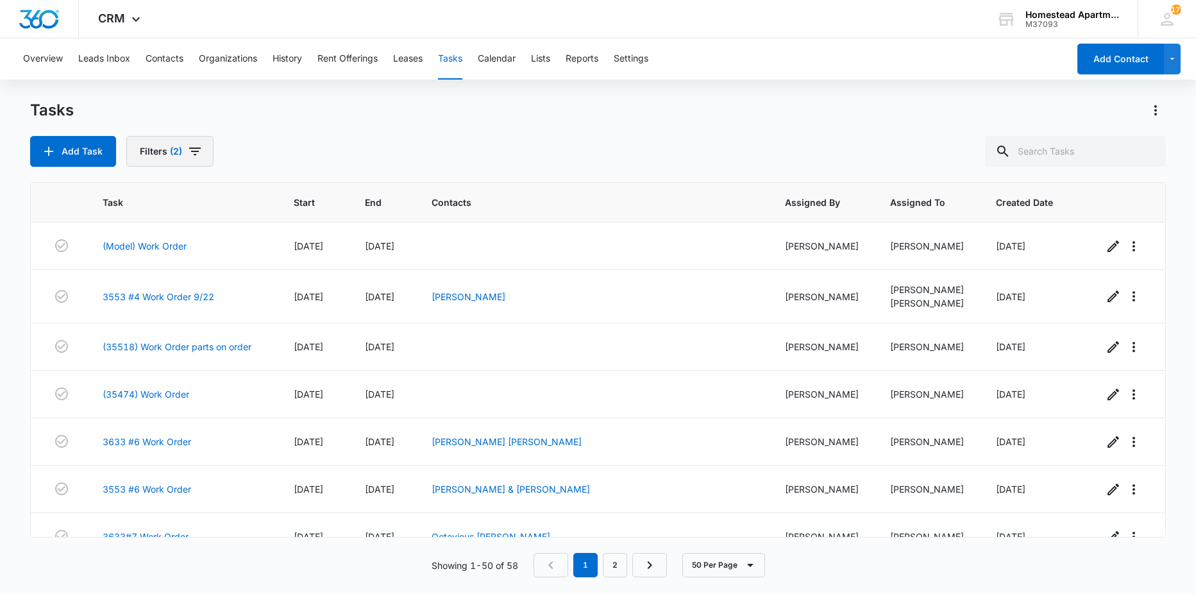
click at [183, 157] on button "Filters (2)" at bounding box center [169, 151] width 87 height 31
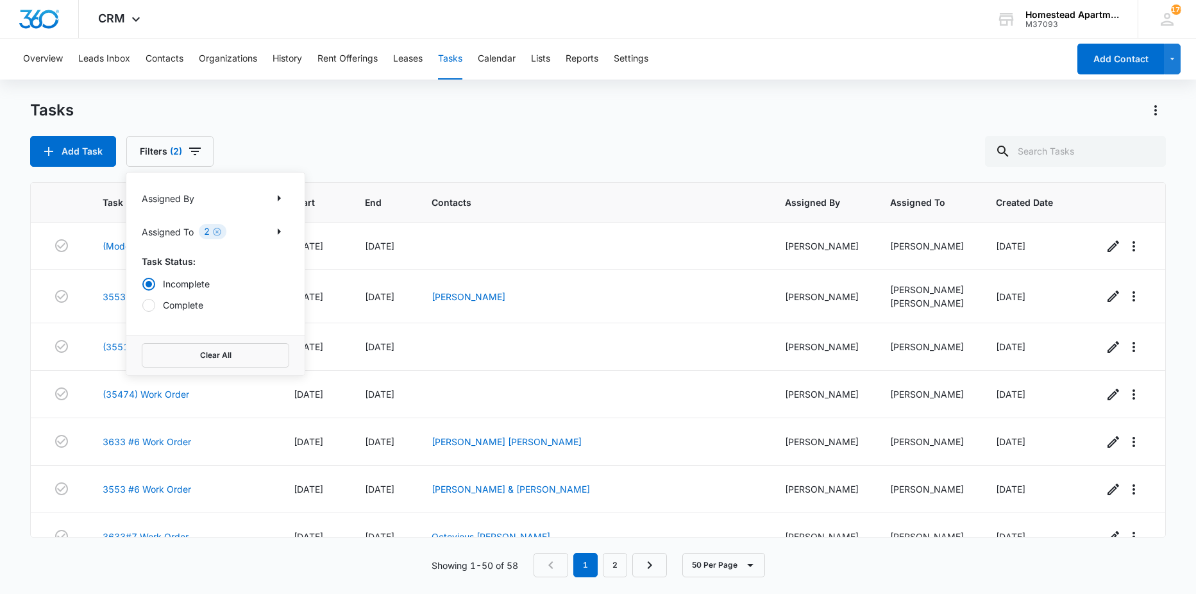
click at [195, 301] on label "Complete" at bounding box center [215, 304] width 147 height 13
click at [142, 305] on input "Complete" at bounding box center [142, 305] width 1 height 1
radio input "false"
radio input "true"
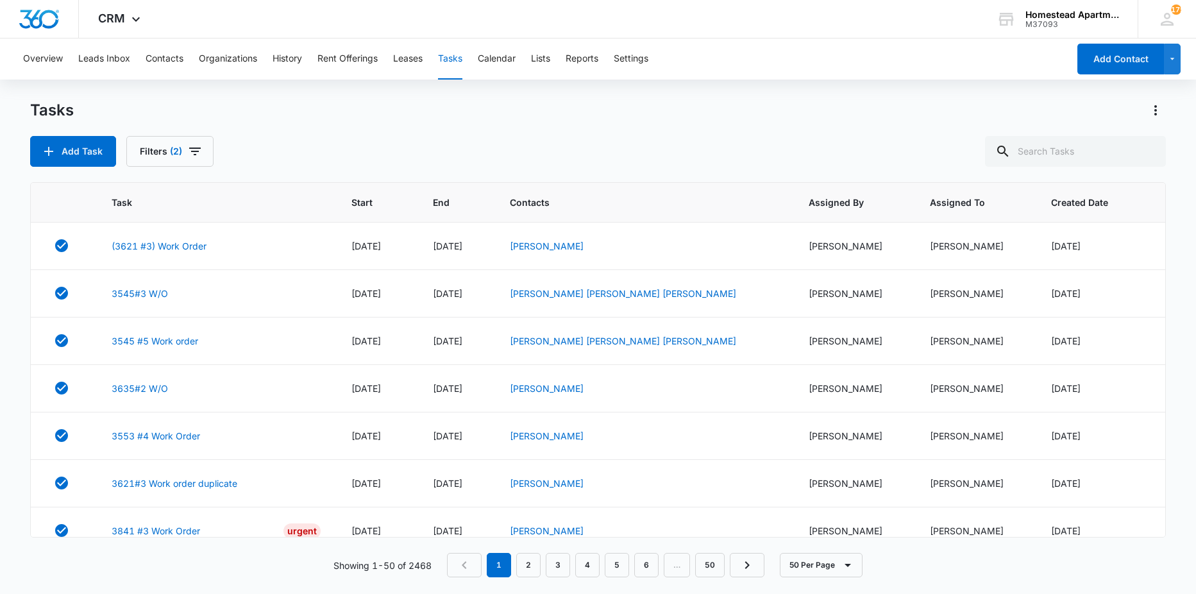
click at [530, 128] on div "Tasks Add Task Filters (2)" at bounding box center [598, 133] width 1136 height 67
click at [178, 433] on link "3553 #4 Work Order" at bounding box center [156, 435] width 88 height 13
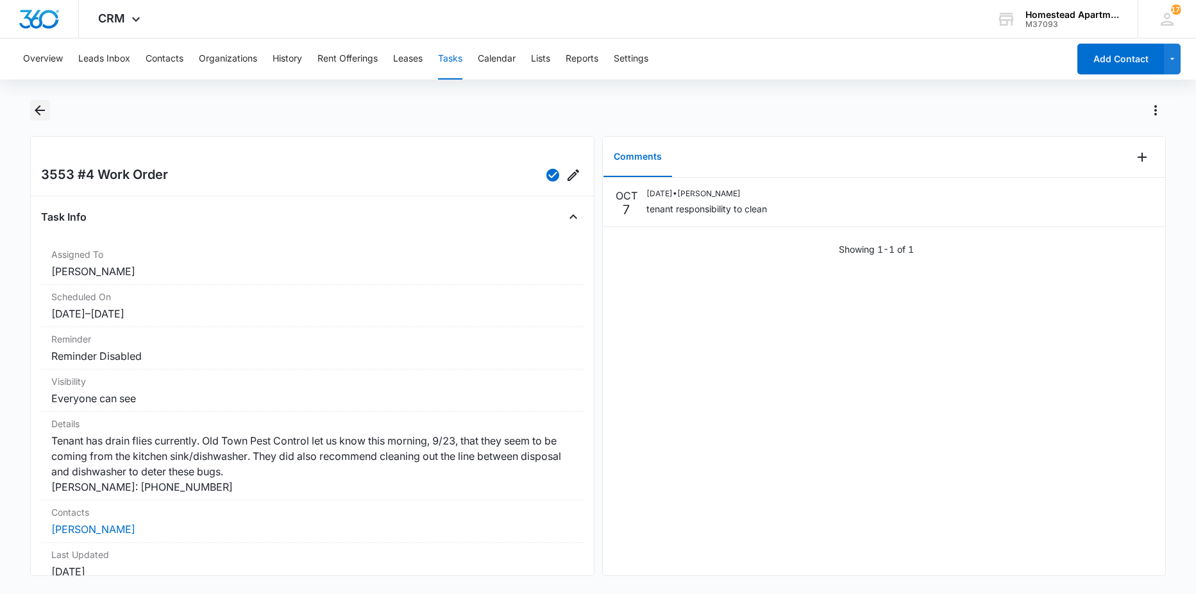
click at [44, 108] on icon "Back" at bounding box center [39, 110] width 15 height 15
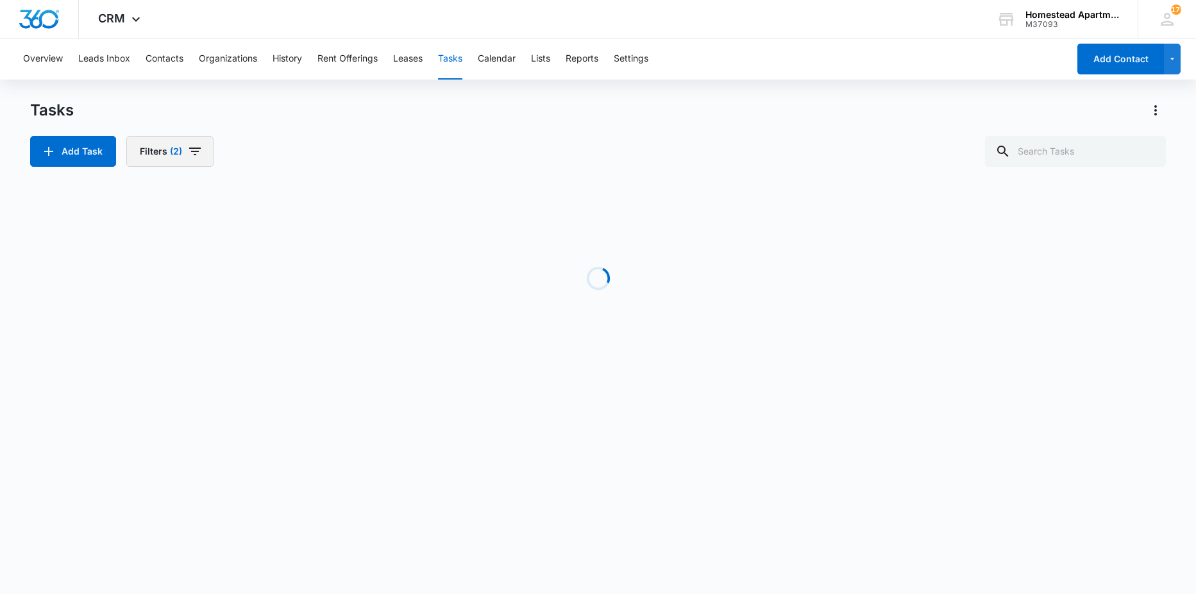
click at [193, 151] on icon "button" at bounding box center [195, 151] width 12 height 8
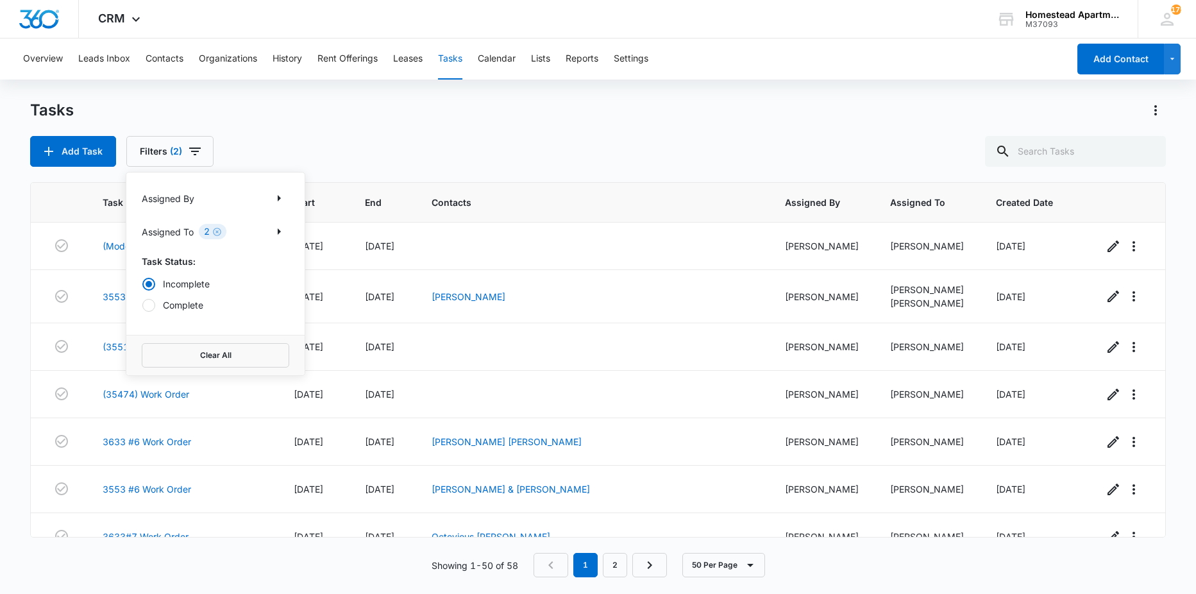
click at [176, 308] on label "Complete" at bounding box center [215, 304] width 147 height 13
click at [142, 305] on input "Complete" at bounding box center [142, 305] width 1 height 1
radio input "false"
radio input "true"
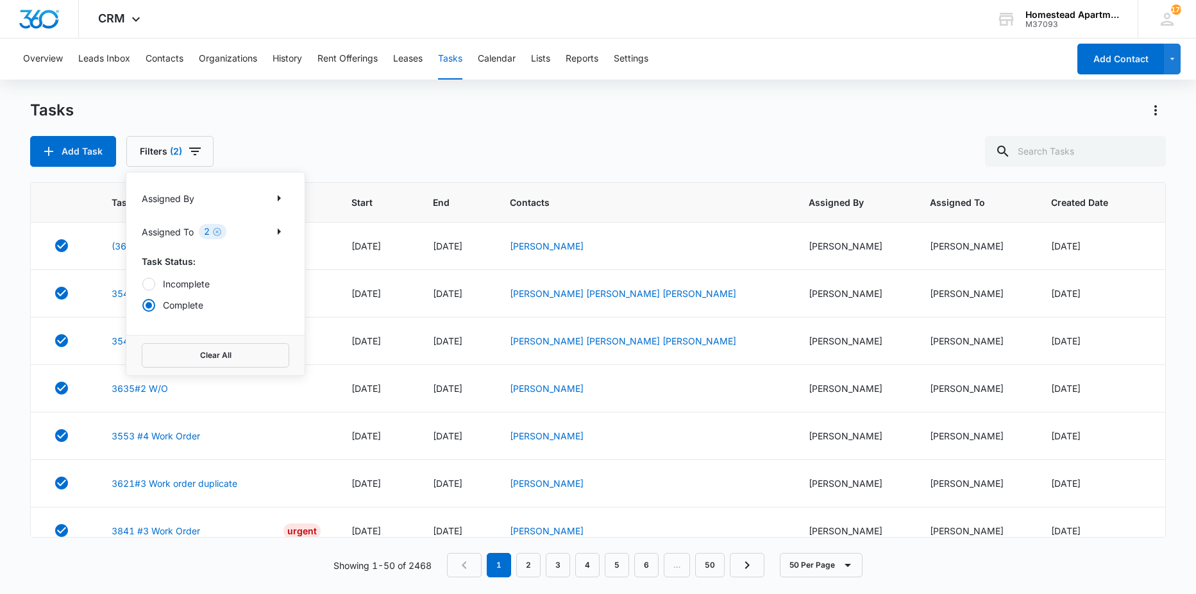
click at [376, 105] on div "Tasks" at bounding box center [598, 110] width 1136 height 21
click at [161, 390] on link "3635#2 W/O" at bounding box center [140, 388] width 56 height 13
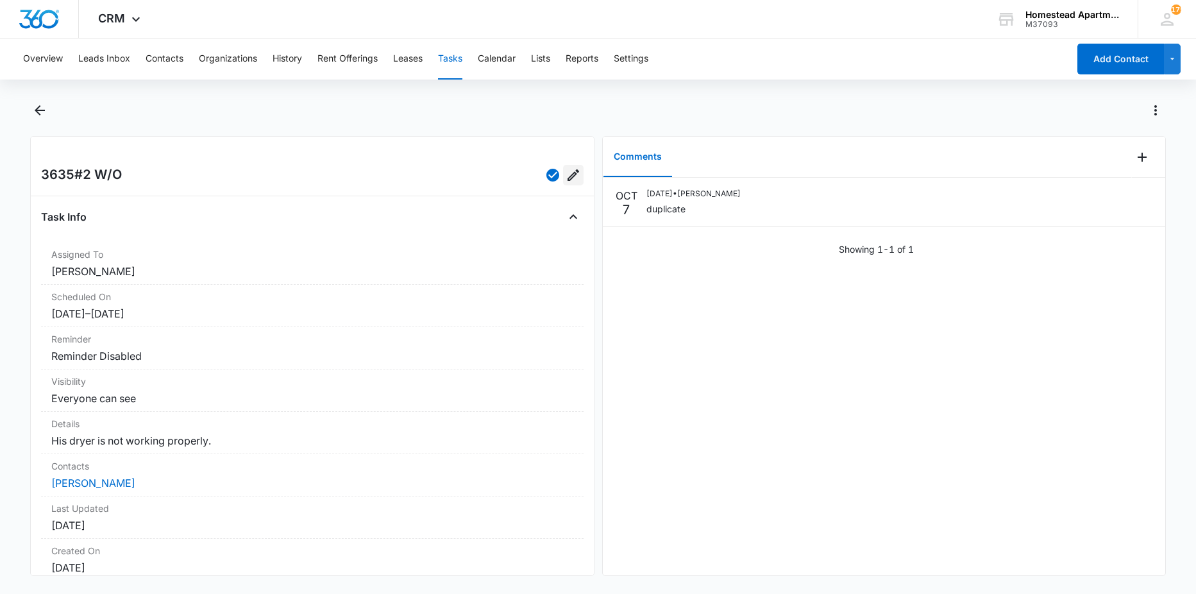
click at [570, 182] on icon "Edit" at bounding box center [573, 174] width 15 height 15
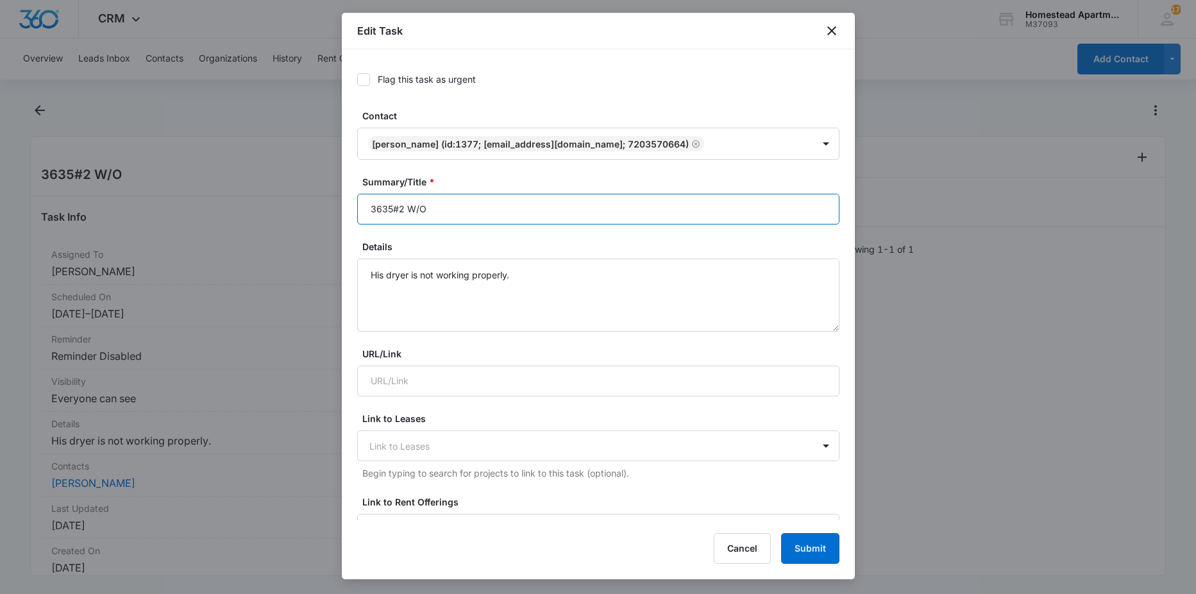
click at [457, 210] on input "3635#2 W/O" at bounding box center [598, 209] width 482 height 31
type input "3635#2 W/O duplicate"
click at [813, 535] on div "Edit Task Flag this task as urgent Contact David S. Gaytan (ID:1377; alignmentl…" at bounding box center [598, 296] width 513 height 566
click at [812, 536] on button "Submit" at bounding box center [810, 548] width 58 height 31
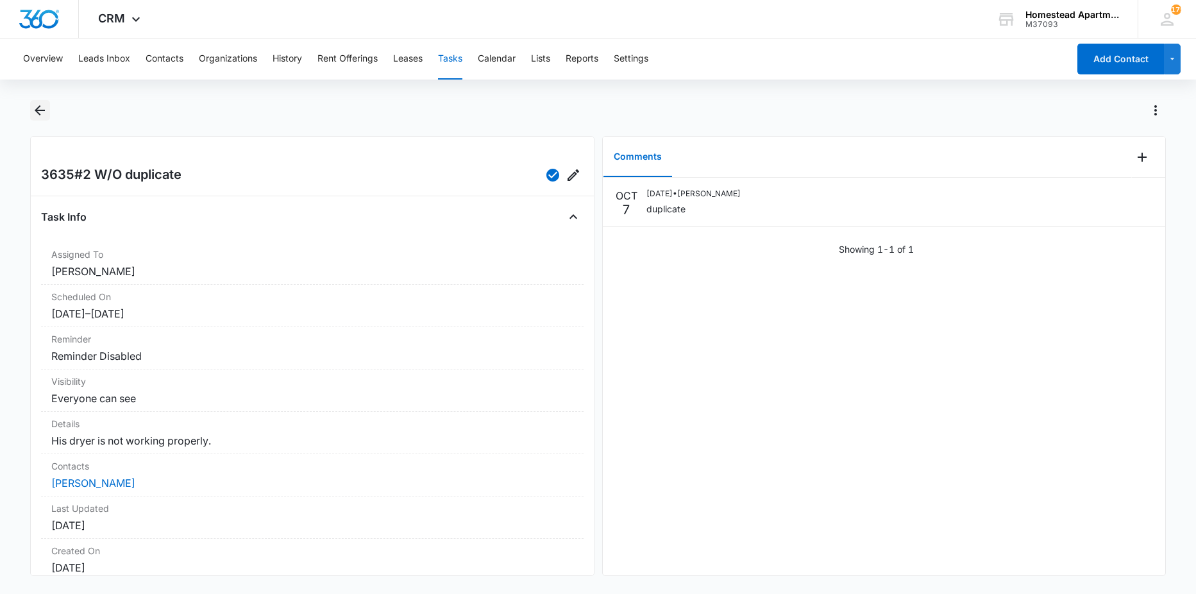
click at [38, 111] on icon "Back" at bounding box center [40, 110] width 10 height 10
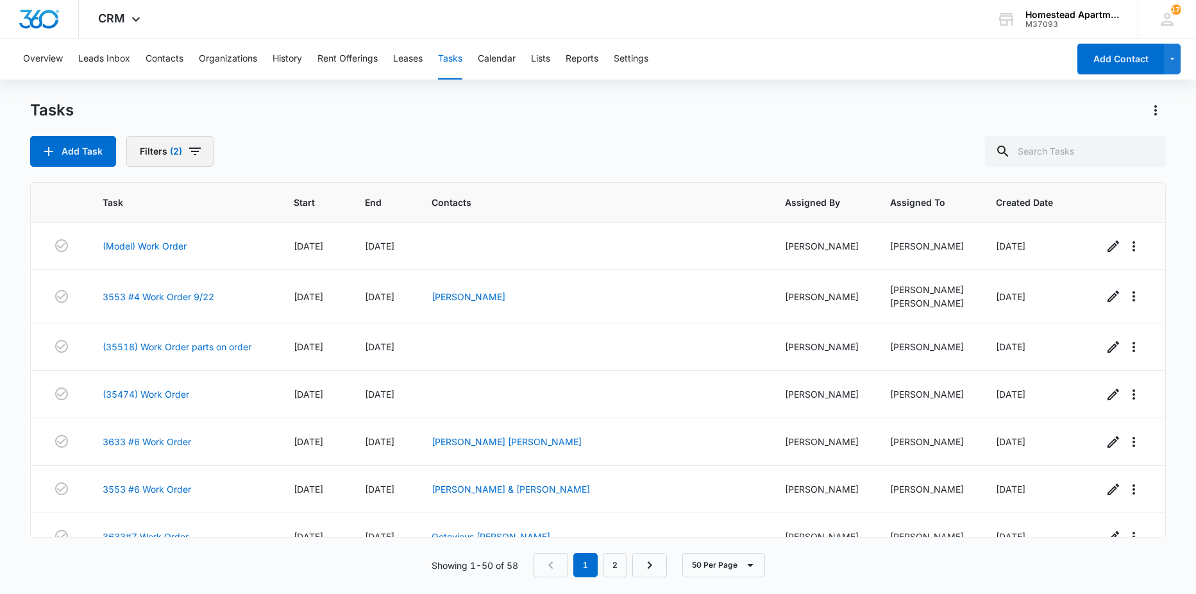
click at [197, 148] on icon "button" at bounding box center [195, 151] width 12 height 8
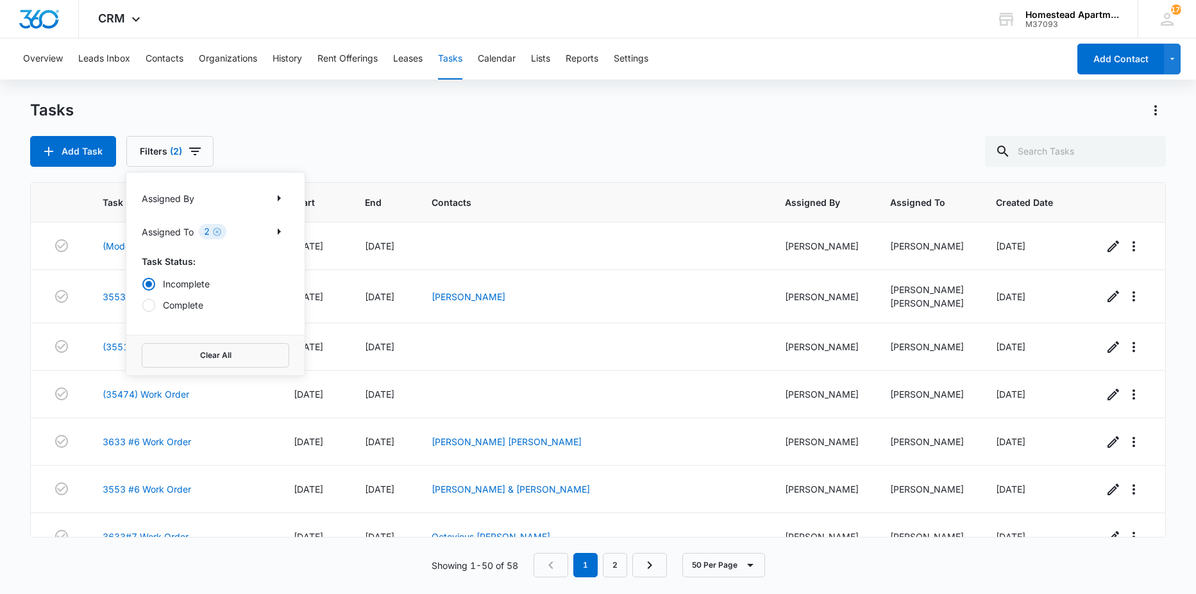
click at [195, 294] on div "Incomplete Complete" at bounding box center [215, 294] width 147 height 35
click at [189, 301] on label "Complete" at bounding box center [215, 304] width 147 height 13
click at [142, 305] on input "Complete" at bounding box center [142, 305] width 1 height 1
radio input "false"
radio input "true"
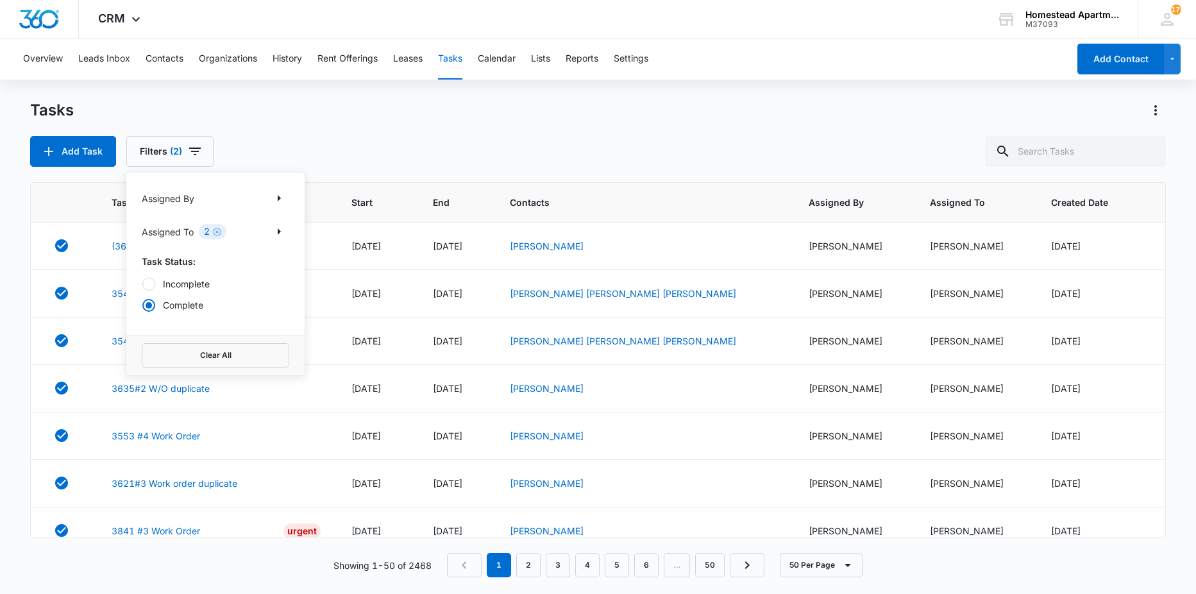
click at [389, 131] on div "Tasks Add Task Filters (2) Assigned By Assigned To 2 Task Status: Incomplete Co…" at bounding box center [598, 133] width 1136 height 67
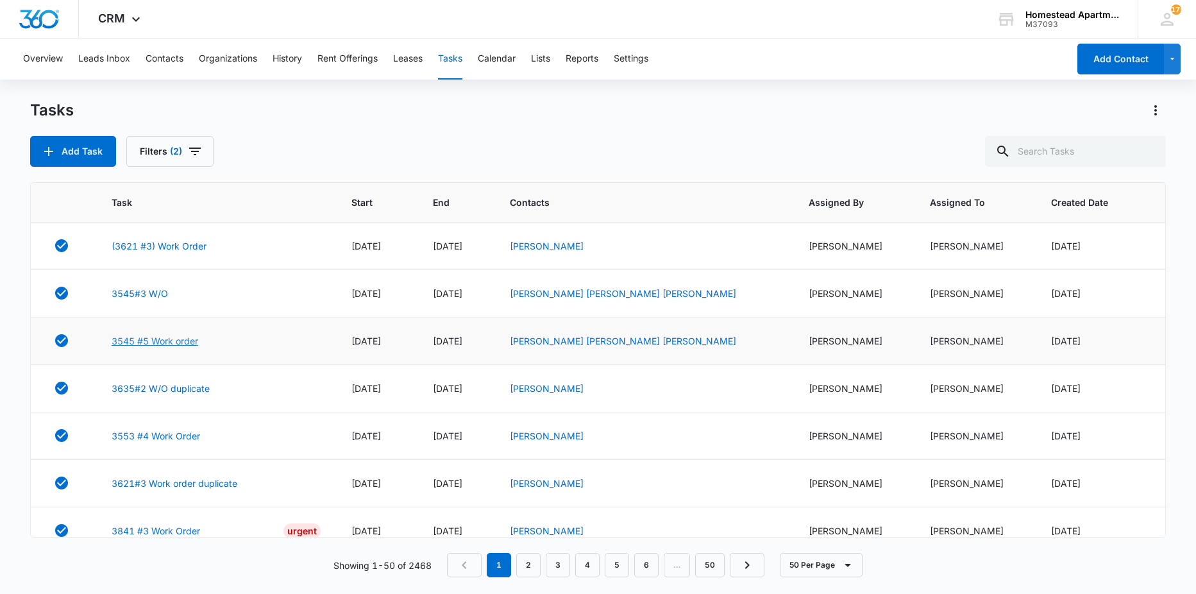
click at [177, 340] on link "3545 #5 Work order" at bounding box center [155, 340] width 87 height 13
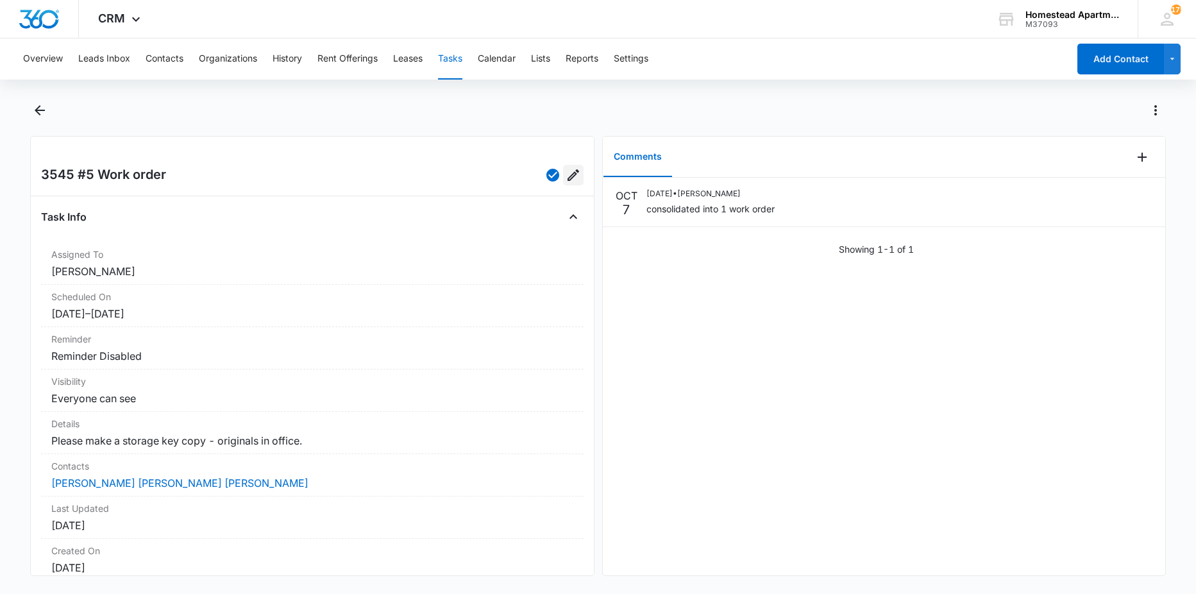
click at [569, 177] on icon "Edit" at bounding box center [573, 174] width 15 height 15
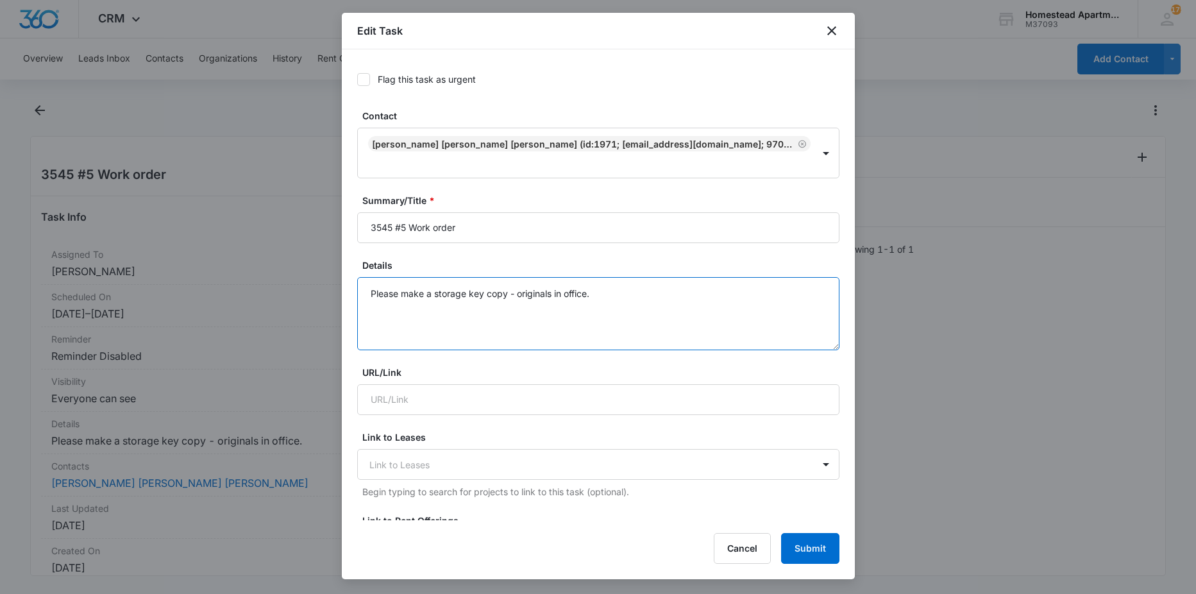
click at [609, 277] on textarea "Please make a storage key copy - originals in office." at bounding box center [598, 313] width 482 height 73
click at [461, 212] on input "3545 #5 Work order" at bounding box center [598, 227] width 482 height 31
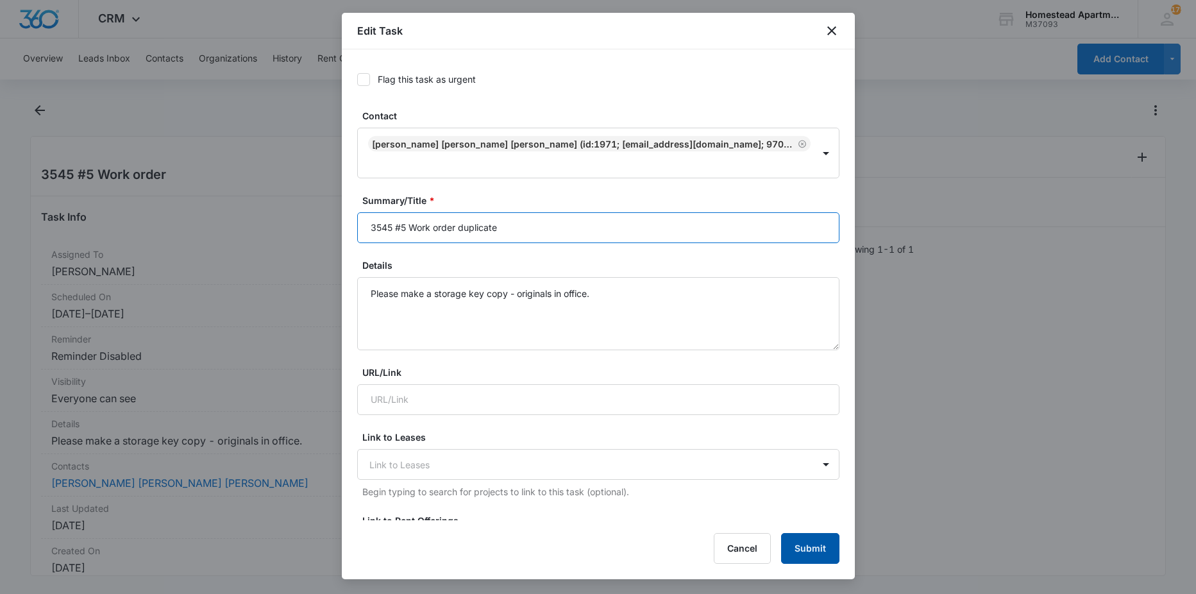
type input "3545 #5 Work order duplicate"
click at [807, 542] on button "Submit" at bounding box center [810, 548] width 58 height 31
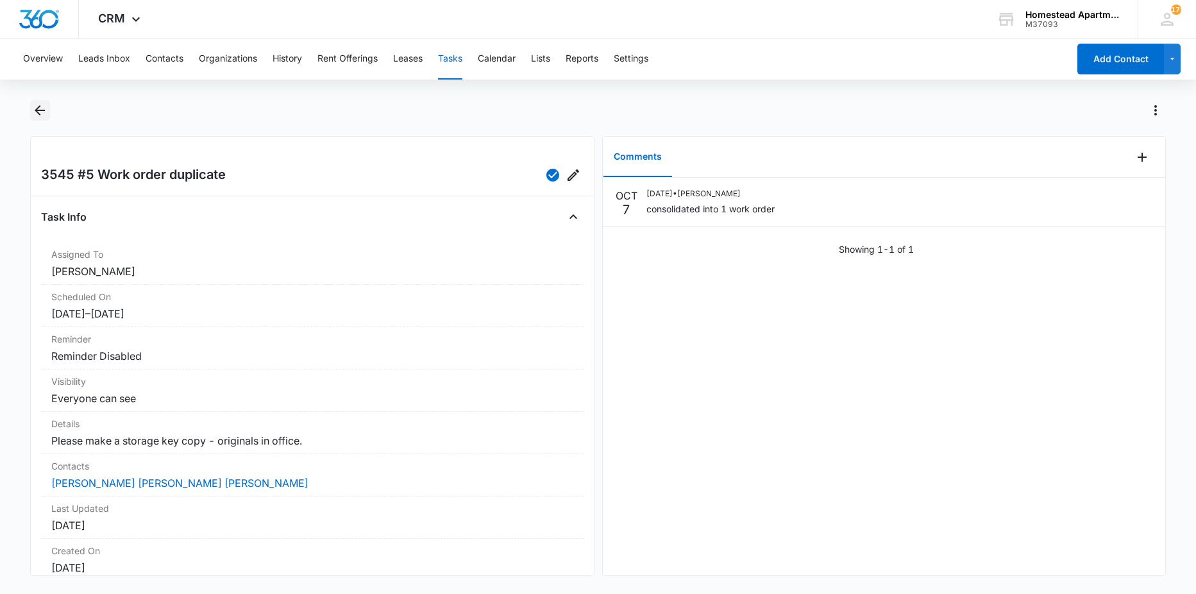
click at [46, 108] on icon "Back" at bounding box center [39, 110] width 15 height 15
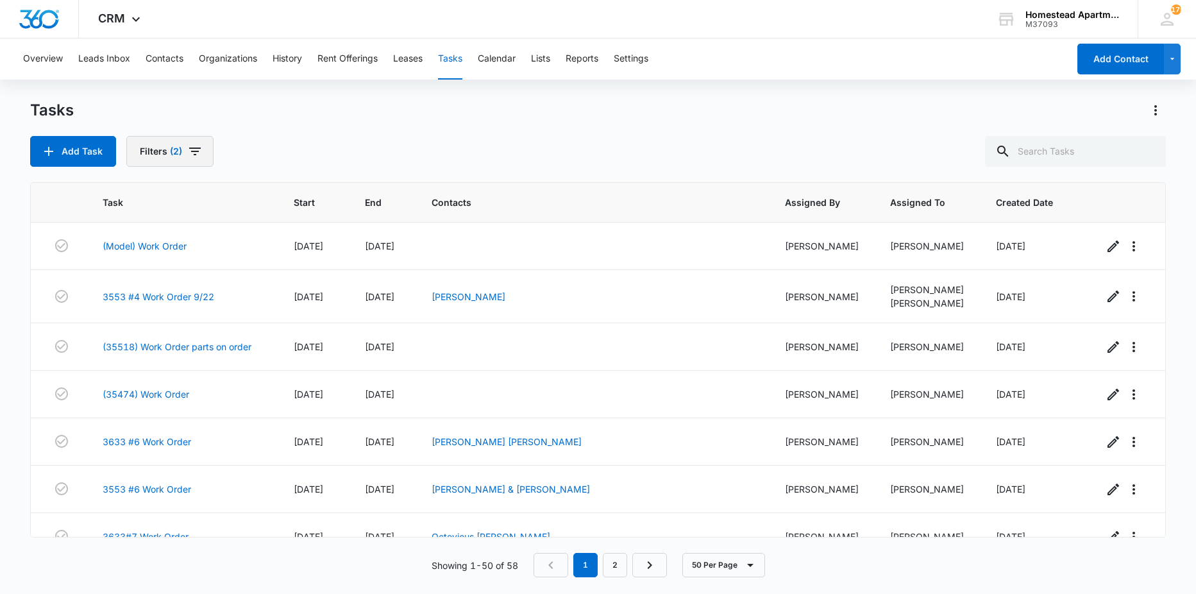
click at [205, 142] on button "Filters (2)" at bounding box center [169, 151] width 87 height 31
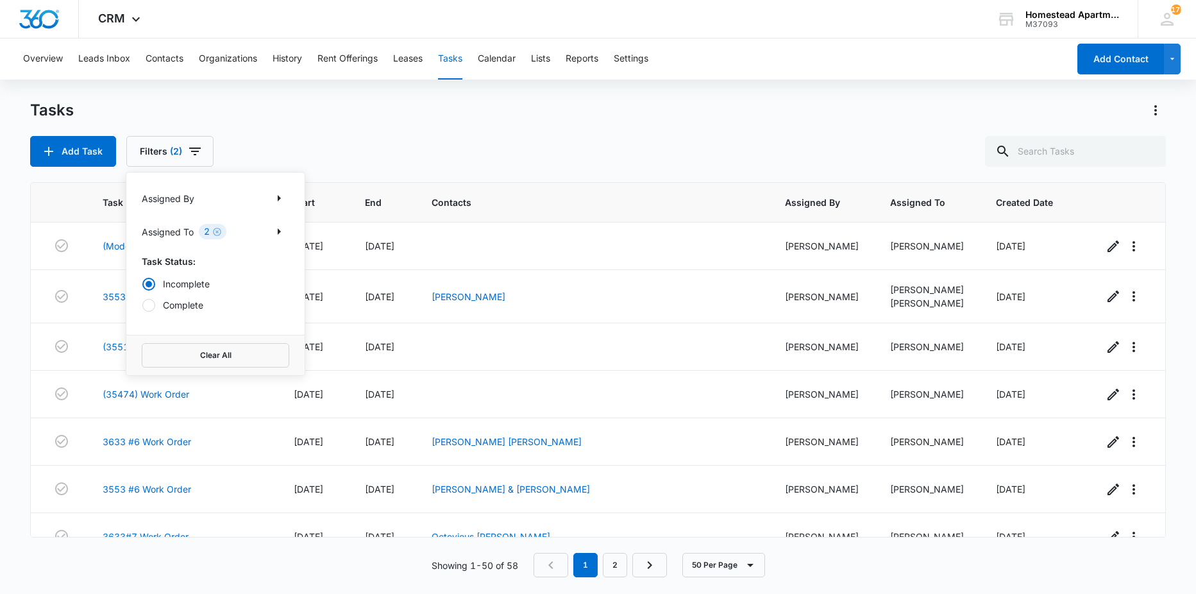
click at [199, 299] on label "Complete" at bounding box center [215, 304] width 147 height 13
click at [142, 305] on input "Complete" at bounding box center [142, 305] width 1 height 1
radio input "false"
radio input "true"
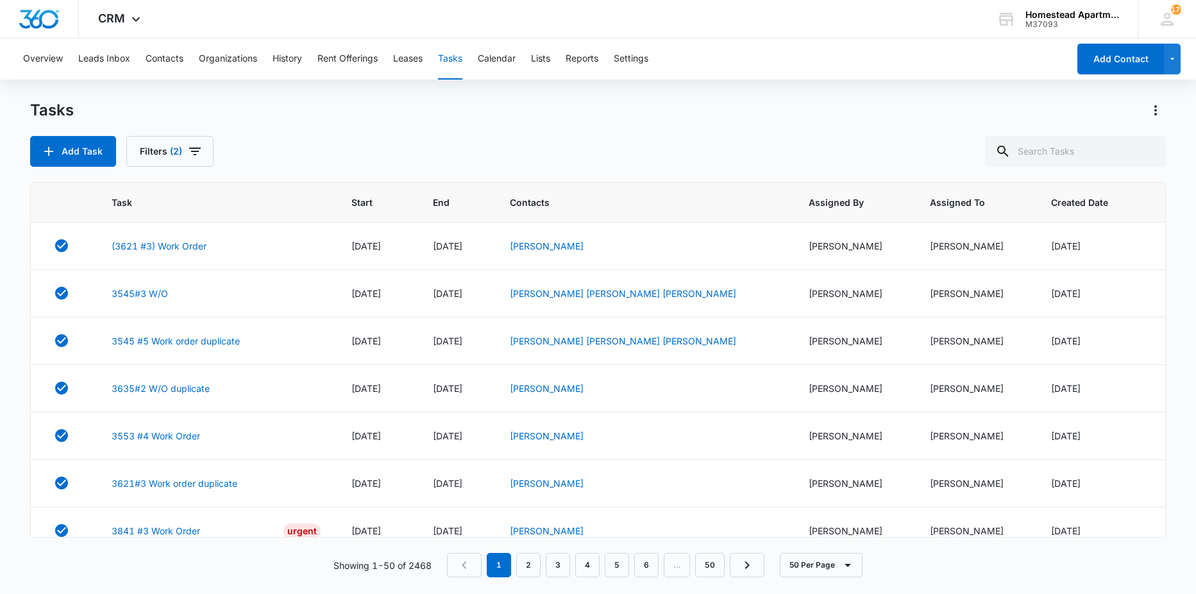
click at [361, 135] on div "Tasks Add Task Filters (2)" at bounding box center [598, 133] width 1136 height 67
click at [158, 296] on link "3545#3 W/O" at bounding box center [140, 293] width 56 height 13
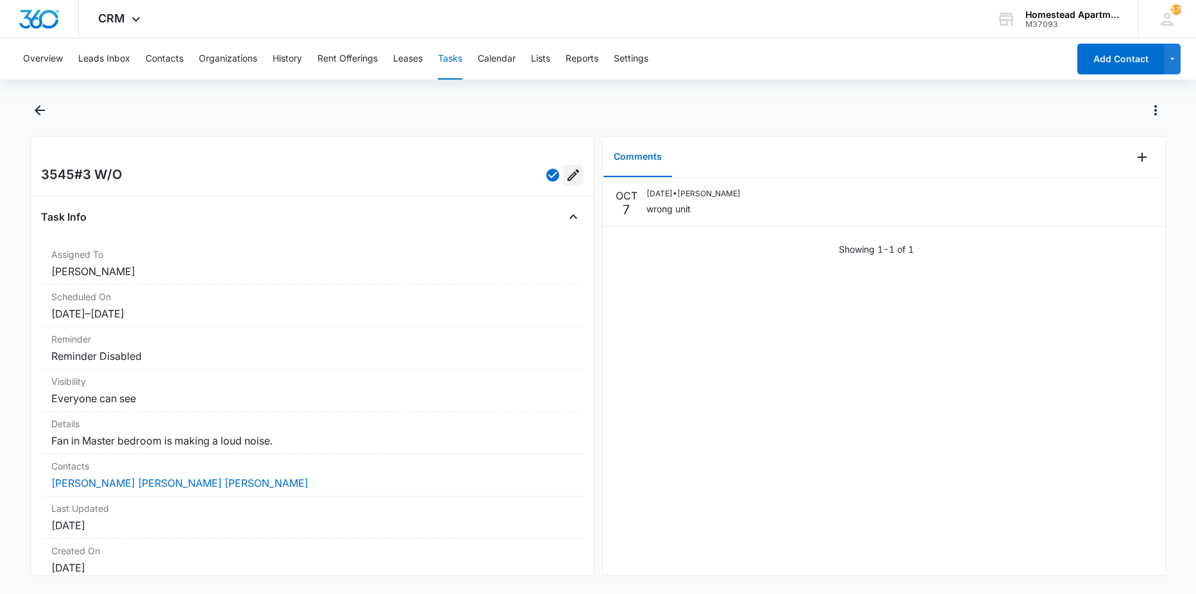
click at [569, 171] on icon "Edit" at bounding box center [573, 174] width 15 height 15
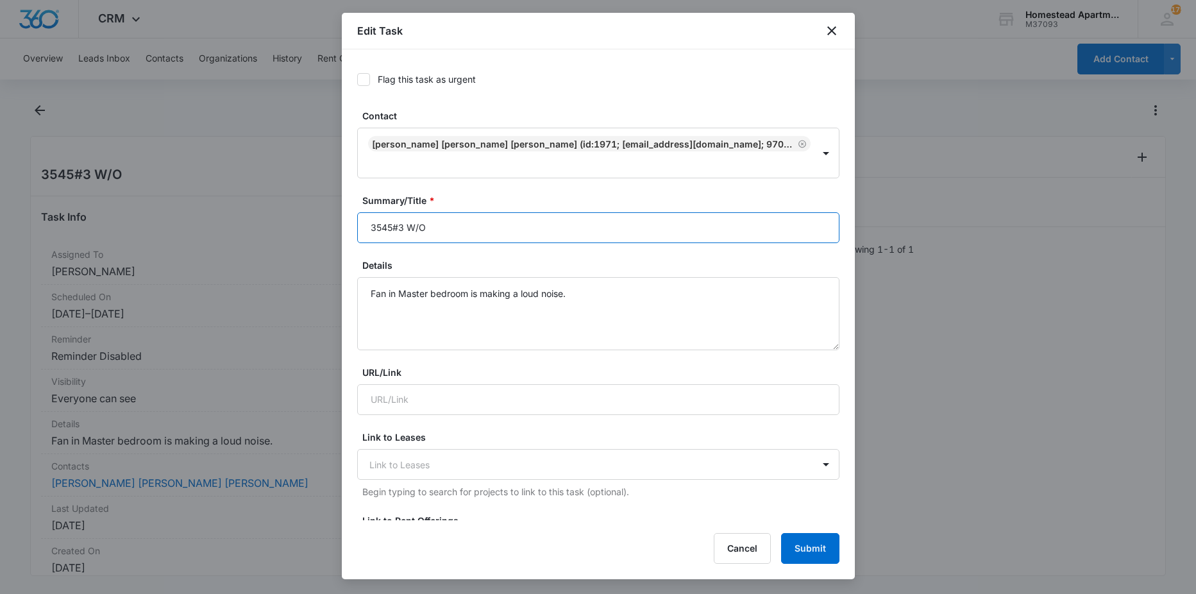
click at [458, 212] on input "3545#3 W/O" at bounding box center [598, 227] width 482 height 31
type input "3545#3 W/O wrong unit/ duplicate"
click at [793, 537] on button "Submit" at bounding box center [810, 548] width 58 height 31
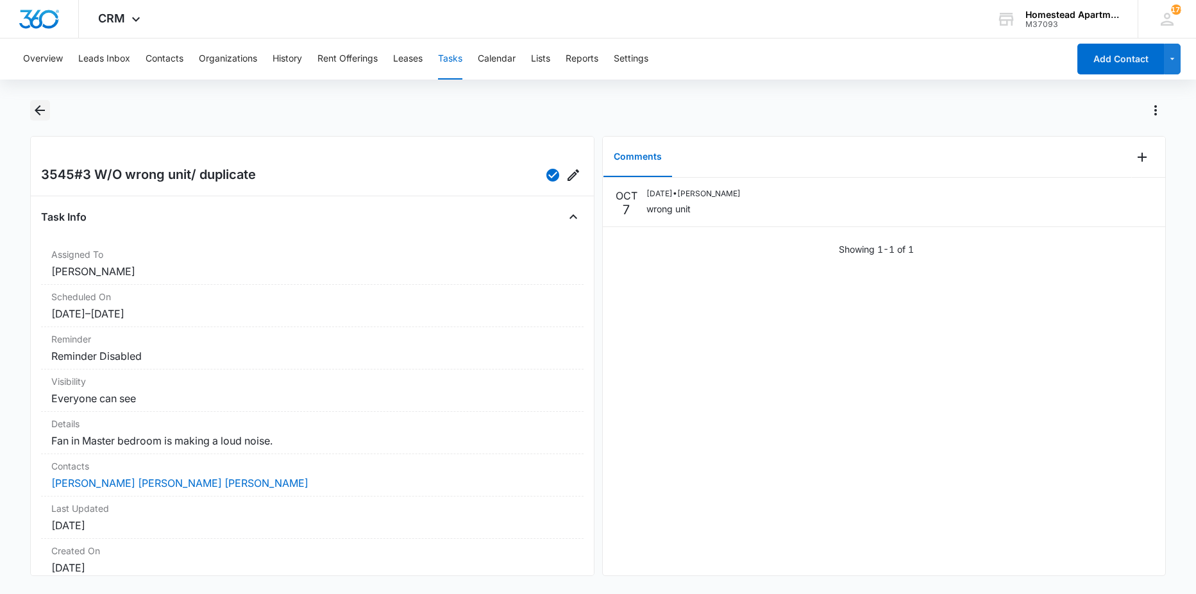
click at [41, 108] on icon "Back" at bounding box center [39, 110] width 15 height 15
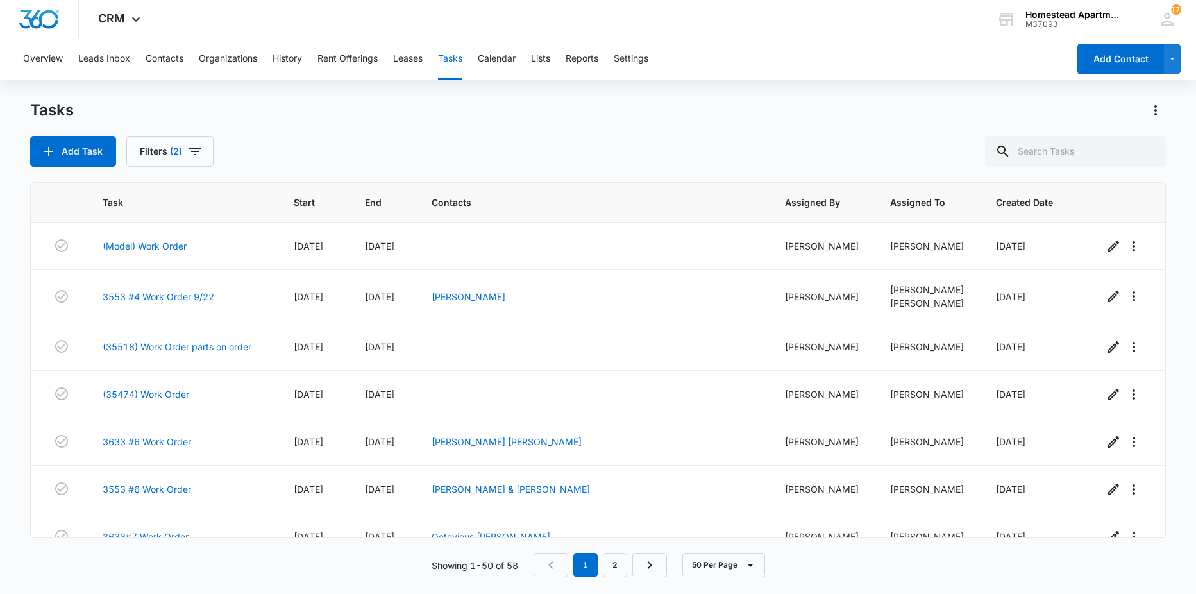
click at [181, 171] on div "Tasks Add Task Filters (2) Task Start End Contacts Assigned By Assigned To Crea…" at bounding box center [598, 346] width 1136 height 492
drag, startPoint x: 197, startPoint y: 153, endPoint x: 210, endPoint y: 153, distance: 12.8
click at [201, 160] on button "Filters (2)" at bounding box center [169, 151] width 87 height 31
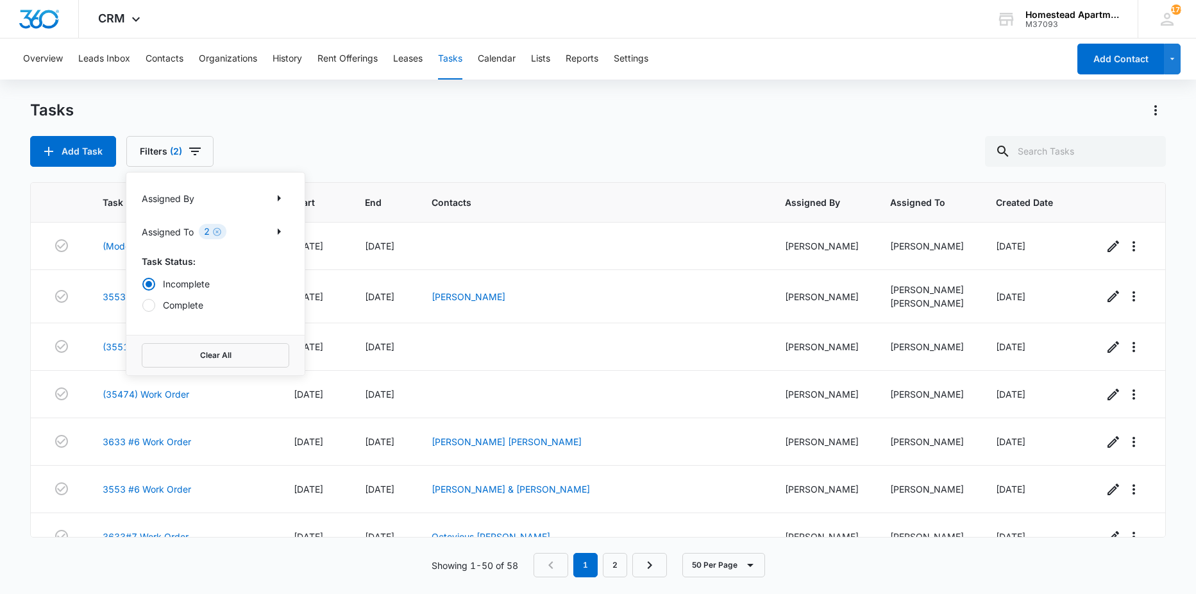
click at [190, 304] on label "Complete" at bounding box center [215, 304] width 147 height 13
click at [142, 305] on input "Complete" at bounding box center [142, 305] width 1 height 1
radio input "false"
radio input "true"
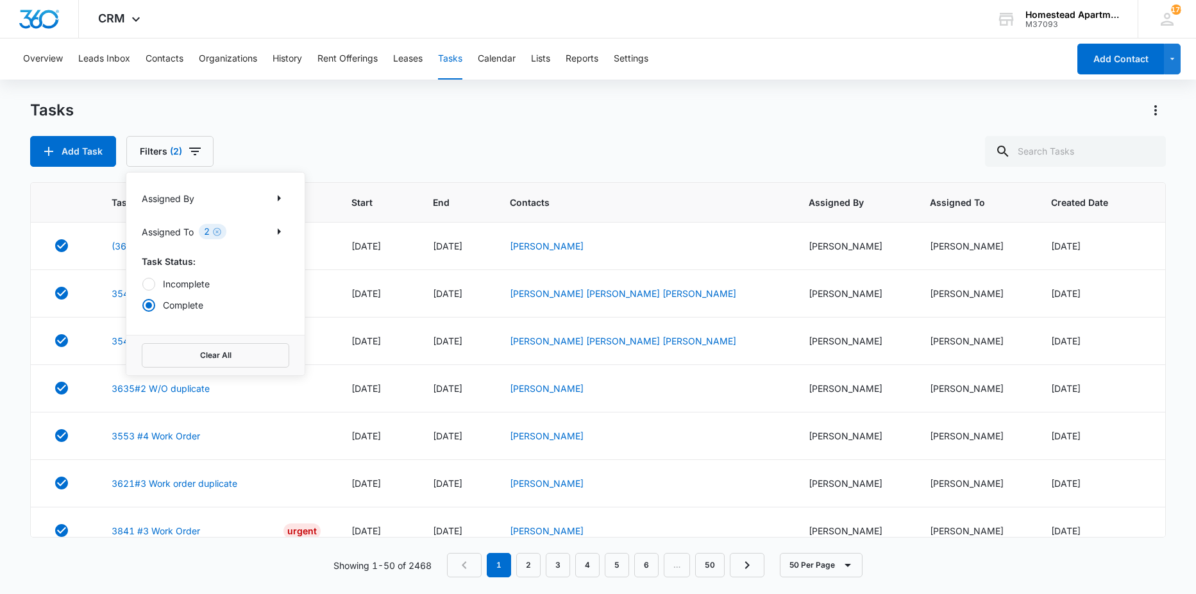
click at [455, 115] on div "Tasks" at bounding box center [598, 110] width 1136 height 21
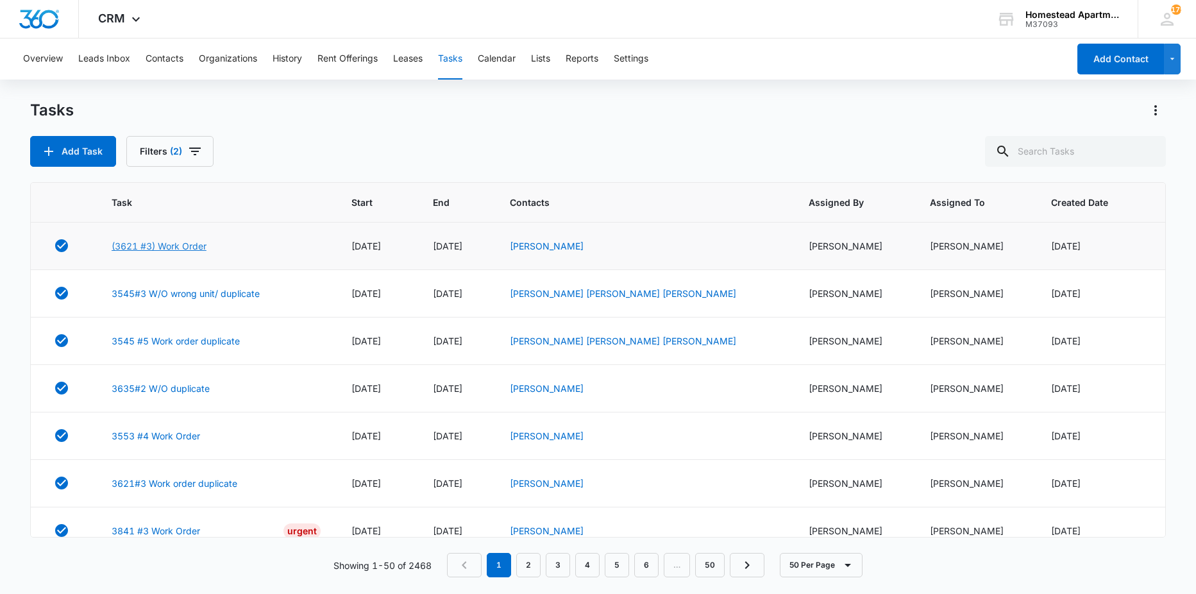
click at [194, 239] on link "(3621 #3) Work Order" at bounding box center [159, 245] width 95 height 13
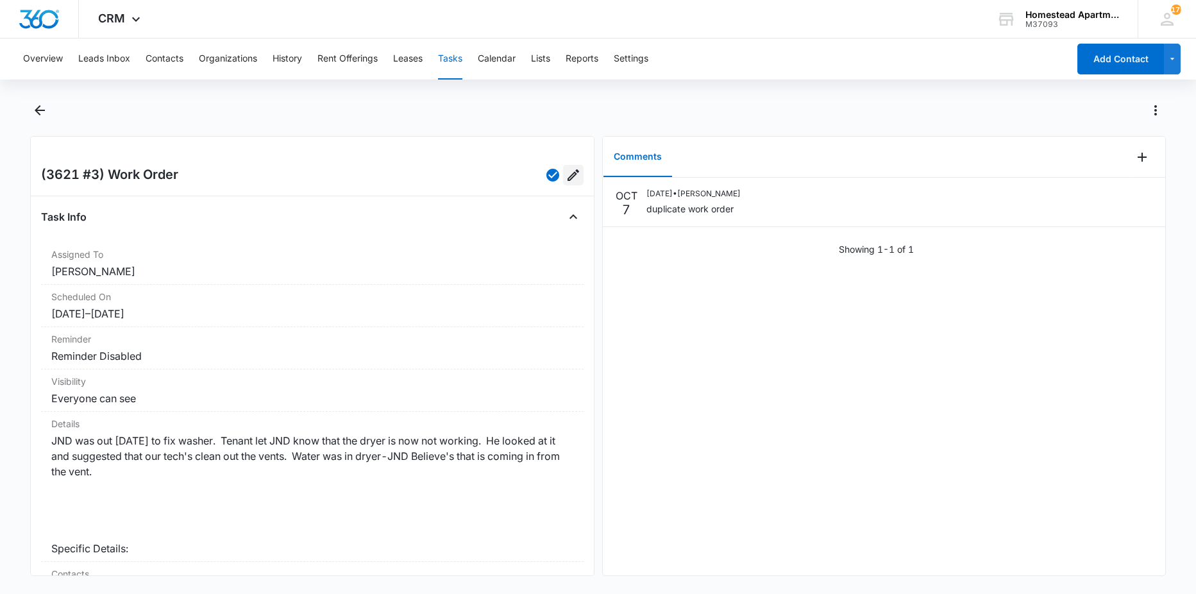
click at [566, 182] on icon "Edit" at bounding box center [573, 174] width 15 height 15
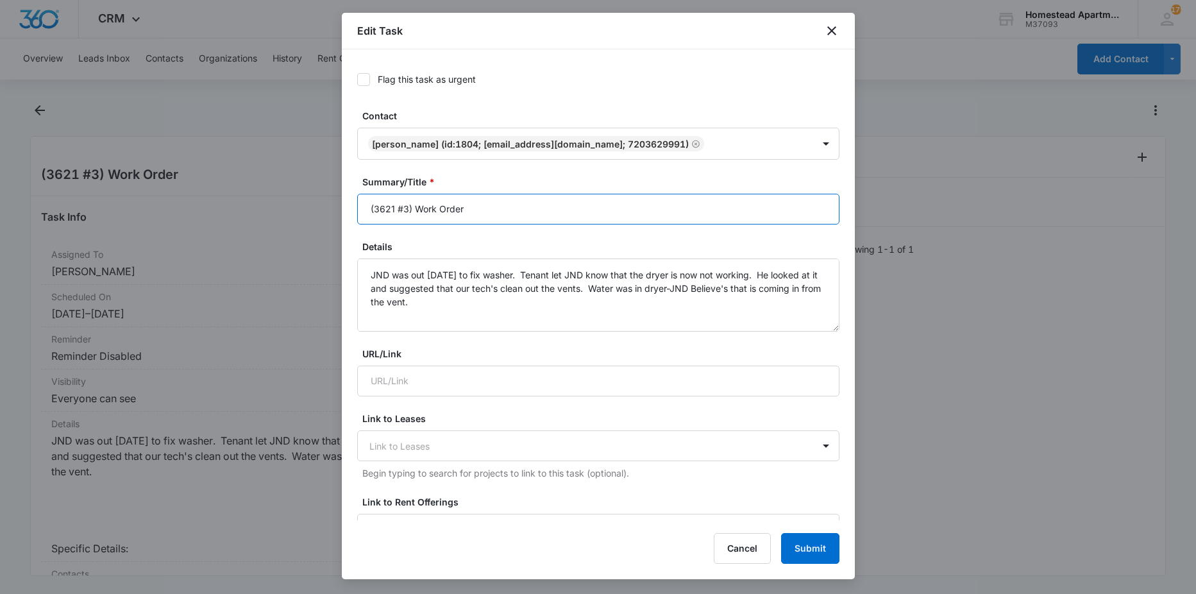
drag, startPoint x: 467, startPoint y: 214, endPoint x: 480, endPoint y: 210, distance: 13.0
click at [470, 213] on input "(3621 #3) Work Order" at bounding box center [598, 209] width 482 height 31
type input "(3621 #3) Work Order duplicate"
click at [827, 544] on button "Submit" at bounding box center [810, 548] width 58 height 31
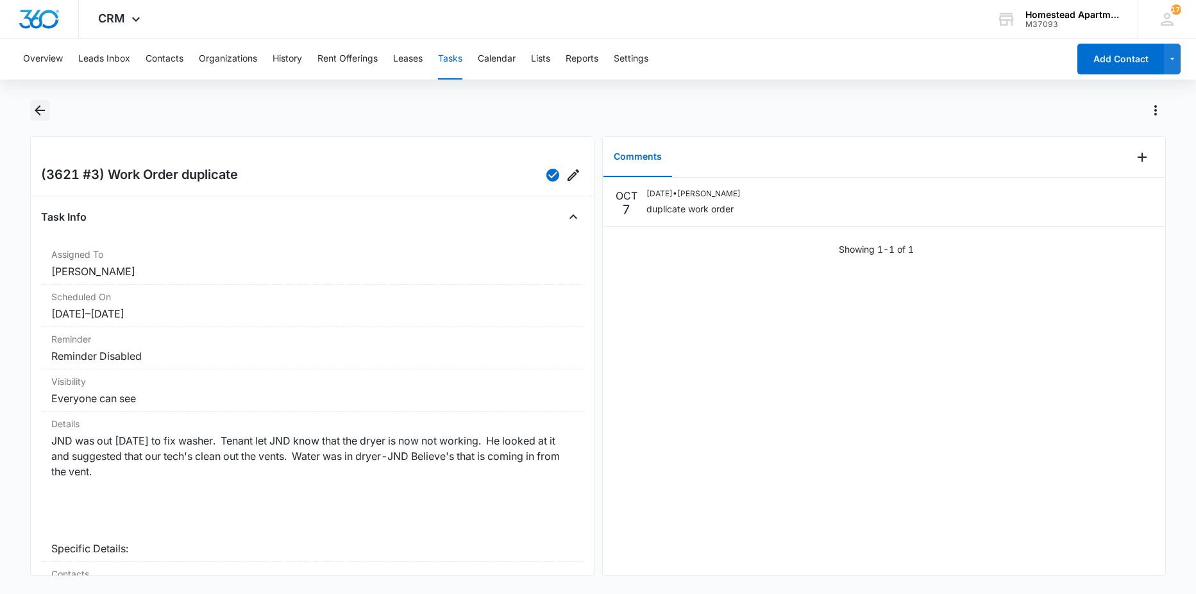
click at [44, 112] on icon "Back" at bounding box center [39, 110] width 15 height 15
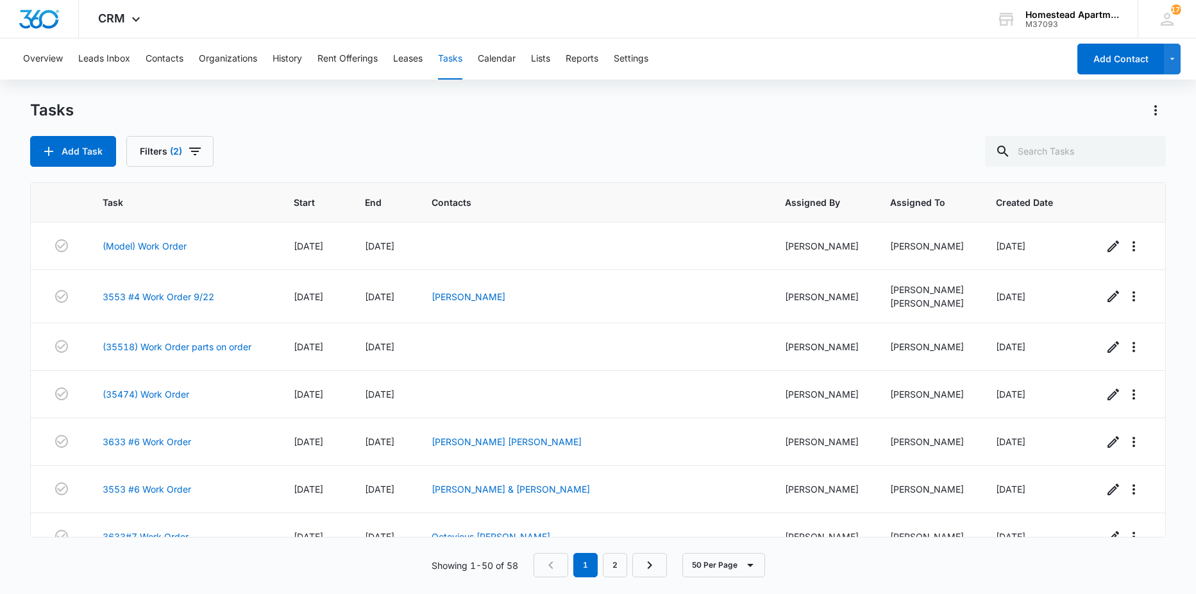
click at [215, 146] on div "Add Task Filters (2)" at bounding box center [598, 151] width 1136 height 31
click at [206, 146] on button "Filters (2)" at bounding box center [169, 151] width 87 height 31
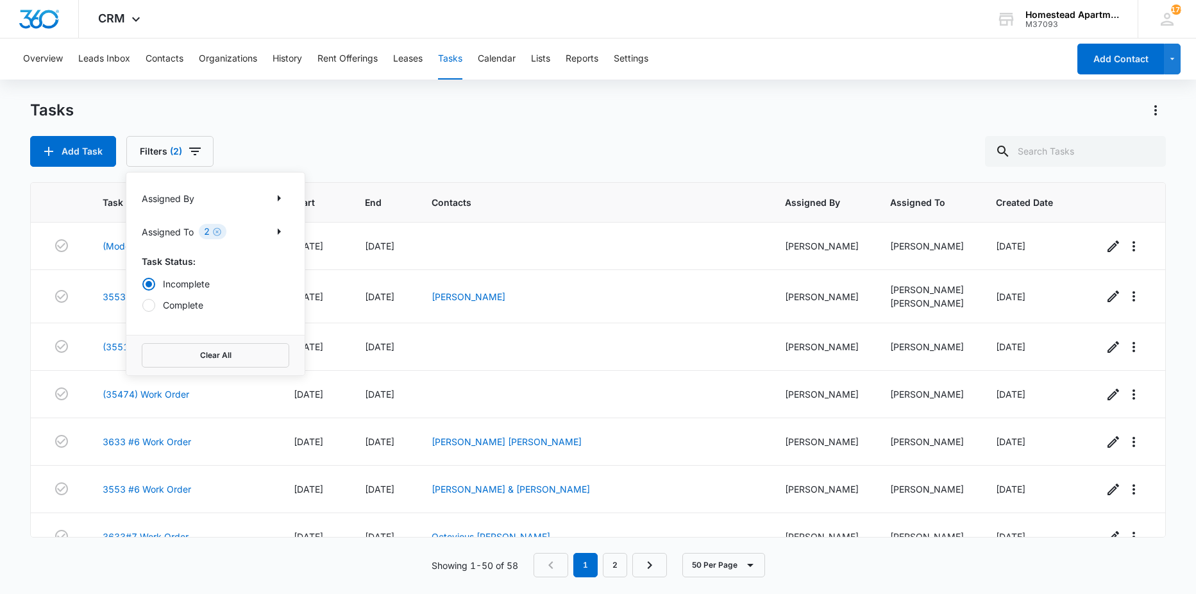
click at [212, 301] on label "Complete" at bounding box center [215, 304] width 147 height 13
click at [142, 305] on input "Complete" at bounding box center [142, 305] width 1 height 1
radio input "false"
radio input "true"
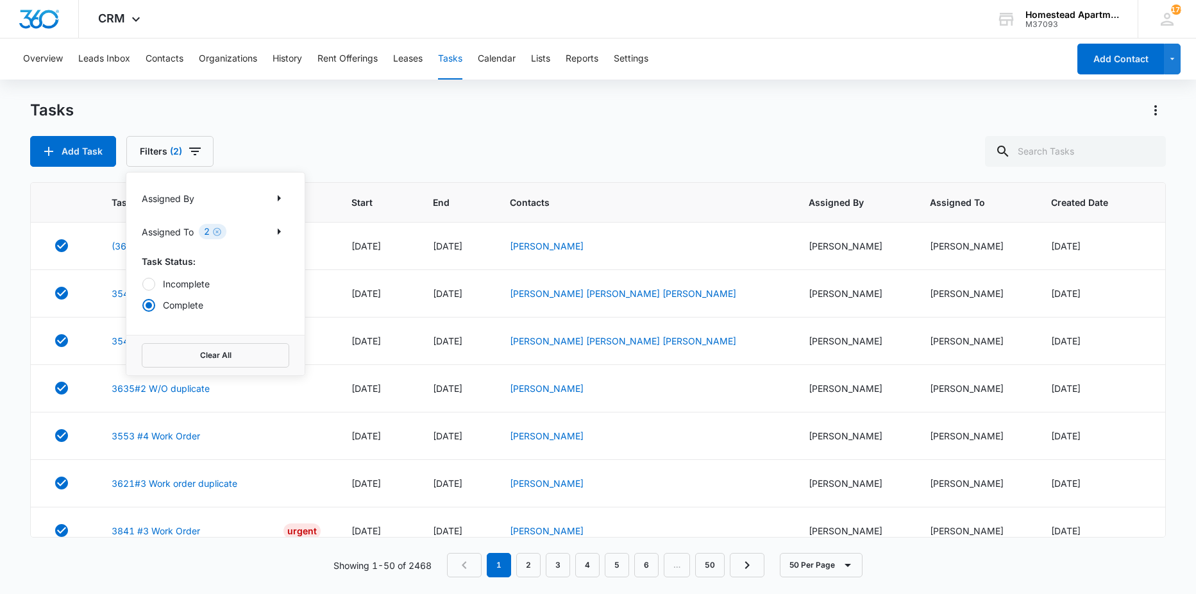
drag, startPoint x: 577, startPoint y: 104, endPoint x: 563, endPoint y: 107, distance: 14.5
click at [578, 104] on div "Tasks" at bounding box center [598, 110] width 1136 height 21
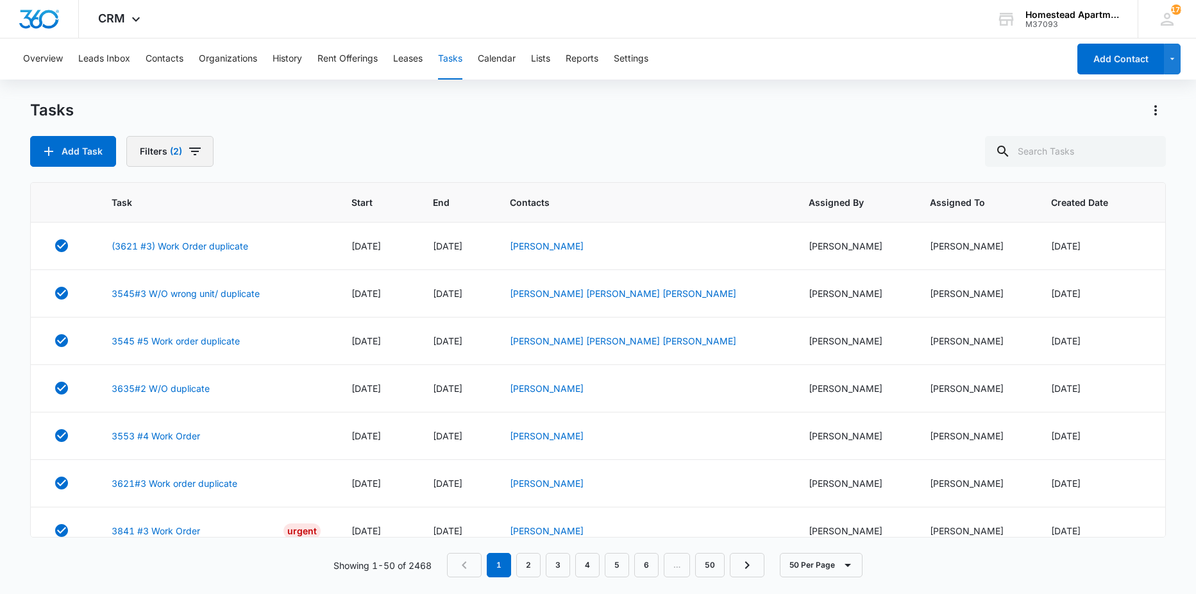
click at [187, 156] on icon "button" at bounding box center [194, 151] width 15 height 15
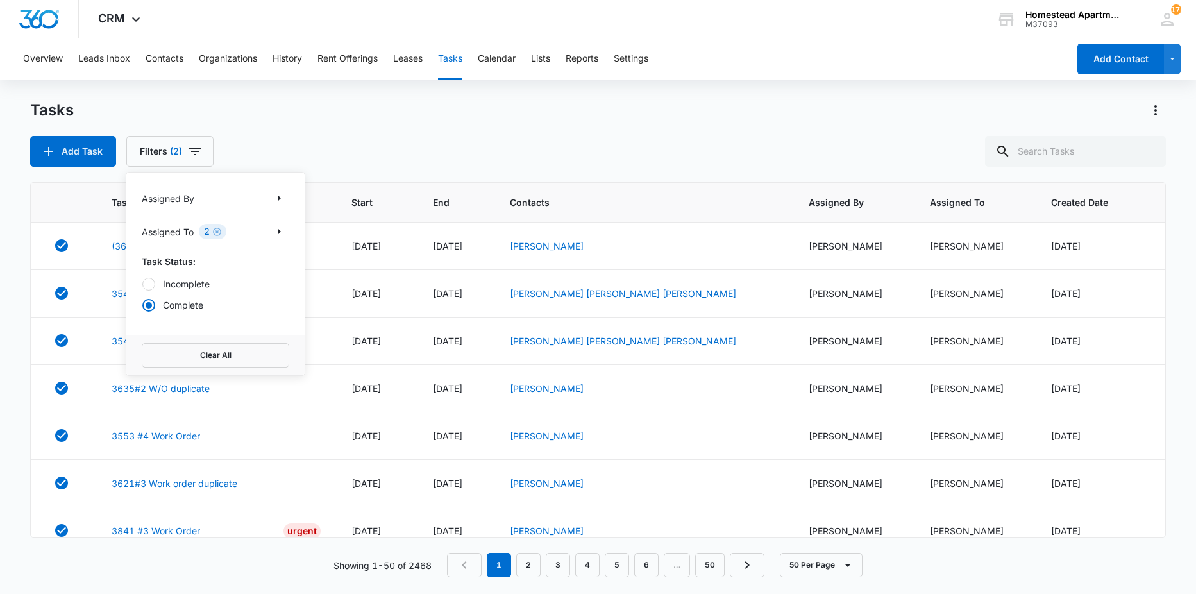
click at [191, 283] on label "Incomplete" at bounding box center [215, 283] width 147 height 13
click at [142, 283] on input "Incomplete" at bounding box center [142, 283] width 1 height 1
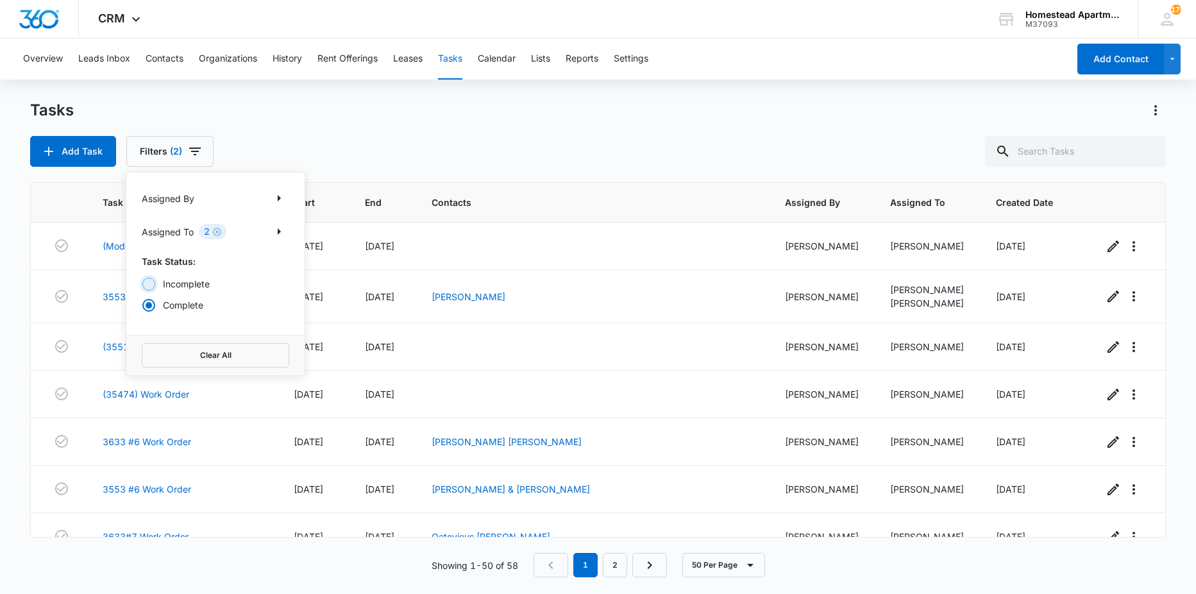
radio input "true"
click at [848, 141] on div "Add Task Filters (2) Assigned By Assigned To 2 Task Status: Incomplete Complete…" at bounding box center [598, 151] width 1136 height 31
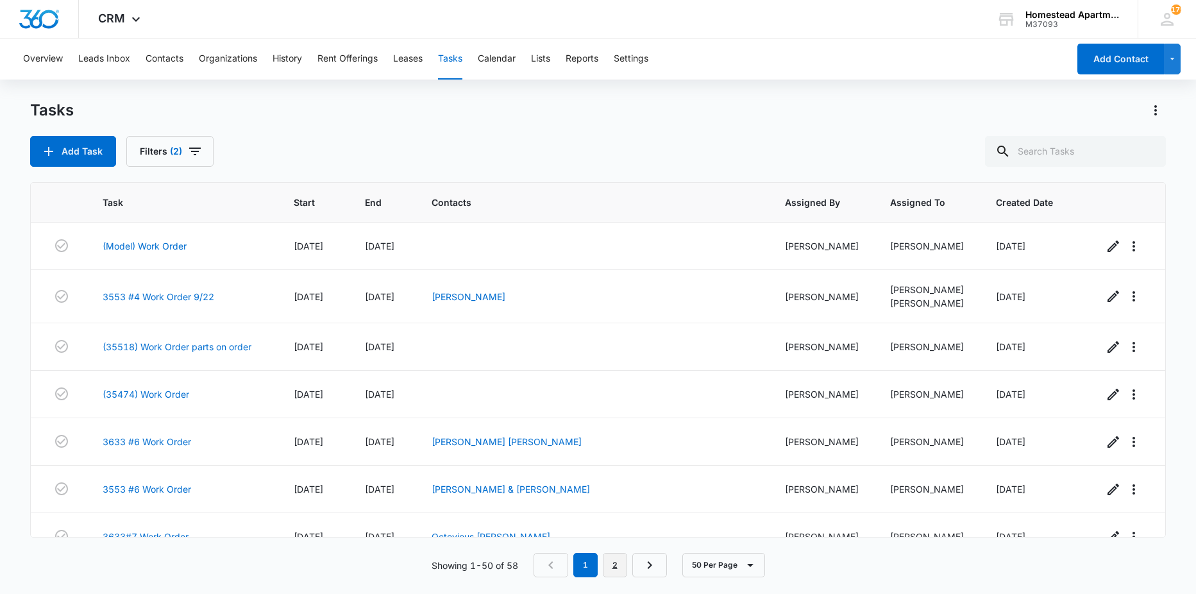
click at [614, 571] on link "2" at bounding box center [615, 565] width 24 height 24
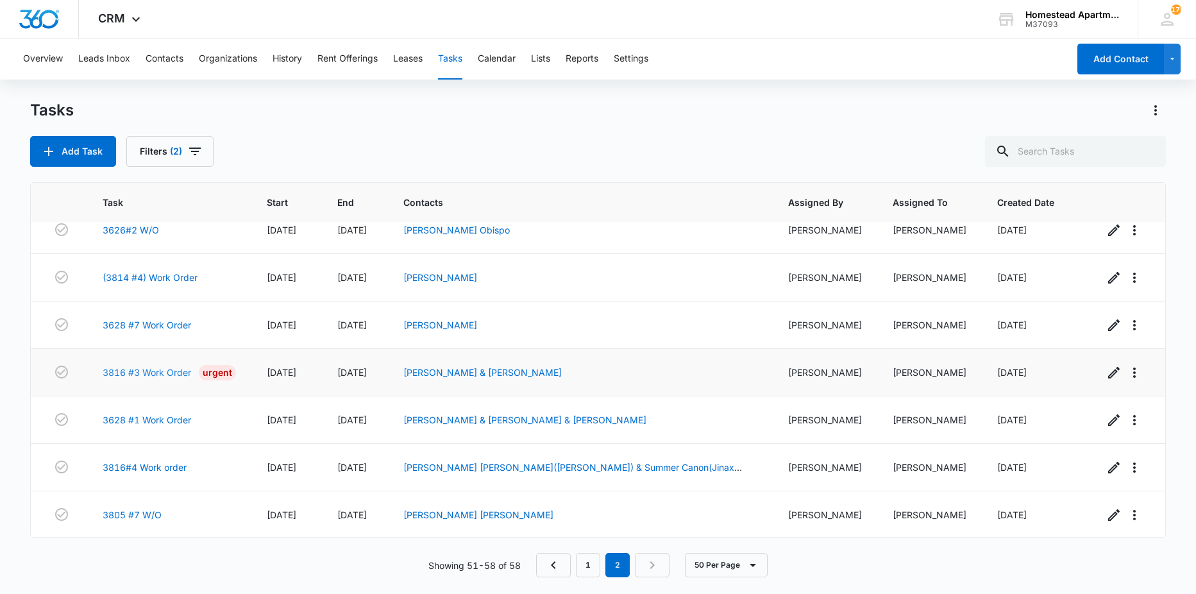
scroll to position [65, 0]
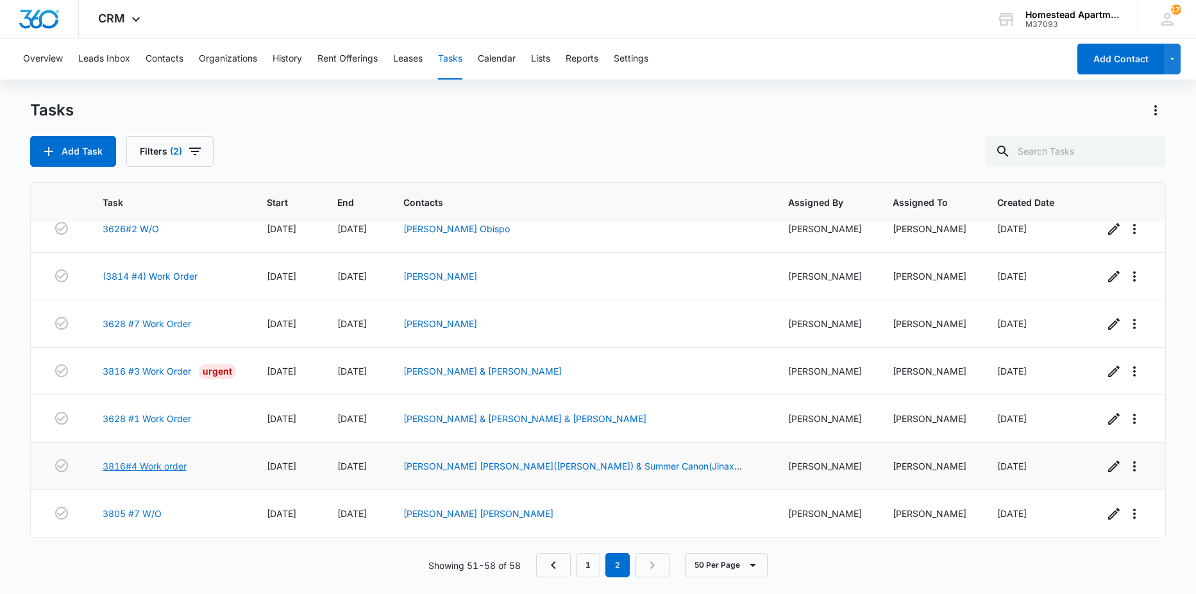
click at [160, 466] on link "3816#4 Work order" at bounding box center [145, 465] width 84 height 13
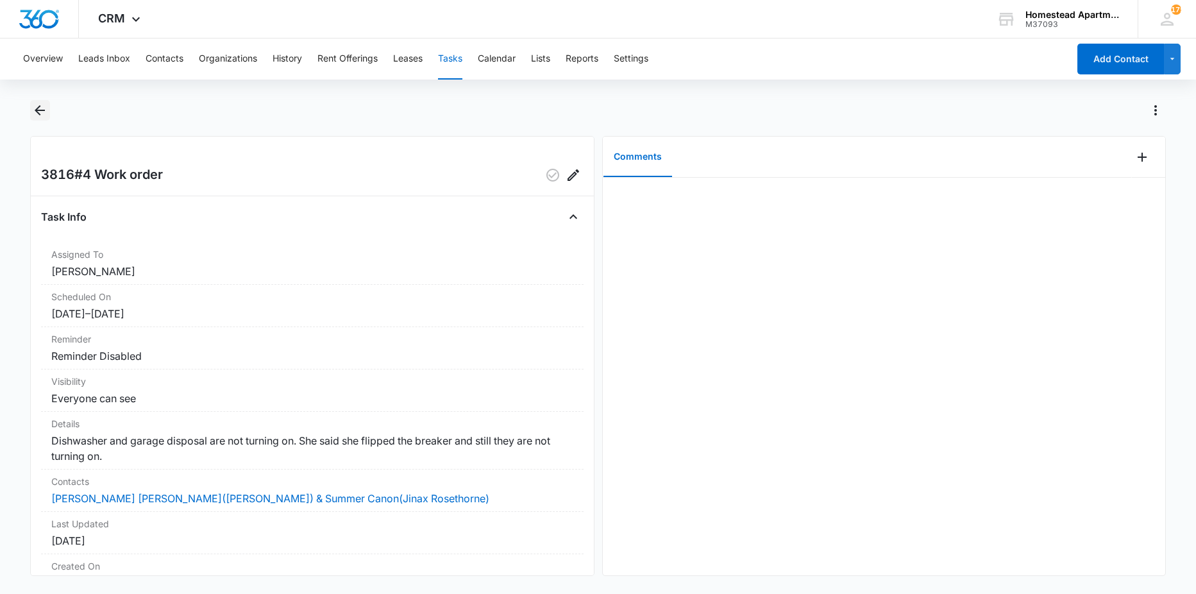
click at [35, 114] on icon "Back" at bounding box center [39, 110] width 15 height 15
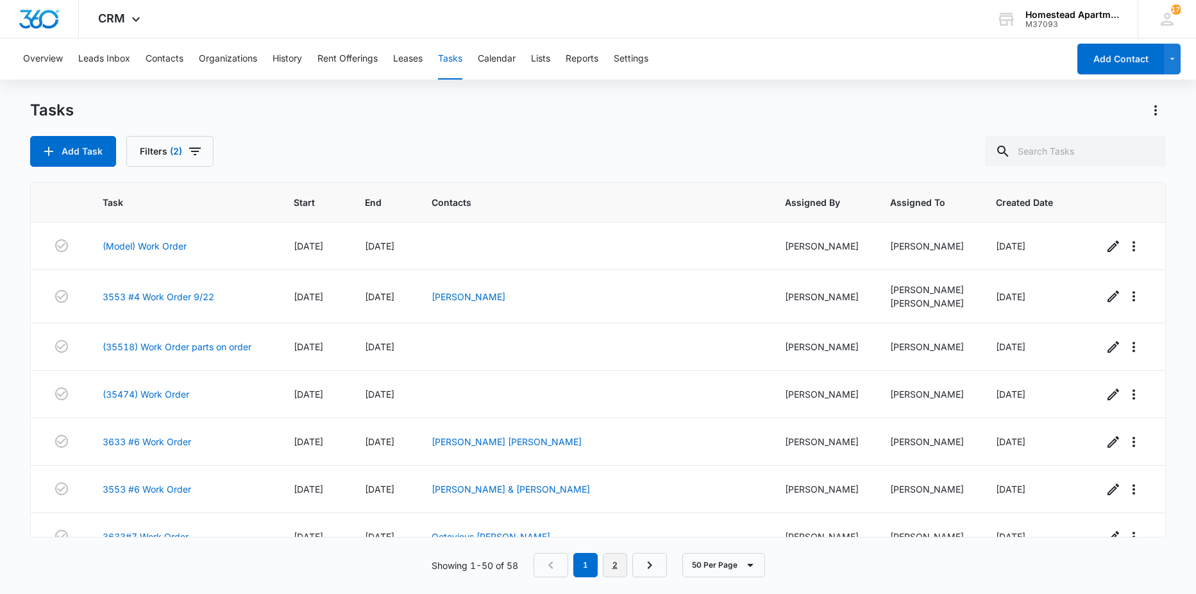
click at [619, 562] on link "2" at bounding box center [615, 565] width 24 height 24
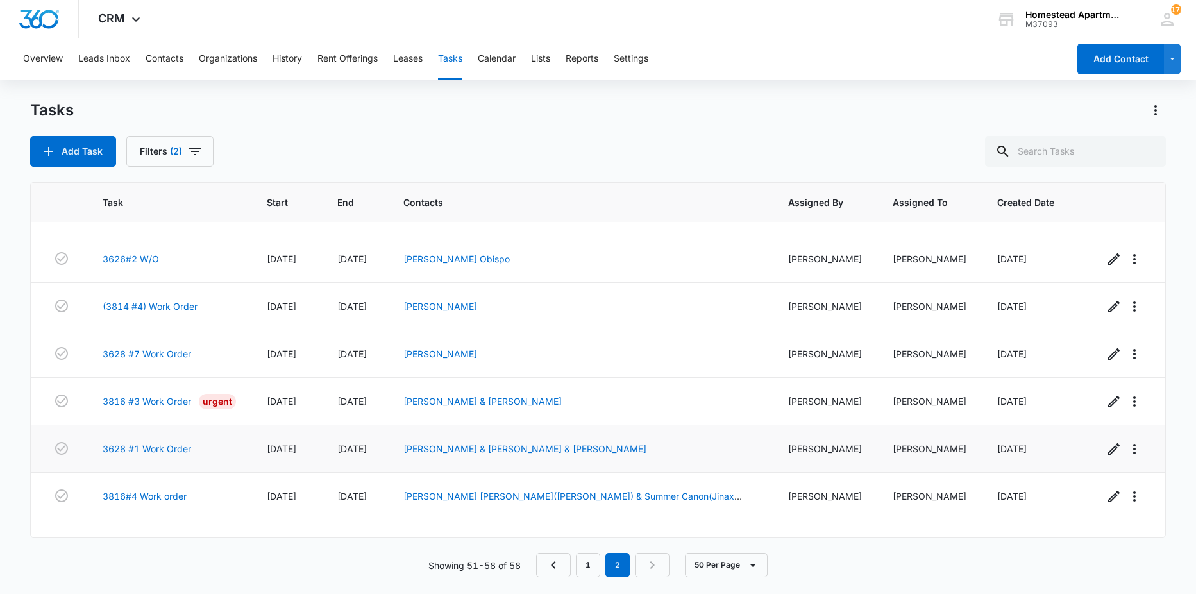
scroll to position [65, 0]
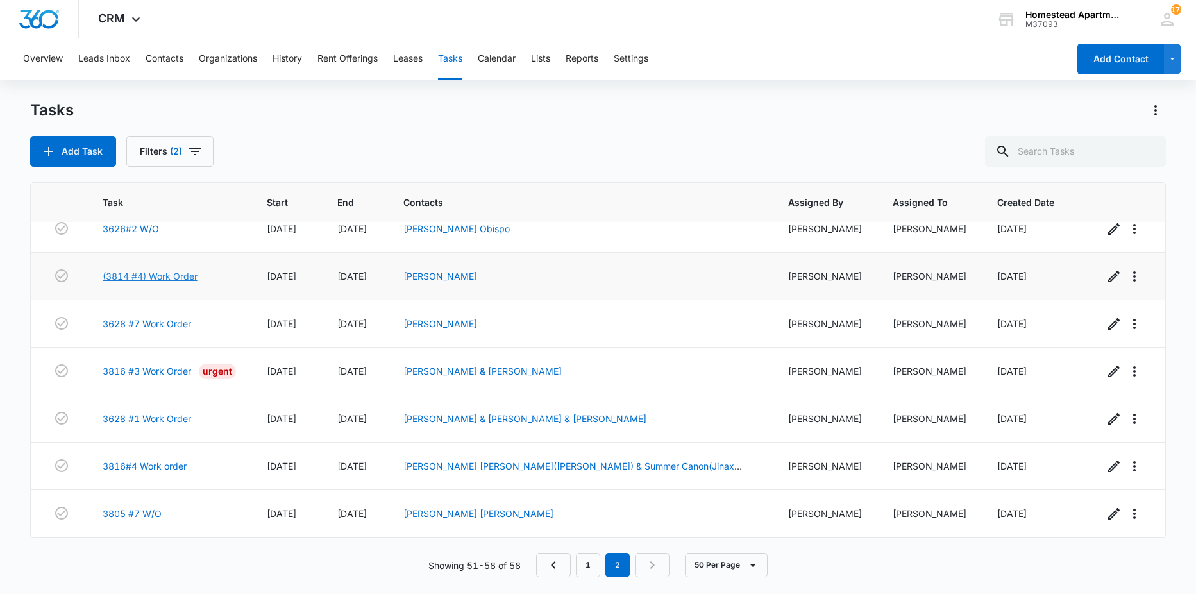
click at [155, 275] on link "(3814 #4) Work Order" at bounding box center [150, 275] width 95 height 13
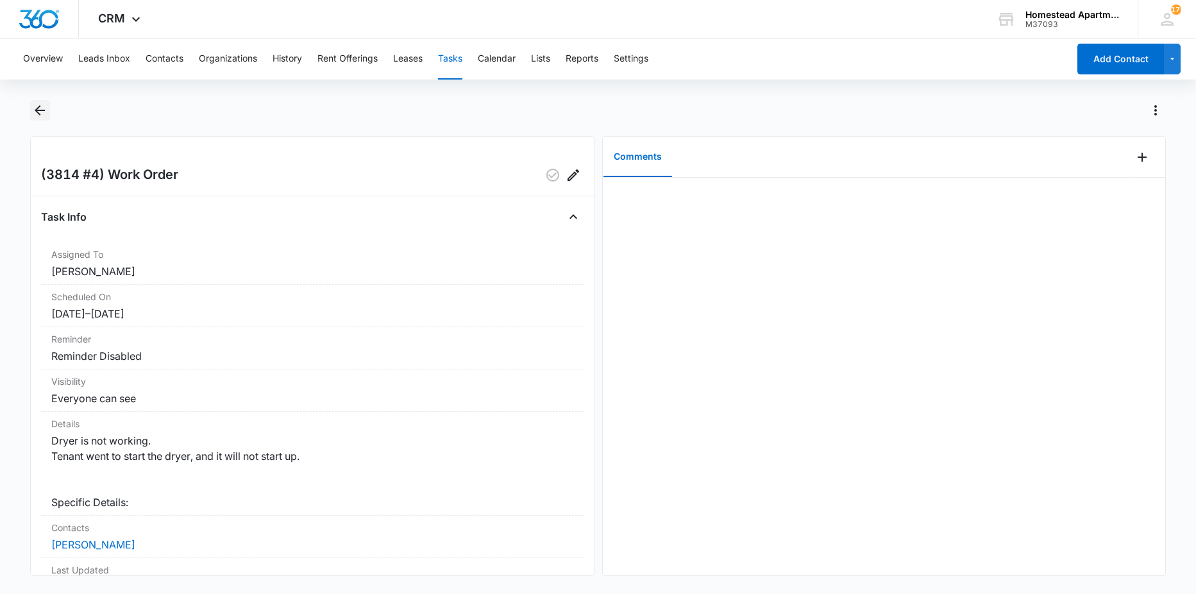
click at [43, 108] on icon "Back" at bounding box center [39, 110] width 15 height 15
